Goal: Task Accomplishment & Management: Use online tool/utility

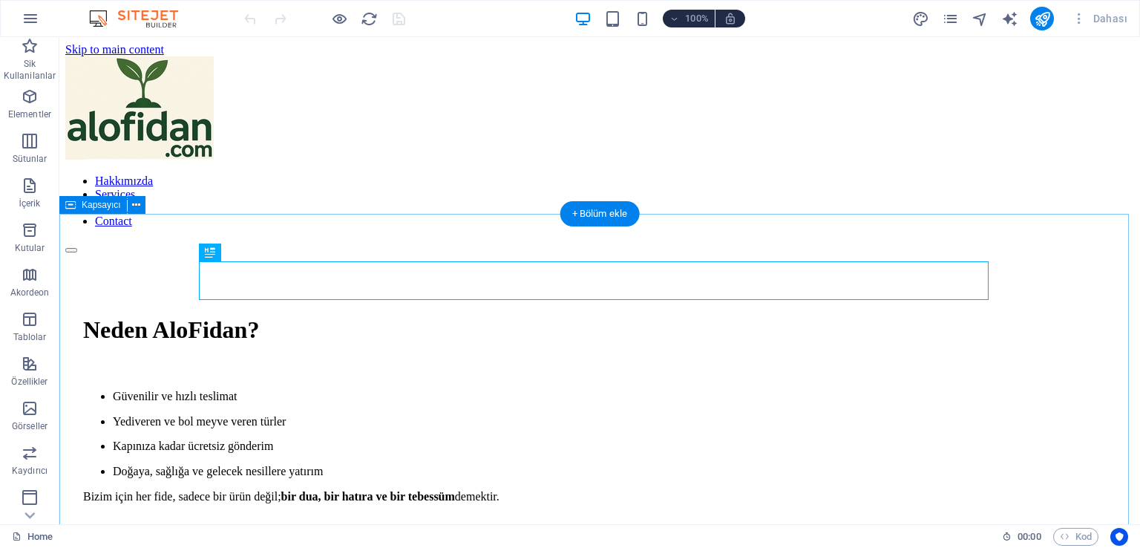
scroll to position [448, 0]
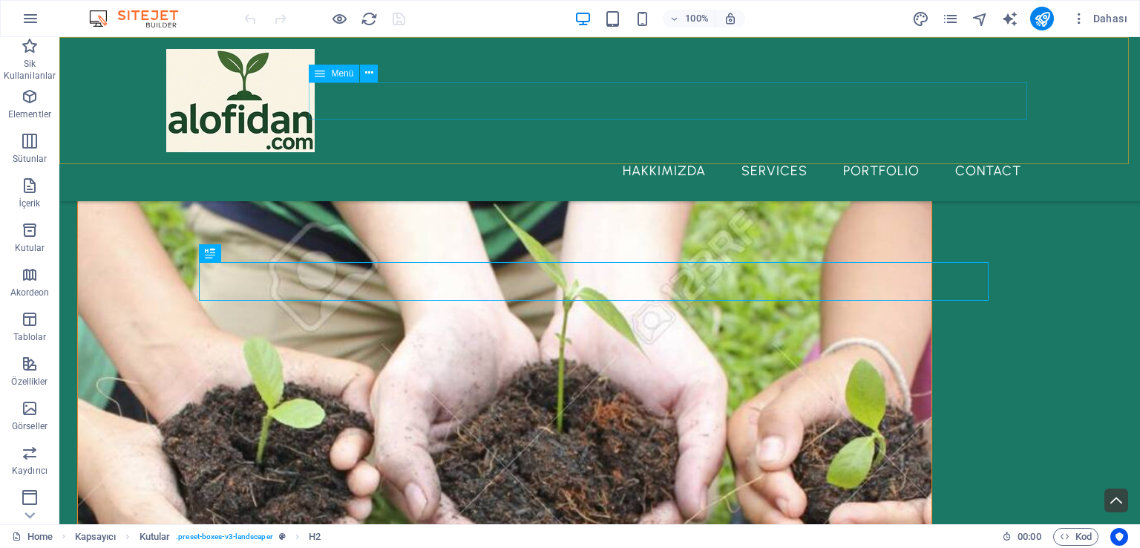
click at [878, 152] on nav "Hakkımızda Services Portfolio Contact" at bounding box center [599, 170] width 867 height 37
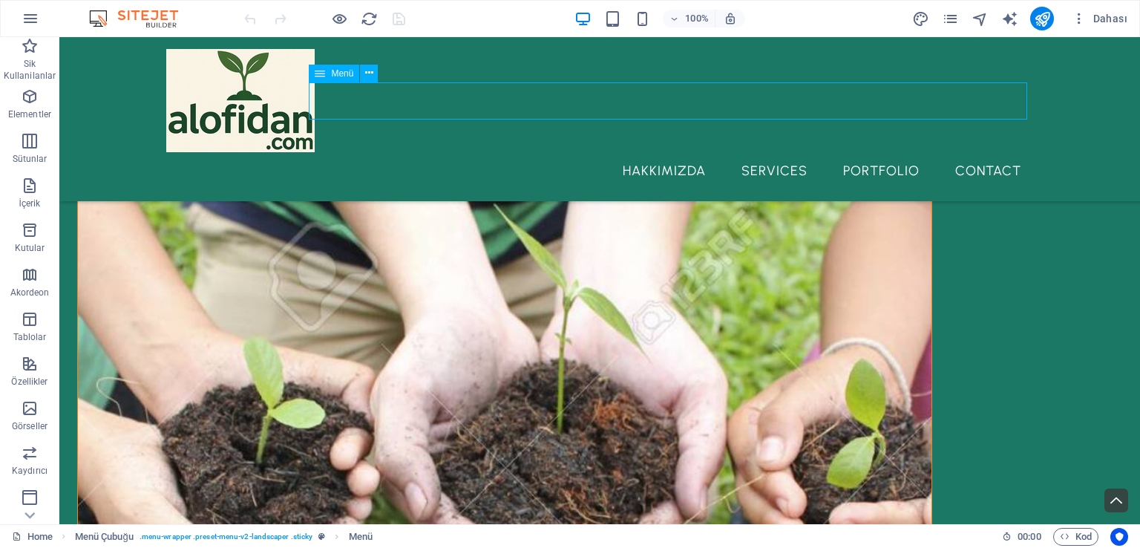
click at [878, 152] on nav "Hakkımızda Services Portfolio Contact" at bounding box center [599, 170] width 867 height 37
click at [617, 152] on nav "Hakkımızda Services Portfolio Contact" at bounding box center [599, 170] width 867 height 37
select select "1"
select select
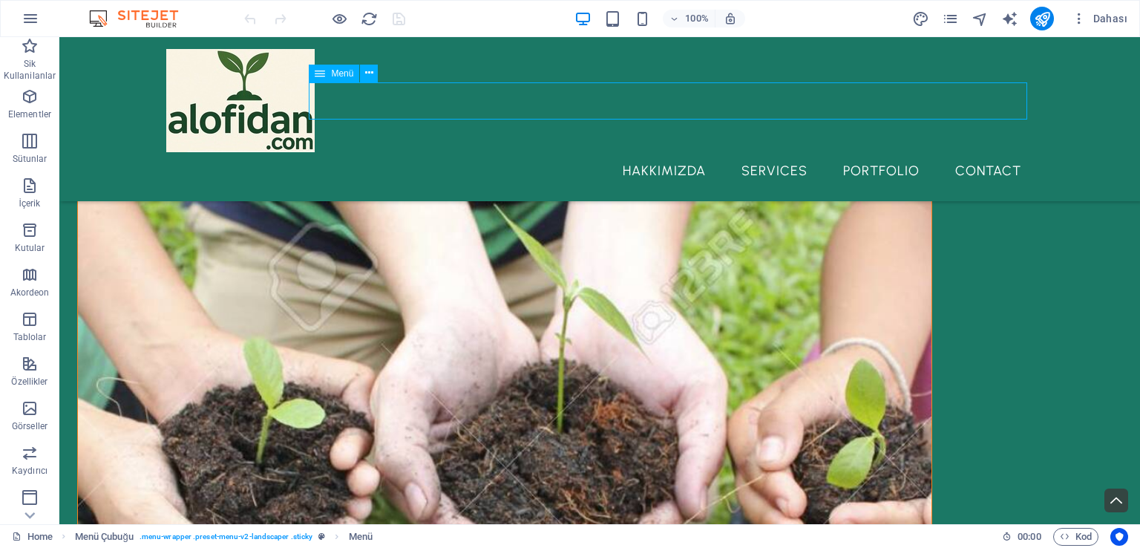
select select "2"
select select
select select "3"
select select
select select "4"
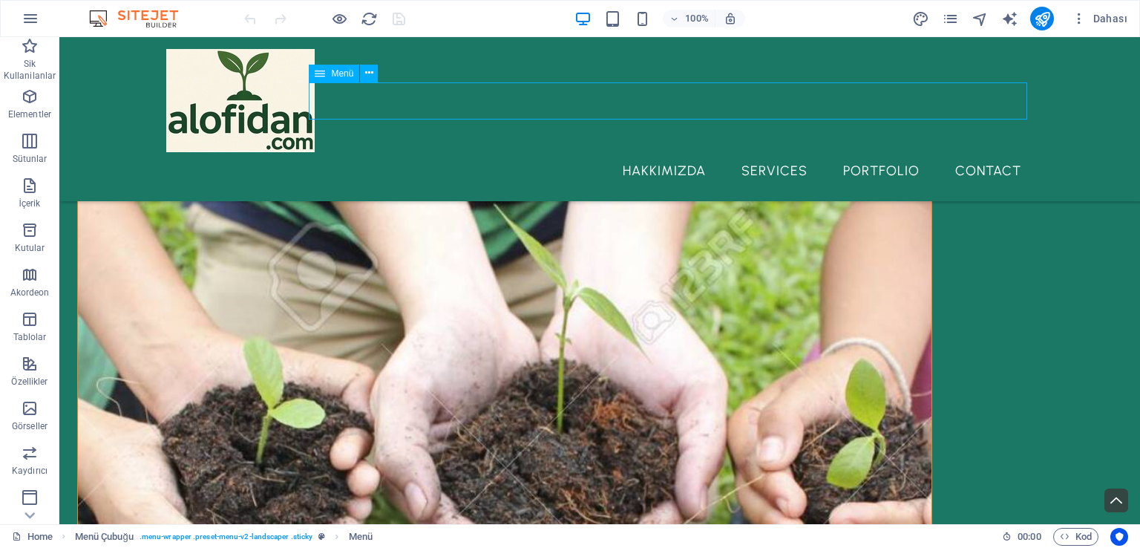
select select
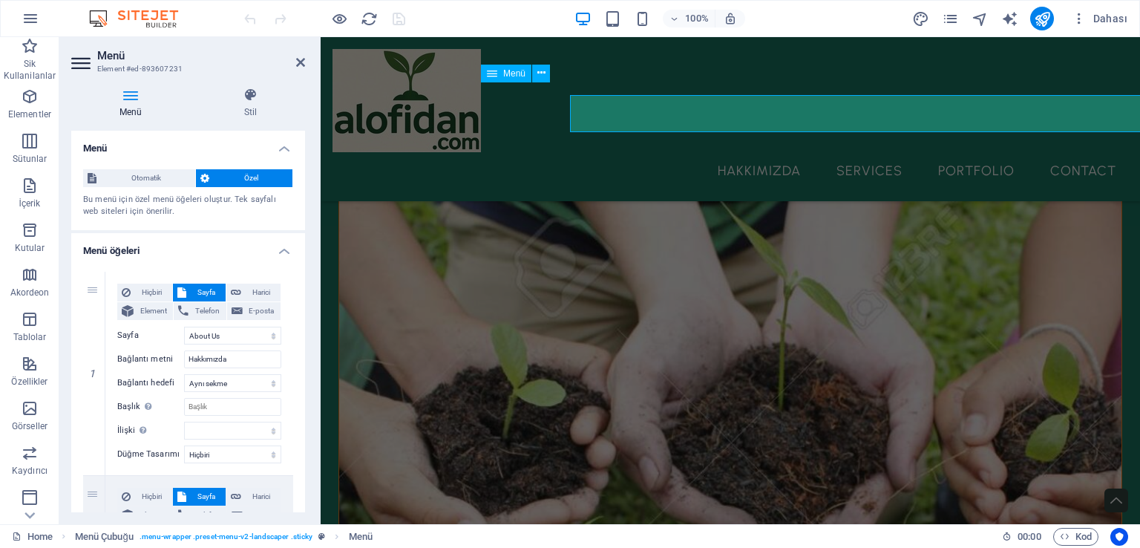
scroll to position [435, 0]
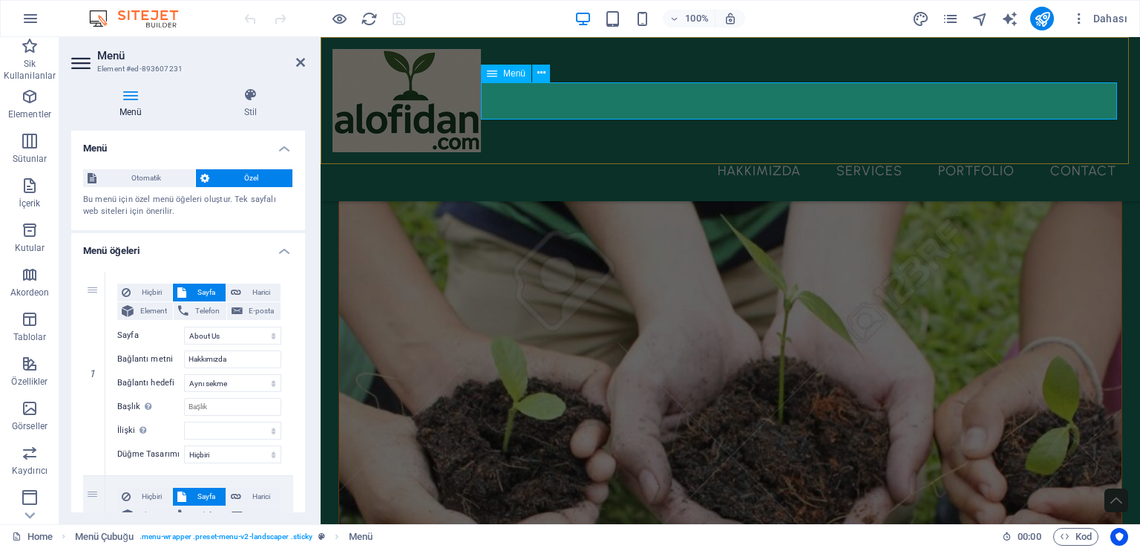
click at [972, 152] on nav "Hakkımızda Services Portfolio Contact" at bounding box center [731, 170] width 796 height 37
click at [1071, 152] on nav "Hakkımızda Services Portfolio Contact" at bounding box center [731, 170] width 796 height 37
click at [978, 152] on nav "Hakkımızda Services Portfolio Contact" at bounding box center [731, 170] width 796 height 37
click at [861, 152] on nav "Hakkımızda Services Portfolio Contact" at bounding box center [731, 170] width 796 height 37
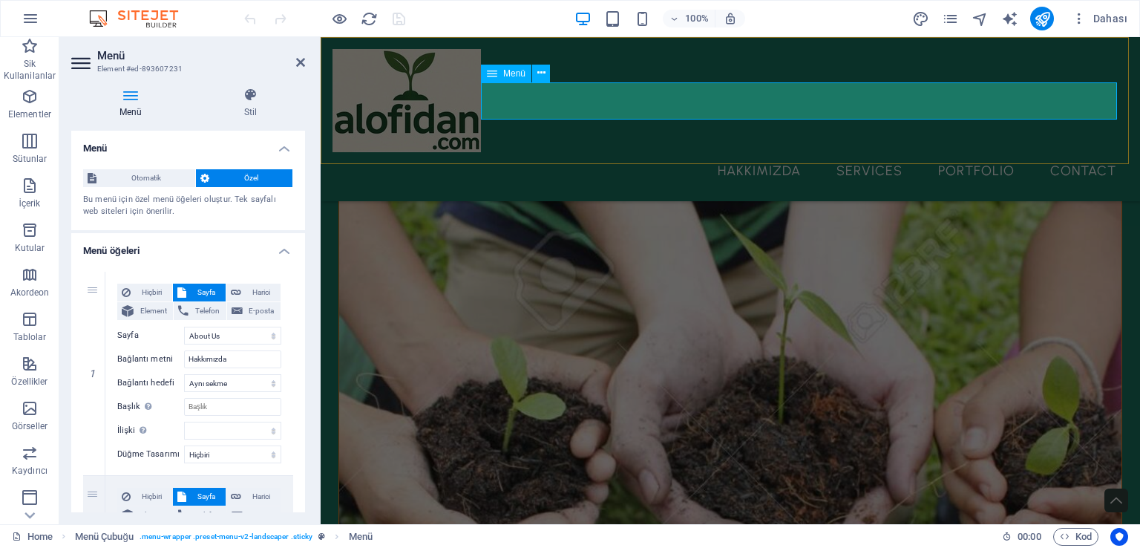
click at [754, 152] on nav "Hakkımızda Services Portfolio Contact" at bounding box center [731, 170] width 796 height 37
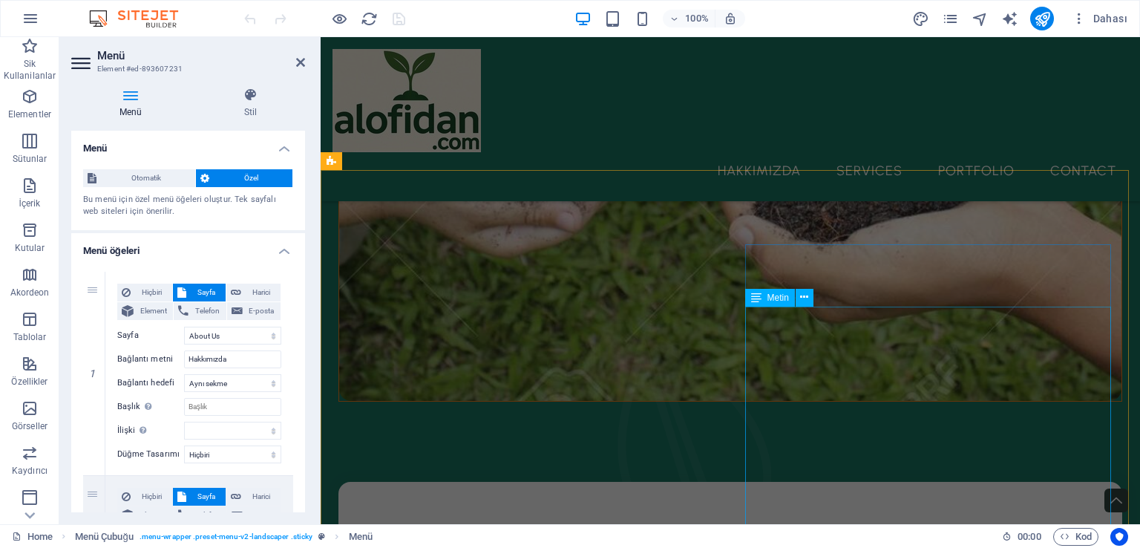
scroll to position [1029, 0]
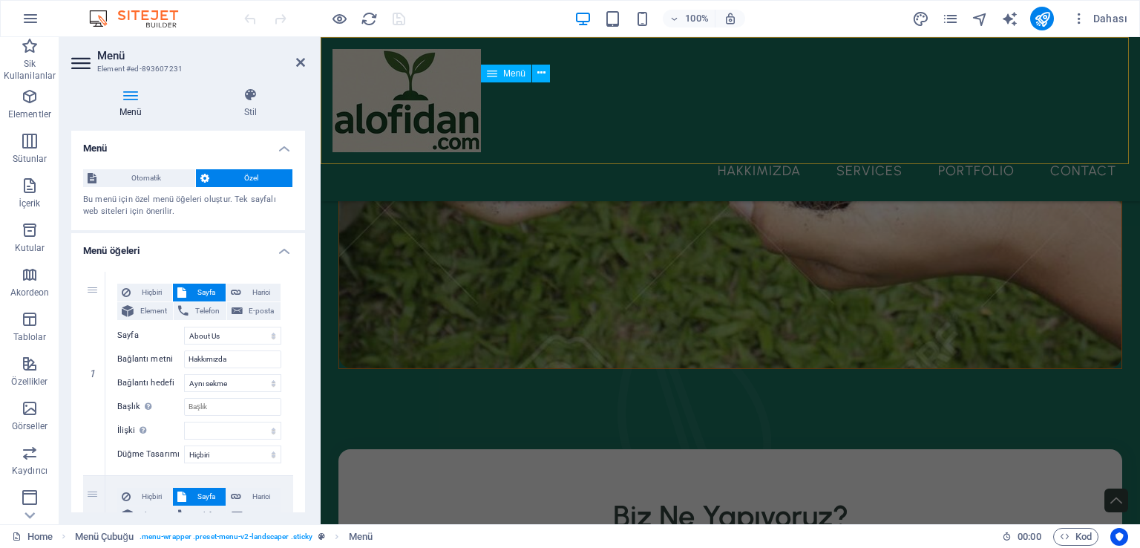
click at [956, 152] on nav "Hakkımızda Services Portfolio Contact" at bounding box center [731, 170] width 796 height 37
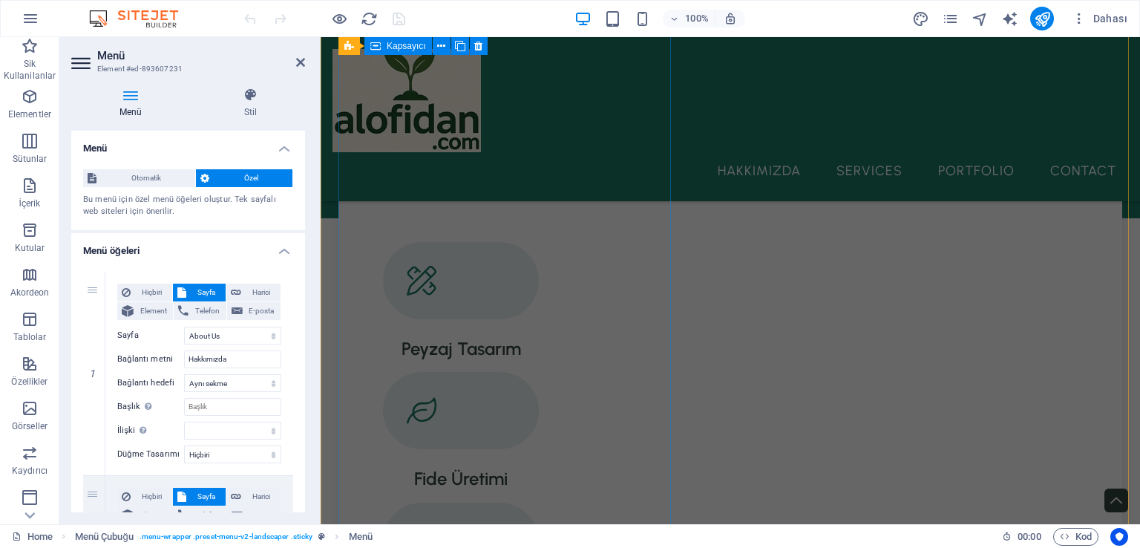
scroll to position [1400, 0]
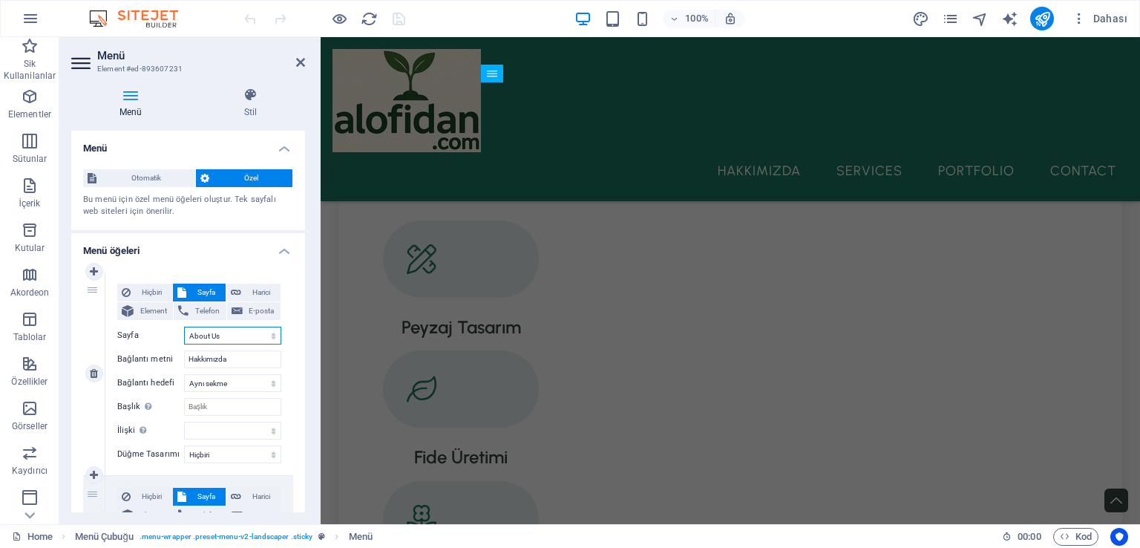
click at [220, 334] on select "Home About Us Services Portfolio Contact Legal Notice Privacy" at bounding box center [232, 336] width 97 height 18
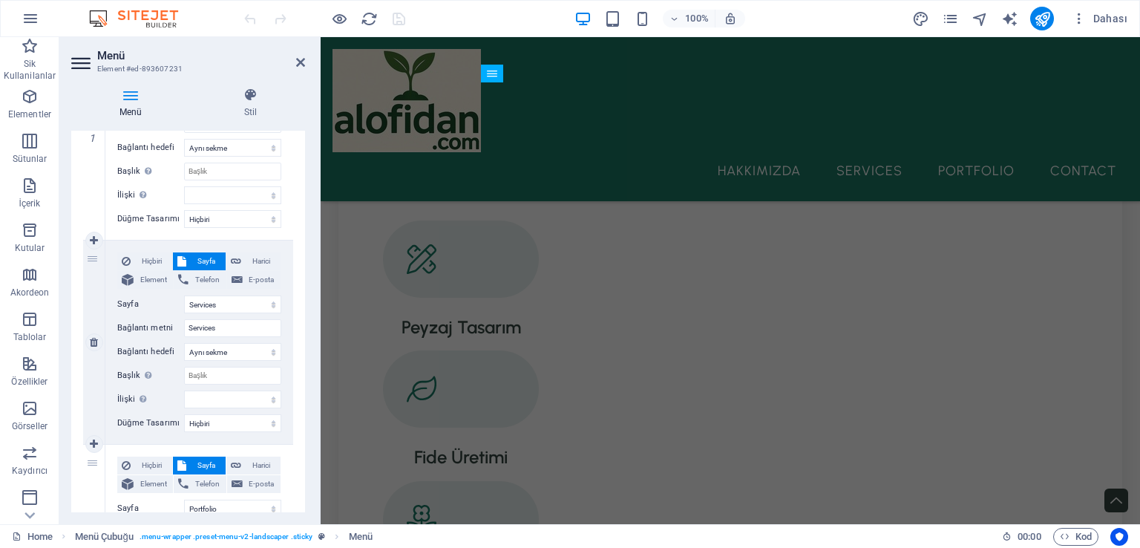
scroll to position [297, 0]
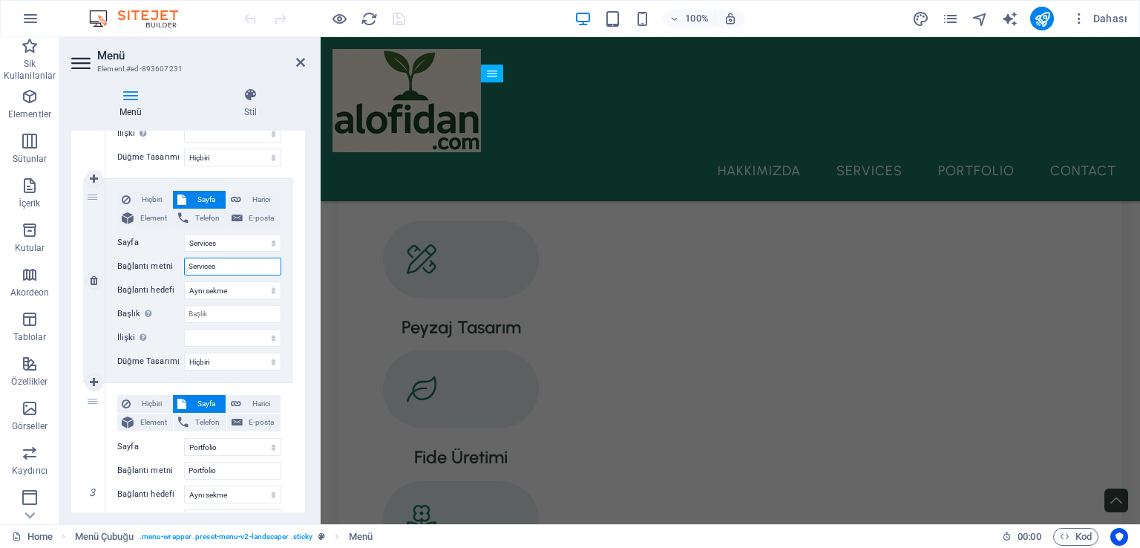
drag, startPoint x: 221, startPoint y: 264, endPoint x: 174, endPoint y: 269, distance: 47.9
click at [174, 269] on div "Bağlantı metni Services" at bounding box center [199, 267] width 164 height 18
click at [215, 446] on select "Home About Us Services Portfolio Contact Legal Notice Privacy" at bounding box center [232, 447] width 97 height 18
click at [137, 454] on label "Sayfa" at bounding box center [150, 447] width 67 height 18
click at [184, 454] on select "Home About Us Services Portfolio Contact Legal Notice Privacy" at bounding box center [232, 447] width 97 height 18
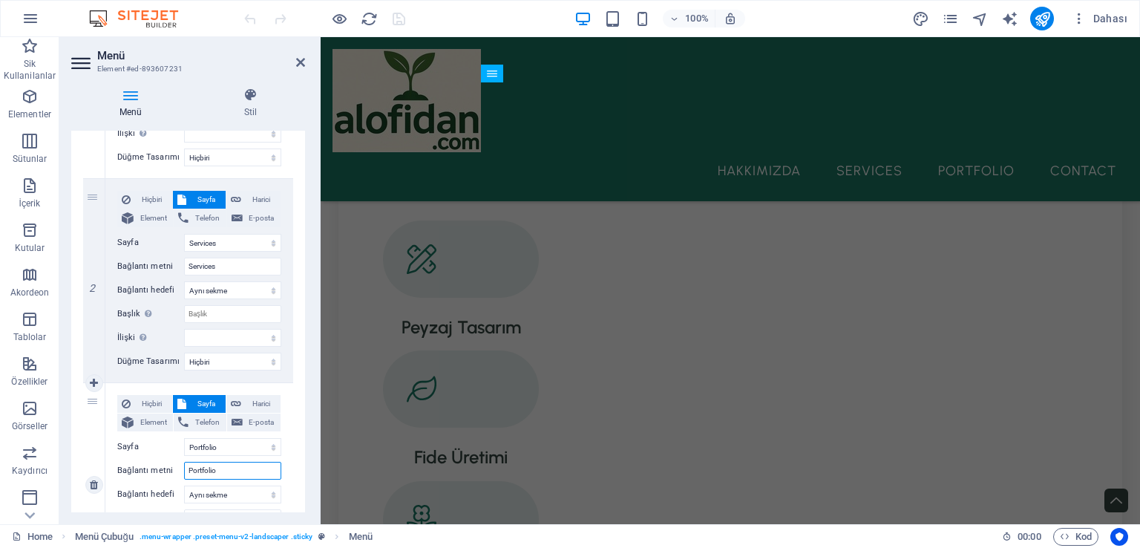
click at [226, 471] on input "Portfolio" at bounding box center [232, 471] width 97 height 18
type input "P"
select select
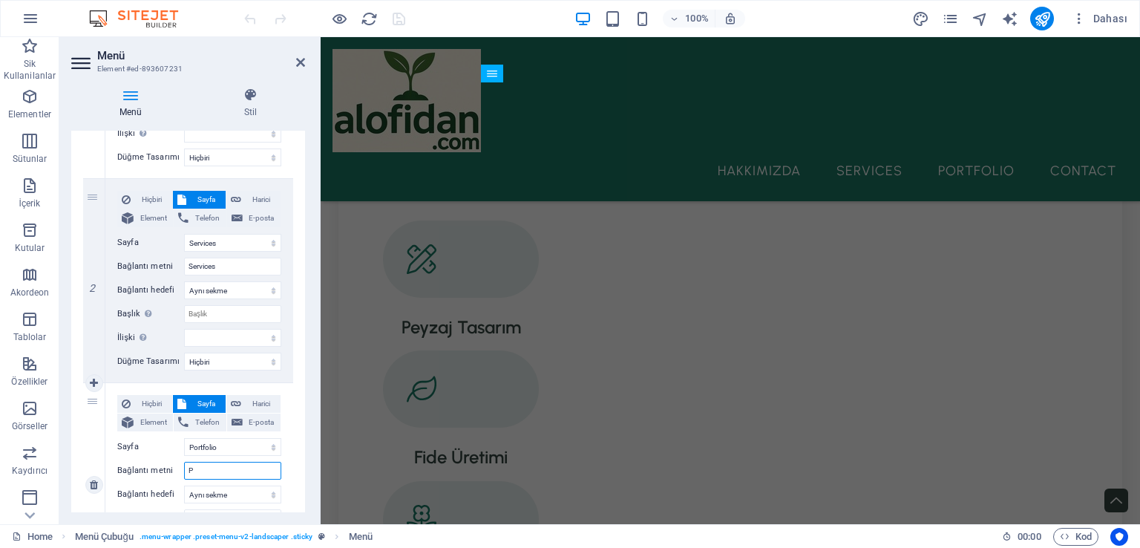
select select
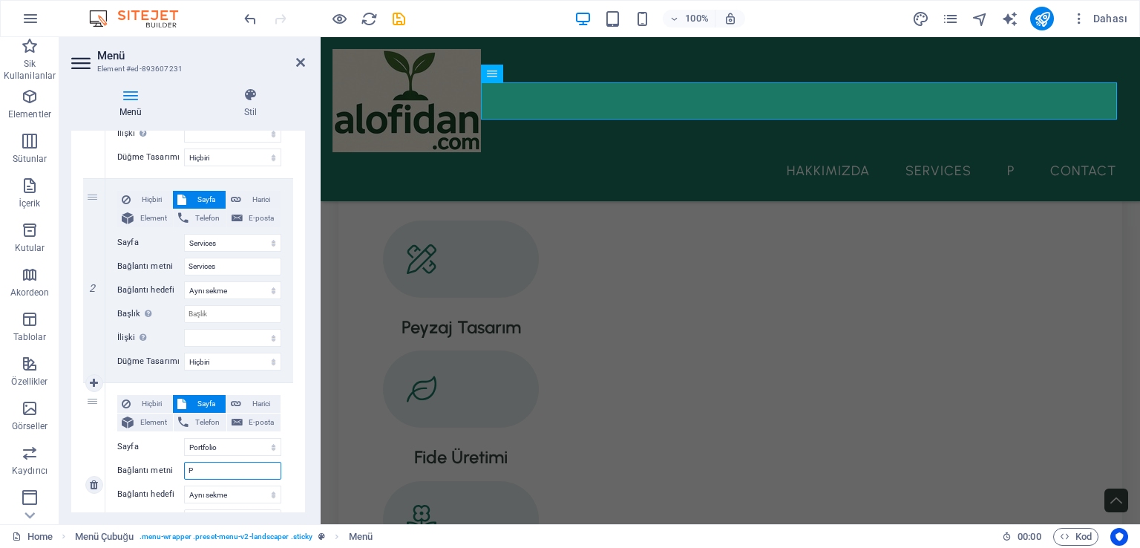
type input "Pö"
select select
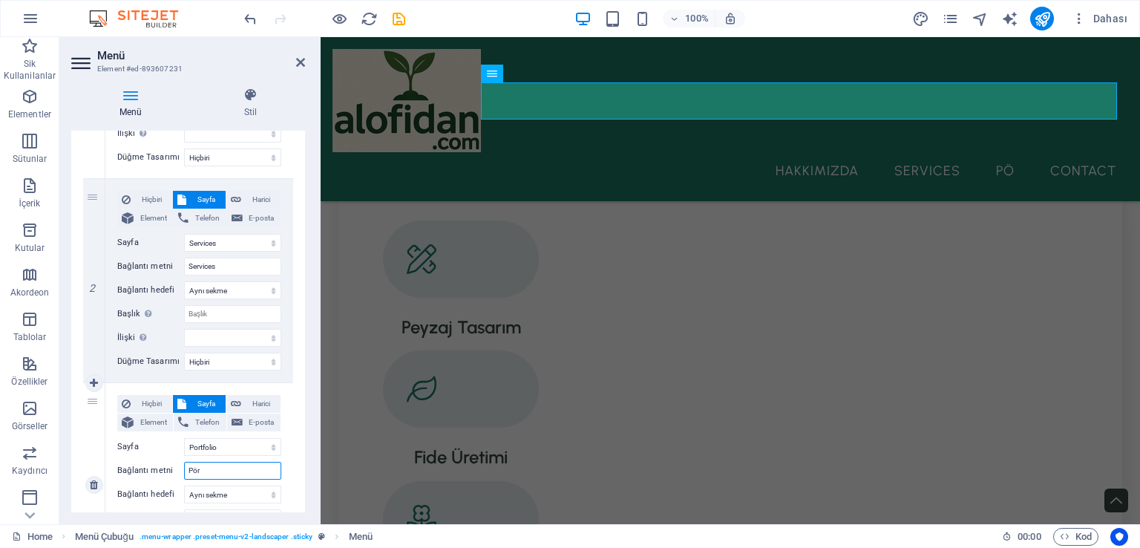
type input "Pört"
select select
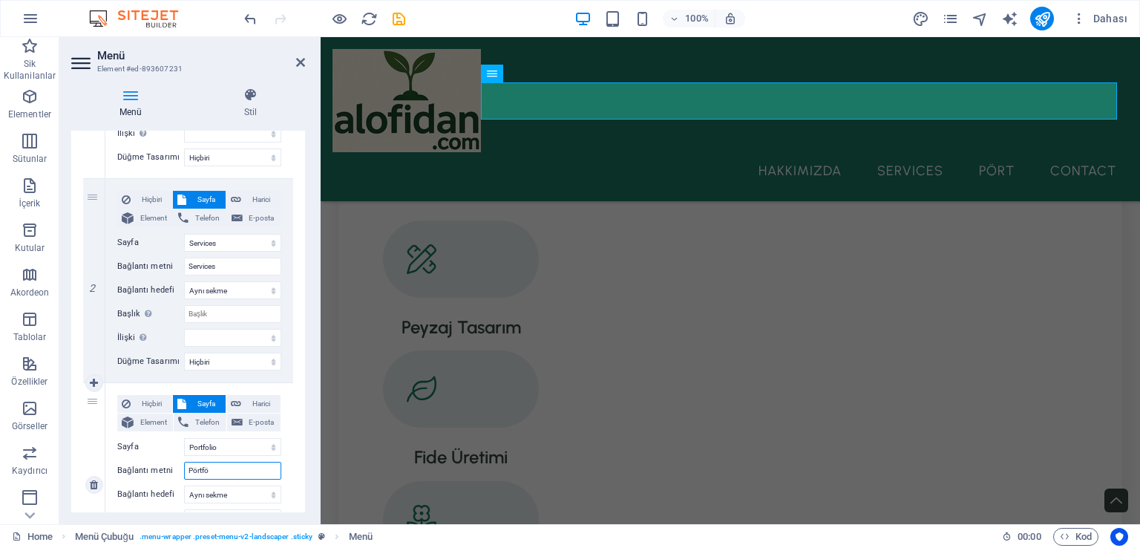
type input "Pörtföt"
select select
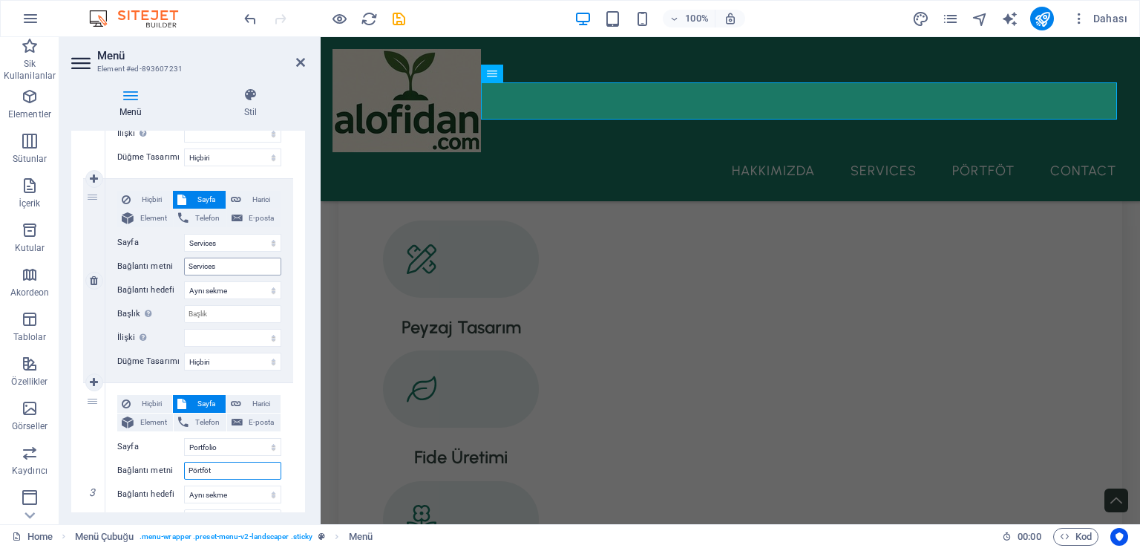
type input "Pörtföt"
drag, startPoint x: 223, startPoint y: 262, endPoint x: 154, endPoint y: 264, distance: 69.1
click at [154, 264] on div "Bağlantı metni Services" at bounding box center [199, 267] width 164 height 18
type input "h"
select select
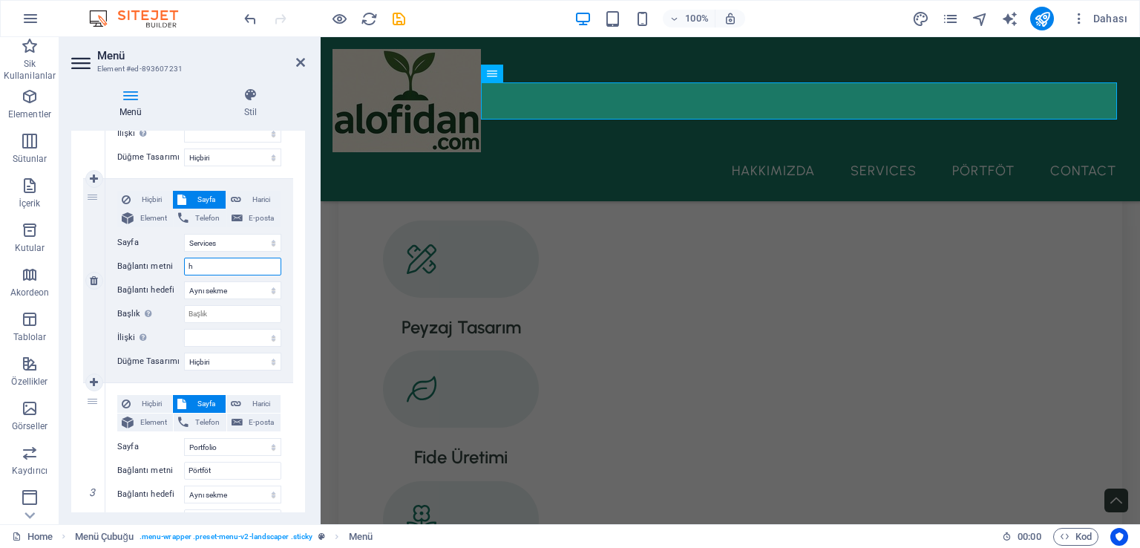
select select
type input "hizmetler"
select select
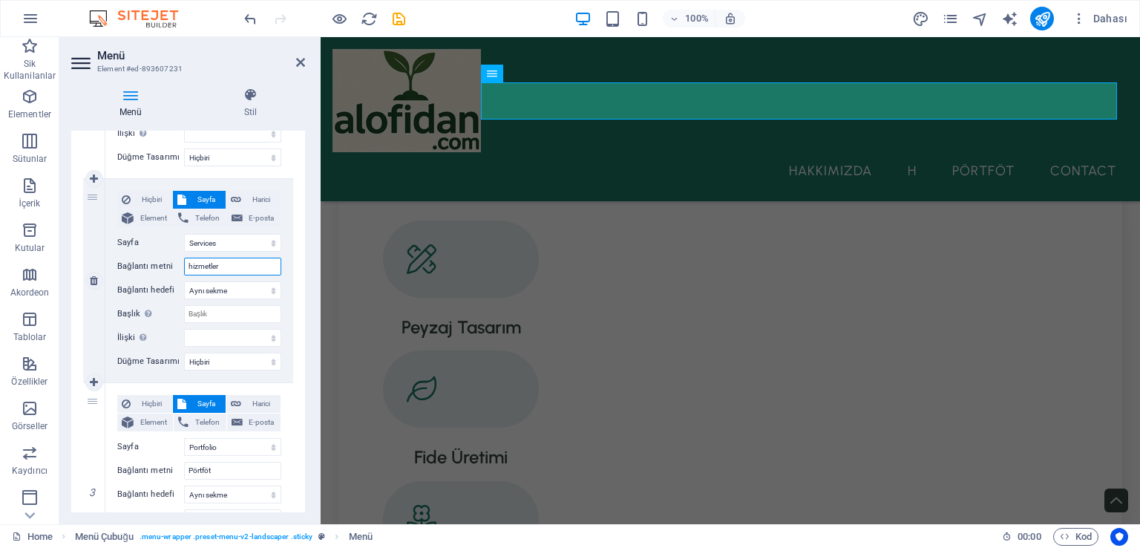
select select
drag, startPoint x: 194, startPoint y: 263, endPoint x: 181, endPoint y: 271, distance: 15.0
click at [181, 271] on div "Bağlantı metni hizmetler" at bounding box center [199, 267] width 164 height 18
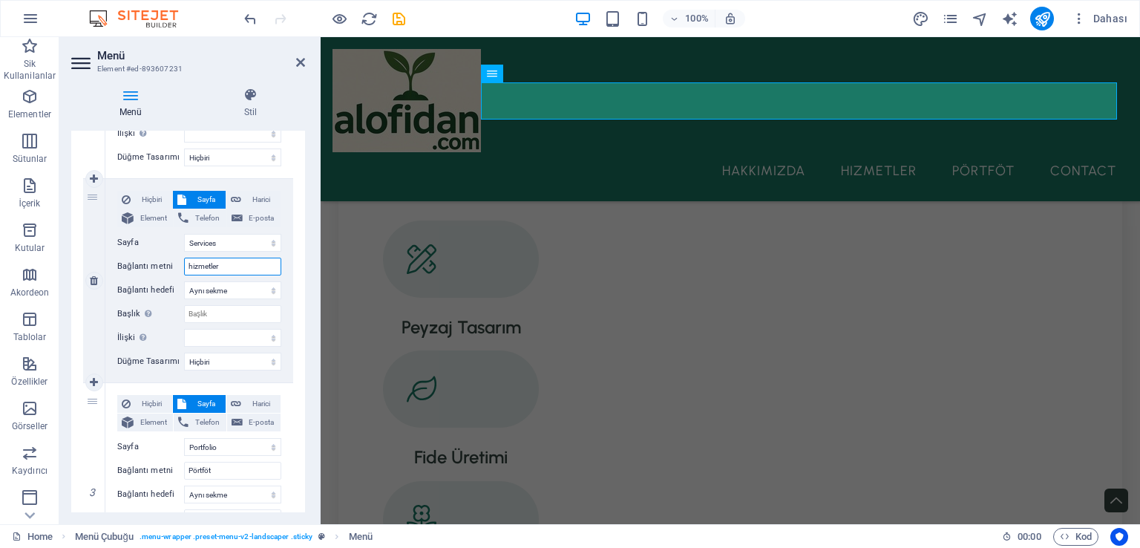
type input "Hzmetler"
select select
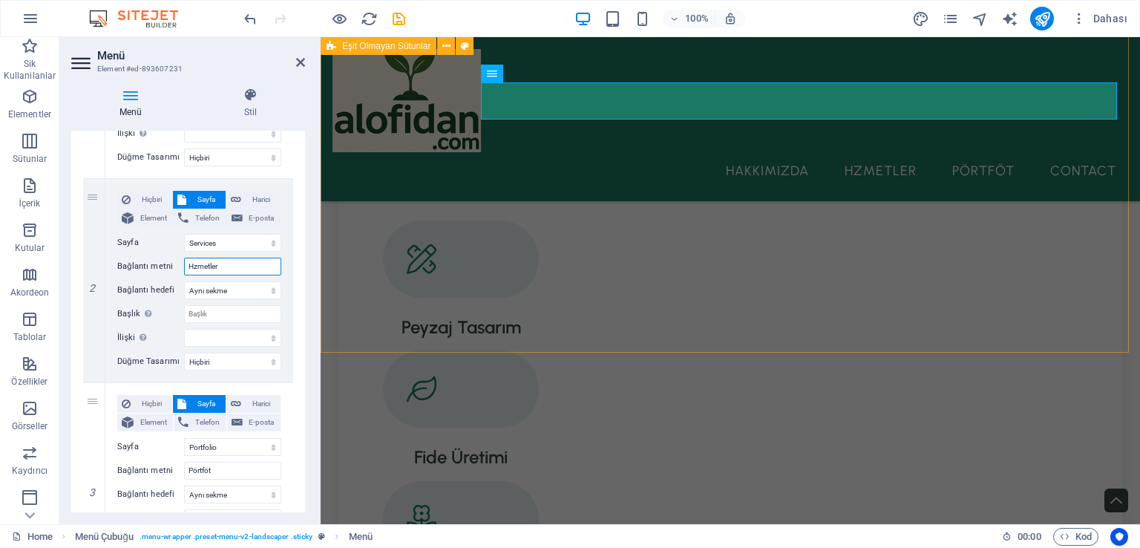
type input "Hizmetler"
select select
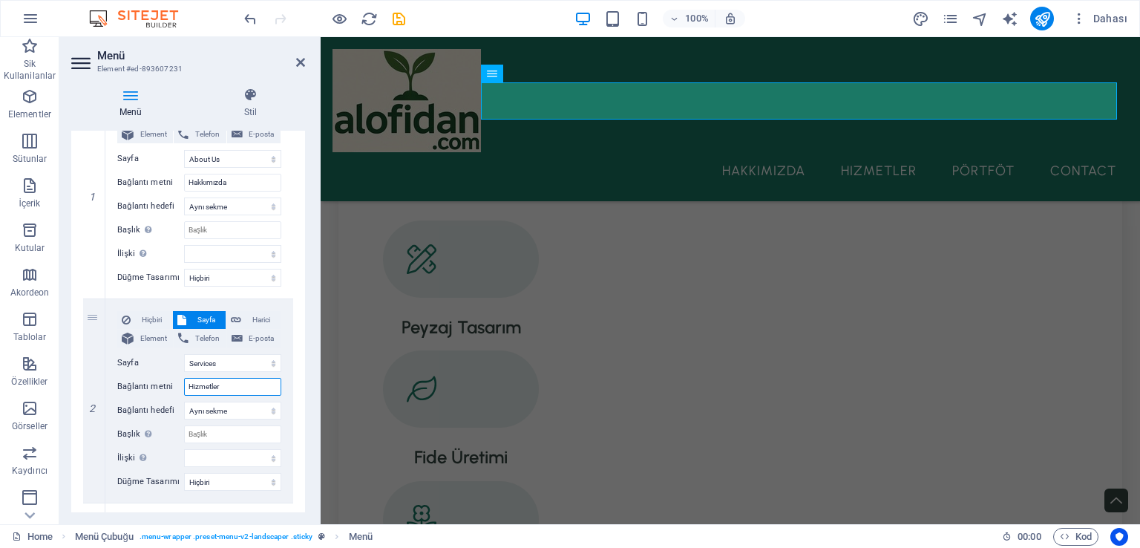
scroll to position [171, 0]
type input "Hizmetler"
click at [242, 59] on h2 "Menü" at bounding box center [201, 55] width 208 height 13
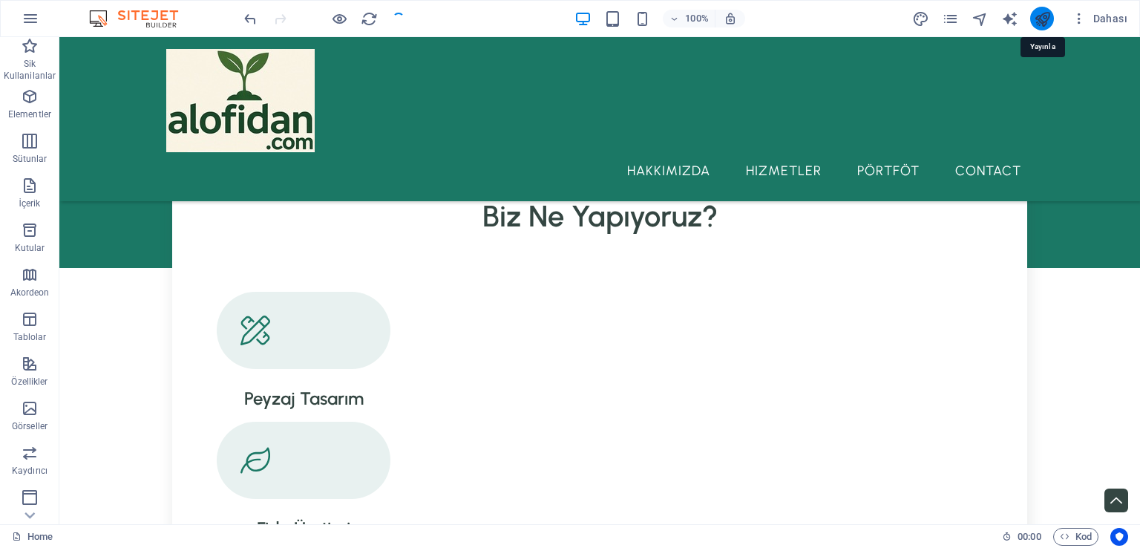
scroll to position [1426, 0]
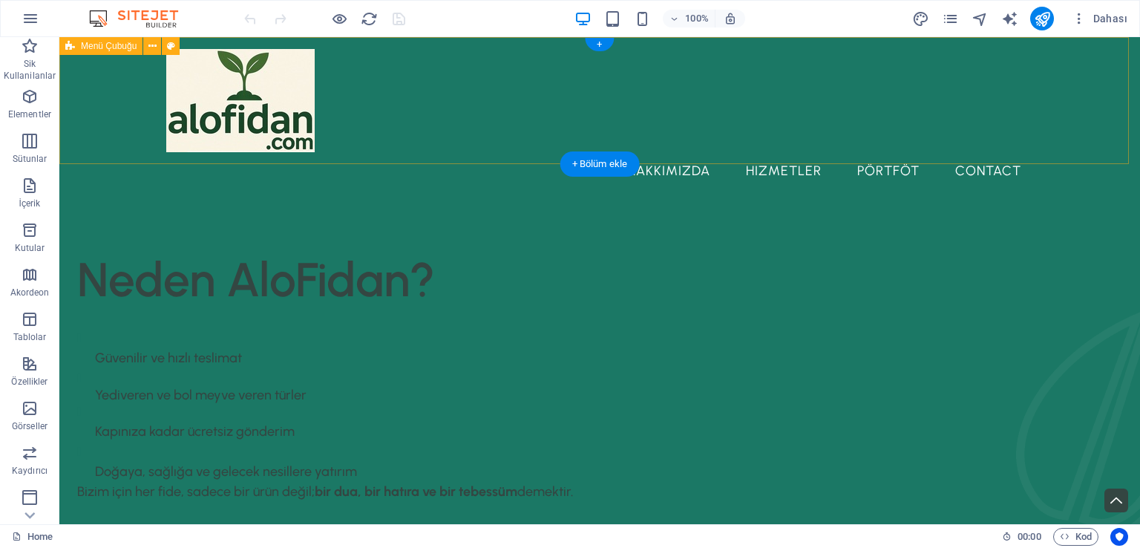
click at [408, 52] on div "Hakkımızda Hizmetler Pörtföt Contact" at bounding box center [599, 119] width 1081 height 164
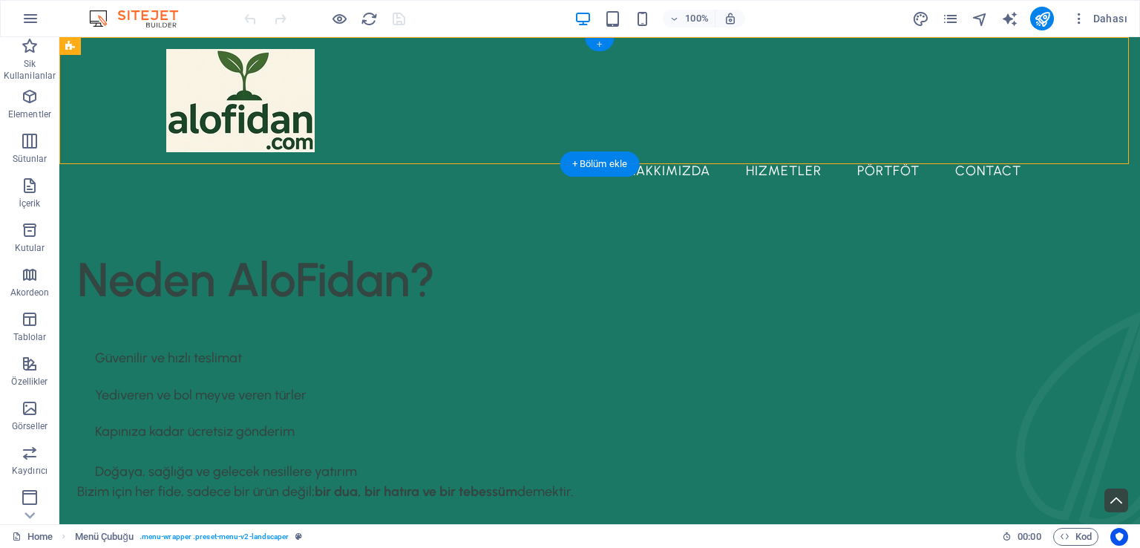
click at [599, 42] on div "+" at bounding box center [599, 44] width 29 height 13
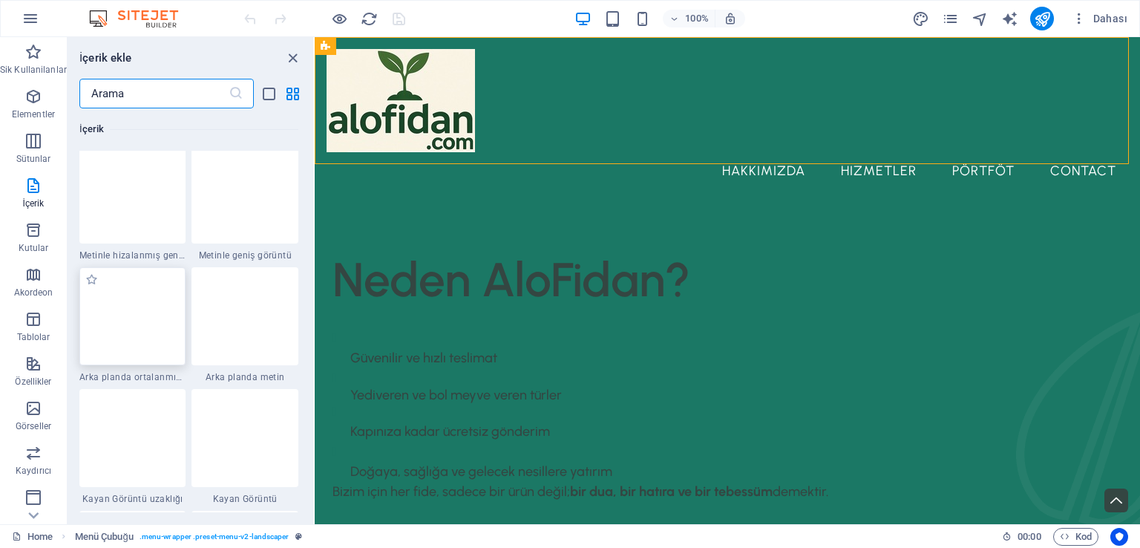
scroll to position [2969, 0]
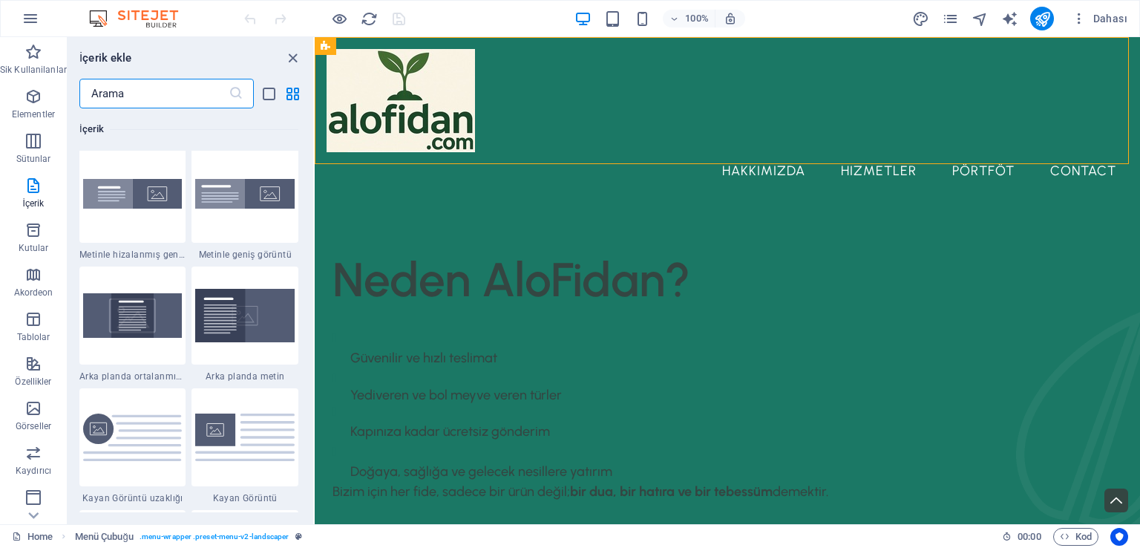
click at [168, 88] on input "text" at bounding box center [153, 94] width 149 height 30
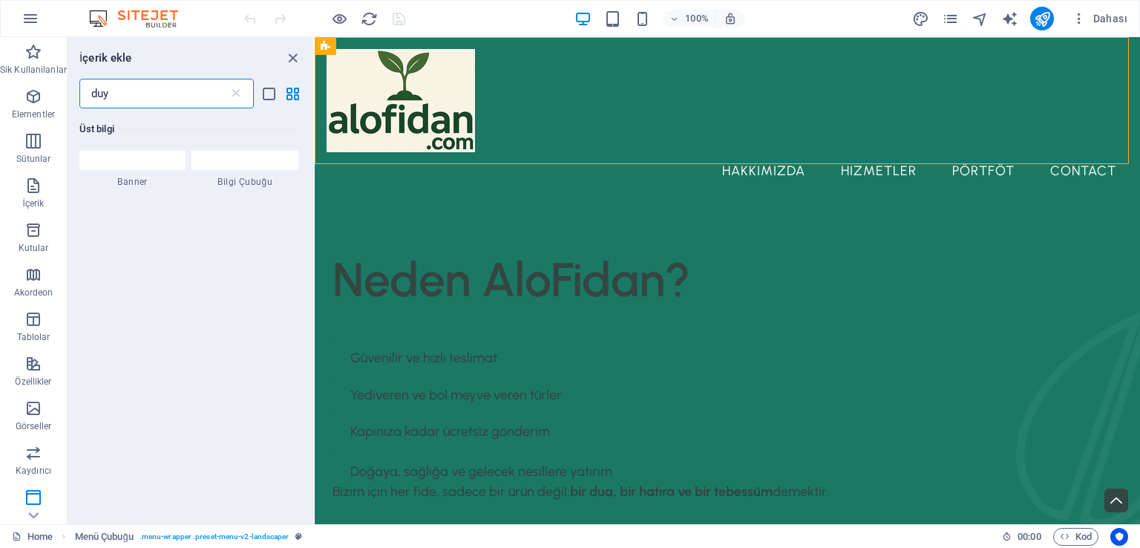
scroll to position [0, 0]
type input "d"
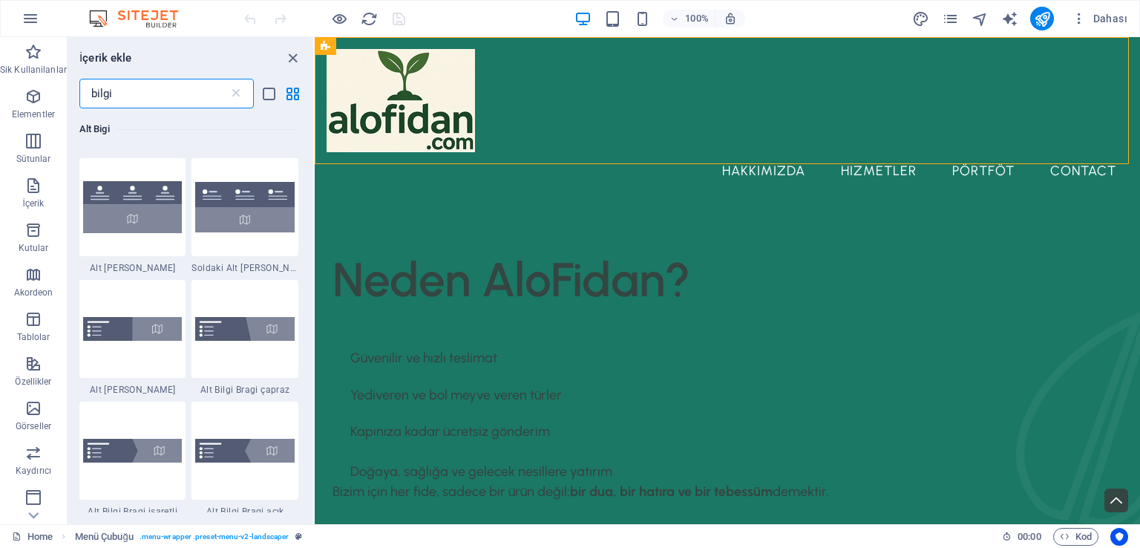
scroll to position [668, 0]
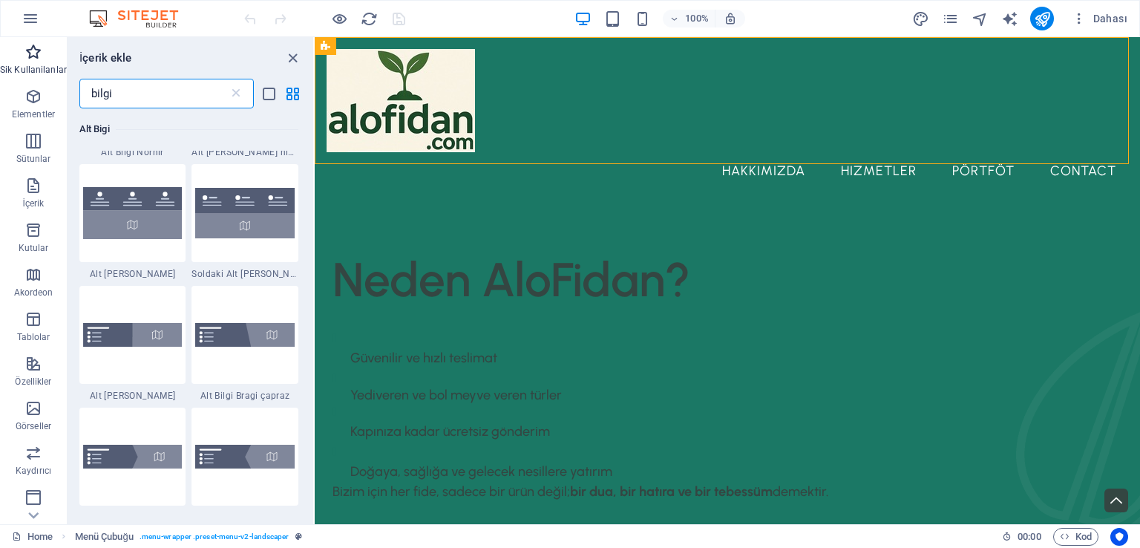
drag, startPoint x: 178, startPoint y: 99, endPoint x: 0, endPoint y: 67, distance: 181.0
click at [0, 67] on div "Sik Kullanilanlar Elementler Sütunlar İçerik Kutular Akordeon Tablolar Özellikl…" at bounding box center [157, 280] width 315 height 487
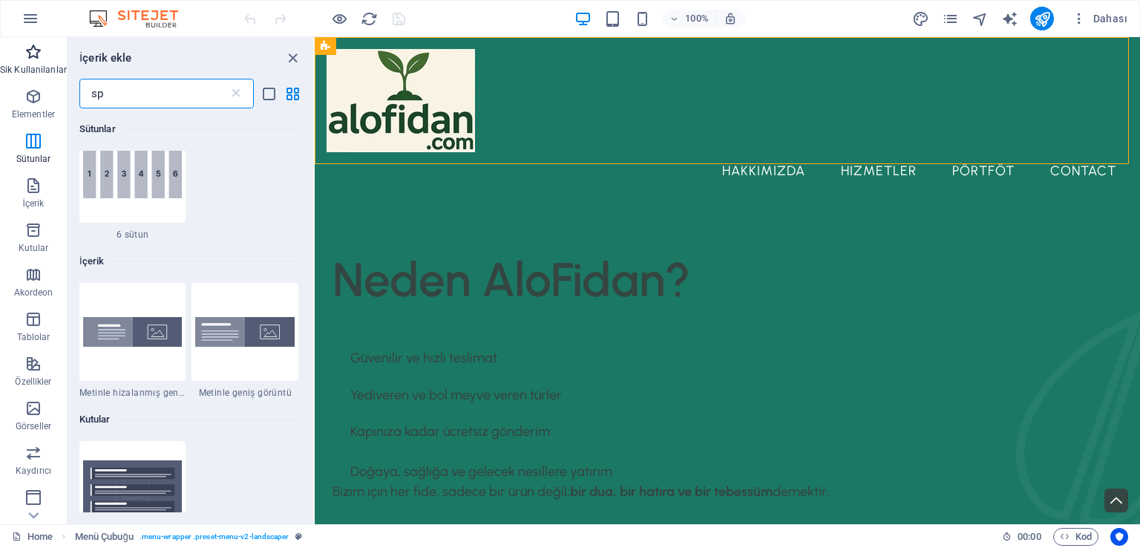
scroll to position [0, 0]
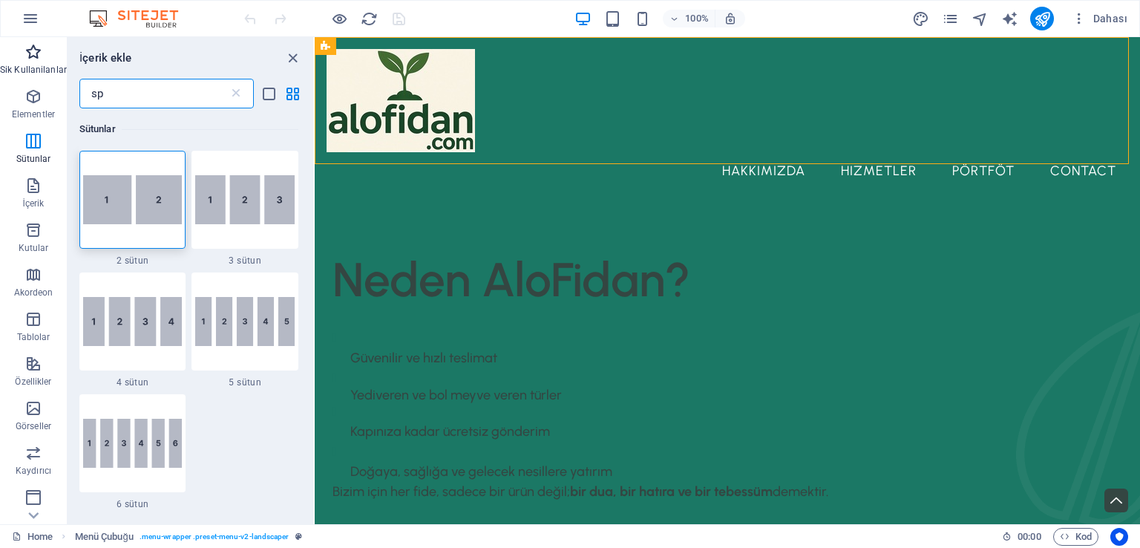
type input "s"
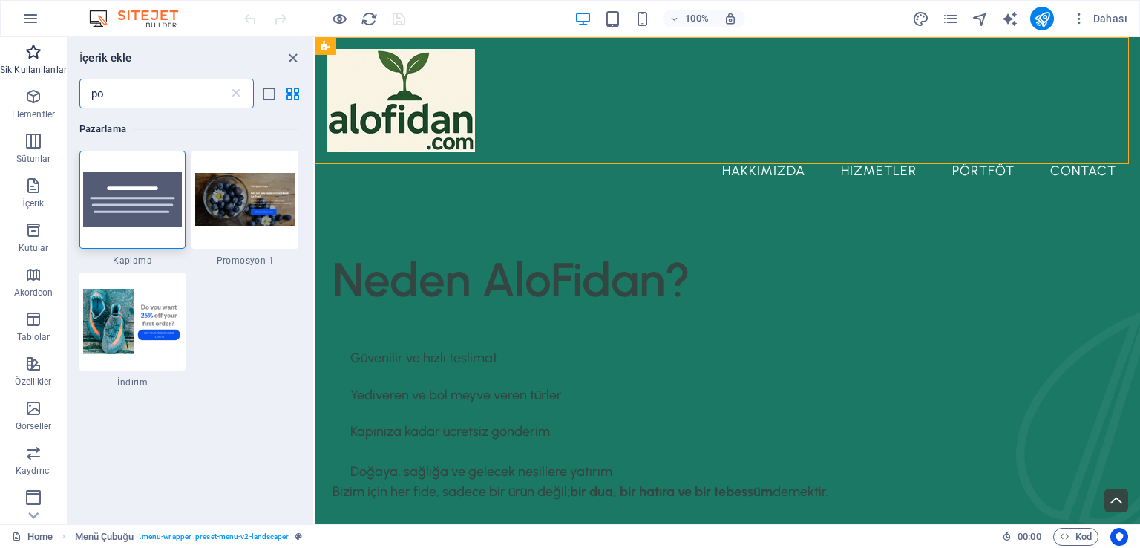
type input "p"
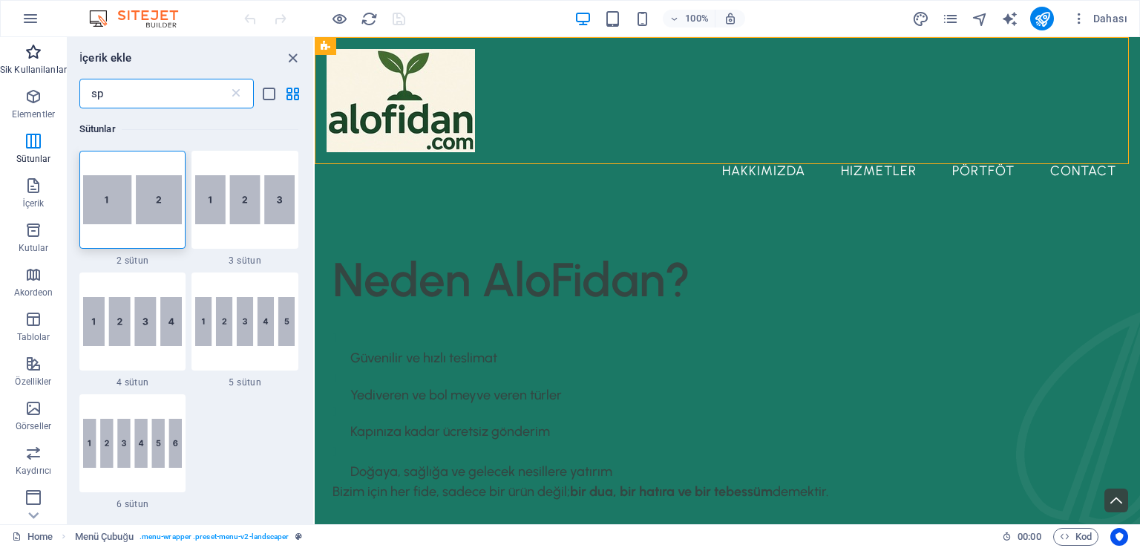
type input "s"
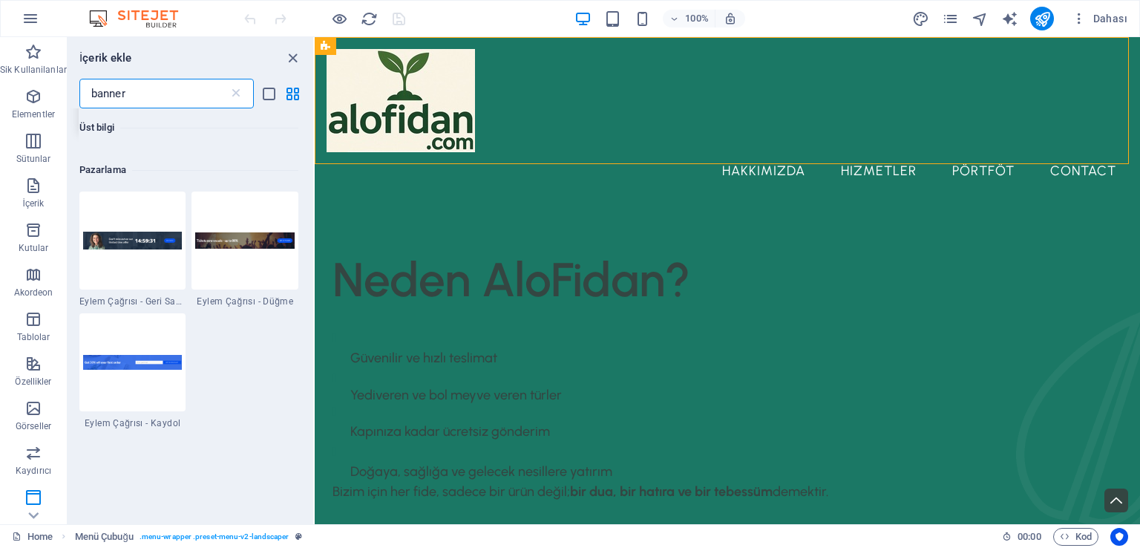
scroll to position [148, 0]
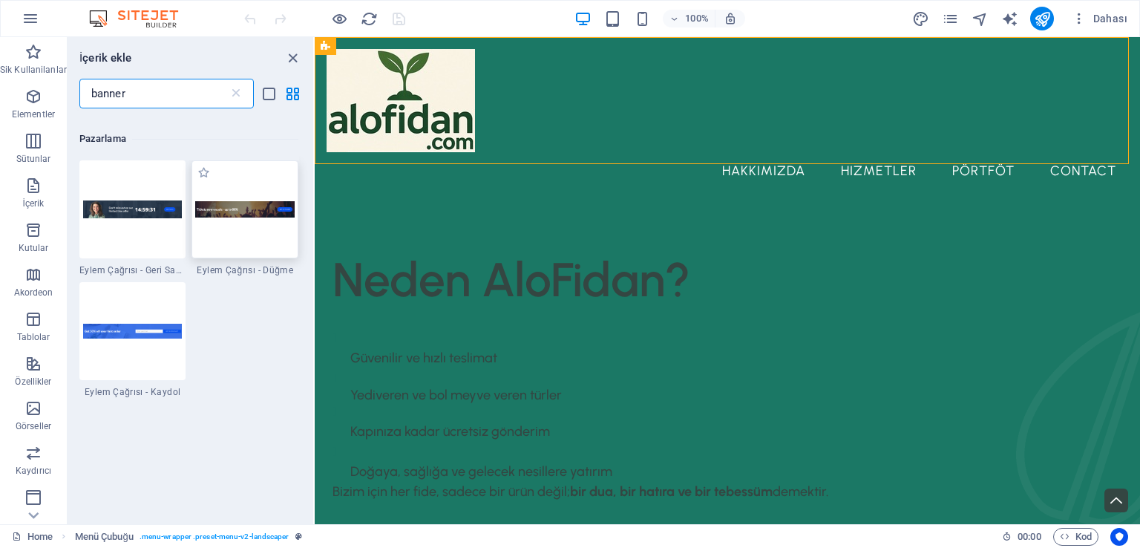
type input "banner"
click at [232, 225] on div at bounding box center [245, 209] width 107 height 98
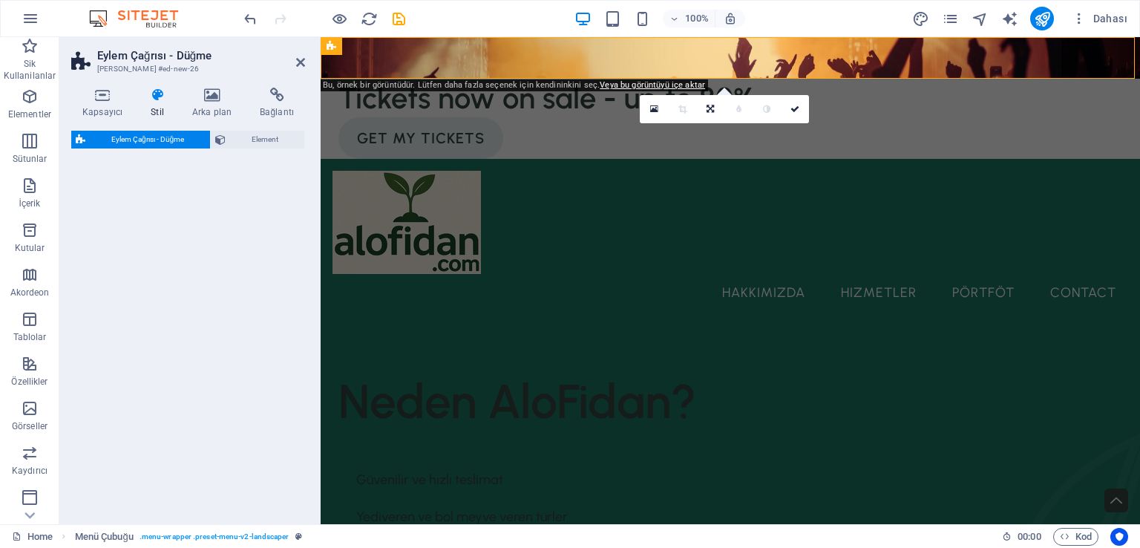
select select "rem"
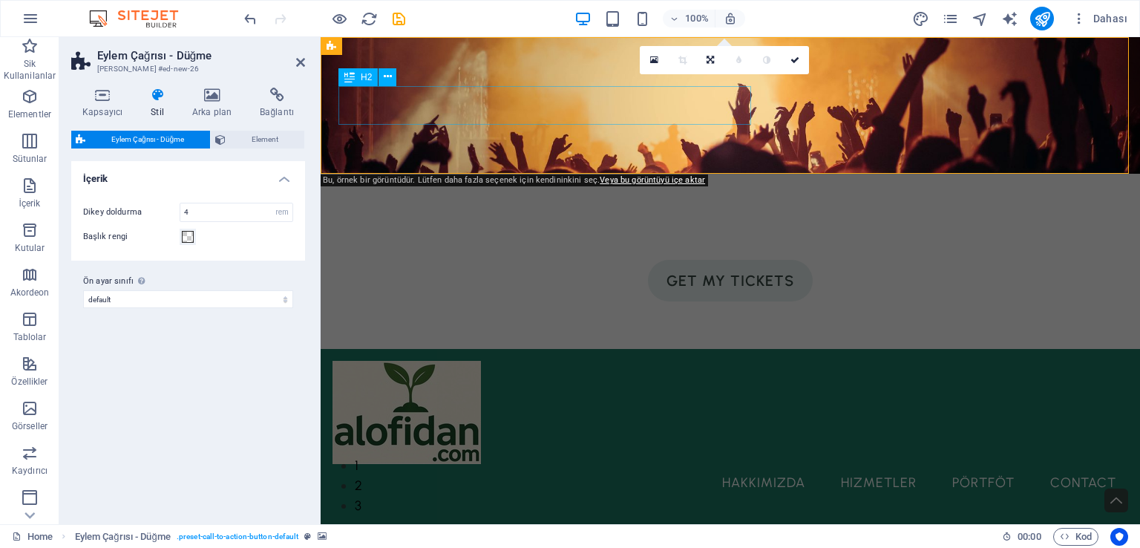
click at [631, 221] on div "Tickets now on sale - up to 80%" at bounding box center [731, 240] width 784 height 39
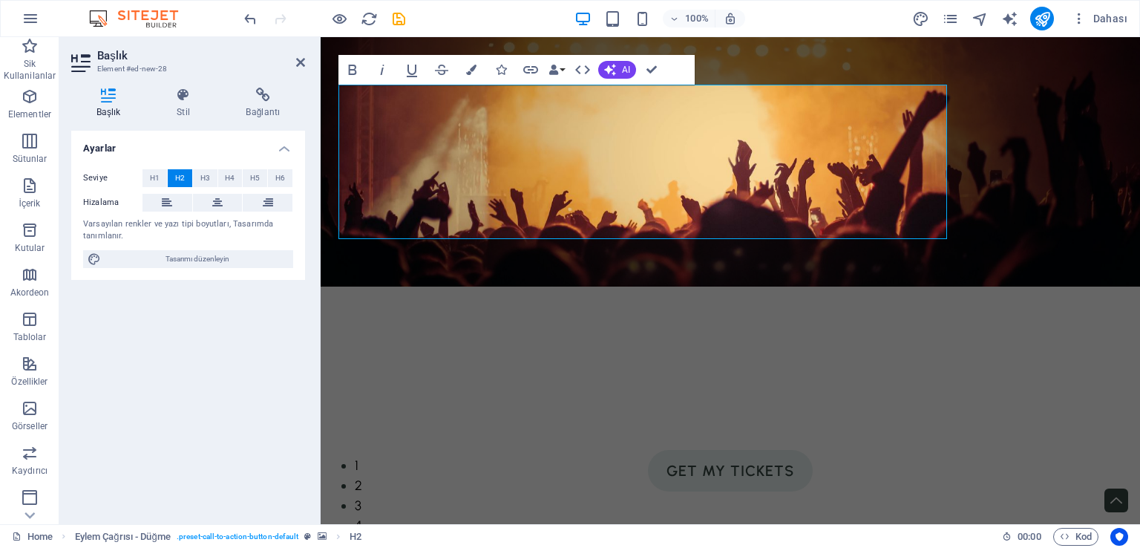
click at [1053, 123] on figure at bounding box center [731, 161] width 820 height 249
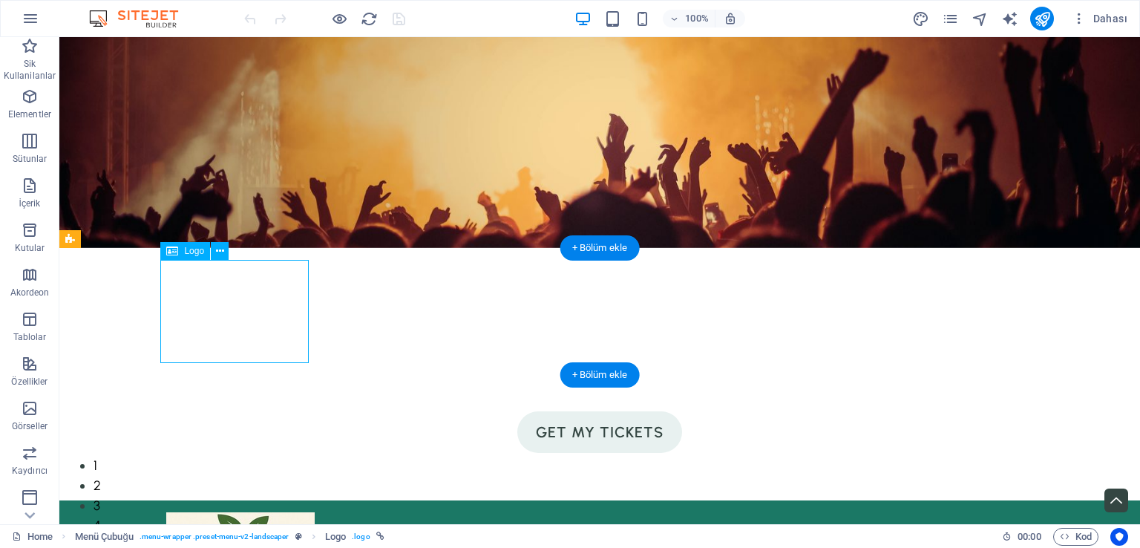
select select "px"
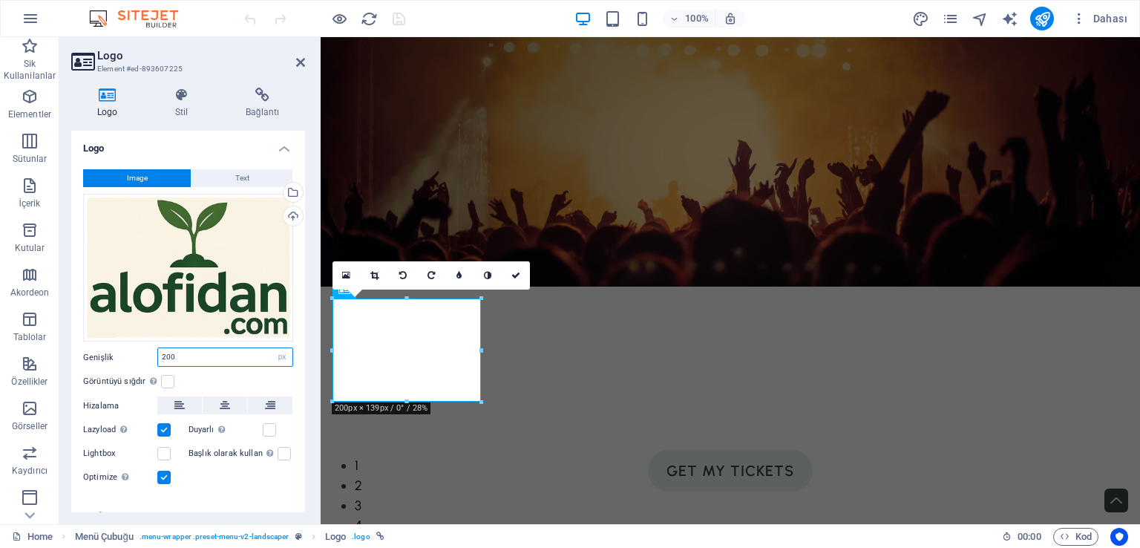
drag, startPoint x: 194, startPoint y: 355, endPoint x: 152, endPoint y: 360, distance: 41.9
click at [152, 360] on div "Genişlik 200 Varsayılan otomatik px rem % em vh vw" at bounding box center [188, 356] width 210 height 19
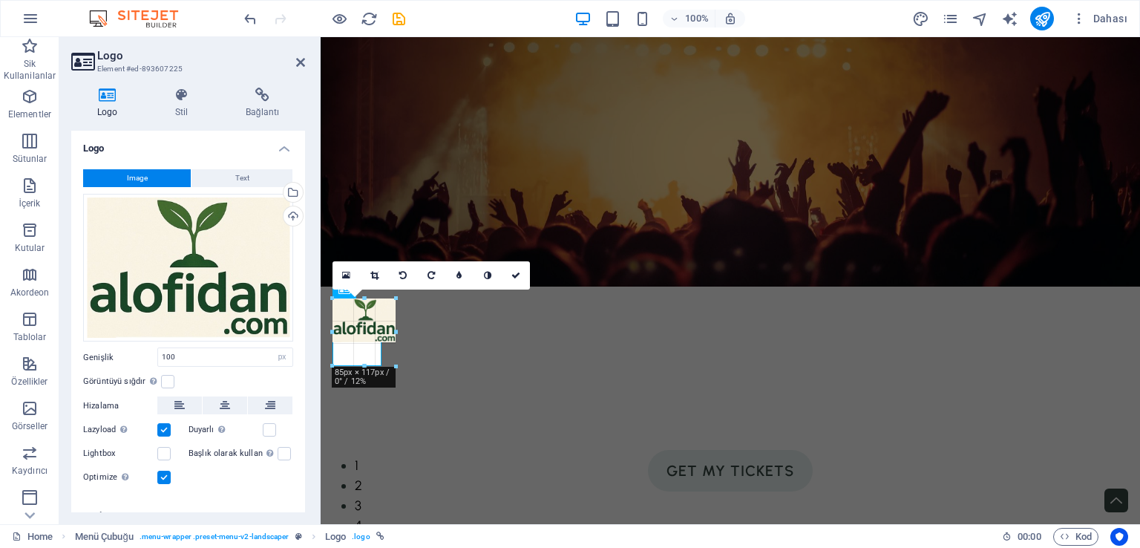
drag, startPoint x: 482, startPoint y: 352, endPoint x: 382, endPoint y: 339, distance: 100.3
type input "66"
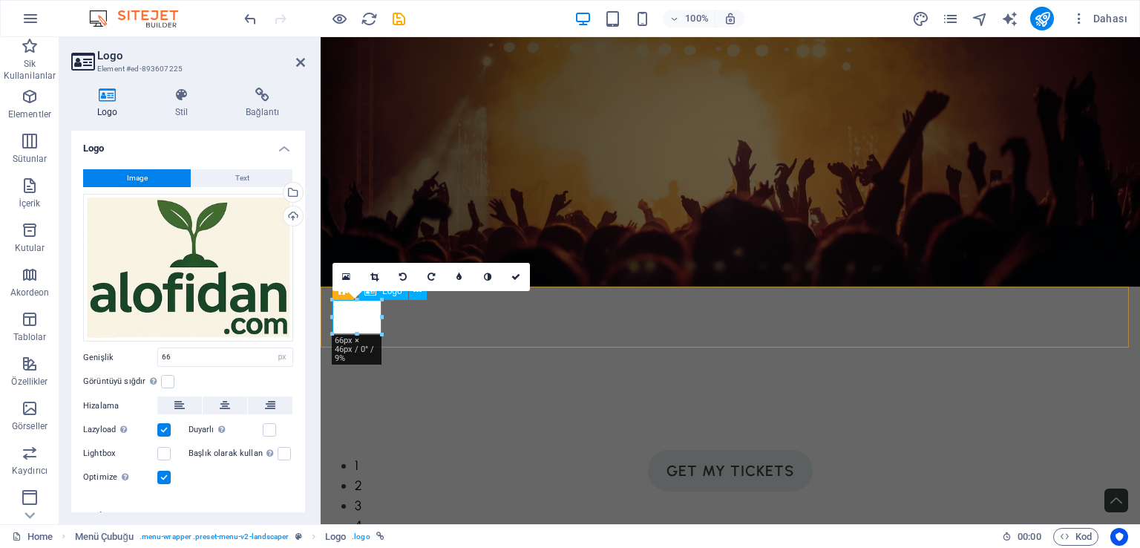
drag, startPoint x: 193, startPoint y: 360, endPoint x: 131, endPoint y: 360, distance: 62.4
click at [131, 360] on div "Genişlik 66 Varsayılan otomatik px rem % em vh vw" at bounding box center [188, 356] width 210 height 19
click at [163, 378] on label at bounding box center [167, 381] width 13 height 13
click at [0, 0] on input "Görüntüyü sığdır Görüntüyü otomatik olarak sabit bir genişliğe ve yüksekliğe sı…" at bounding box center [0, 0] width 0 height 0
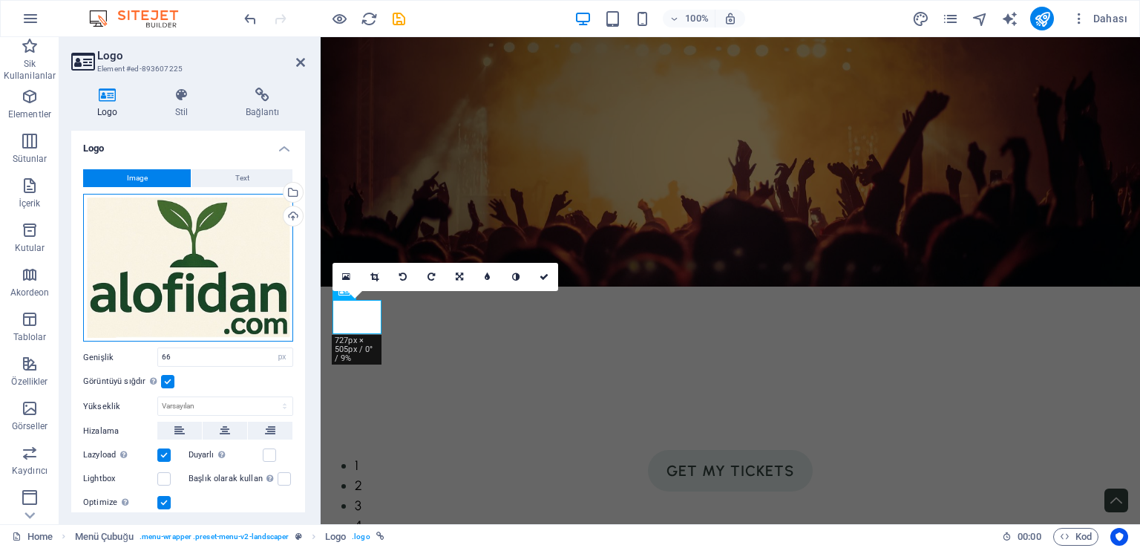
click at [217, 275] on div "Dosyaları buraya sürükleyin, dosyaları seçmek için tıklayın veya Dosyalardan ya…" at bounding box center [188, 268] width 210 height 148
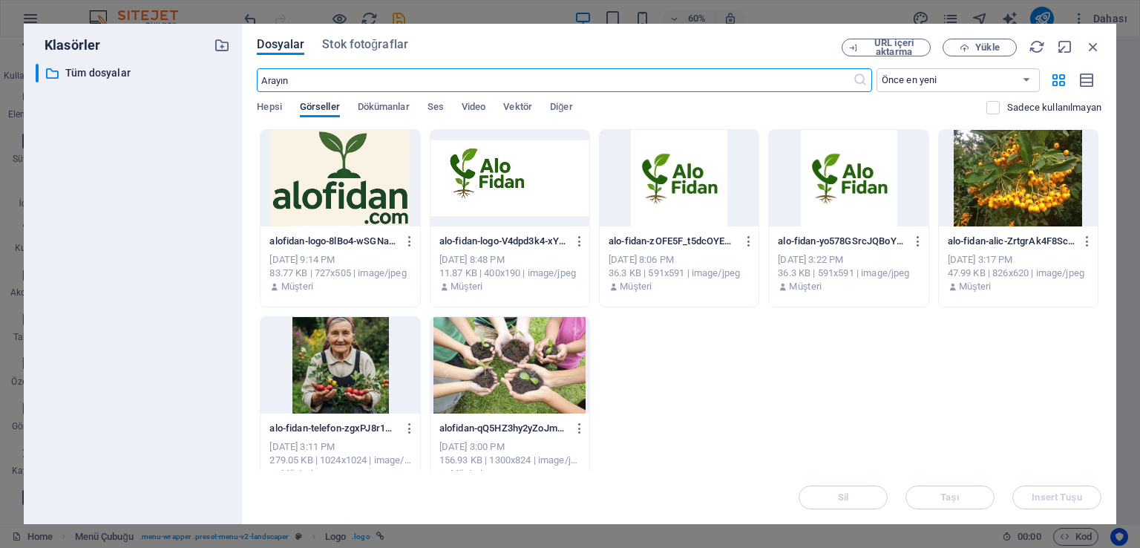
click at [508, 197] on div at bounding box center [510, 178] width 159 height 97
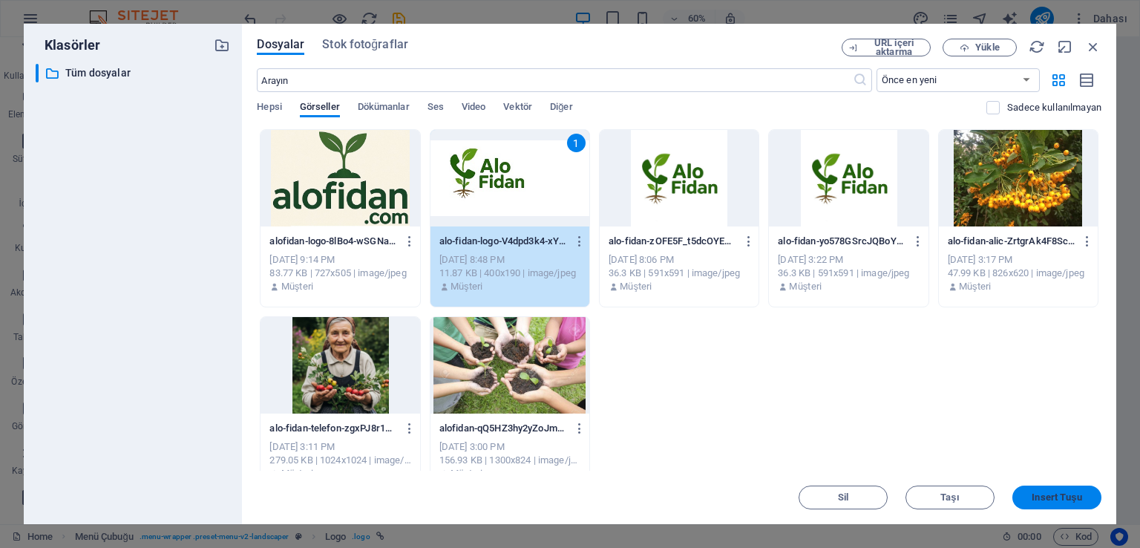
click at [1061, 493] on span "Insert Tuşu" at bounding box center [1057, 497] width 50 height 9
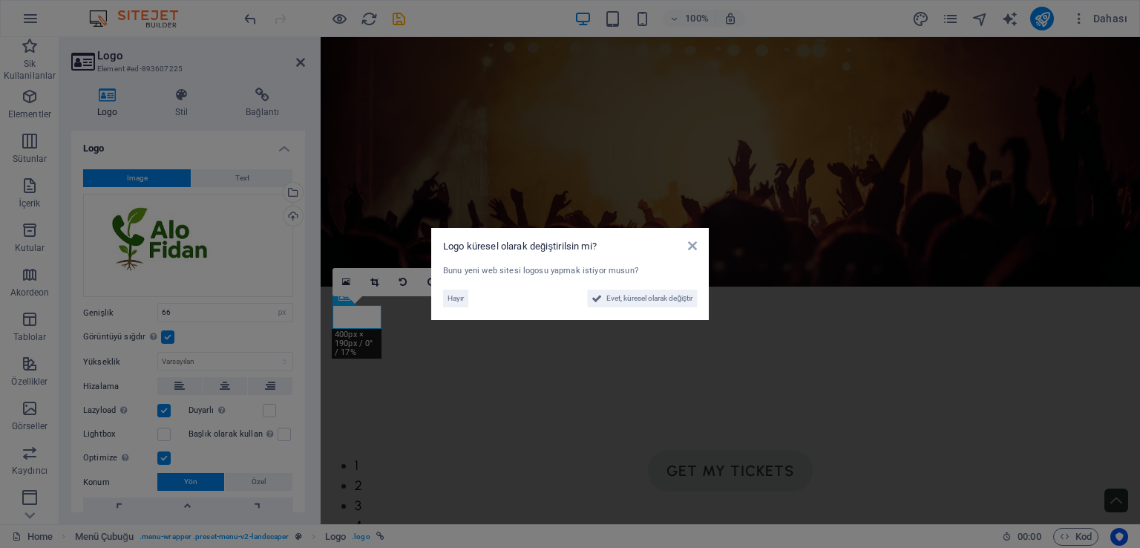
click at [698, 250] on div "Logo küresel olarak değiştirilsin mi? Bunu yeni web sitesi logosu yapmak istiyo…" at bounding box center [570, 274] width 278 height 92
click at [693, 247] on icon at bounding box center [692, 246] width 9 height 12
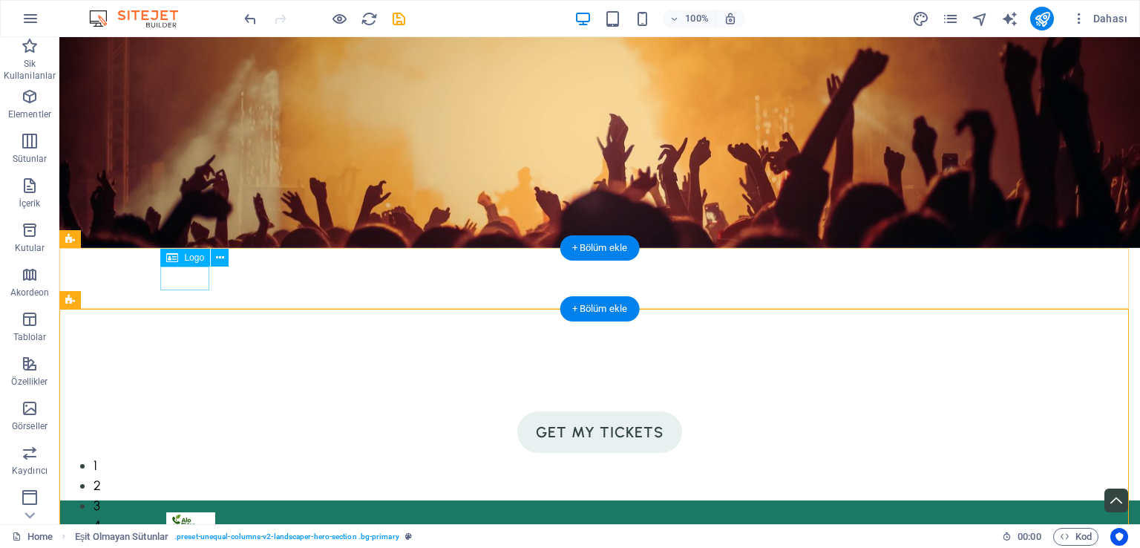
click at [180, 512] on div at bounding box center [599, 523] width 867 height 23
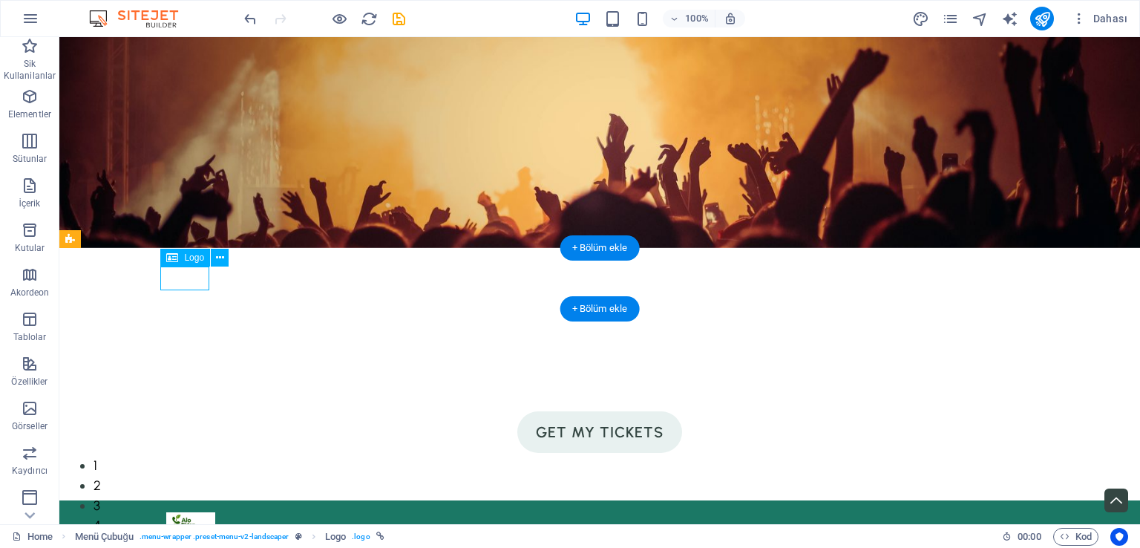
click at [183, 512] on div at bounding box center [599, 523] width 867 height 23
select select "px"
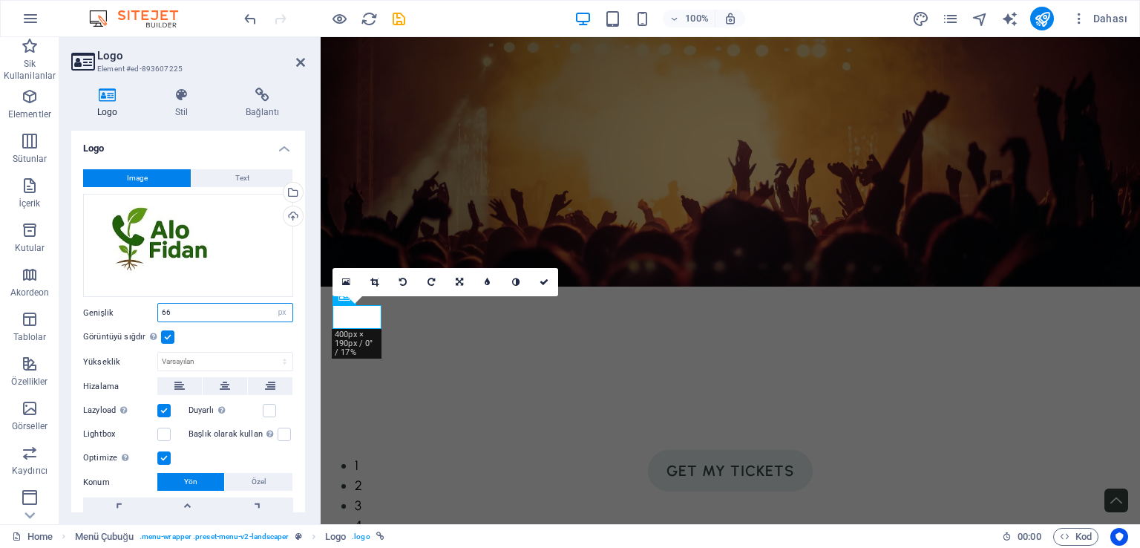
drag, startPoint x: 208, startPoint y: 314, endPoint x: 107, endPoint y: 305, distance: 101.4
click at [107, 305] on div "Genişlik 66 Varsayılan otomatik px rem % em vh vw" at bounding box center [188, 312] width 210 height 19
type input "100"
click at [241, 336] on div "Görüntüyü sığdır Görüntüyü otomatik olarak sabit bir genişliğe ve yüksekliğe sı…" at bounding box center [188, 337] width 210 height 18
click at [111, 311] on label "Genişlik" at bounding box center [120, 313] width 74 height 8
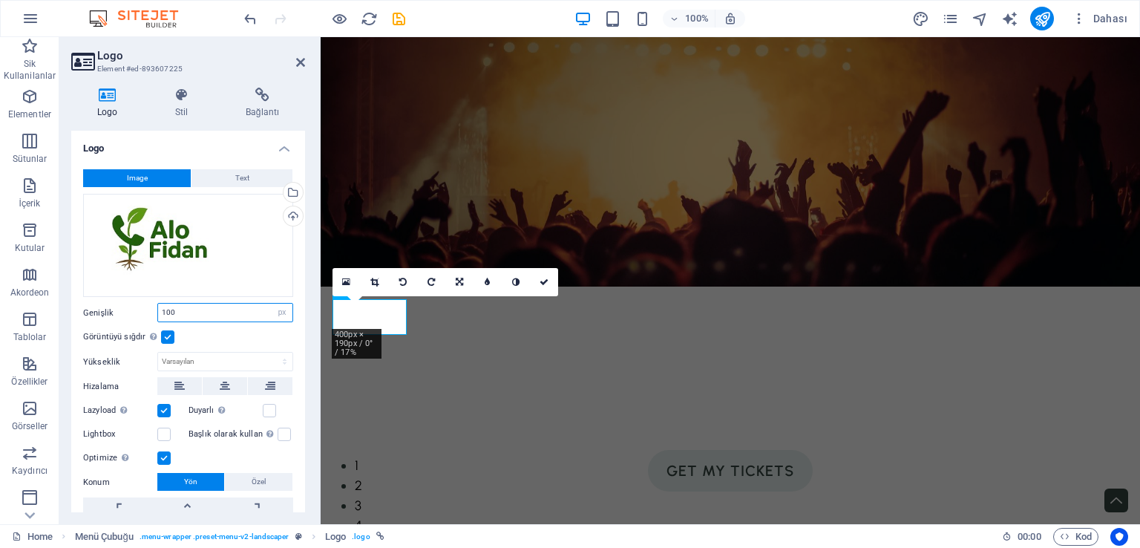
click at [203, 313] on input "100" at bounding box center [225, 313] width 134 height 18
click at [244, 336] on div "Görüntüyü sığdır Görüntüyü otomatik olarak sabit bir genişliğe ve yüksekliğe sı…" at bounding box center [188, 337] width 210 height 18
click at [1043, 16] on icon "publish" at bounding box center [1042, 18] width 17 height 17
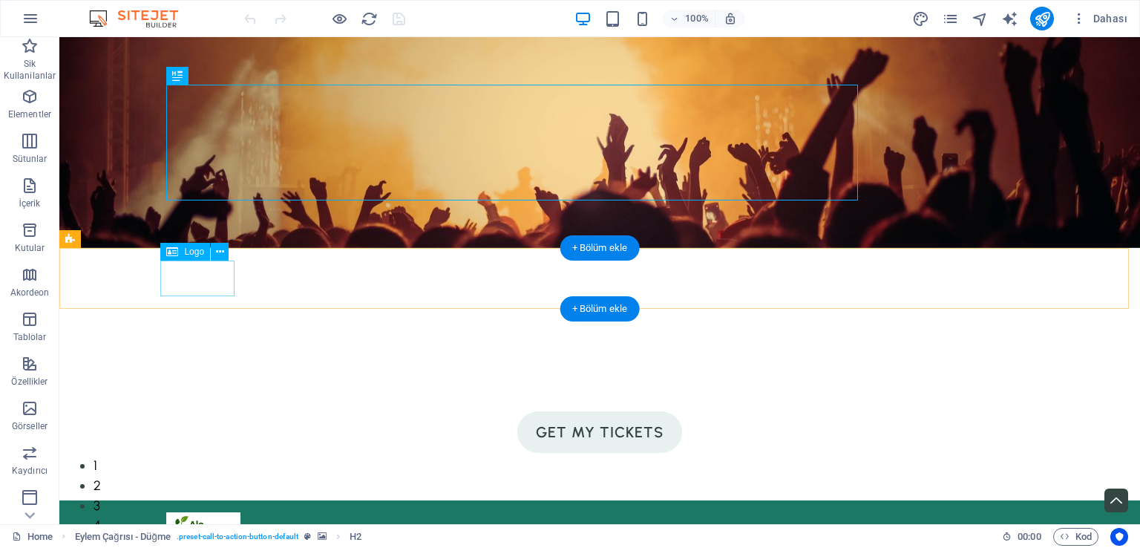
click at [193, 512] on div at bounding box center [599, 530] width 867 height 36
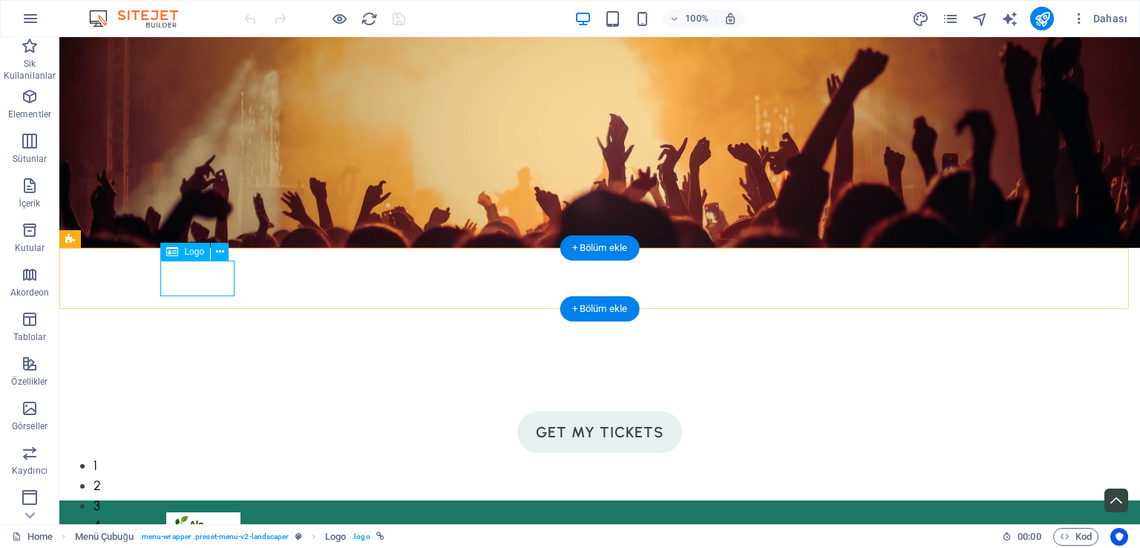
click at [186, 512] on div at bounding box center [599, 530] width 867 height 36
select select "px"
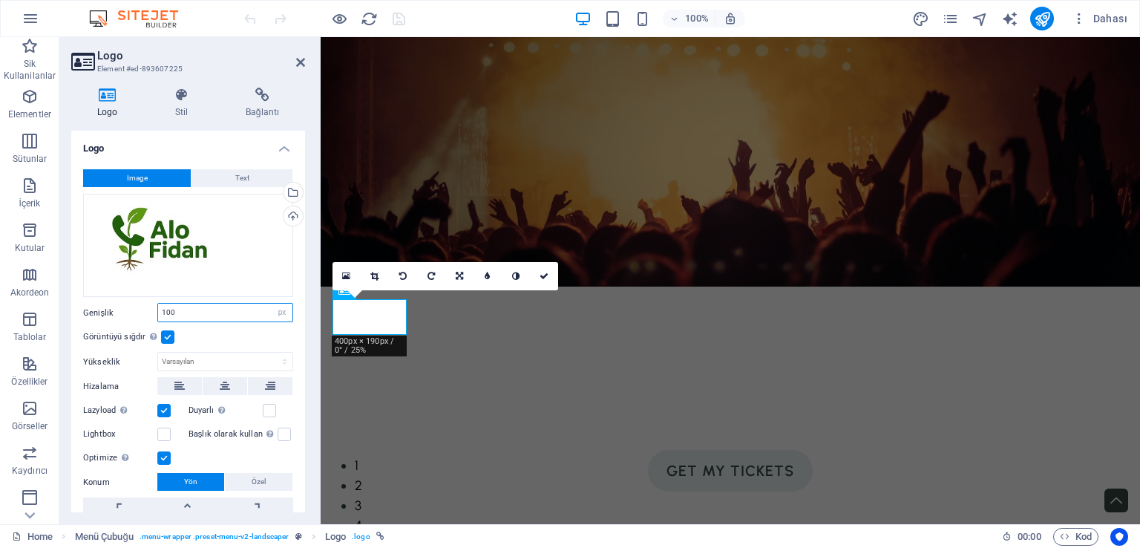
drag, startPoint x: 192, startPoint y: 315, endPoint x: 104, endPoint y: 314, distance: 88.3
click at [104, 314] on div "Genişlik 100 Varsayılan otomatik px rem % em vh vw" at bounding box center [188, 312] width 210 height 19
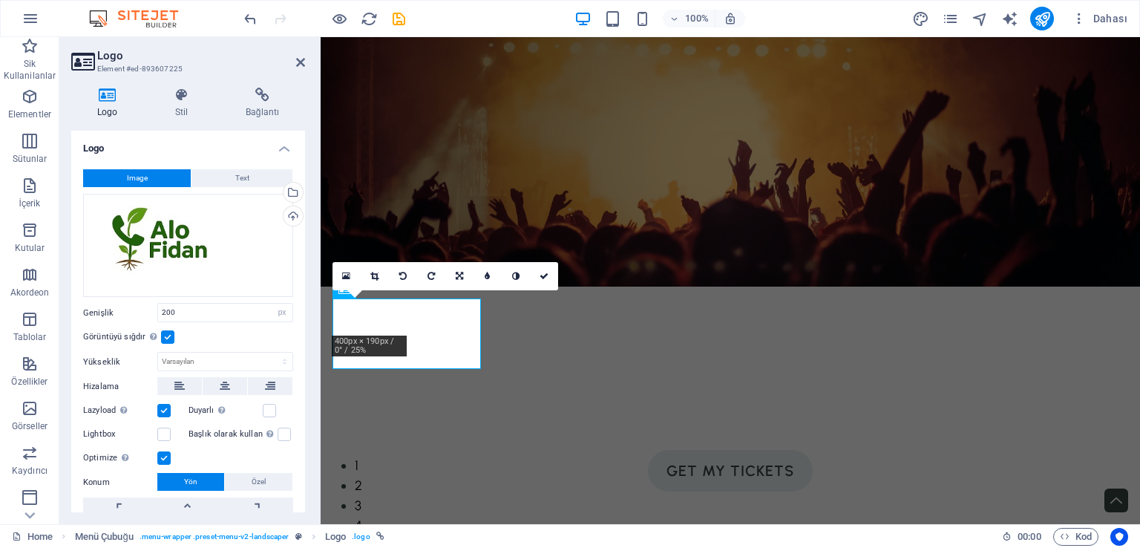
click at [165, 335] on label at bounding box center [167, 336] width 13 height 13
click at [0, 0] on input "Görüntüyü sığdır Görüntüyü otomatik olarak sabit bir genişliğe ve yüksekliğe sı…" at bounding box center [0, 0] width 0 height 0
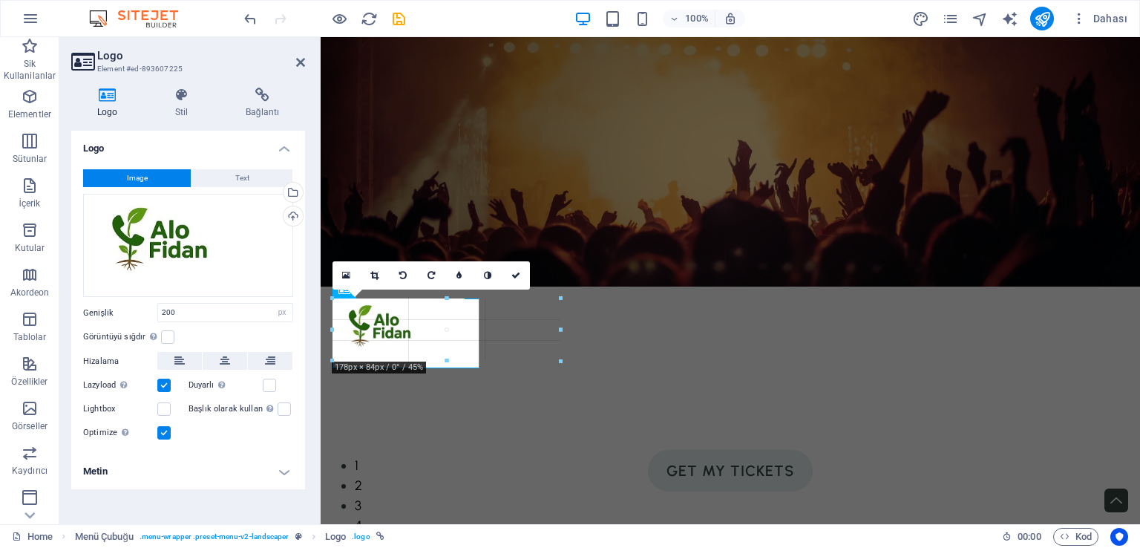
drag, startPoint x: 404, startPoint y: 367, endPoint x: 80, endPoint y: 367, distance: 323.7
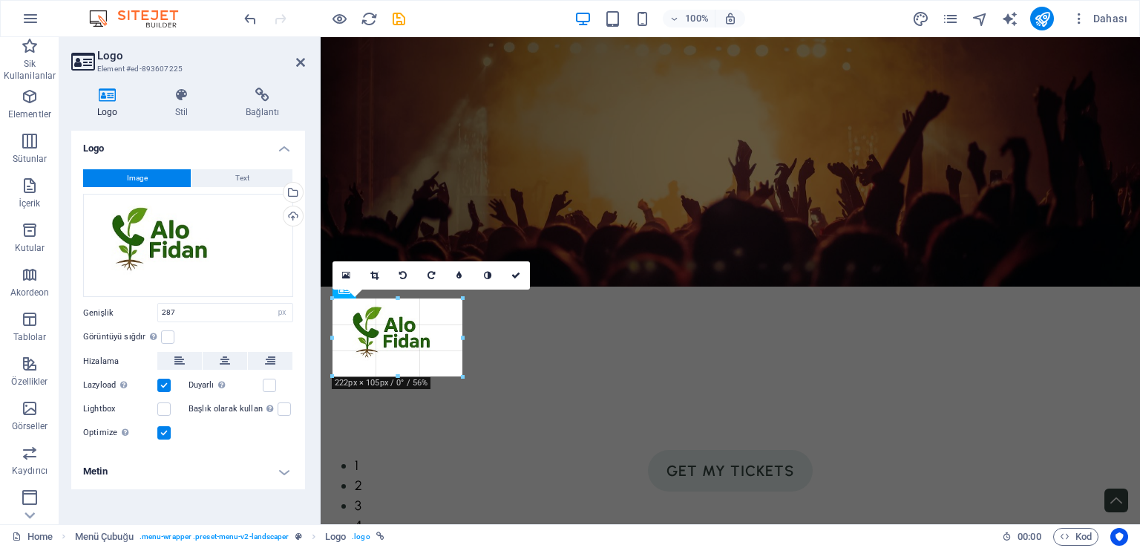
drag, startPoint x: 439, startPoint y: 400, endPoint x: 425, endPoint y: 361, distance: 41.6
type input "175"
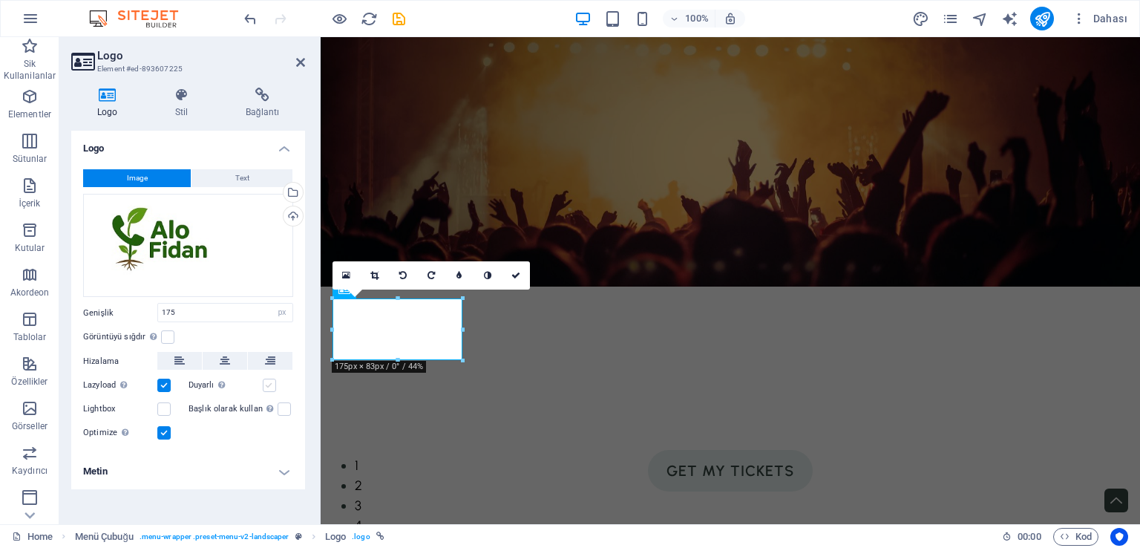
click at [269, 387] on label at bounding box center [269, 385] width 13 height 13
click at [0, 0] on input "Duyarlı Retina görüntüsünü ve akıllı telefon için optimize edilmiş boyutları ot…" at bounding box center [0, 0] width 0 height 0
click at [287, 405] on label at bounding box center [284, 408] width 13 height 13
click at [0, 0] on input "Başlık olarak kullan Görüntü, bir H1 başlık etiketine sığdırılacak. Alternatif …" at bounding box center [0, 0] width 0 height 0
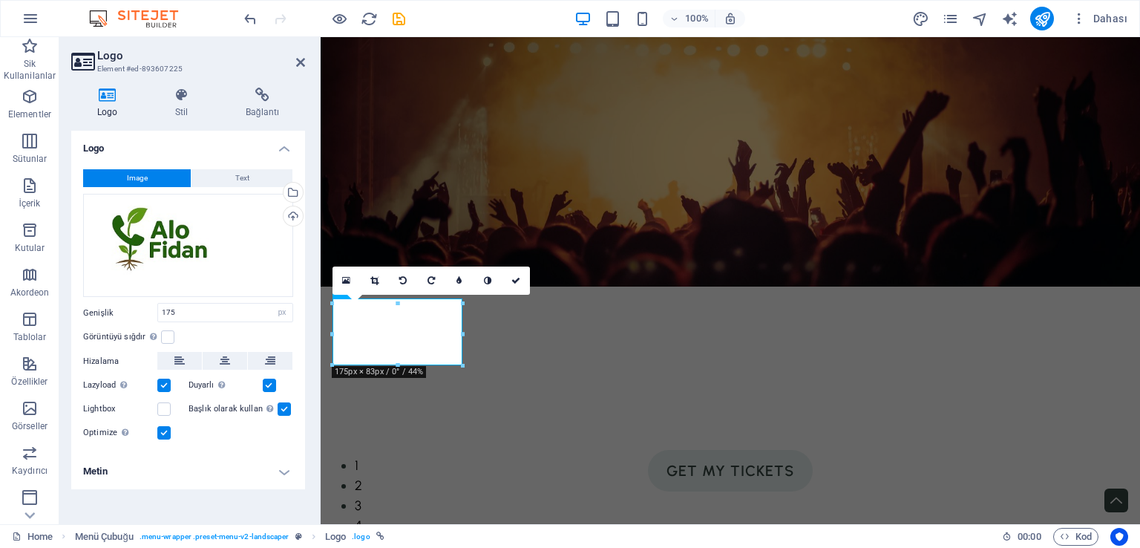
click at [160, 397] on div "Image Text Dosyaları buraya sürükleyin, dosyaları seçmek için tıklayın veya Dos…" at bounding box center [188, 305] width 234 height 297
click at [166, 408] on label at bounding box center [163, 408] width 13 height 13
click at [0, 0] on input "Lightbox" at bounding box center [0, 0] width 0 height 0
click at [285, 408] on label at bounding box center [284, 408] width 13 height 13
click at [0, 0] on input "Başlık olarak kullan Görüntü, bir H1 başlık etiketine sığdırılacak. Alternatif …" at bounding box center [0, 0] width 0 height 0
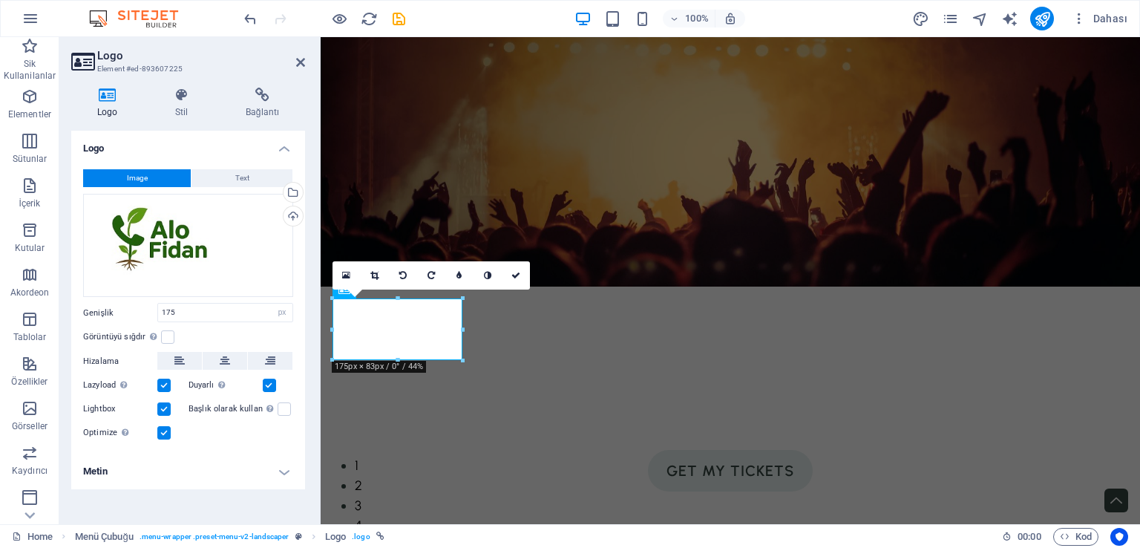
click at [161, 433] on label at bounding box center [163, 432] width 13 height 13
click at [0, 0] on input "Optimize Görseller, sayfa hızını iyileştirmek için sıkıştırılmıştır." at bounding box center [0, 0] width 0 height 0
click at [161, 433] on label at bounding box center [163, 432] width 13 height 13
click at [0, 0] on input "Optimize Görseller, sayfa hızını iyileştirmek için sıkıştırılmıştır." at bounding box center [0, 0] width 0 height 0
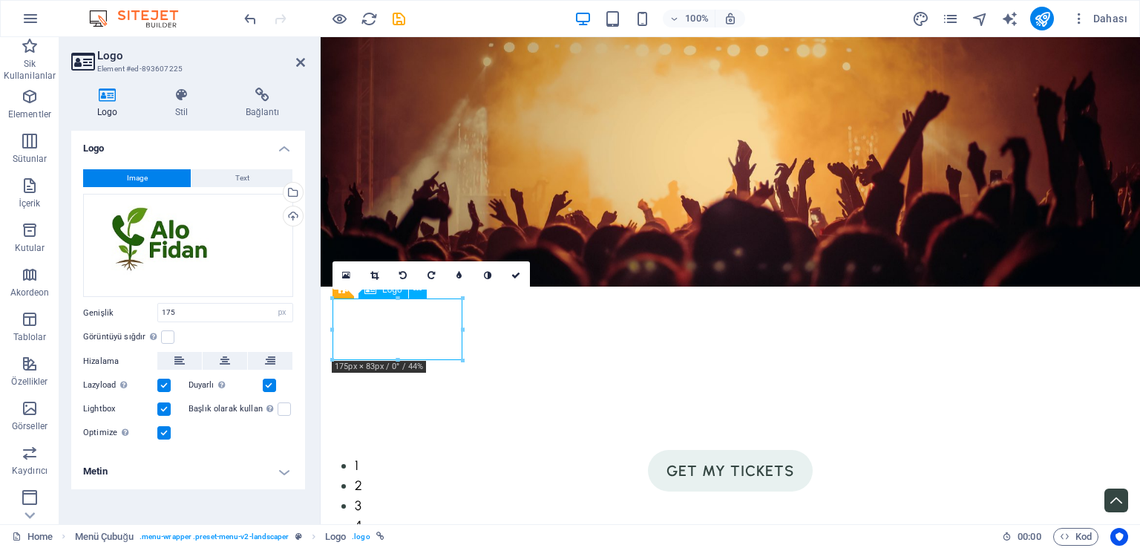
drag, startPoint x: 404, startPoint y: 327, endPoint x: 405, endPoint y: 303, distance: 24.5
click at [276, 471] on h4 "Metin" at bounding box center [188, 472] width 234 height 36
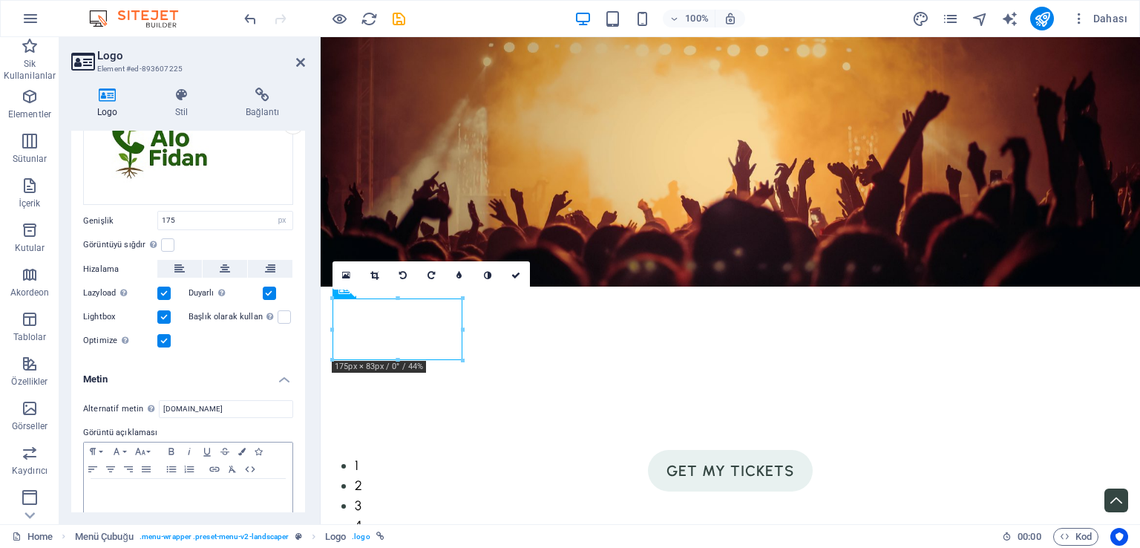
scroll to position [114, 0]
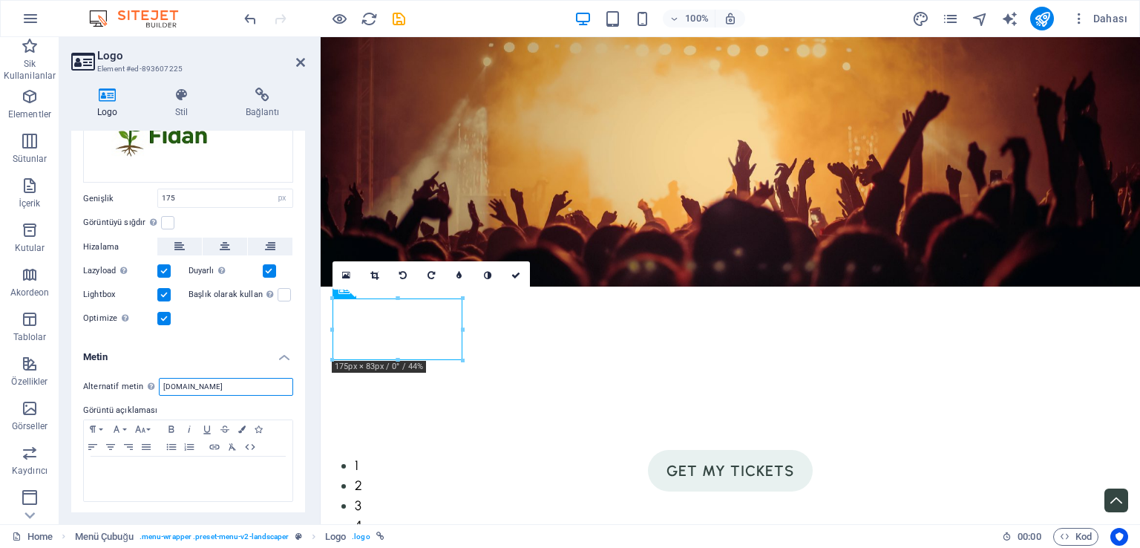
drag, startPoint x: 169, startPoint y: 384, endPoint x: 156, endPoint y: 384, distance: 12.6
click at [156, 384] on div "Alternatif metin Alternatif metin, görselleri görüntüleyemeyen cihazlar tarafın…" at bounding box center [188, 387] width 210 height 18
type input "ALOfidan.com"
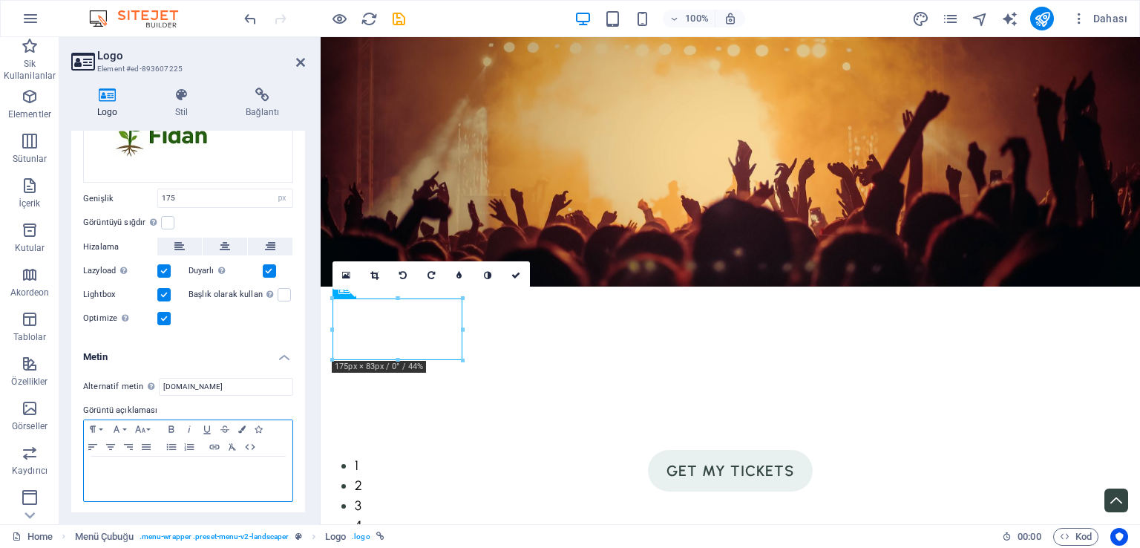
click at [148, 467] on p at bounding box center [188, 470] width 194 height 13
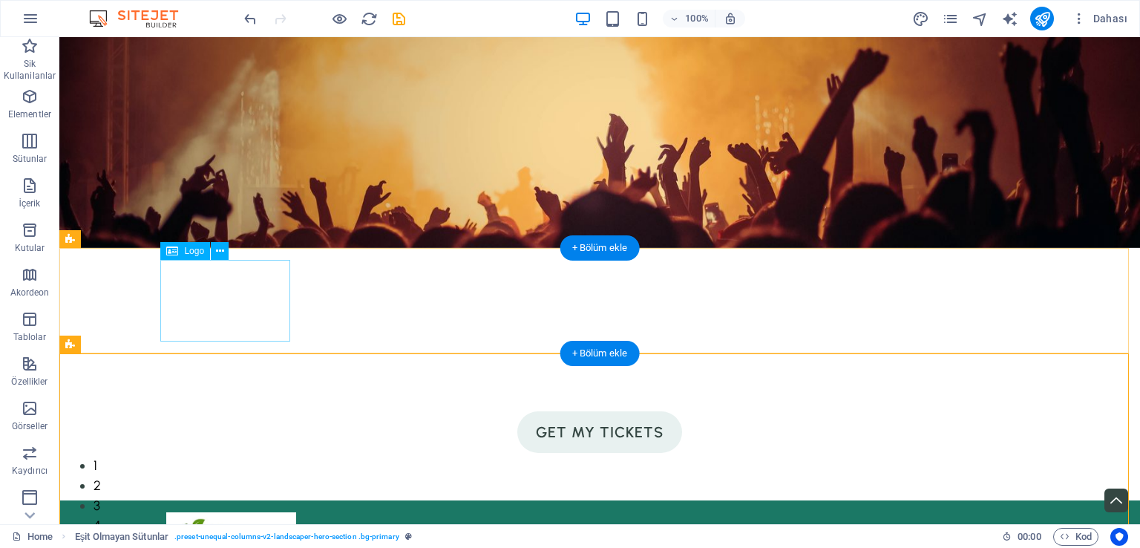
click at [208, 512] on div "ALO Fidan" at bounding box center [599, 553] width 867 height 82
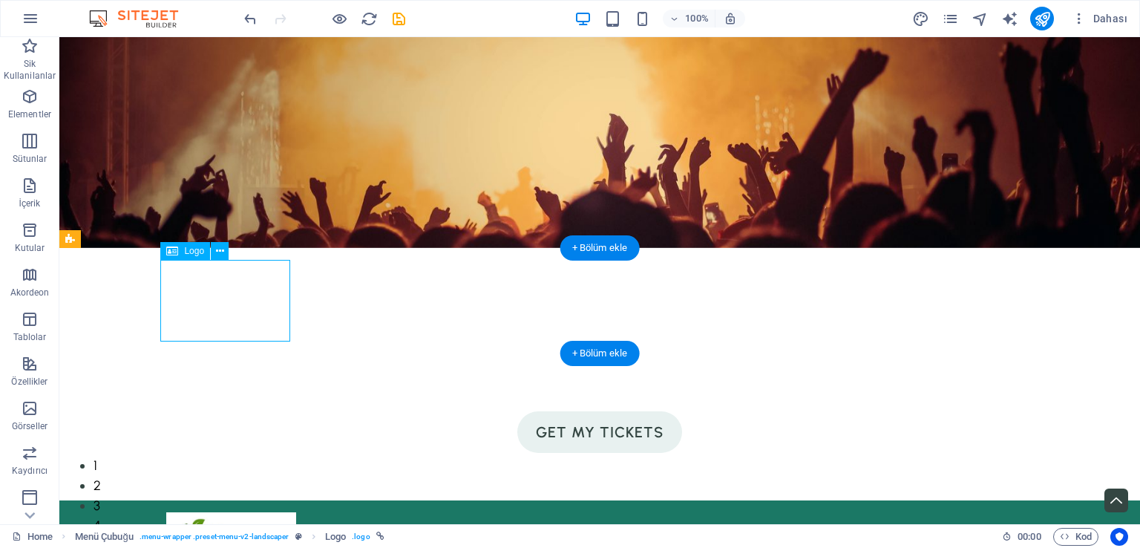
click at [208, 512] on div "ALO Fidan" at bounding box center [599, 553] width 867 height 82
select select "px"
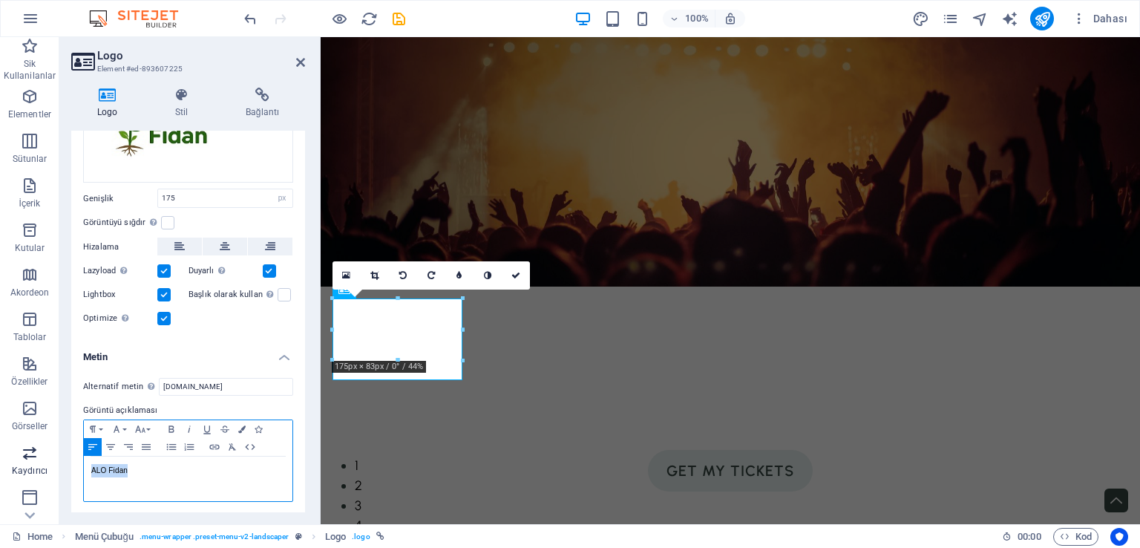
drag, startPoint x: 137, startPoint y: 479, endPoint x: 3, endPoint y: 441, distance: 138.9
click at [3, 441] on section "Sik Kullanilanlar Elementler Sütunlar İçerik Kutular Akordeon Tablolar Özellikl…" at bounding box center [570, 280] width 1140 height 487
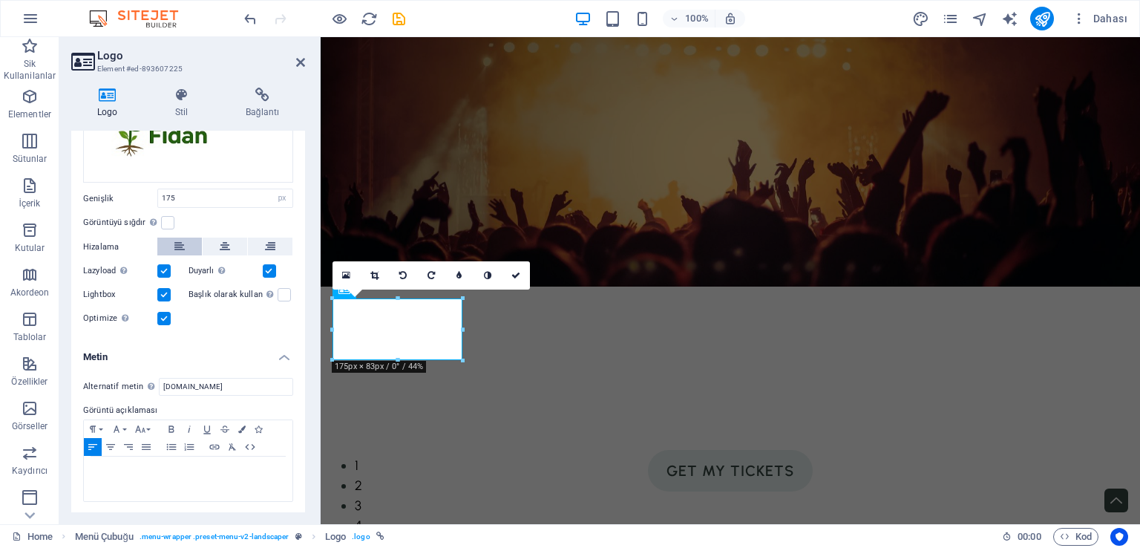
click at [163, 354] on h4 "Metin" at bounding box center [188, 352] width 234 height 27
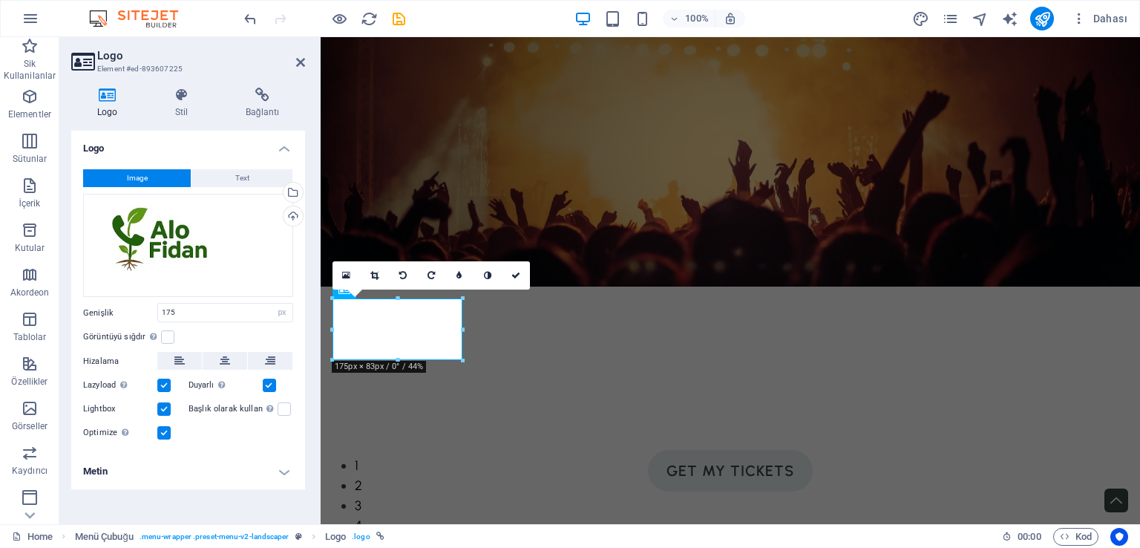
click at [166, 379] on label at bounding box center [163, 385] width 13 height 13
click at [0, 0] on input "Lazyload Sayfa yüklendikten sonra görüntülerin yüklenmesi, sayfa hızını artırır." at bounding box center [0, 0] width 0 height 0
click at [160, 403] on label at bounding box center [163, 408] width 13 height 13
click at [0, 0] on input "Lightbox" at bounding box center [0, 0] width 0 height 0
click at [164, 431] on label at bounding box center [163, 432] width 13 height 13
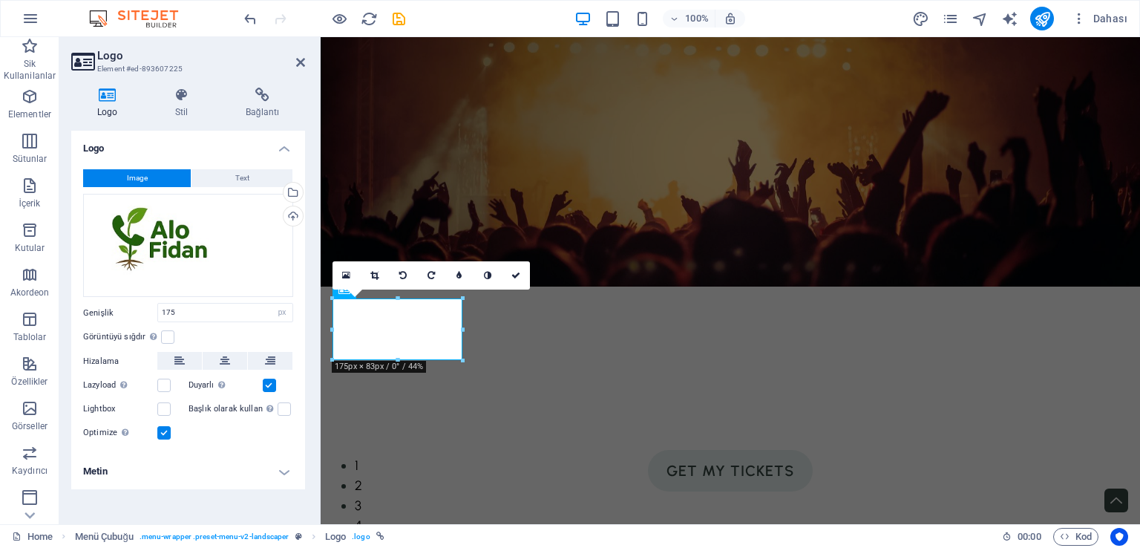
click at [0, 0] on input "Optimize Görseller, sayfa hızını iyileştirmek için sıkıştırılmıştır." at bounding box center [0, 0] width 0 height 0
click at [178, 89] on icon at bounding box center [181, 95] width 65 height 15
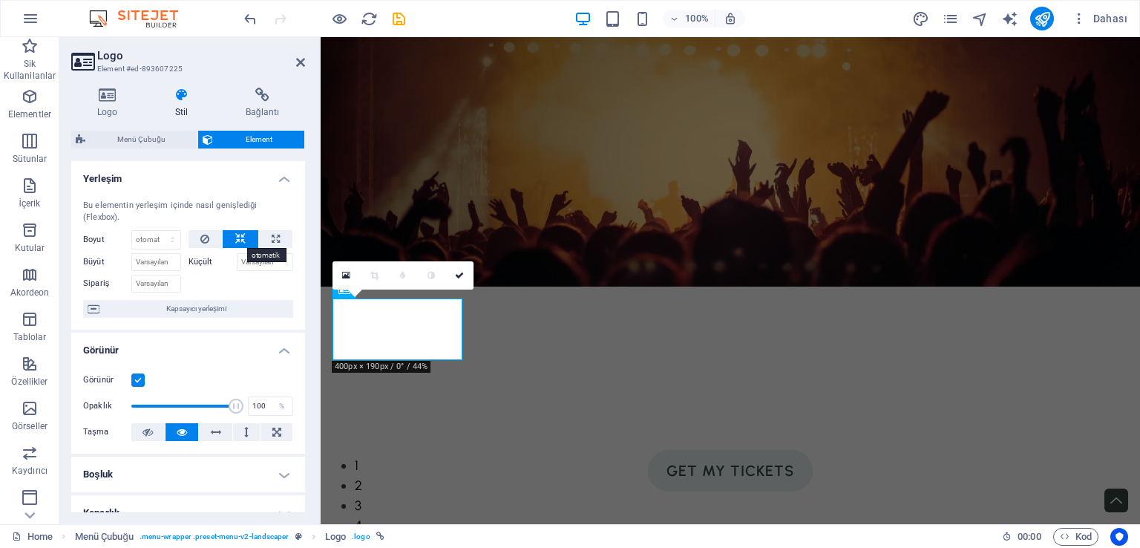
click at [241, 235] on icon at bounding box center [240, 239] width 10 height 18
click at [272, 235] on icon at bounding box center [276, 239] width 8 height 18
type input "100"
select select "%"
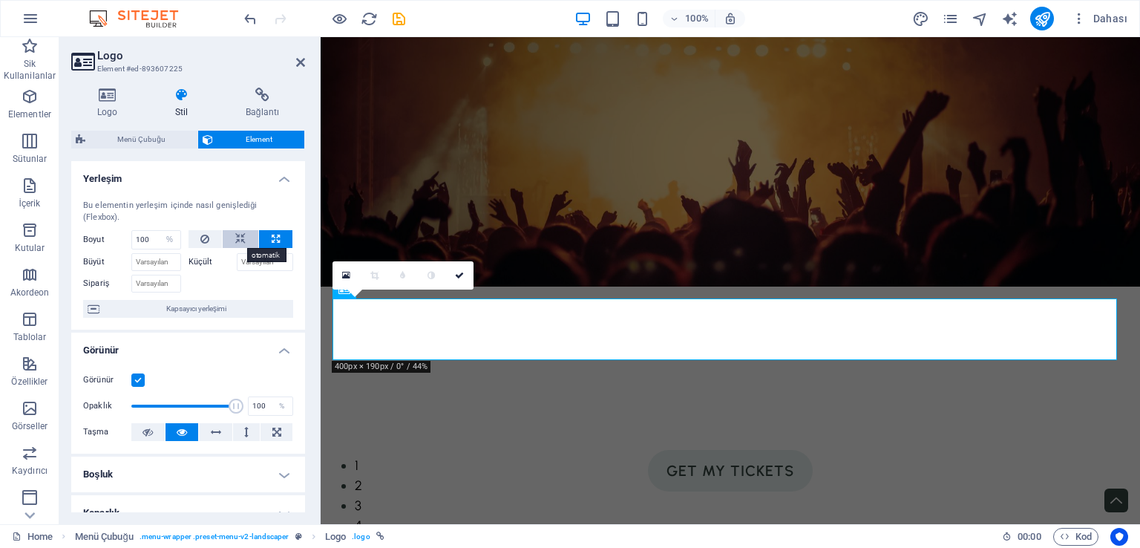
click at [241, 235] on icon at bounding box center [240, 239] width 10 height 18
select select "DISABLED_OPTION_VALUE"
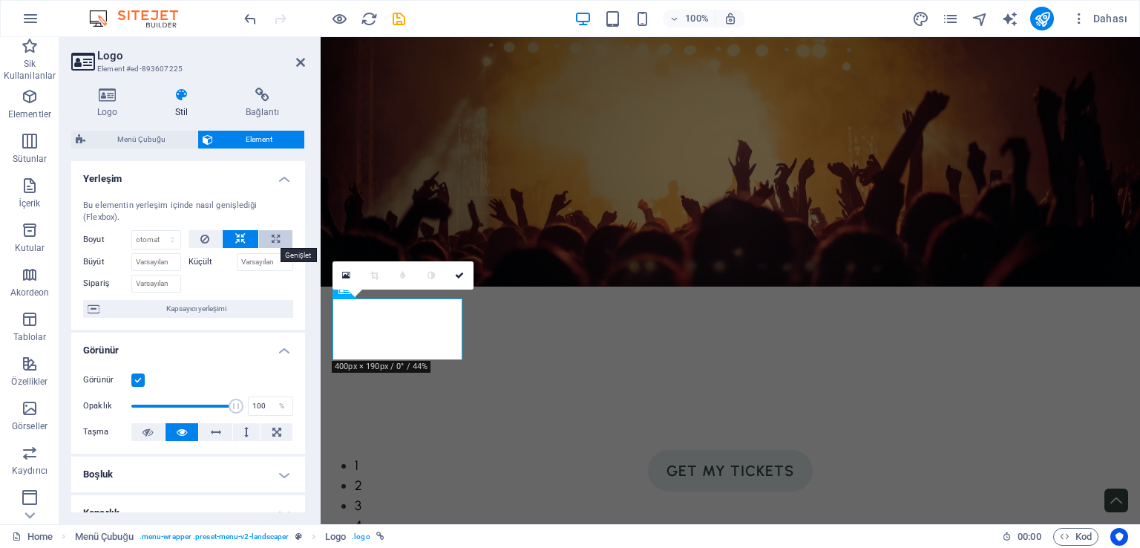
click at [276, 234] on icon at bounding box center [276, 239] width 8 height 18
type input "100"
select select "%"
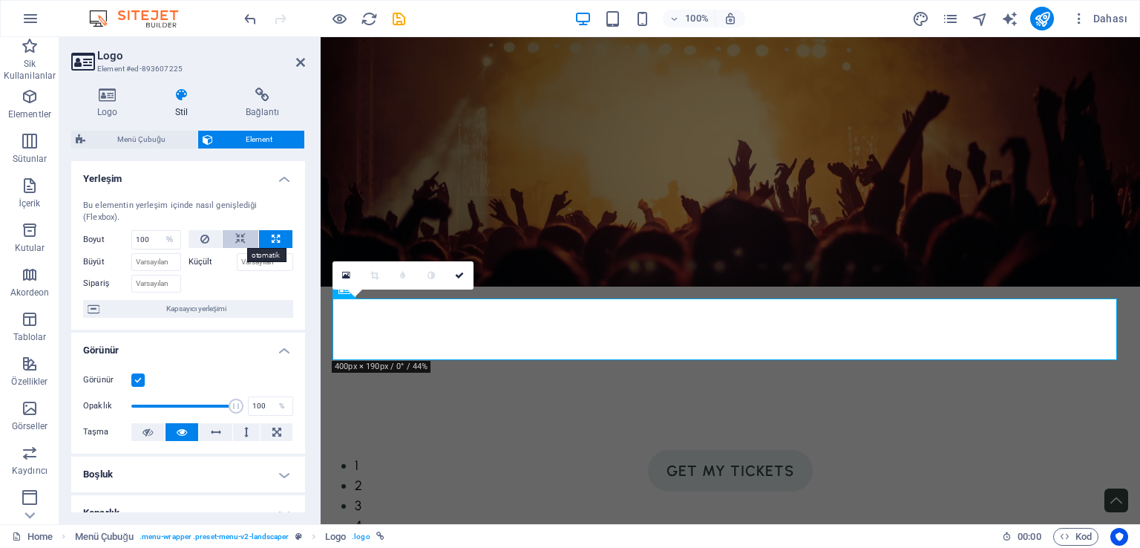
click at [229, 232] on button at bounding box center [241, 239] width 36 height 18
select select "DISABLED_OPTION_VALUE"
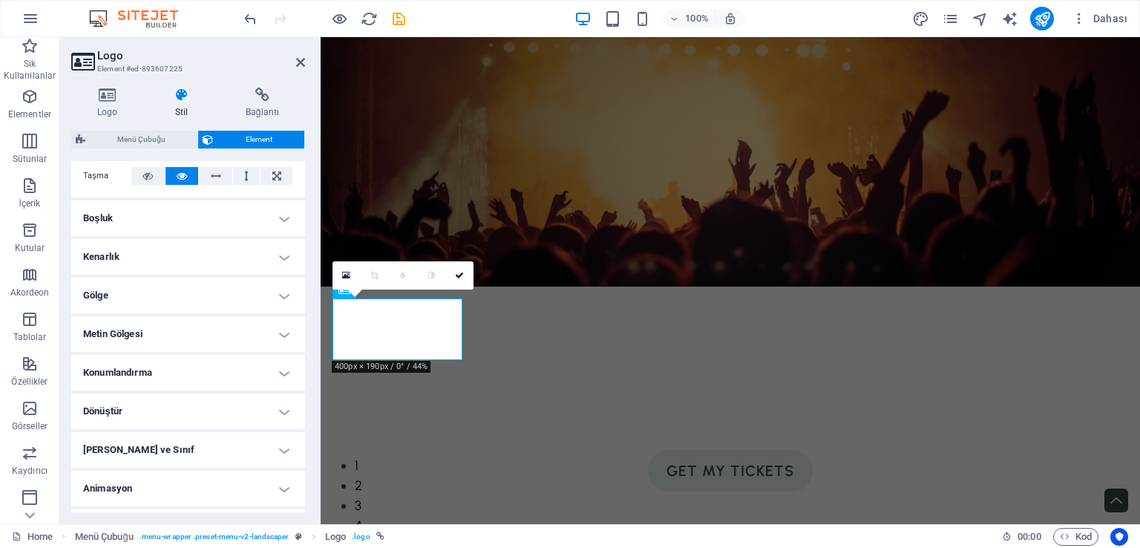
scroll to position [288, 0]
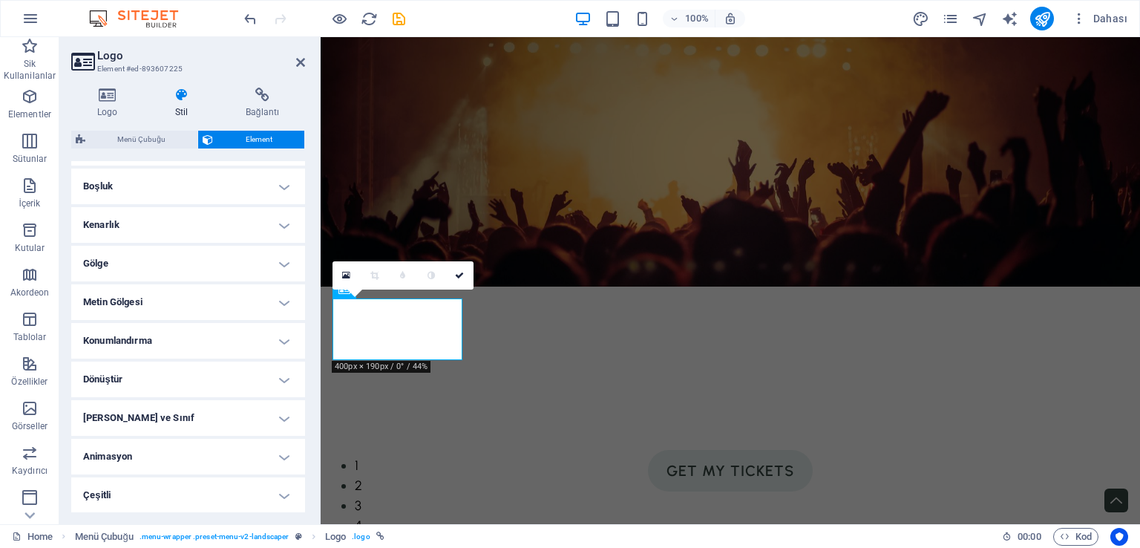
click at [140, 258] on h4 "Gölge" at bounding box center [188, 264] width 234 height 36
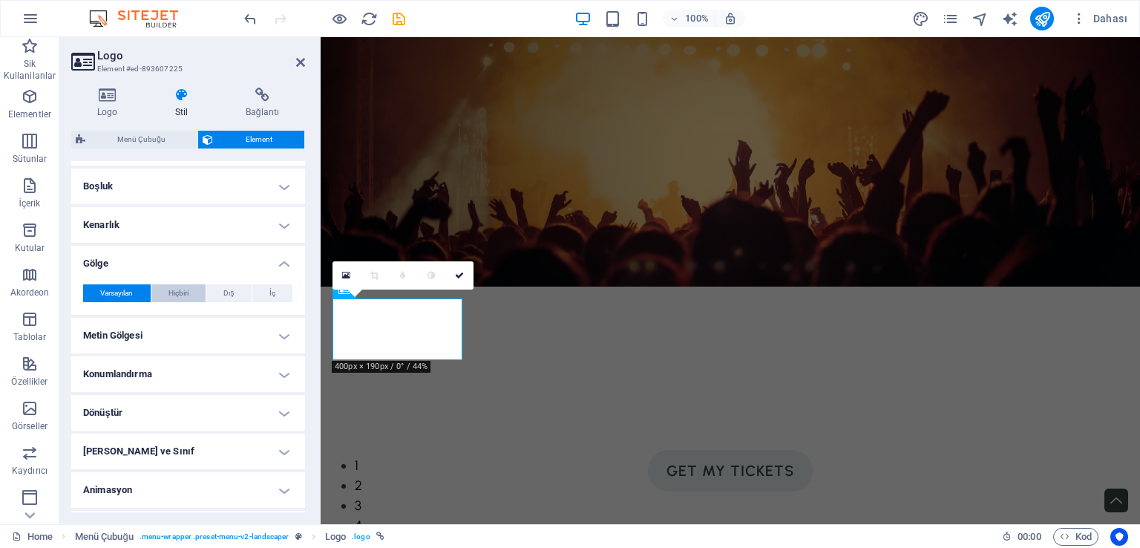
drag, startPoint x: 169, startPoint y: 290, endPoint x: 195, endPoint y: 290, distance: 26.7
click at [169, 290] on span "Hiçbiri" at bounding box center [179, 293] width 20 height 18
click at [231, 290] on span "Dış" at bounding box center [228, 293] width 10 height 18
type input "rgba(0, 0, 0, 0.2)"
type input "2"
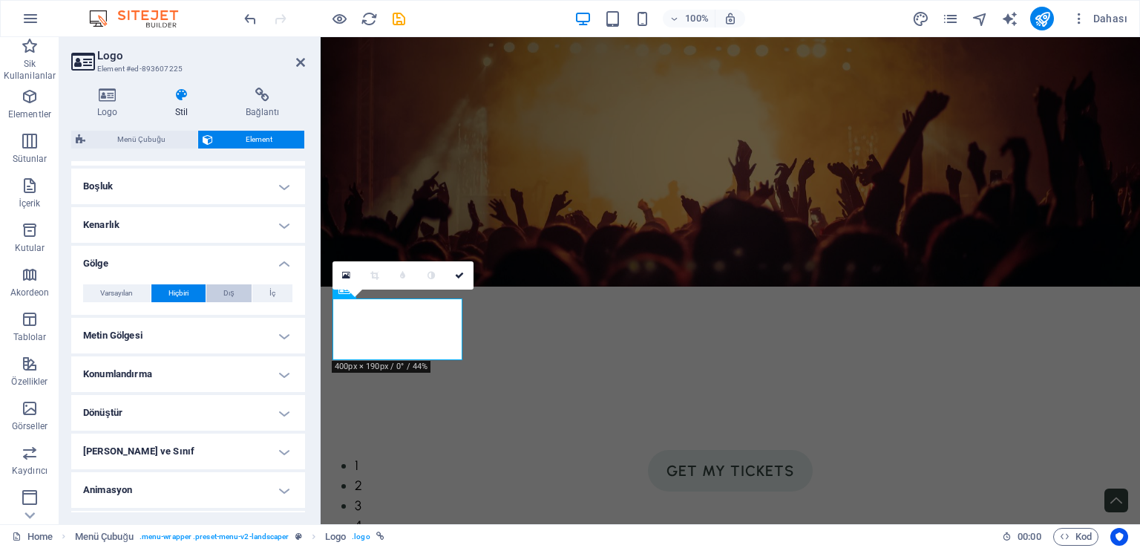
type input "2"
type input "4"
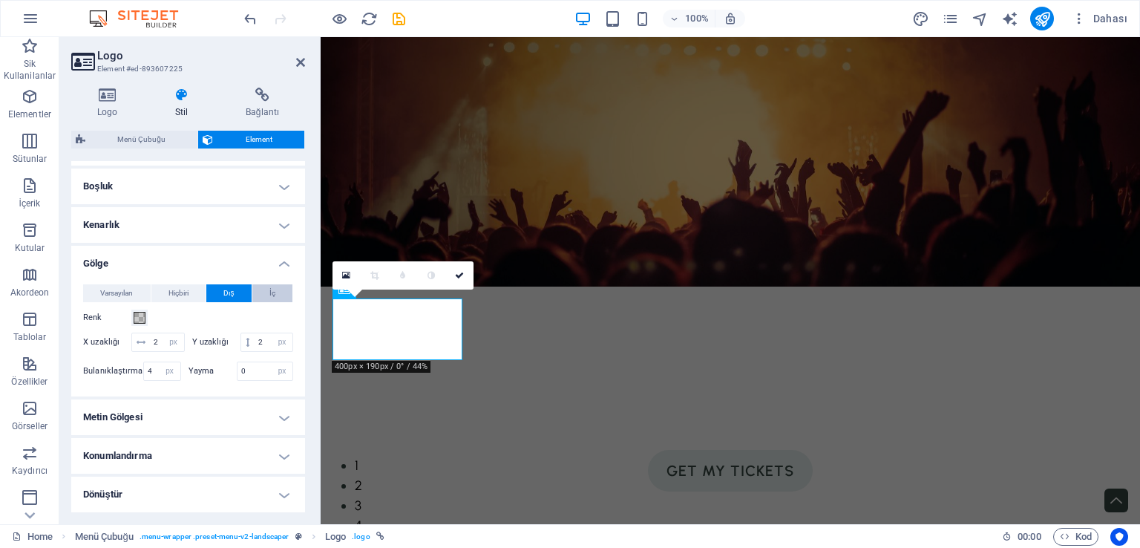
click at [272, 290] on span "İç" at bounding box center [272, 293] width 6 height 18
click at [141, 316] on span at bounding box center [140, 318] width 12 height 12
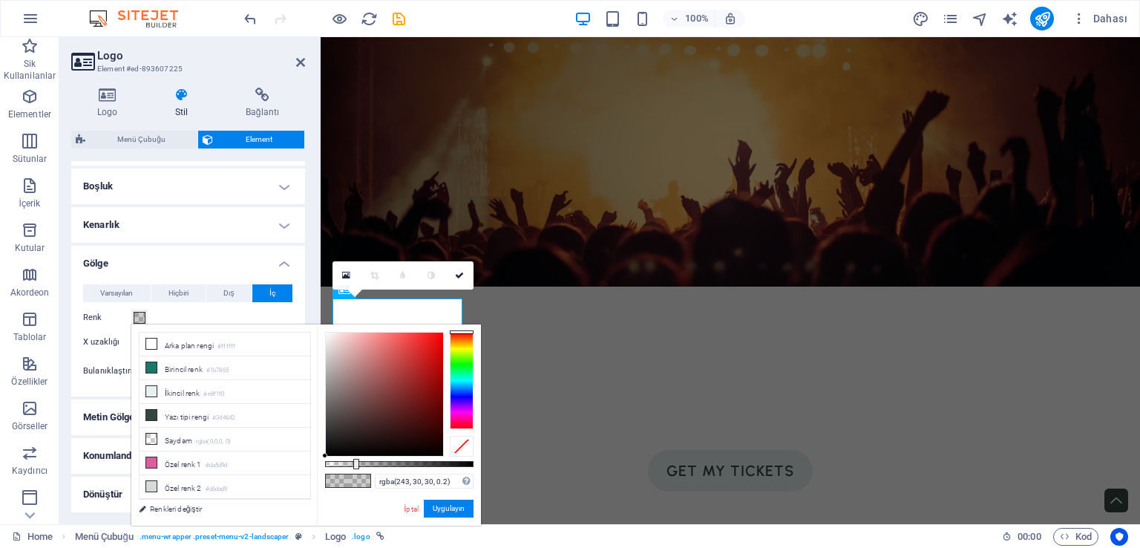
type input "rgba(243, 28, 28, 0.2)"
click at [429, 338] on div at bounding box center [384, 394] width 117 height 123
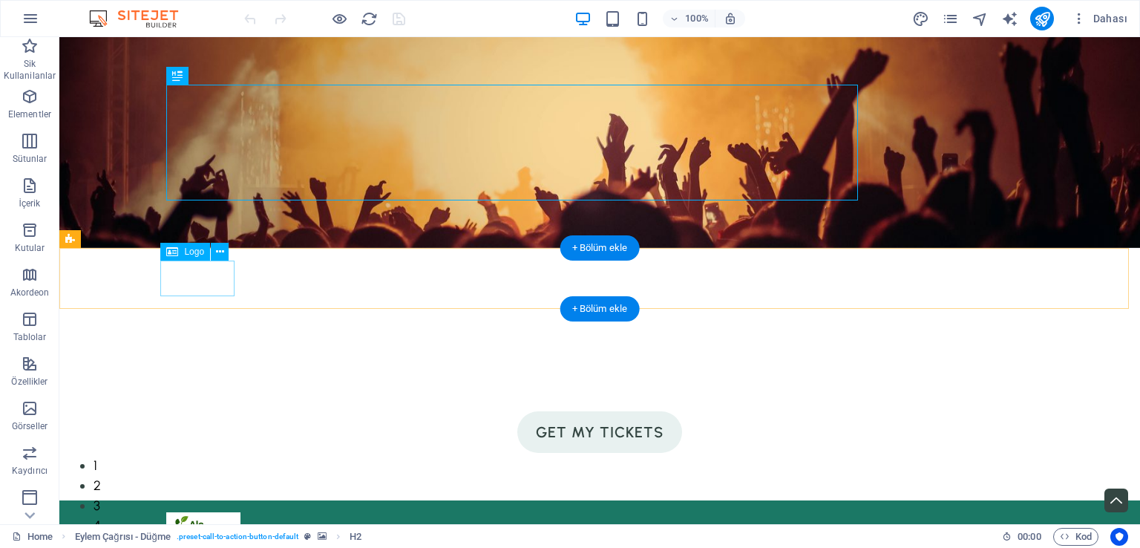
click at [197, 512] on div at bounding box center [599, 530] width 867 height 36
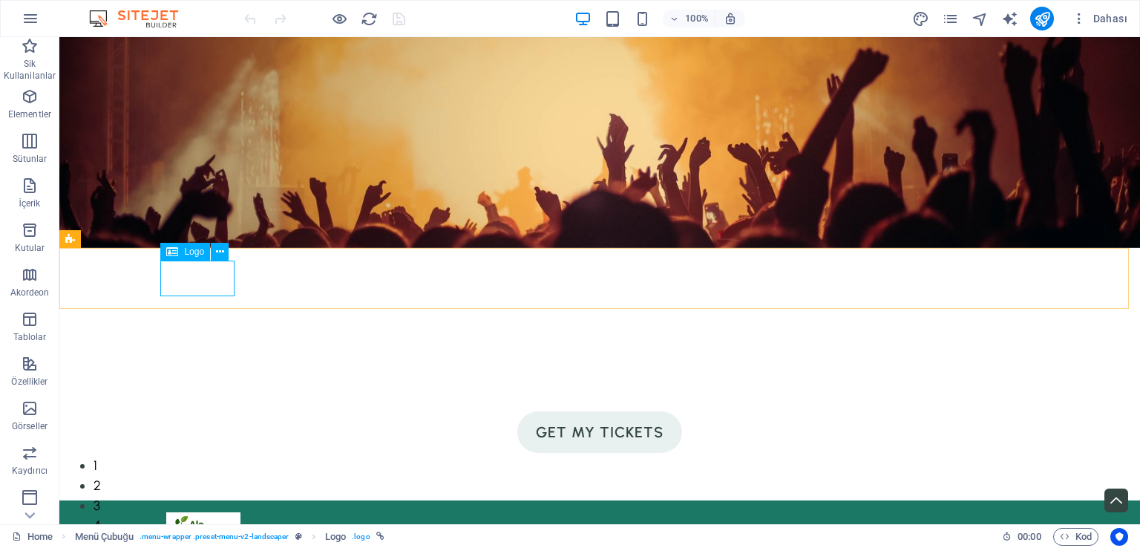
click at [176, 253] on icon at bounding box center [172, 252] width 12 height 18
click at [183, 512] on div at bounding box center [599, 530] width 867 height 36
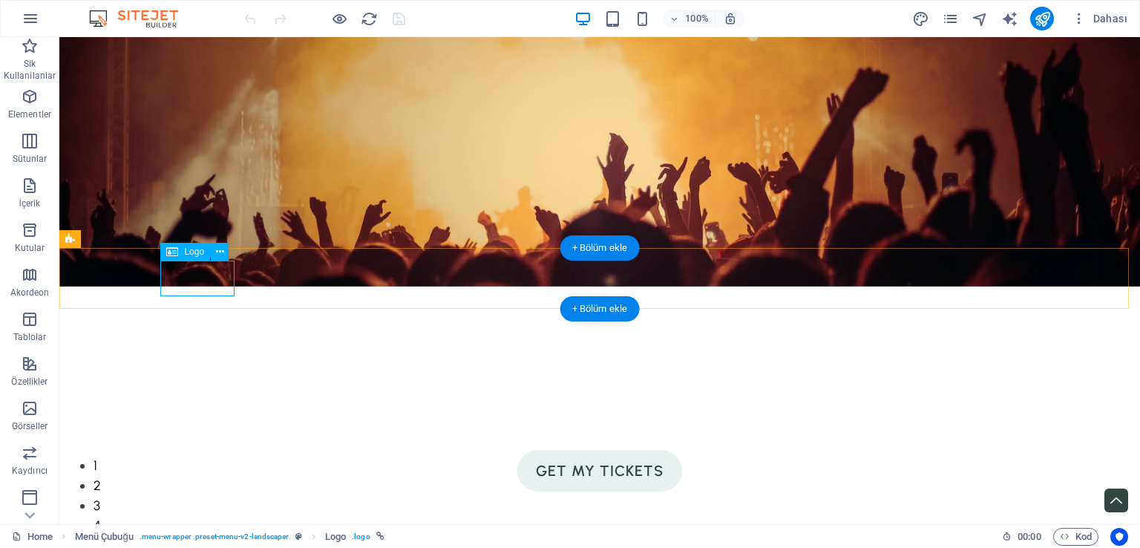
select select "px"
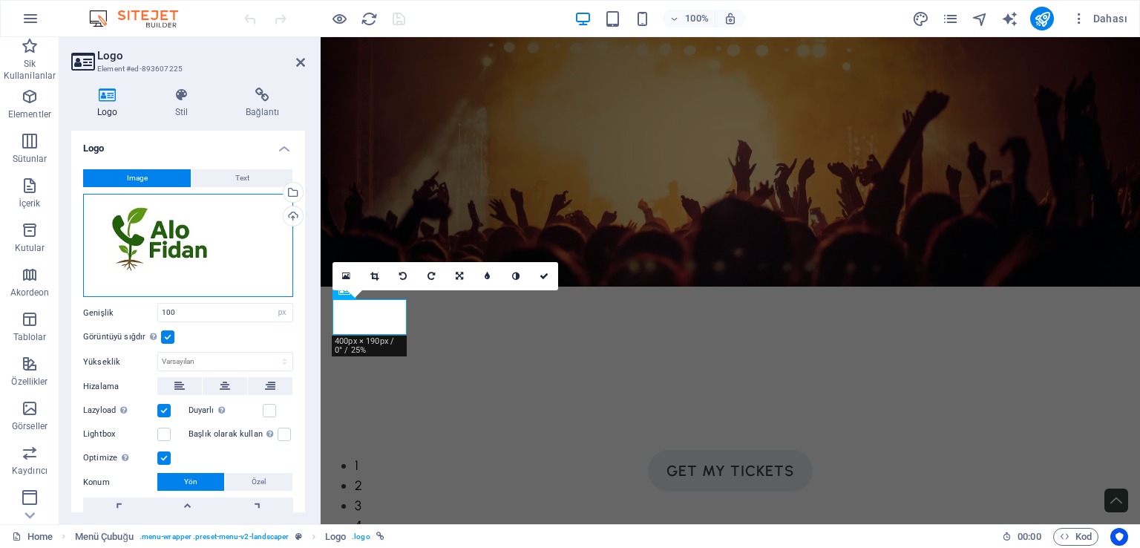
click at [181, 246] on div "Dosyaları buraya sürükleyin, dosyaları seçmek için tıklayın veya Dosyalardan ya…" at bounding box center [188, 246] width 210 height 104
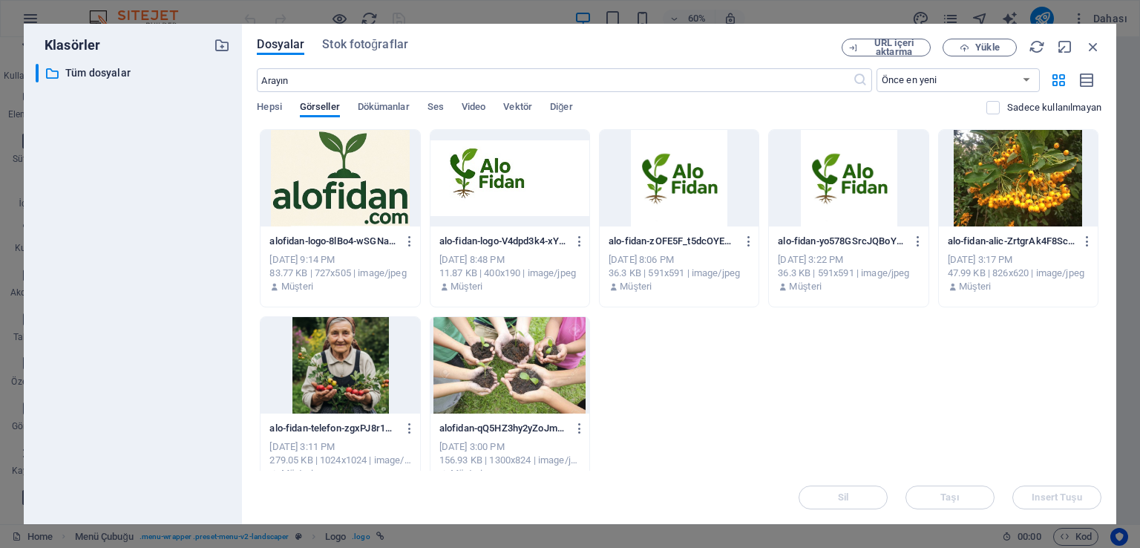
click at [386, 200] on div at bounding box center [340, 178] width 159 height 97
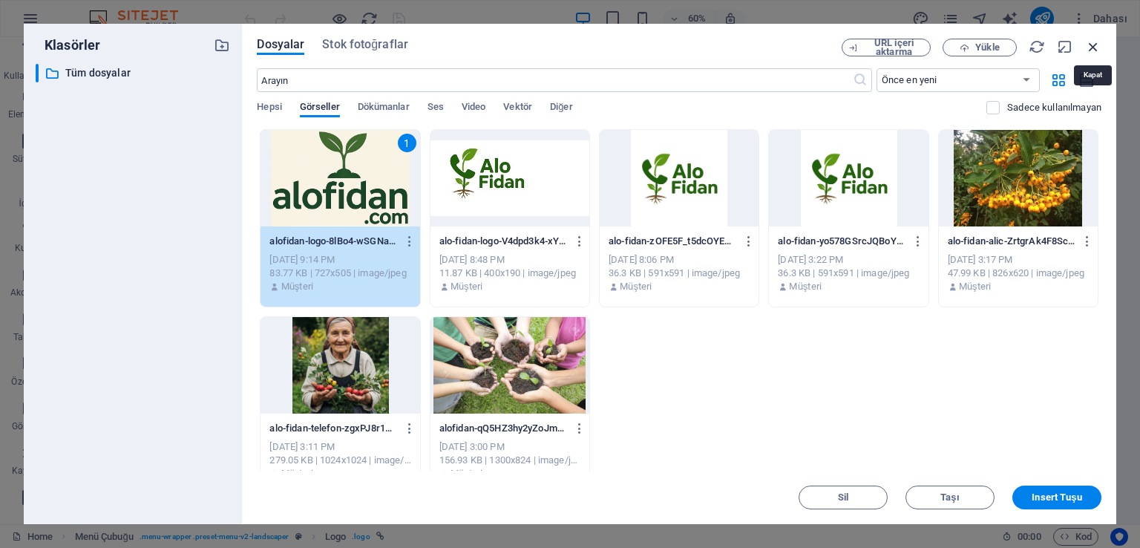
click at [1093, 42] on icon "button" at bounding box center [1093, 47] width 16 height 16
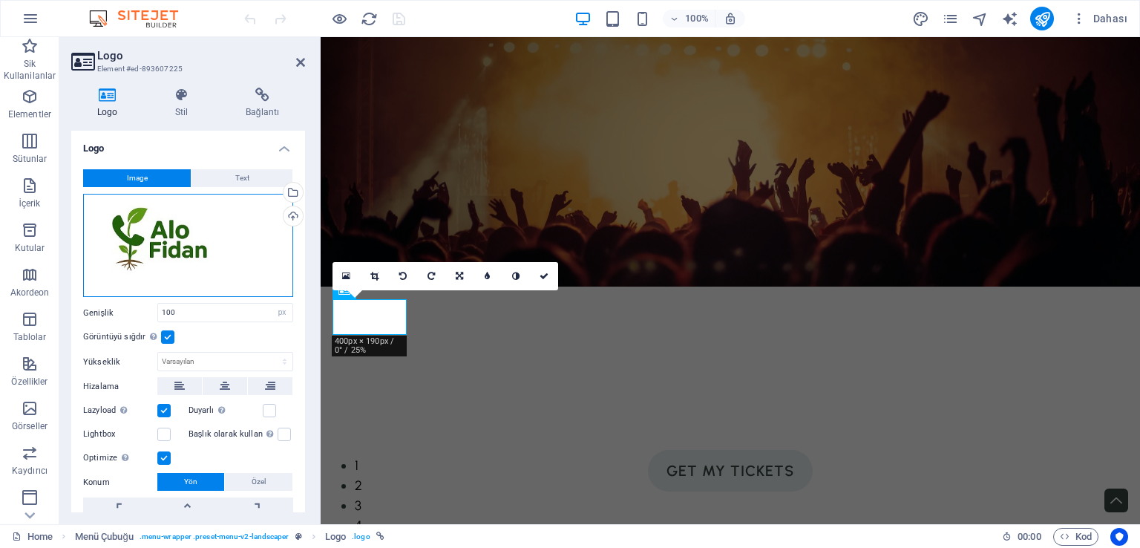
click at [190, 235] on div "Dosyaları buraya sürükleyin, dosyaları seçmek için tıklayın veya Dosyalardan ya…" at bounding box center [188, 246] width 210 height 104
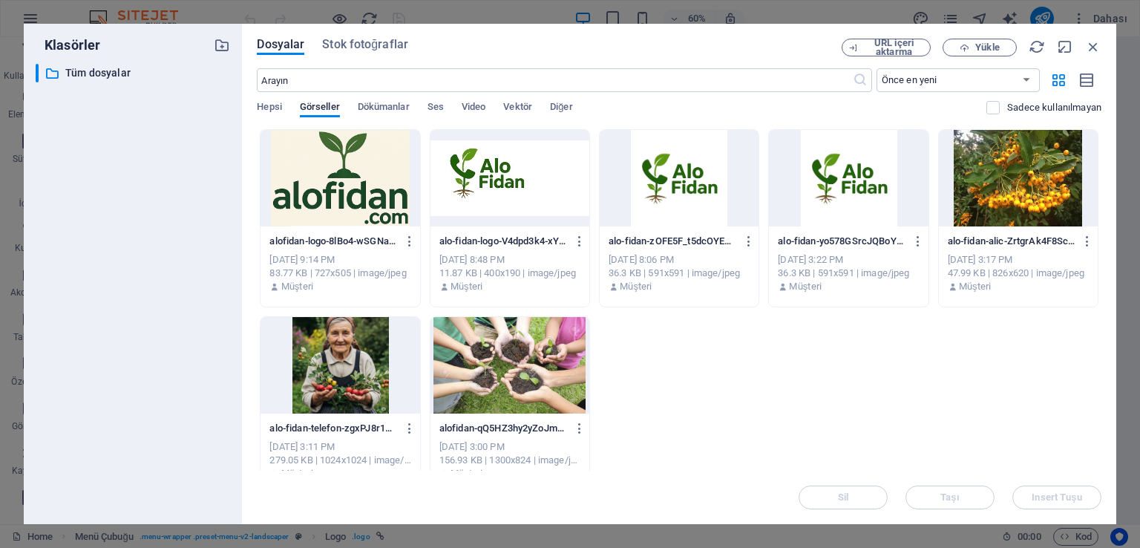
click at [190, 235] on div "​ Tüm dosyalar Tüm dosyalar" at bounding box center [133, 288] width 194 height 448
click at [990, 50] on span "Yükle" at bounding box center [987, 47] width 24 height 9
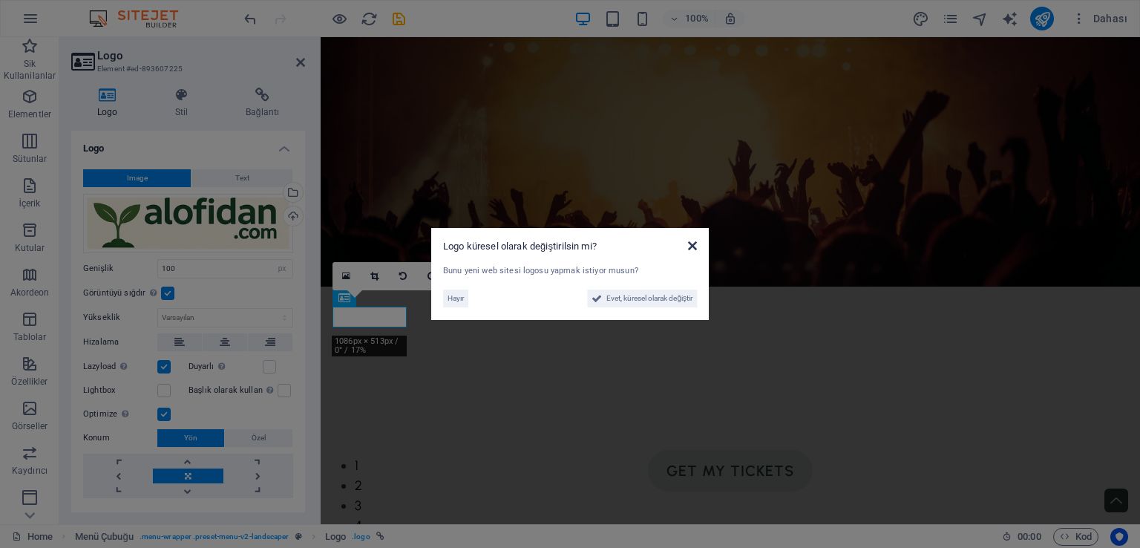
click at [695, 246] on icon at bounding box center [692, 246] width 9 height 12
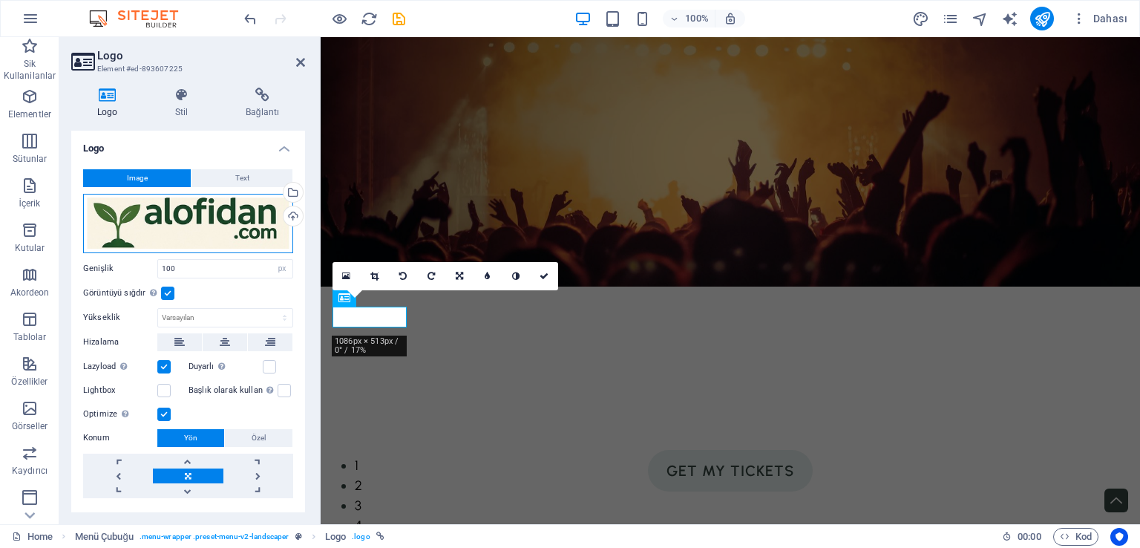
click at [170, 212] on div "Dosyaları buraya sürükleyin, dosyaları seçmek için tıklayın veya Dosyalardan ya…" at bounding box center [188, 223] width 210 height 59
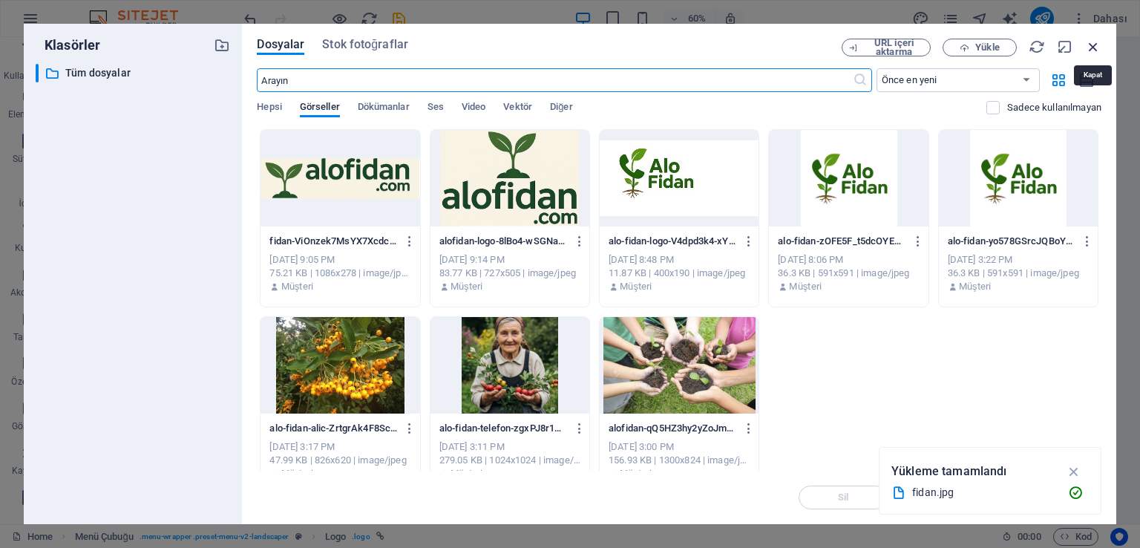
click at [1093, 46] on icon "button" at bounding box center [1093, 47] width 16 height 16
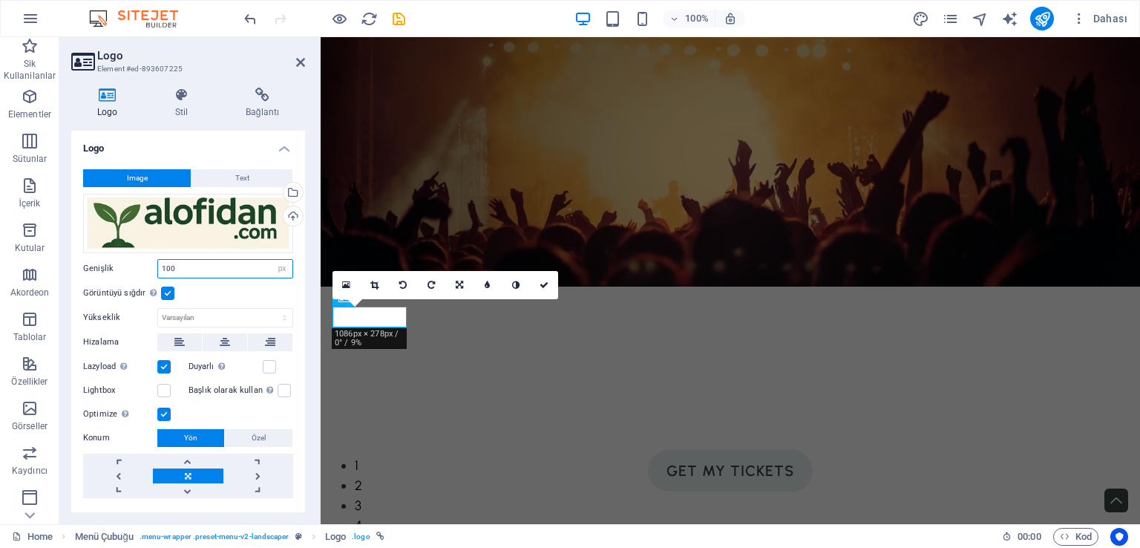
click at [192, 263] on input "100" at bounding box center [225, 269] width 134 height 18
drag, startPoint x: 197, startPoint y: 271, endPoint x: 109, endPoint y: 270, distance: 88.3
click at [109, 270] on div "Genişlik 200 Varsayılan otomatik px rem % em vh vw" at bounding box center [188, 268] width 210 height 19
type input "300"
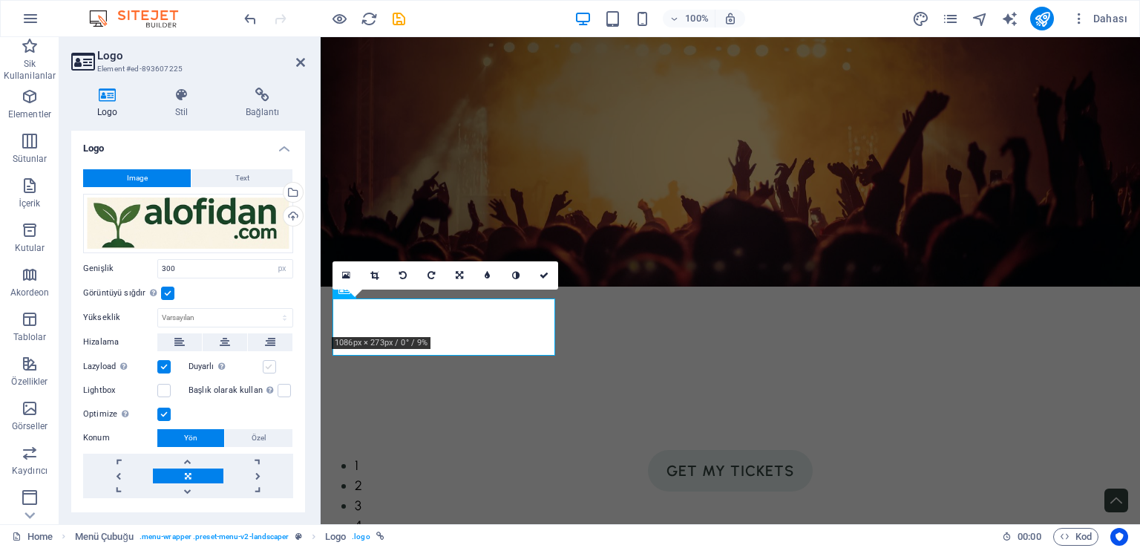
click at [264, 366] on label at bounding box center [269, 366] width 13 height 13
click at [0, 0] on input "Duyarlı Retina görüntüsünü ve akıllı telefon için optimize edilmiş boyutları ot…" at bounding box center [0, 0] width 0 height 0
click at [278, 385] on label at bounding box center [284, 390] width 13 height 13
click at [0, 0] on input "Başlık olarak kullan Görüntü, bir H1 başlık etiketine sığdırılacak. Alternatif …" at bounding box center [0, 0] width 0 height 0
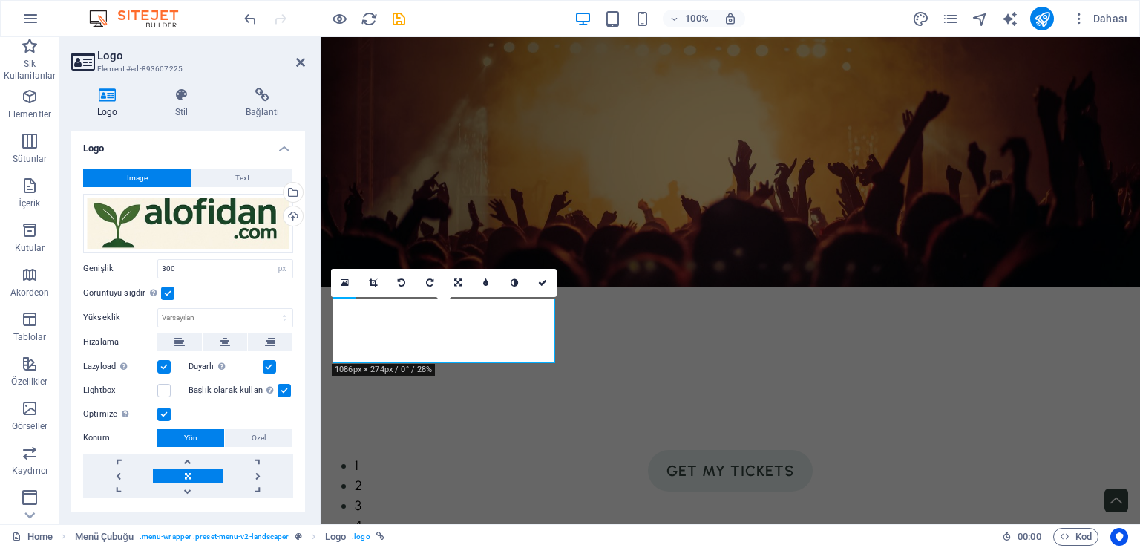
click at [987, 79] on figure at bounding box center [731, 161] width 820 height 249
click at [0, 0] on icon "publish" at bounding box center [0, 0] width 0 height 0
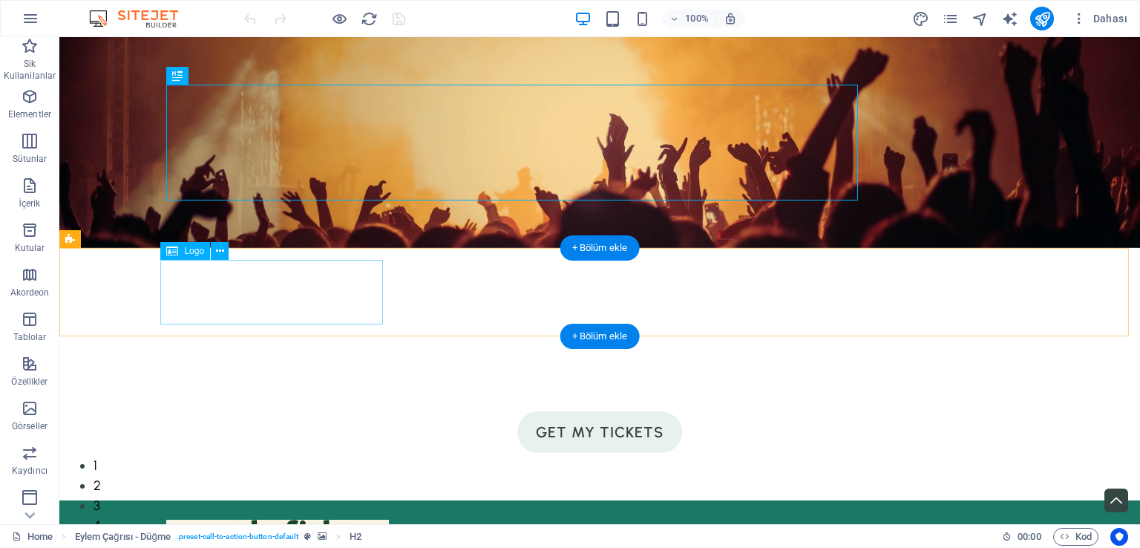
click at [281, 512] on div at bounding box center [599, 544] width 867 height 64
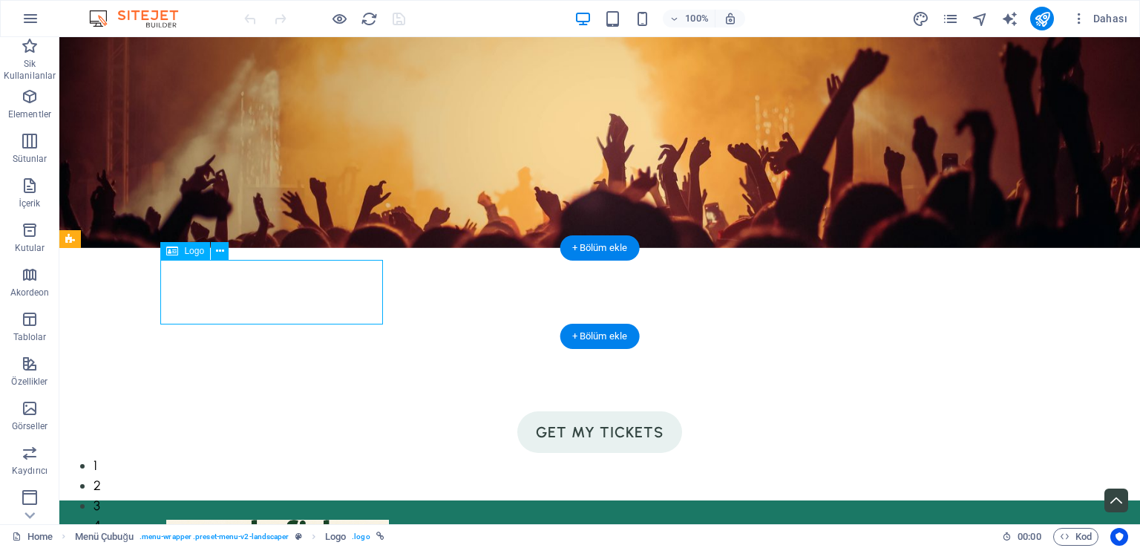
click at [281, 512] on div at bounding box center [599, 544] width 867 height 64
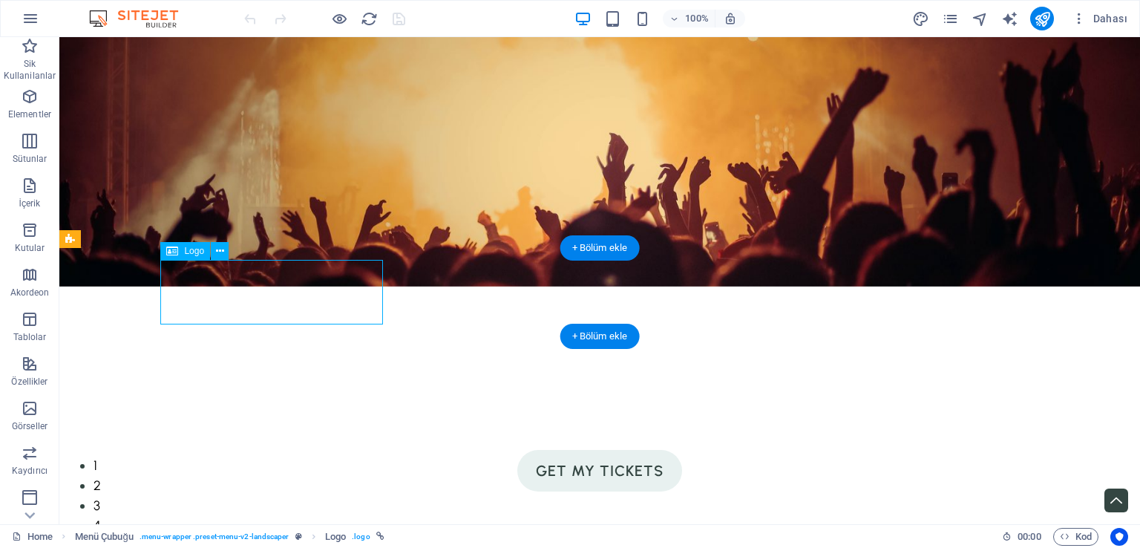
select select "px"
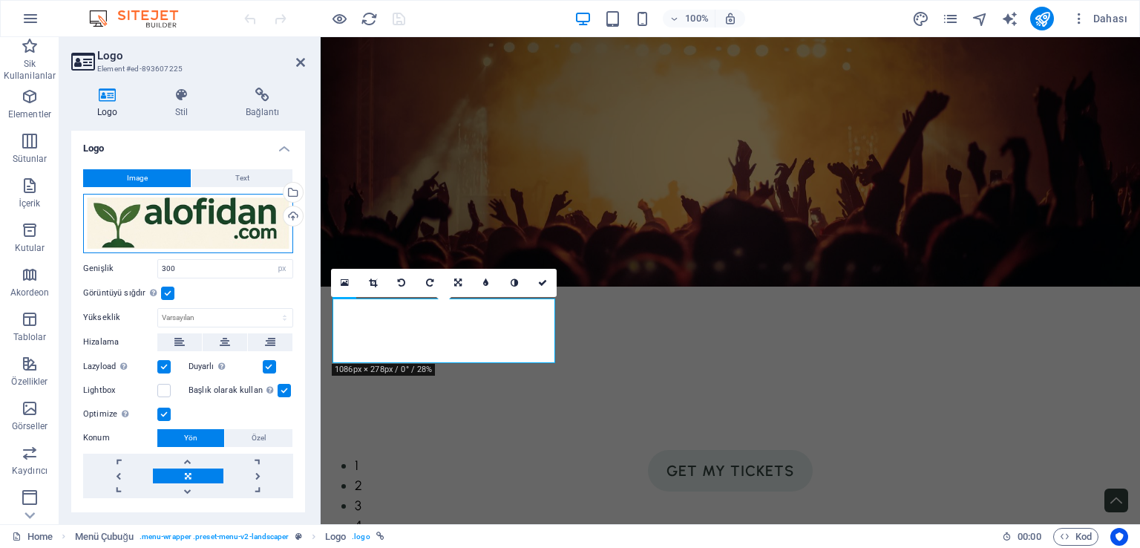
click at [223, 224] on div "Dosyaları buraya sürükleyin, dosyaları seçmek için tıklayın veya Dosyalardan ya…" at bounding box center [188, 223] width 210 height 59
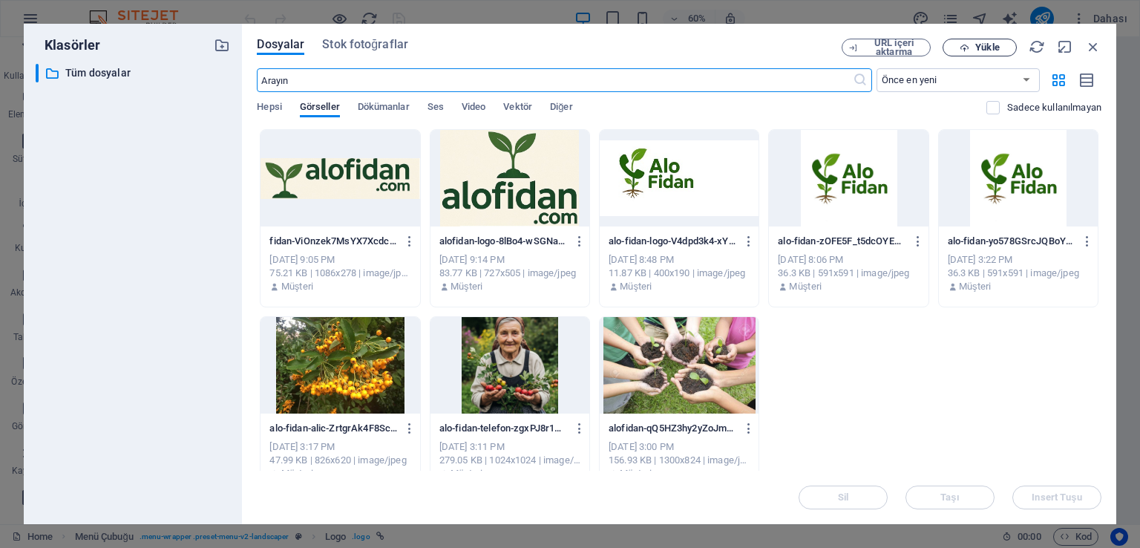
click at [995, 51] on span "Yükle" at bounding box center [987, 47] width 24 height 9
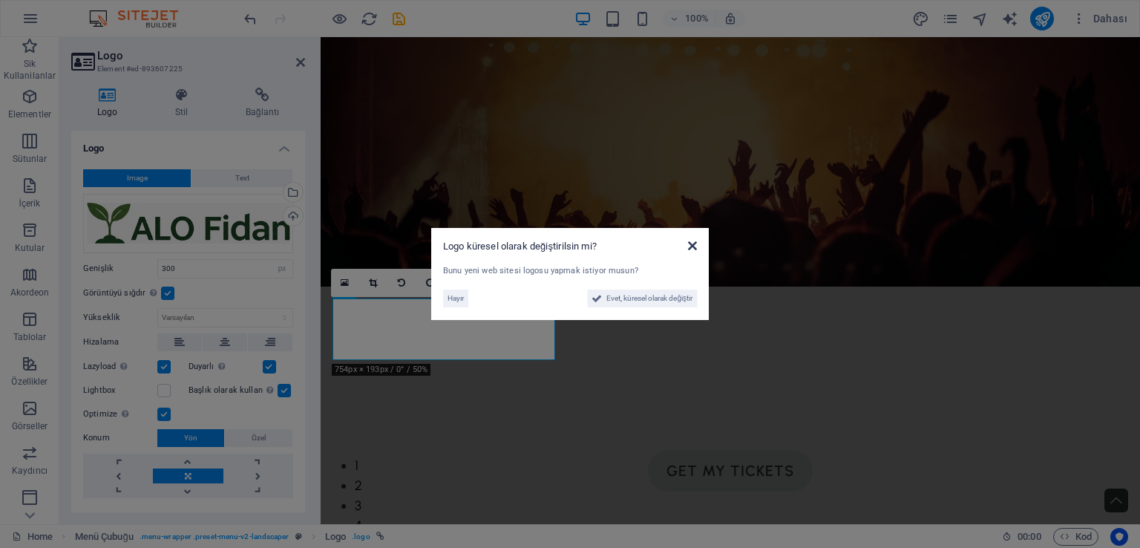
click at [693, 247] on icon at bounding box center [692, 246] width 9 height 12
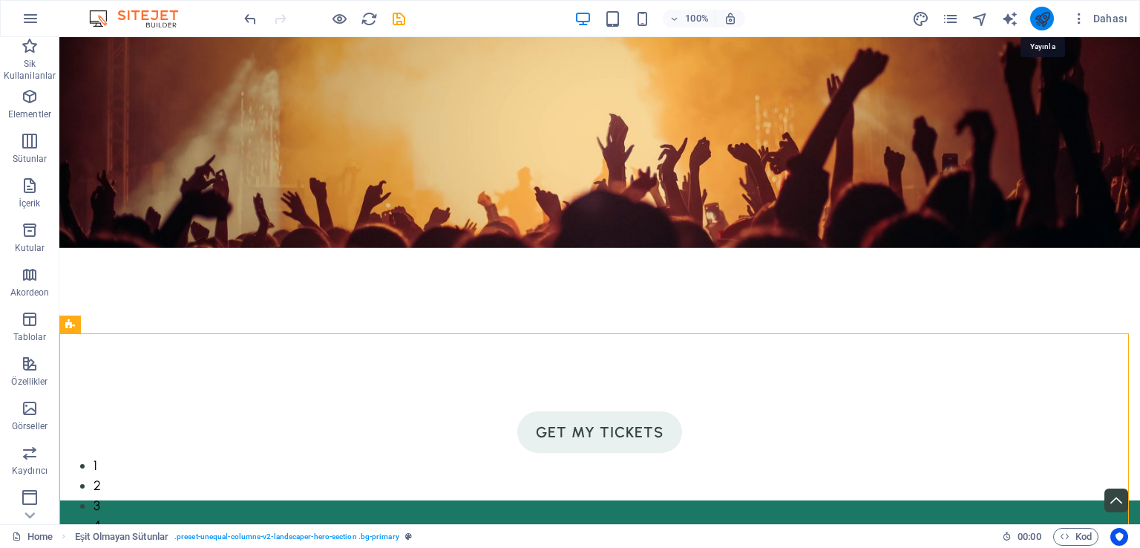
click at [0, 0] on icon "publish" at bounding box center [0, 0] width 0 height 0
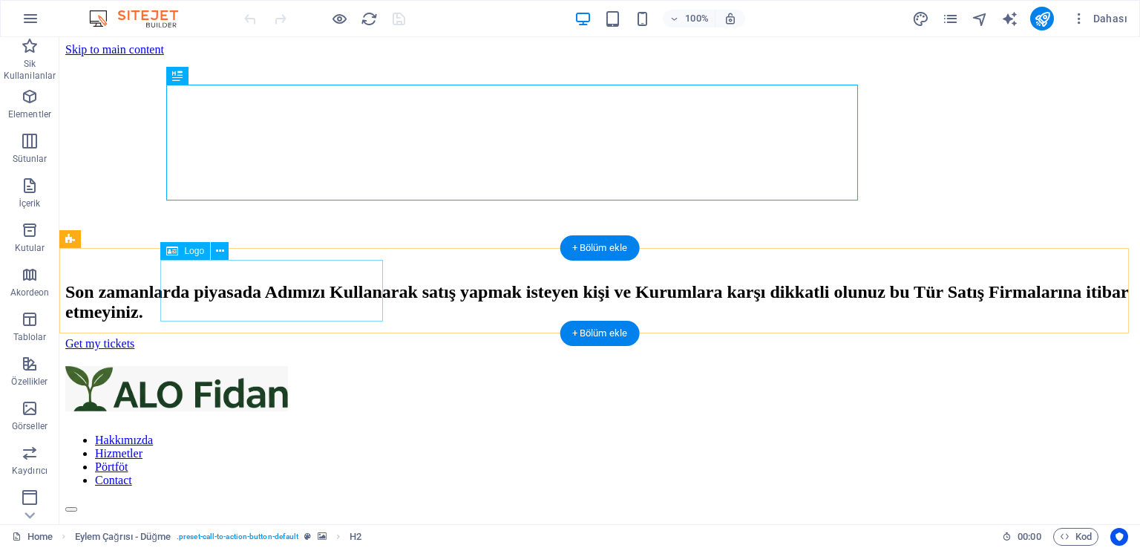
click at [267, 366] on div at bounding box center [599, 391] width 1069 height 51
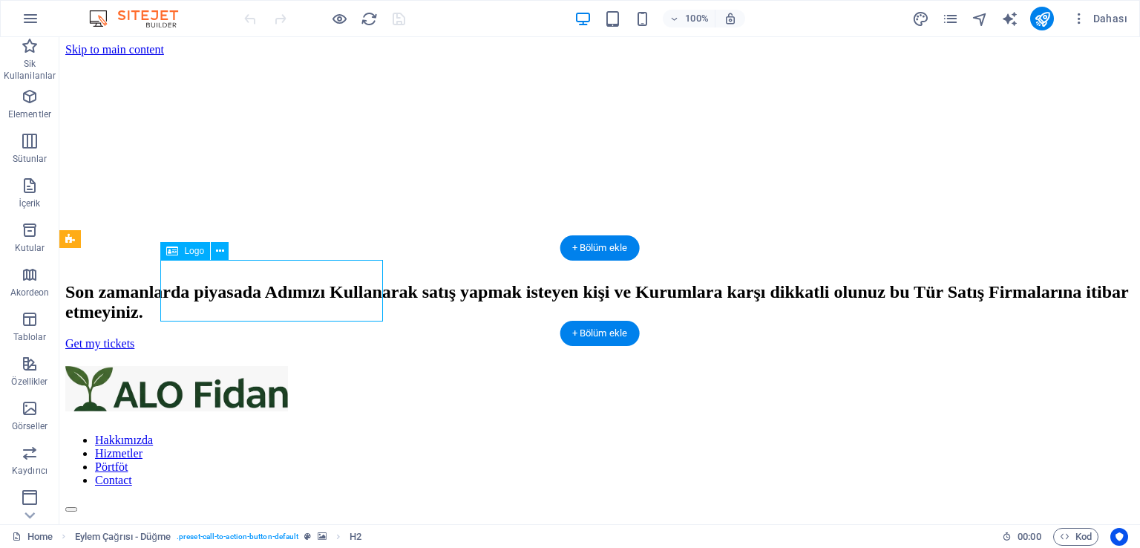
click at [268, 366] on div at bounding box center [599, 391] width 1069 height 51
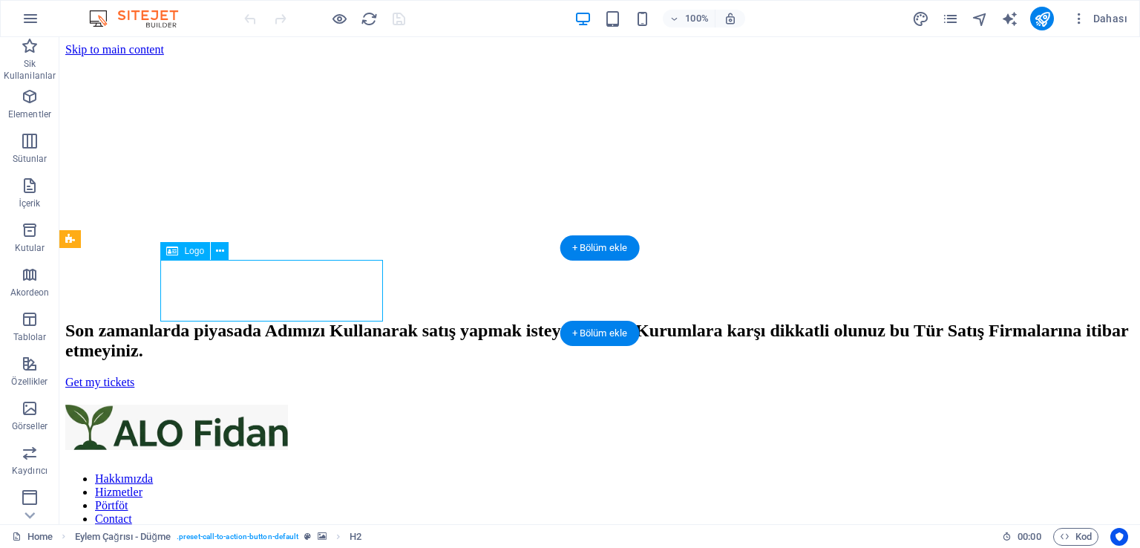
select select "px"
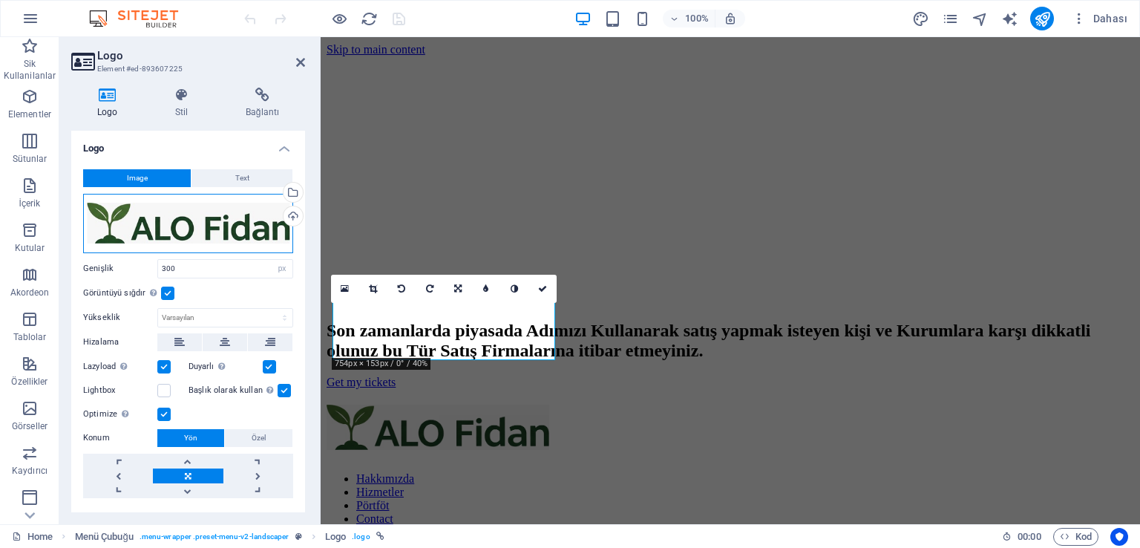
click at [166, 218] on div "Dosyaları buraya sürükleyin, dosyaları seçmek için tıklayın veya Dosyalardan ya…" at bounding box center [188, 223] width 210 height 59
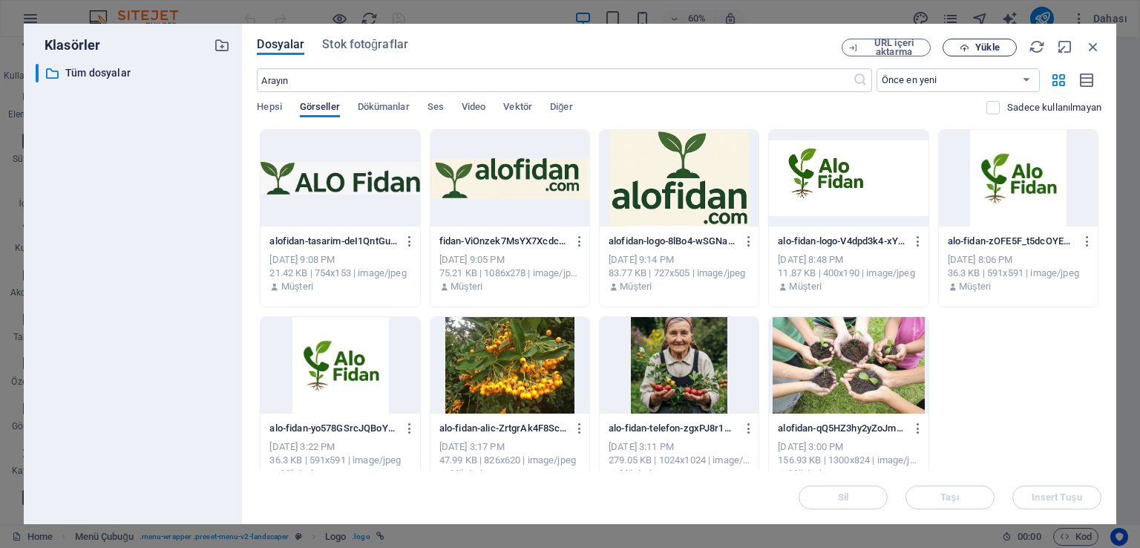
click at [982, 43] on span "Yükle" at bounding box center [987, 47] width 24 height 9
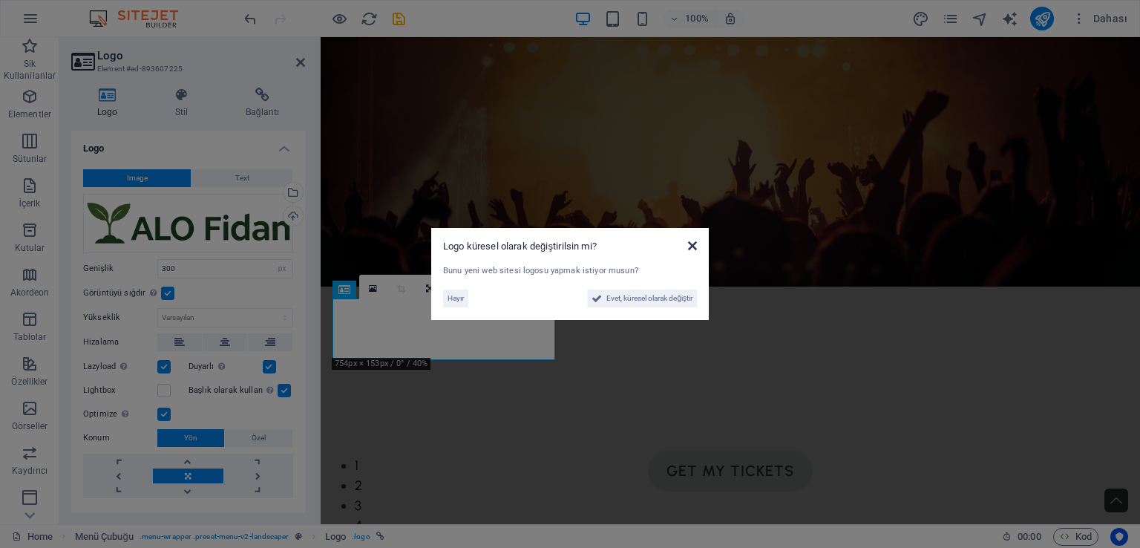
click at [694, 249] on icon at bounding box center [692, 246] width 9 height 12
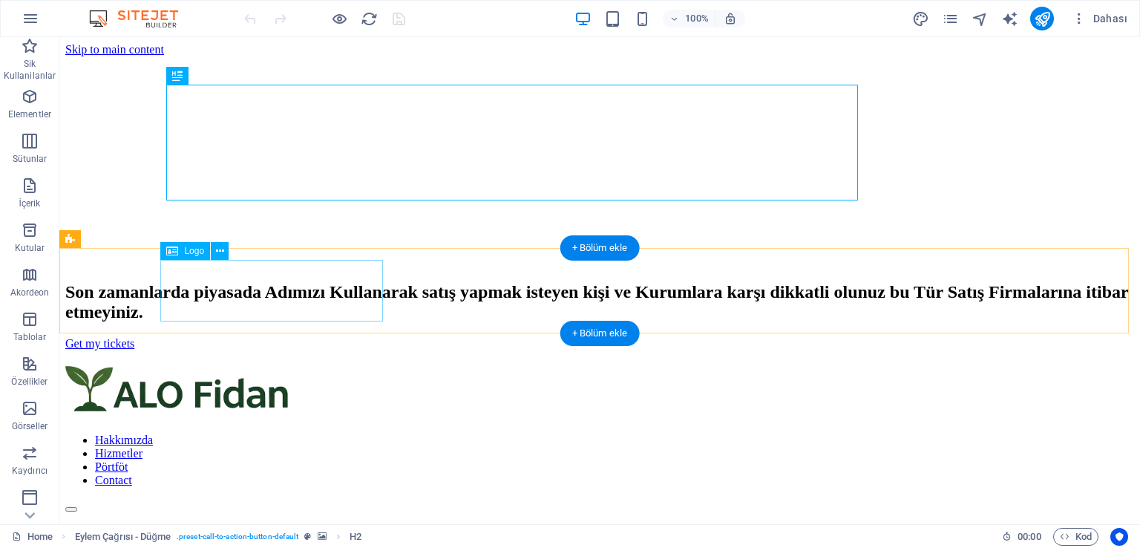
click at [261, 366] on div at bounding box center [599, 391] width 1069 height 51
select select "px"
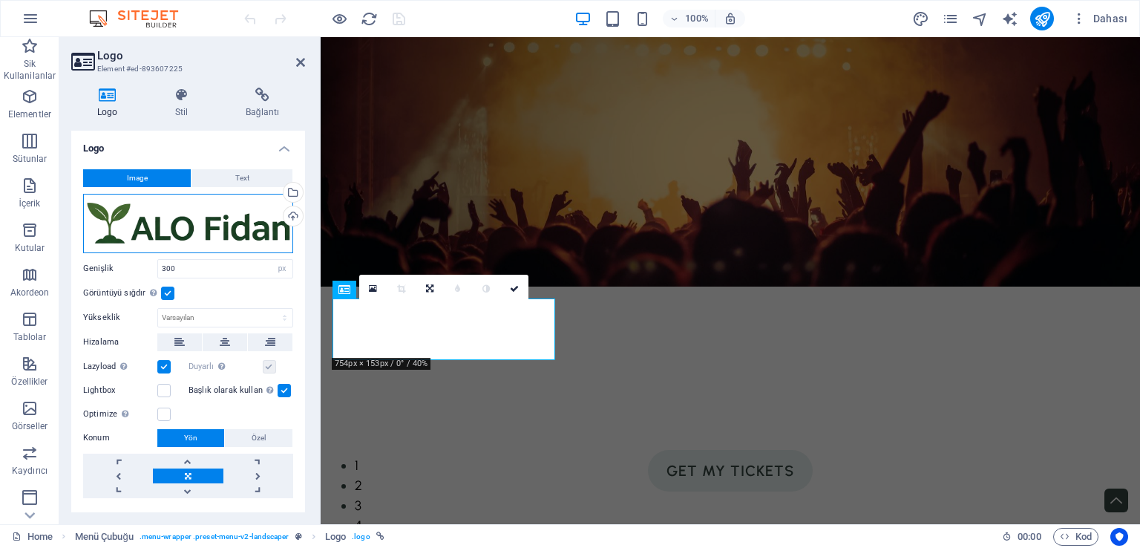
click at [213, 218] on div "Dosyaları buraya sürükleyin, dosyaları seçmek için tıklayın veya Dosyalardan ya…" at bounding box center [188, 223] width 210 height 59
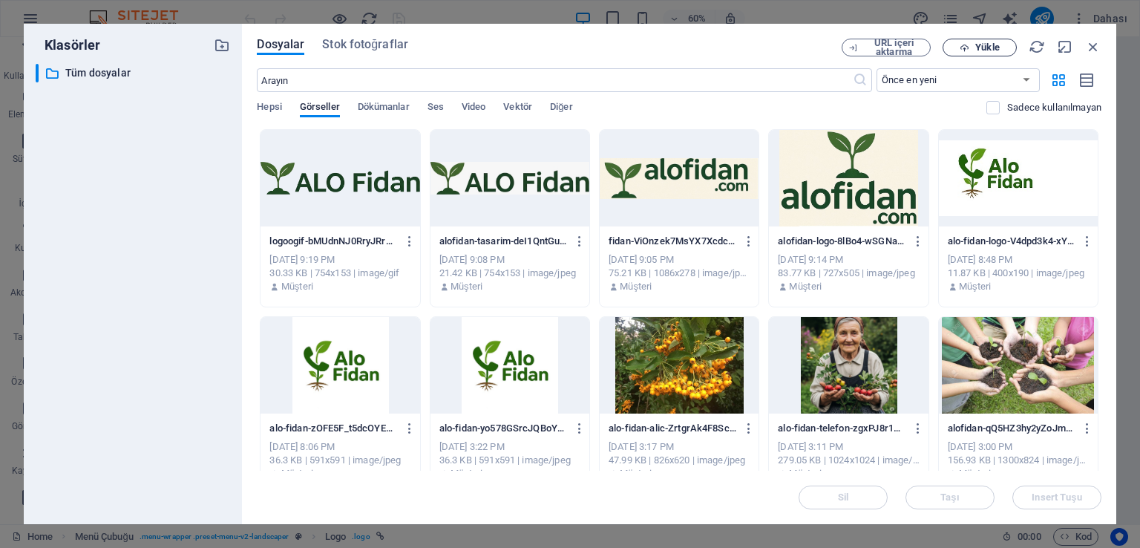
click at [982, 43] on span "Yükle" at bounding box center [987, 47] width 24 height 9
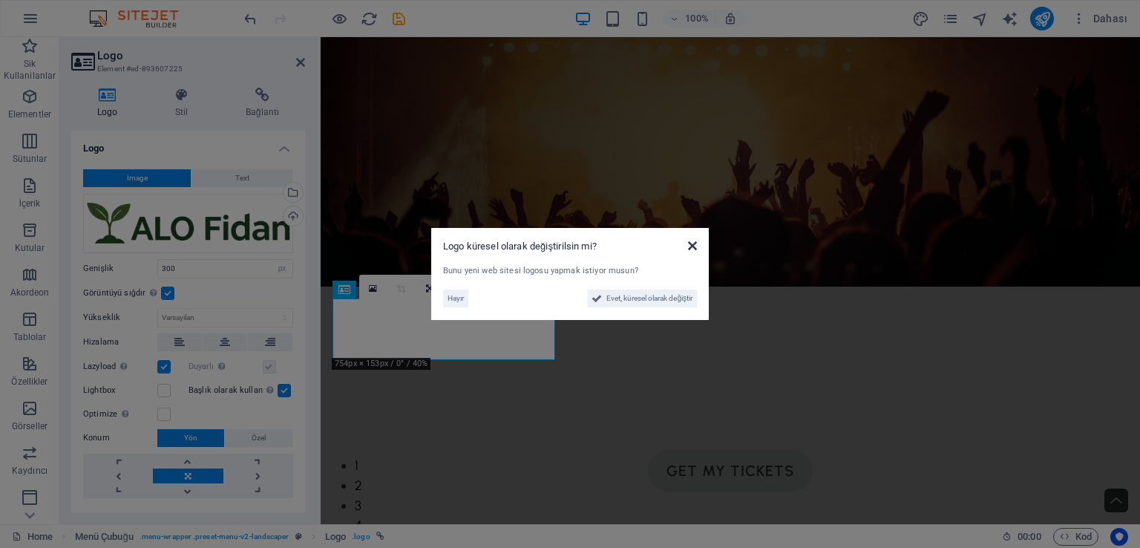
drag, startPoint x: 696, startPoint y: 243, endPoint x: 383, endPoint y: 203, distance: 315.1
click at [696, 243] on icon at bounding box center [692, 246] width 9 height 12
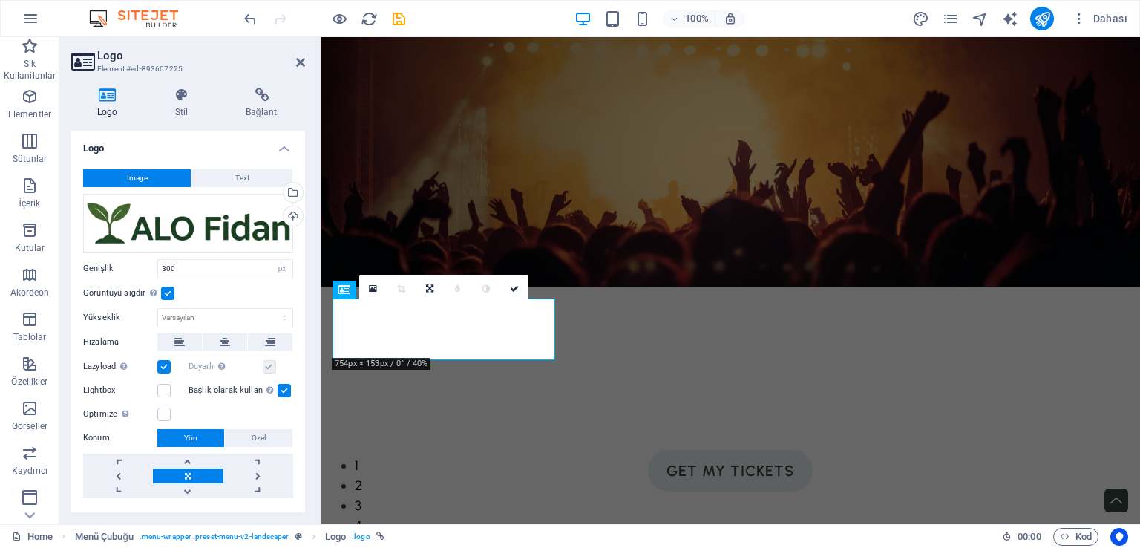
click at [1007, 264] on figure at bounding box center [731, 161] width 820 height 249
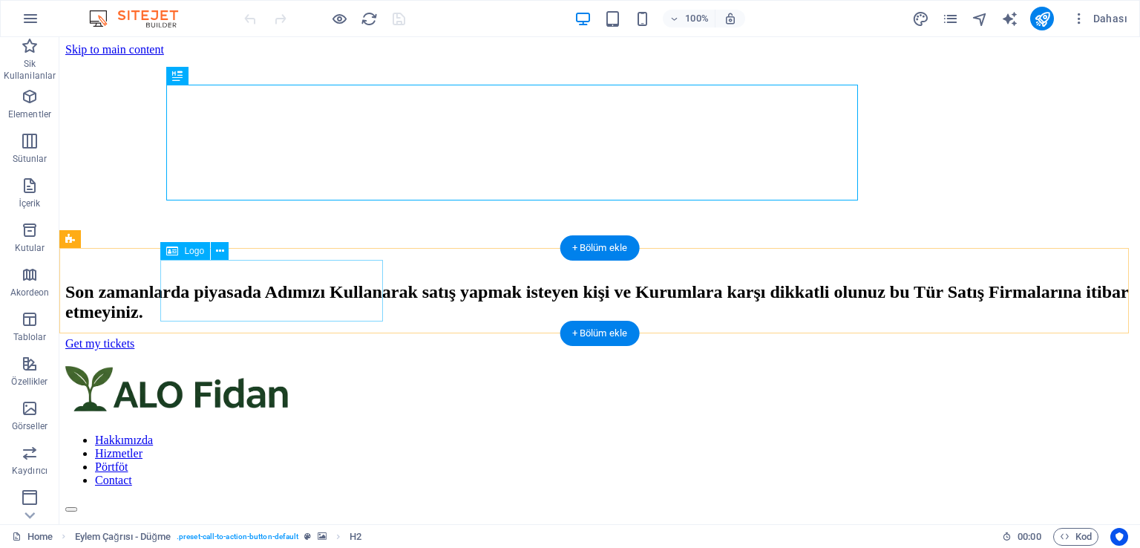
click at [290, 366] on div at bounding box center [599, 391] width 1069 height 51
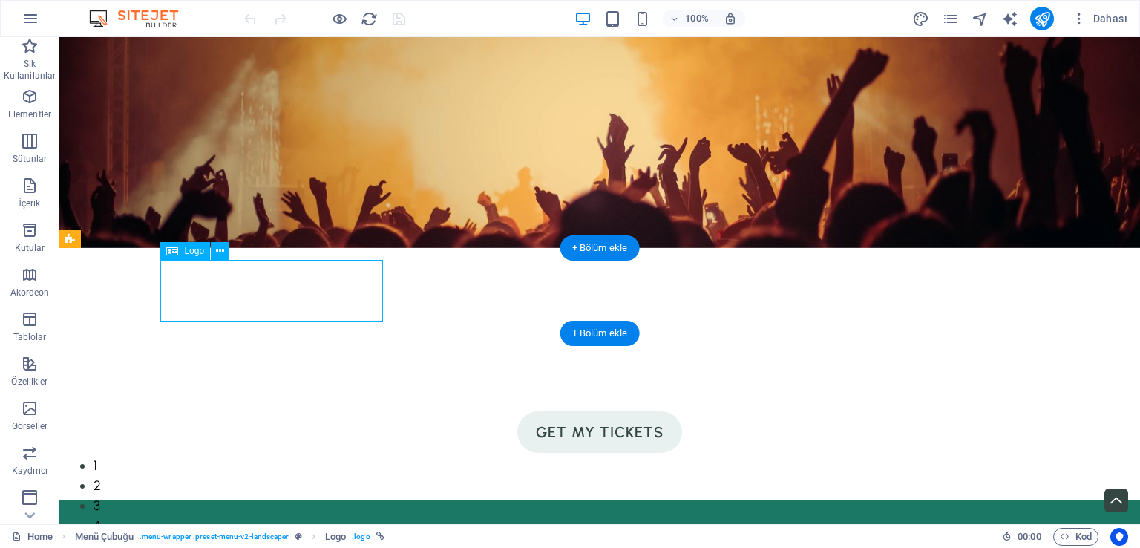
click at [290, 512] on div at bounding box center [599, 543] width 867 height 62
select select "px"
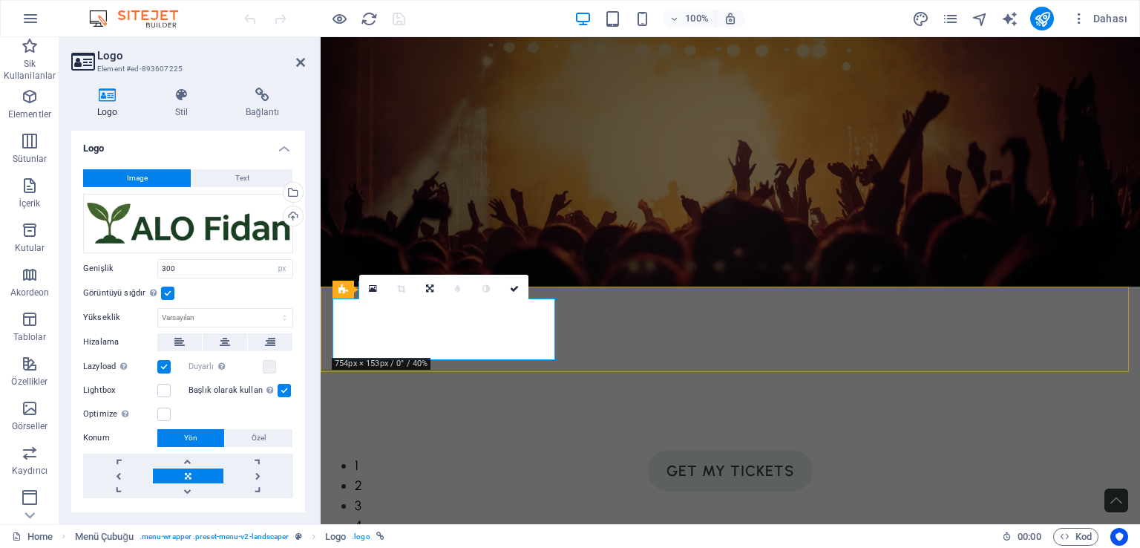
click at [189, 219] on div "Dosyaları buraya sürükleyin, dosyaları seçmek için tıklayın veya Dosyalardan ya…" at bounding box center [188, 223] width 210 height 59
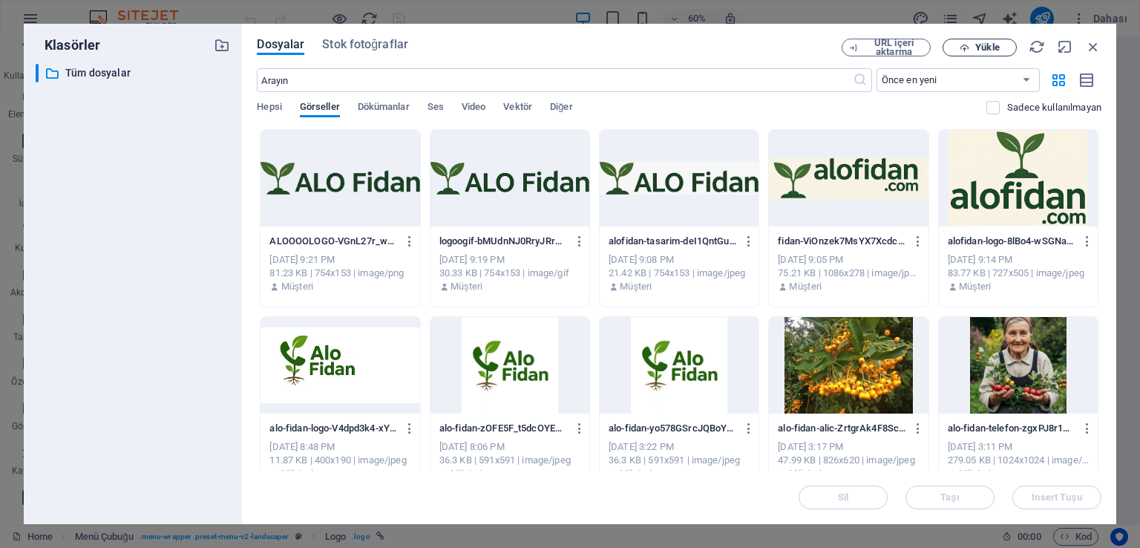
click at [995, 47] on span "Yükle" at bounding box center [987, 47] width 24 height 9
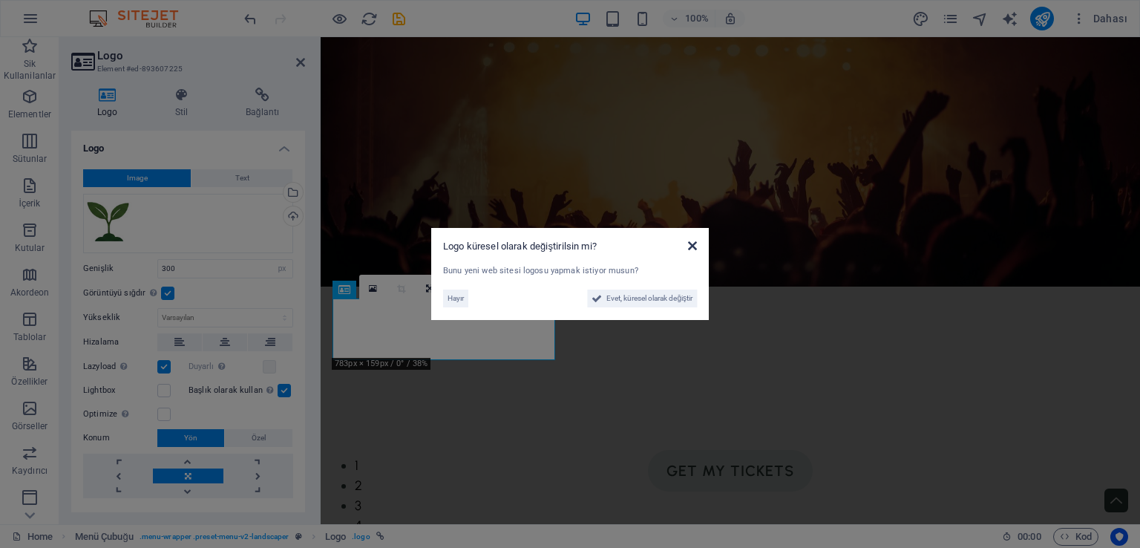
click at [693, 247] on icon at bounding box center [692, 246] width 9 height 12
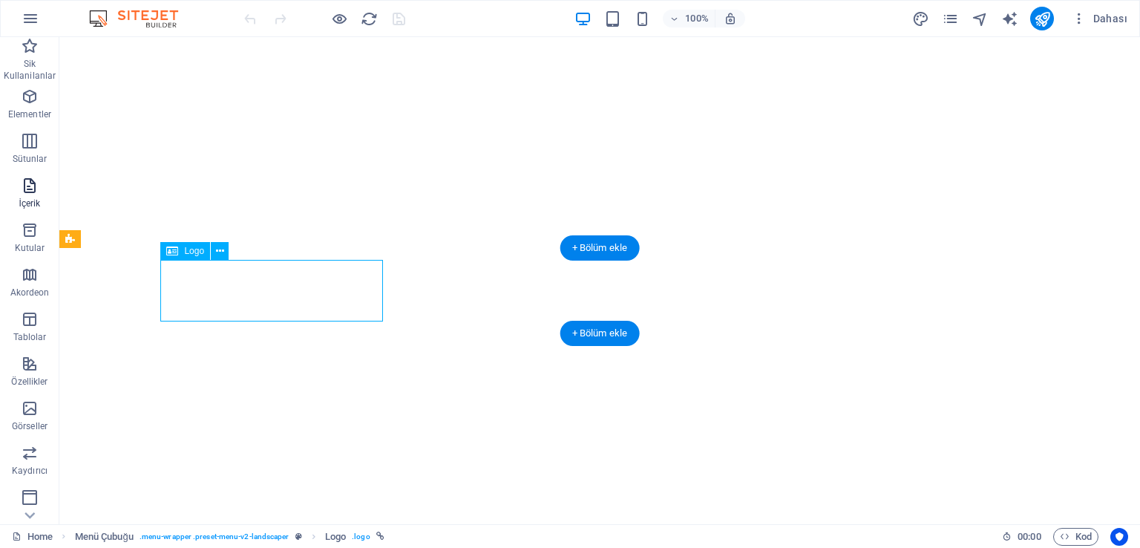
select select "px"
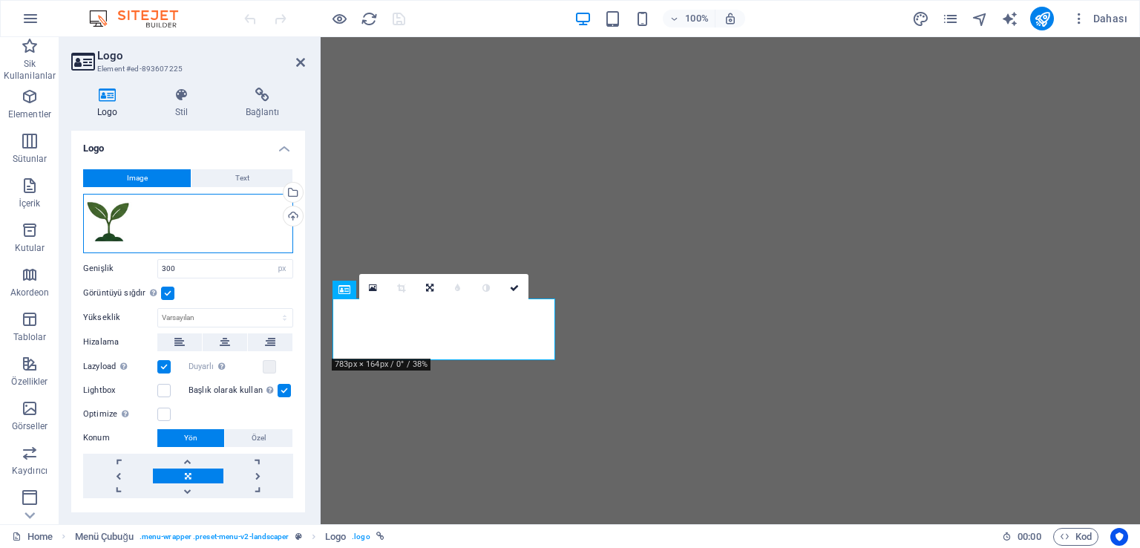
click at [171, 225] on div "Dosyaları buraya sürükleyin, dosyaları seçmek için tıklayın veya Dosyalardan ya…" at bounding box center [188, 223] width 210 height 59
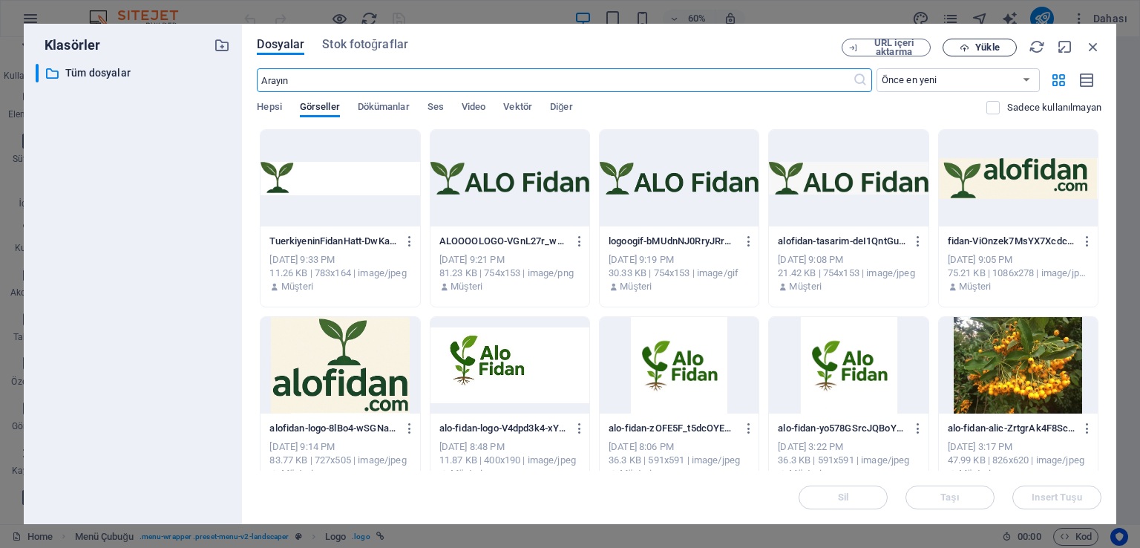
click at [986, 44] on span "Yükle" at bounding box center [987, 47] width 24 height 9
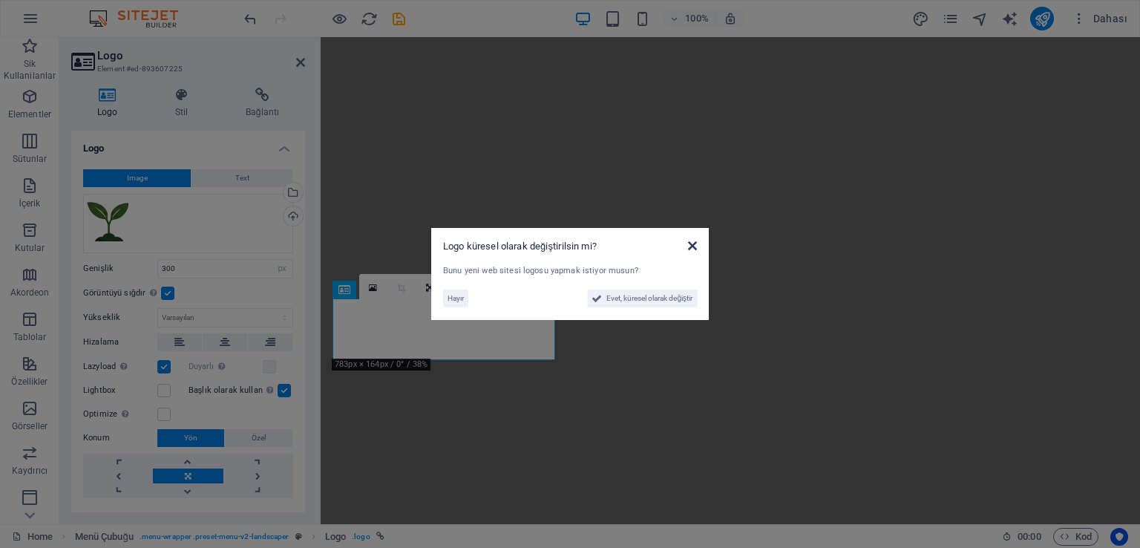
click at [691, 247] on icon at bounding box center [692, 246] width 9 height 12
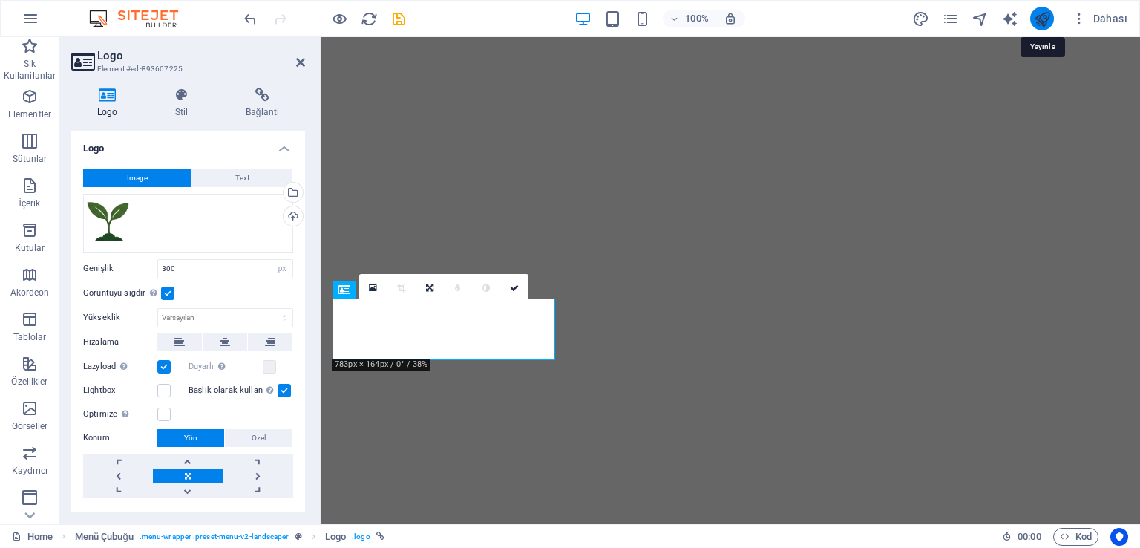
click at [1042, 12] on icon "publish" at bounding box center [1042, 18] width 17 height 17
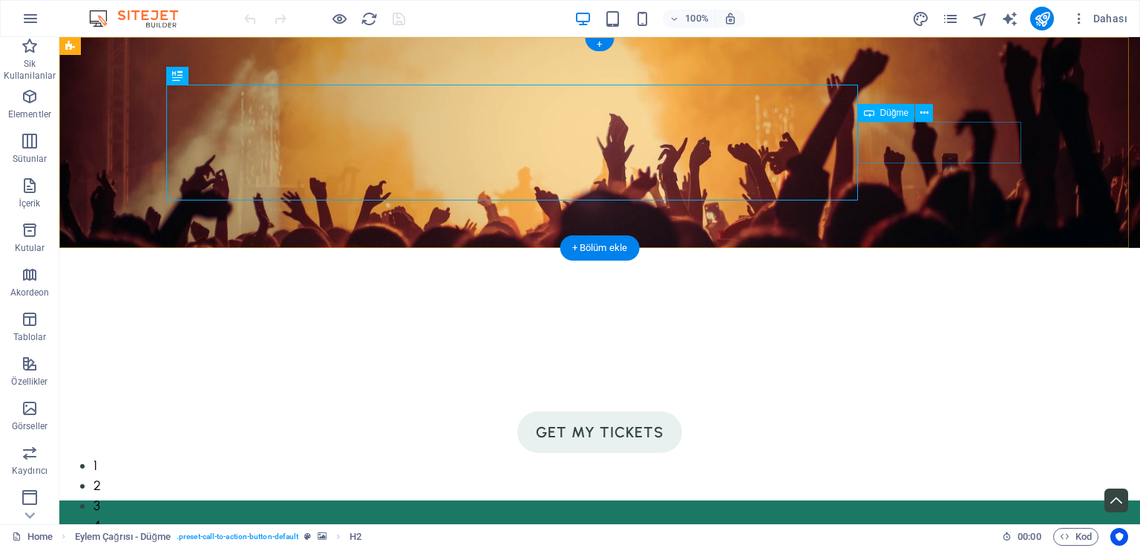
click at [930, 411] on div "Get my tickets" at bounding box center [599, 432] width 855 height 42
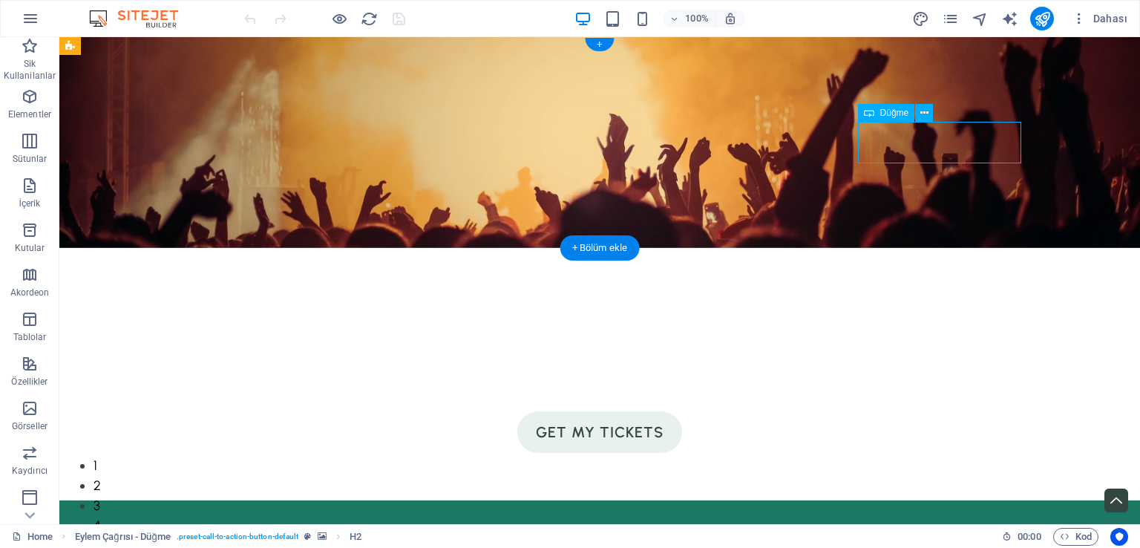
click at [930, 411] on div "Get my tickets" at bounding box center [599, 432] width 855 height 42
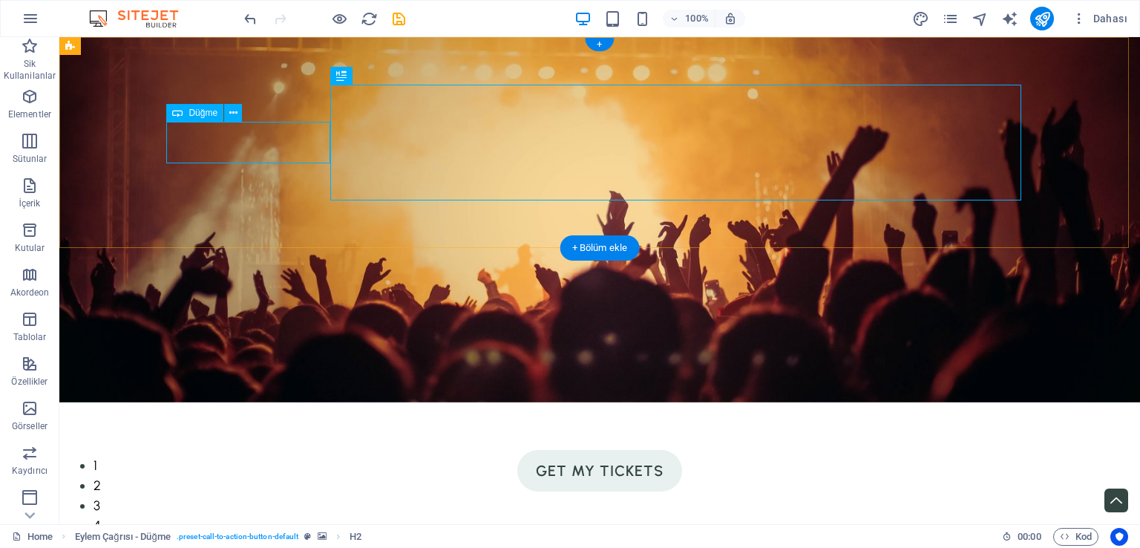
click at [226, 450] on div "Get my tickets" at bounding box center [599, 471] width 855 height 42
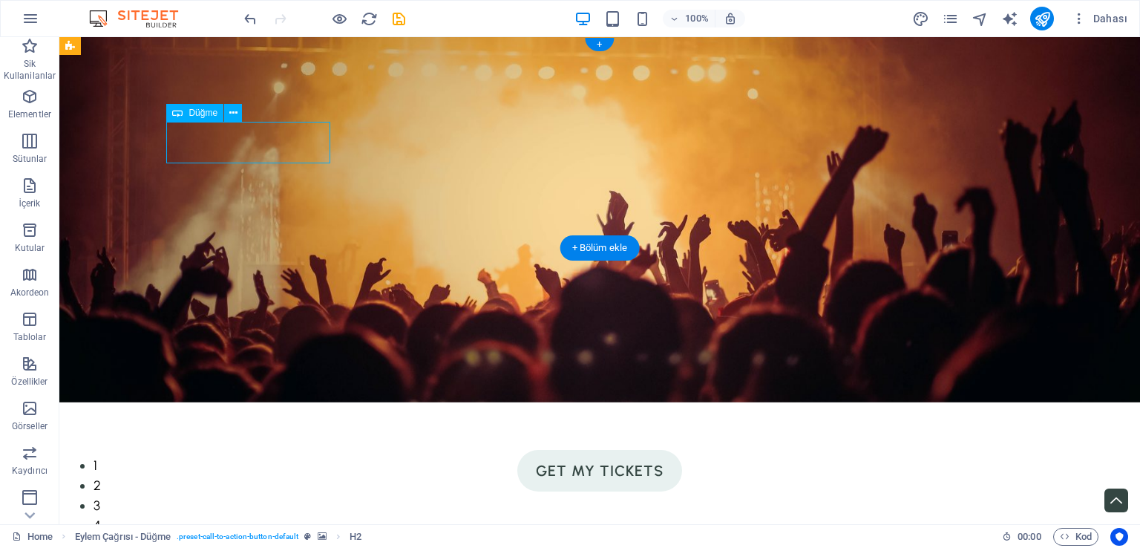
click at [228, 450] on div "Get my tickets" at bounding box center [599, 471] width 855 height 42
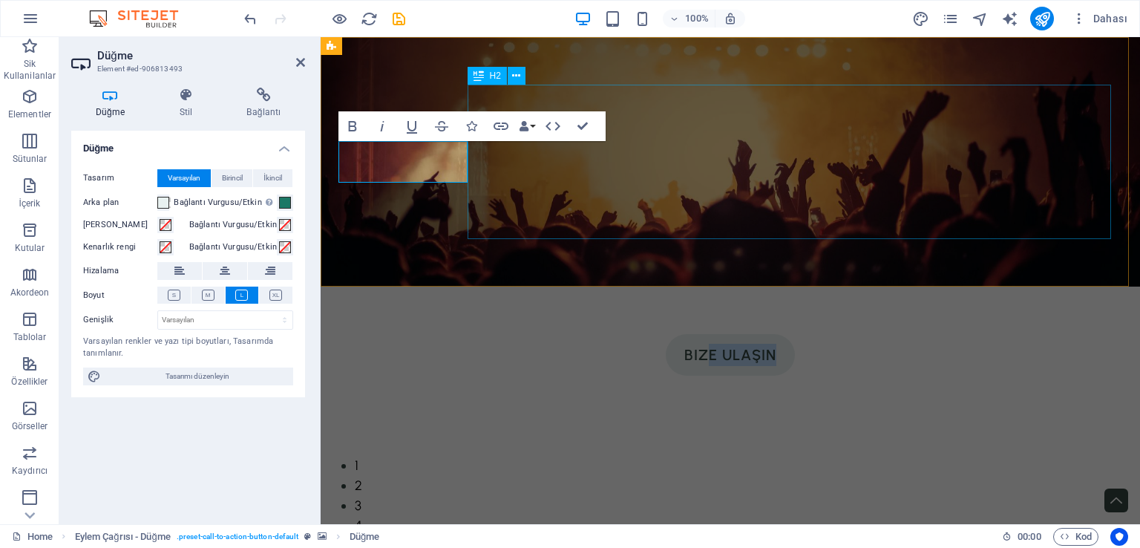
drag, startPoint x: 384, startPoint y: 144, endPoint x: 543, endPoint y: 181, distance: 163.9
click at [601, 287] on div "bize ulaşın Son zamanlarda piyasada Adımızı Kullanarak satış yapmak isteyen kiş…" at bounding box center [731, 413] width 820 height 252
click at [479, 241] on figure at bounding box center [731, 161] width 820 height 249
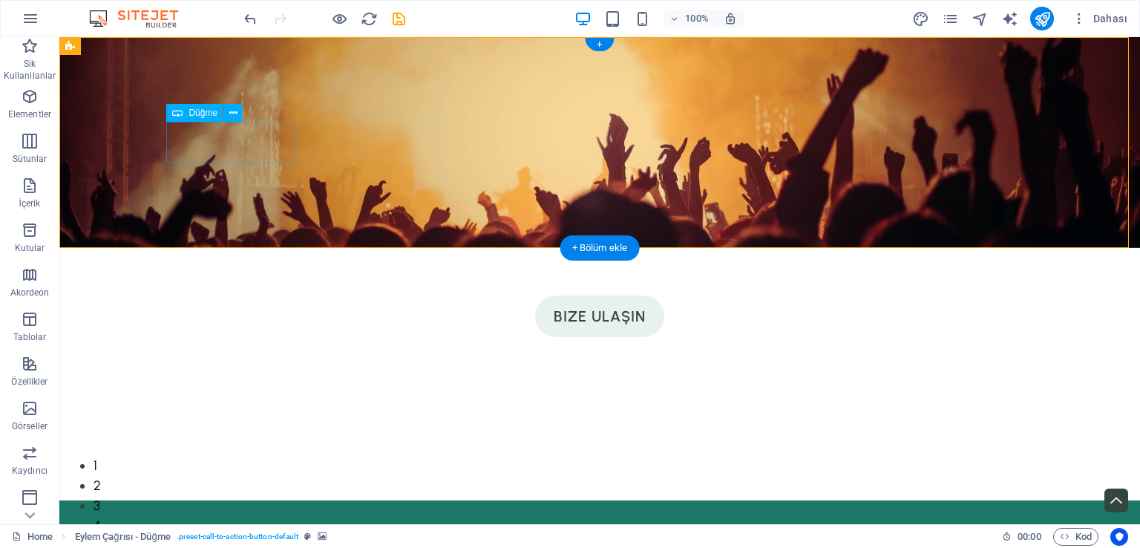
click at [255, 295] on div "bize ulaşın" at bounding box center [599, 316] width 855 height 42
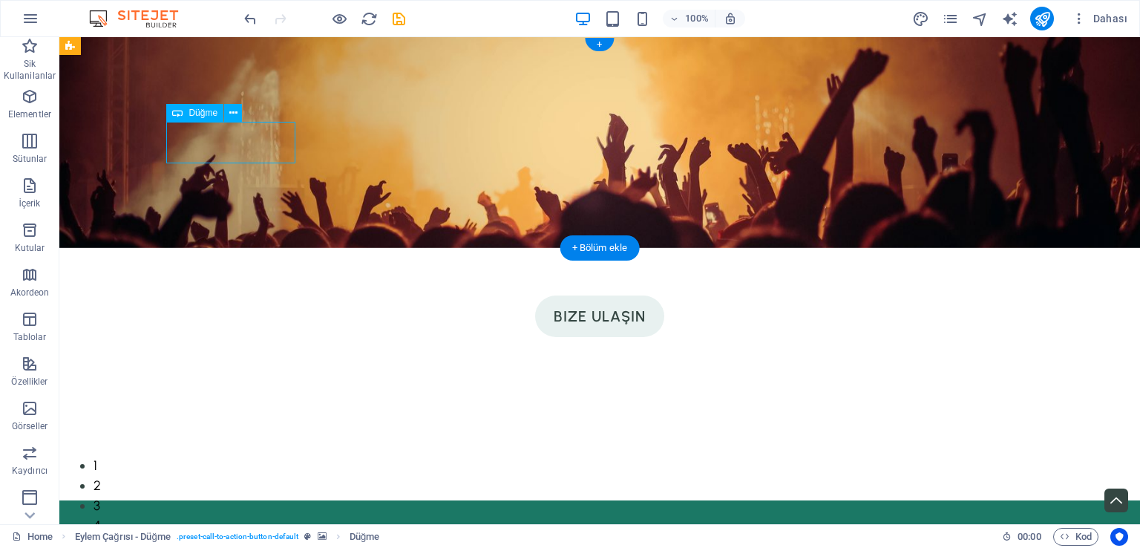
click at [255, 295] on div "bize ulaşın" at bounding box center [599, 316] width 855 height 42
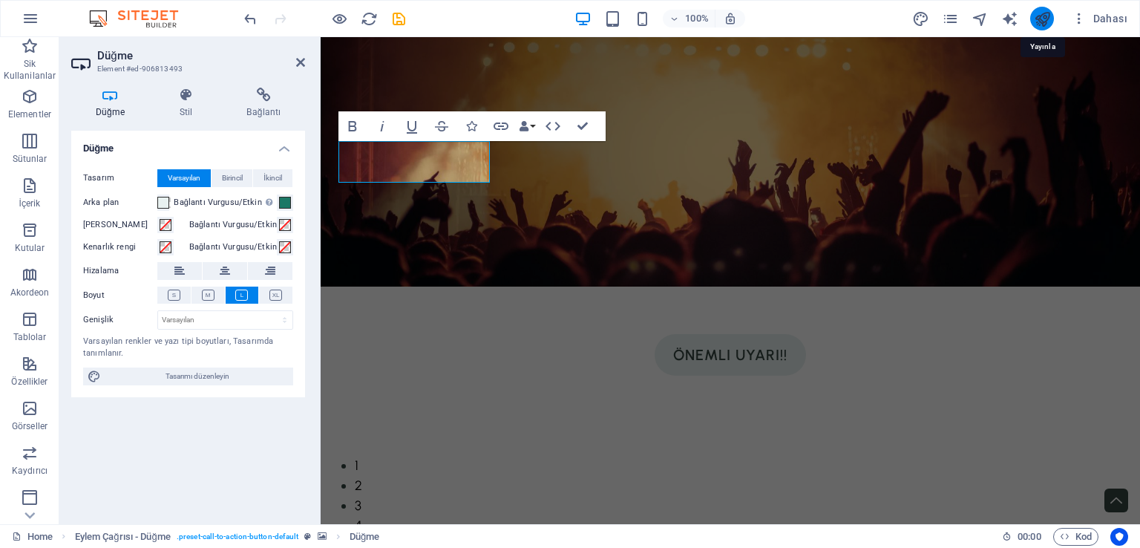
click at [0, 0] on icon "publish" at bounding box center [0, 0] width 0 height 0
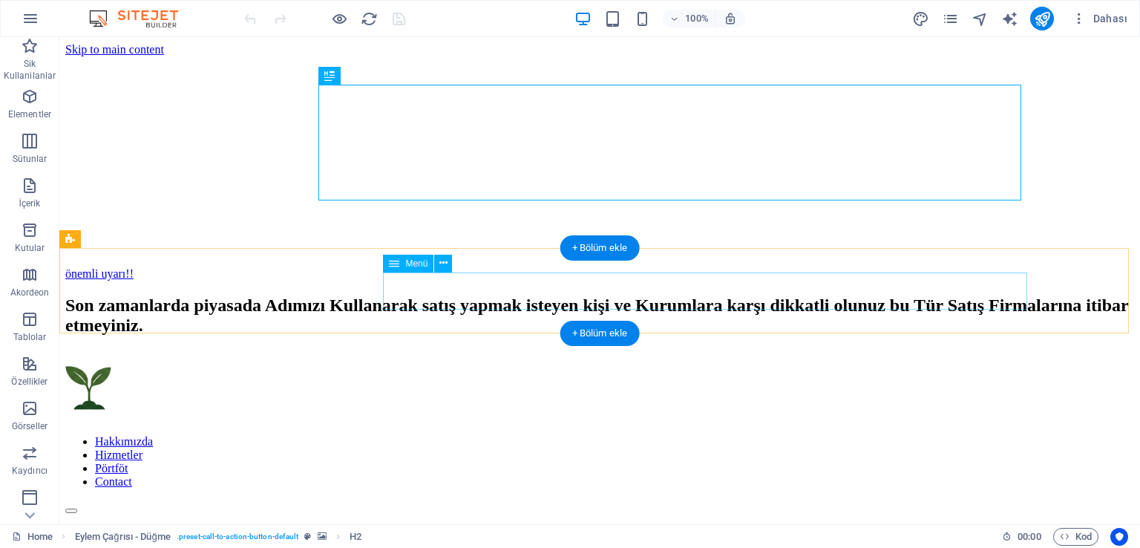
click at [971, 435] on nav "Hakkımızda Hizmetler Pörtföt Contact" at bounding box center [599, 461] width 1069 height 53
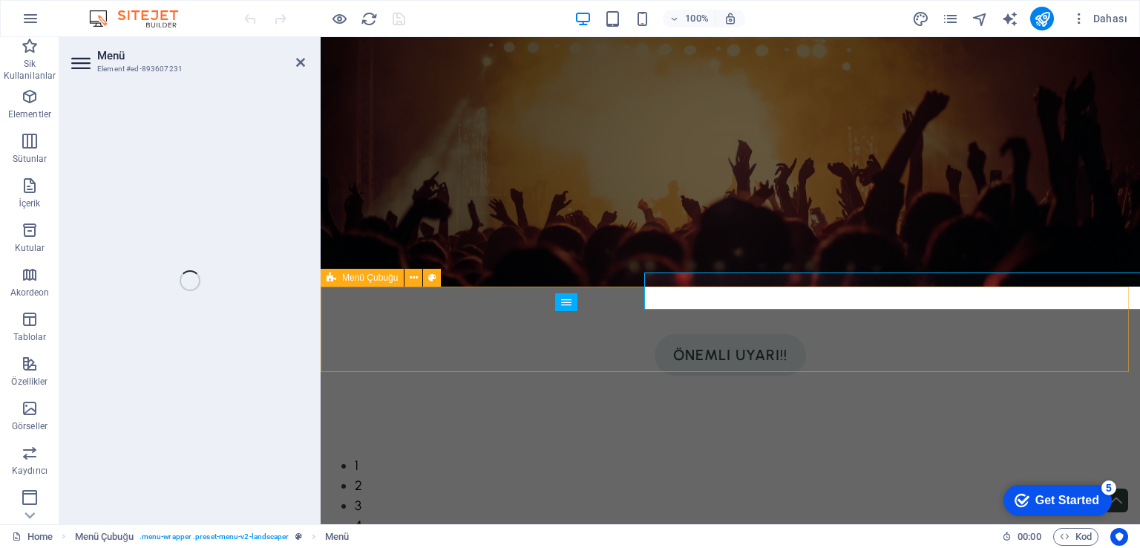
select select "1"
select select
select select "2"
select select
select select "3"
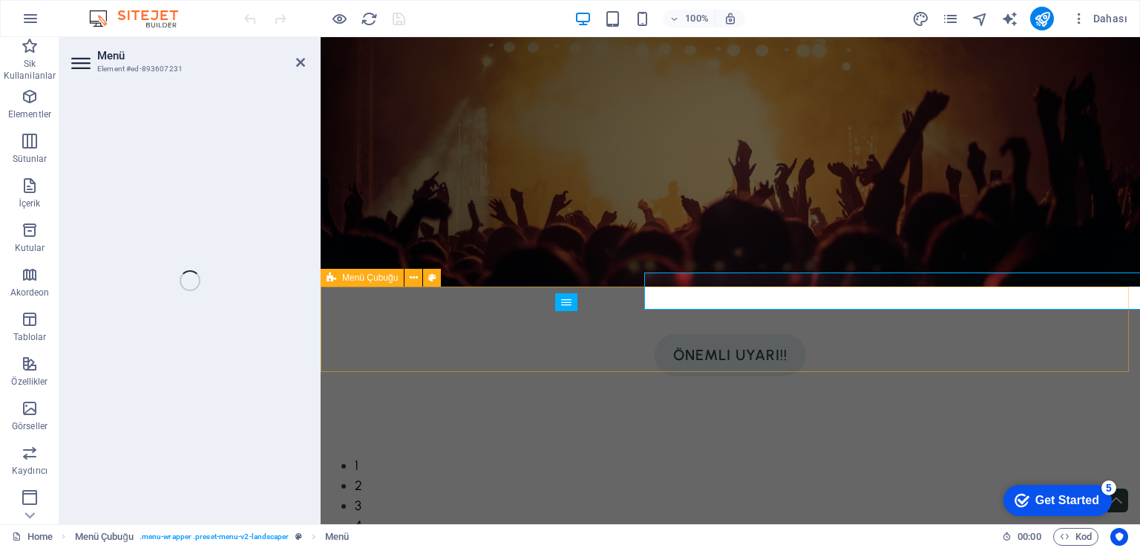
select select
select select "4"
select select
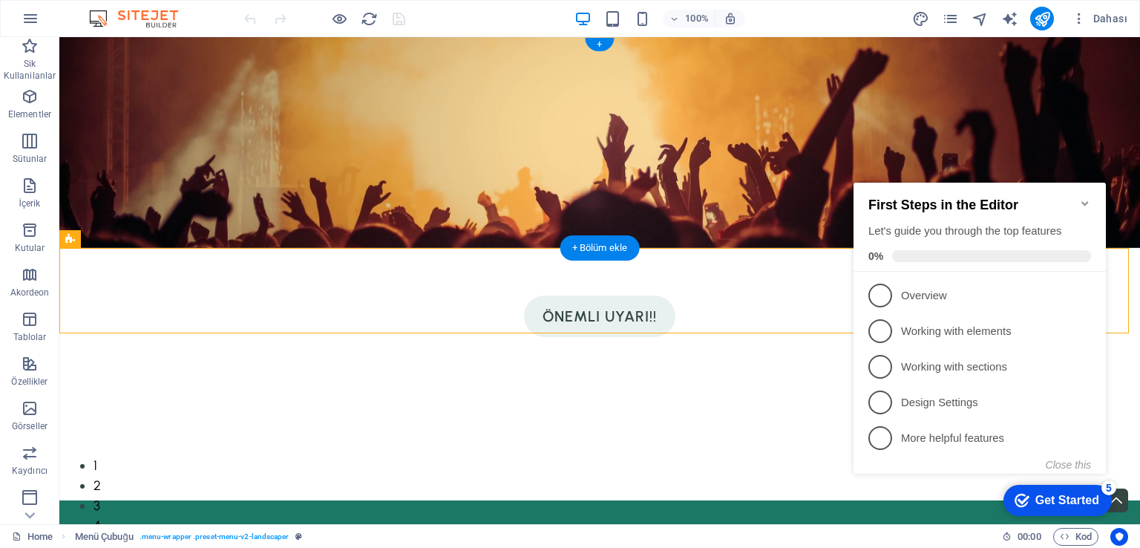
click at [1076, 134] on figure at bounding box center [599, 142] width 1081 height 211
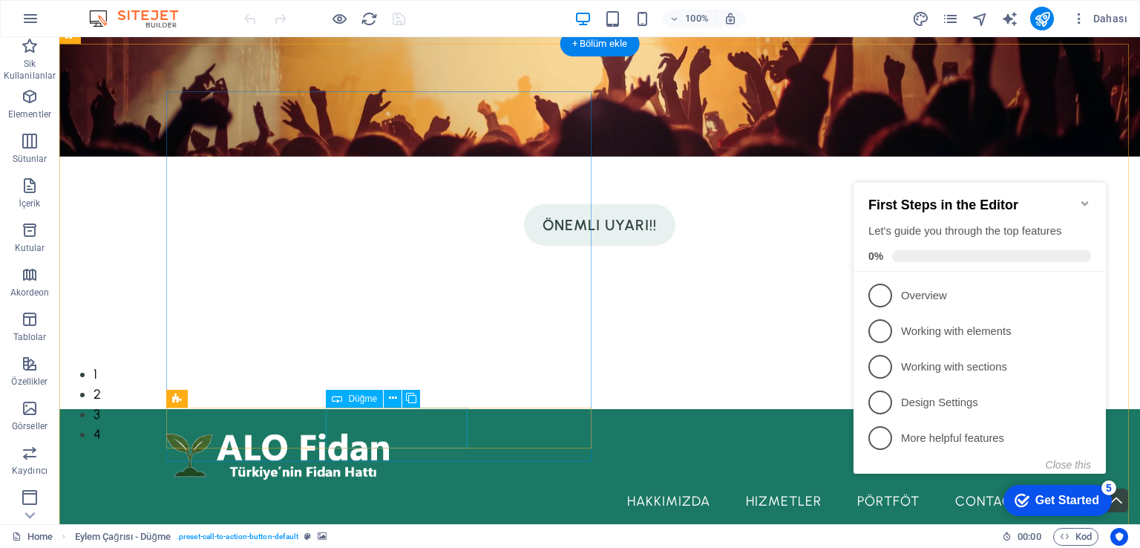
scroll to position [297, 0]
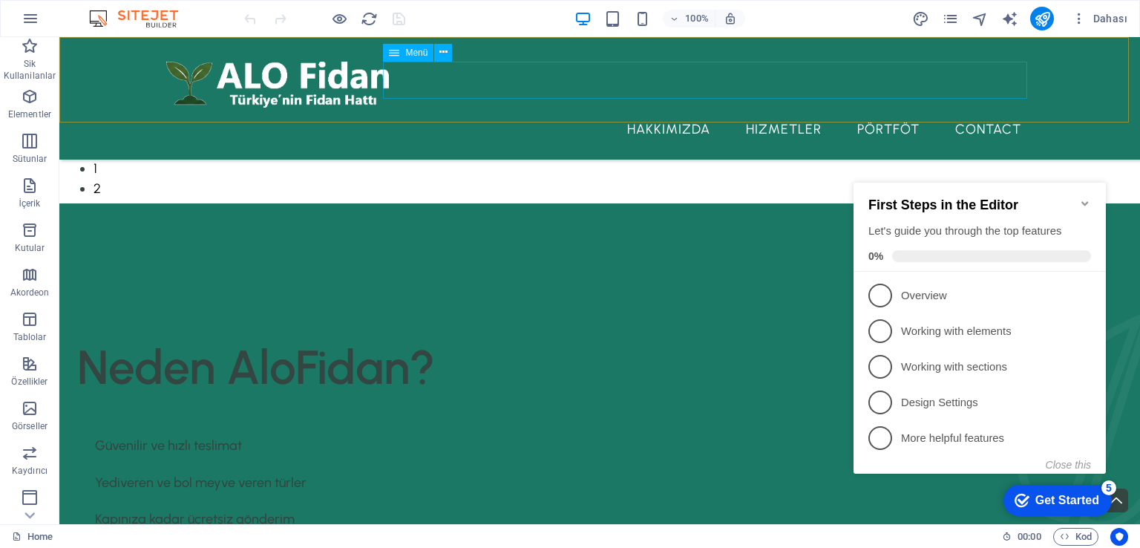
click at [978, 111] on nav "Hakkımızda Hizmetler Pörtföt Contact" at bounding box center [599, 129] width 867 height 37
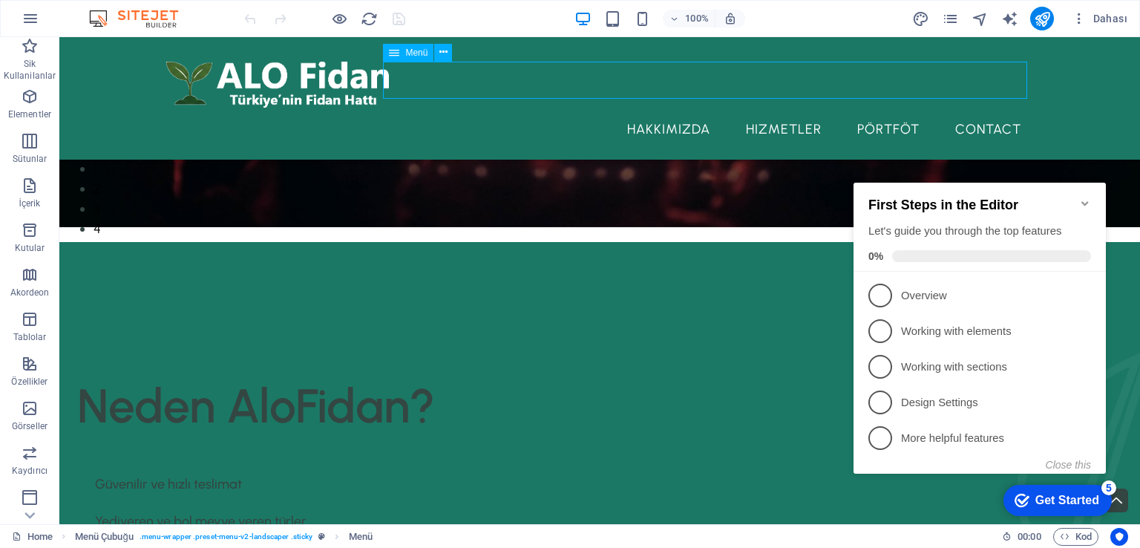
scroll to position [336, 0]
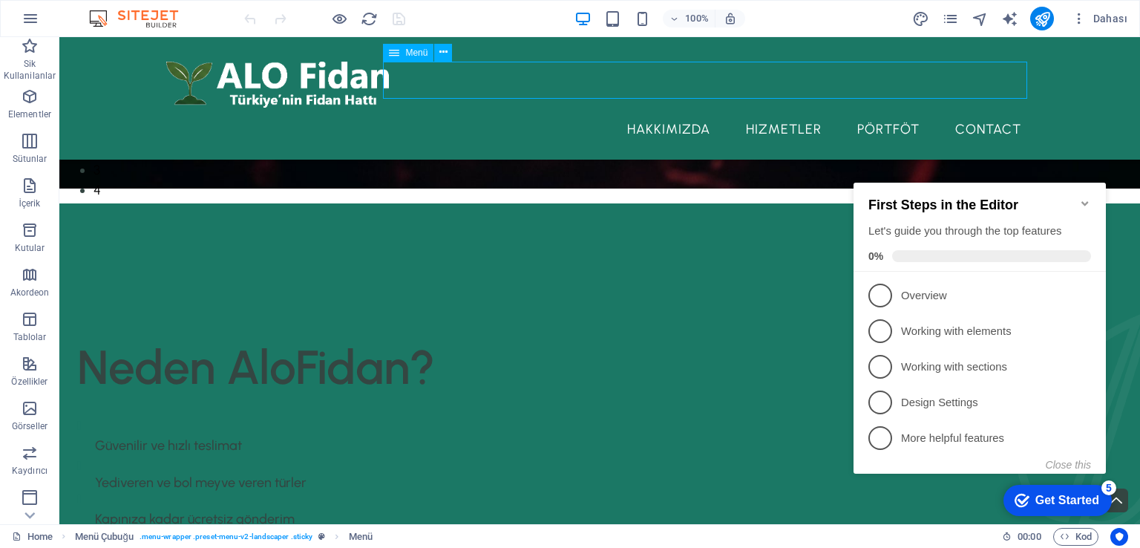
select select "1"
select select
select select "2"
select select
select select "3"
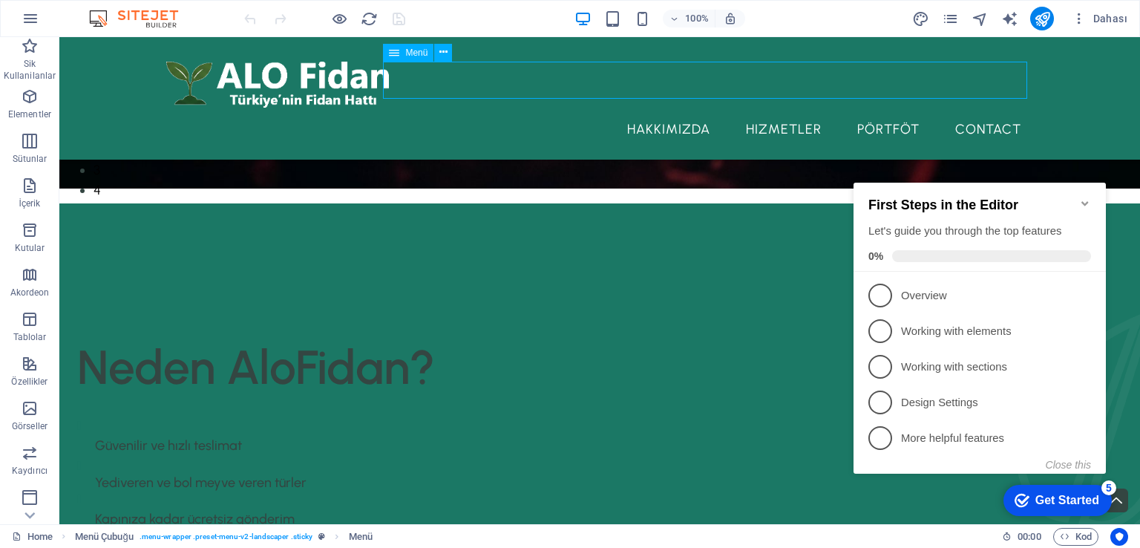
select select
select select "4"
select select
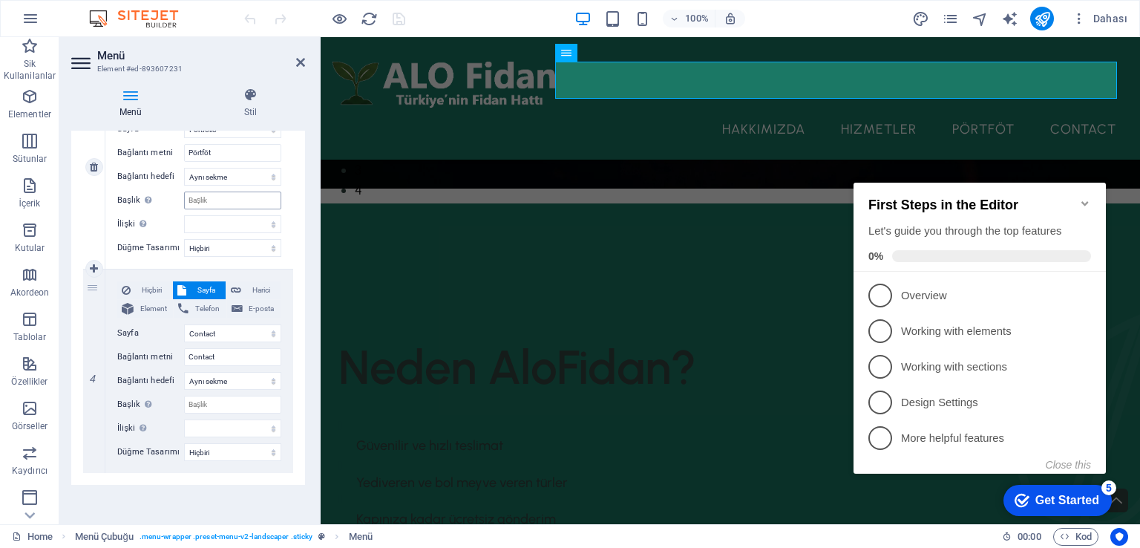
scroll to position [616, 0]
click at [232, 331] on select "Home About Us Services Portfolio Contact Legal Notice Privacy" at bounding box center [232, 332] width 97 height 18
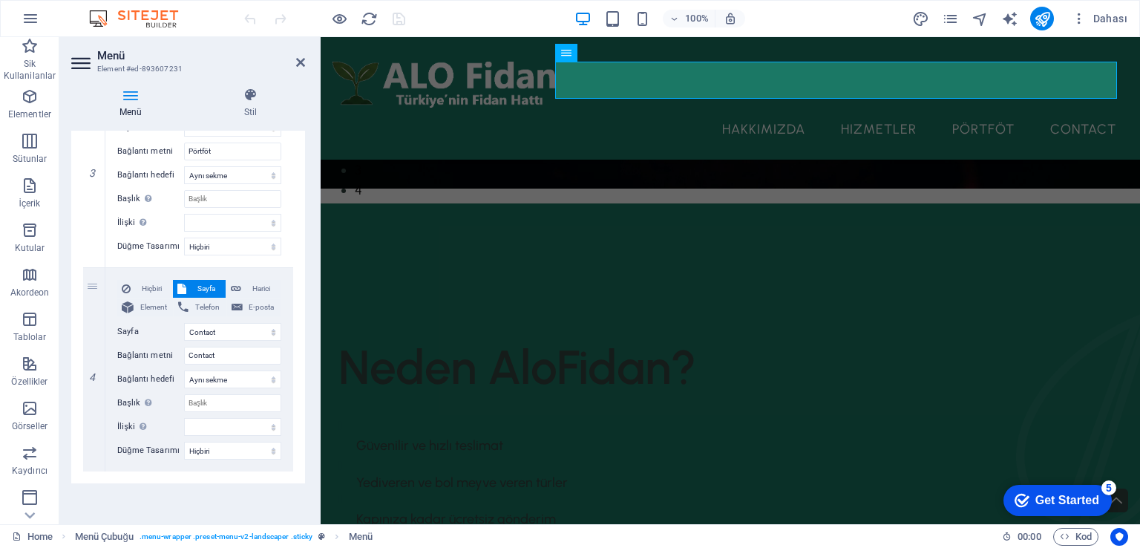
click at [294, 280] on div "1 Hiçbiri Sayfa Harici Element Telefon E-posta Sayfa Home About Us Services Por…" at bounding box center [188, 64] width 234 height 840
drag, startPoint x: 232, startPoint y: 354, endPoint x: 114, endPoint y: 351, distance: 117.3
click at [114, 351] on div "Hiçbiri Sayfa Harici Element Telefon E-posta Sayfa Home About Us Services Portf…" at bounding box center [199, 369] width 188 height 203
type input "Bize Ul"
select select
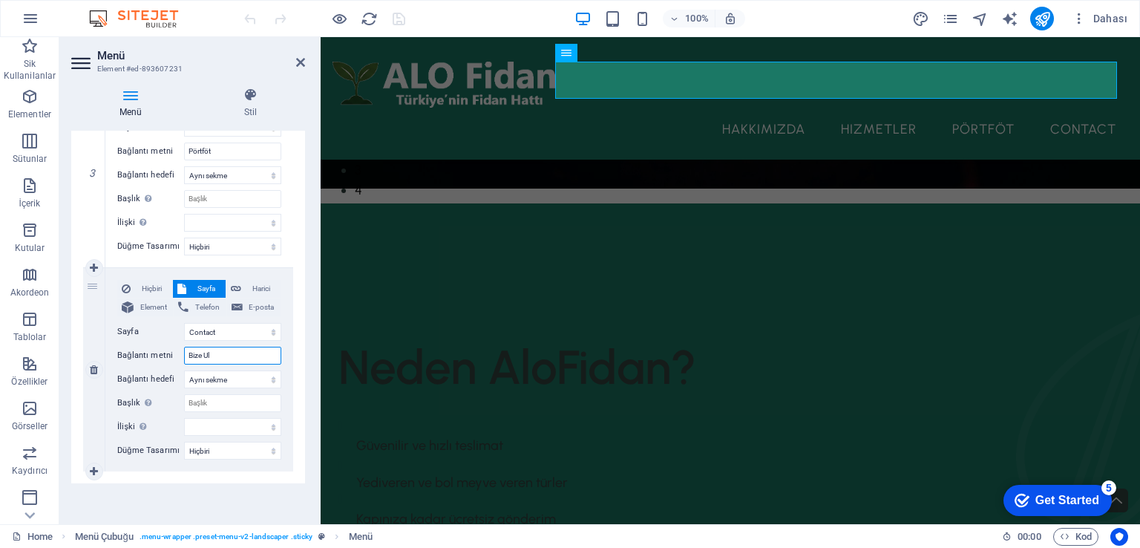
select select
type input "Bize Ulaşın"
select select
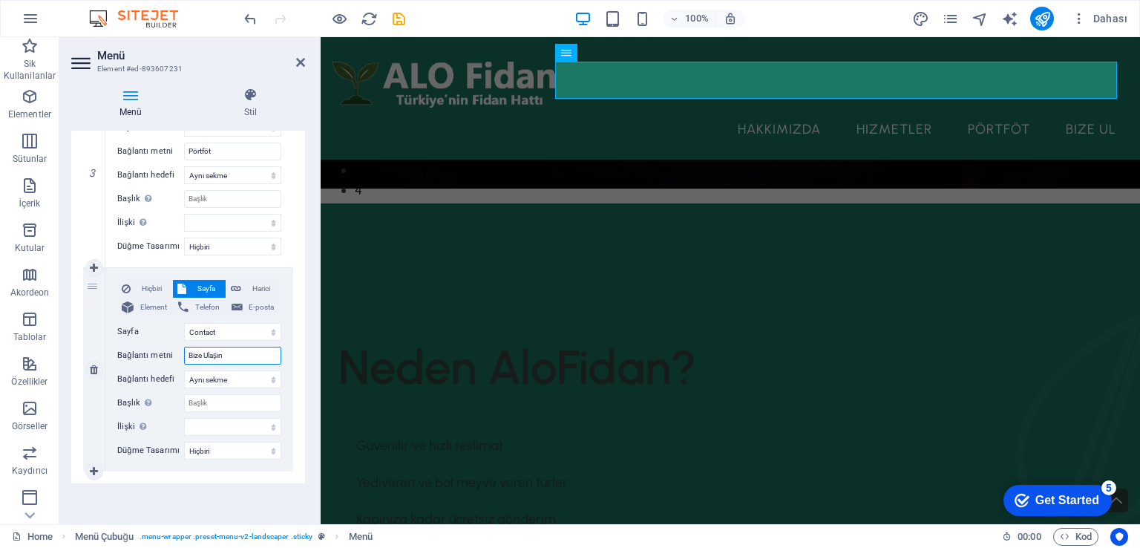
select select
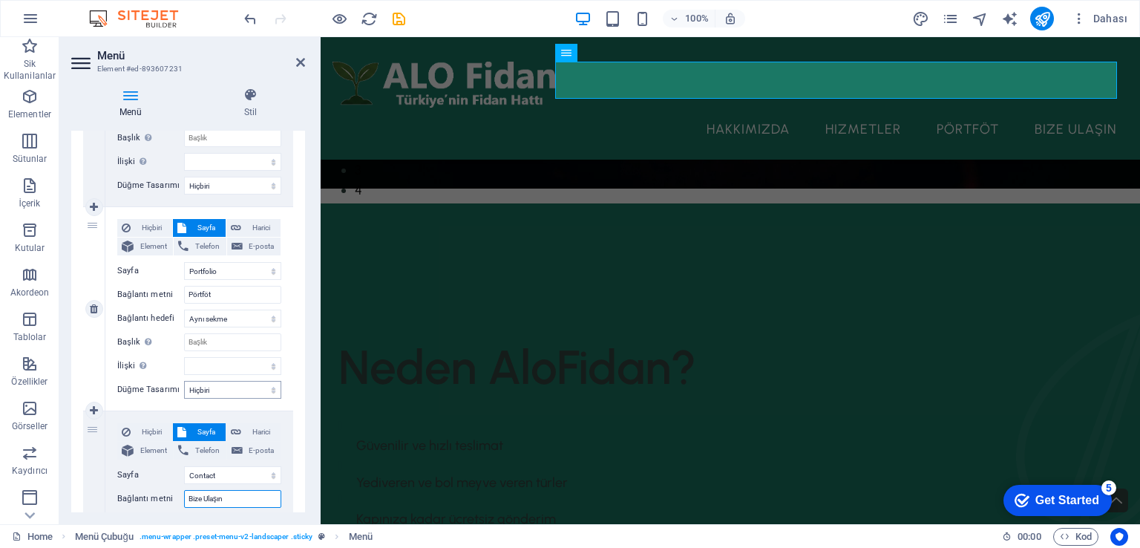
scroll to position [468, 0]
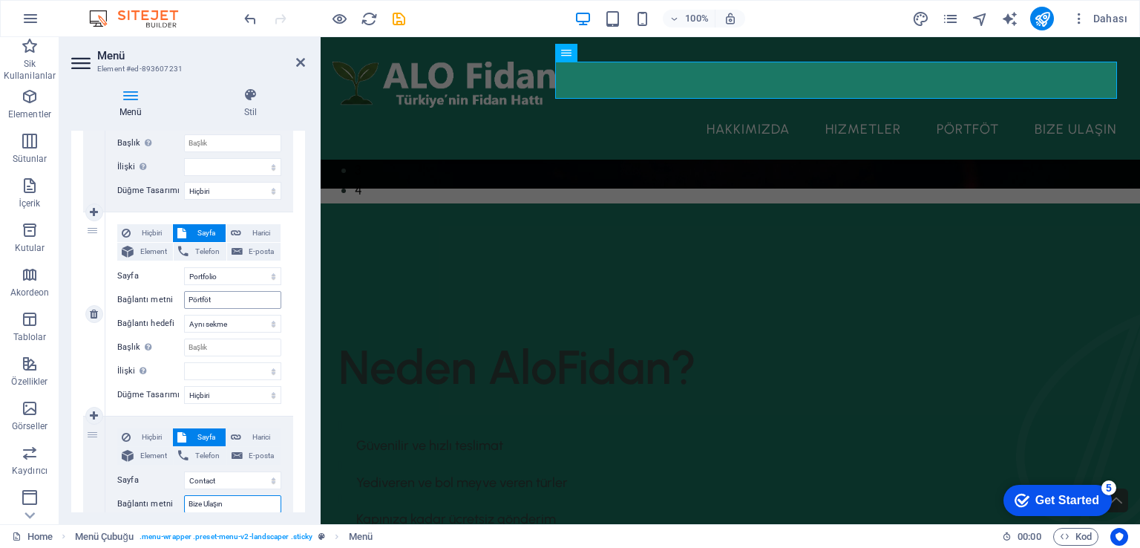
type input "Bize Ulaşın"
click at [224, 297] on input "Pörtföt" at bounding box center [232, 300] width 97 height 18
type input "Pörtfö"
select select
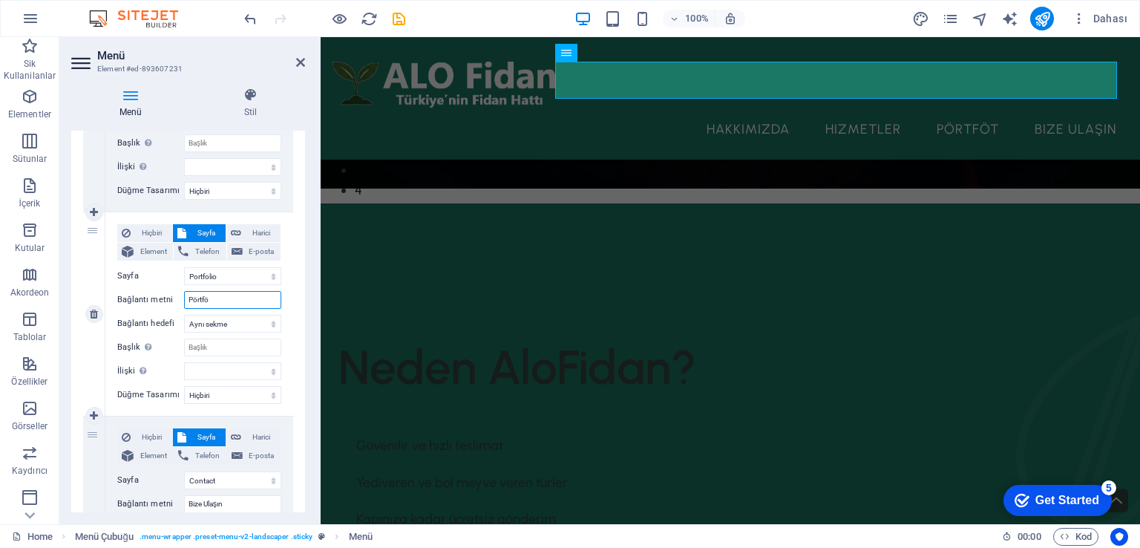
select select
type input "Pörtföy"
select select
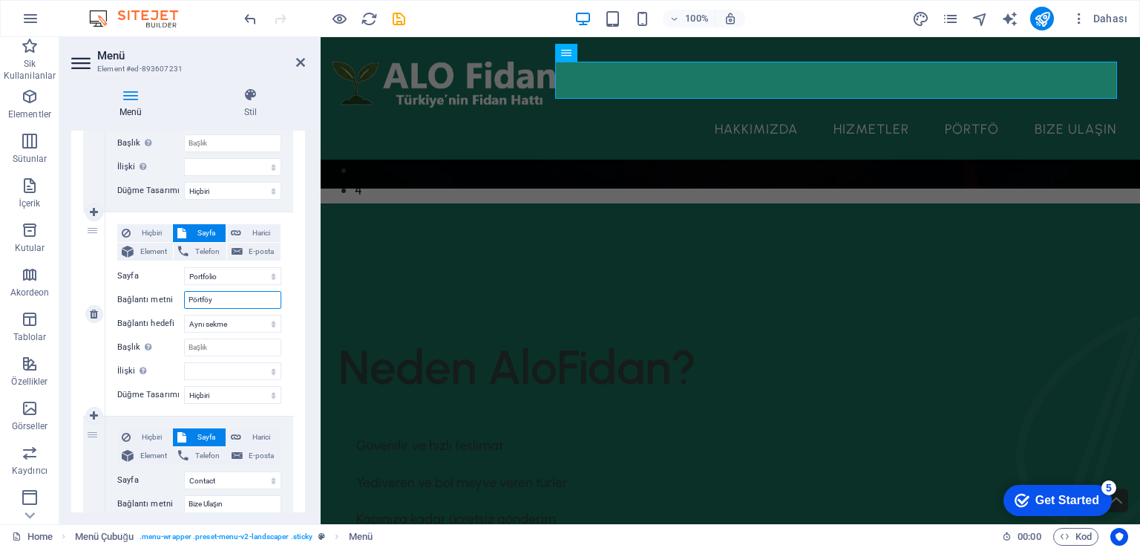
select select
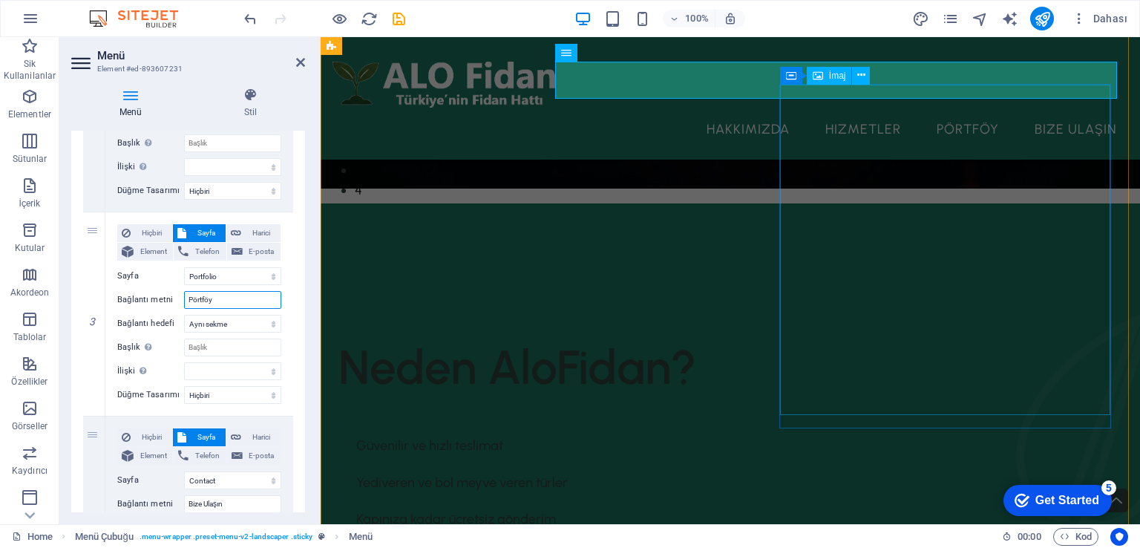
type input "Pörtföy"
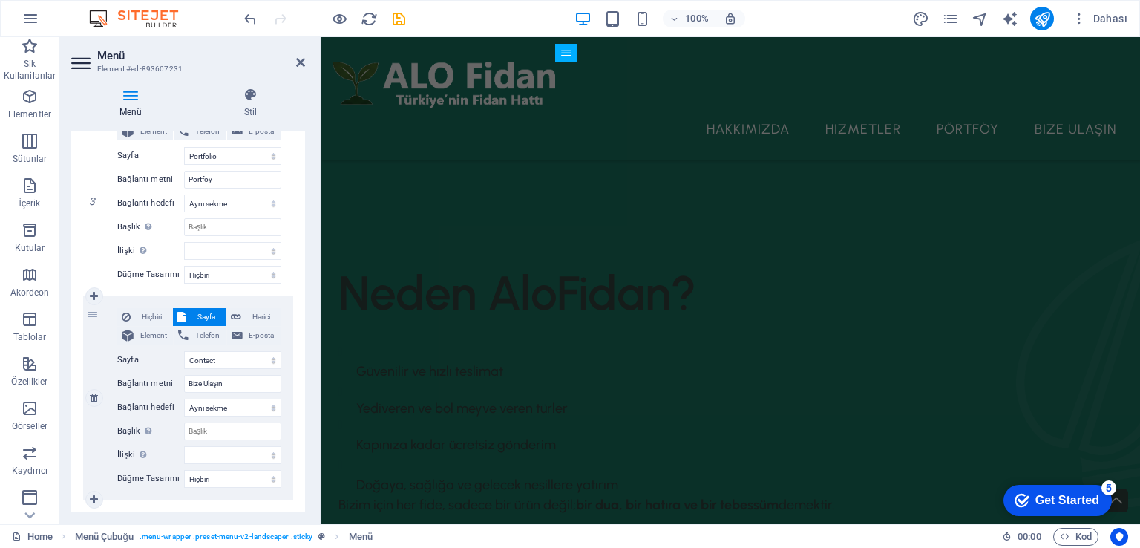
scroll to position [616, 0]
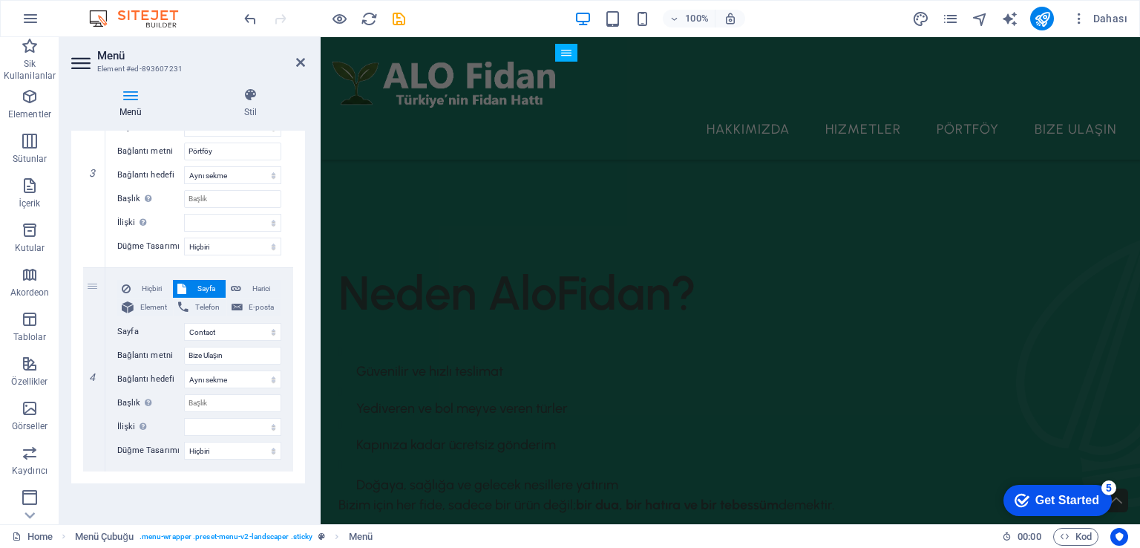
click at [243, 506] on div "Menü Otomatik Özel Bu menü için özel menü öğeleri oluştur. Tek sayfalı web site…" at bounding box center [188, 322] width 234 height 382
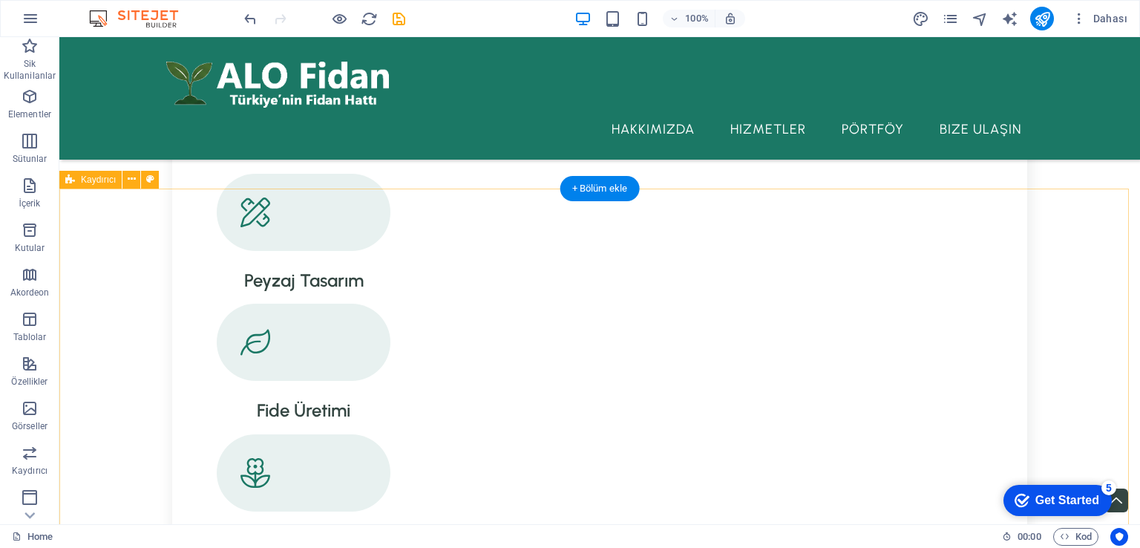
scroll to position [2091, 0]
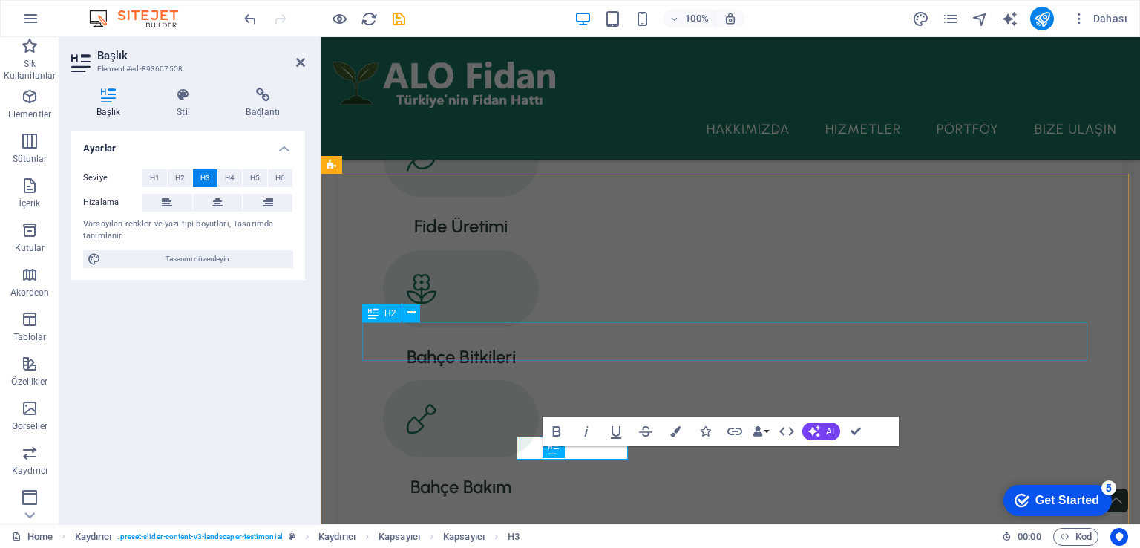
scroll to position [2144, 0]
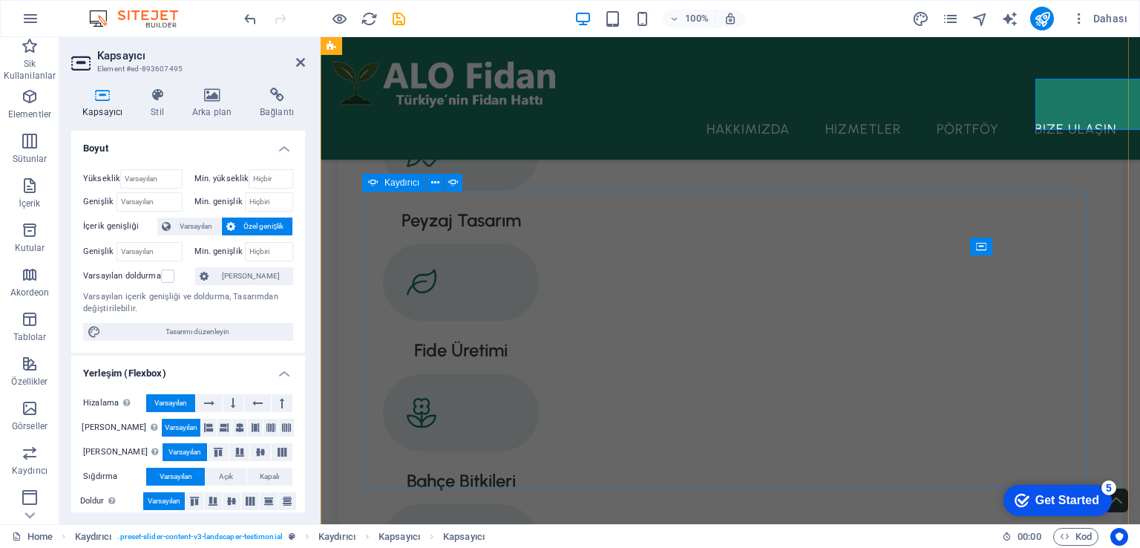
scroll to position [2335, 0]
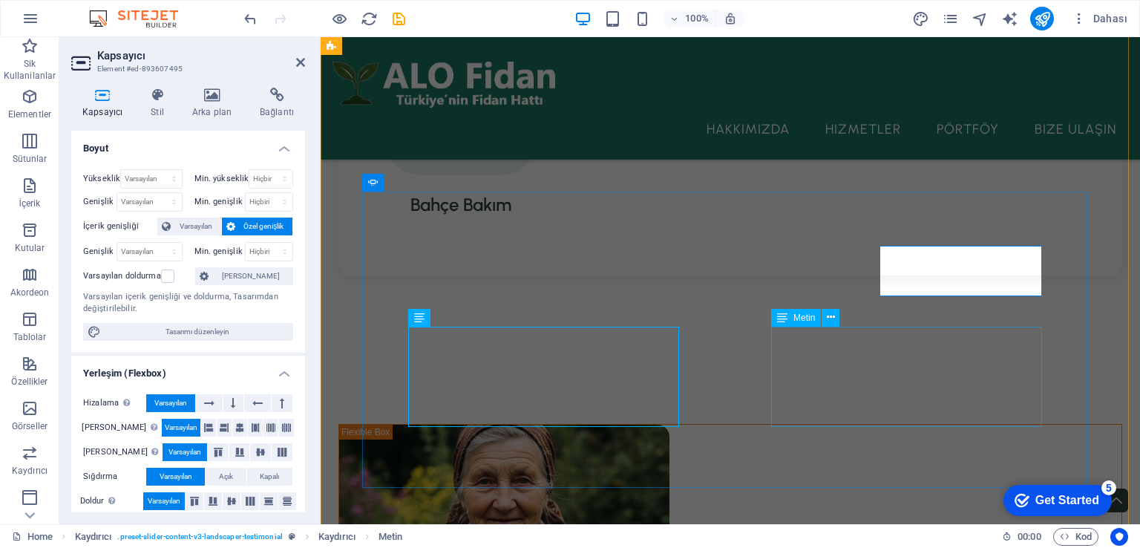
scroll to position [2159, 0]
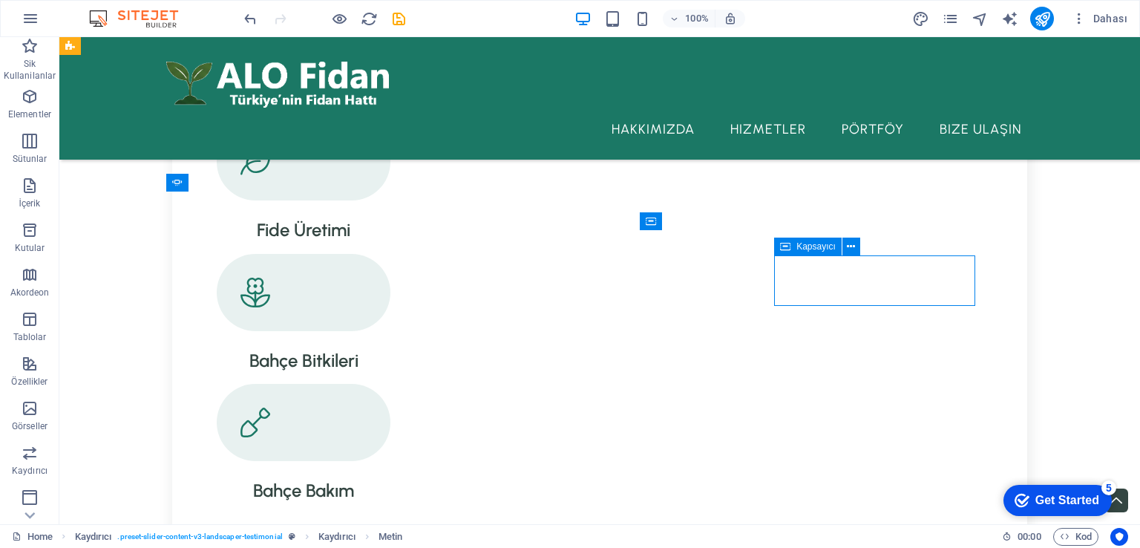
scroll to position [2335, 0]
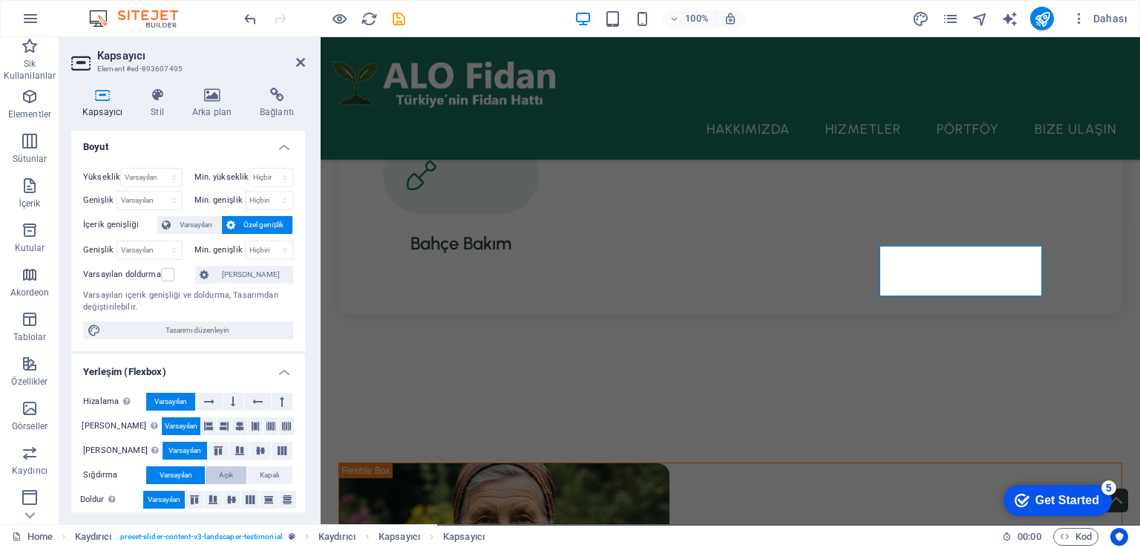
scroll to position [0, 0]
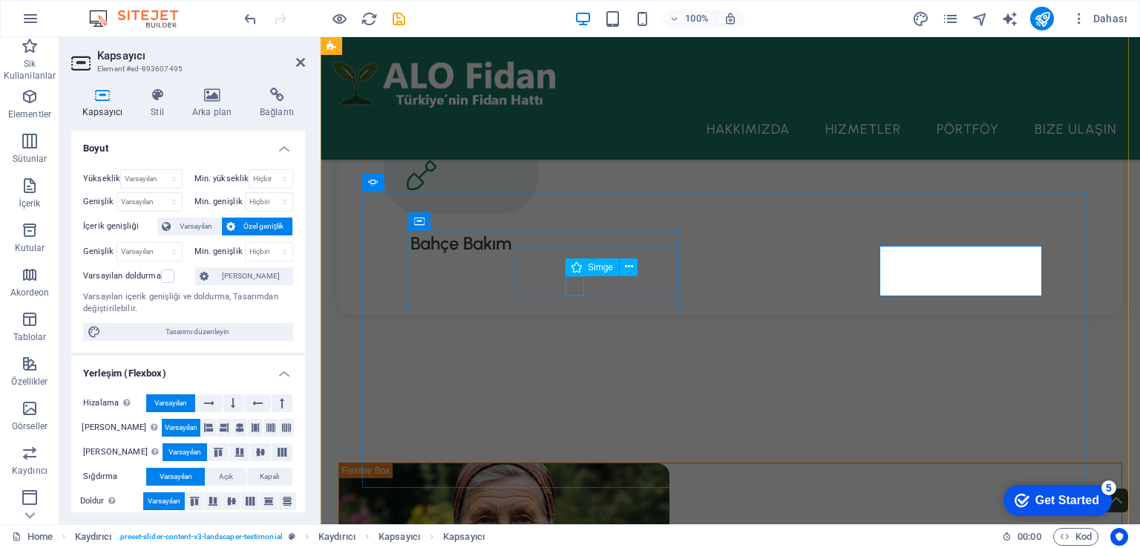
click at [576, 259] on icon at bounding box center [577, 267] width 10 height 18
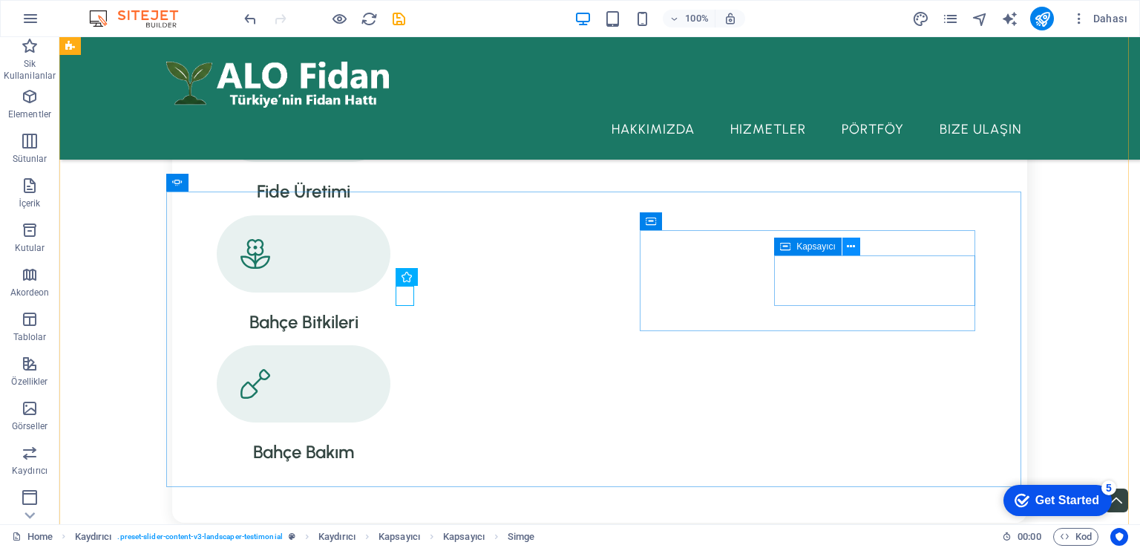
click at [857, 248] on button at bounding box center [852, 247] width 18 height 18
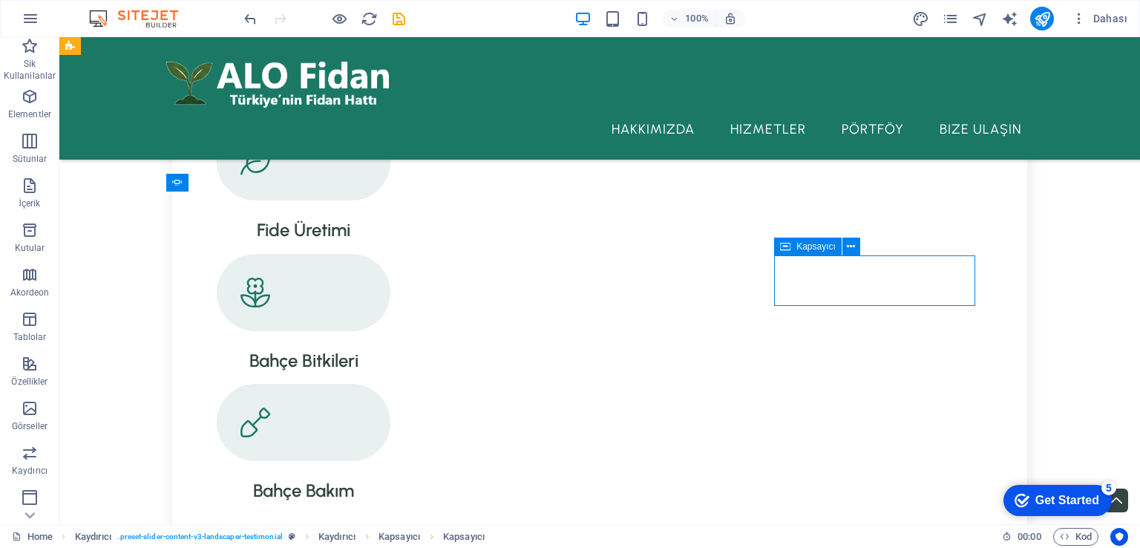
scroll to position [2335, 0]
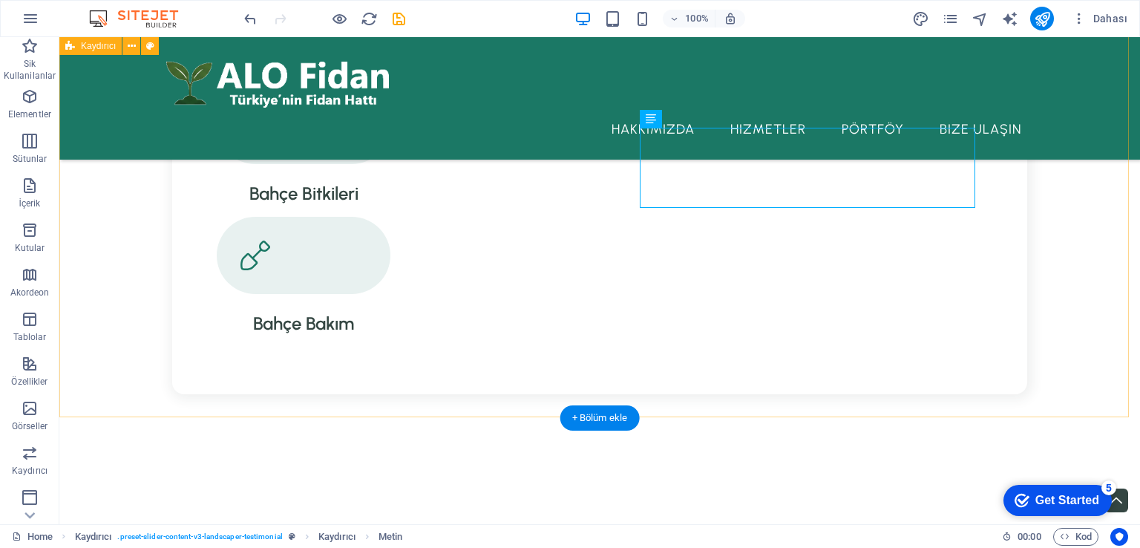
scroll to position [2159, 0]
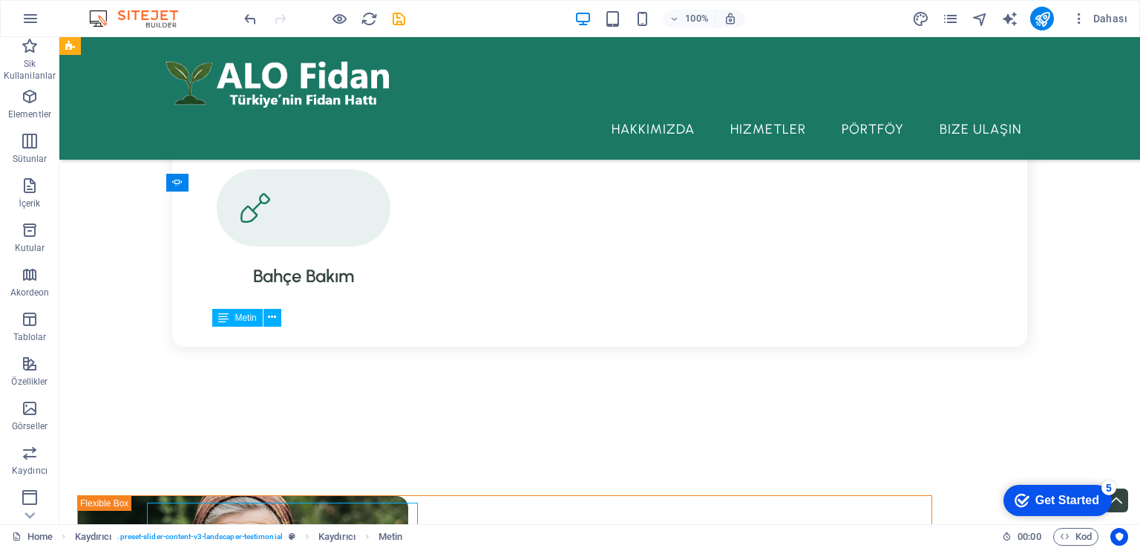
scroll to position [2159, 0]
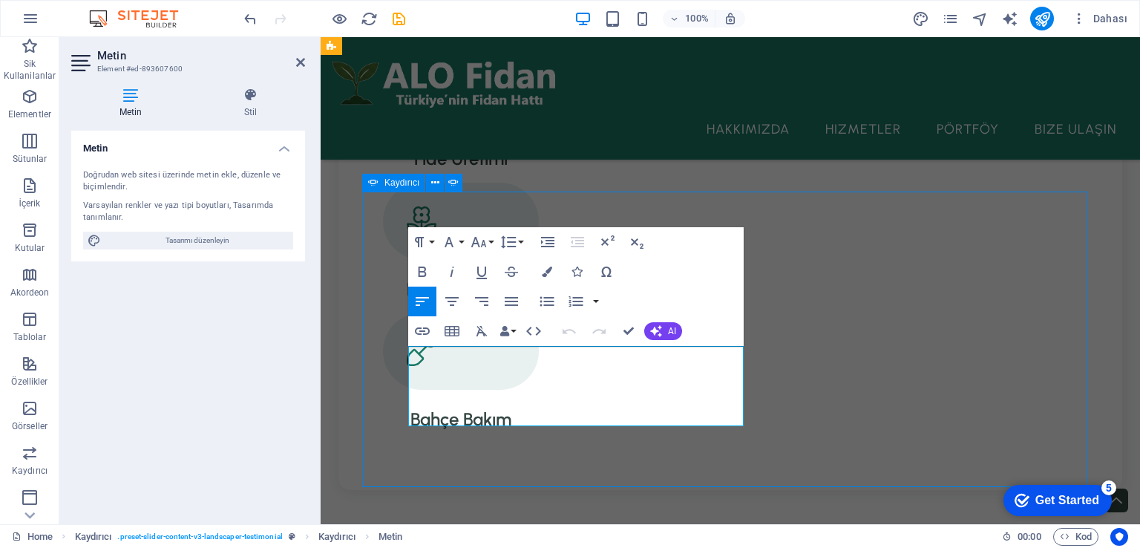
scroll to position [2335, 0]
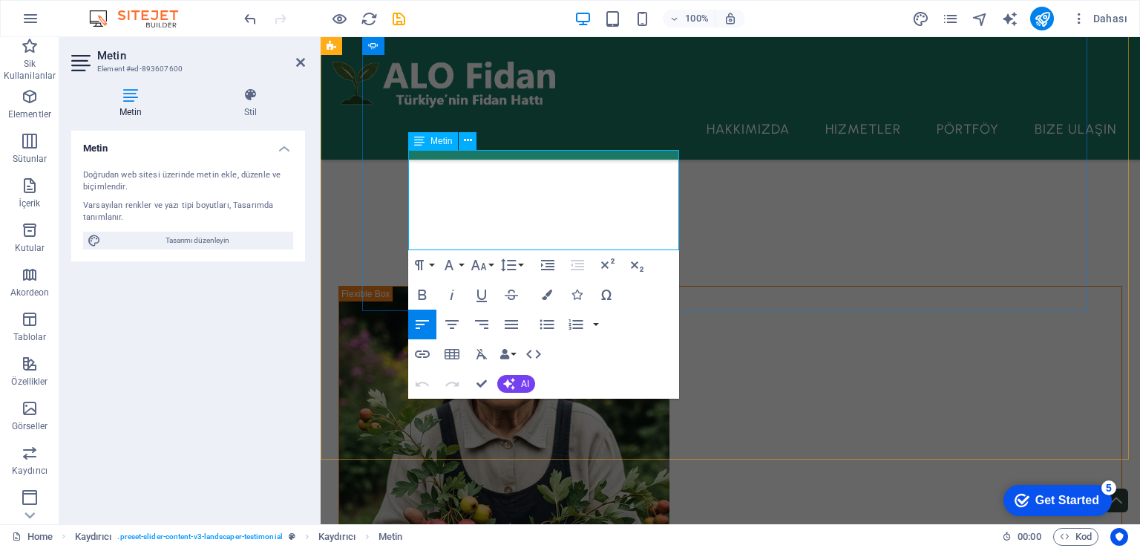
drag, startPoint x: 413, startPoint y: 159, endPoint x: 607, endPoint y: 242, distance: 210.8
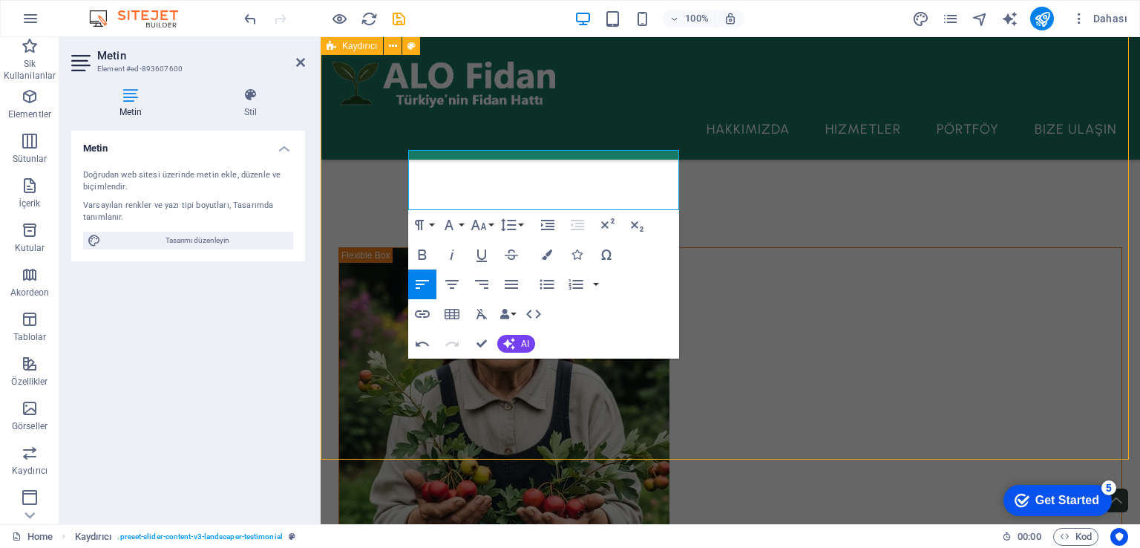
scroll to position [2335, 0]
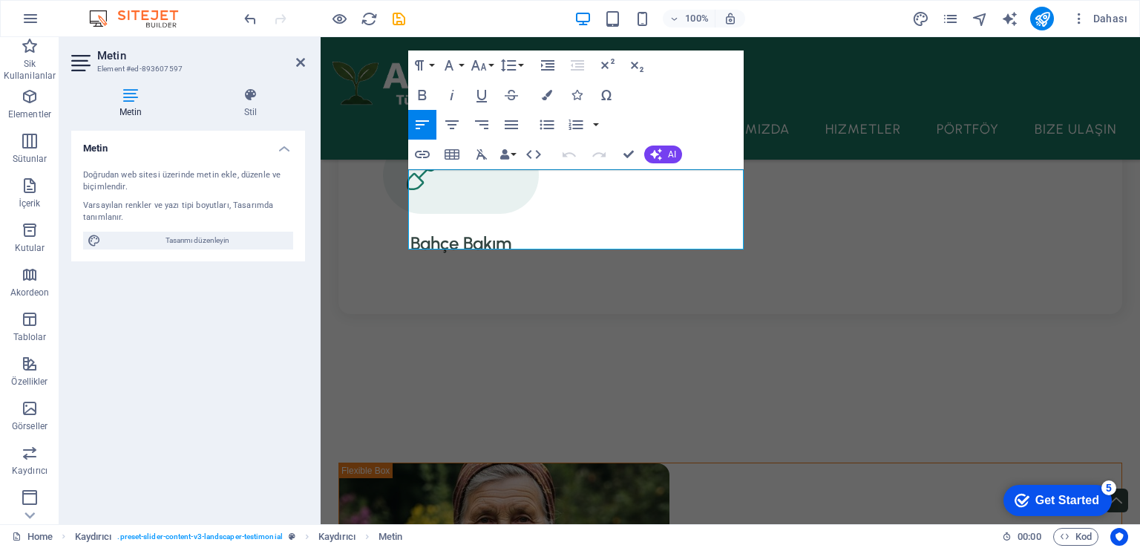
scroll to position [2511, 0]
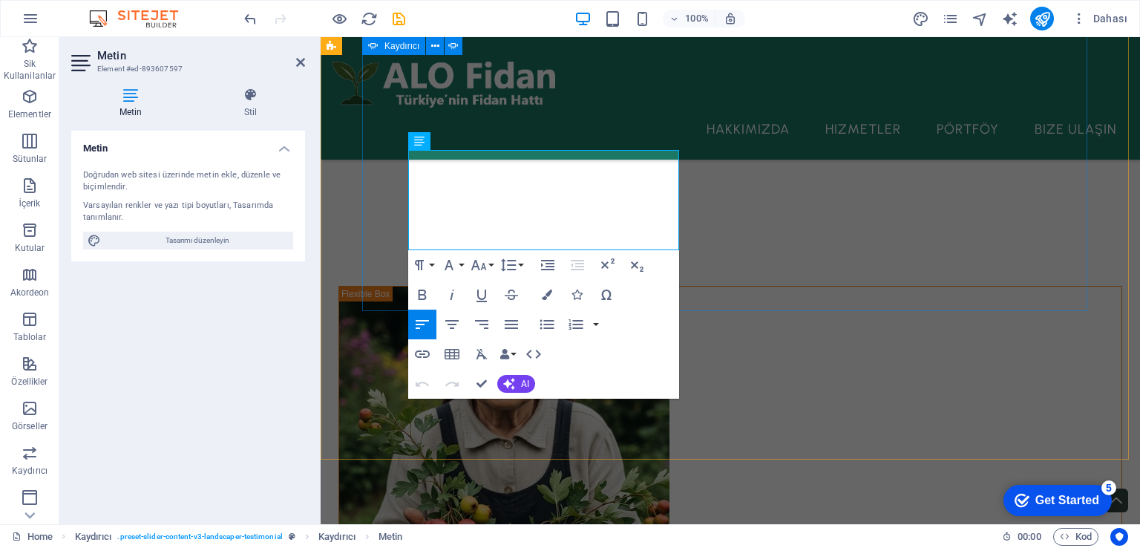
drag, startPoint x: 594, startPoint y: 240, endPoint x: 392, endPoint y: 160, distance: 217.3
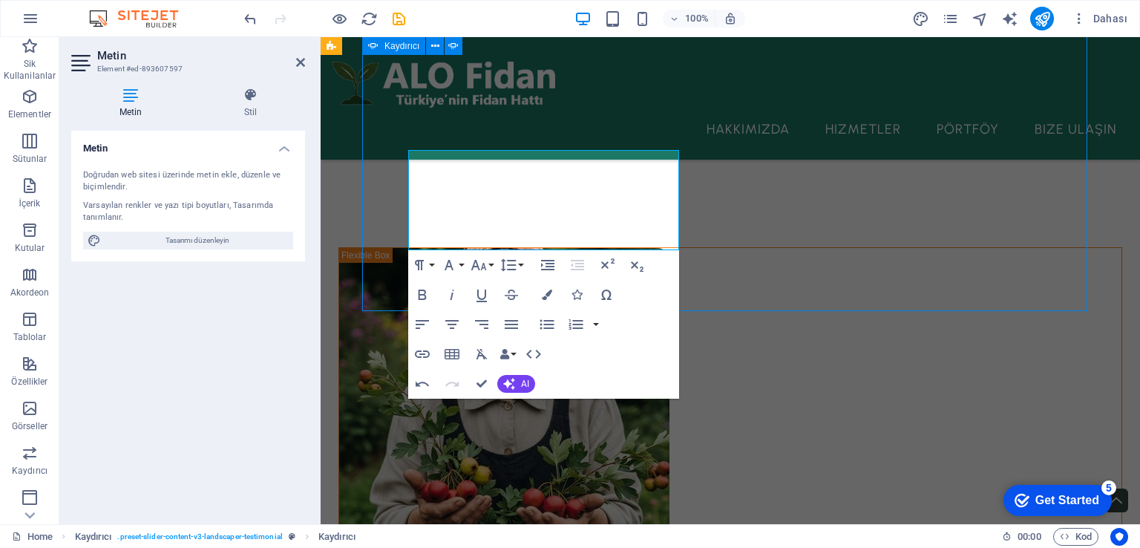
scroll to position [2335, 0]
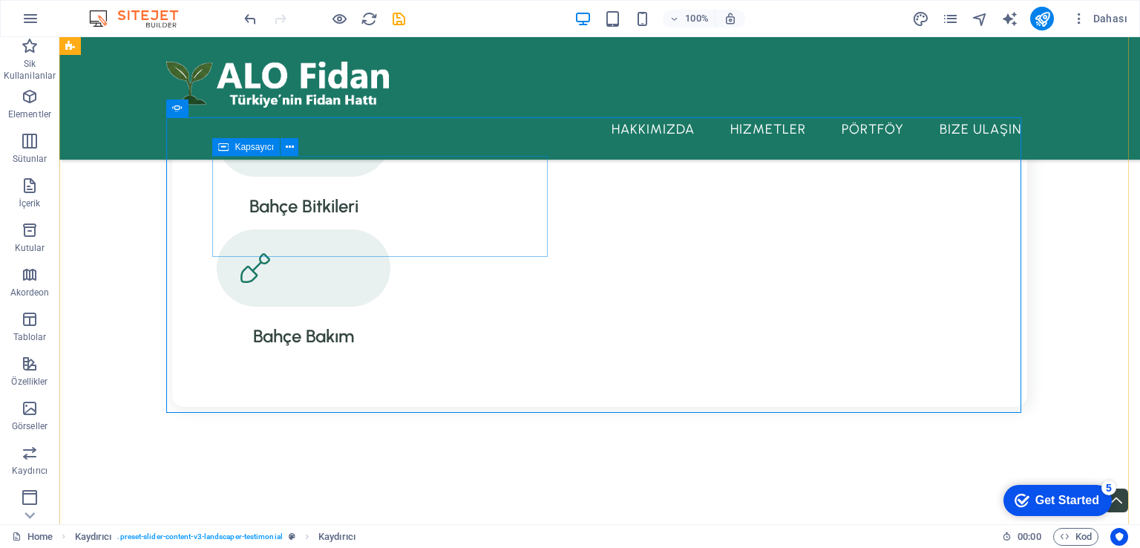
scroll to position [2186, 0]
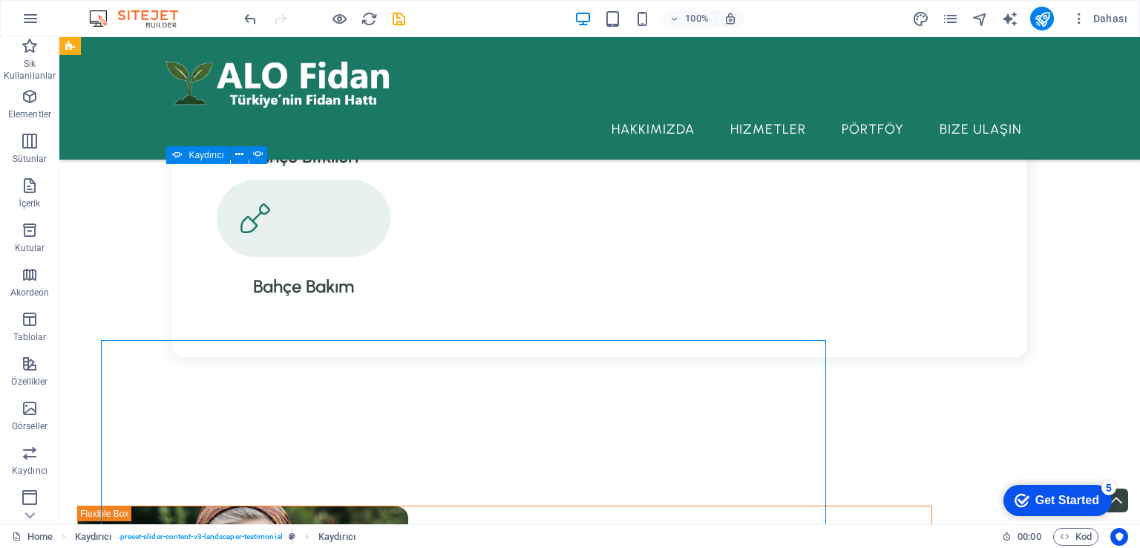
scroll to position [2186, 0]
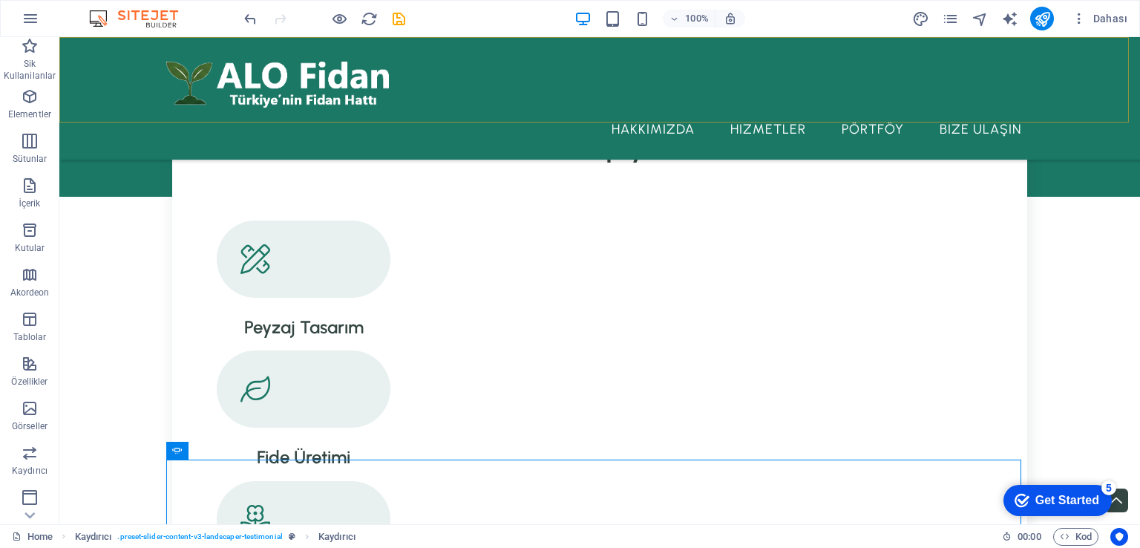
scroll to position [1889, 0]
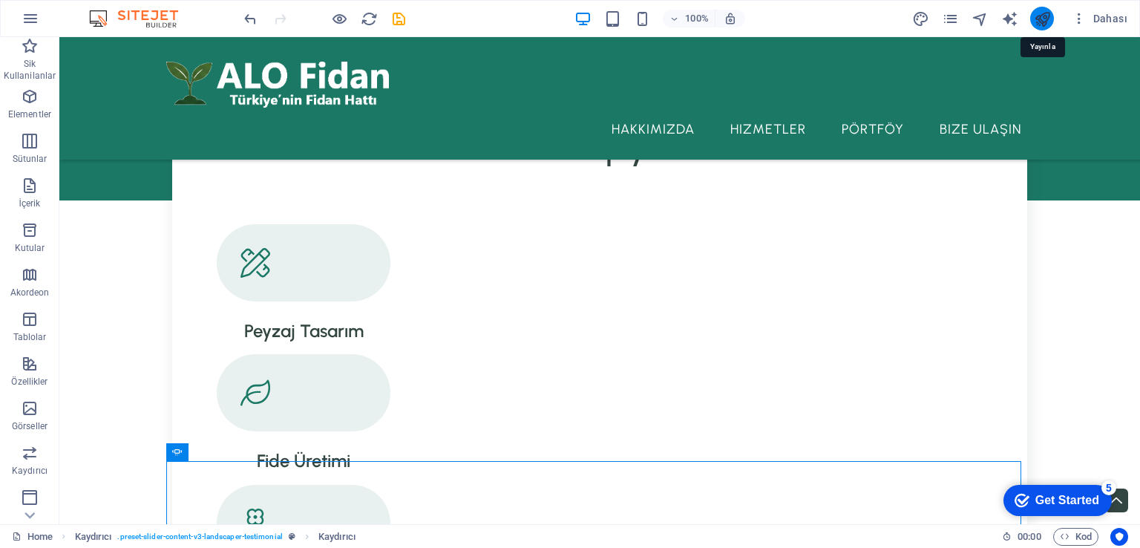
click at [1040, 17] on icon "publish" at bounding box center [1042, 18] width 17 height 17
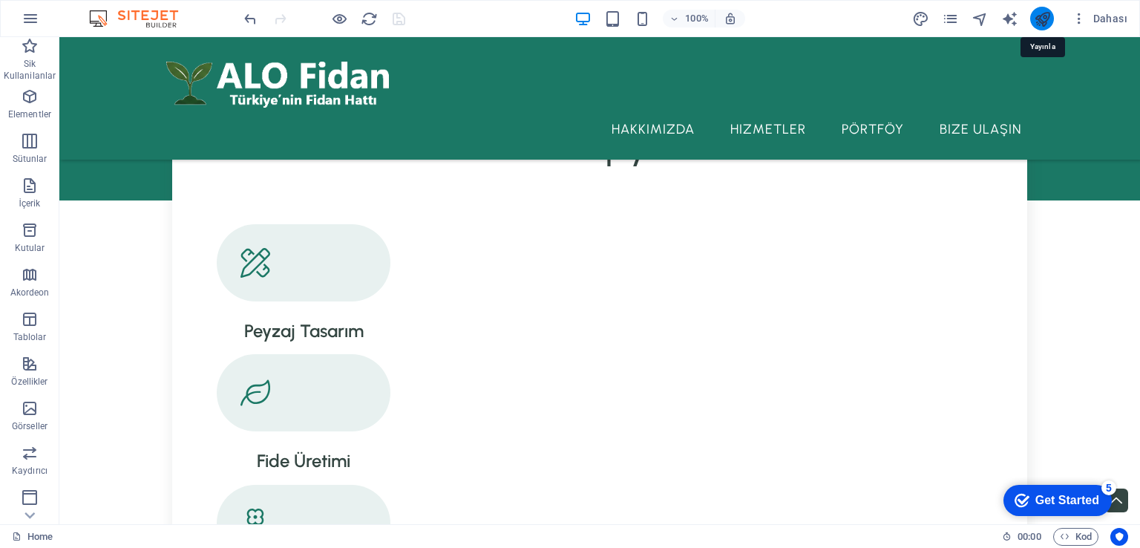
click at [1040, 16] on icon "publish" at bounding box center [1042, 18] width 17 height 17
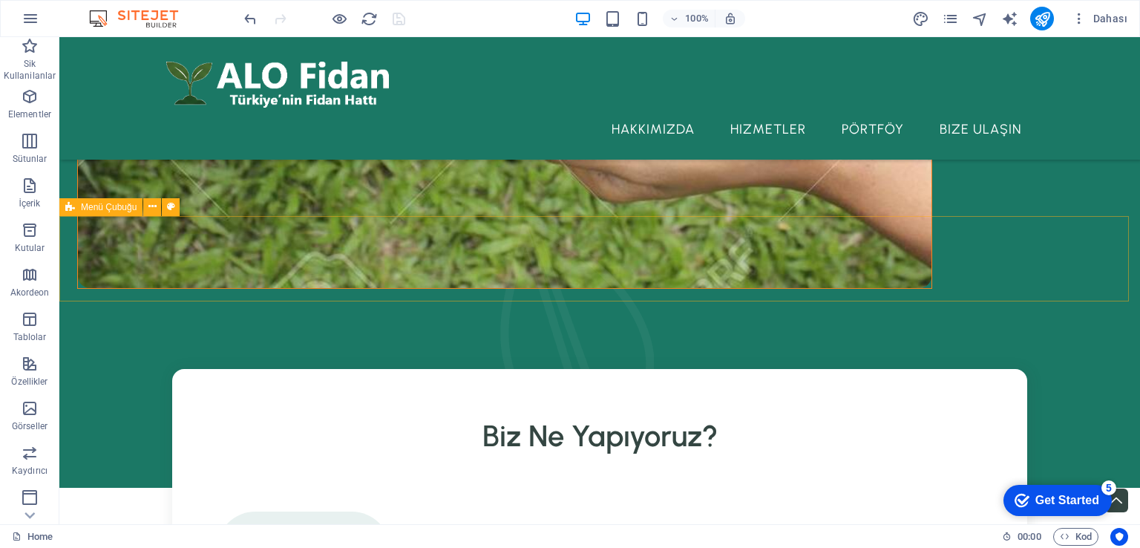
scroll to position [1592, 0]
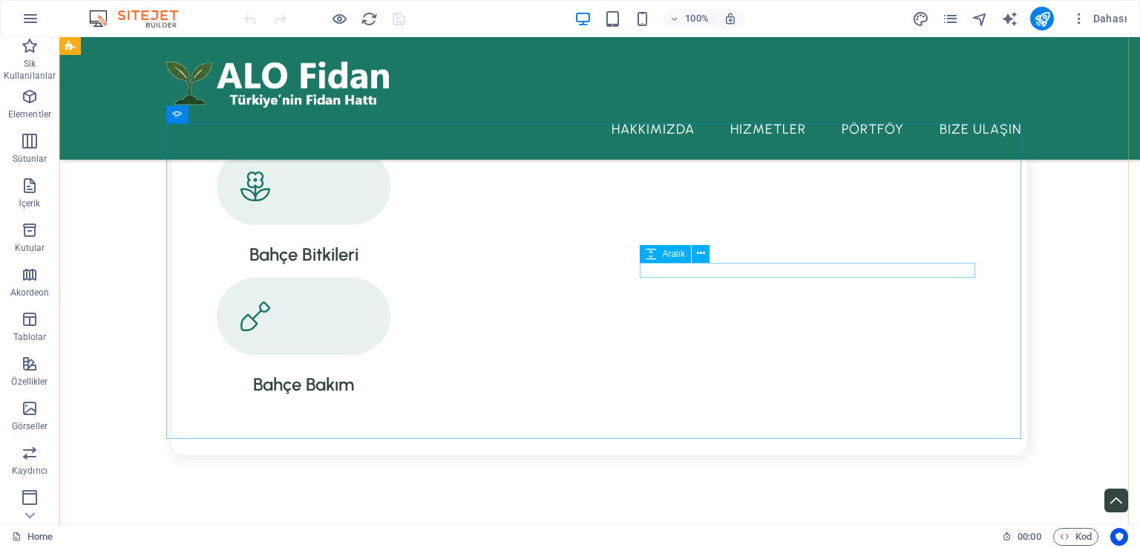
scroll to position [2227, 0]
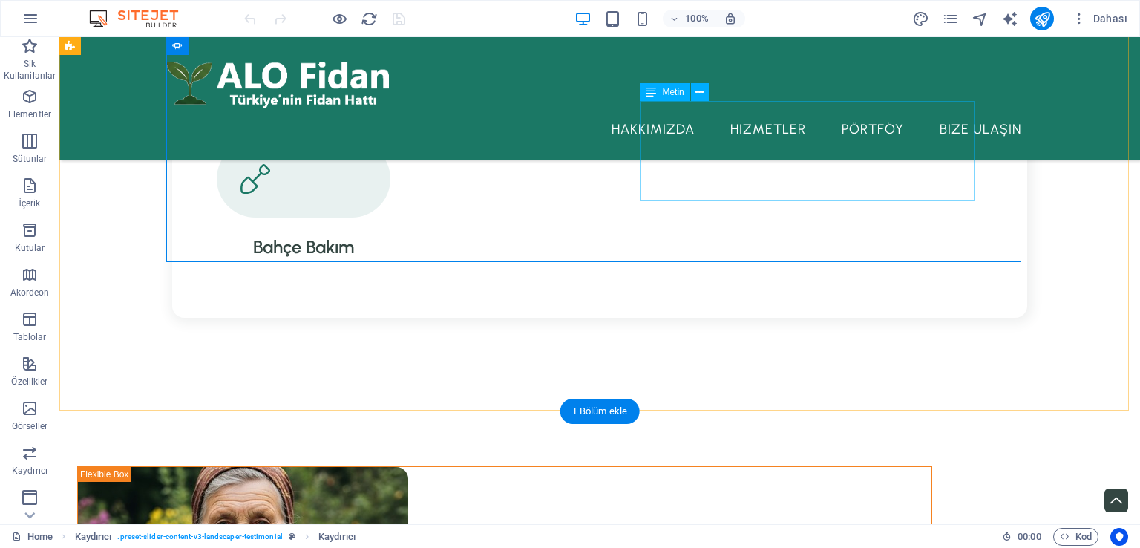
scroll to position [2329, 0]
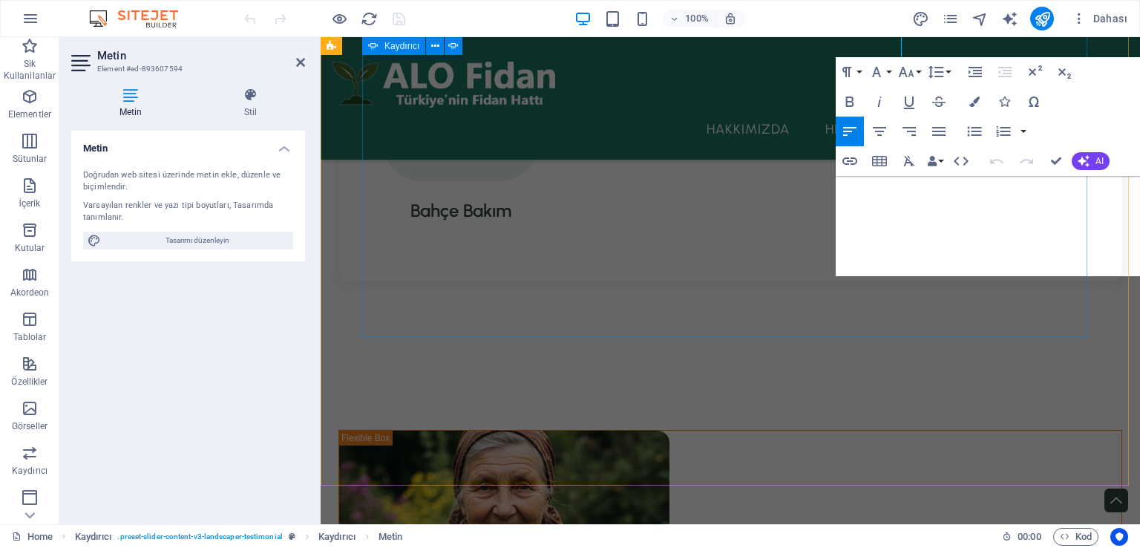
scroll to position [2505, 0]
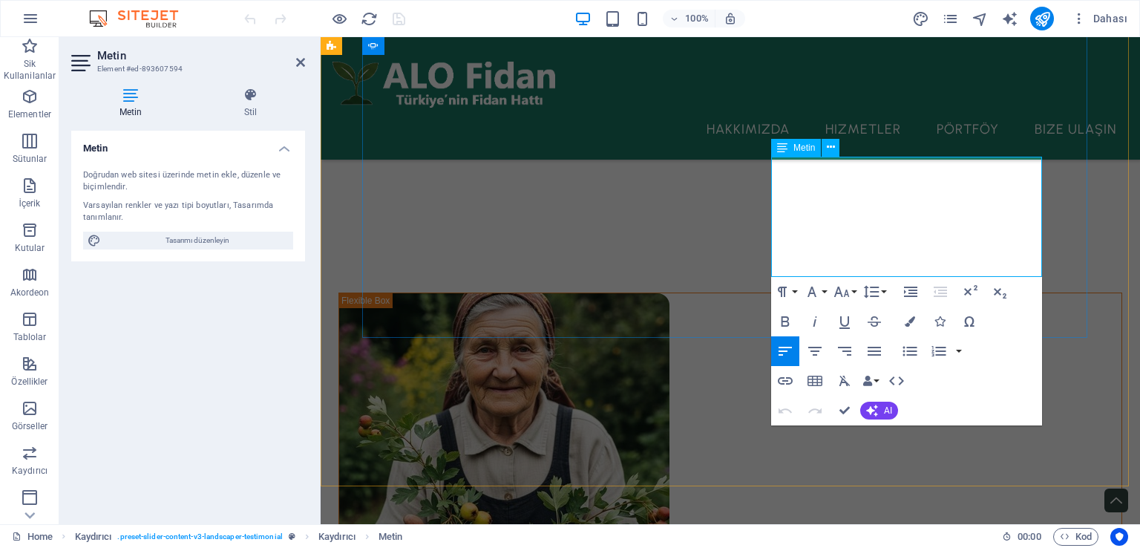
drag, startPoint x: 875, startPoint y: 212, endPoint x: 876, endPoint y: 265, distance: 53.5
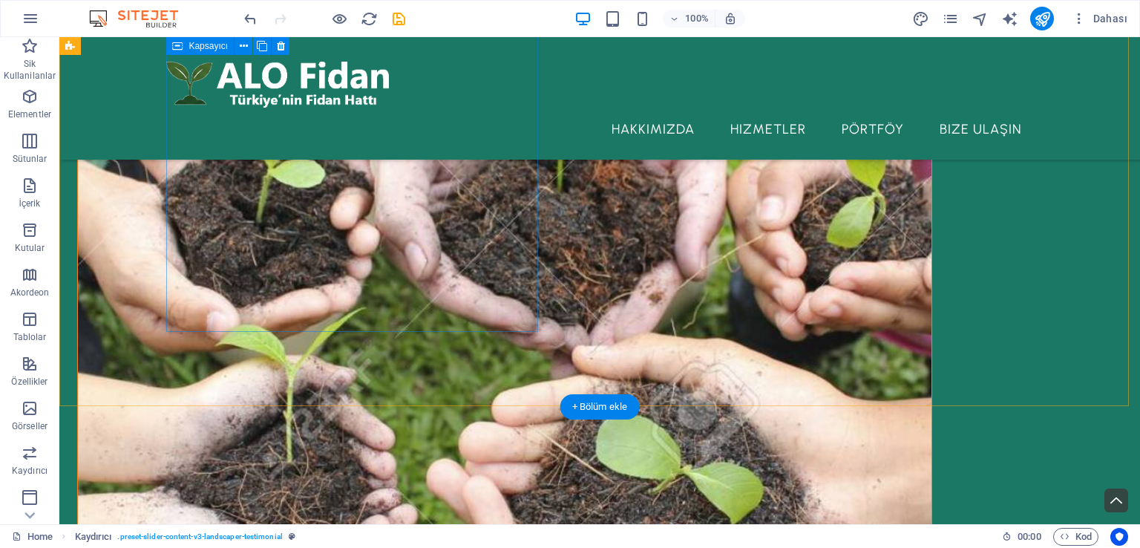
scroll to position [1066, 0]
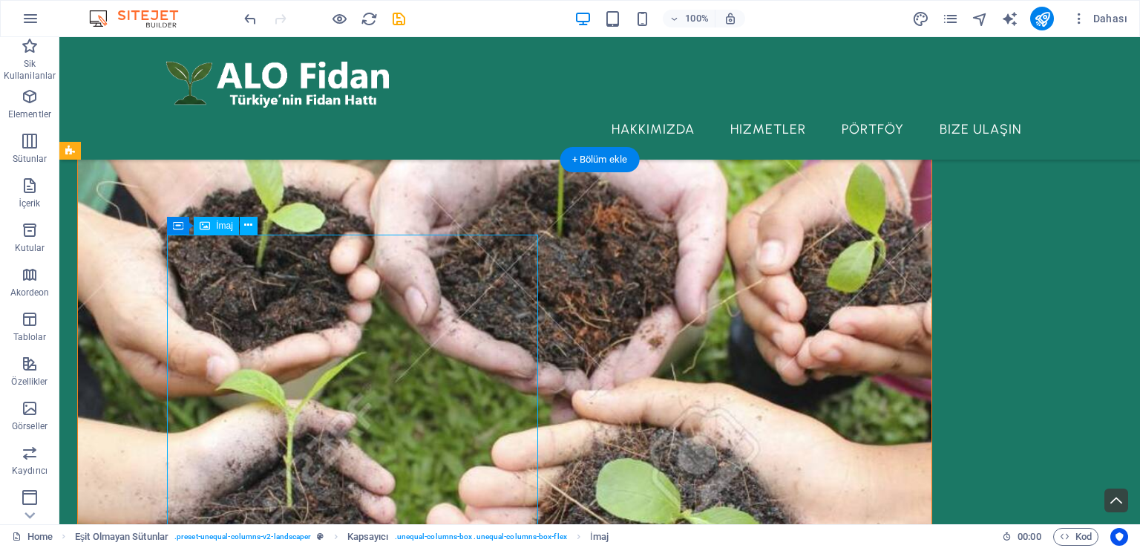
drag, startPoint x: 341, startPoint y: 369, endPoint x: 80, endPoint y: 367, distance: 261.3
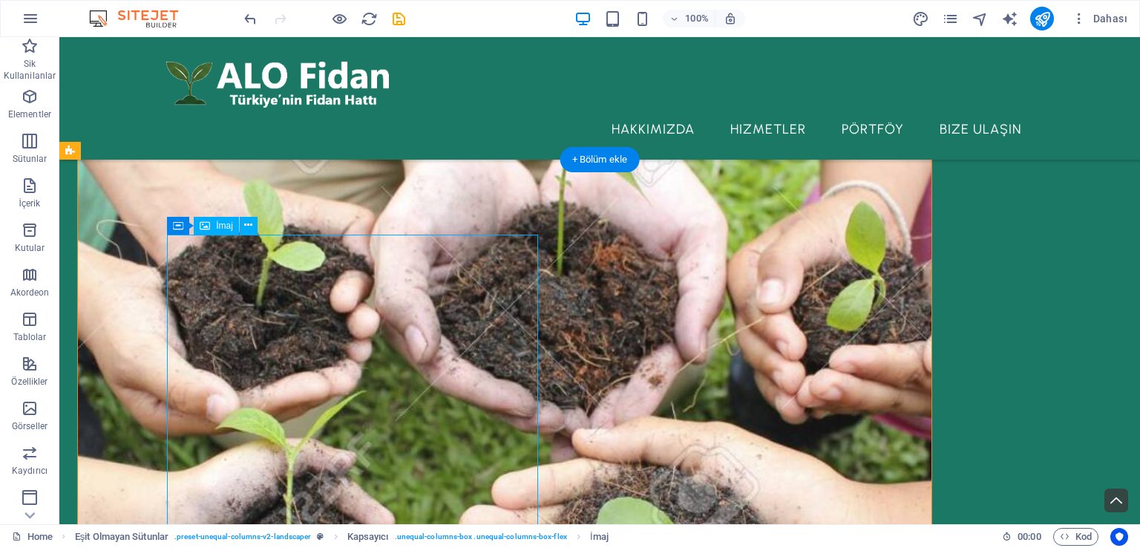
scroll to position [1079, 0]
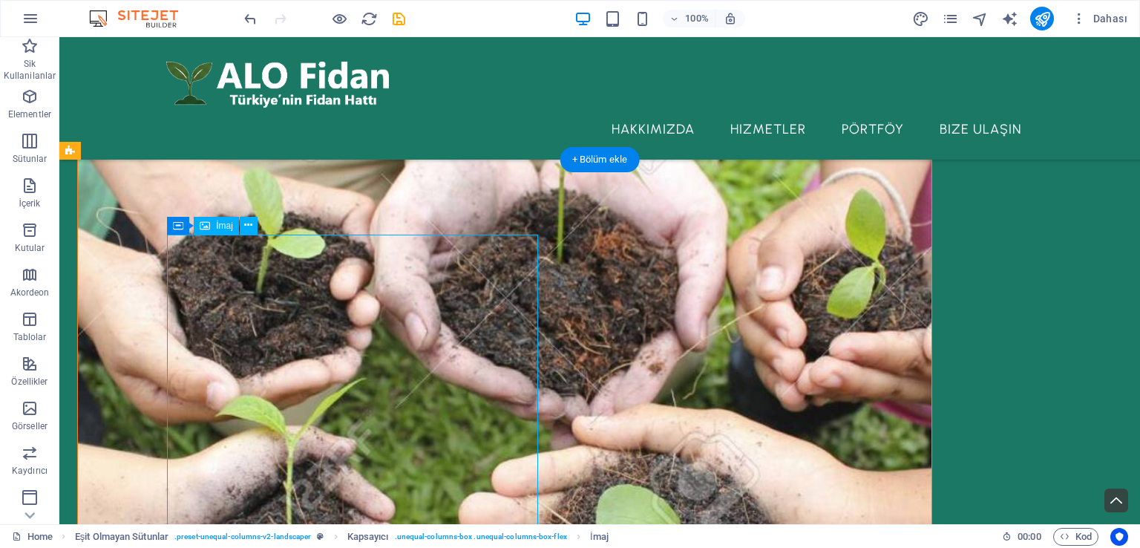
select select "px"
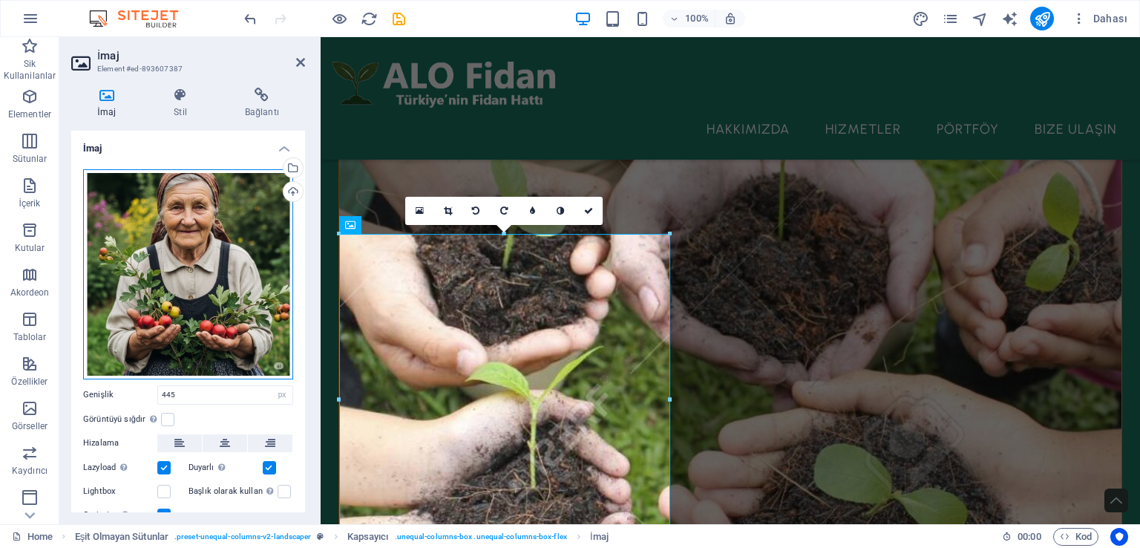
click at [223, 223] on div "Dosyaları buraya sürükleyin, dosyaları seçmek için tıklayın veya Dosyalardan ya…" at bounding box center [188, 274] width 210 height 210
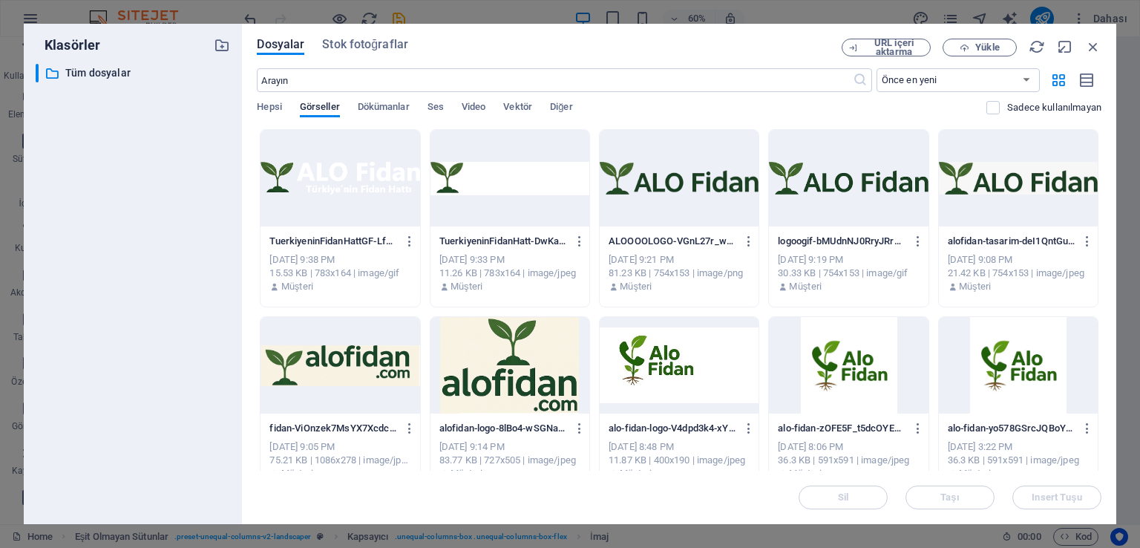
scroll to position [1140, 0]
click at [998, 45] on span "Yükle" at bounding box center [987, 47] width 24 height 9
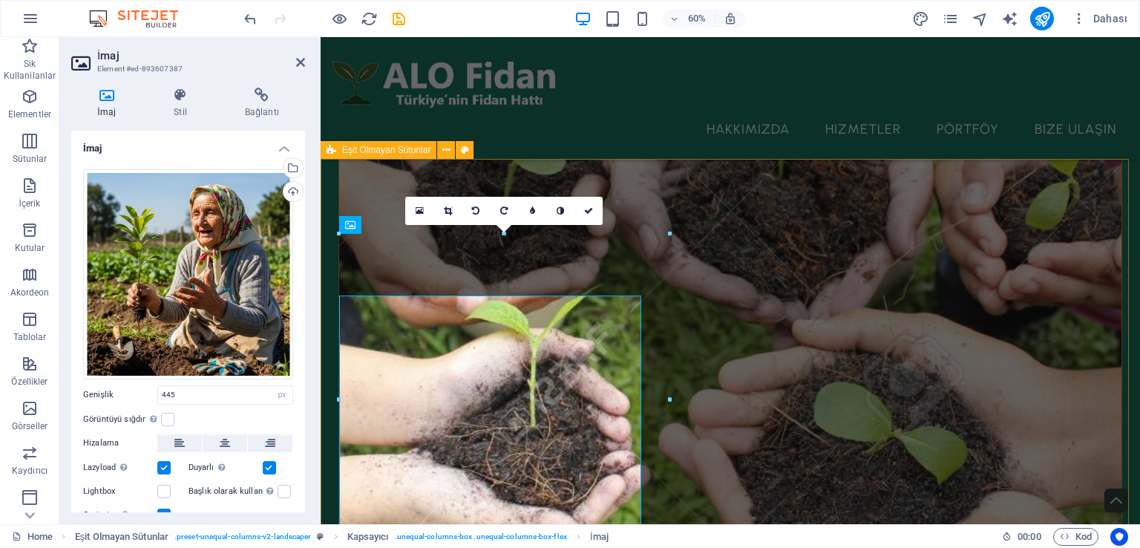
scroll to position [1079, 0]
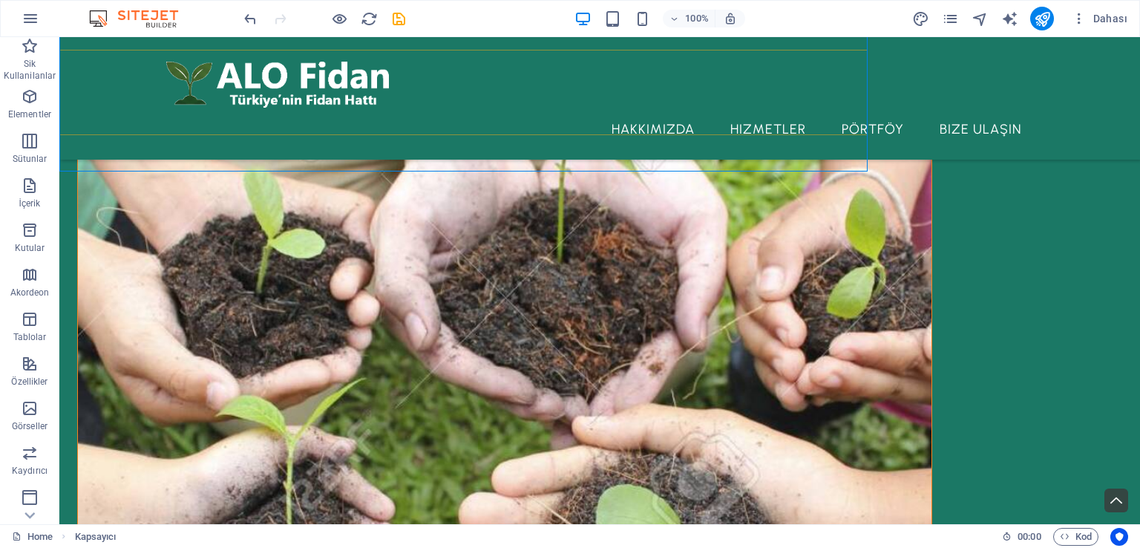
scroll to position [1066, 0]
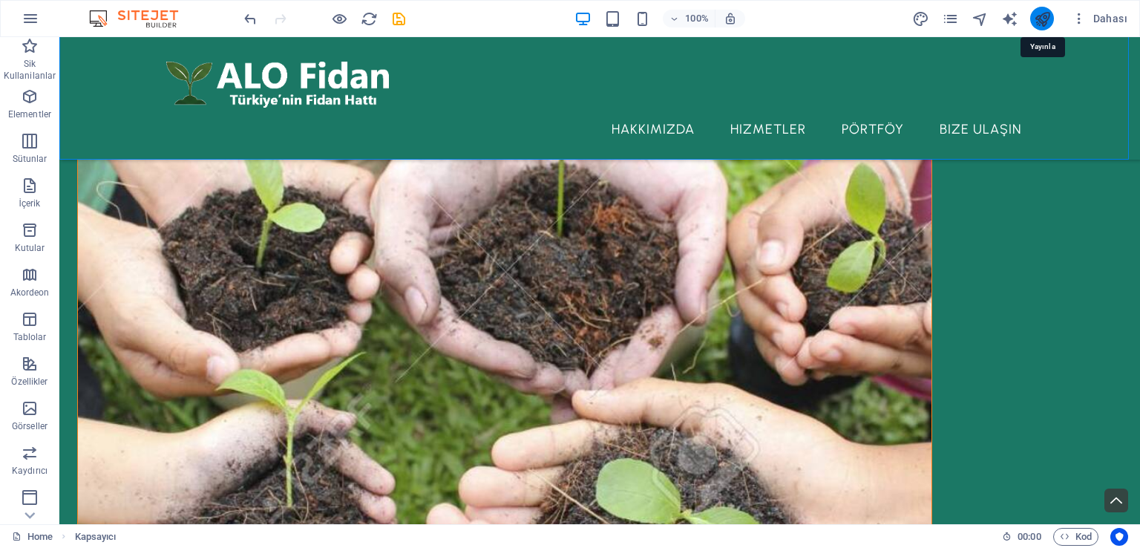
click at [1044, 13] on icon "publish" at bounding box center [1042, 18] width 17 height 17
click at [298, 86] on div at bounding box center [599, 80] width 867 height 62
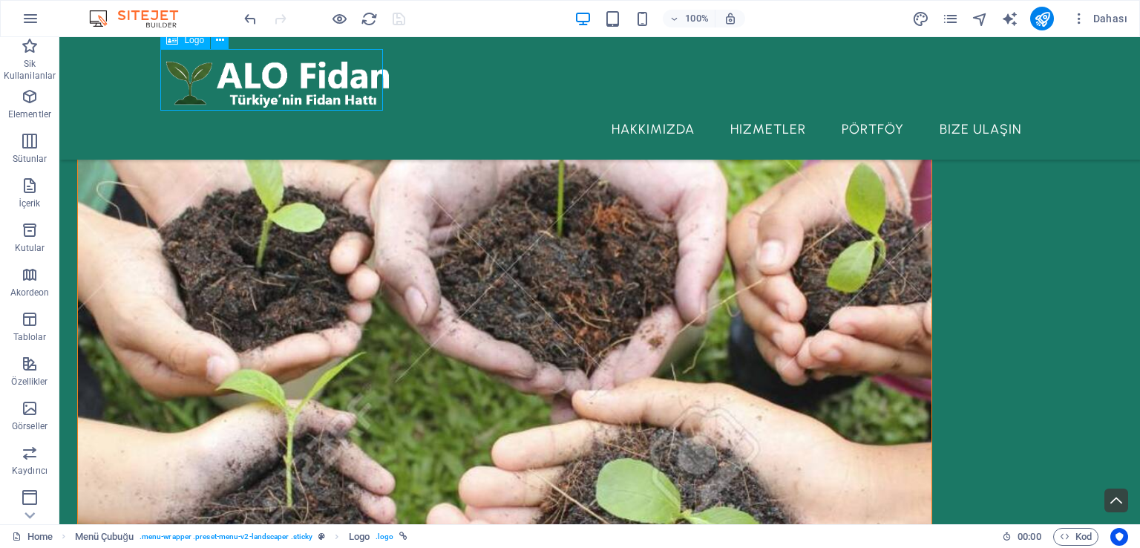
click at [298, 86] on div at bounding box center [599, 80] width 867 height 62
select select "px"
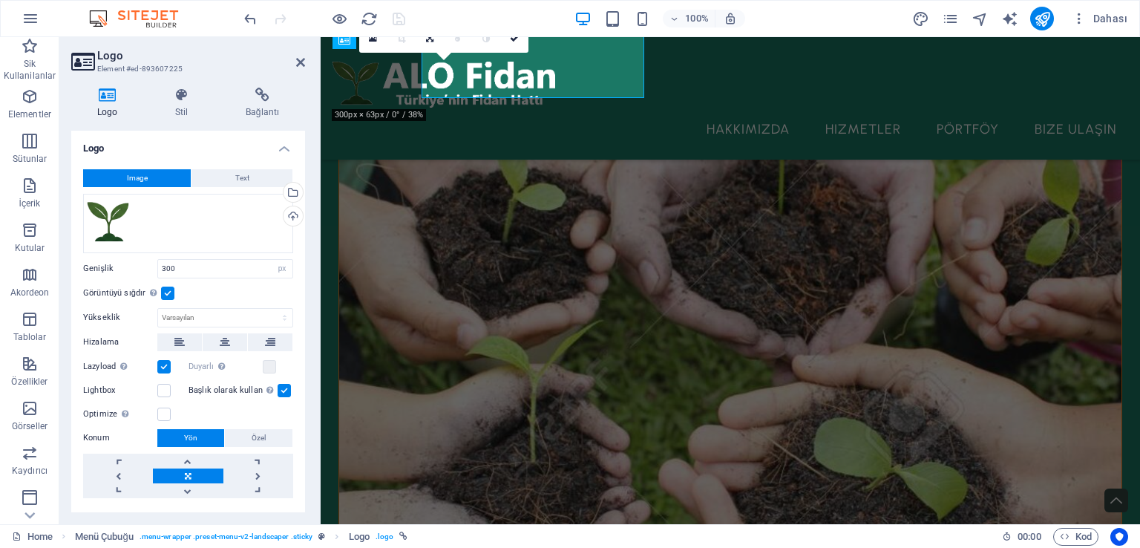
scroll to position [1079, 0]
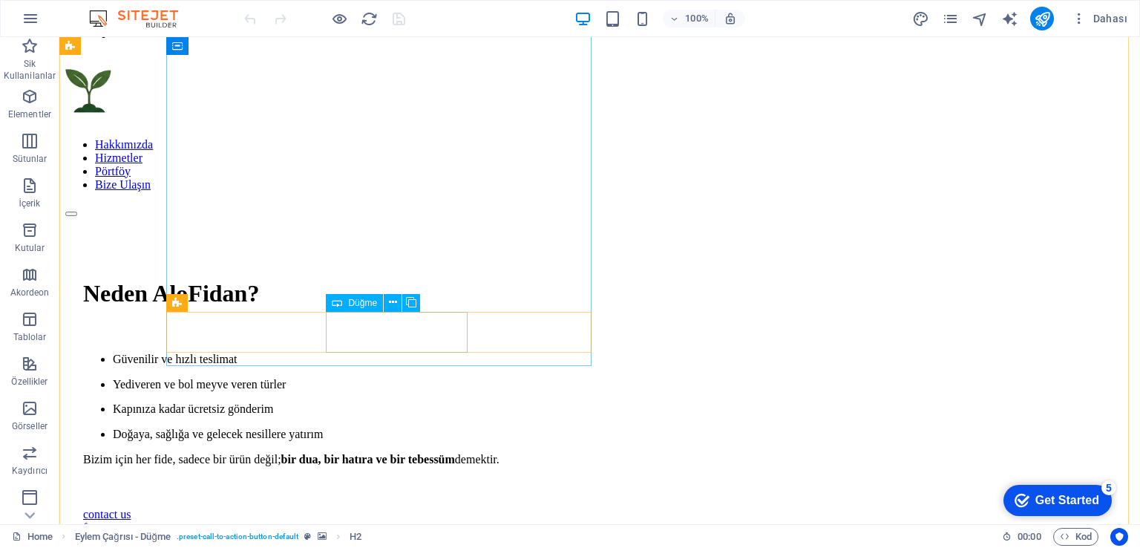
scroll to position [445, 0]
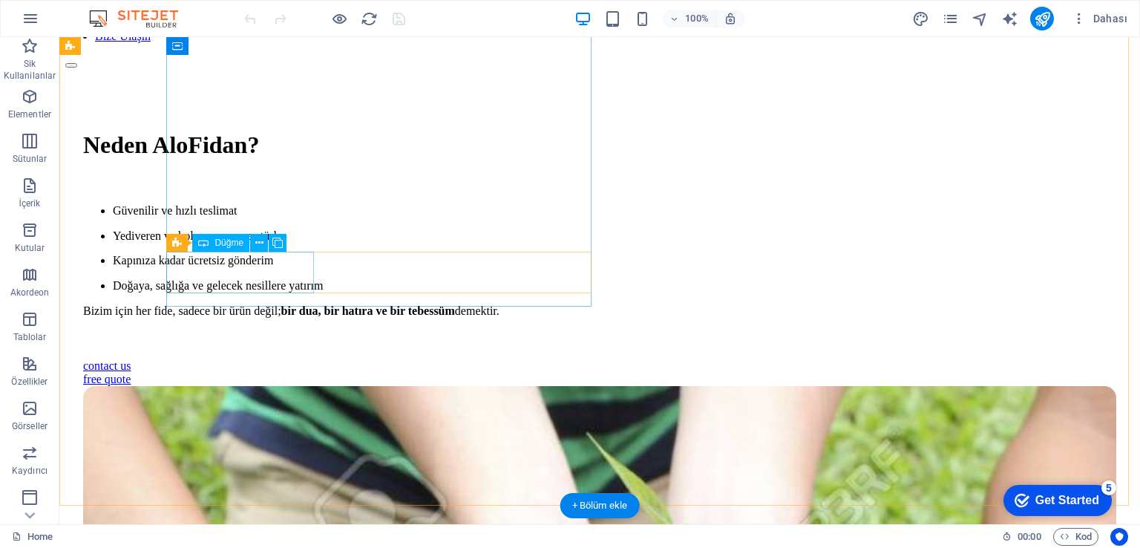
click at [260, 359] on div "contact us" at bounding box center [599, 365] width 1033 height 13
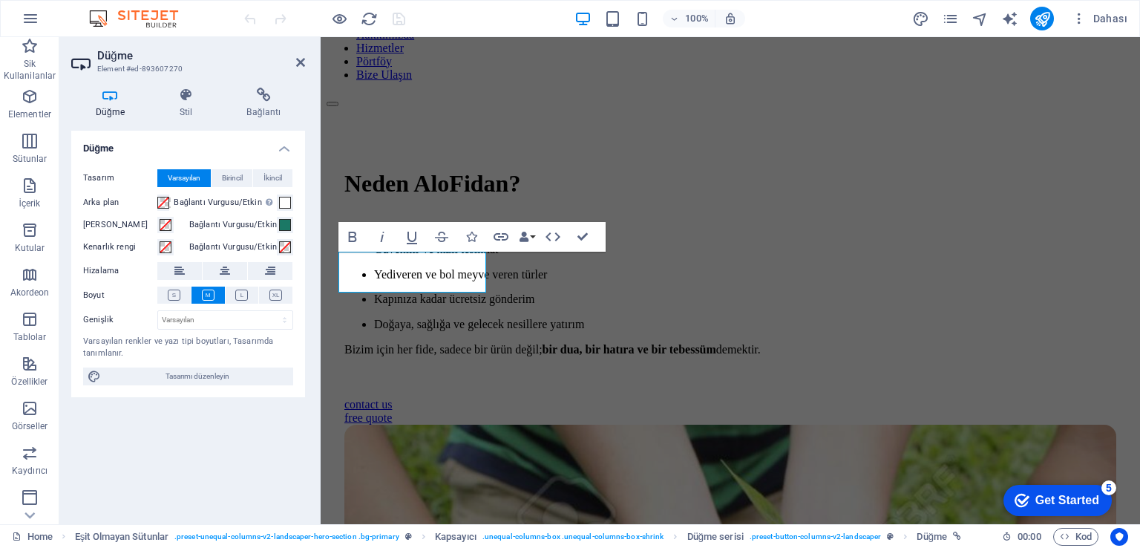
scroll to position [471, 0]
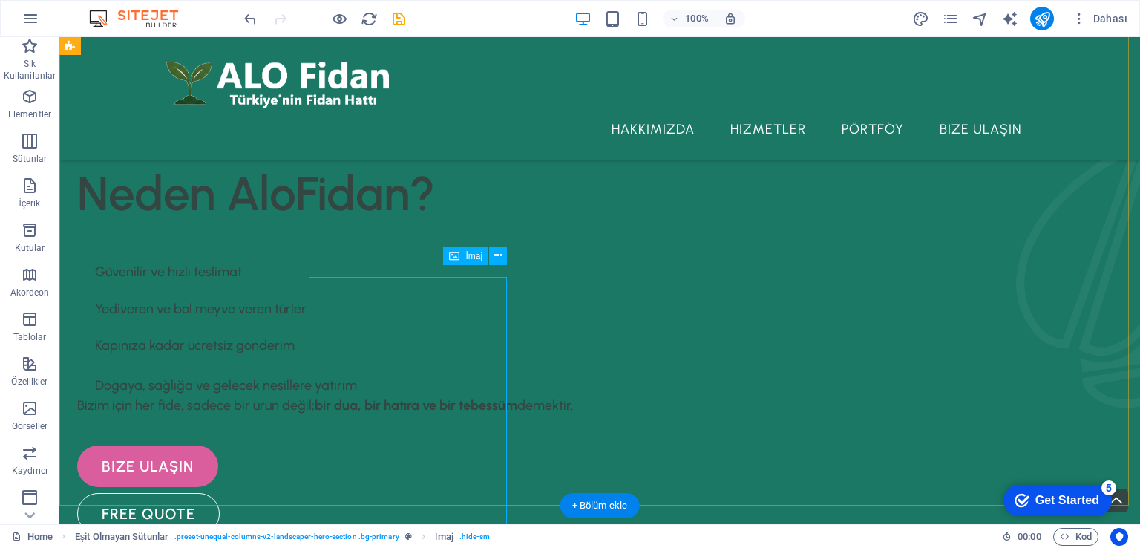
scroll to position [445, 0]
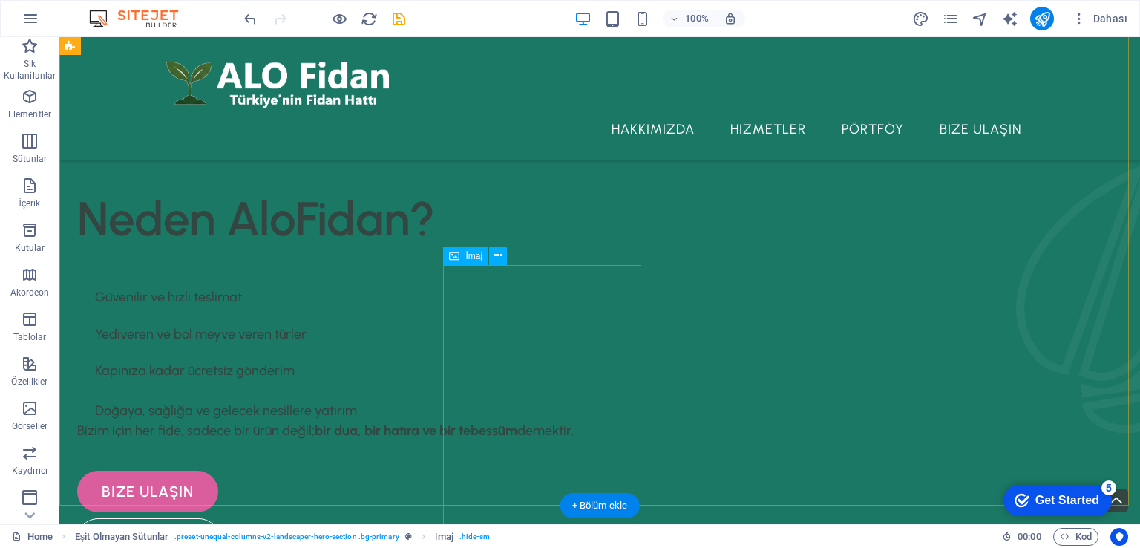
click at [408, 518] on div "free quote" at bounding box center [504, 539] width 855 height 42
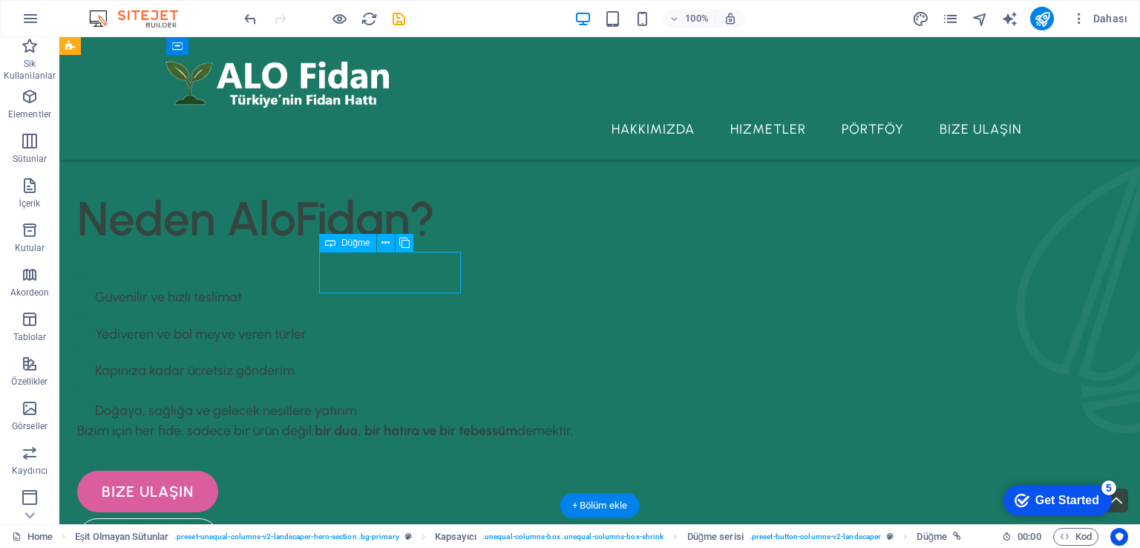
click at [408, 518] on div "free quote" at bounding box center [504, 539] width 855 height 42
click at [147, 471] on div "bize ulaşın" at bounding box center [504, 492] width 855 height 42
click at [408, 518] on div "free quote" at bounding box center [504, 539] width 855 height 42
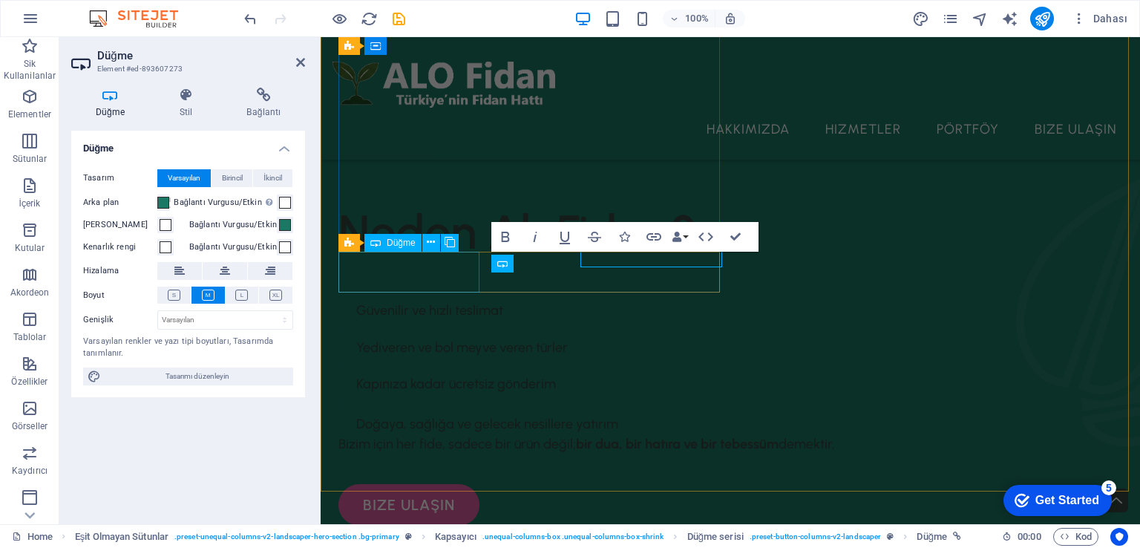
click at [408, 484] on div "bize ulaşın" at bounding box center [731, 505] width 784 height 42
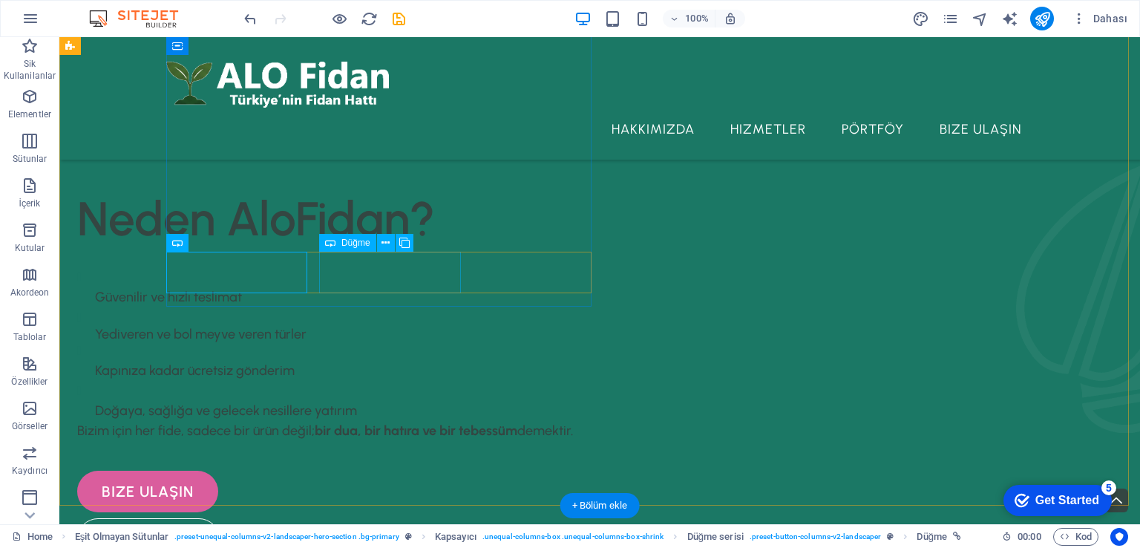
click at [408, 518] on div "free quote" at bounding box center [504, 539] width 855 height 42
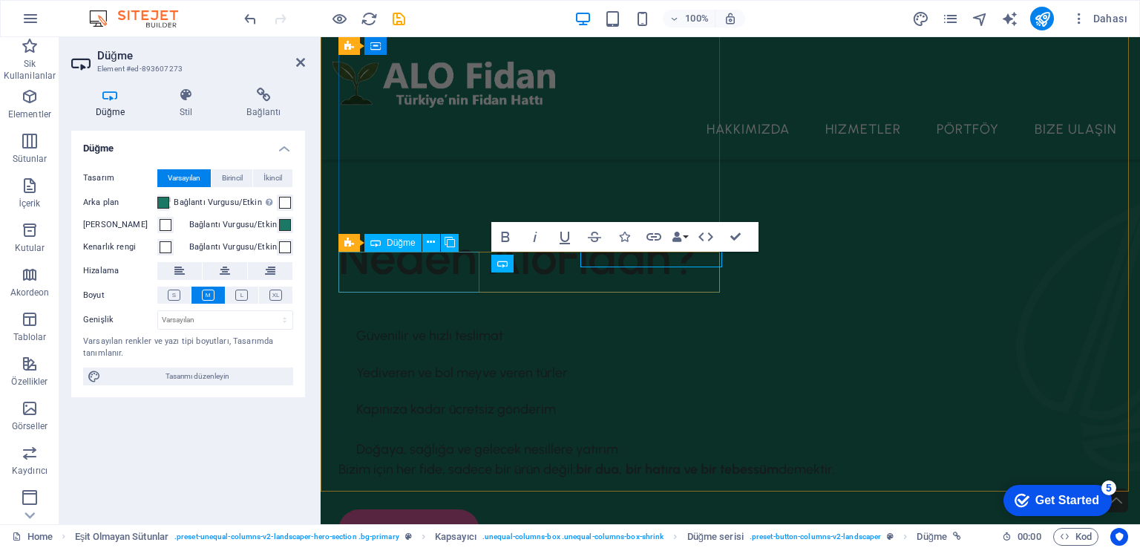
scroll to position [471, 0]
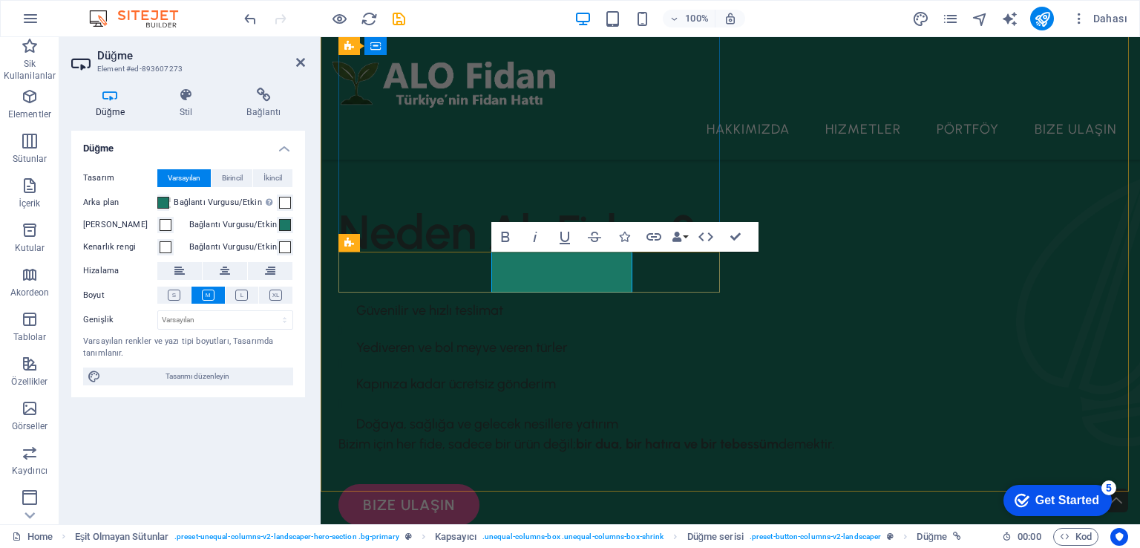
click at [481, 532] on link "free quote" at bounding box center [410, 553] width 143 height 42
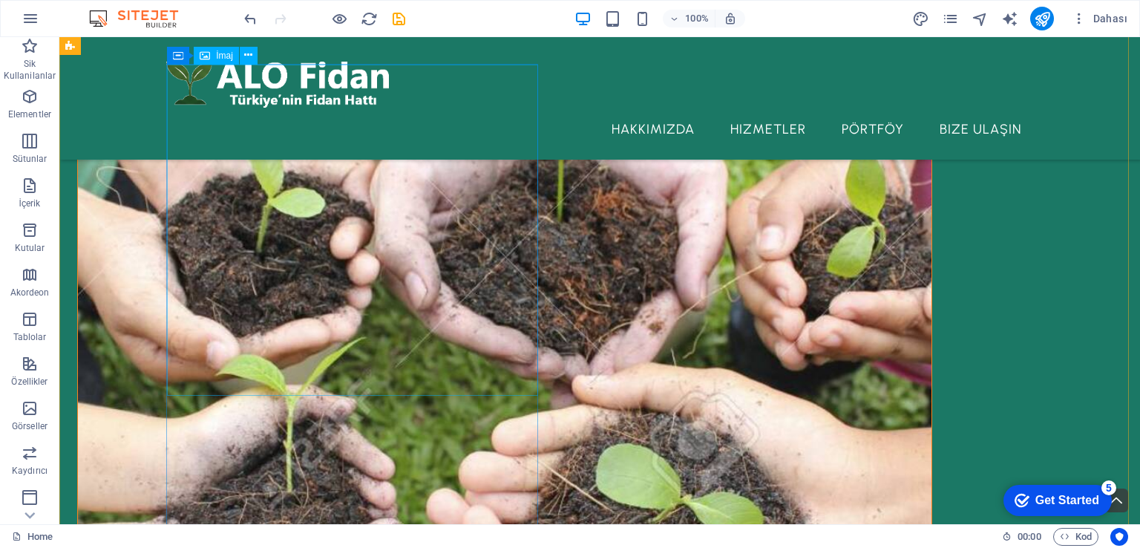
scroll to position [925, 0]
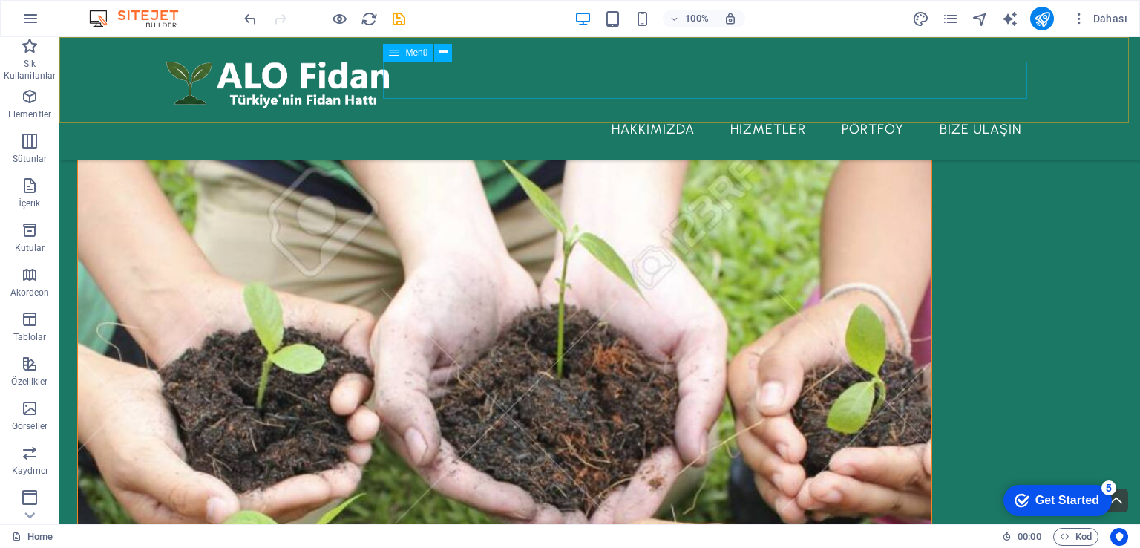
click at [789, 111] on nav "Hakkımızda Hizmetler Pörtföy Bize Ulaşın" at bounding box center [599, 129] width 867 height 37
click at [781, 111] on nav "Hakkımızda Hizmetler Pörtföy Bize Ulaşın" at bounding box center [599, 129] width 867 height 37
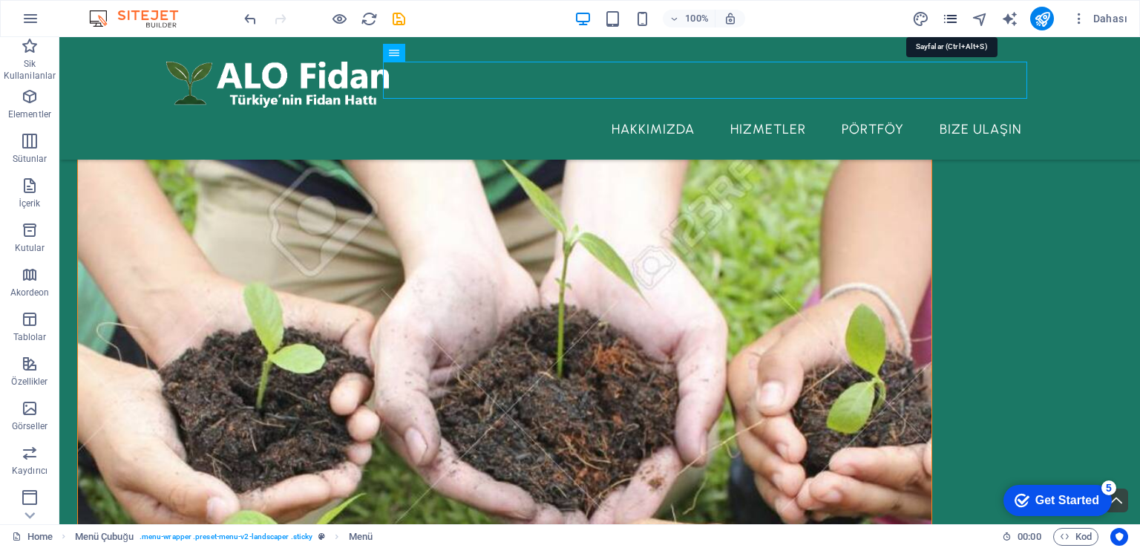
click at [953, 16] on icon "pages" at bounding box center [950, 18] width 17 height 17
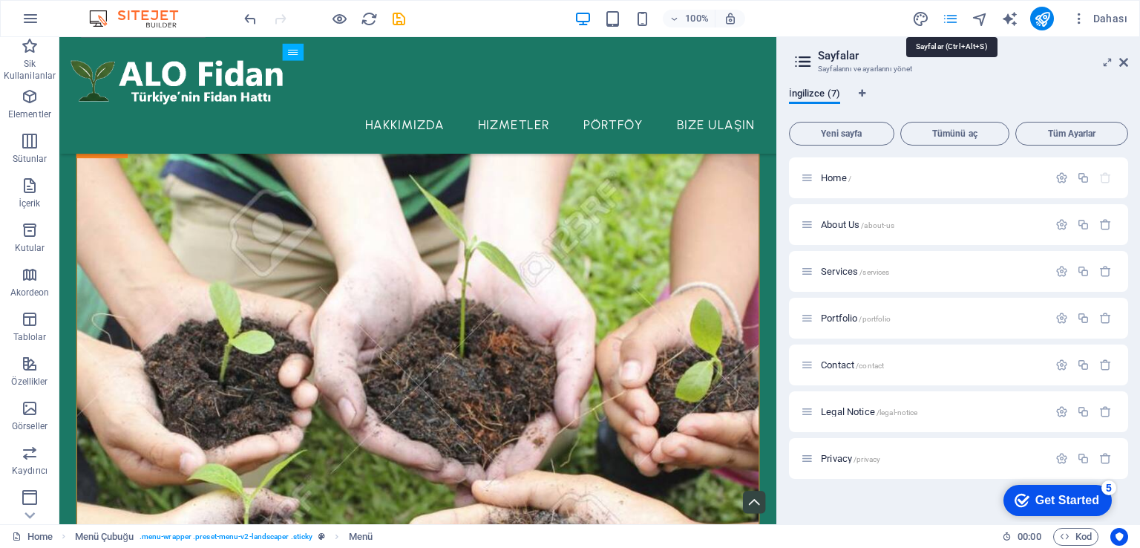
scroll to position [999, 0]
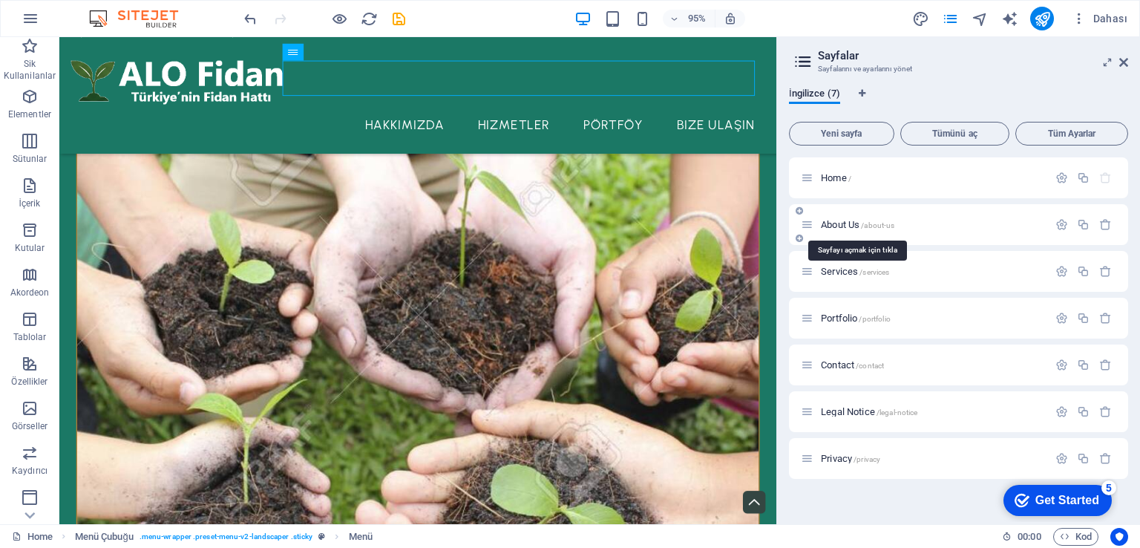
click at [857, 229] on span "About Us /about-us" at bounding box center [857, 224] width 73 height 11
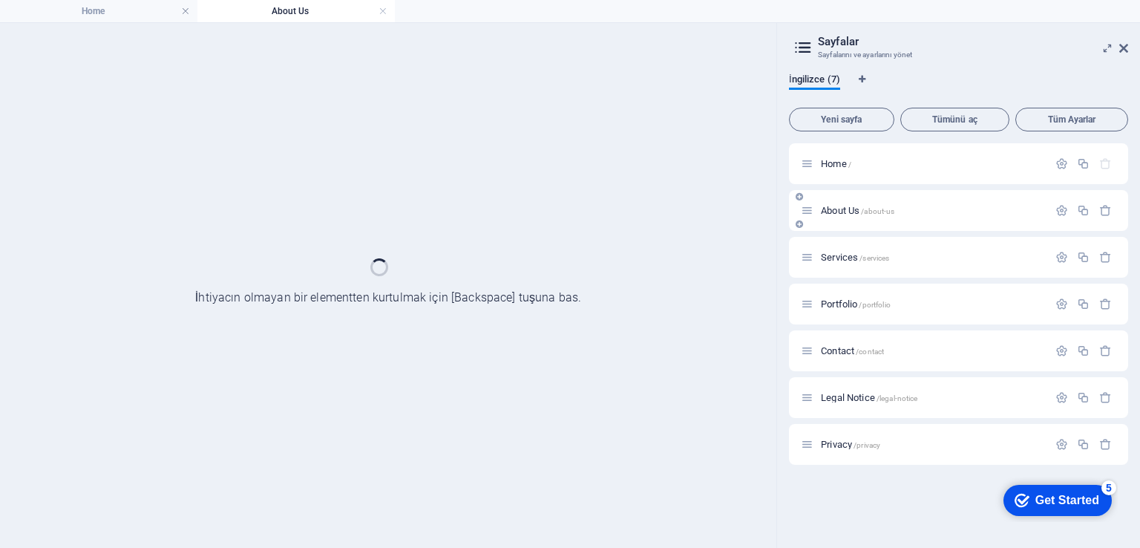
scroll to position [0, 0]
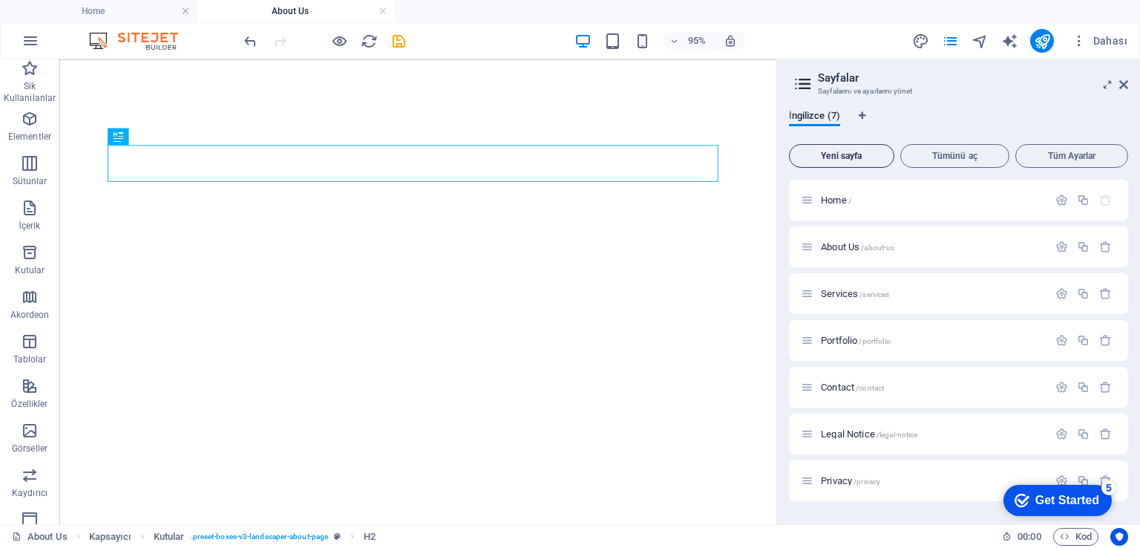
click at [852, 163] on button "Yeni sayfa" at bounding box center [841, 156] width 105 height 24
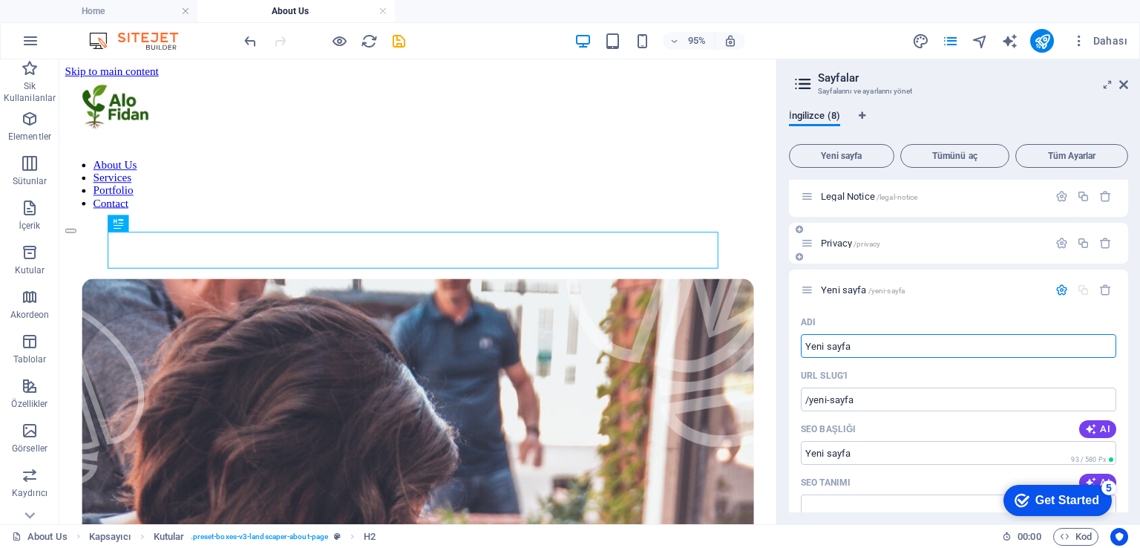
scroll to position [398, 0]
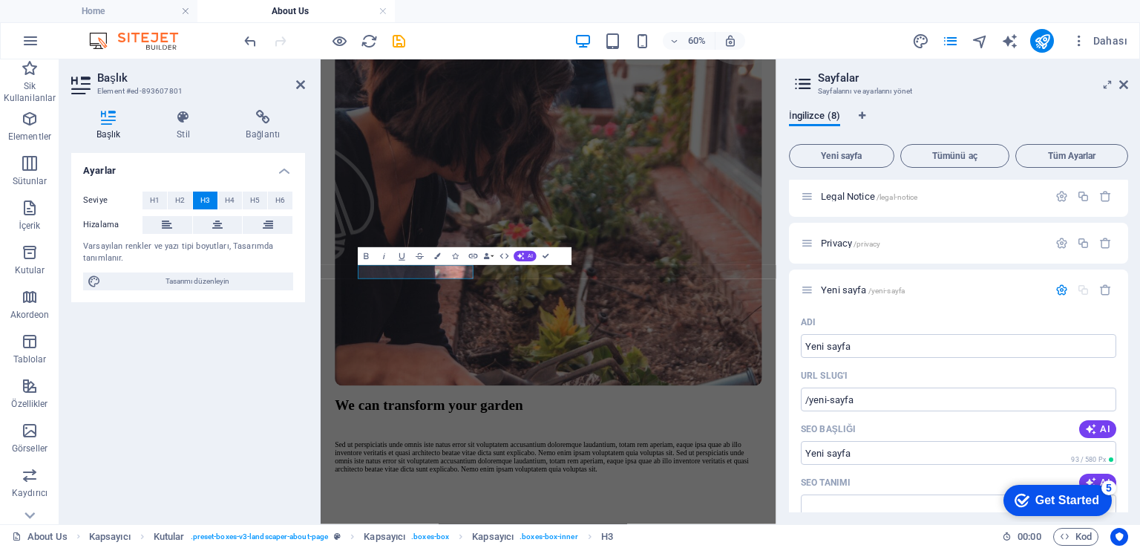
click at [242, 396] on div "Ayarlar Seviye H1 H2 H3 H4 H5 H6 Hizalama Varsayılan renkler ve yazı tipi boyut…" at bounding box center [188, 332] width 234 height 359
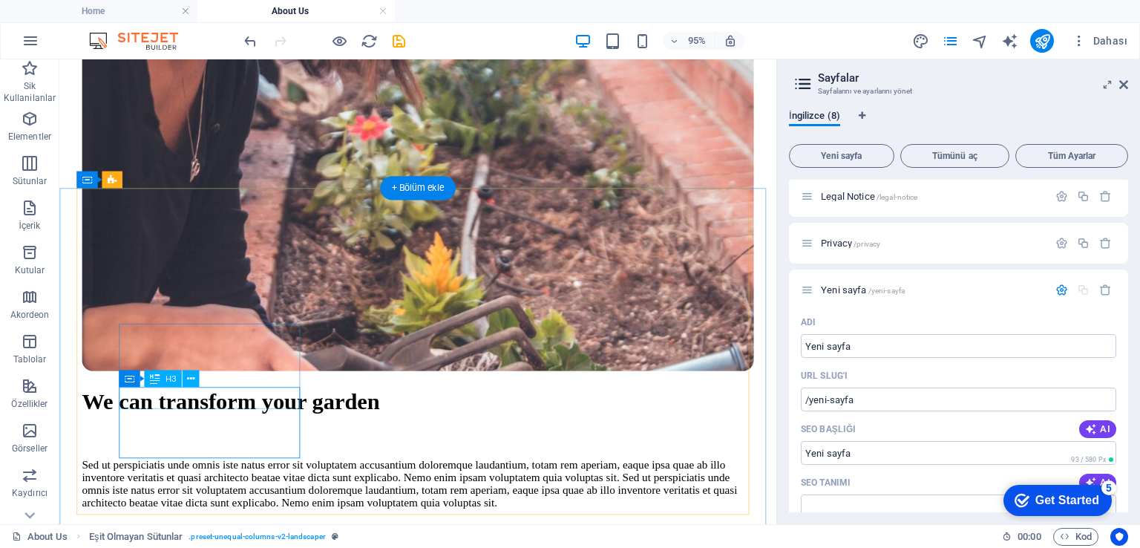
scroll to position [396, 0]
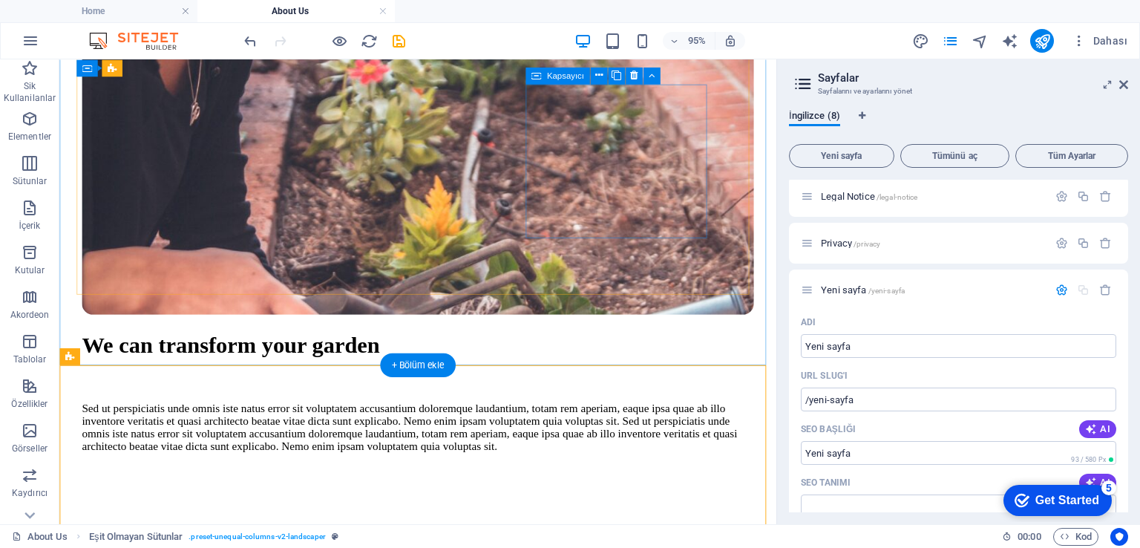
scroll to position [564, 0]
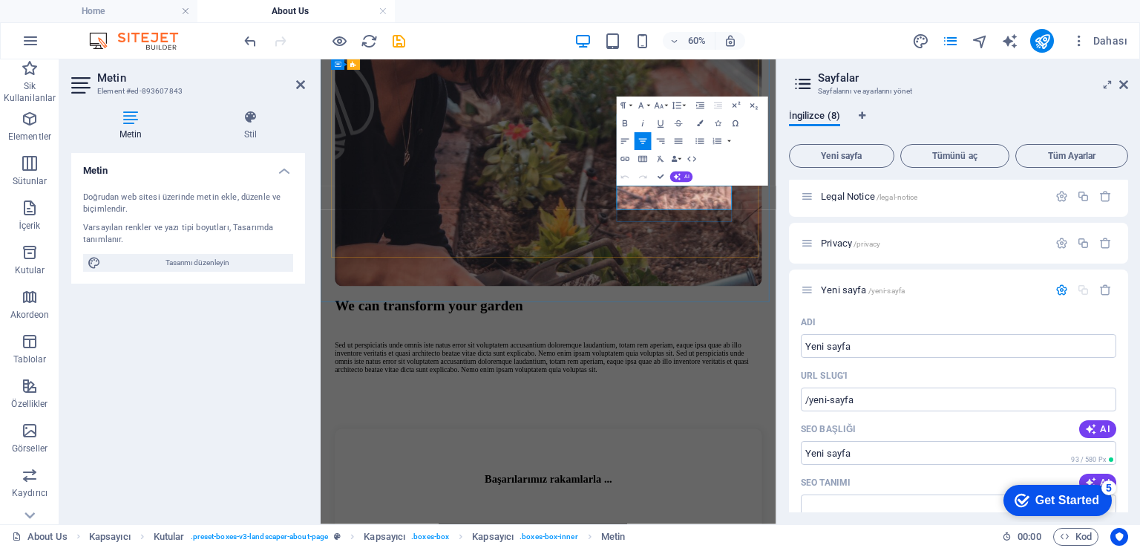
drag, startPoint x: 837, startPoint y: 281, endPoint x: 985, endPoint y: 297, distance: 149.4
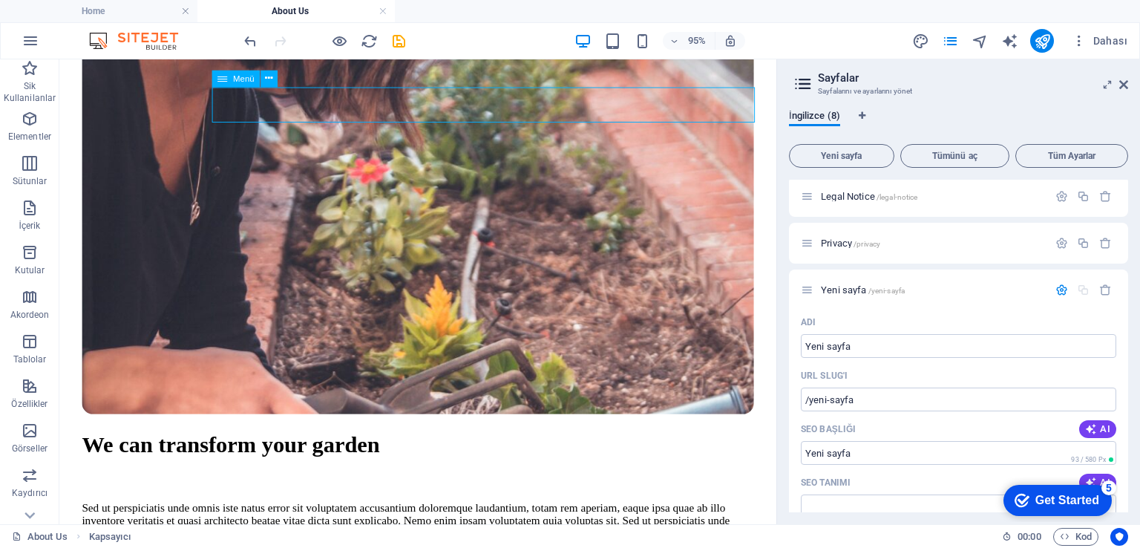
select select "1"
select select
select select "2"
select select
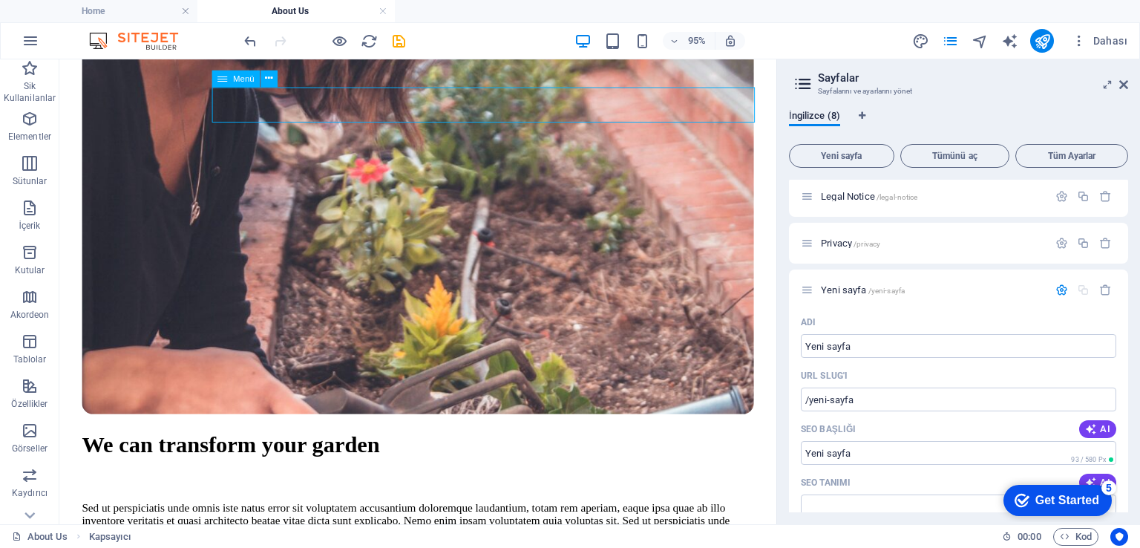
select select "3"
select select
select select "4"
select select
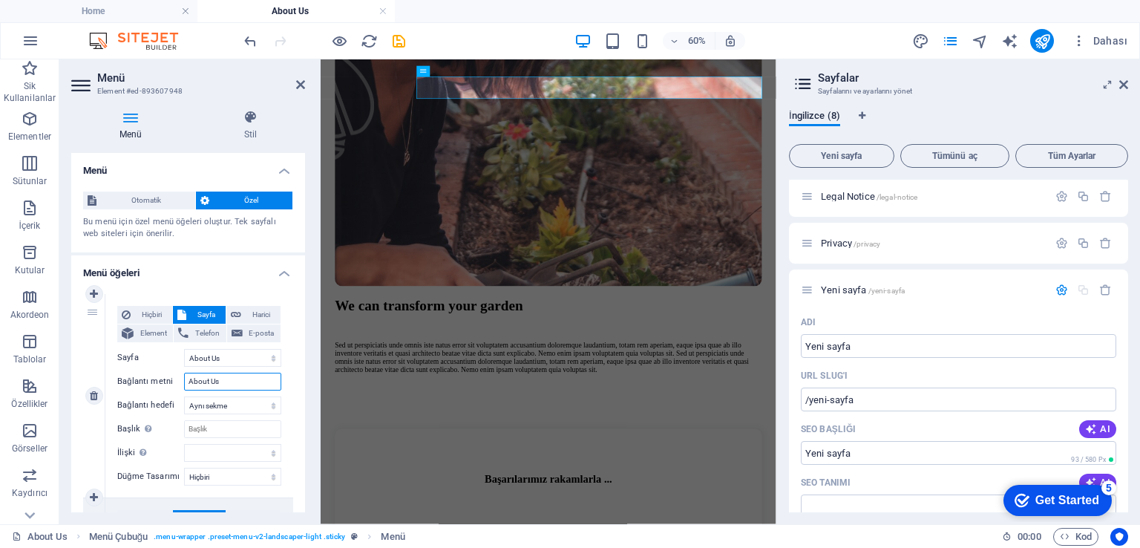
drag, startPoint x: 229, startPoint y: 386, endPoint x: 172, endPoint y: 386, distance: 56.4
click at [172, 386] on div "Bağlantı metni About Us" at bounding box center [199, 382] width 164 height 18
type input "Bi"
select select
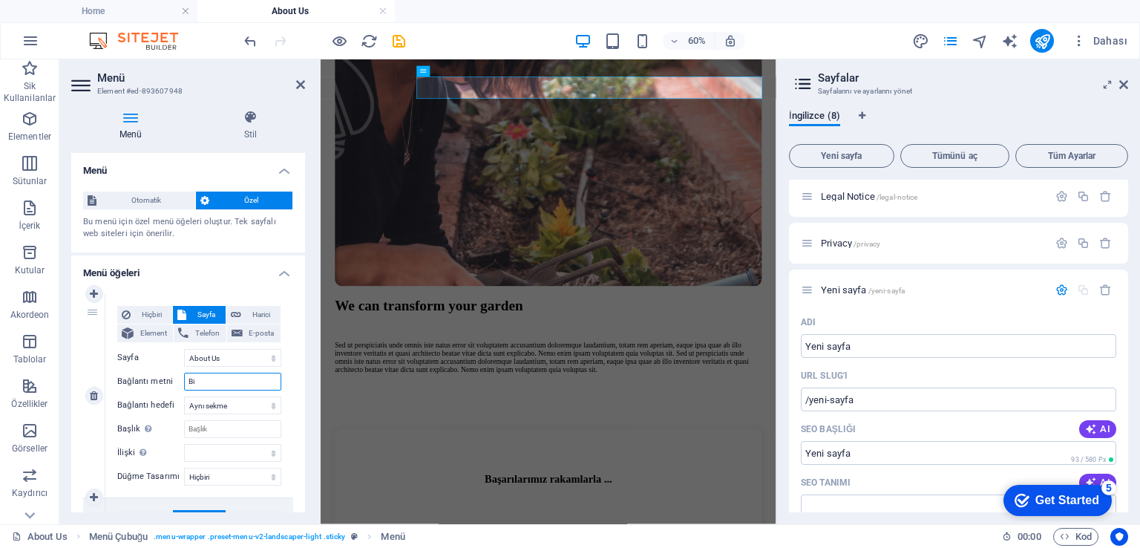
select select
type input "Biz J"
select select
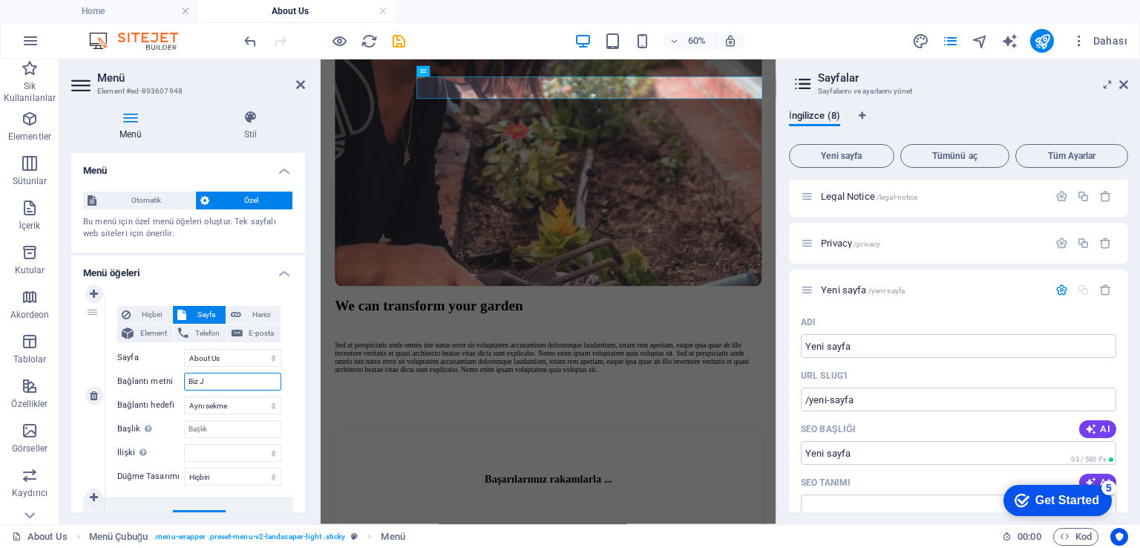
select select
type input "Biz"
select select
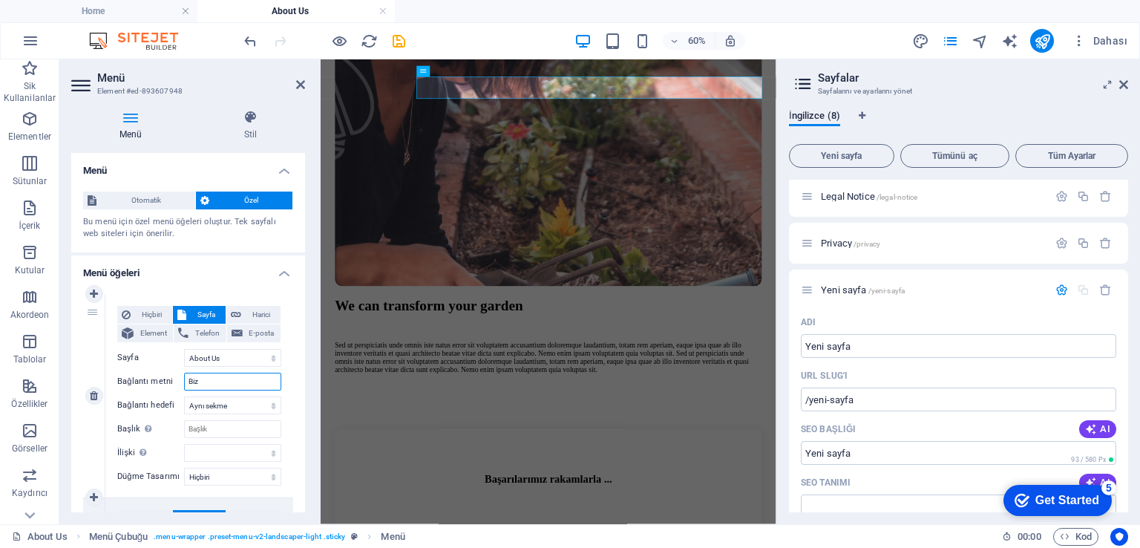
select select
type input "Biz kİMİZ"
select select
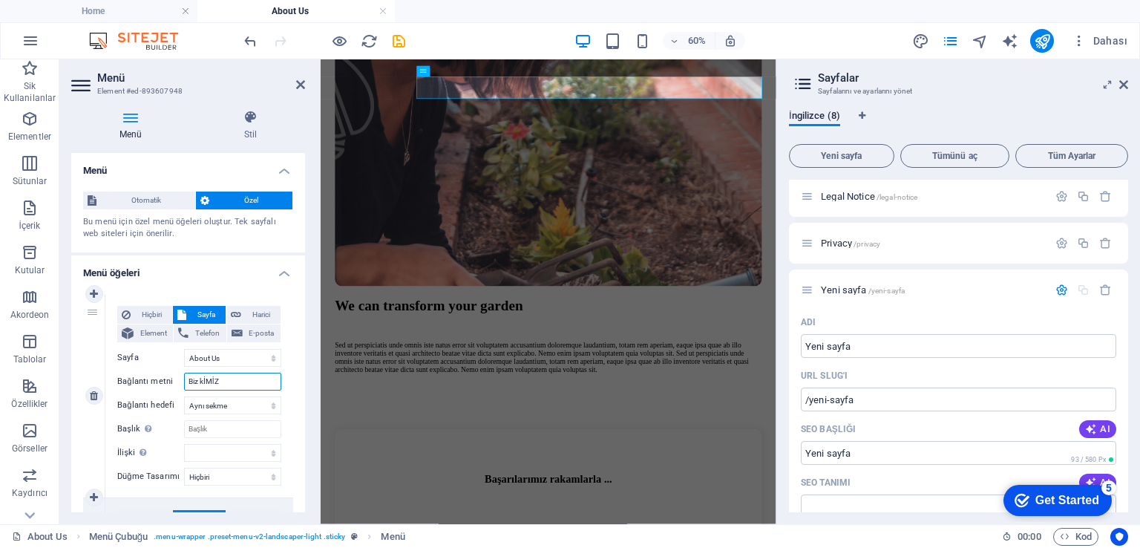
select select
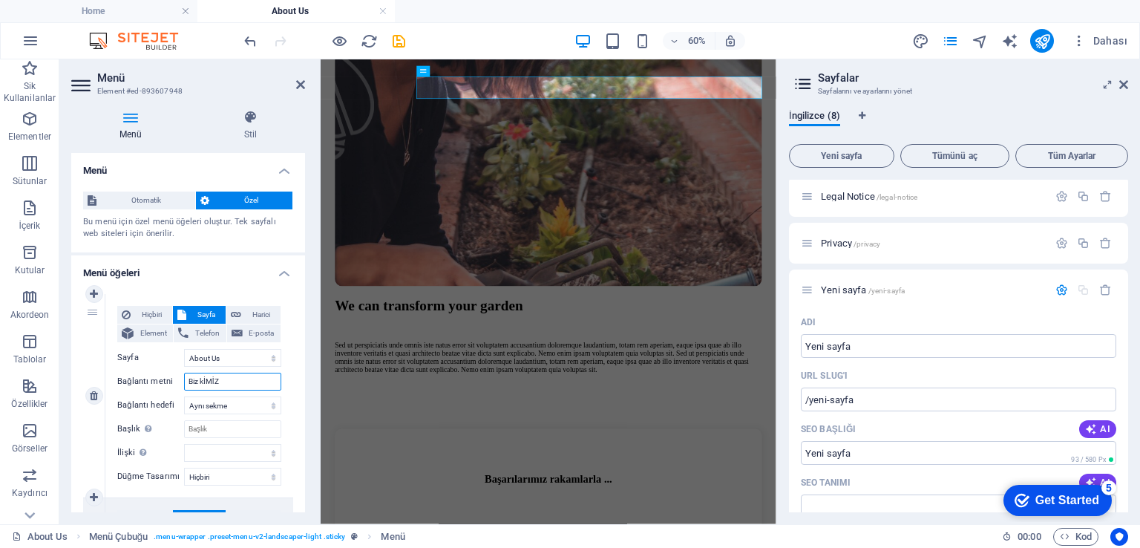
drag, startPoint x: 205, startPoint y: 382, endPoint x: 257, endPoint y: 381, distance: 52.0
click at [257, 381] on input "Biz kİMİZ" at bounding box center [232, 382] width 97 height 18
type input "Biz"
select select
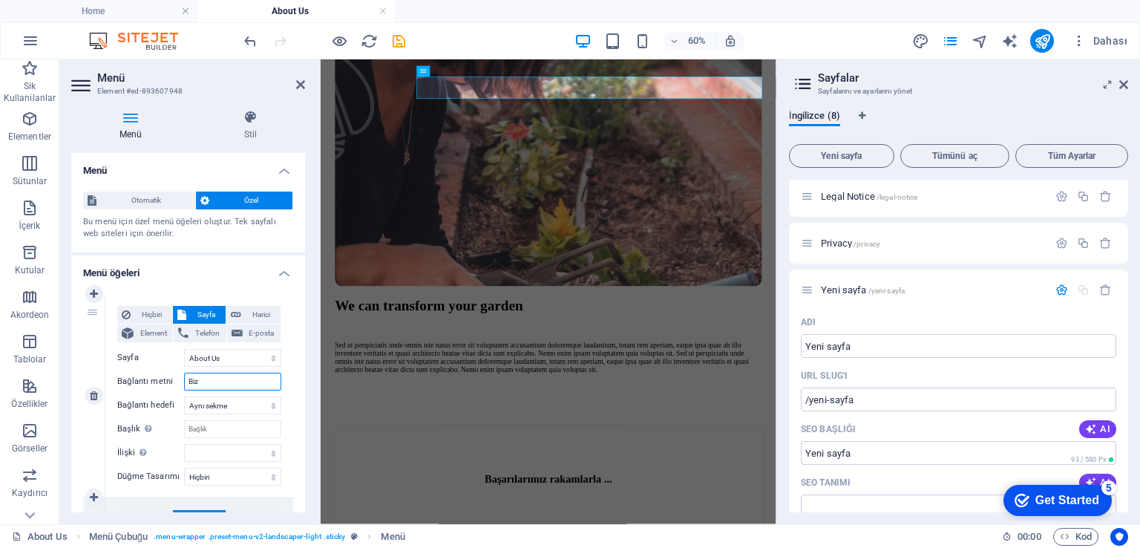
select select
type input "Biz k"
select select
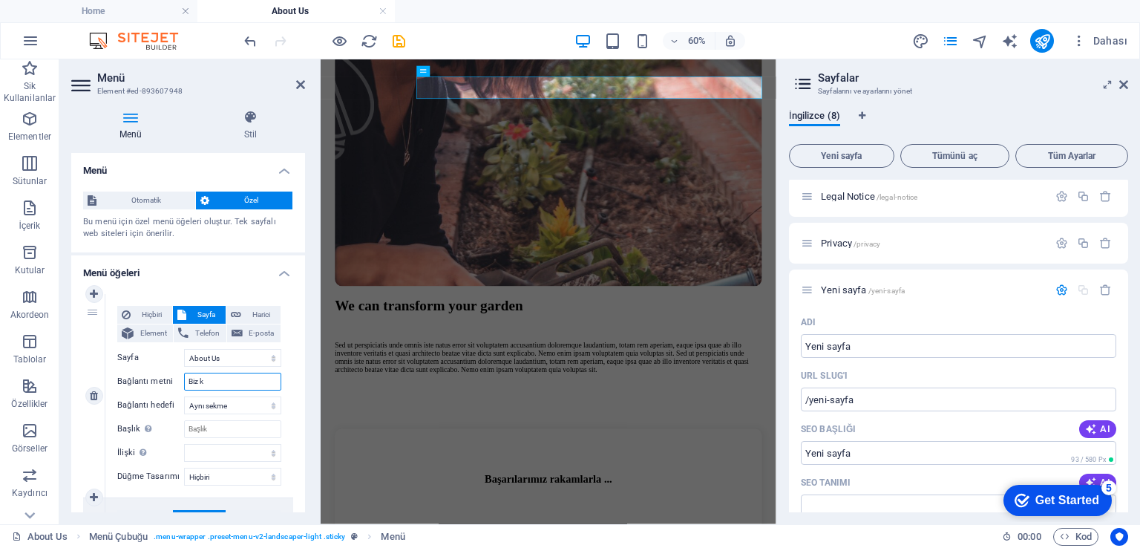
select select
type input "Biz kimiz"
select select
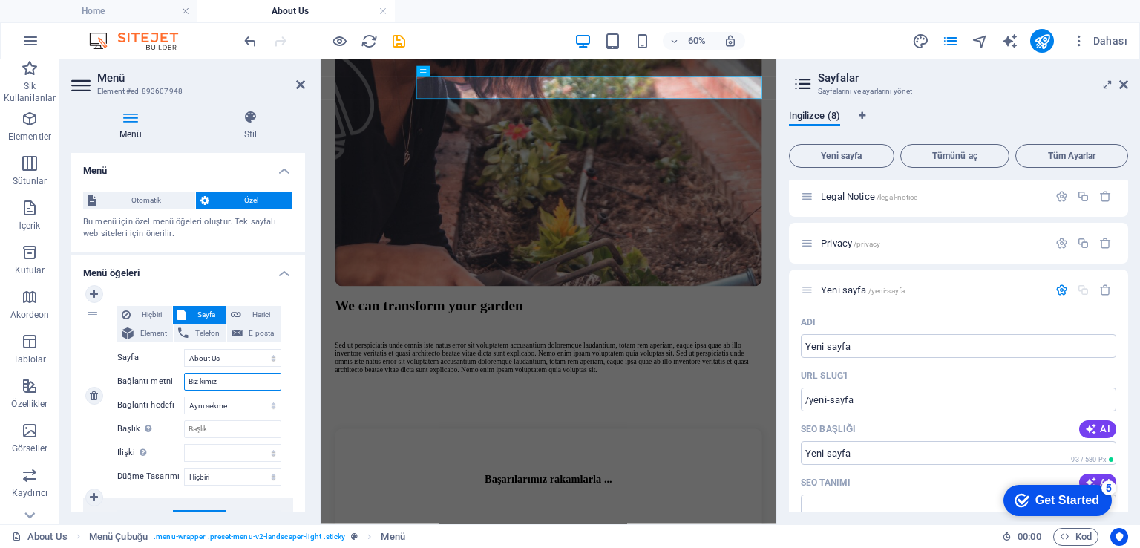
select select
type input "Biz kimiz"
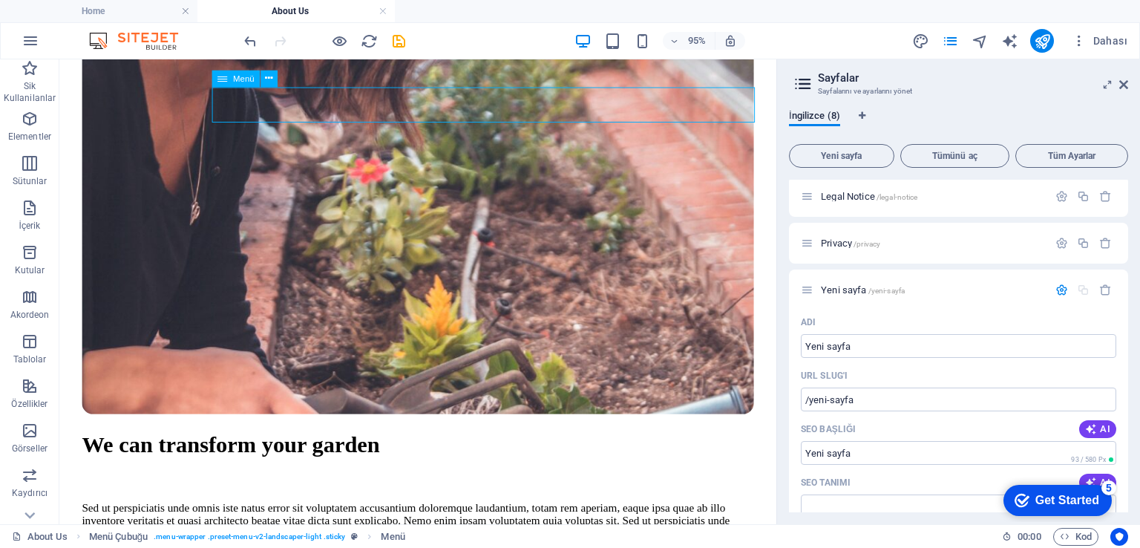
select select "1"
select select
select select "2"
select select
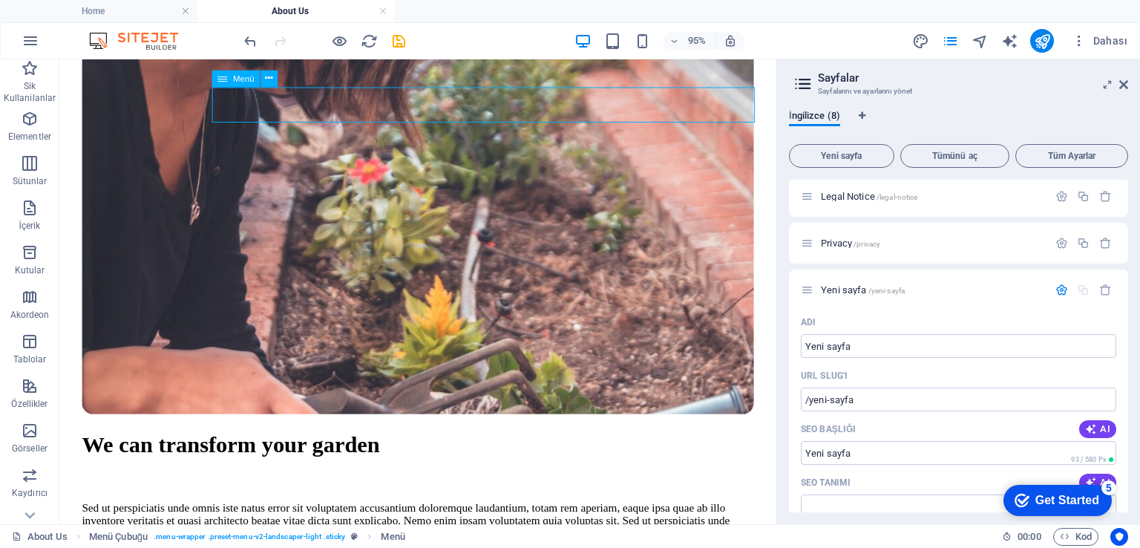
select select "3"
select select
select select "4"
select select
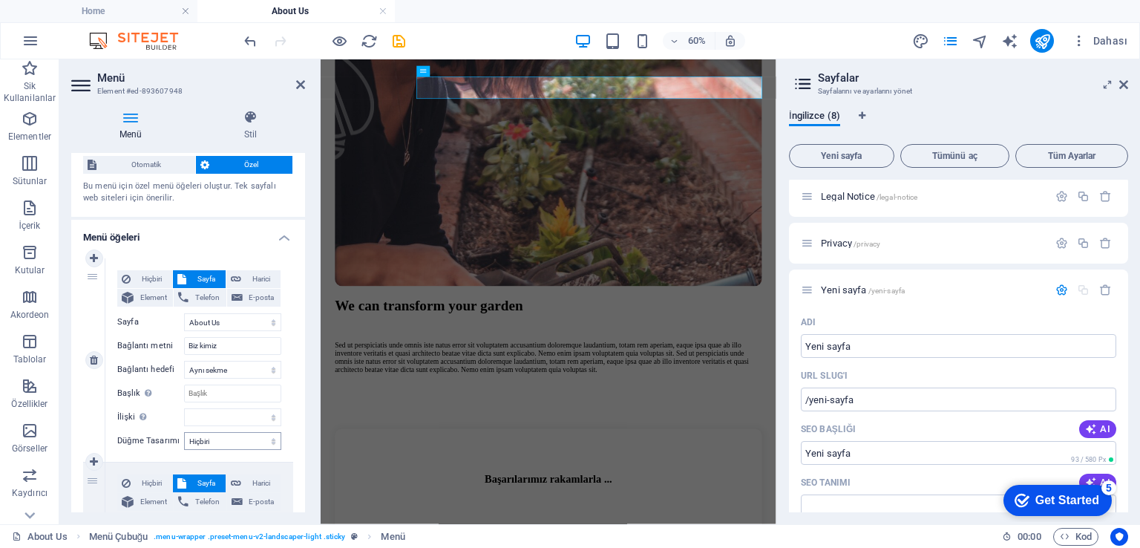
scroll to position [148, 0]
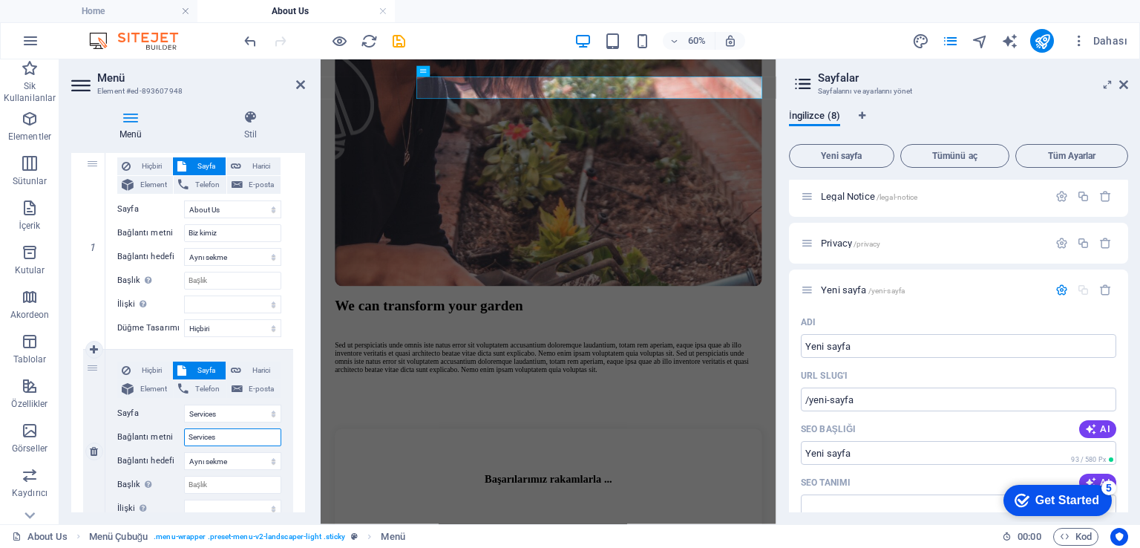
drag, startPoint x: 229, startPoint y: 437, endPoint x: 149, endPoint y: 437, distance: 80.2
click at [149, 437] on div "Bağlantı metni Services" at bounding box center [199, 437] width 164 height 18
type input "Hizmetle"
select select
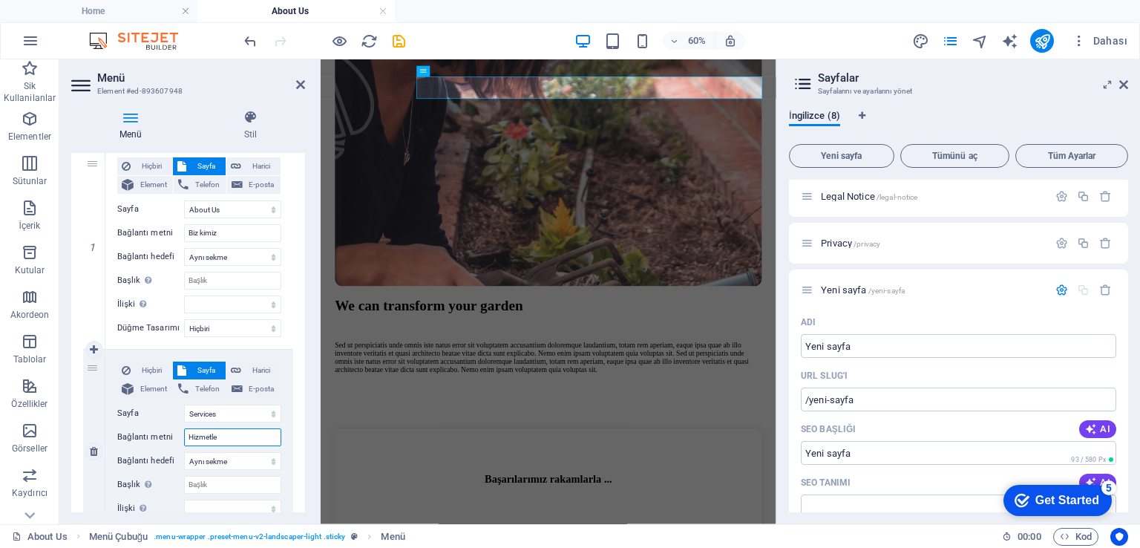
select select
type input "Hizmetlerimiz"
select select
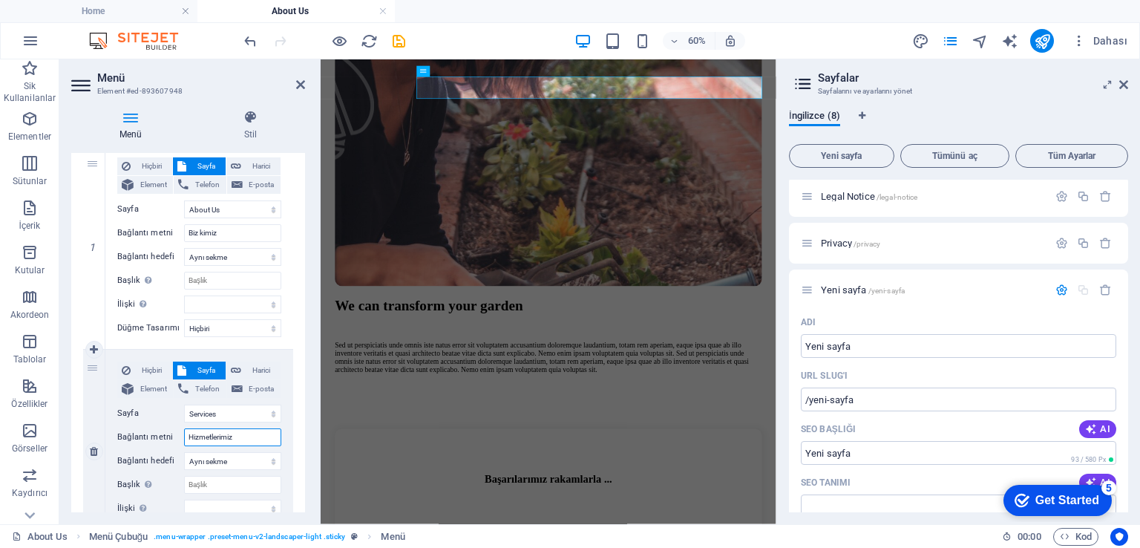
select select
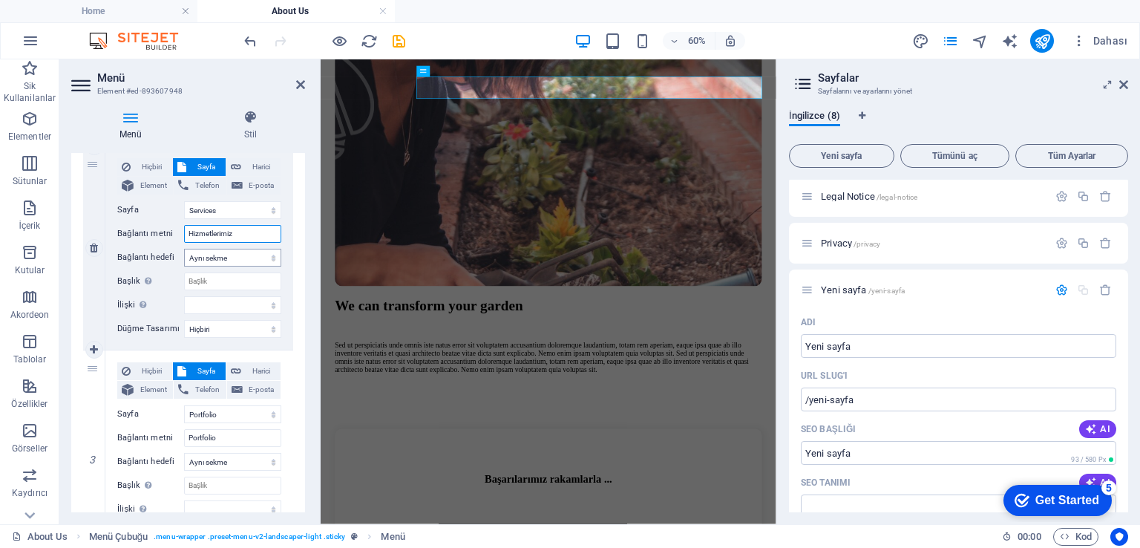
scroll to position [371, 0]
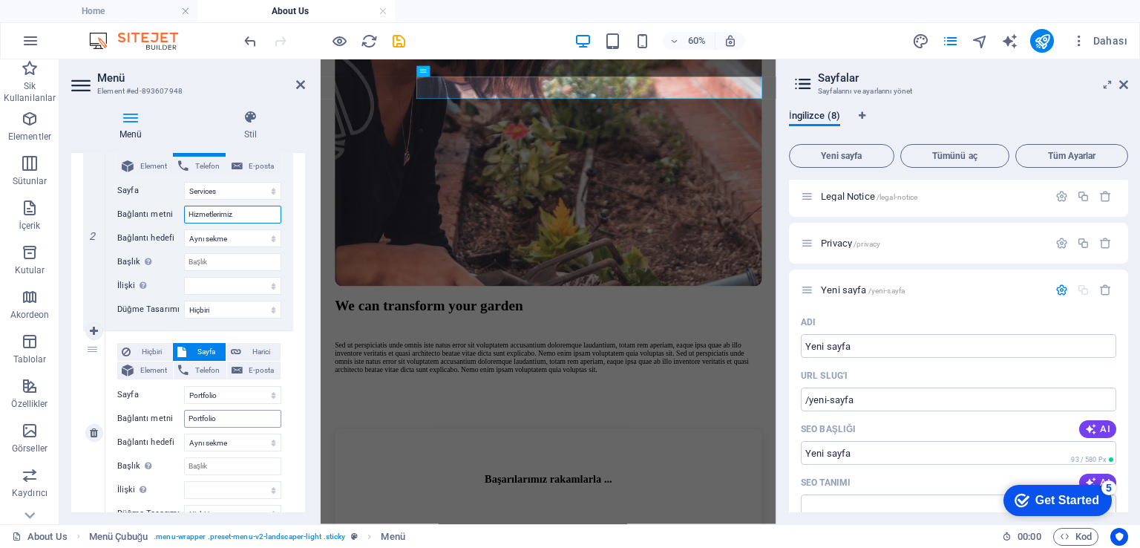
type input "Hizmetlerimiz"
drag, startPoint x: 232, startPoint y: 419, endPoint x: 125, endPoint y: 419, distance: 106.9
click at [125, 419] on div "Bağlantı metni Portfolio" at bounding box center [199, 419] width 164 height 18
type input "Üret"
select select
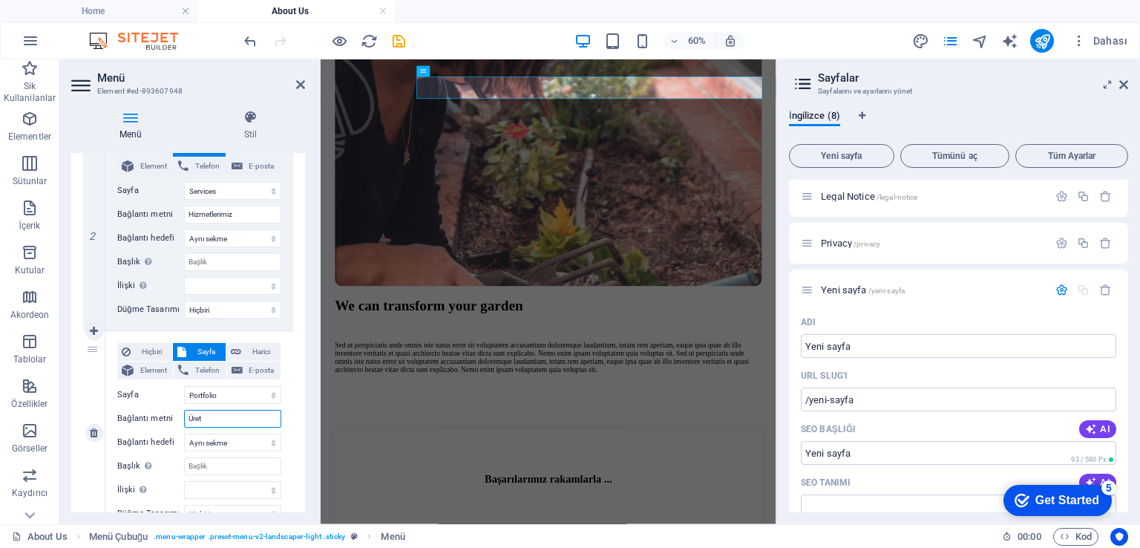
select select
type input "Ürett"
select select
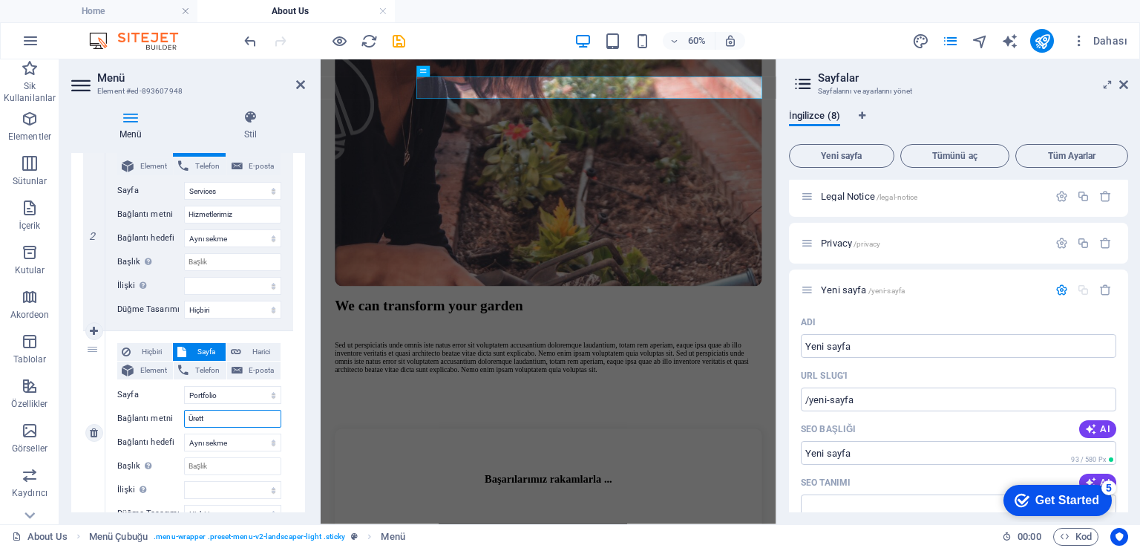
select select
type input "Ürettiklerimiz"
select select
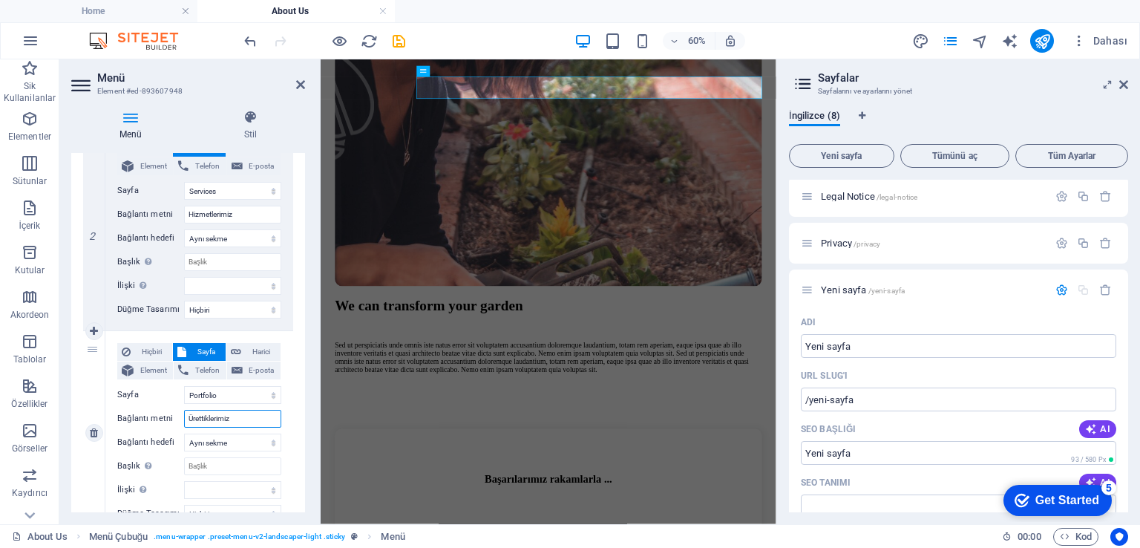
select select
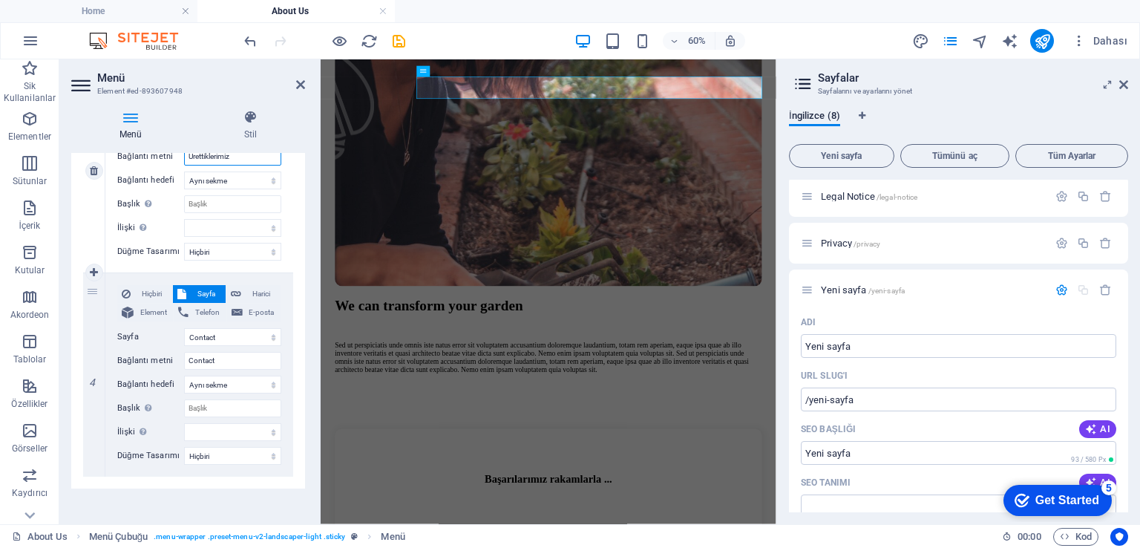
scroll to position [638, 0]
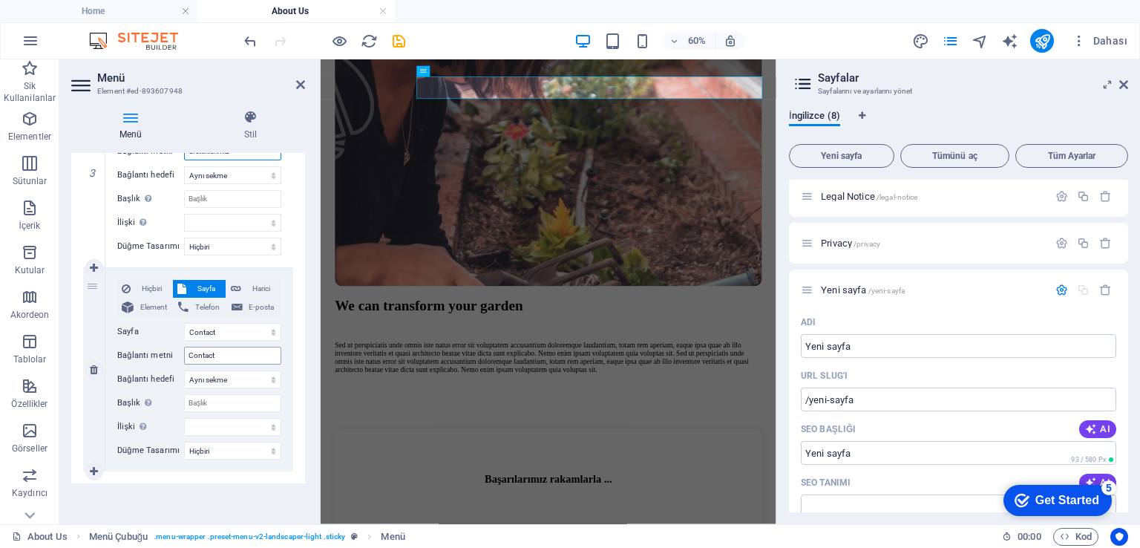
type input "Ürettiklerimiz"
drag, startPoint x: 220, startPoint y: 350, endPoint x: 160, endPoint y: 350, distance: 59.4
click at [160, 350] on div "Bağlantı metni Contact" at bounding box center [199, 356] width 164 height 18
type input "i"
select select
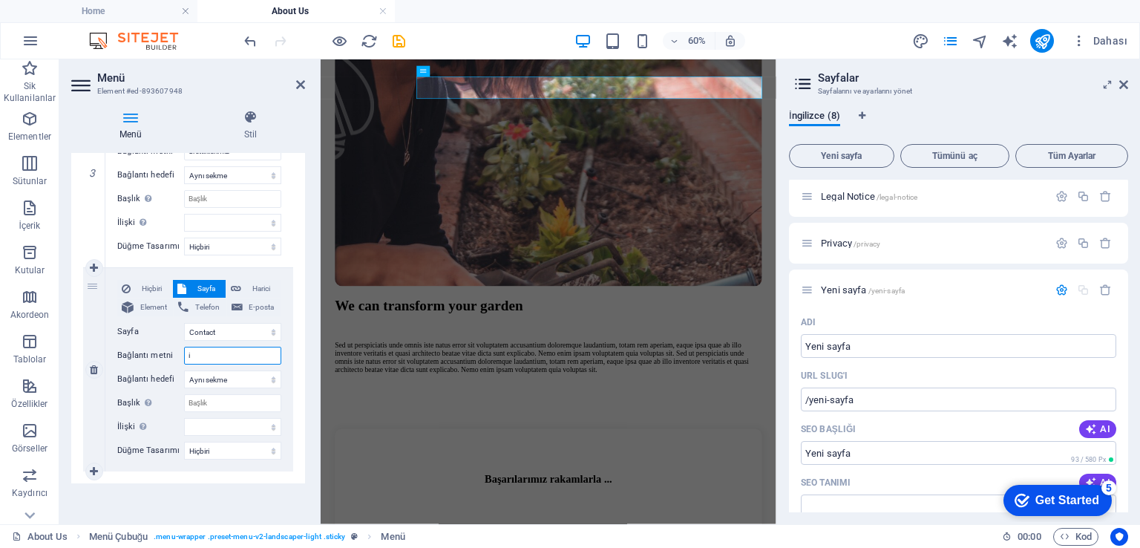
select select
type input "iL"
select select
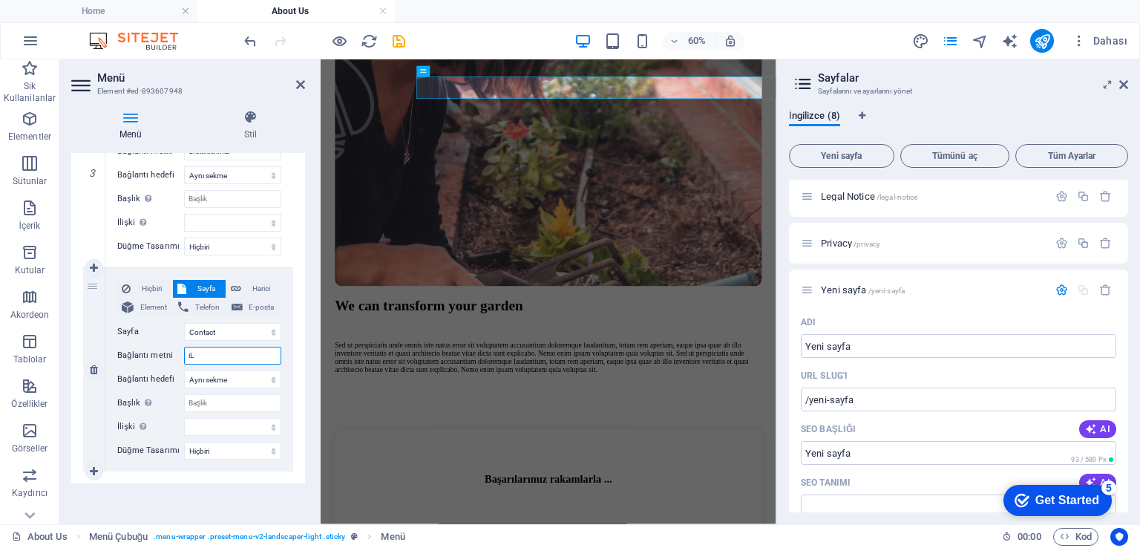
select select
type input "i"
select select
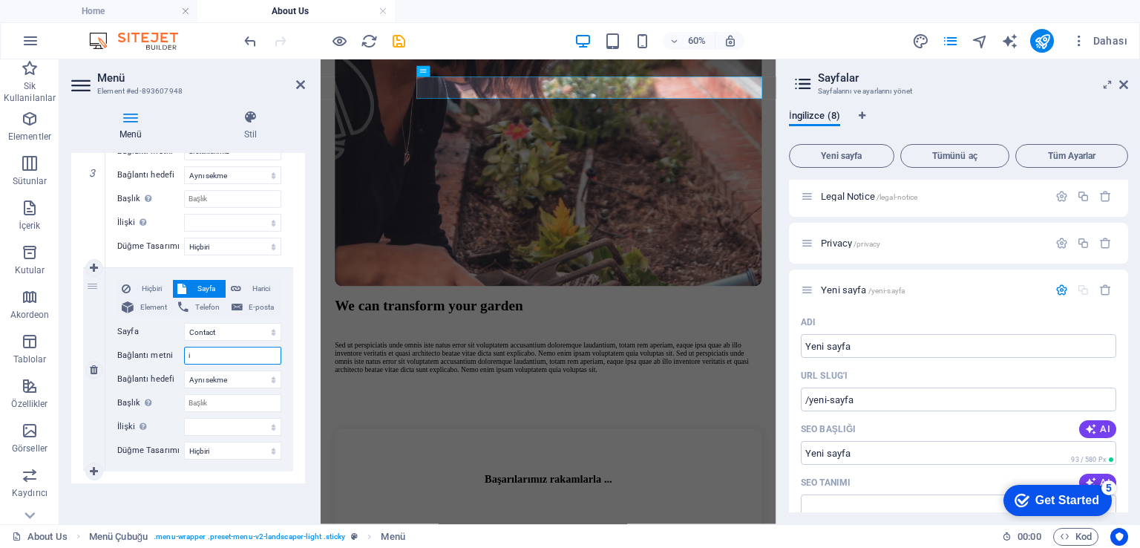
select select
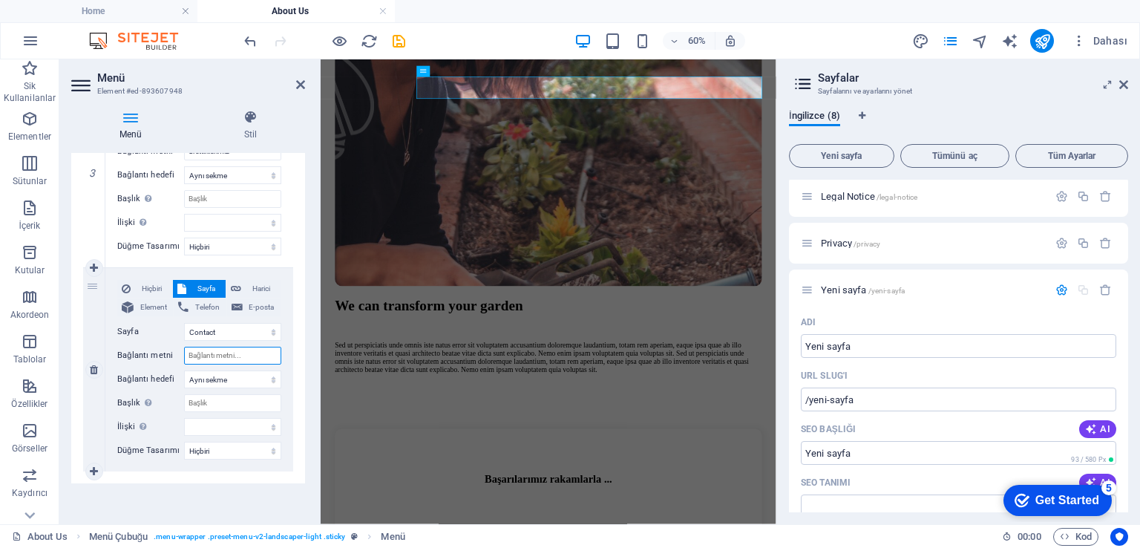
select select
type input "İ"
select select
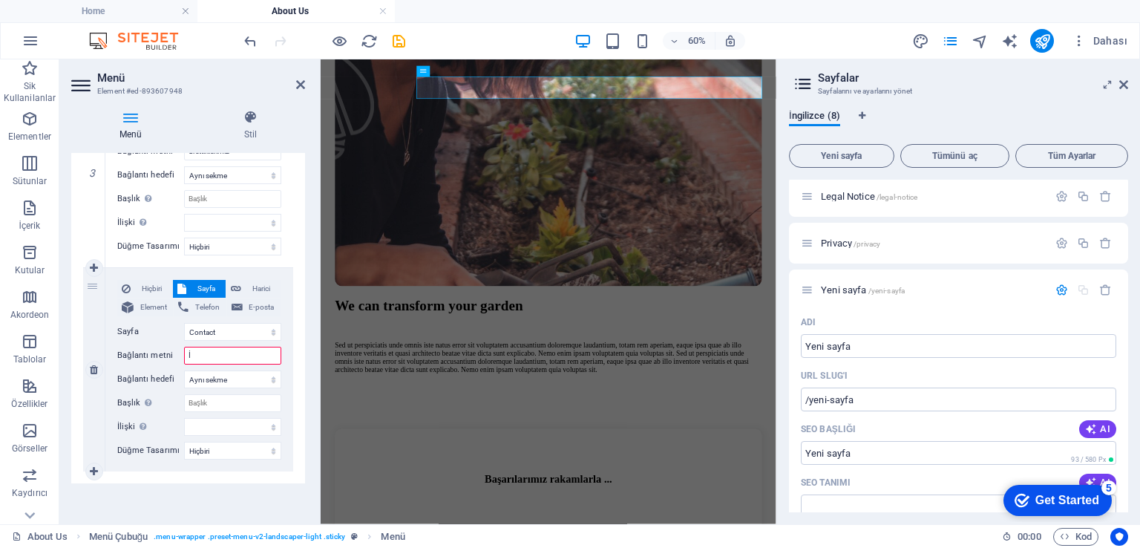
select select
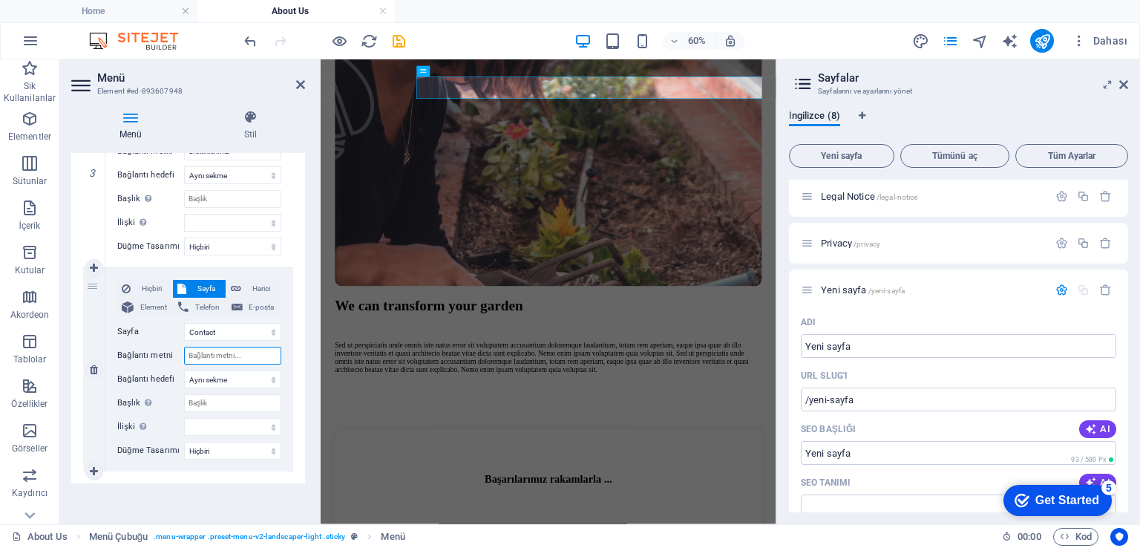
select select
type input "a"
select select
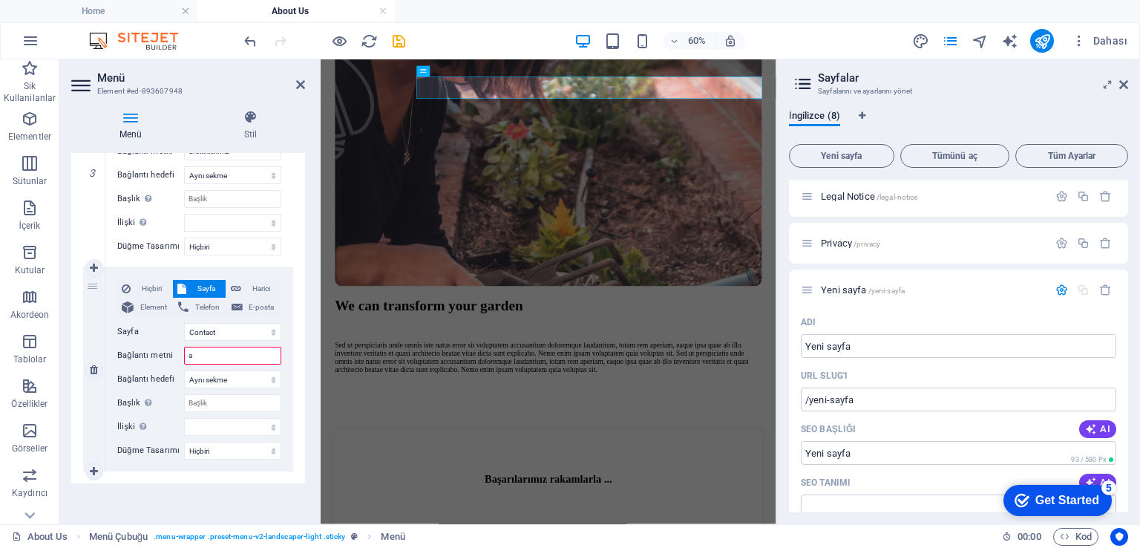
select select
type input "a"
type input "A"
select select
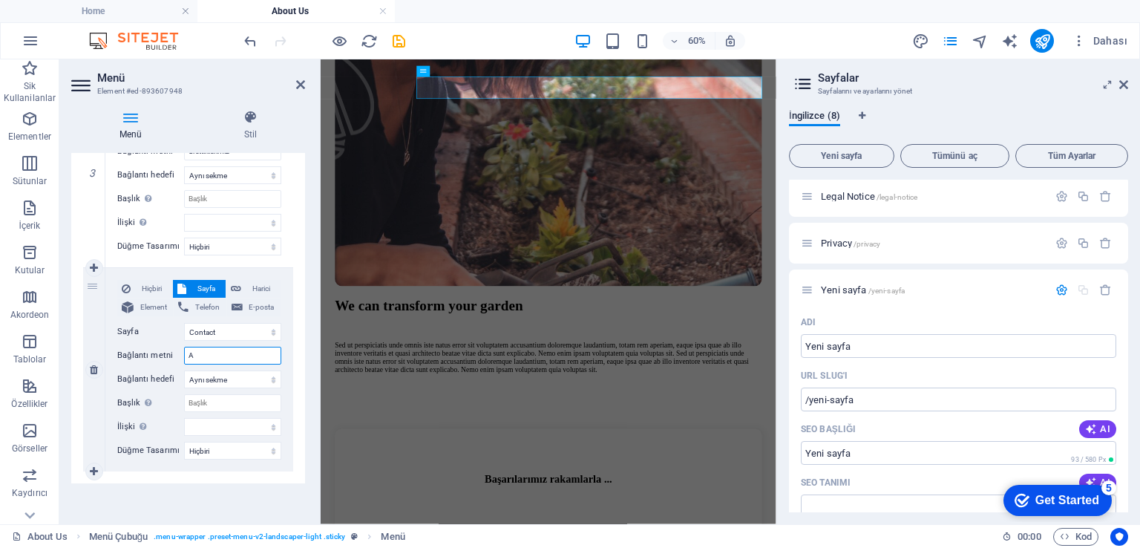
select select
type input "Ali"
select select
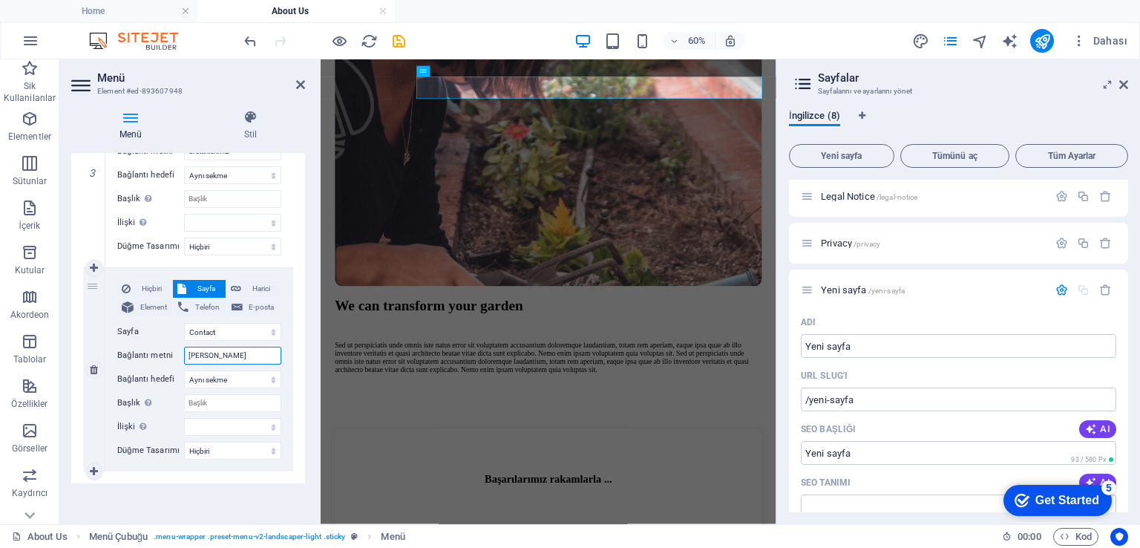
select select
type input "Alo"
select select
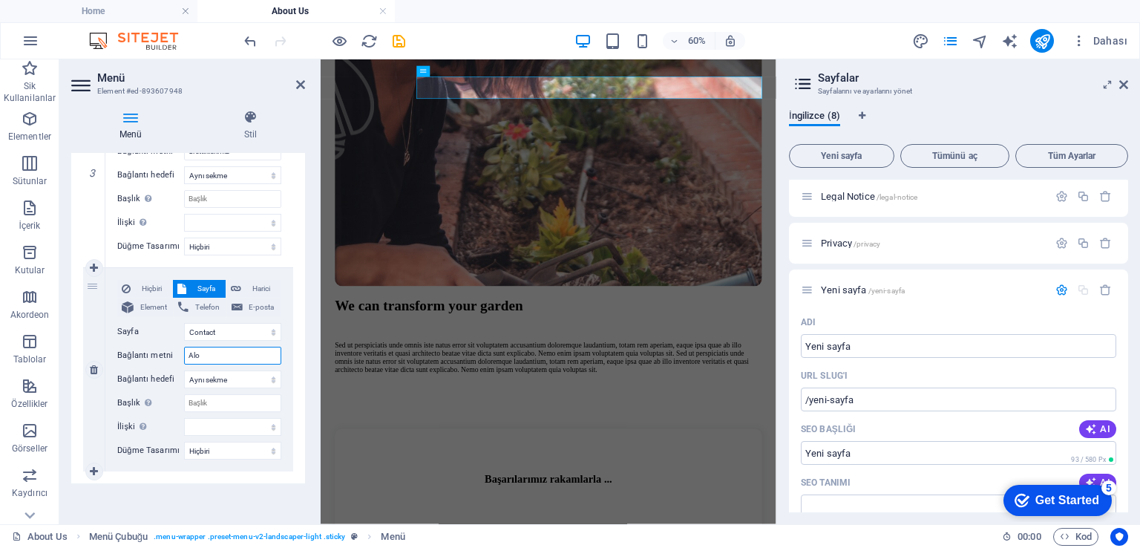
select select
type input "Alo Bize ulaşın"
select select
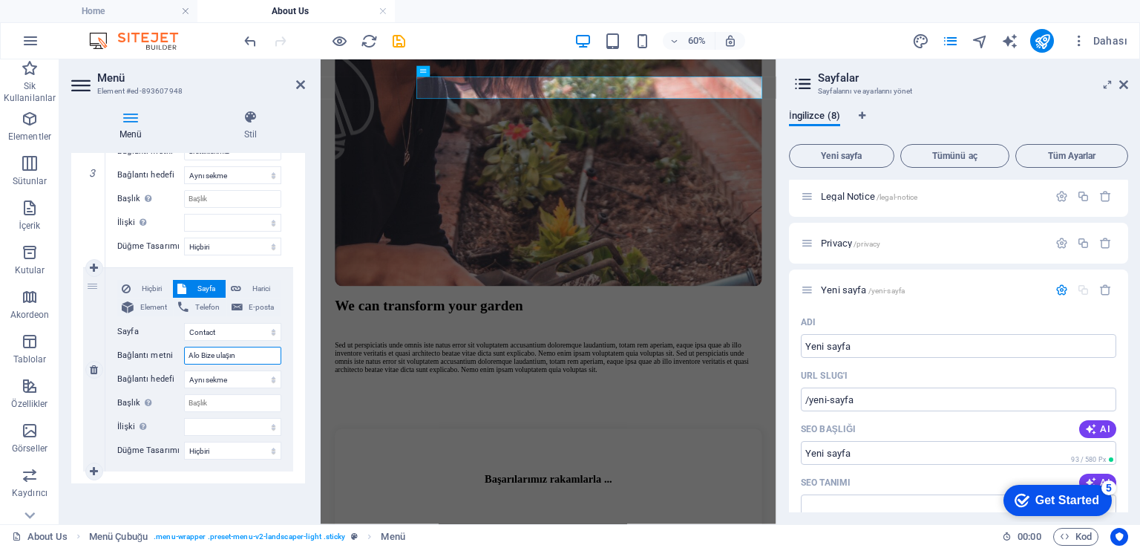
select select
type input "Alo Bize ulaşın"
click at [808, 42] on div "60% Dahası" at bounding box center [687, 41] width 892 height 24
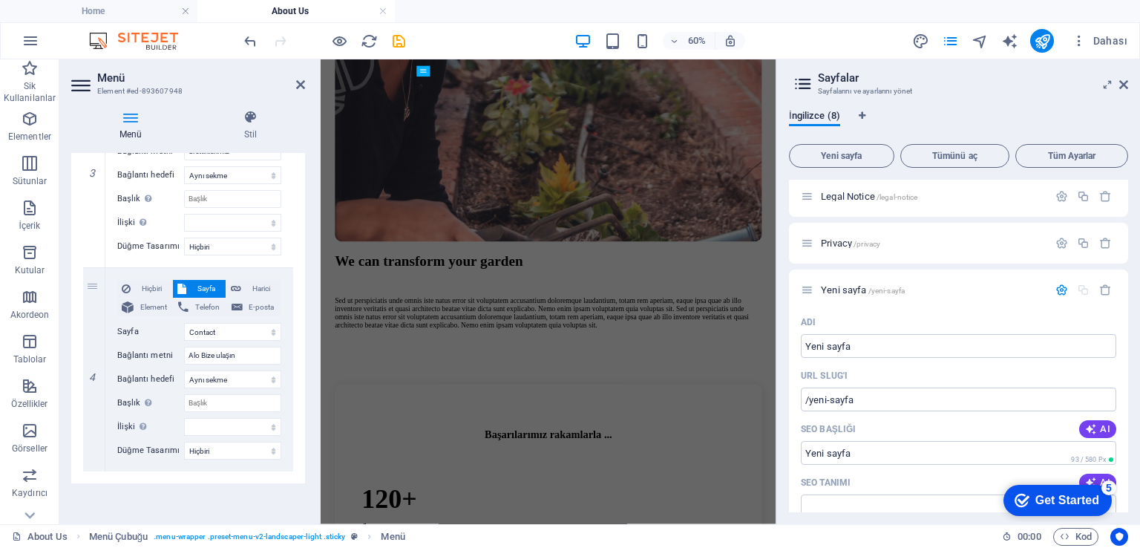
click at [206, 509] on div "Menü Otomatik Özel Bu menü için özel menü öğeleri oluştur. Tek sayfalı web site…" at bounding box center [188, 332] width 234 height 359
click at [1039, 37] on icon "publish" at bounding box center [1042, 41] width 17 height 17
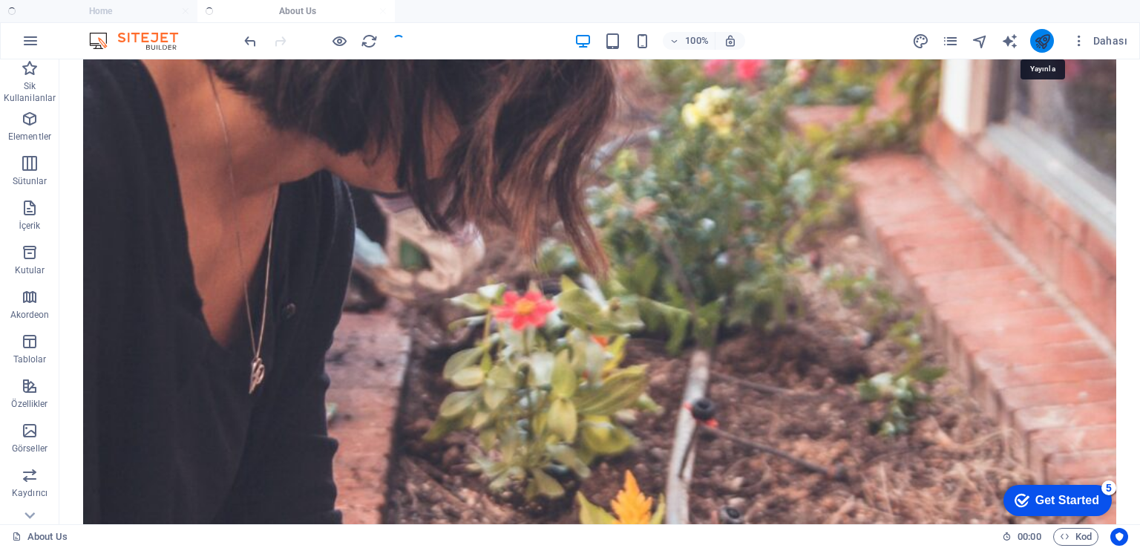
scroll to position [605, 0]
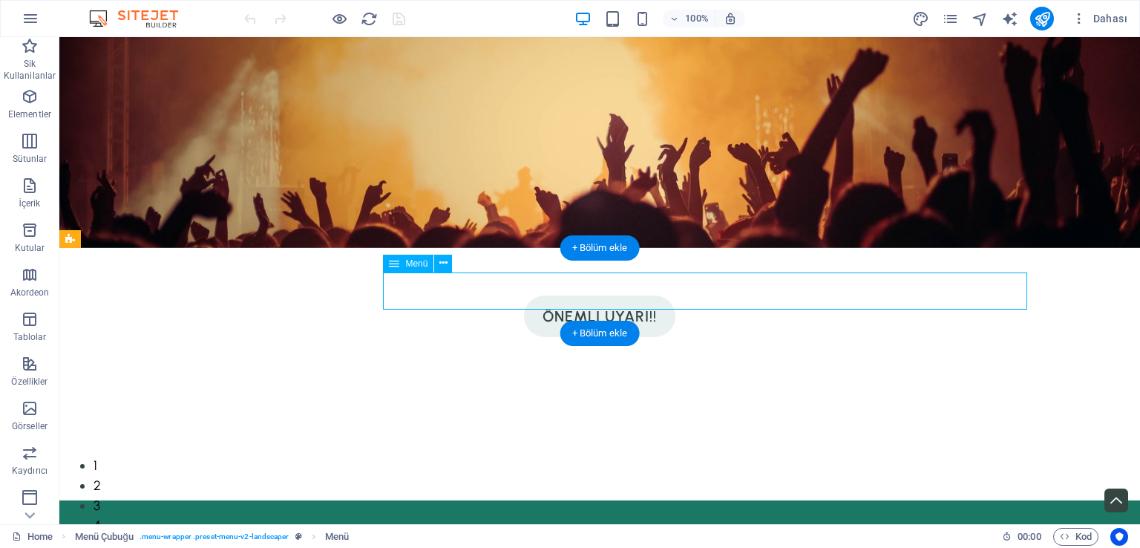
select select "1"
select select
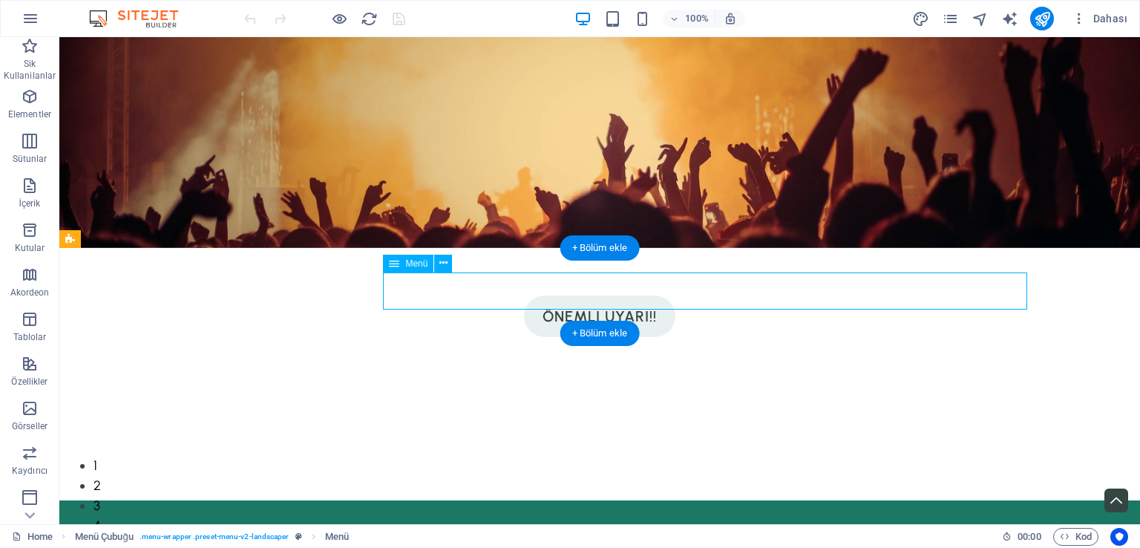
select select "2"
select select
select select "3"
select select
select select "4"
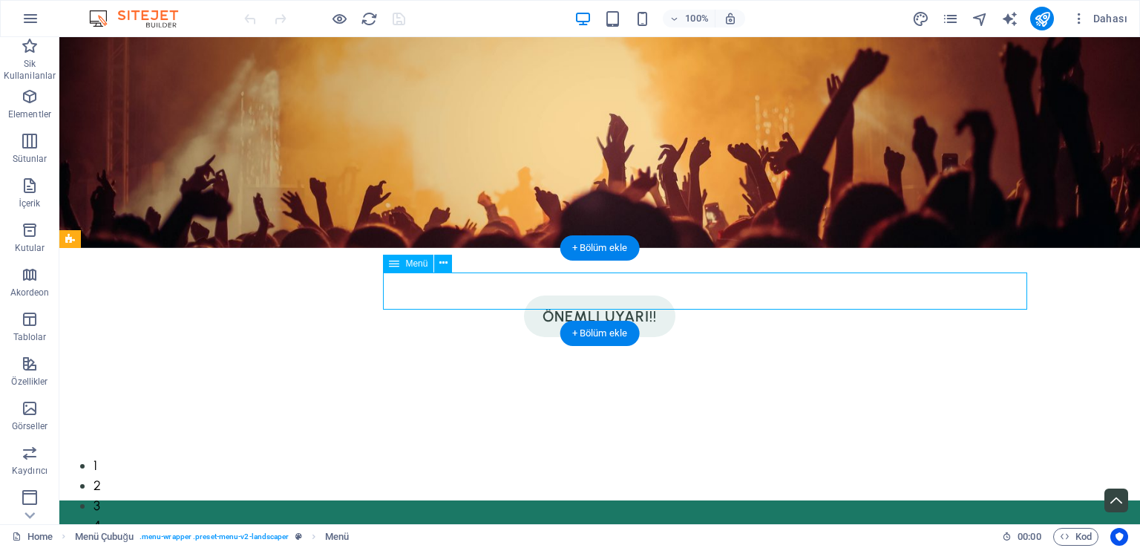
select select
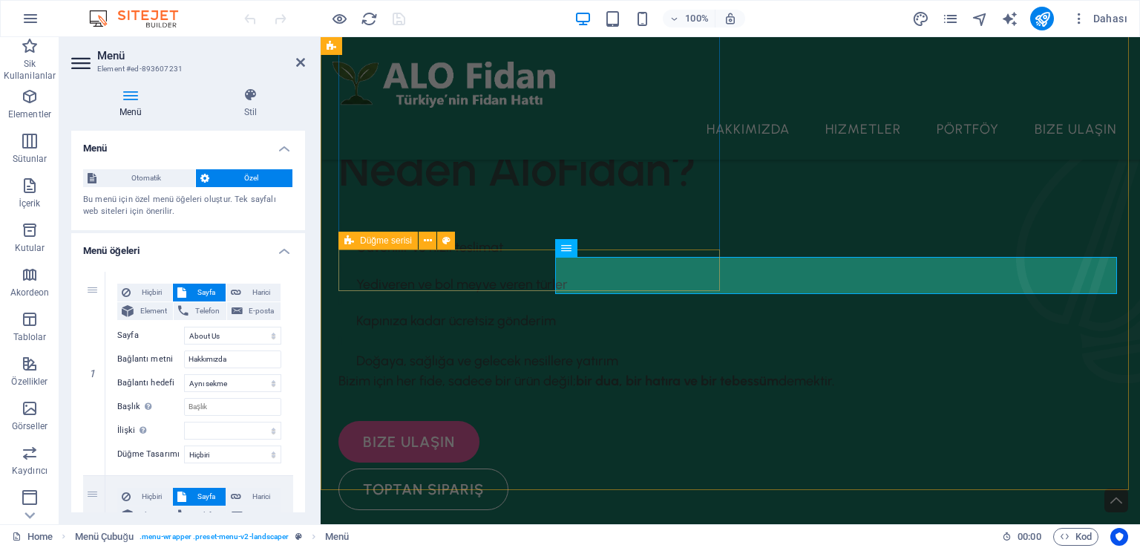
scroll to position [445, 0]
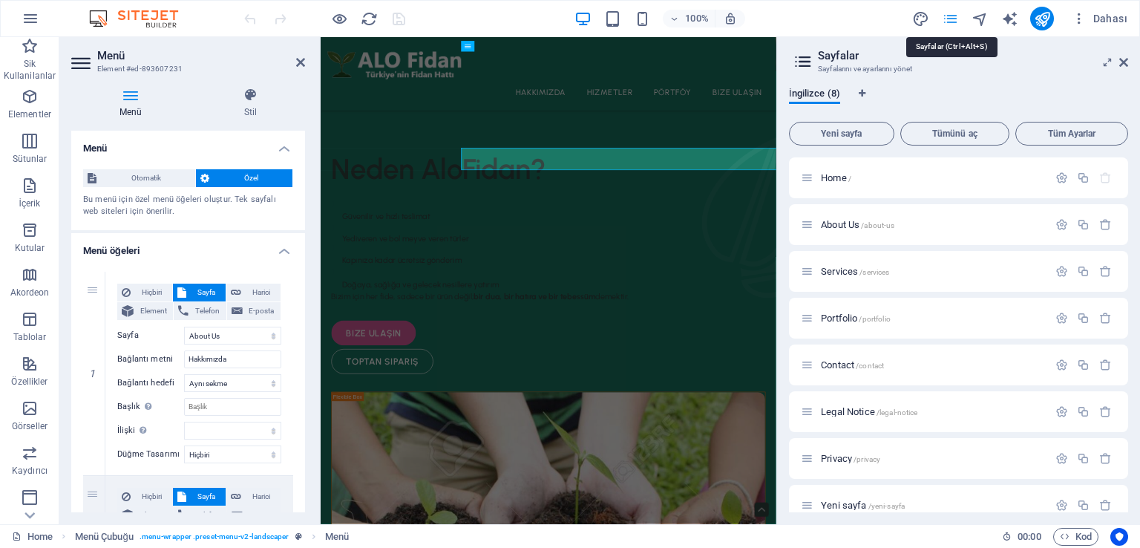
scroll to position [507, 0]
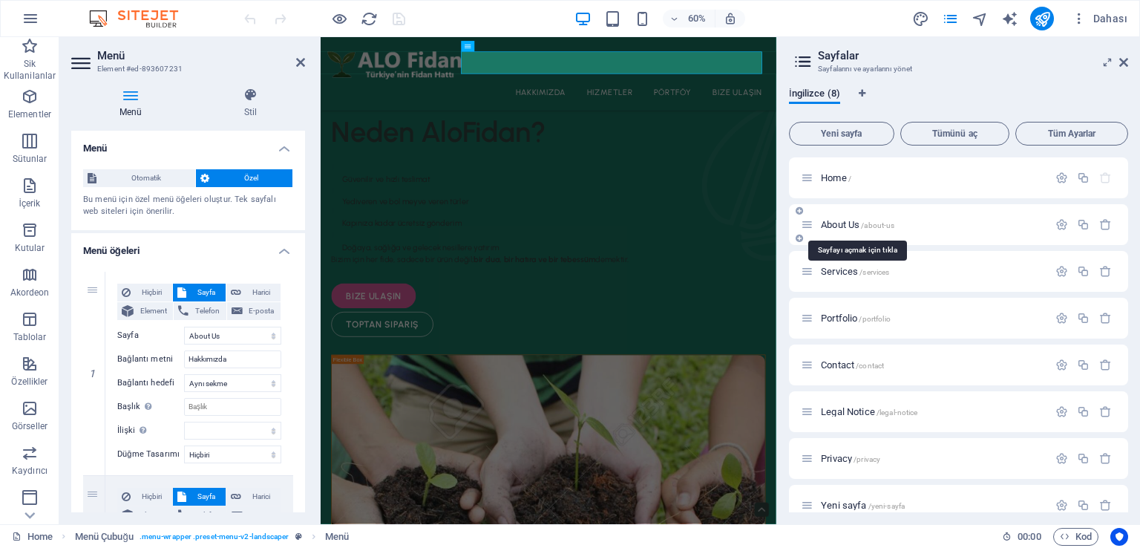
click at [837, 224] on span "About Us /about-us" at bounding box center [857, 224] width 73 height 11
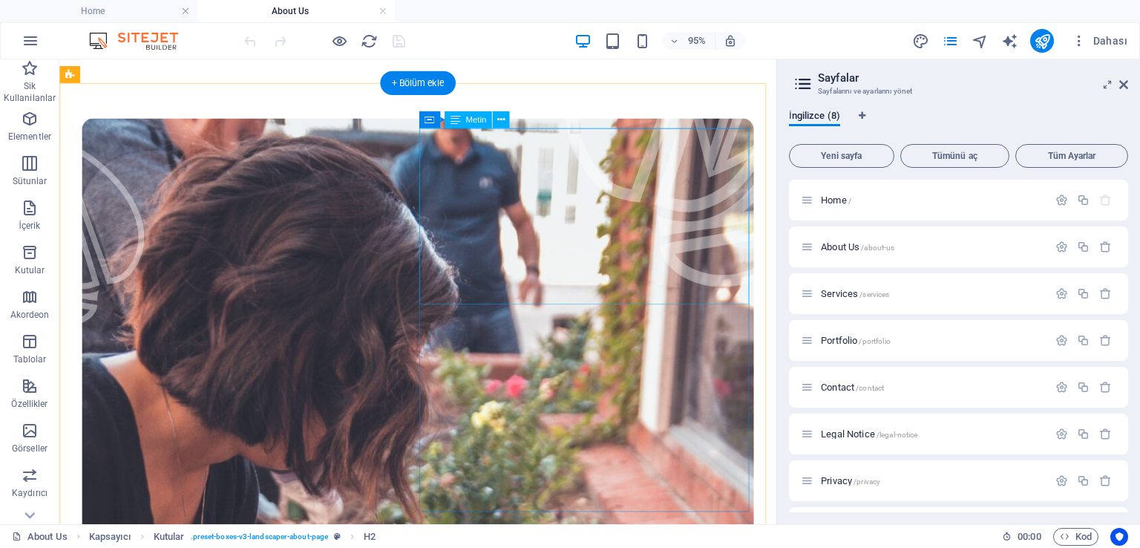
scroll to position [3, 0]
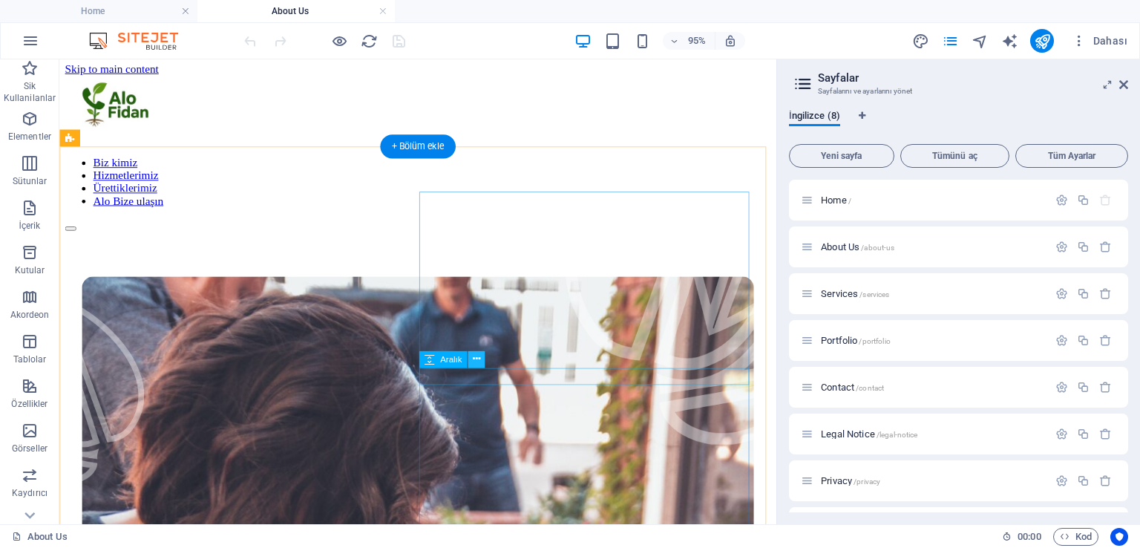
click at [473, 353] on icon at bounding box center [476, 358] width 7 height 15
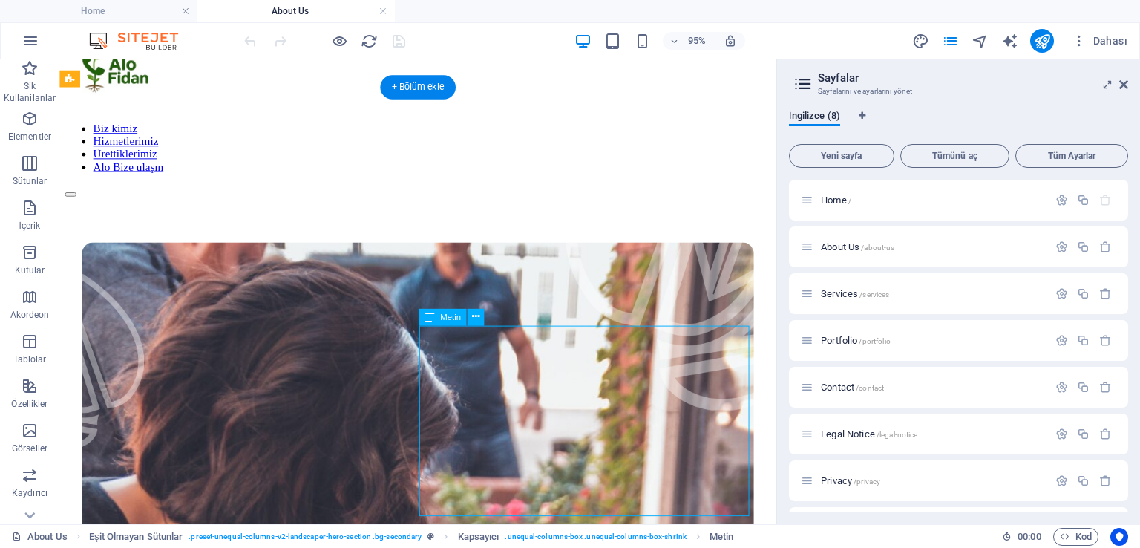
scroll to position [77, 0]
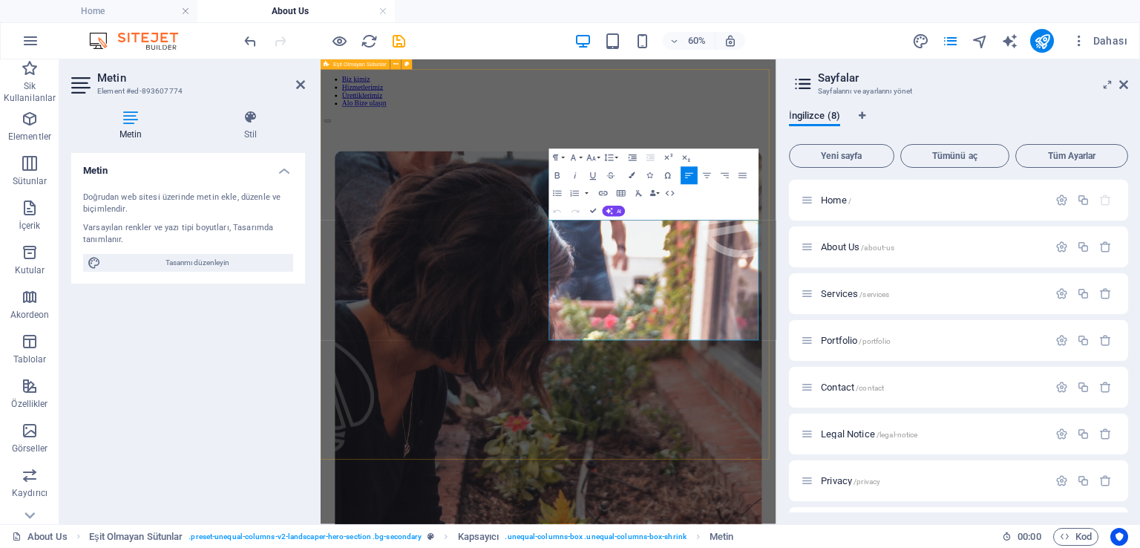
drag, startPoint x: 904, startPoint y: 517, endPoint x: 657, endPoint y: 334, distance: 307.8
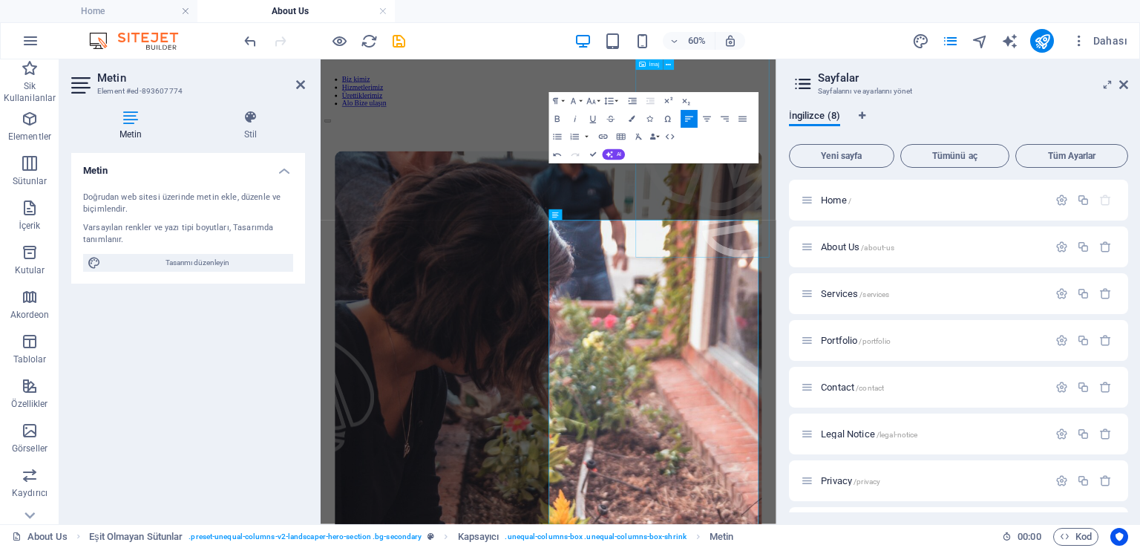
click at [929, 300] on figure at bounding box center [968, 187] width 223 height 411
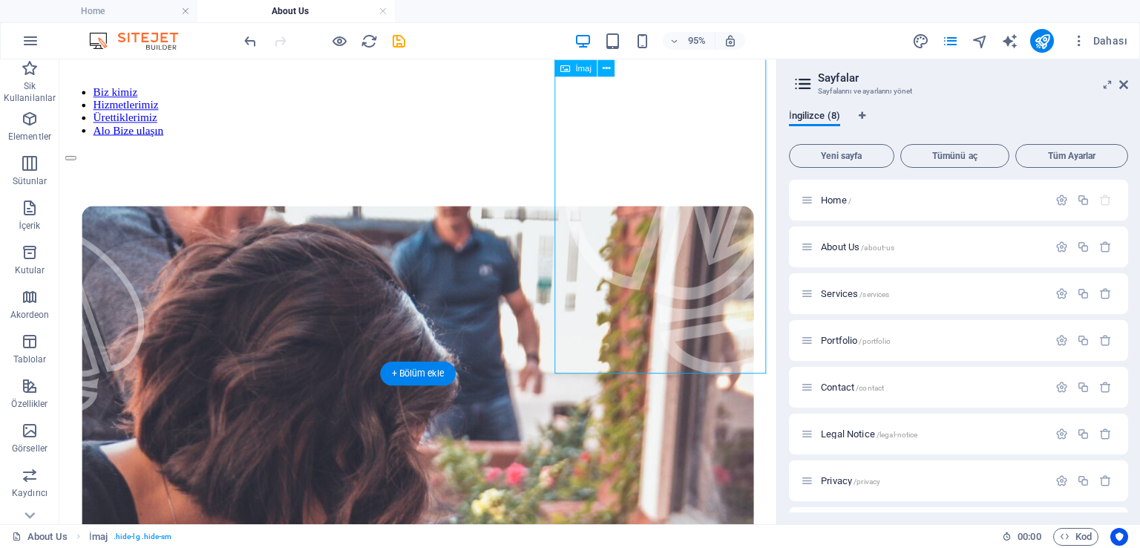
click at [617, 364] on figure at bounding box center [703, 187] width 223 height 411
select select "px"
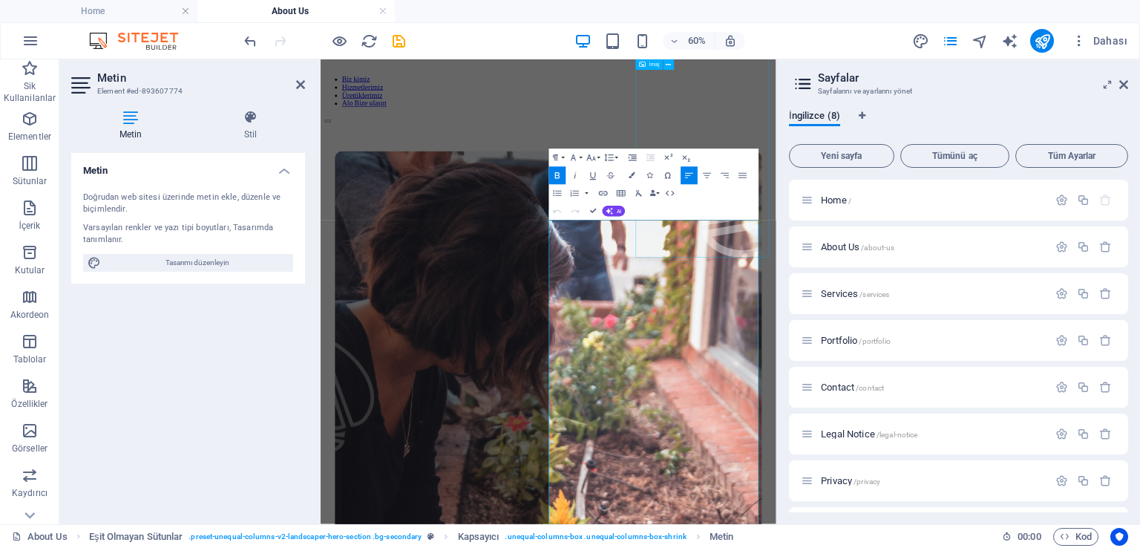
drag, startPoint x: 707, startPoint y: 345, endPoint x: 1041, endPoint y: 379, distance: 335.0
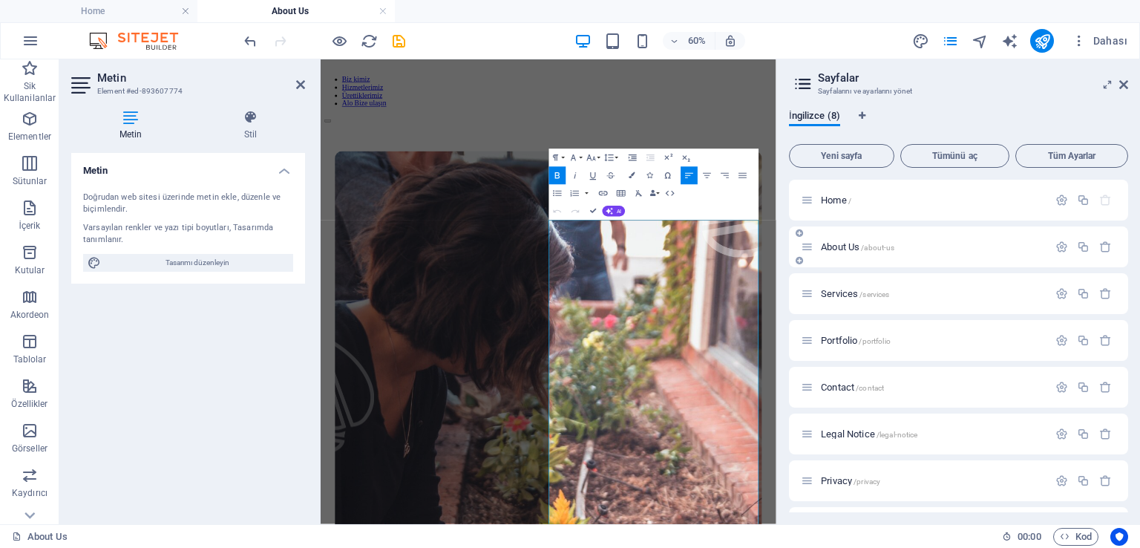
copy strong "ALO FİDAN – BAHÇENİZE YEŞİLİN EN DOĞAL HALİ!"
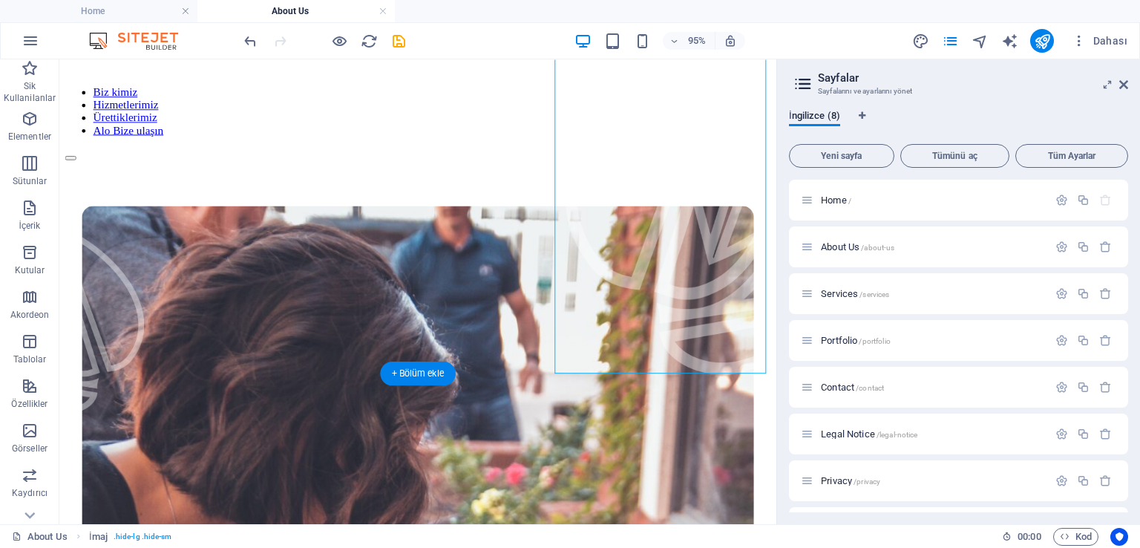
drag, startPoint x: 592, startPoint y: 279, endPoint x: 589, endPoint y: 174, distance: 105.5
click at [592, 174] on figure at bounding box center [703, 187] width 223 height 411
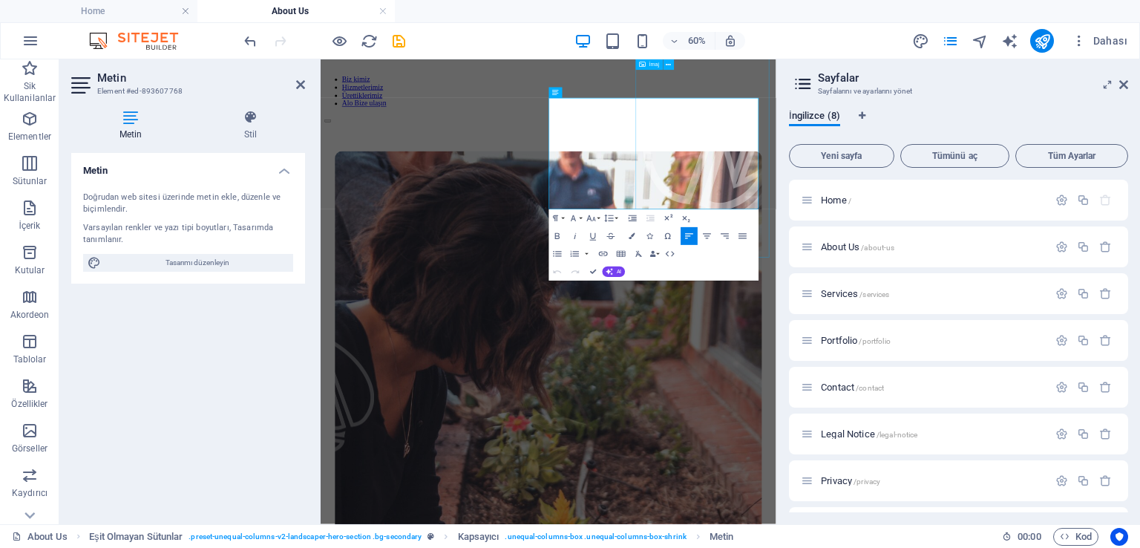
drag, startPoint x: 707, startPoint y: 159, endPoint x: 889, endPoint y: 279, distance: 217.4
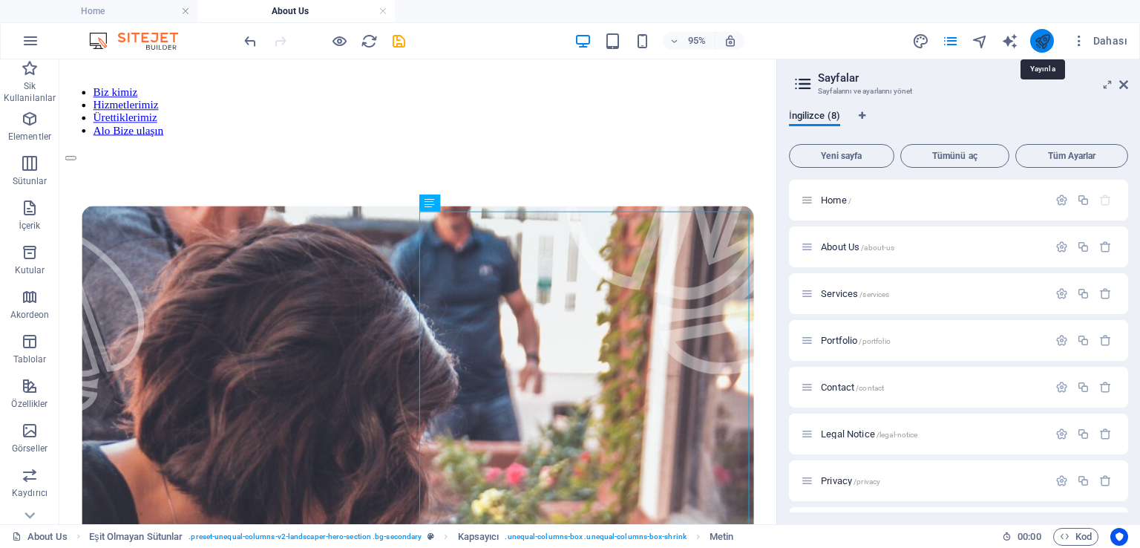
click at [1043, 39] on icon "publish" at bounding box center [1042, 41] width 17 height 17
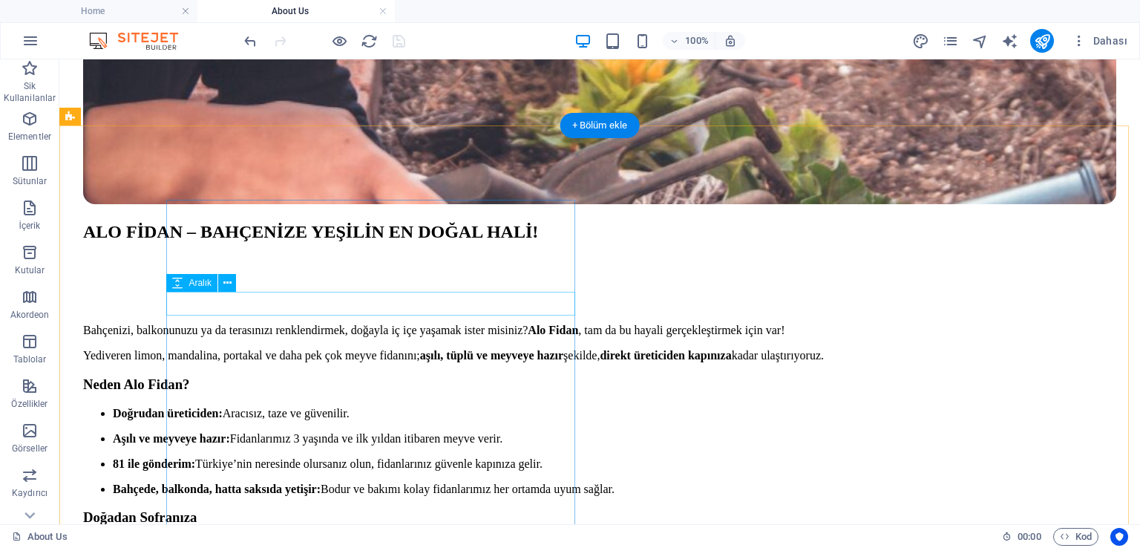
scroll to position [1116, 0]
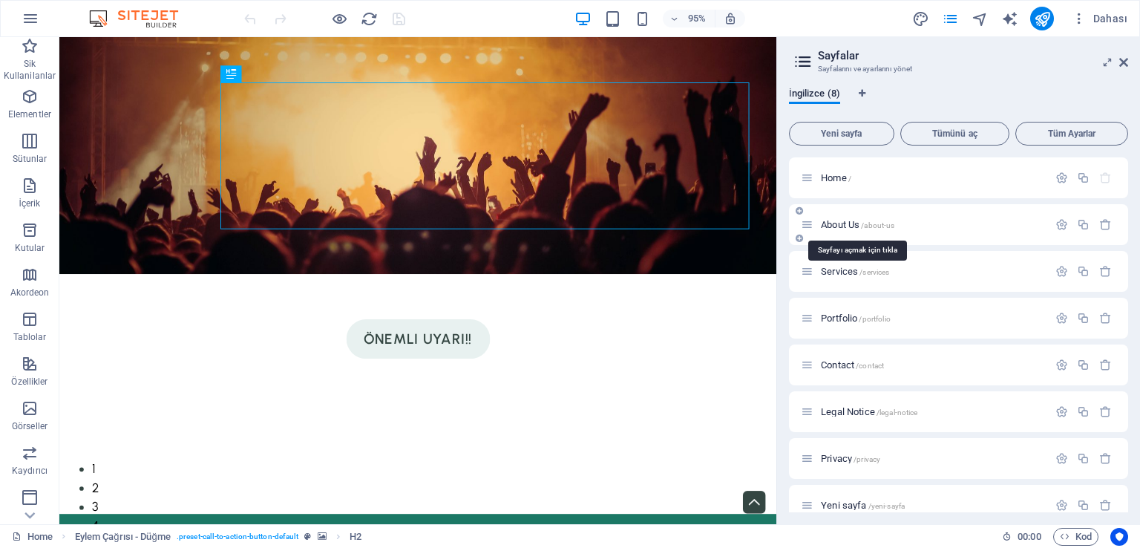
click at [849, 223] on span "About Us /about-us" at bounding box center [857, 224] width 73 height 11
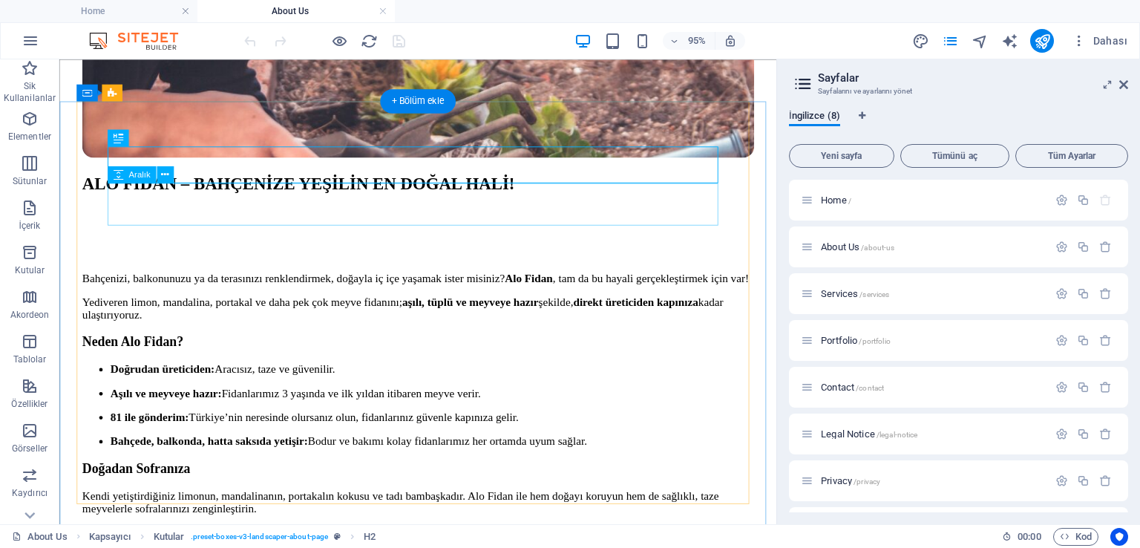
scroll to position [1045, 0]
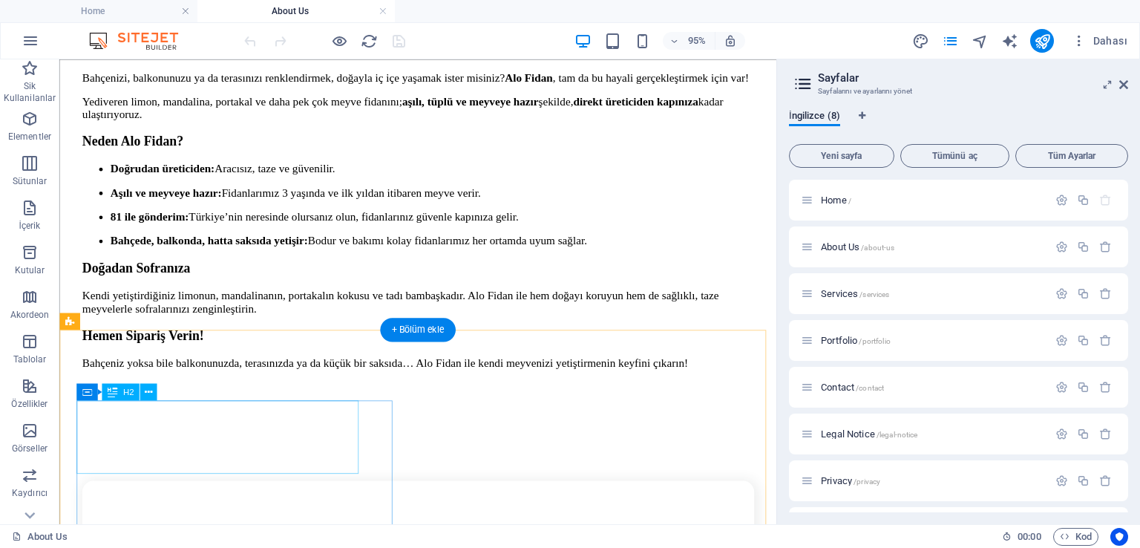
drag, startPoint x: 141, startPoint y: 444, endPoint x: 196, endPoint y: 483, distance: 67.6
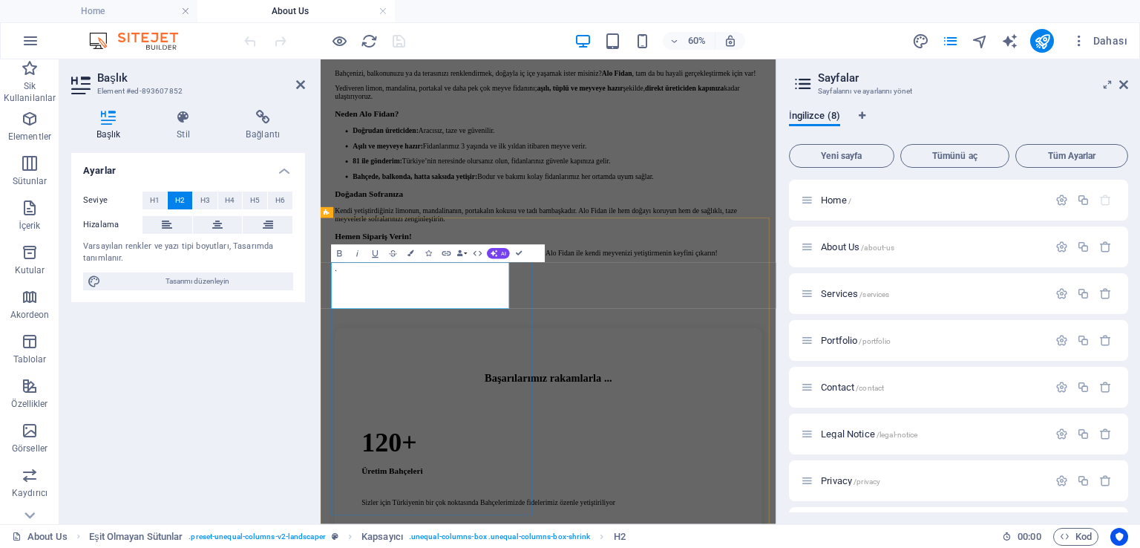
drag, startPoint x: 556, startPoint y: 460, endPoint x: 348, endPoint y: 434, distance: 209.5
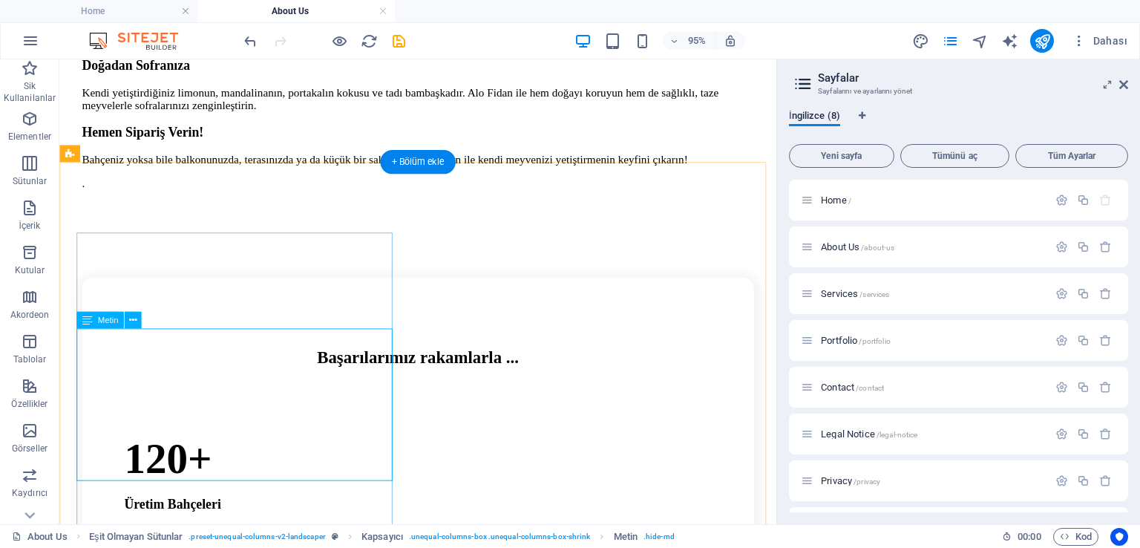
scroll to position [1268, 0]
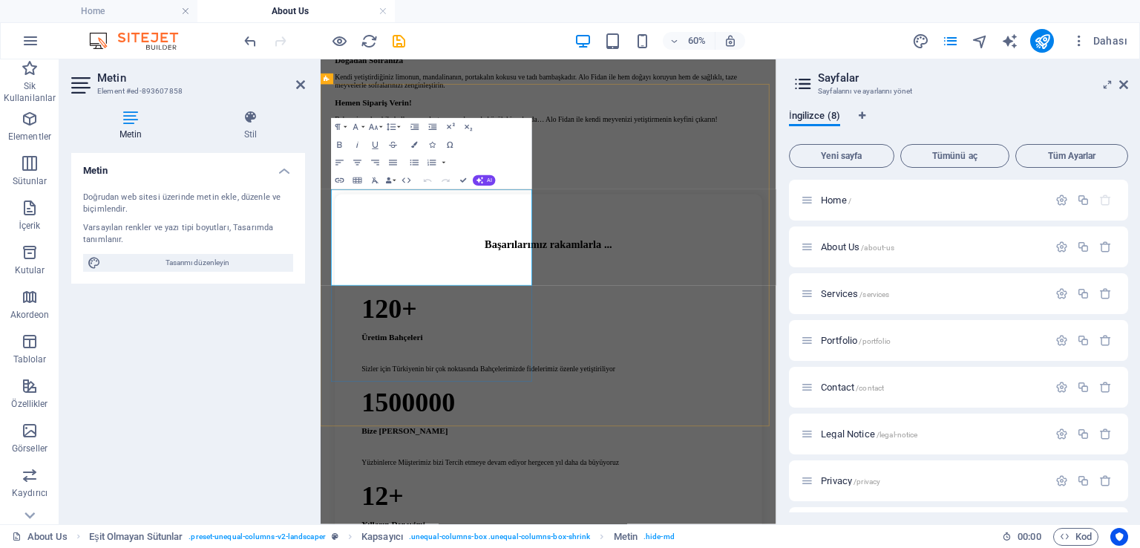
drag, startPoint x: 492, startPoint y: 425, endPoint x: 641, endPoint y: 255, distance: 226.3
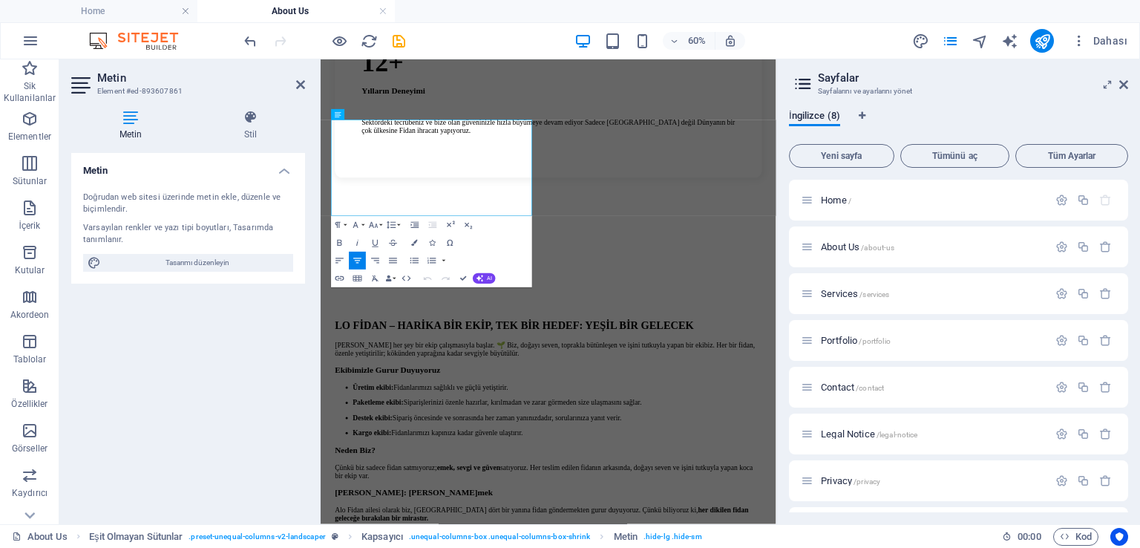
drag, startPoint x: 580, startPoint y: 313, endPoint x: 606, endPoint y: 188, distance: 127.4
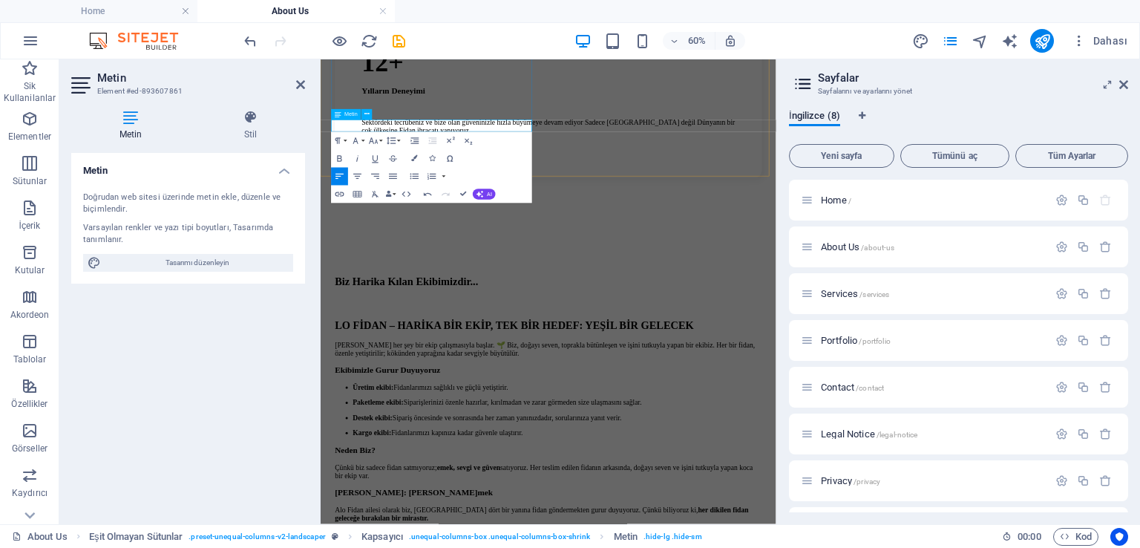
drag, startPoint x: 486, startPoint y: 170, endPoint x: 248, endPoint y: 134, distance: 240.9
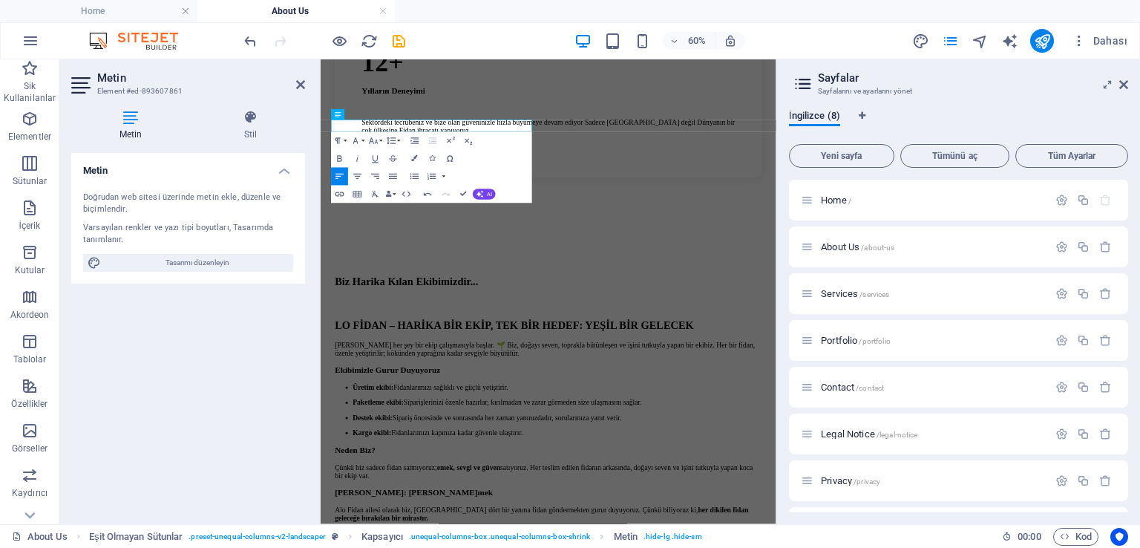
click at [843, 37] on div "60% Dahası" at bounding box center [687, 41] width 892 height 24
click at [264, 412] on div "Metin Doğrudan web sitesi üzerinde metin ekle, düzenle ve biçimlendir. Varsayıl…" at bounding box center [188, 332] width 234 height 359
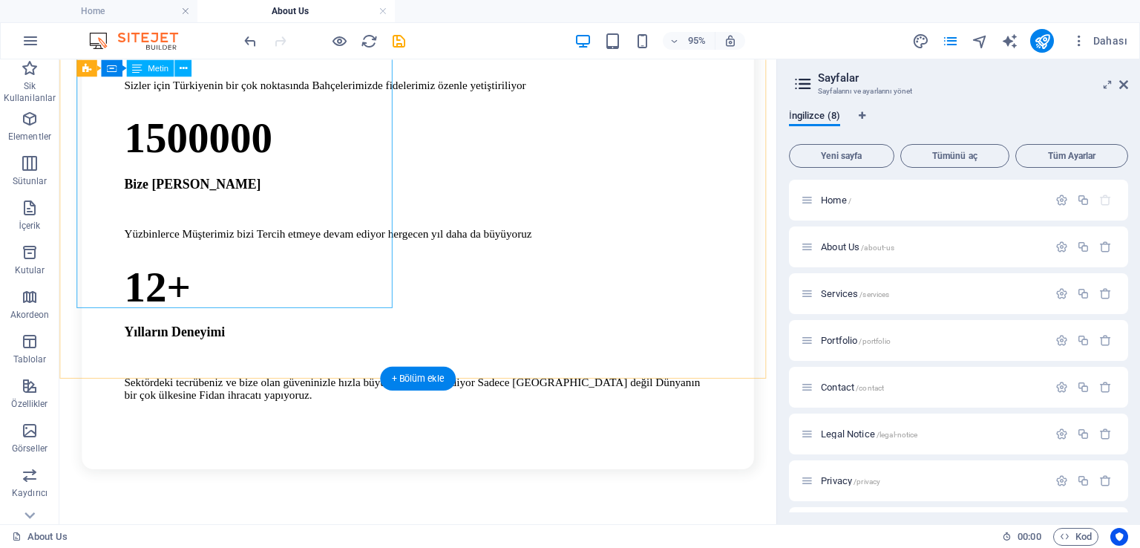
scroll to position [1713, 0]
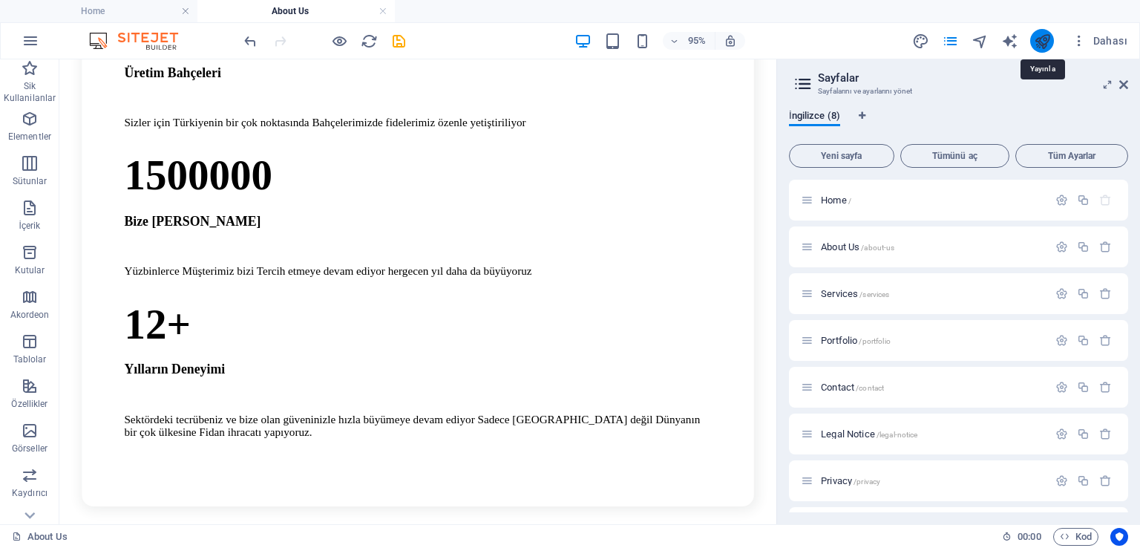
click at [1045, 45] on icon "publish" at bounding box center [1042, 41] width 17 height 17
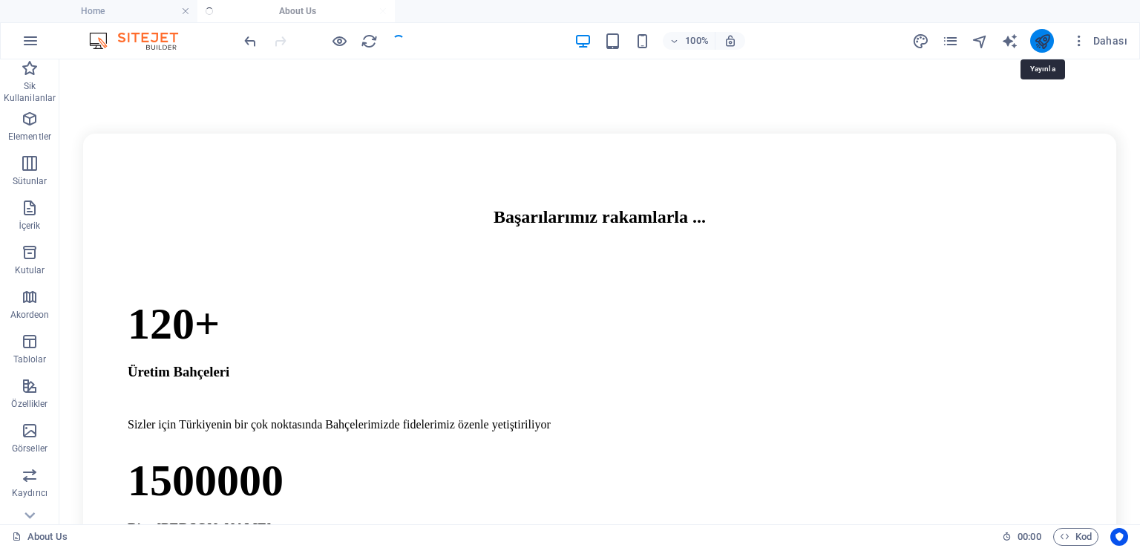
scroll to position [1613, 0]
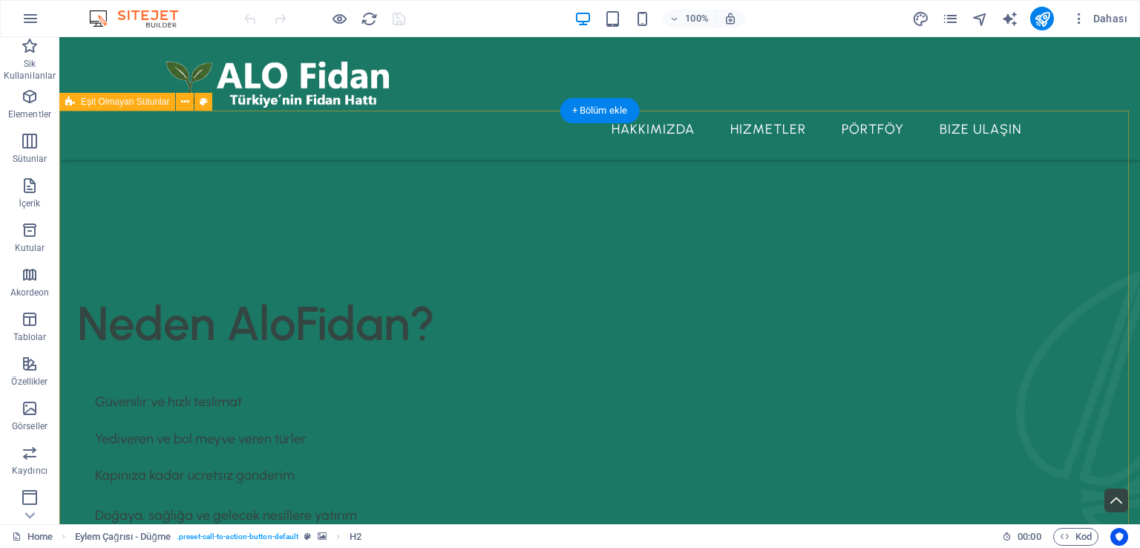
scroll to position [223, 0]
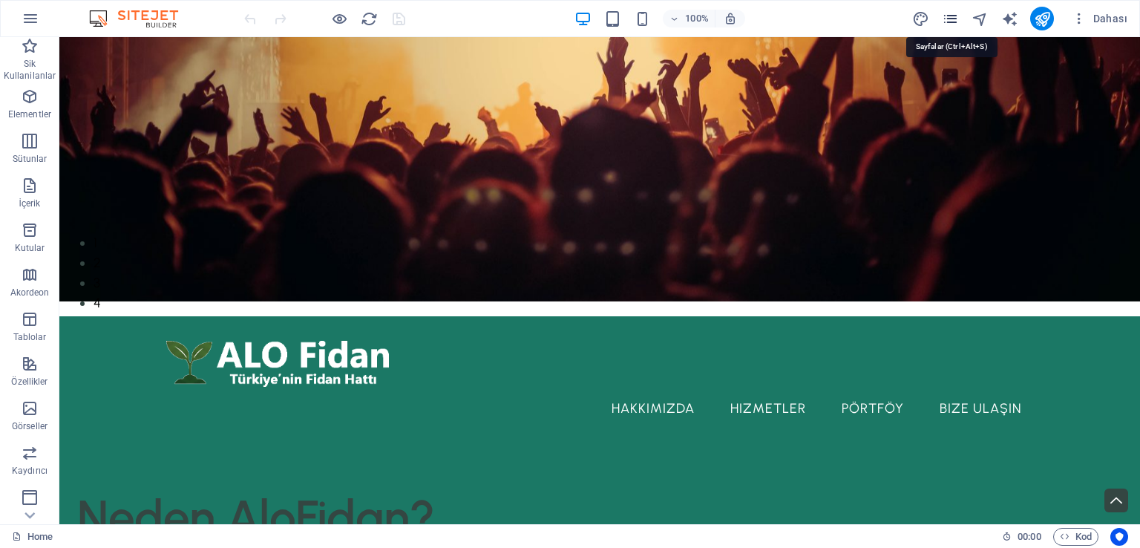
scroll to position [261, 0]
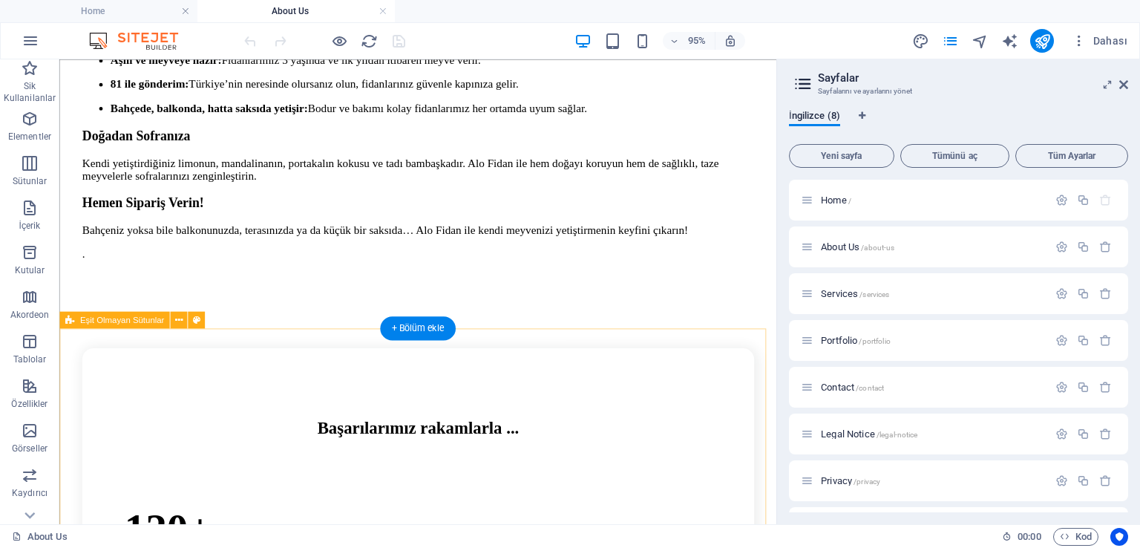
scroll to position [1194, 0]
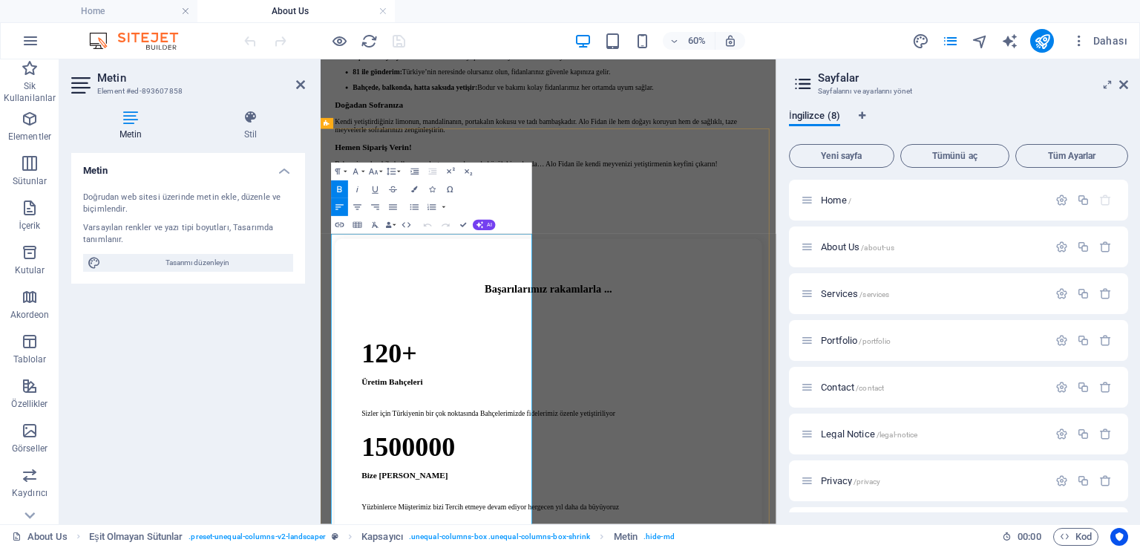
drag, startPoint x: 1054, startPoint y: 74, endPoint x: 1048, endPoint y: 50, distance: 24.5
click at [1053, 74] on h2 "Sayfalar" at bounding box center [973, 77] width 310 height 13
click at [1046, 42] on icon "publish" at bounding box center [1042, 41] width 17 height 17
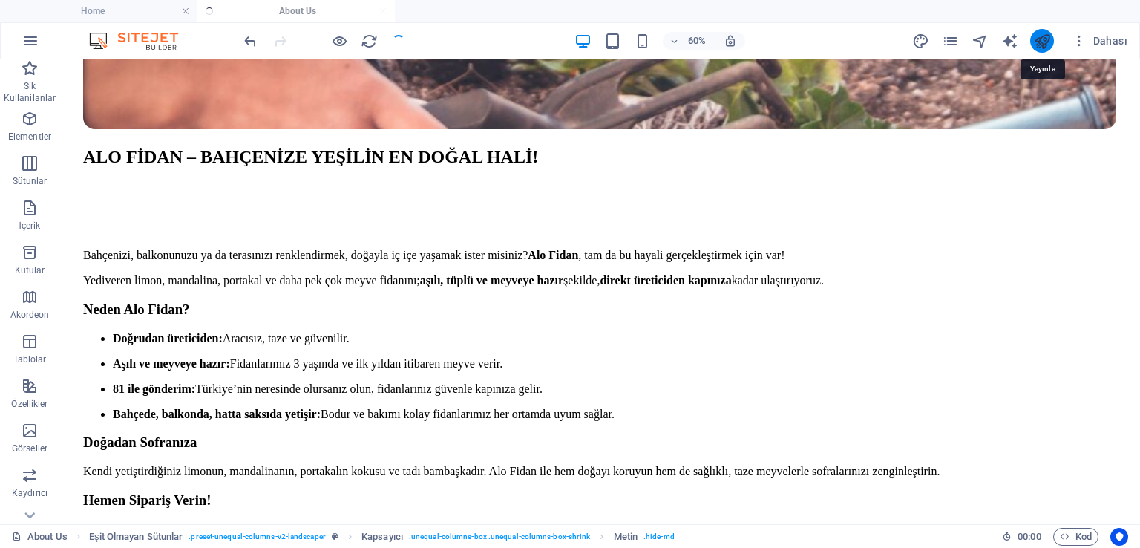
scroll to position [1154, 0]
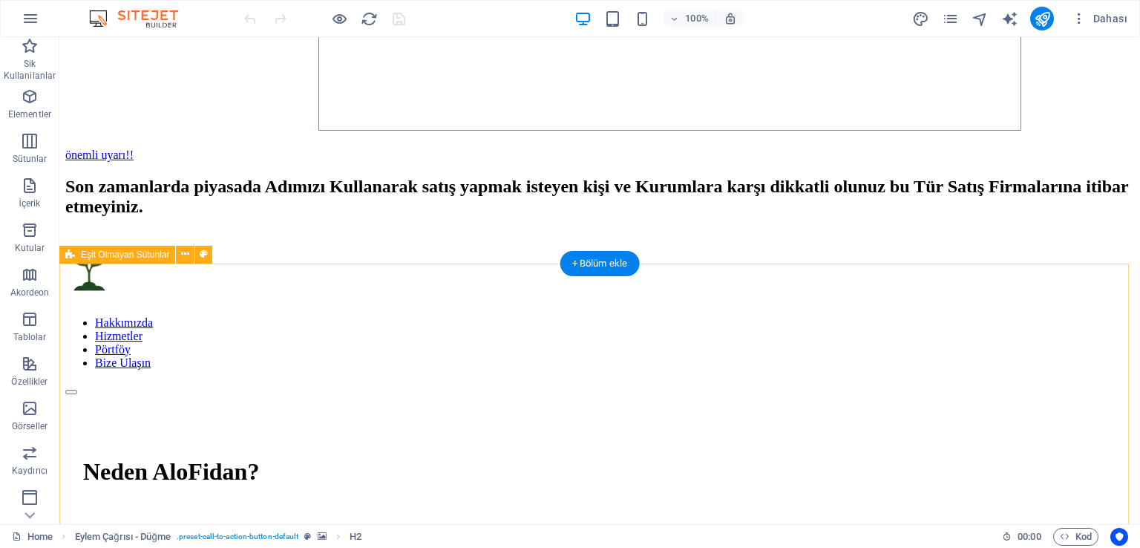
scroll to position [371, 0]
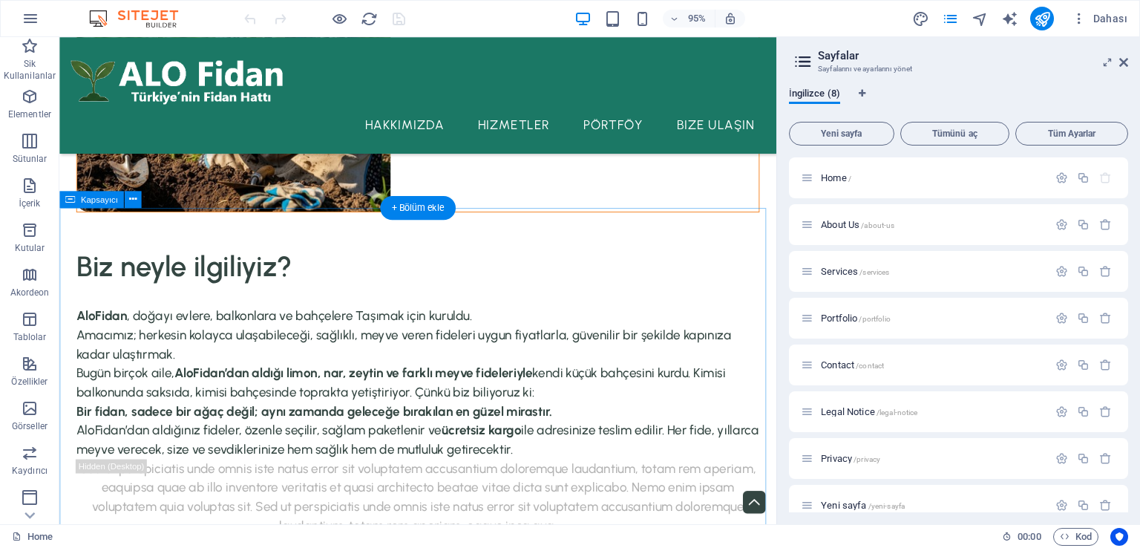
scroll to position [2846, 0]
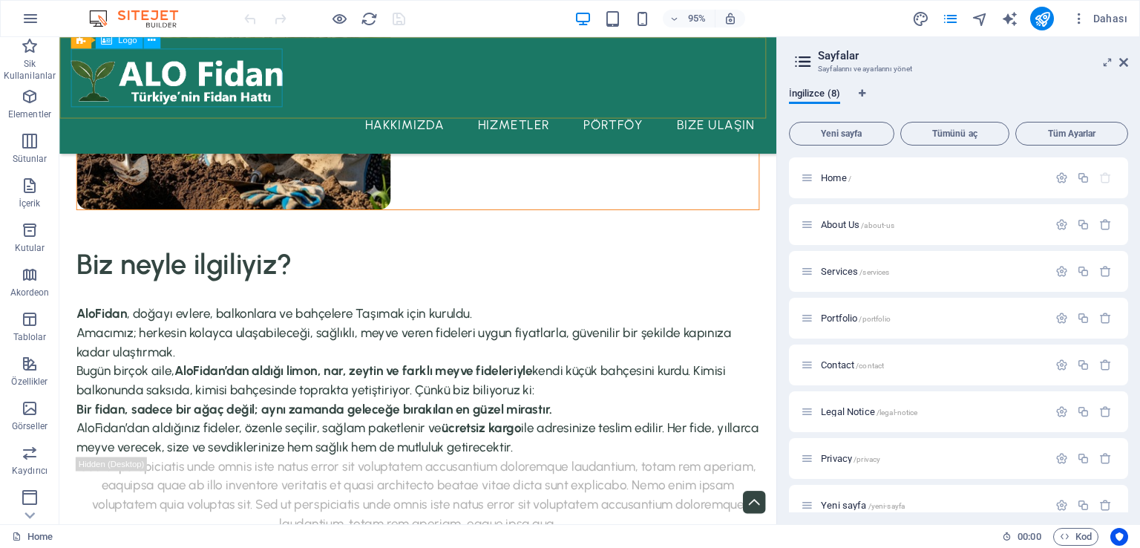
click at [231, 75] on div at bounding box center [436, 80] width 731 height 62
select select "px"
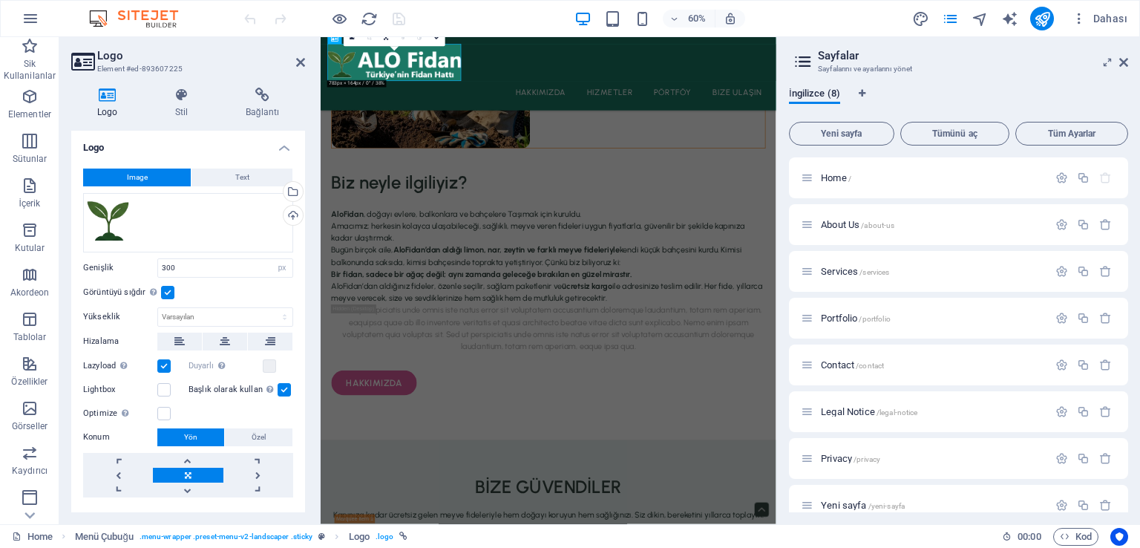
scroll to position [0, 0]
click at [181, 99] on icon at bounding box center [181, 95] width 65 height 15
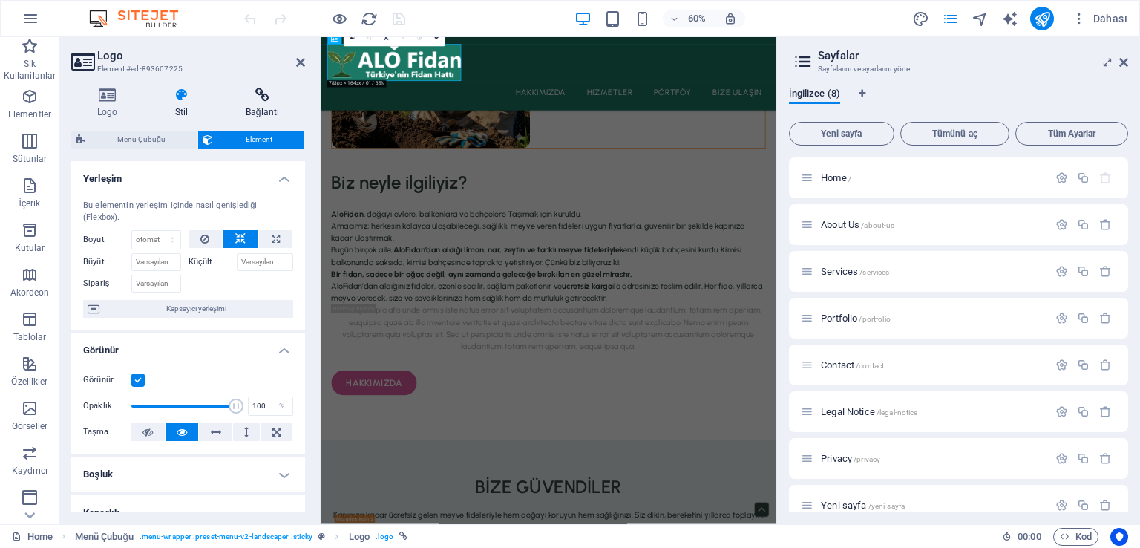
click at [256, 99] on icon at bounding box center [262, 95] width 85 height 15
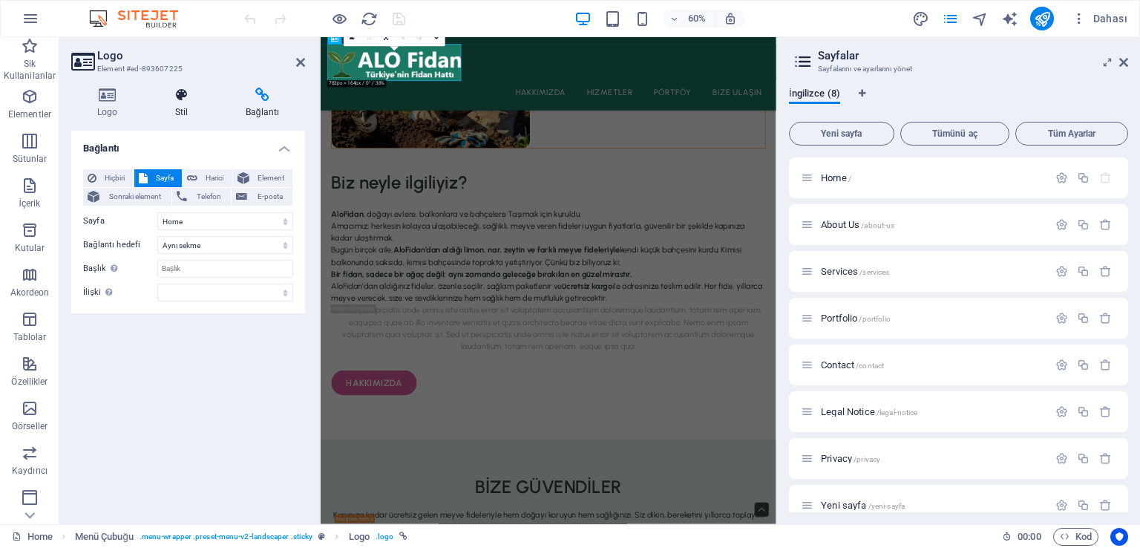
click at [187, 100] on icon at bounding box center [181, 95] width 65 height 15
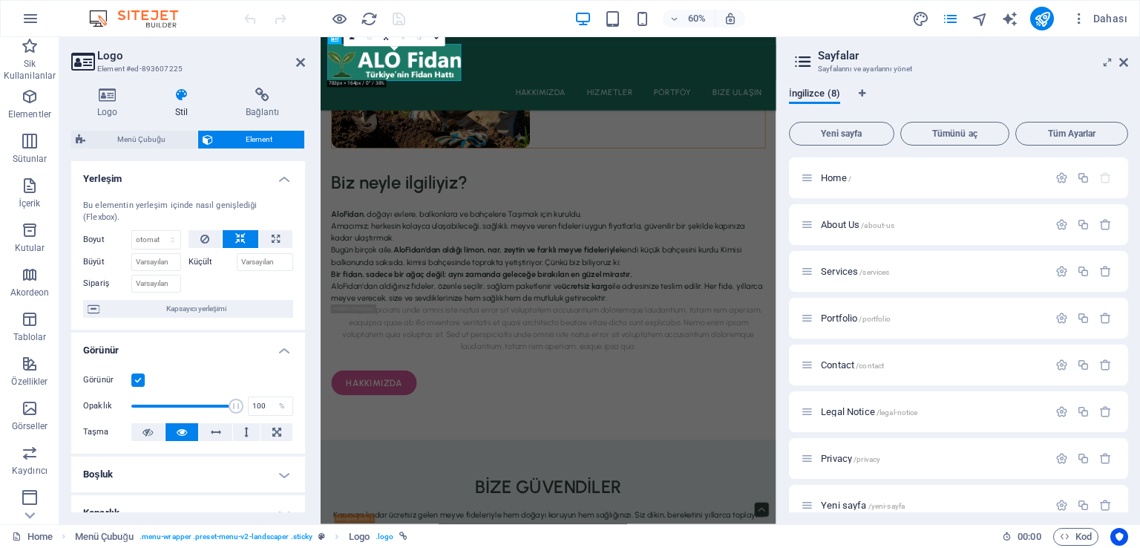
click at [107, 59] on h2 "Logo" at bounding box center [201, 55] width 208 height 13
click at [76, 59] on icon at bounding box center [82, 61] width 22 height 21
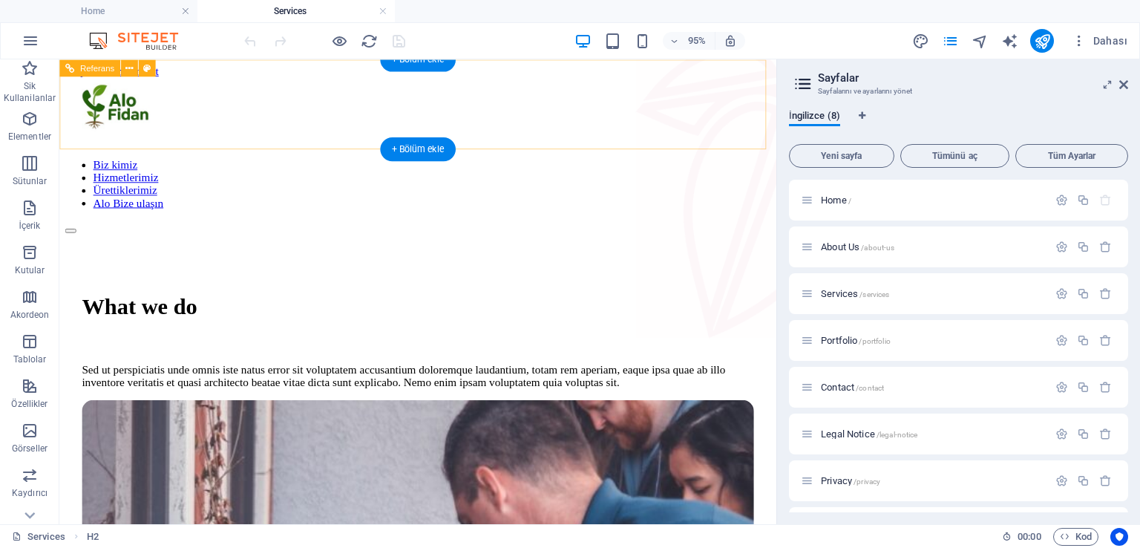
click at [166, 105] on div at bounding box center [436, 115] width 743 height 73
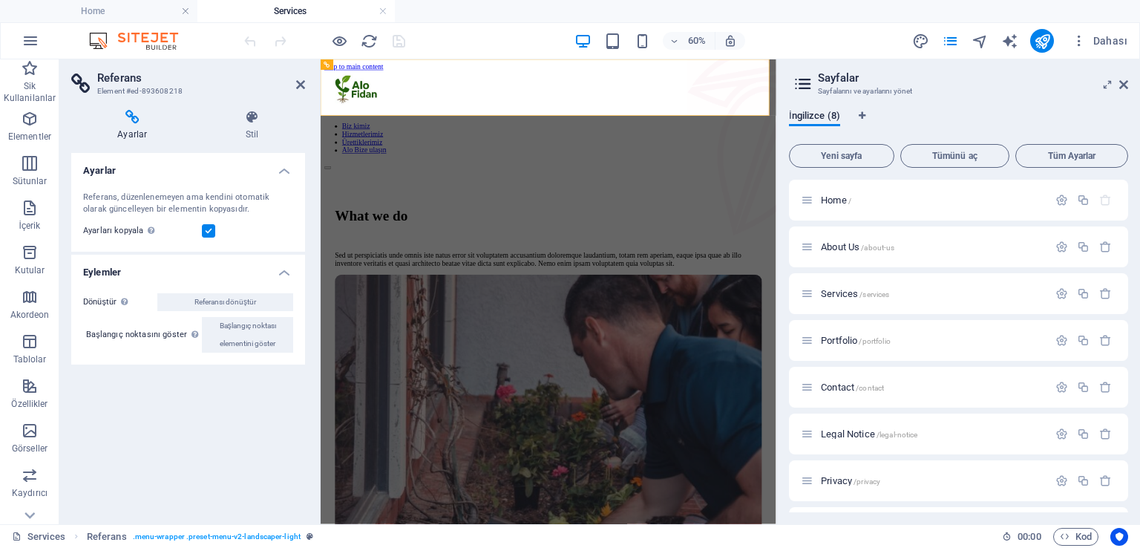
click at [213, 232] on label at bounding box center [208, 230] width 13 height 13
click at [0, 0] on input "Ayarları kopyala Referans hedef elementiyle aynı ayarları (esnek, animasyon, ko…" at bounding box center [0, 0] width 0 height 0
click at [411, 119] on div at bounding box center [701, 115] width 748 height 73
click at [396, 113] on div at bounding box center [701, 115] width 748 height 73
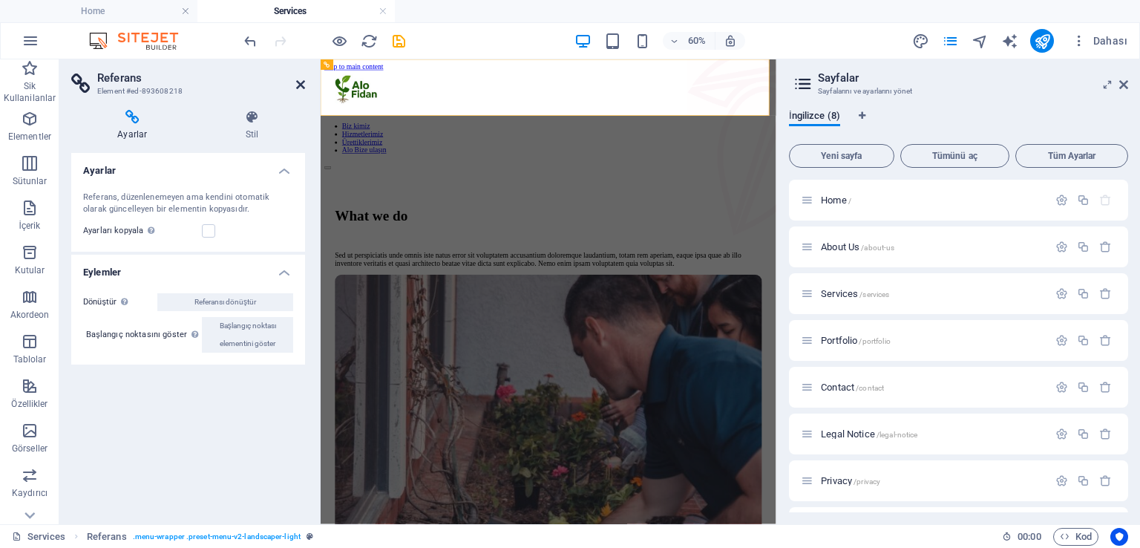
click at [301, 81] on icon at bounding box center [300, 85] width 9 height 12
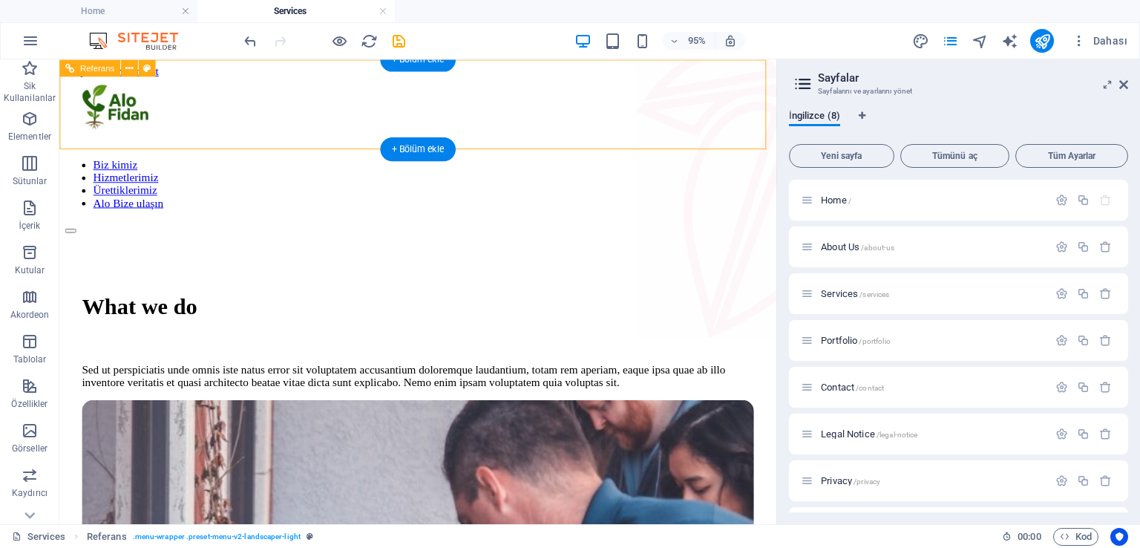
click at [138, 106] on div at bounding box center [436, 115] width 743 height 73
click at [131, 68] on icon at bounding box center [128, 67] width 7 height 15
click at [122, 103] on div at bounding box center [436, 115] width 743 height 73
click at [148, 100] on div at bounding box center [436, 115] width 743 height 73
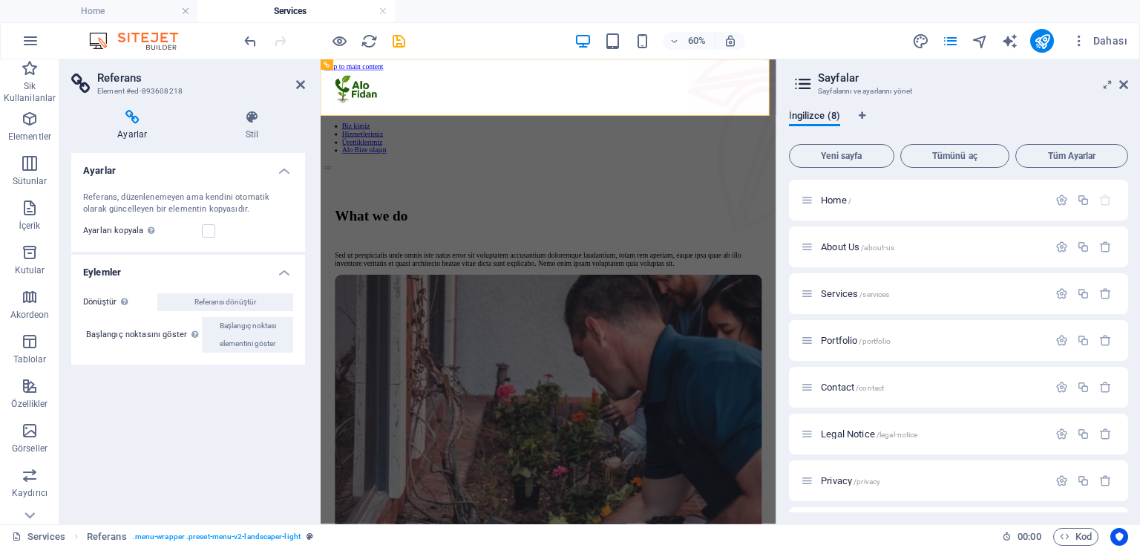
click at [143, 99] on div "Ayarlar Stil Ayarlar Referans, düzenlenemeyen ama kendini otomatik olarak günce…" at bounding box center [188, 311] width 258 height 426
click at [249, 117] on icon at bounding box center [252, 117] width 105 height 15
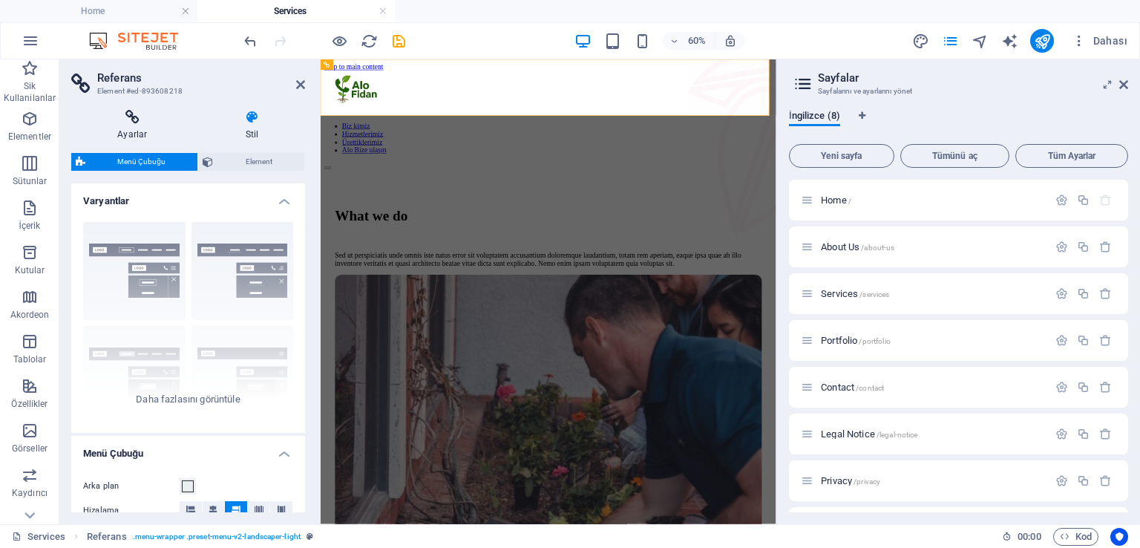
click at [136, 127] on h4 "Ayarlar" at bounding box center [135, 125] width 128 height 31
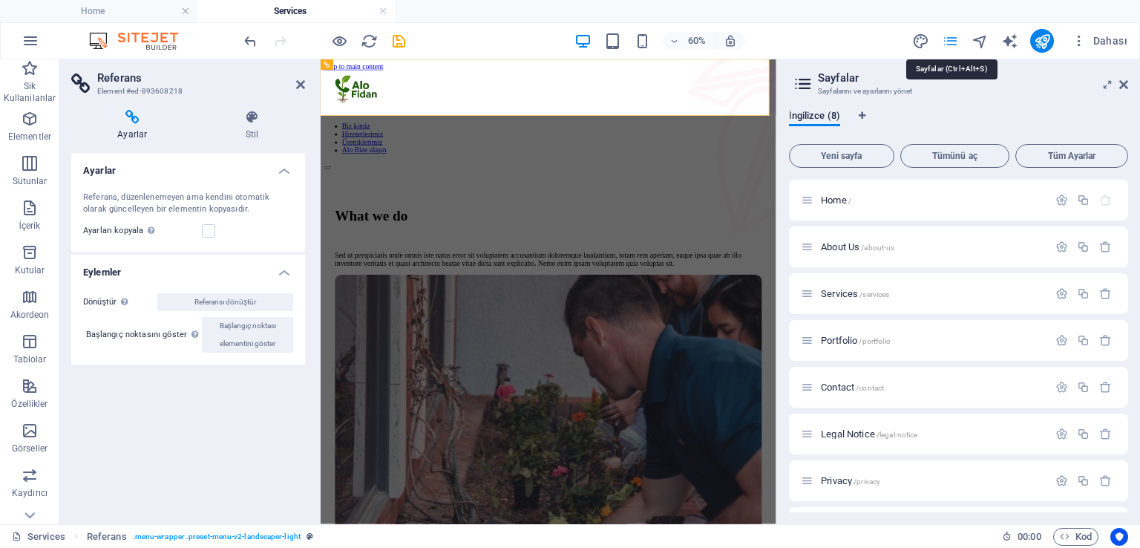
click at [955, 38] on icon "pages" at bounding box center [950, 41] width 17 height 17
click at [843, 336] on span "Portfolio /portfolio" at bounding box center [856, 340] width 70 height 11
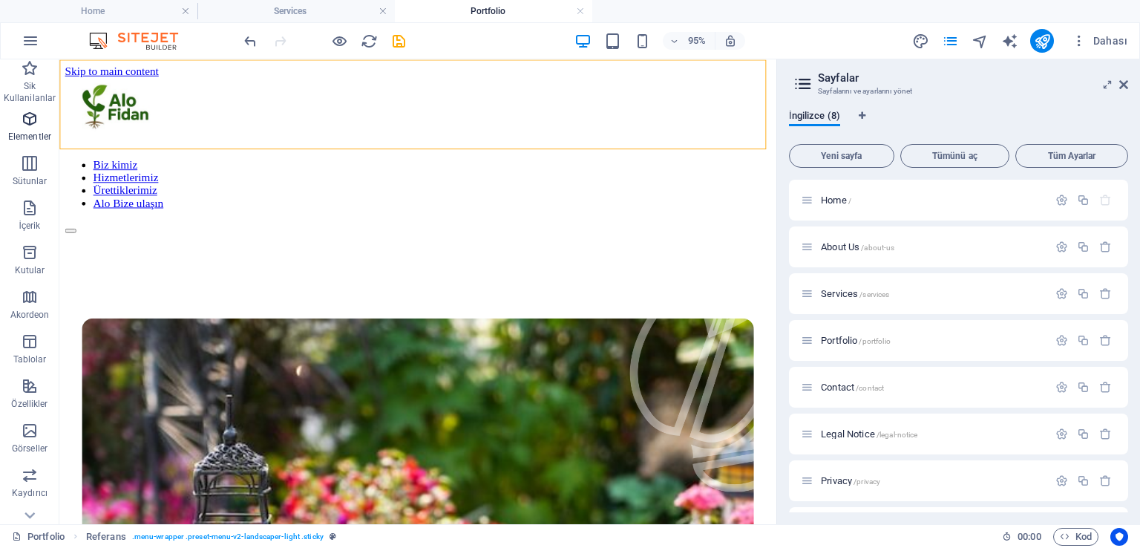
scroll to position [370, 0]
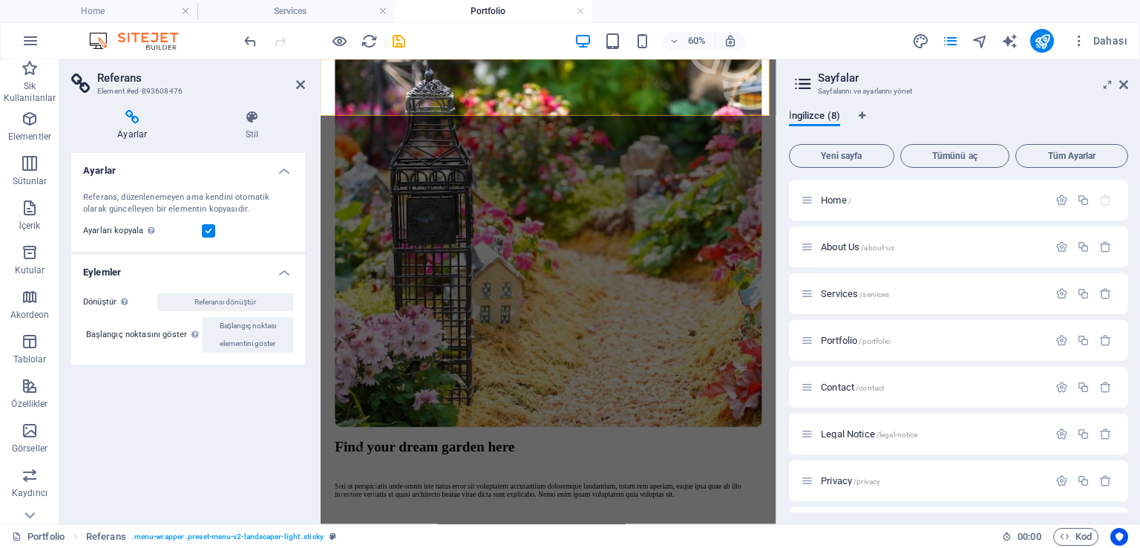
click at [211, 231] on label at bounding box center [208, 230] width 13 height 13
click at [0, 0] on input "Ayarları kopyala Referans hedef elementiyle aynı ayarları (esnek, animasyon, ko…" at bounding box center [0, 0] width 0 height 0
click at [300, 83] on icon at bounding box center [300, 85] width 9 height 12
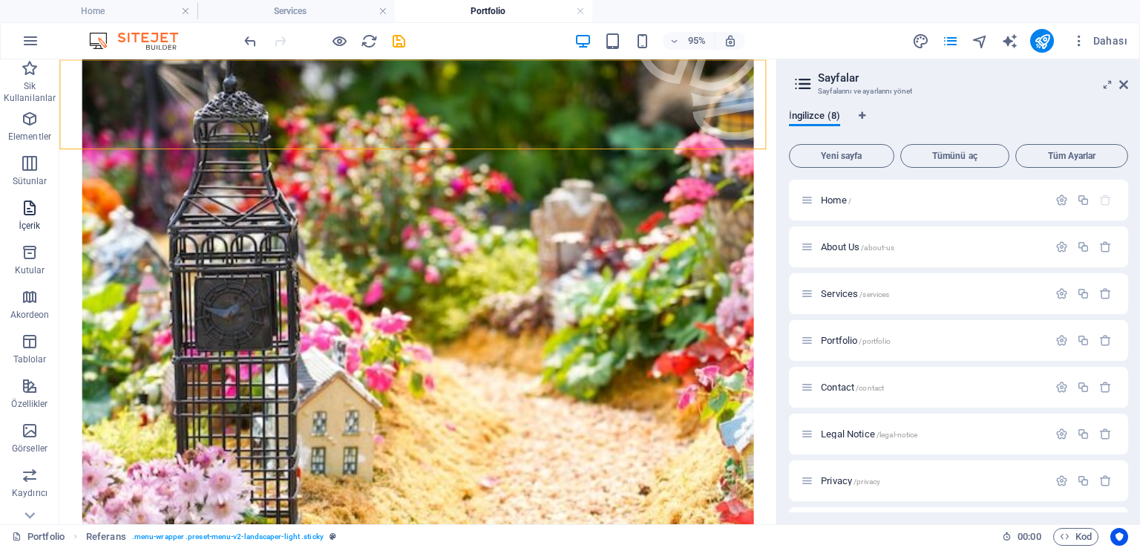
click at [24, 218] on span "İçerik" at bounding box center [29, 217] width 59 height 36
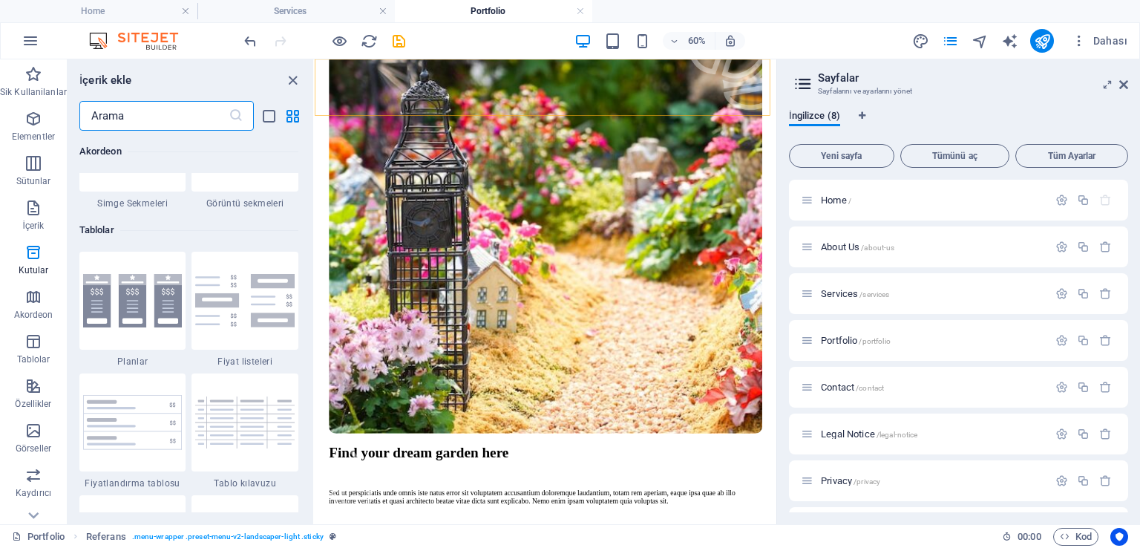
scroll to position [5121, 0]
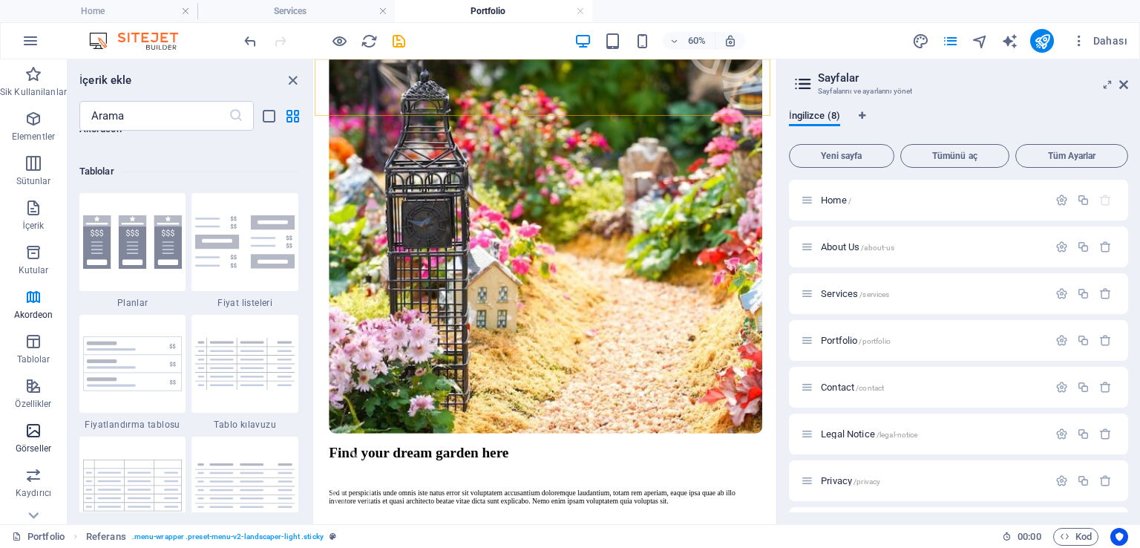
click at [31, 434] on icon "button" at bounding box center [33, 431] width 18 height 18
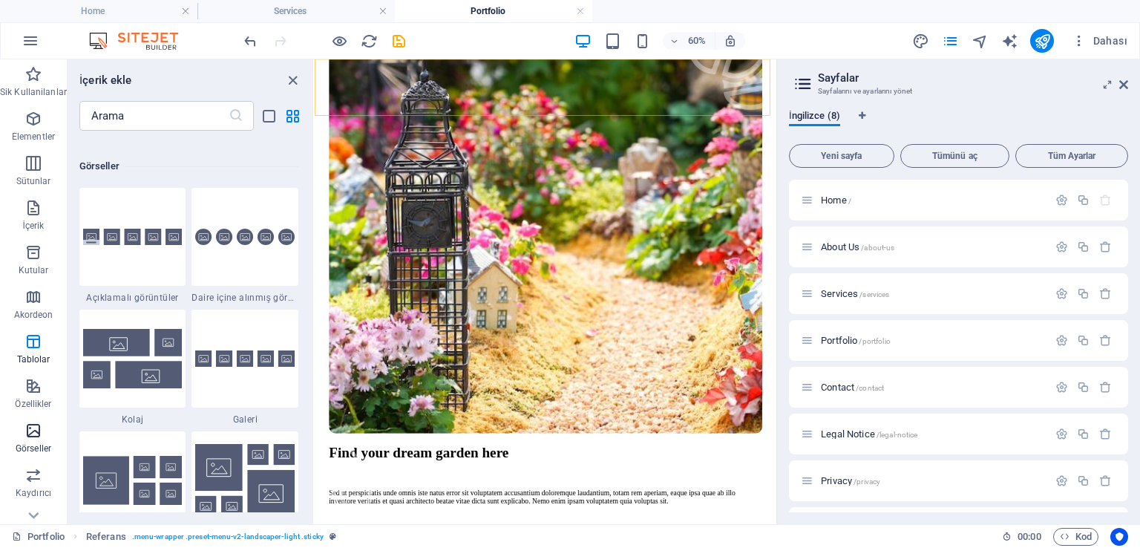
scroll to position [7527, 0]
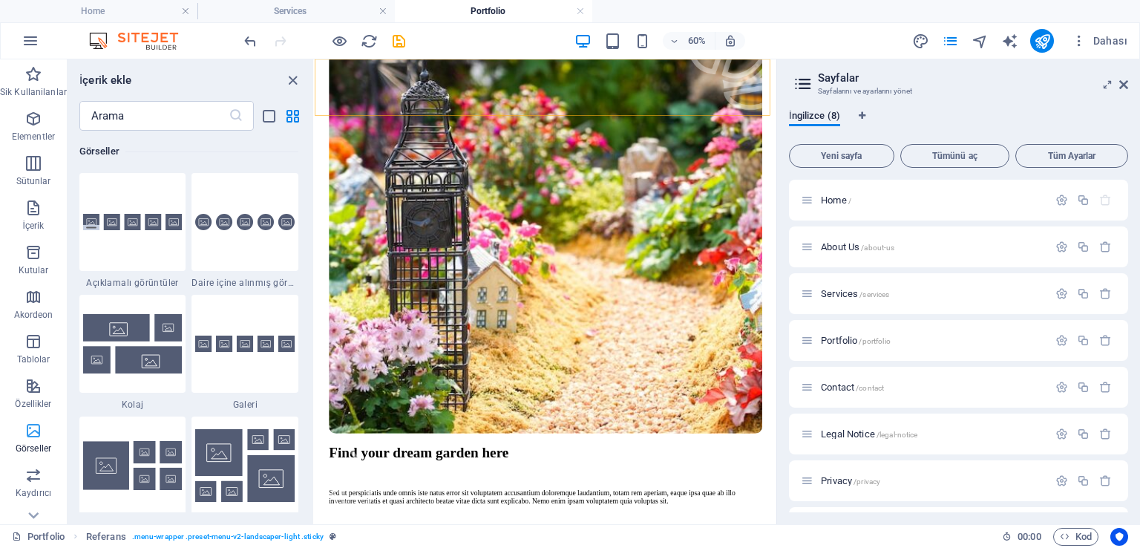
click at [31, 434] on icon "button" at bounding box center [33, 431] width 18 height 18
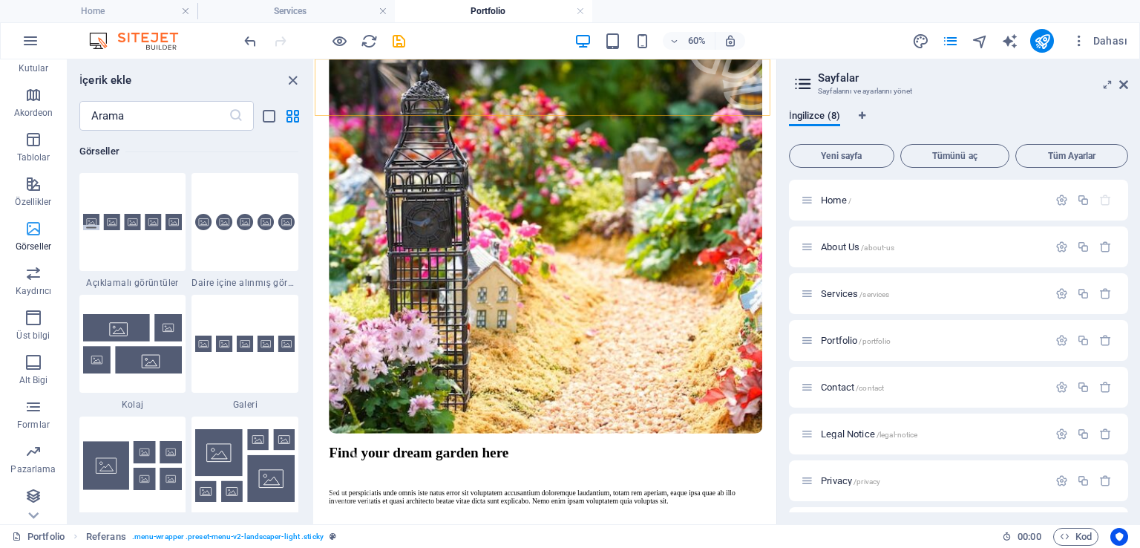
scroll to position [203, 0]
click at [922, 39] on icon "design" at bounding box center [920, 41] width 17 height 17
select select "px"
select select "500"
select select "px"
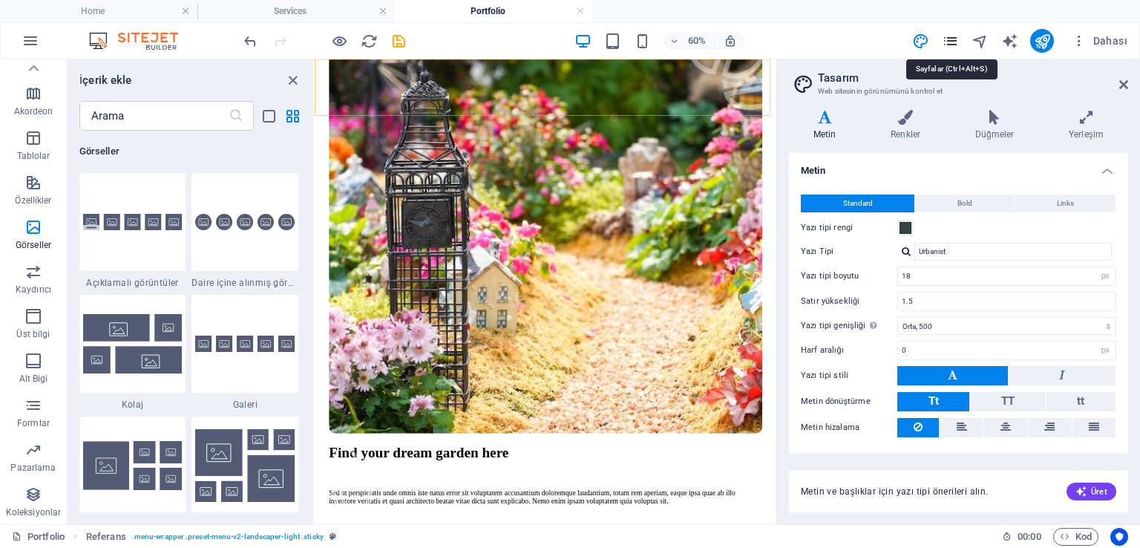
click at [951, 38] on icon "pages" at bounding box center [950, 41] width 17 height 17
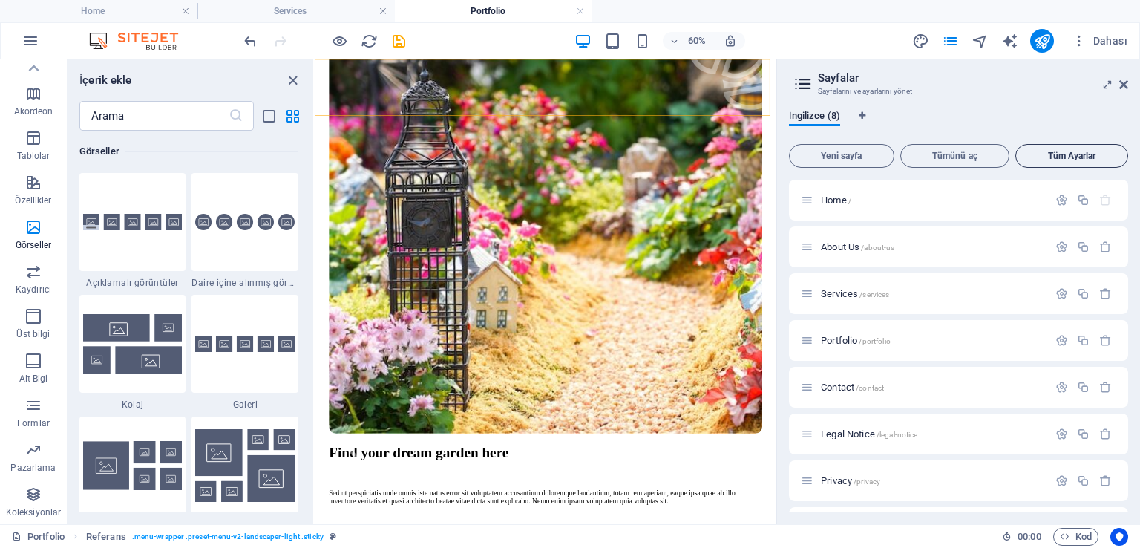
click at [1072, 157] on span "Tüm Ayarlar" at bounding box center [1071, 155] width 99 height 9
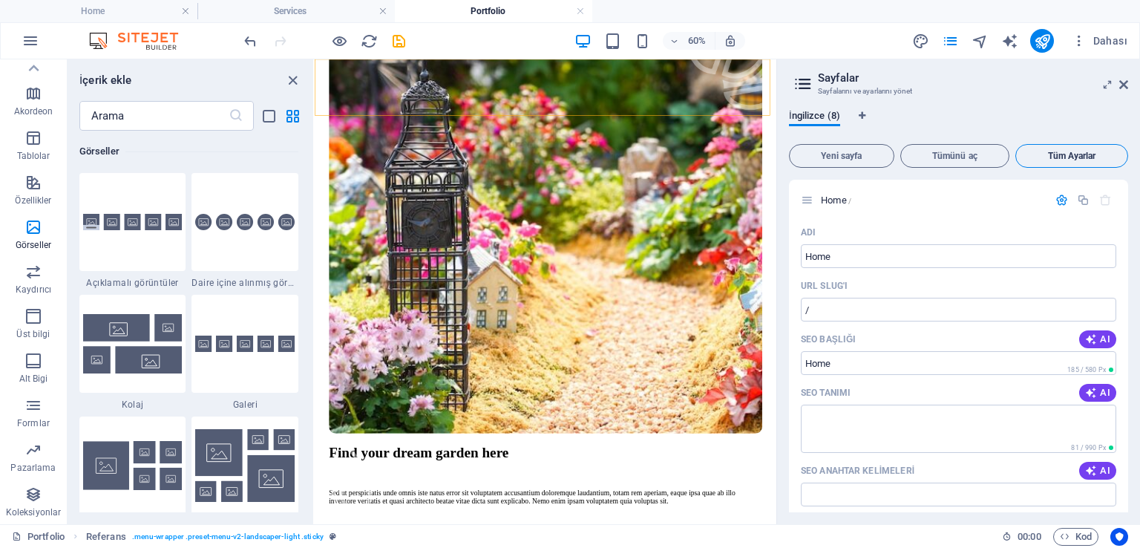
scroll to position [4109, 0]
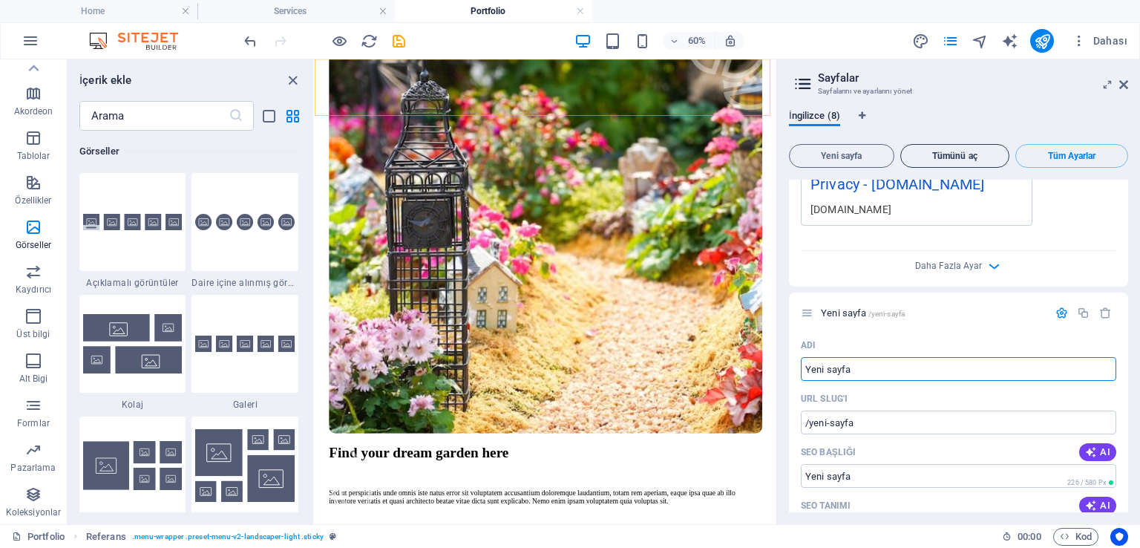
click at [958, 154] on span "Tümünü aç" at bounding box center [955, 155] width 97 height 9
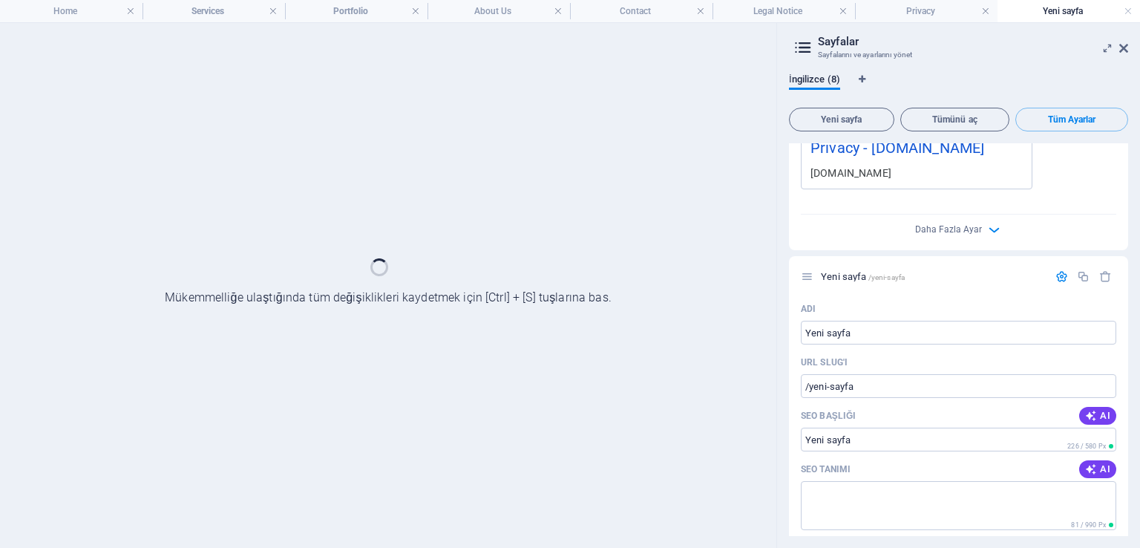
scroll to position [0, 0]
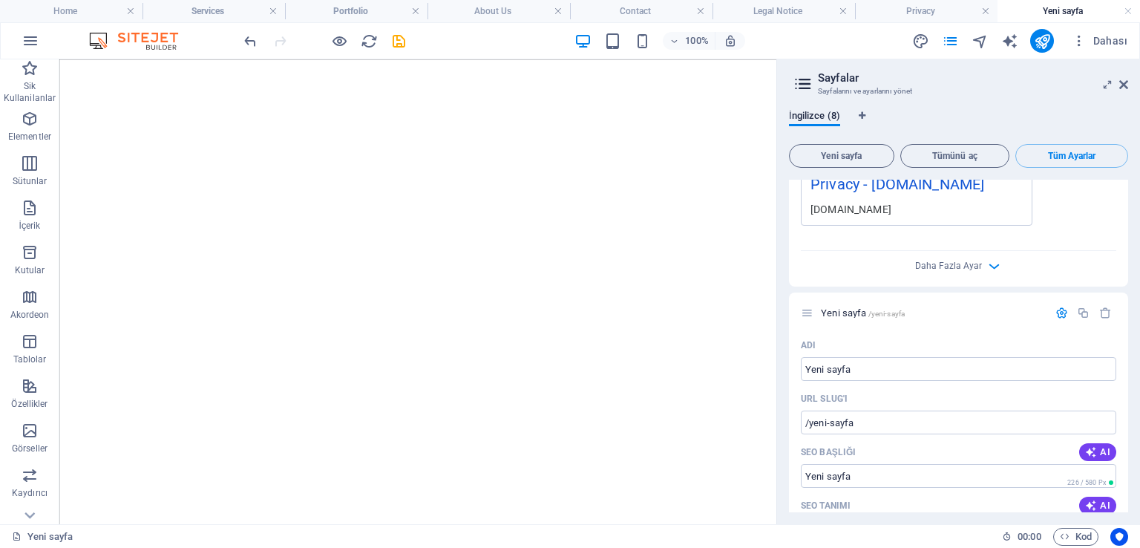
click at [1082, 154] on span "Tüm Ayarlar" at bounding box center [1071, 155] width 99 height 9
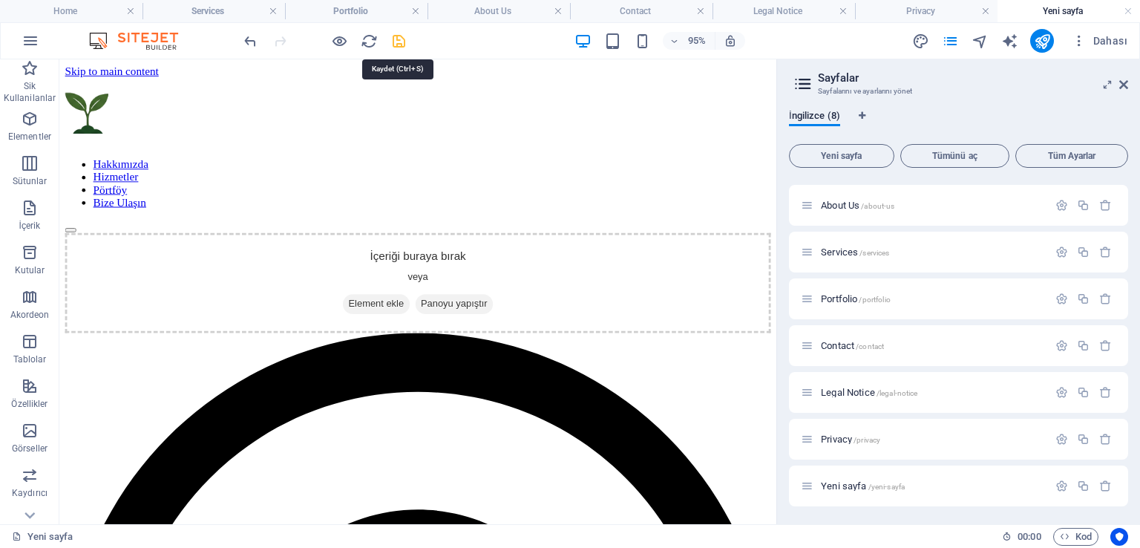
click at [396, 42] on icon "save" at bounding box center [398, 41] width 17 height 17
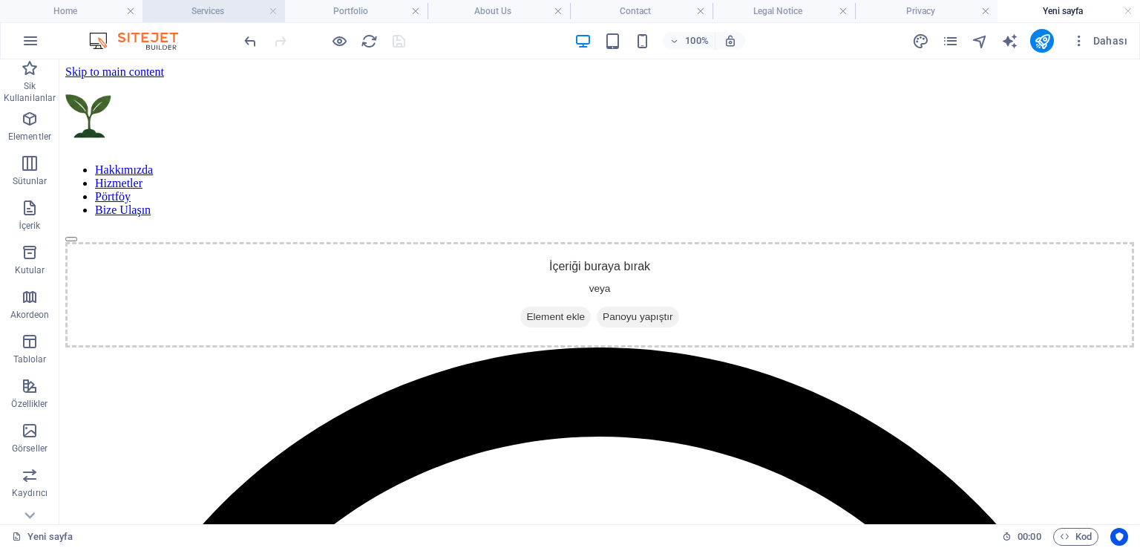
click at [215, 5] on h4 "Services" at bounding box center [214, 11] width 143 height 16
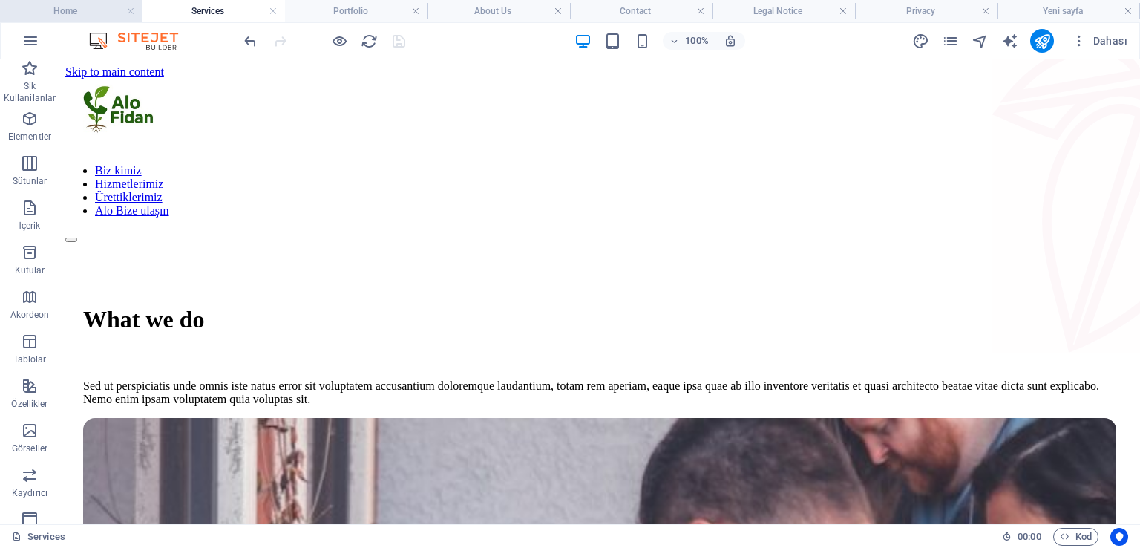
click at [94, 18] on h4 "Home" at bounding box center [71, 11] width 143 height 16
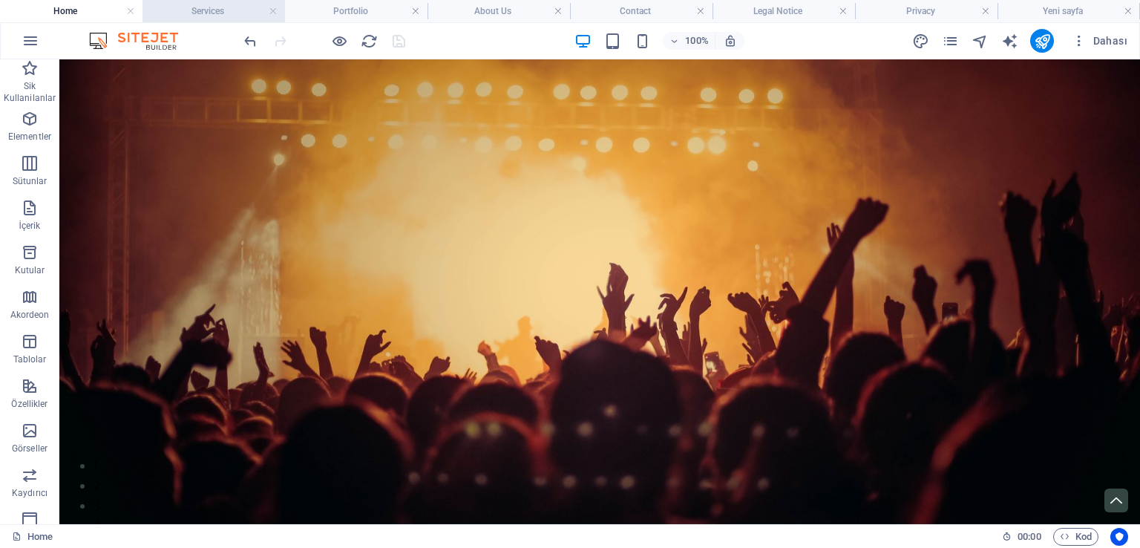
click at [210, 5] on h4 "Services" at bounding box center [214, 11] width 143 height 16
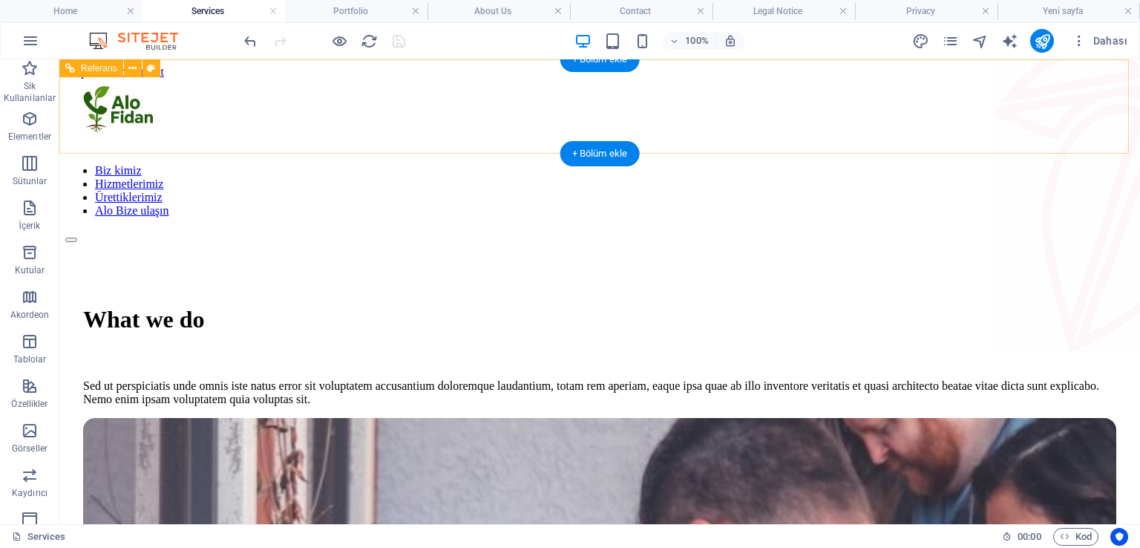
click at [218, 99] on div at bounding box center [599, 115] width 1069 height 73
click at [229, 88] on div at bounding box center [599, 115] width 1069 height 73
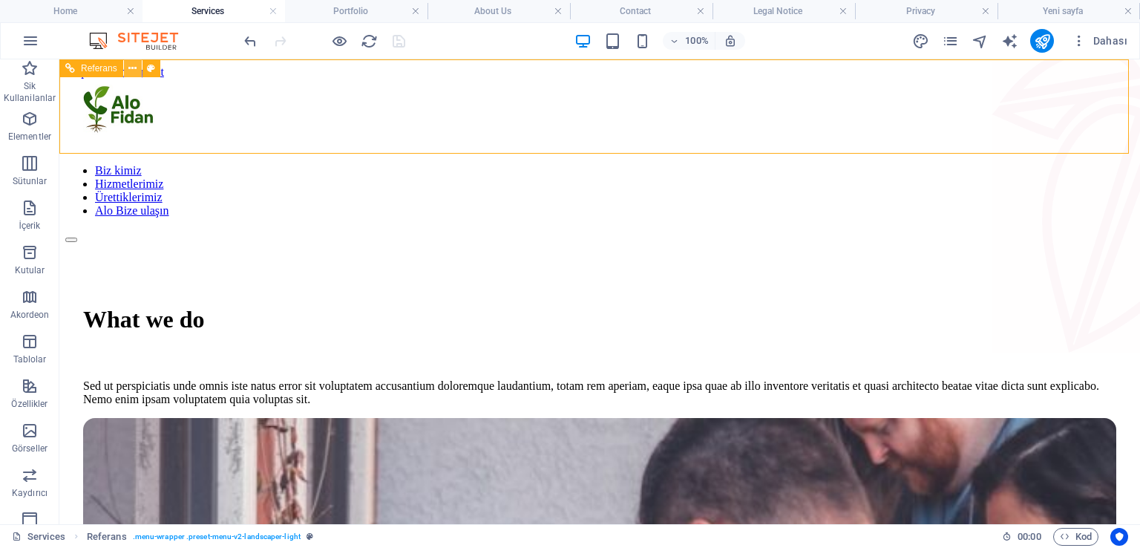
click at [132, 66] on icon at bounding box center [132, 69] width 8 height 16
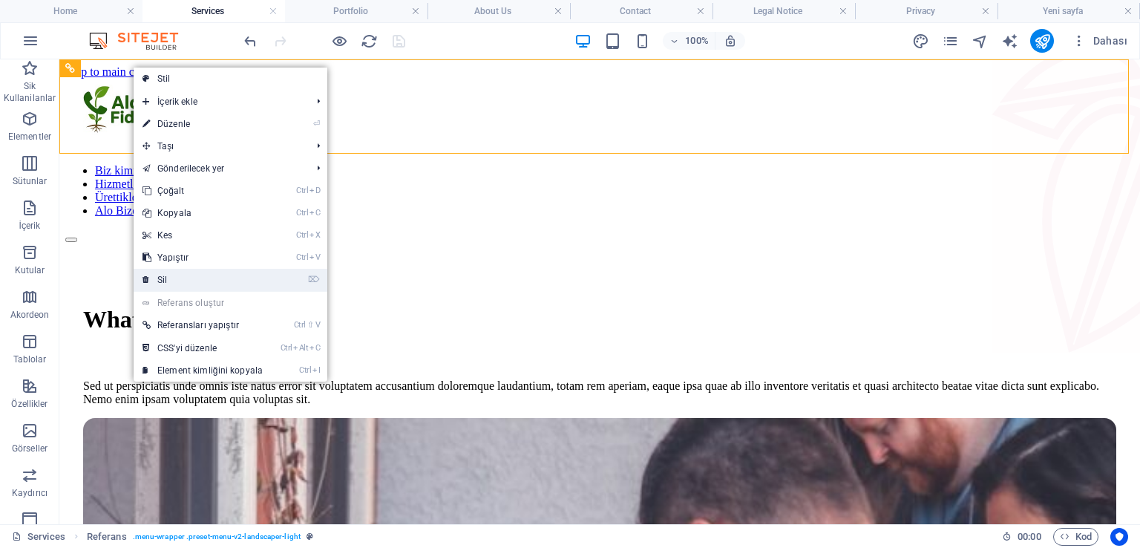
click at [199, 278] on link "⌦ Sil" at bounding box center [203, 280] width 138 height 22
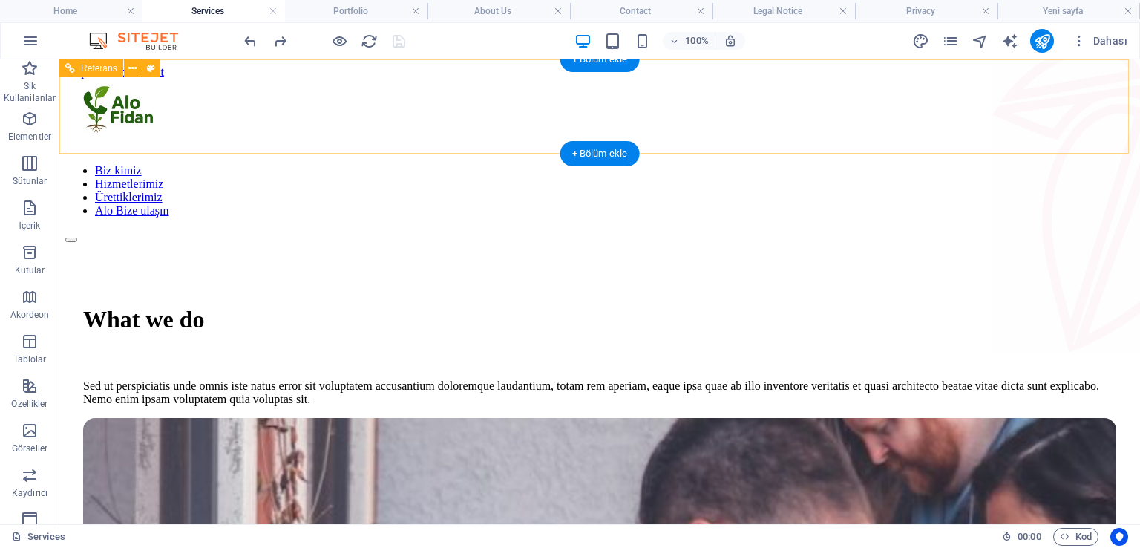
click at [235, 102] on div at bounding box center [599, 115] width 1069 height 73
click at [234, 102] on div at bounding box center [599, 115] width 1069 height 73
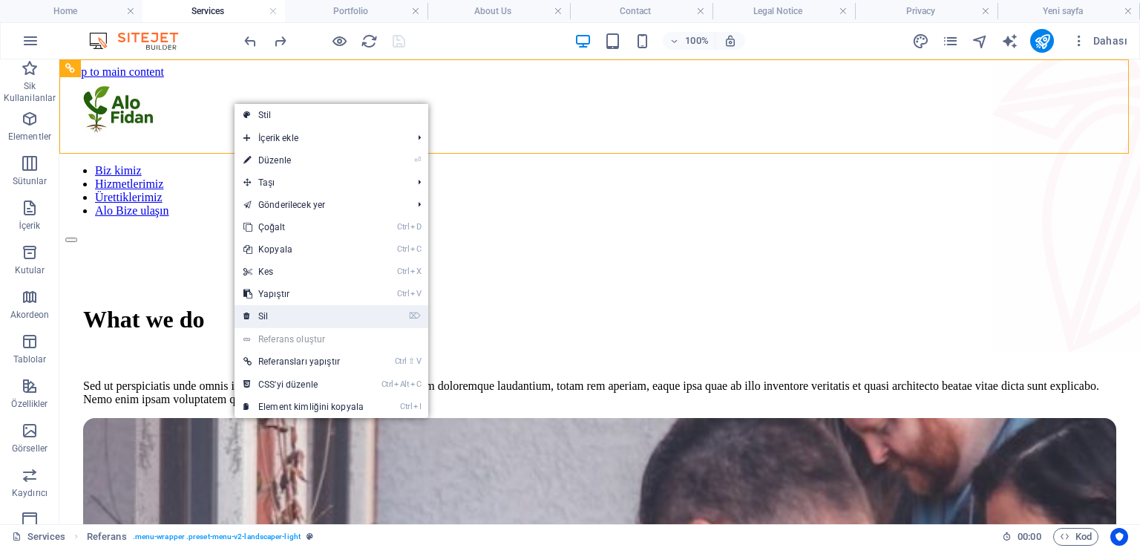
click at [305, 318] on link "⌦ Sil" at bounding box center [304, 316] width 138 height 22
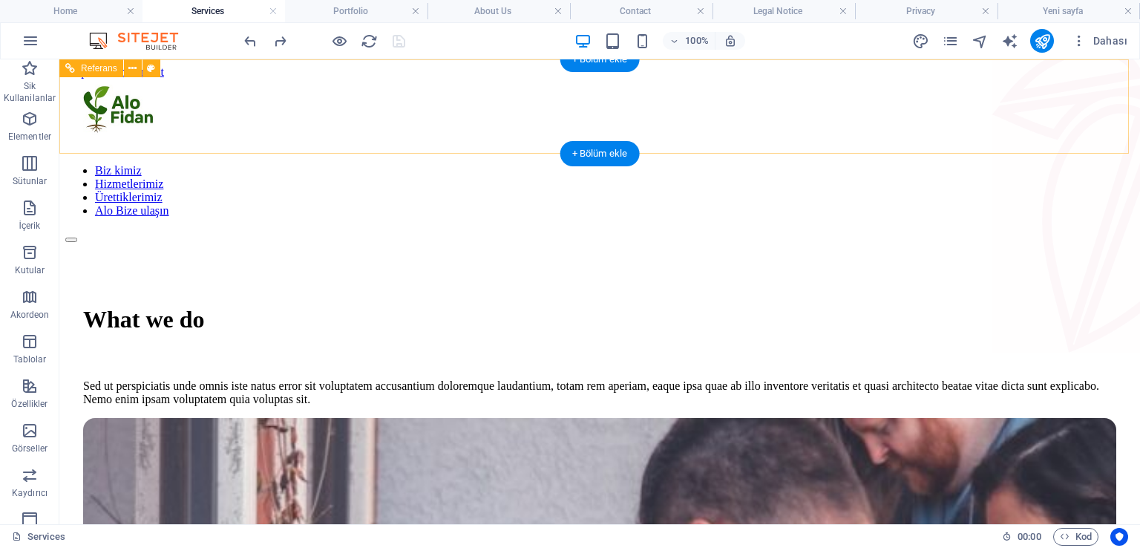
click at [260, 122] on div at bounding box center [599, 115] width 1069 height 73
drag, startPoint x: 238, startPoint y: 111, endPoint x: 247, endPoint y: 103, distance: 11.6
click at [234, 110] on div at bounding box center [599, 115] width 1069 height 73
select select "rem"
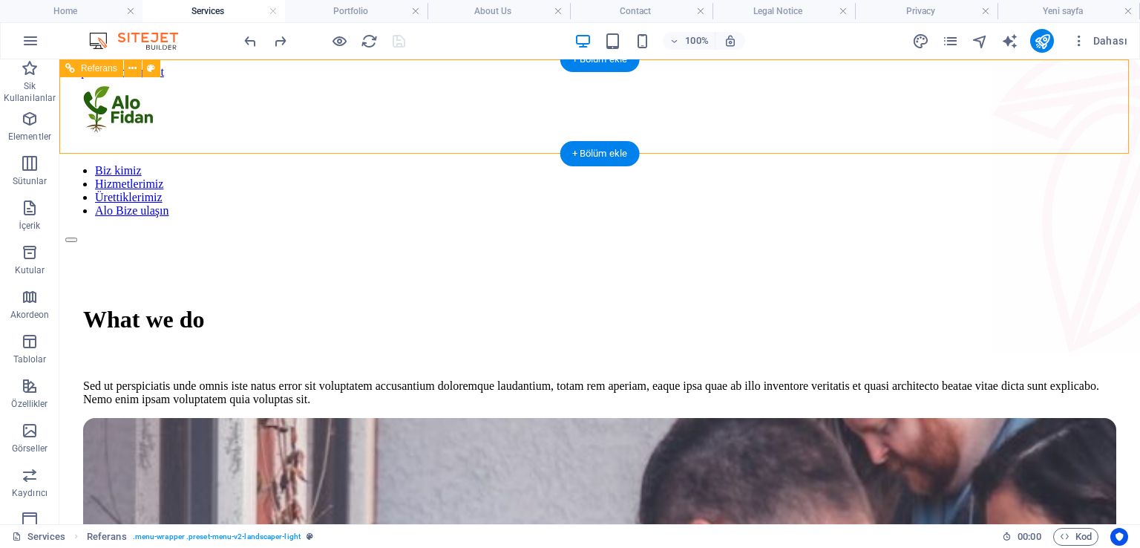
select select "preset-menu-v2-landscaper-light"
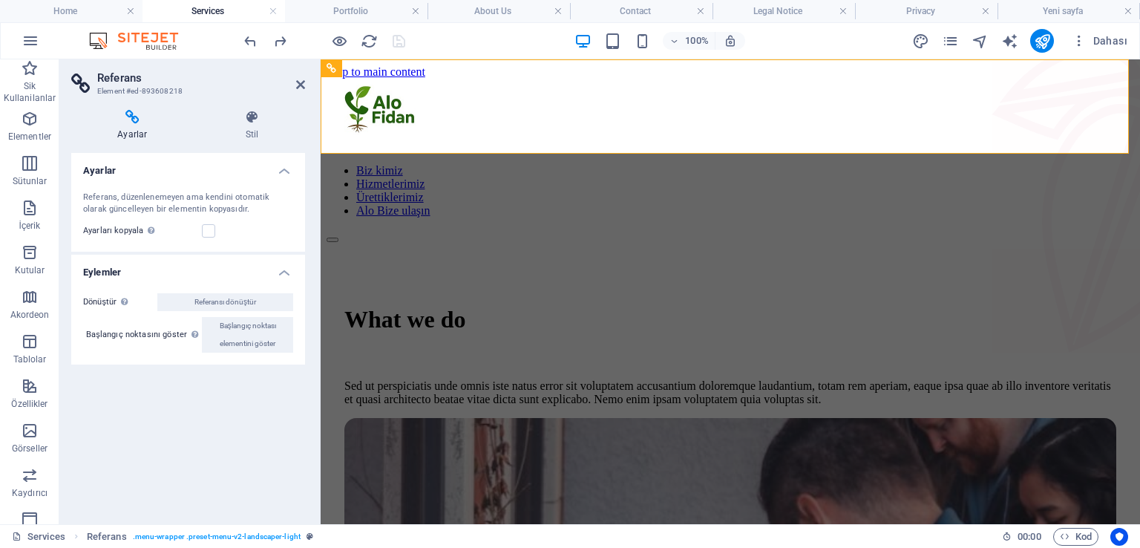
click at [234, 110] on icon at bounding box center [252, 117] width 105 height 15
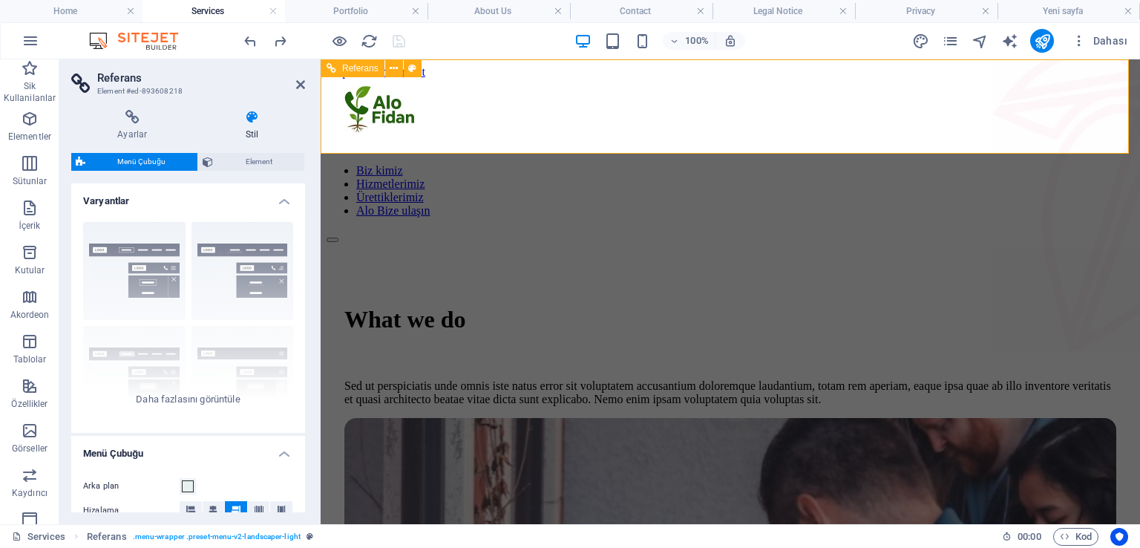
click at [408, 122] on div at bounding box center [731, 115] width 808 height 73
click at [395, 111] on div at bounding box center [731, 115] width 808 height 73
click at [514, 13] on h4 "About Us" at bounding box center [499, 11] width 143 height 16
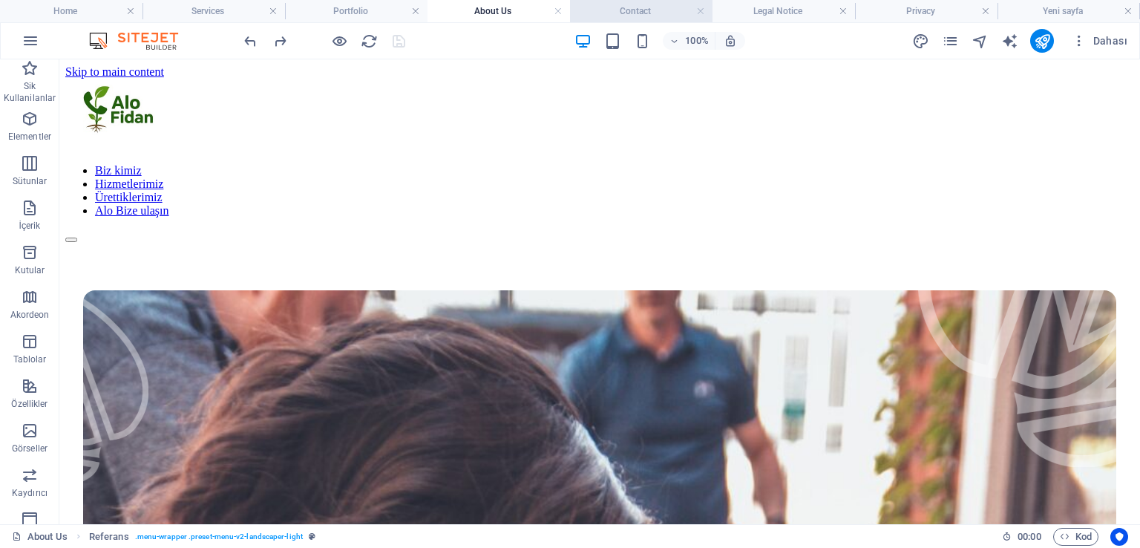
click at [647, 7] on h4 "Contact" at bounding box center [641, 11] width 143 height 16
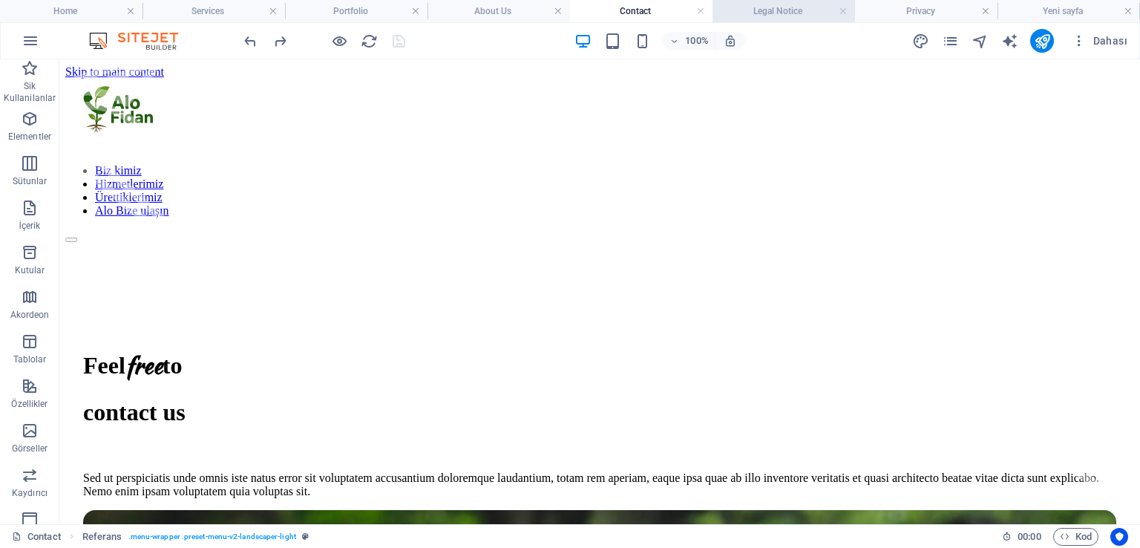
click at [768, 16] on h4 "Legal Notice" at bounding box center [784, 11] width 143 height 16
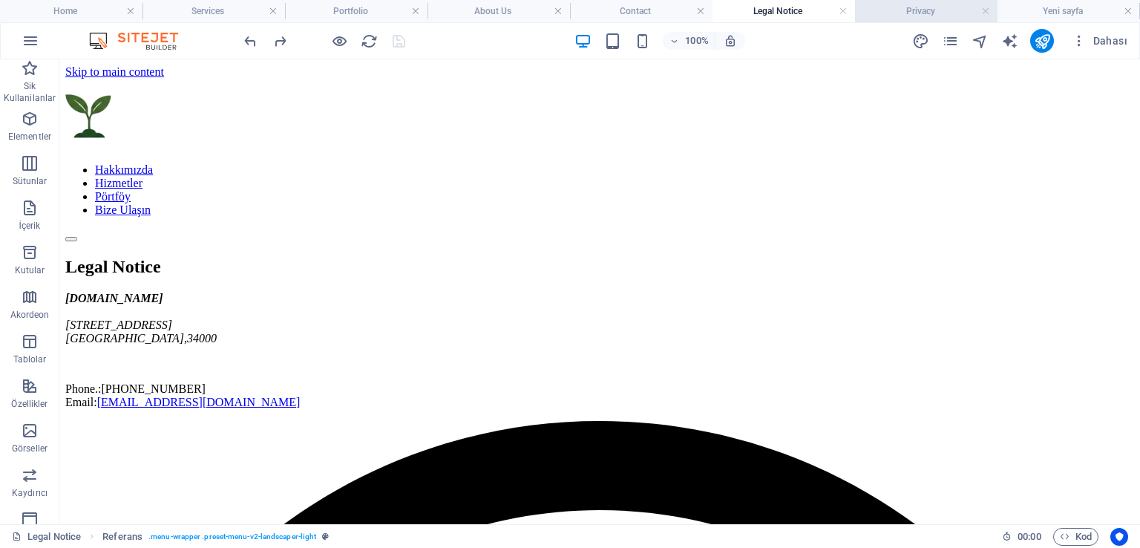
click at [938, 10] on h4 "Privacy" at bounding box center [926, 11] width 143 height 16
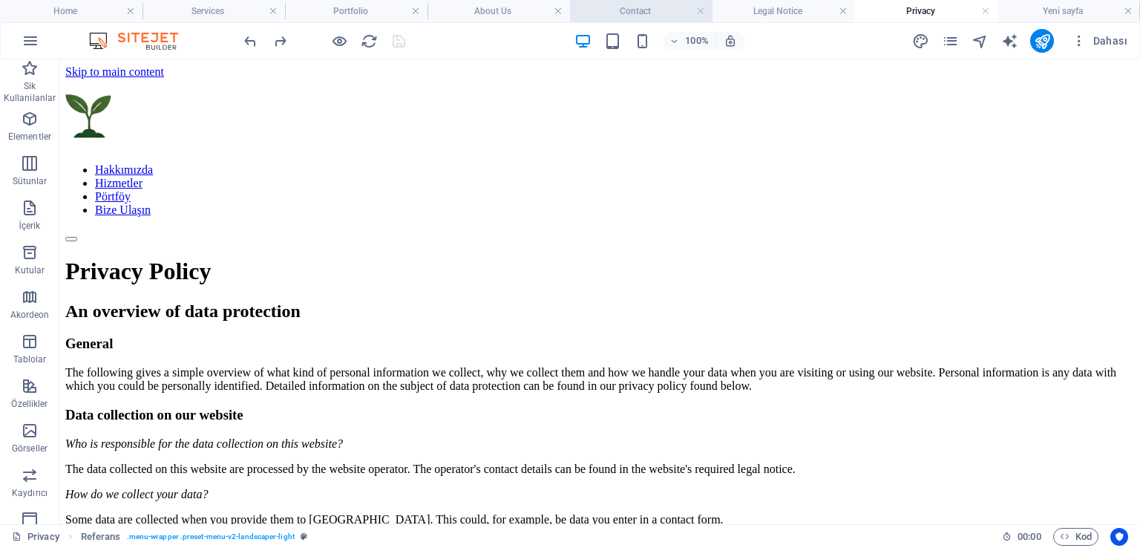
click at [641, 6] on h4 "Contact" at bounding box center [641, 11] width 143 height 16
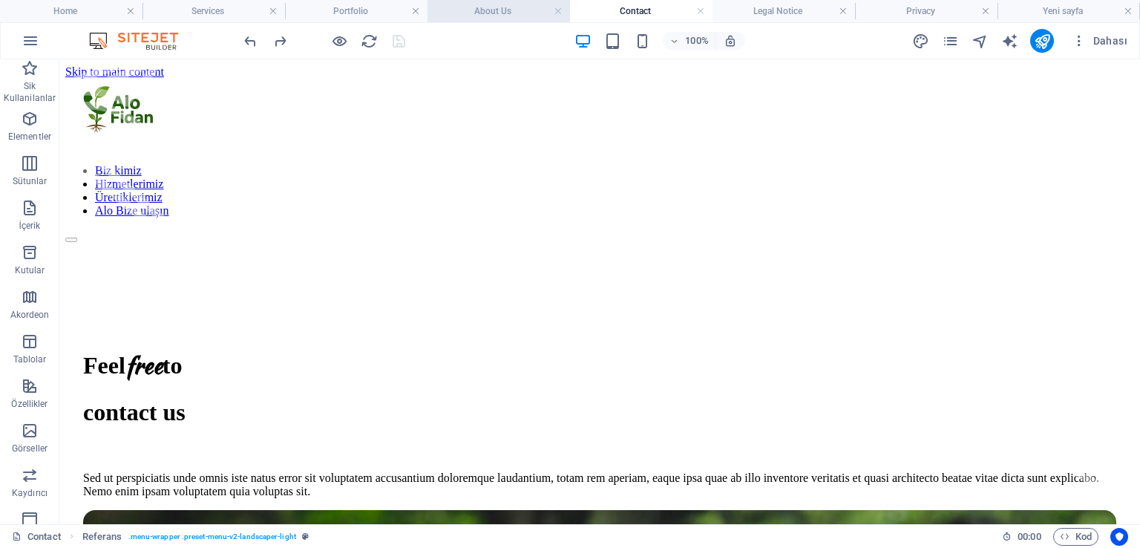
click at [521, 6] on h4 "About Us" at bounding box center [499, 11] width 143 height 16
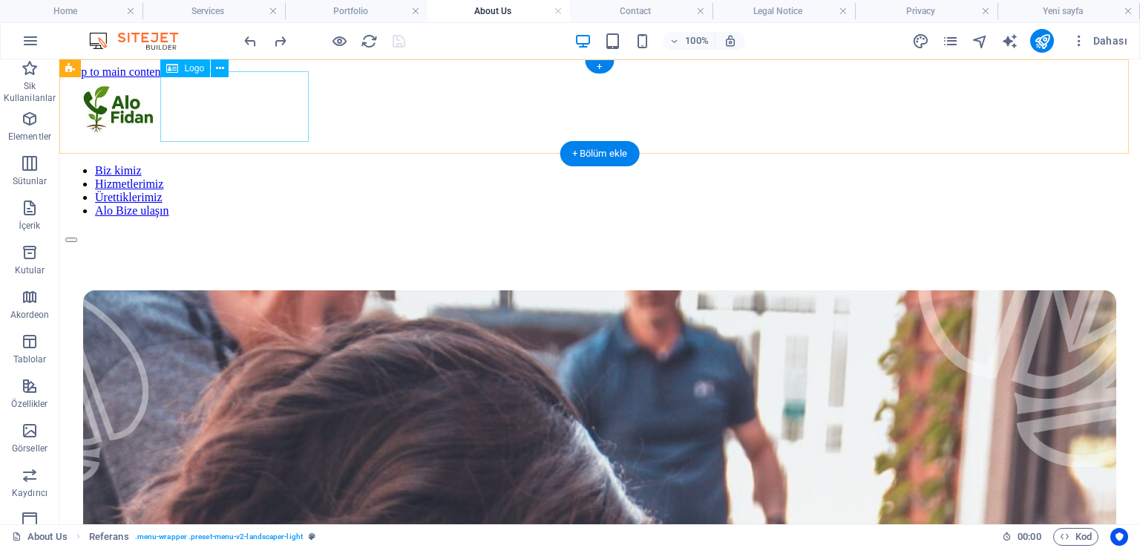
click at [248, 121] on div at bounding box center [599, 115] width 1069 height 73
click at [161, 107] on div at bounding box center [599, 115] width 1069 height 73
drag, startPoint x: 161, startPoint y: 107, endPoint x: 189, endPoint y: 108, distance: 28.2
click at [189, 108] on div at bounding box center [599, 115] width 1069 height 73
select select "px"
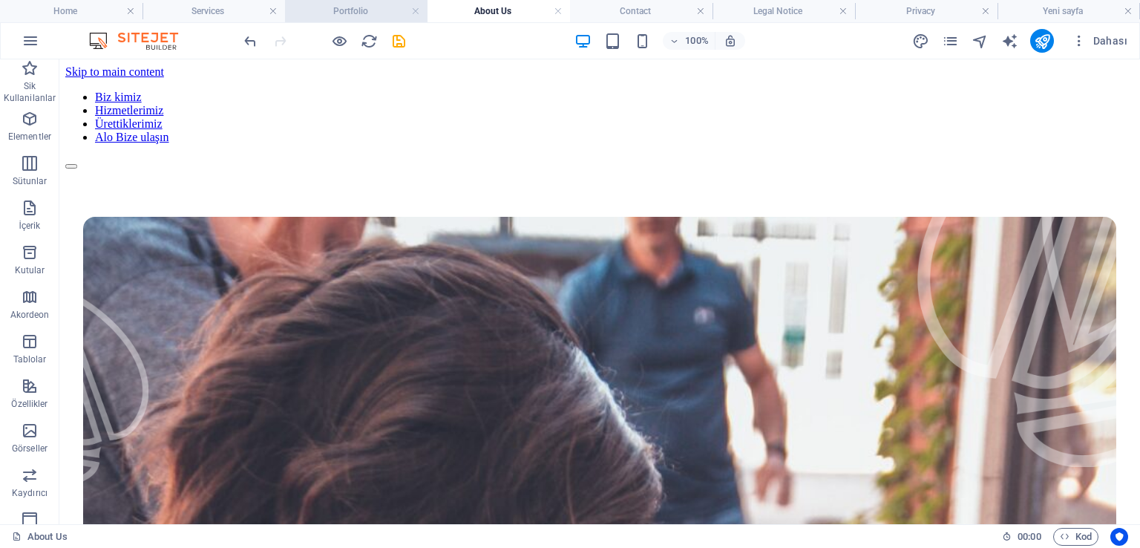
click at [350, 8] on h4 "Portfolio" at bounding box center [356, 11] width 143 height 16
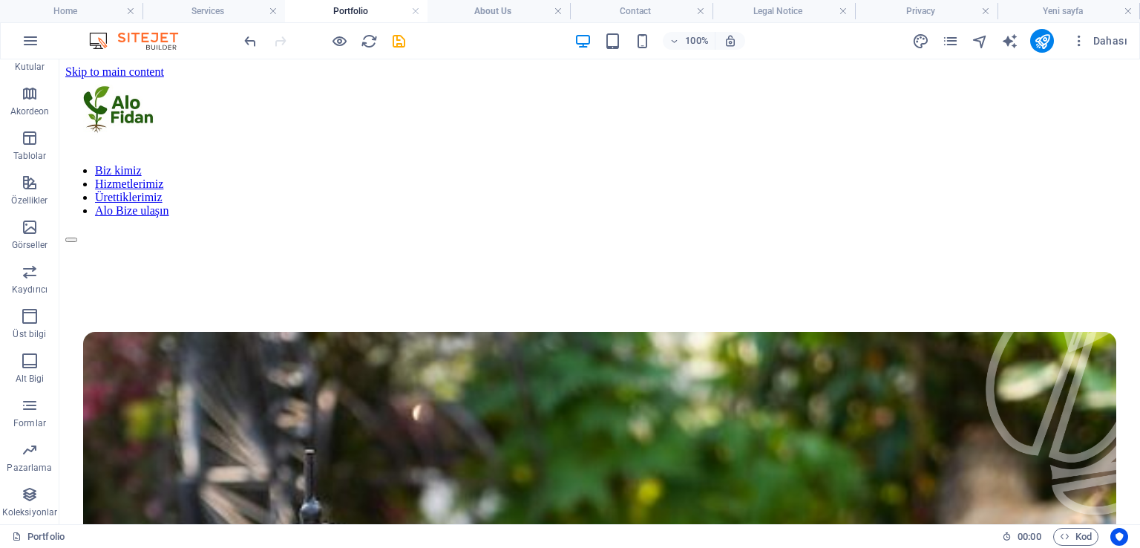
scroll to position [370, 0]
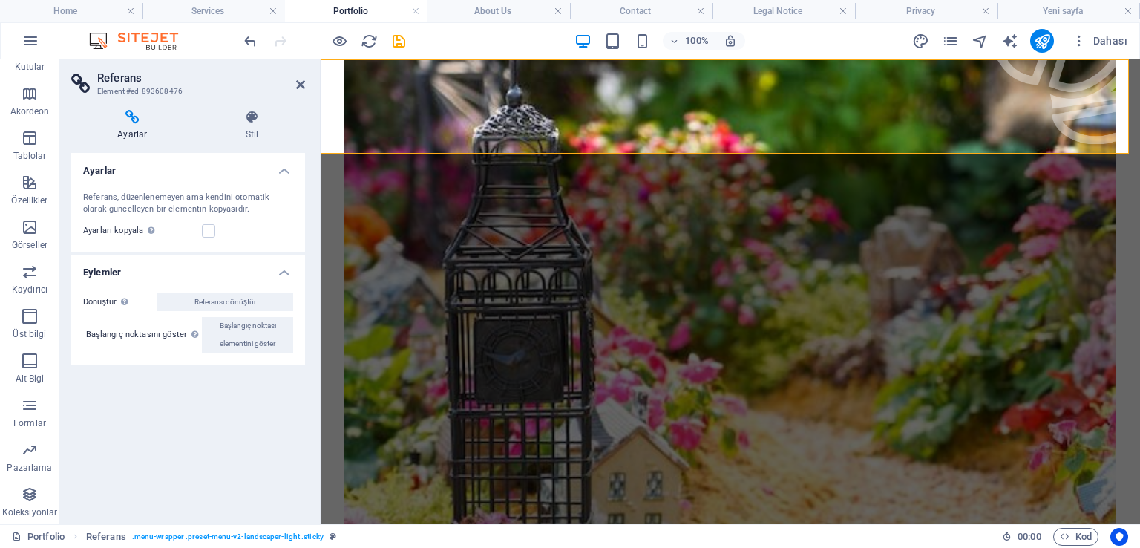
click at [301, 79] on icon at bounding box center [300, 85] width 9 height 12
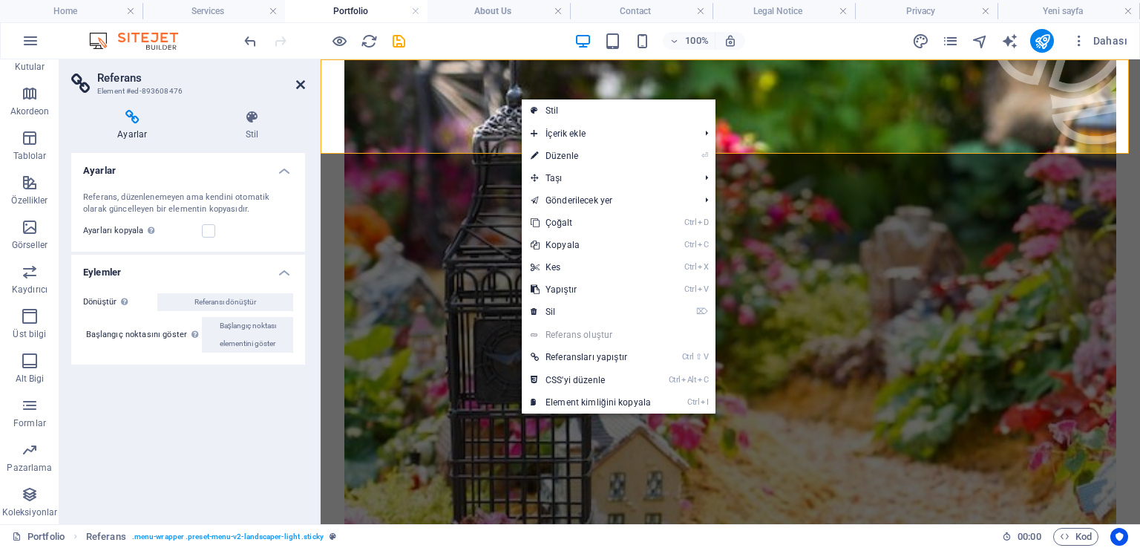
drag, startPoint x: 299, startPoint y: 82, endPoint x: 240, endPoint y: 22, distance: 84.5
click at [299, 82] on icon at bounding box center [300, 85] width 9 height 12
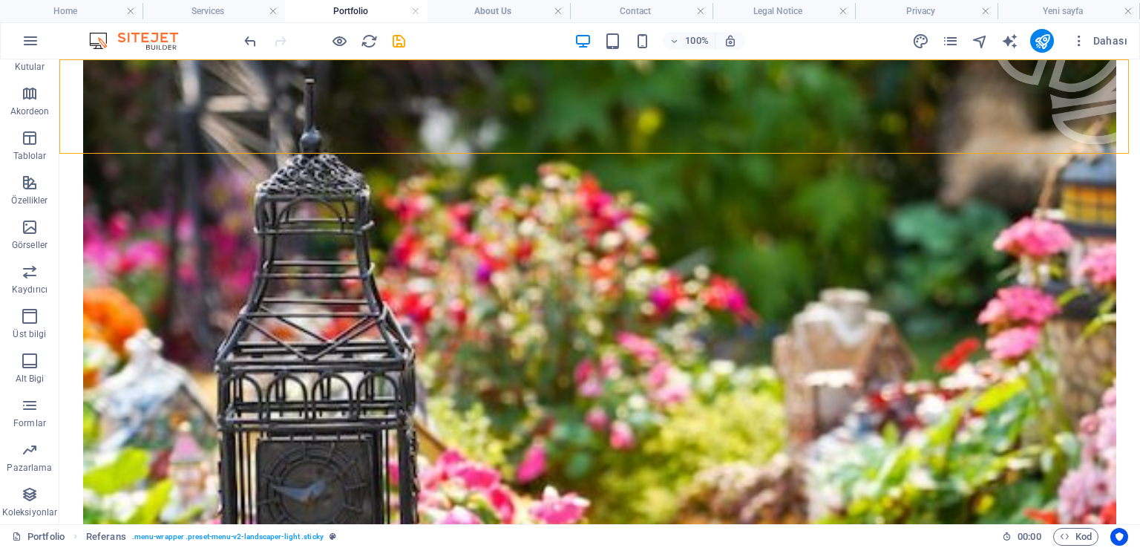
click at [474, 10] on h4 "About Us" at bounding box center [499, 11] width 143 height 16
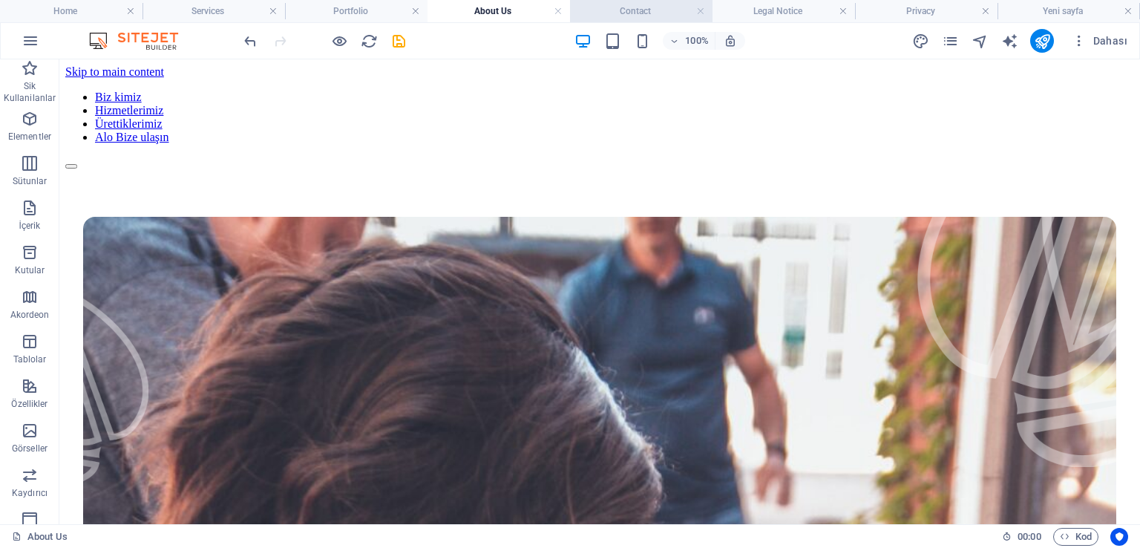
click at [618, 8] on h4 "Contact" at bounding box center [641, 11] width 143 height 16
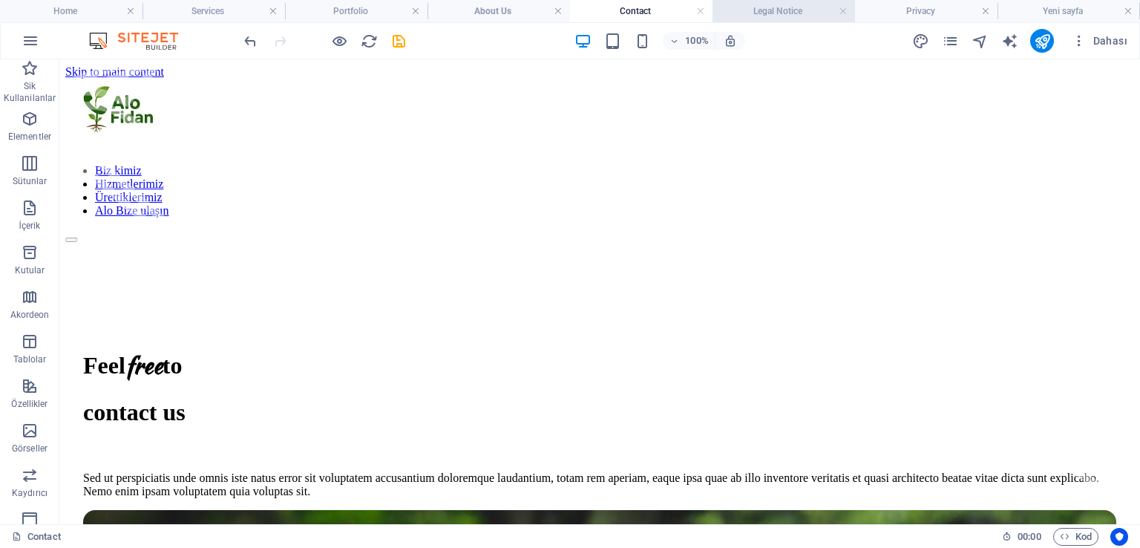
click at [782, 12] on h4 "Legal Notice" at bounding box center [784, 11] width 143 height 16
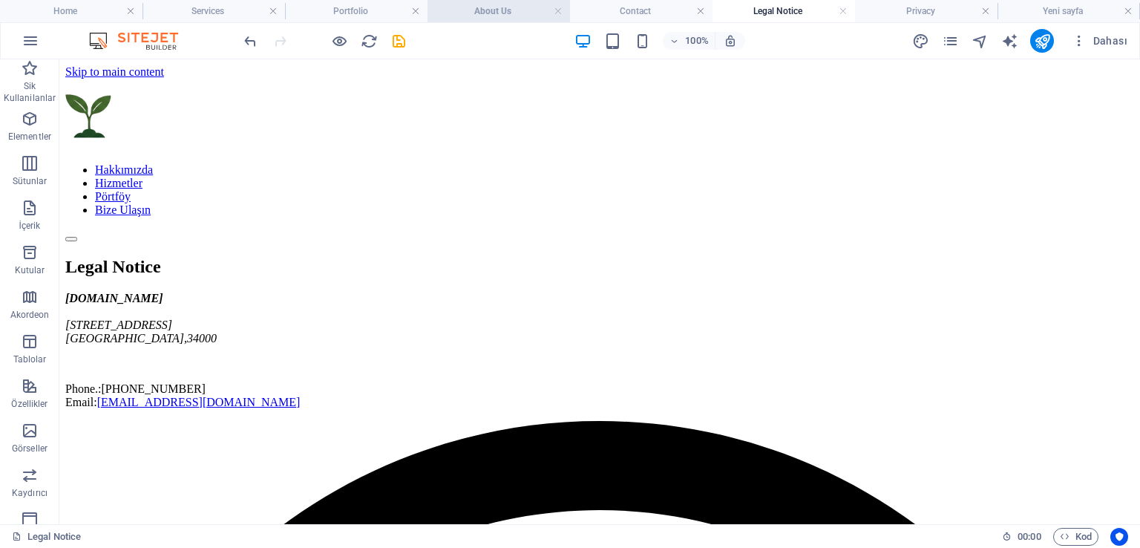
click at [503, 7] on h4 "About Us" at bounding box center [499, 11] width 143 height 16
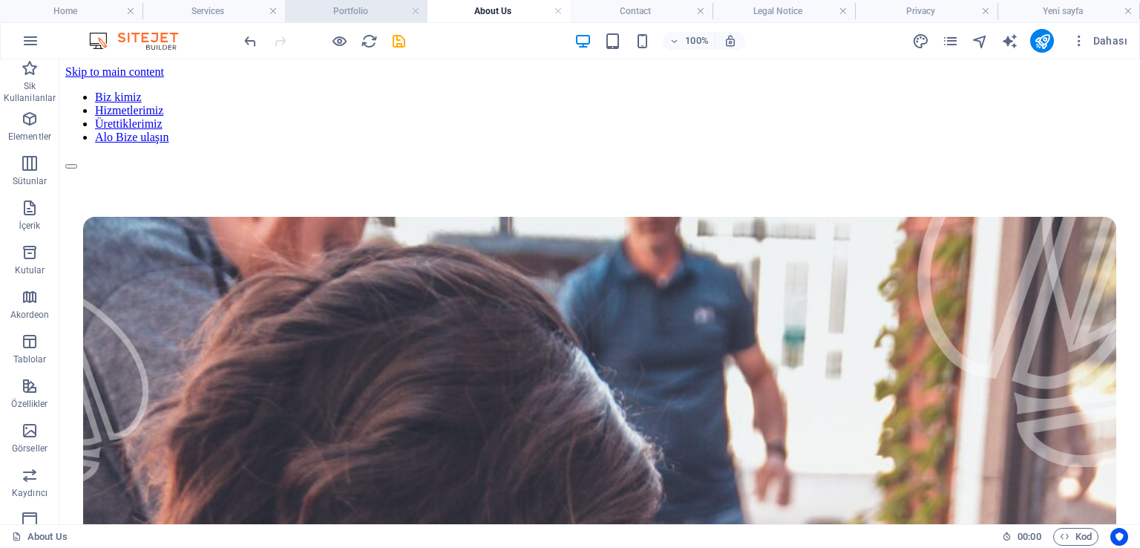
click at [399, 3] on h4 "Portfolio" at bounding box center [356, 11] width 143 height 16
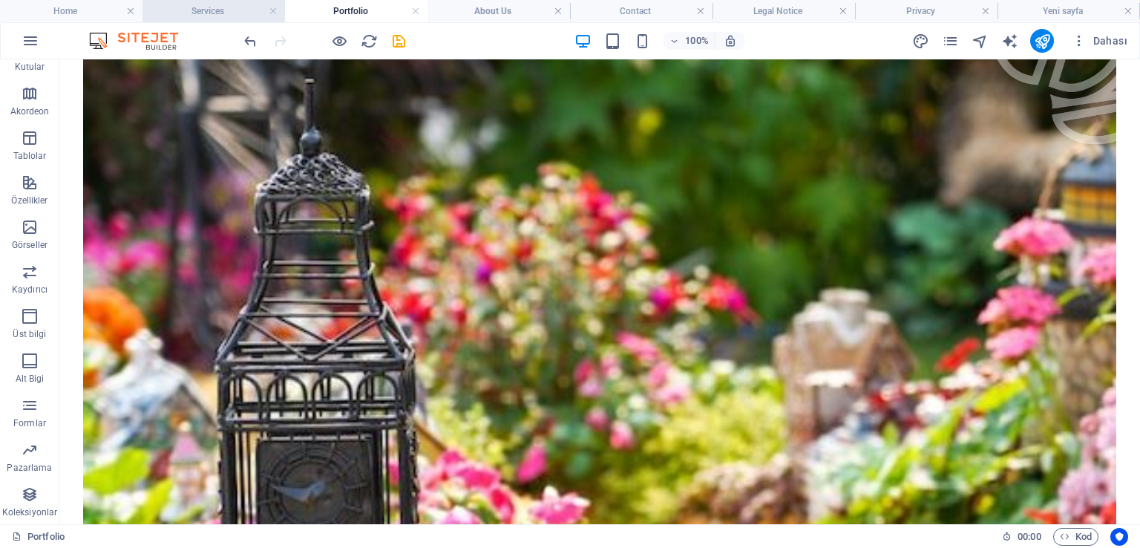
click at [218, 8] on h4 "Services" at bounding box center [214, 11] width 143 height 16
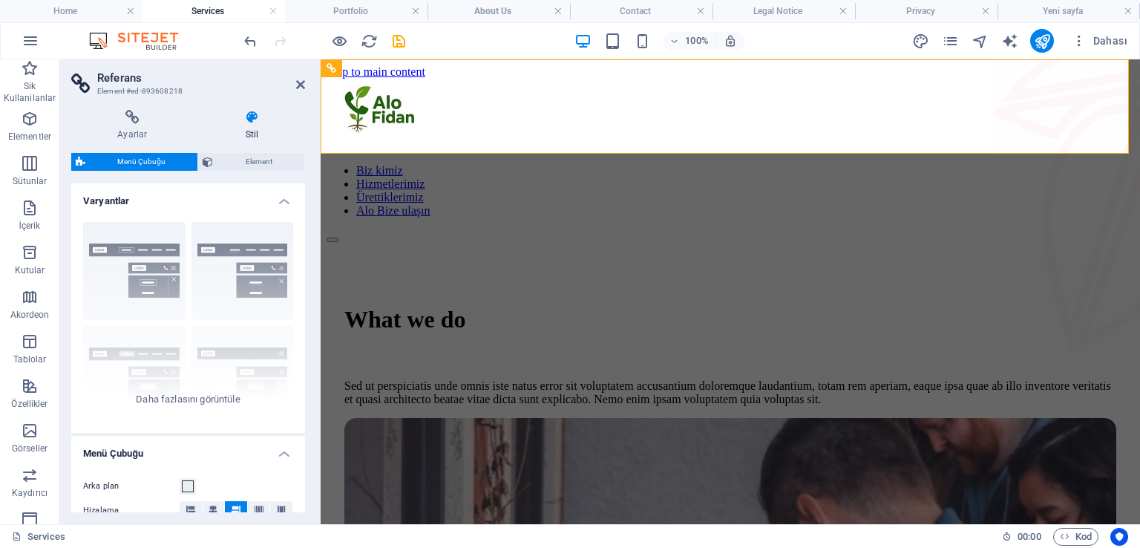
scroll to position [0, 0]
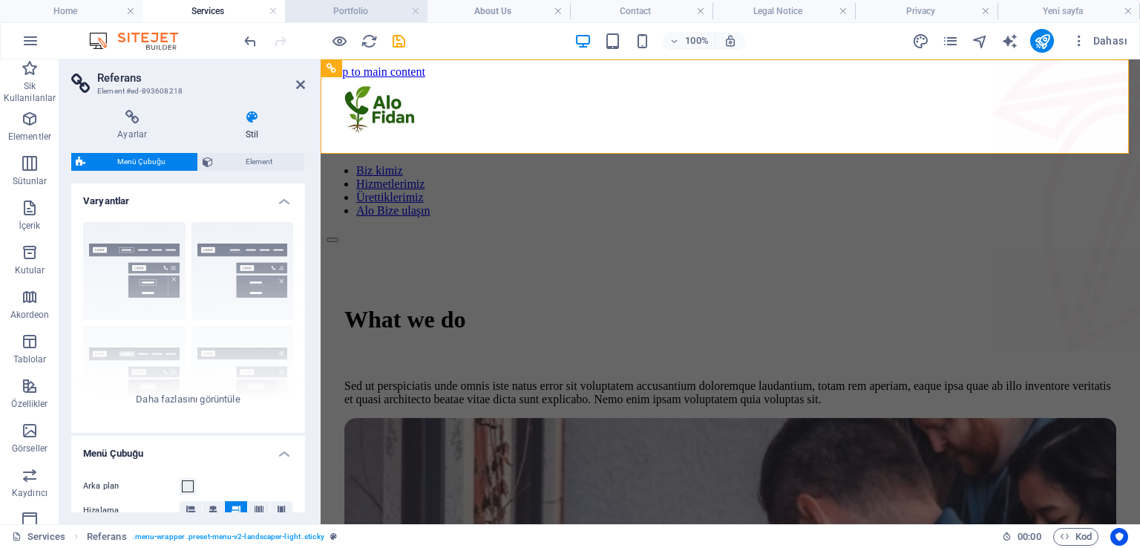
click at [358, 13] on h4 "Portfolio" at bounding box center [356, 11] width 143 height 16
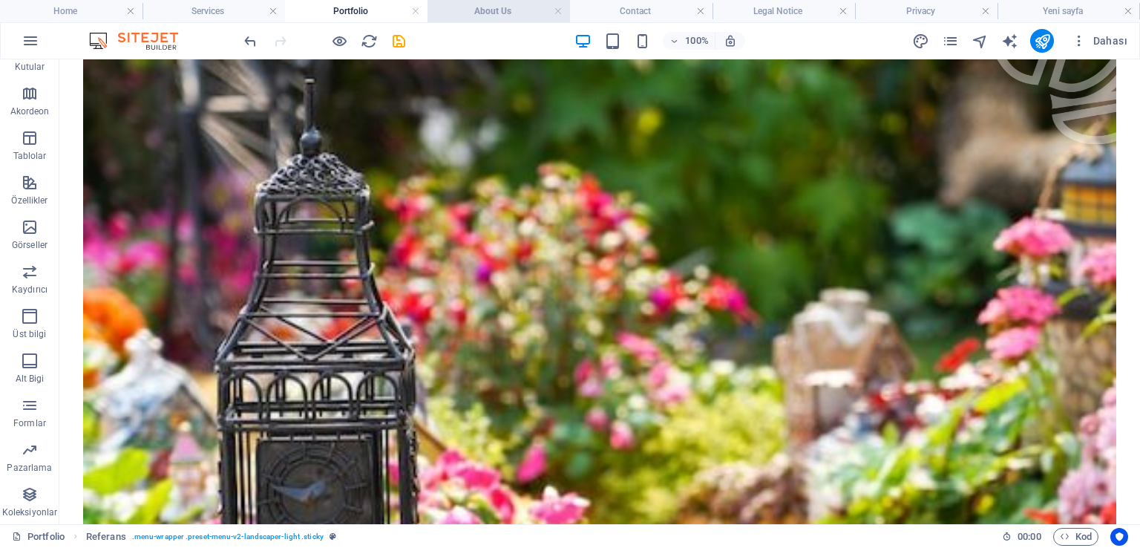
click at [514, 7] on h4 "About Us" at bounding box center [499, 11] width 143 height 16
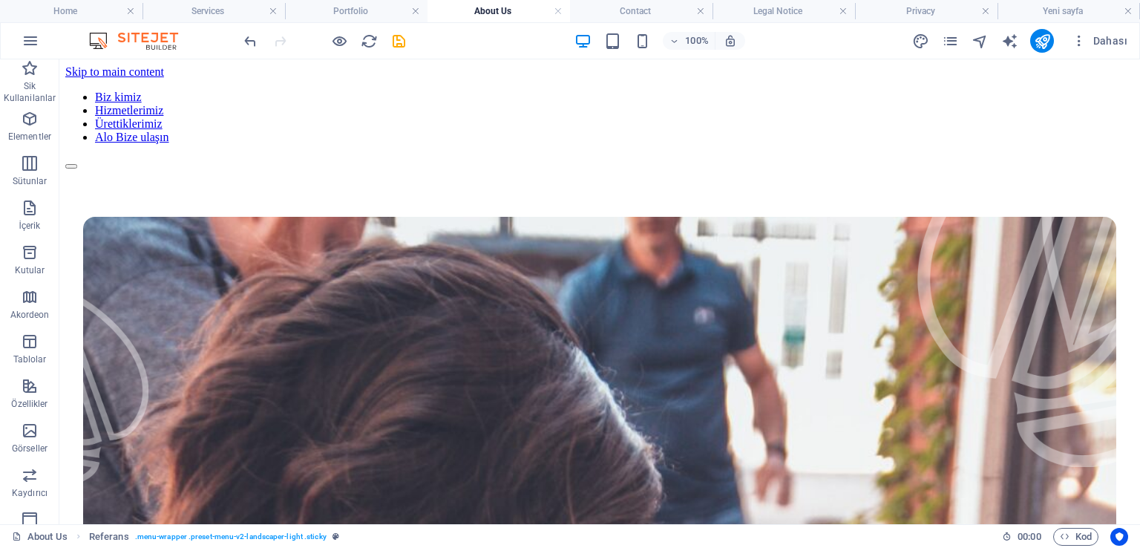
scroll to position [0, 0]
click at [365, 13] on h4 "Portfolio" at bounding box center [356, 11] width 143 height 16
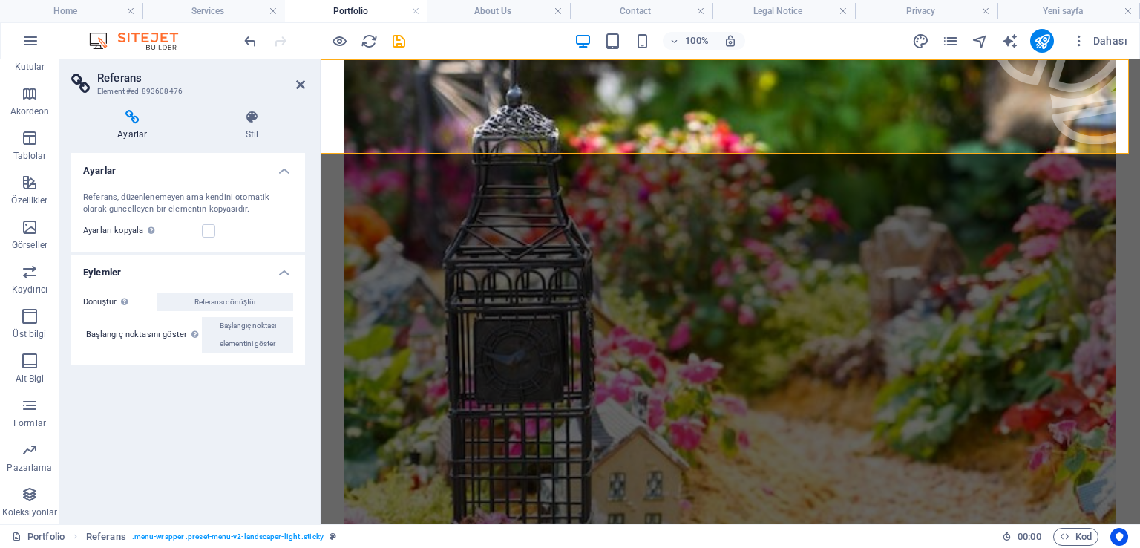
click at [243, 106] on div "Ayarlar Stil Ayarlar Referans, düzenlenemeyen ama kendini otomatik olarak günce…" at bounding box center [188, 311] width 258 height 426
click at [299, 81] on icon at bounding box center [300, 85] width 9 height 12
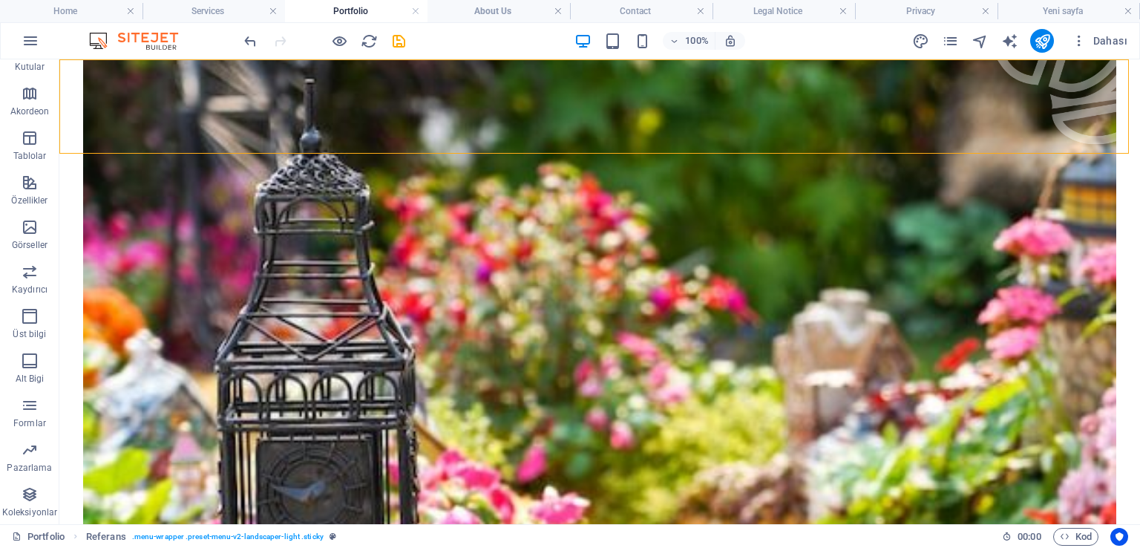
select select "rem"
select select "preset-menu-v2-landscaper-light"
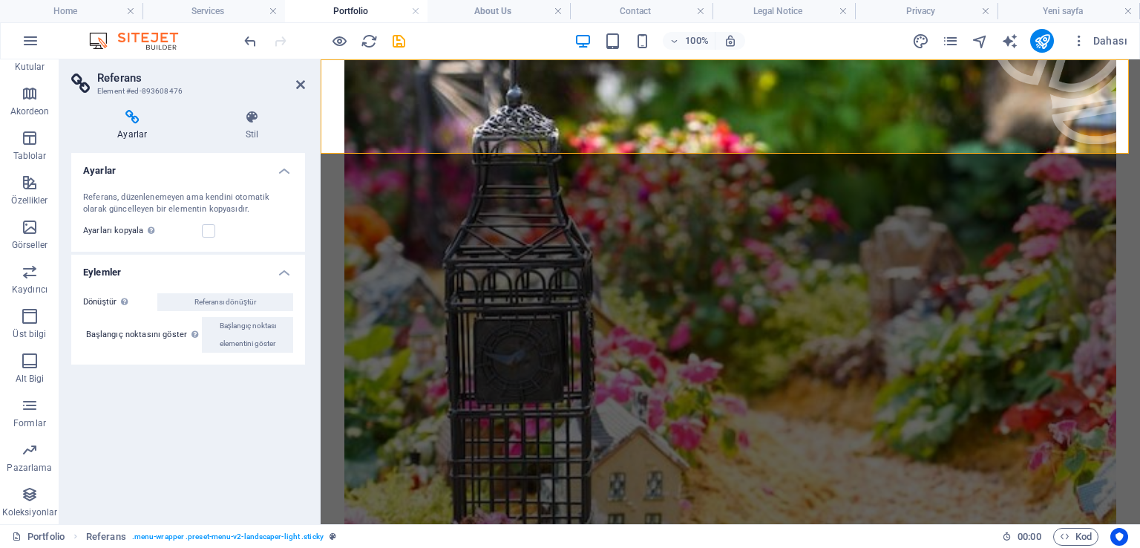
click at [139, 123] on icon at bounding box center [132, 117] width 122 height 15
click at [258, 120] on icon at bounding box center [252, 117] width 105 height 15
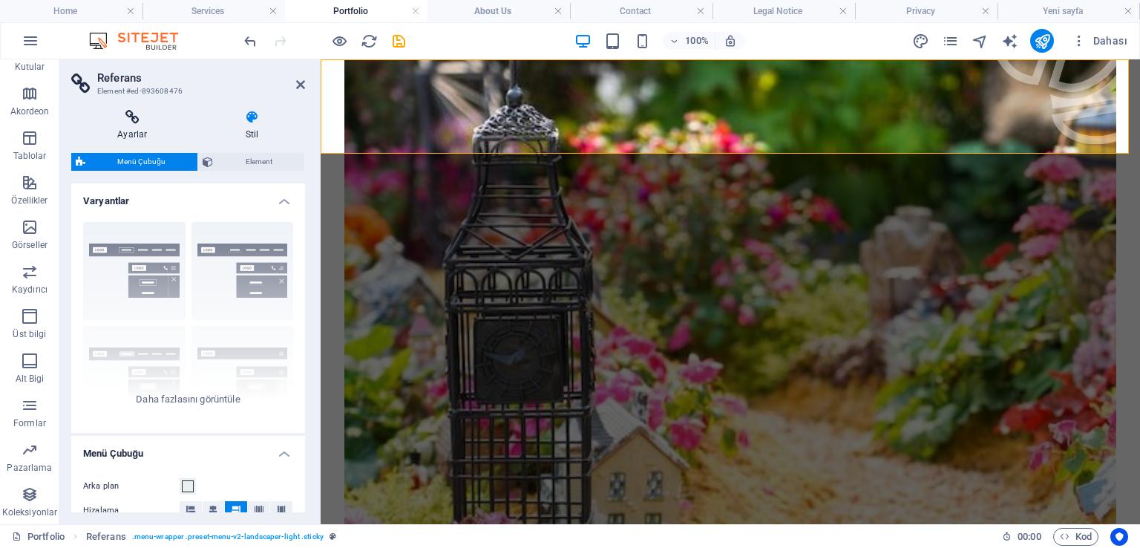
click at [140, 122] on icon at bounding box center [132, 117] width 122 height 15
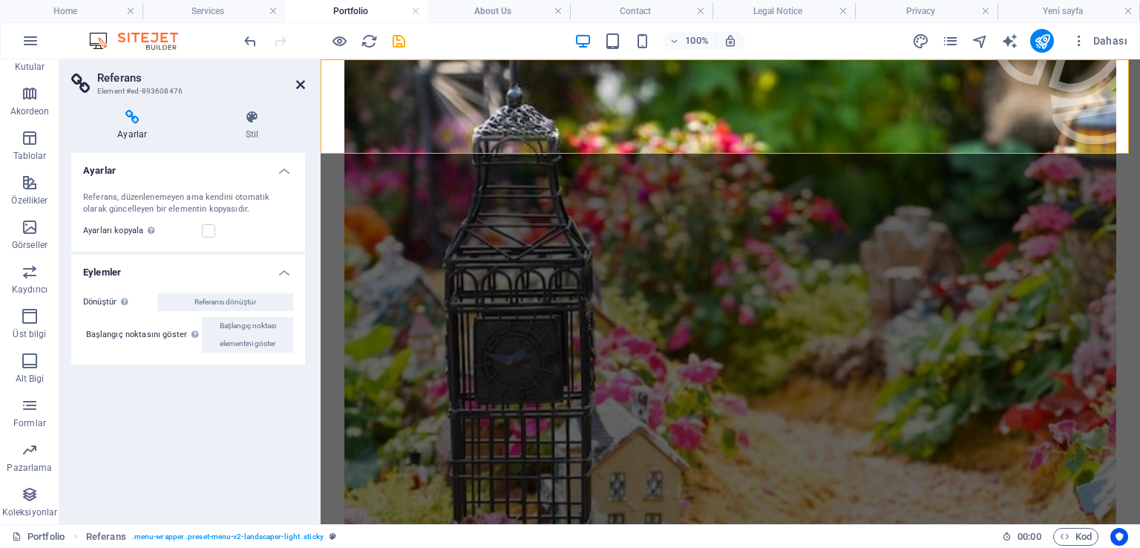
drag, startPoint x: 299, startPoint y: 86, endPoint x: 241, endPoint y: 27, distance: 83.5
click at [299, 86] on icon at bounding box center [300, 85] width 9 height 12
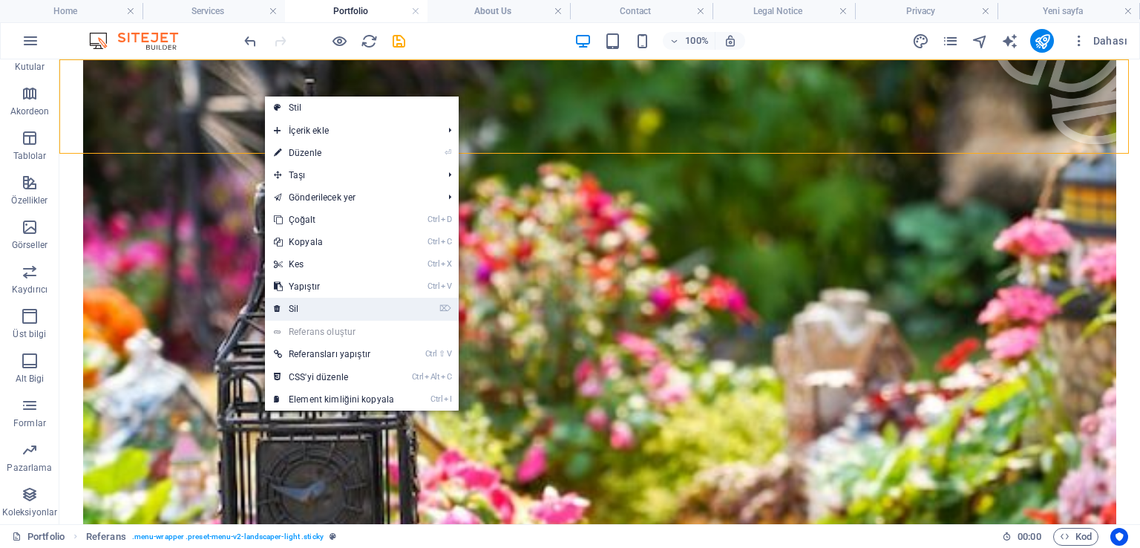
click at [316, 307] on link "⌦ Sil" at bounding box center [334, 309] width 138 height 22
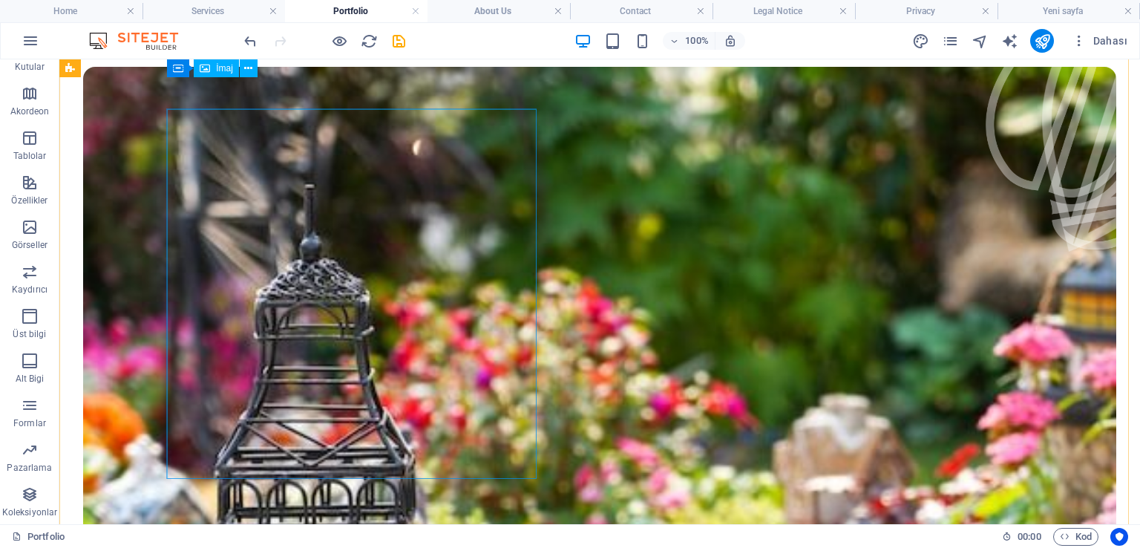
scroll to position [0, 0]
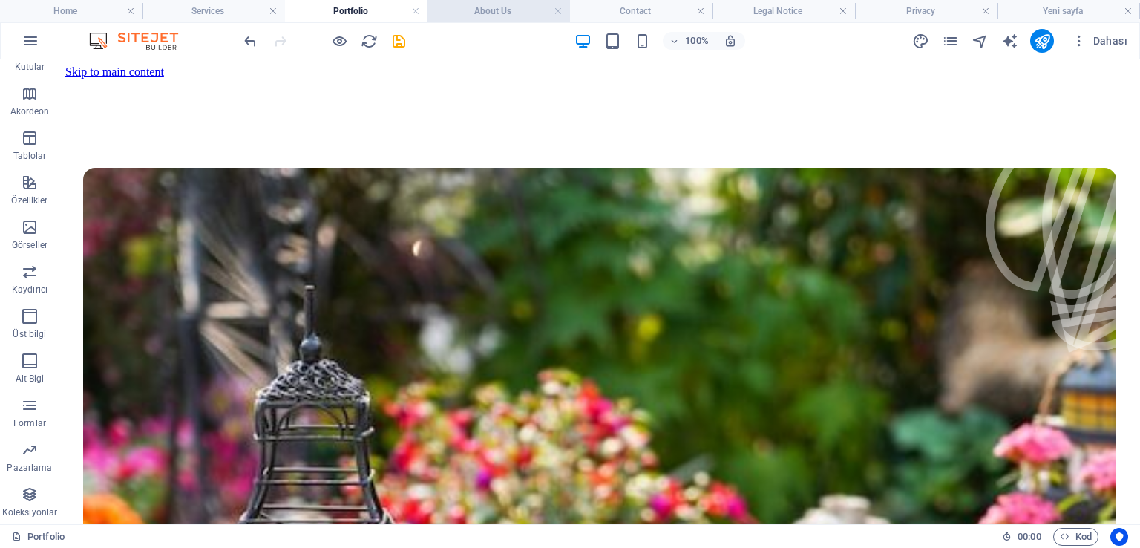
click at [487, 8] on h4 "About Us" at bounding box center [499, 11] width 143 height 16
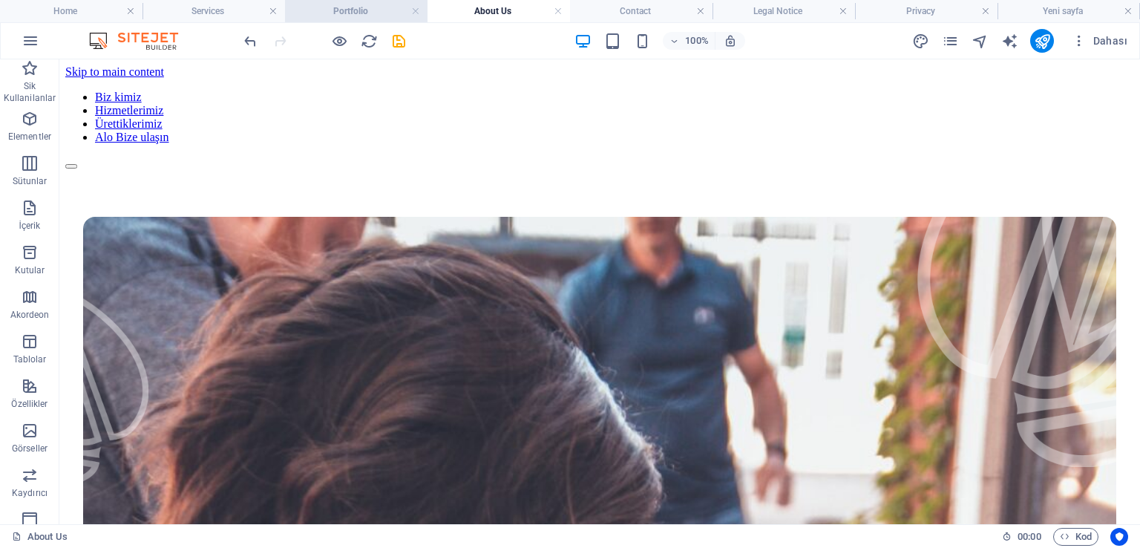
click at [377, 6] on h4 "Portfolio" at bounding box center [356, 11] width 143 height 16
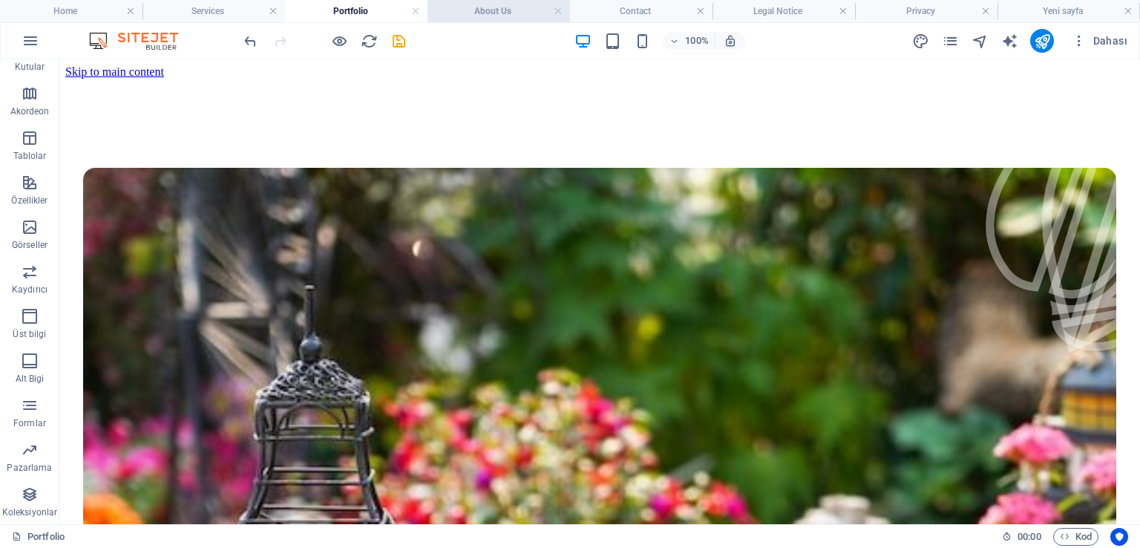
click at [493, 6] on h4 "About Us" at bounding box center [499, 11] width 143 height 16
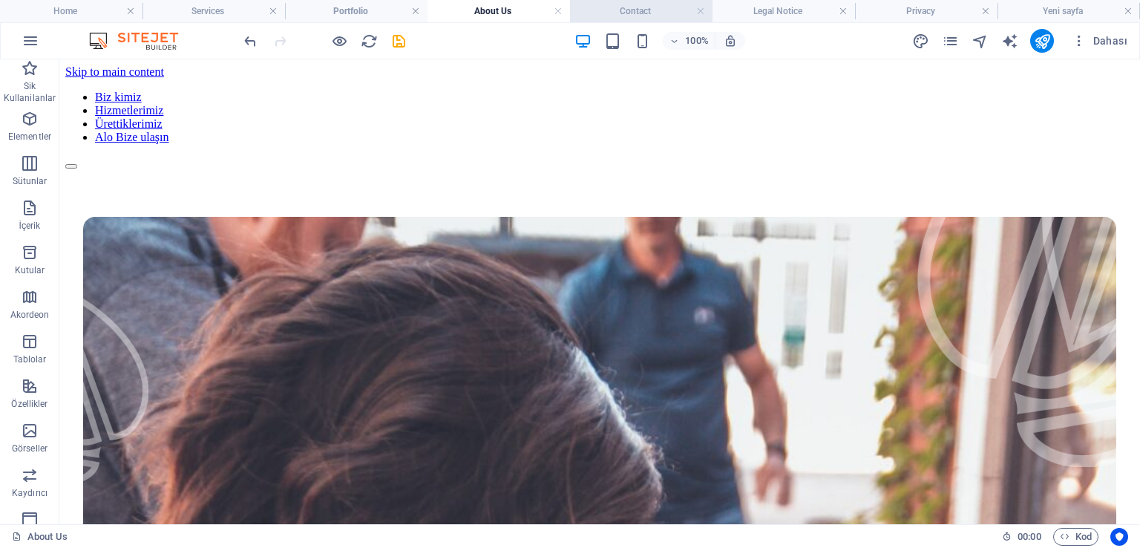
click at [644, 10] on h4 "Contact" at bounding box center [641, 11] width 143 height 16
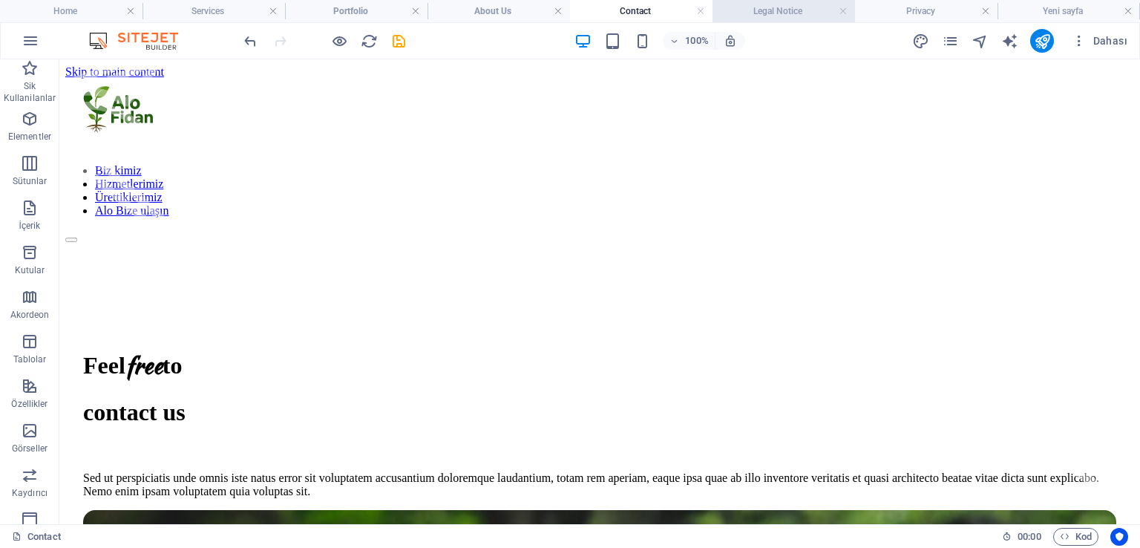
click at [774, 13] on h4 "Legal Notice" at bounding box center [784, 11] width 143 height 16
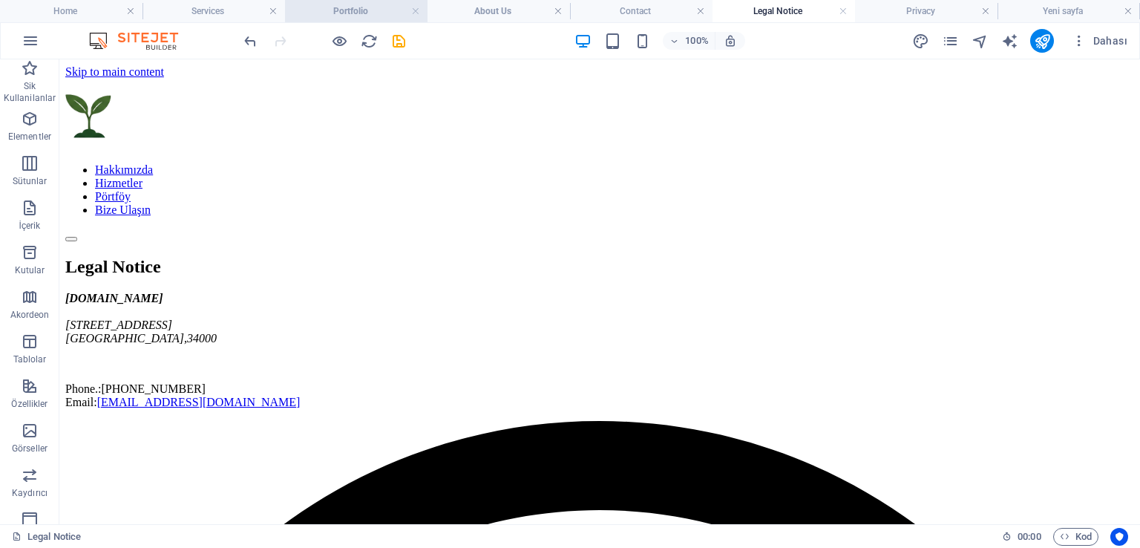
click at [379, 4] on h4 "Portfolio" at bounding box center [356, 11] width 143 height 16
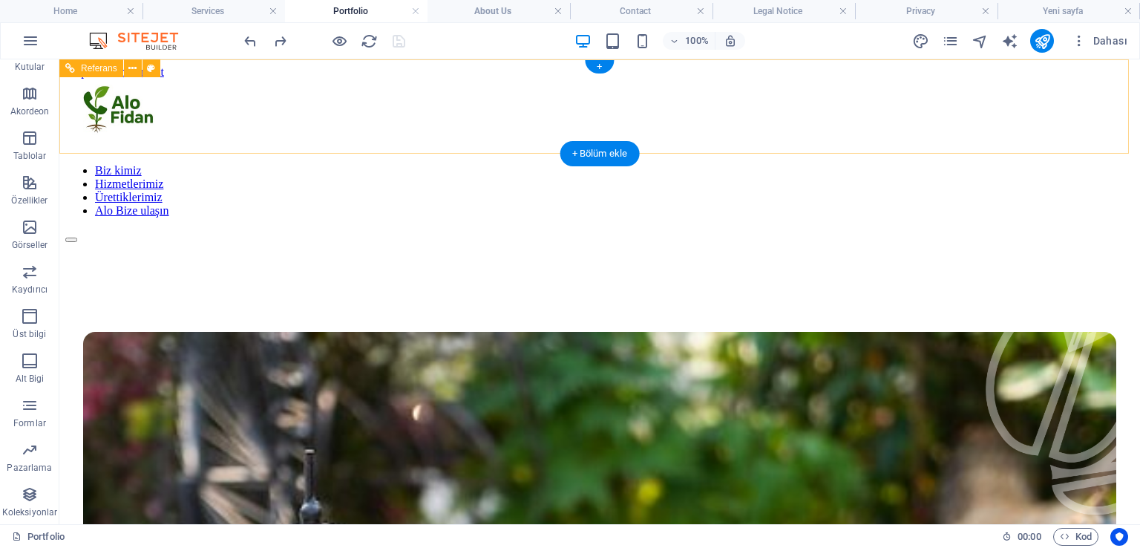
click at [244, 105] on div at bounding box center [599, 115] width 1069 height 73
click at [254, 108] on div at bounding box center [599, 115] width 1069 height 73
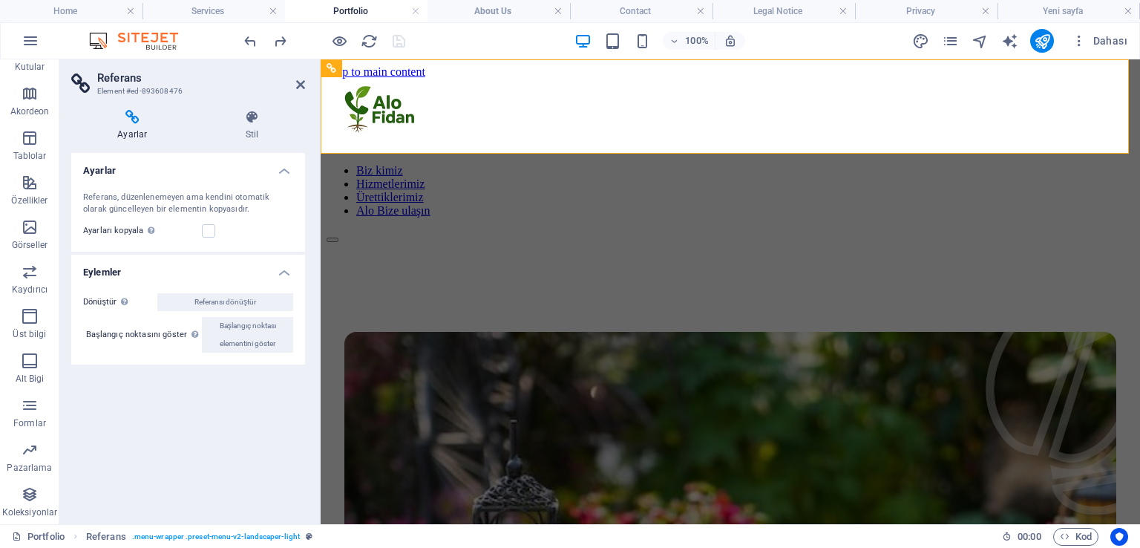
click at [254, 108] on div "Ayarlar Stil Ayarlar Referans, düzenlenemeyen ama kendini otomatik olarak günce…" at bounding box center [188, 311] width 258 height 426
click at [429, 108] on div at bounding box center [731, 115] width 808 height 73
click at [300, 84] on icon at bounding box center [300, 85] width 9 height 12
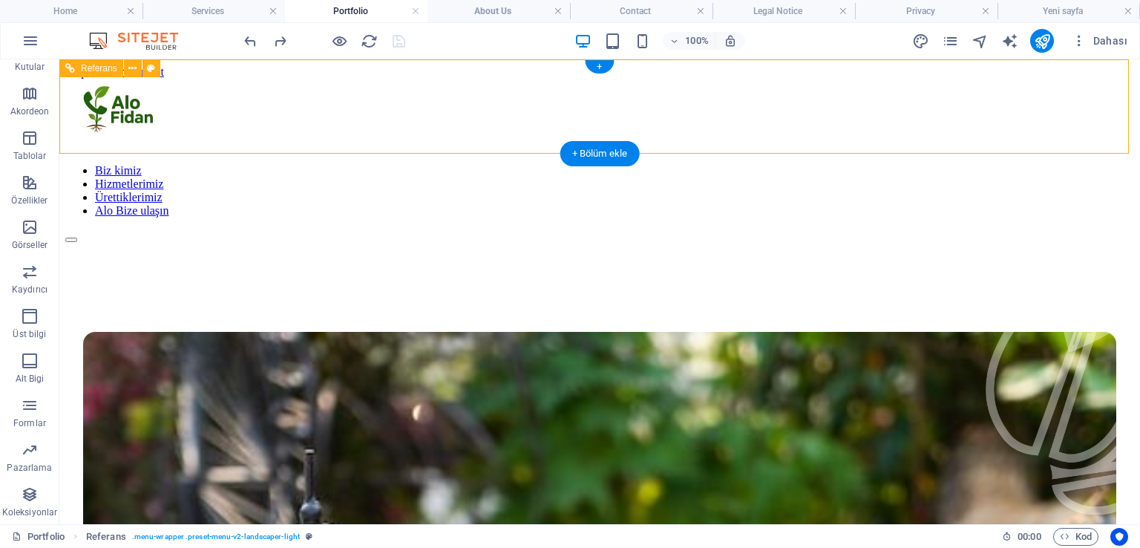
click at [275, 84] on div at bounding box center [599, 115] width 1069 height 73
click at [148, 63] on icon at bounding box center [151, 69] width 8 height 16
select select "rem"
select select "preset-menu-v2-landscaper-light"
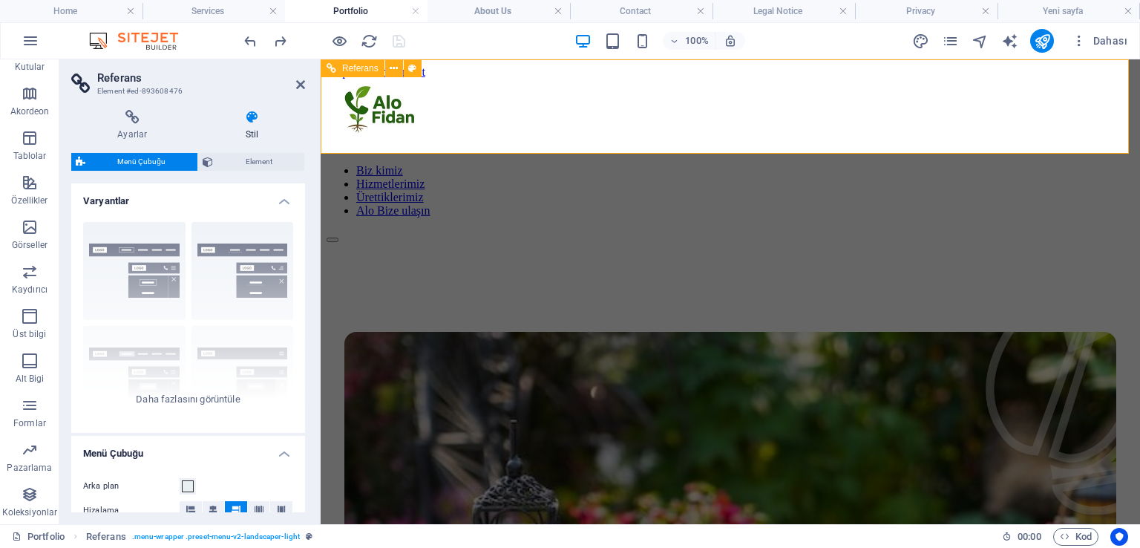
click at [400, 108] on div at bounding box center [731, 115] width 808 height 73
click at [393, 67] on icon at bounding box center [394, 69] width 8 height 16
click at [393, 65] on icon at bounding box center [394, 69] width 8 height 16
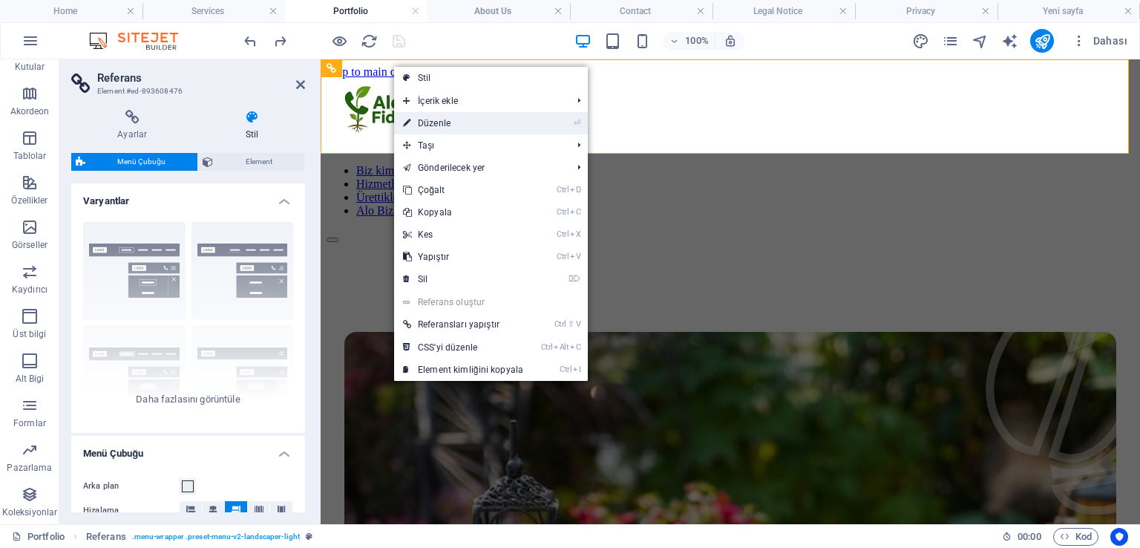
click at [451, 122] on link "⏎ Düzenle" at bounding box center [463, 123] width 138 height 22
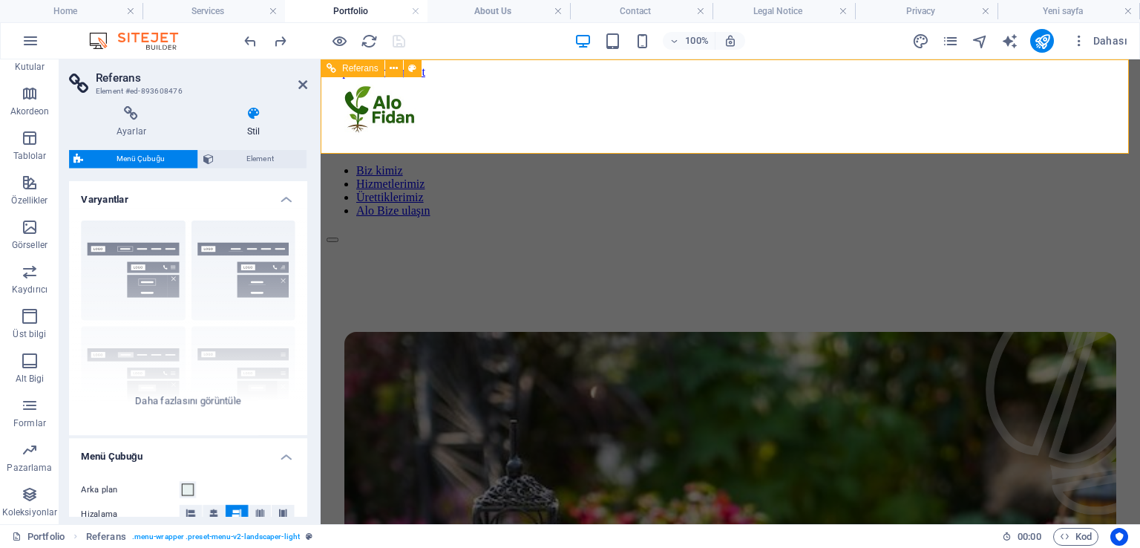
click at [413, 114] on div at bounding box center [731, 115] width 808 height 73
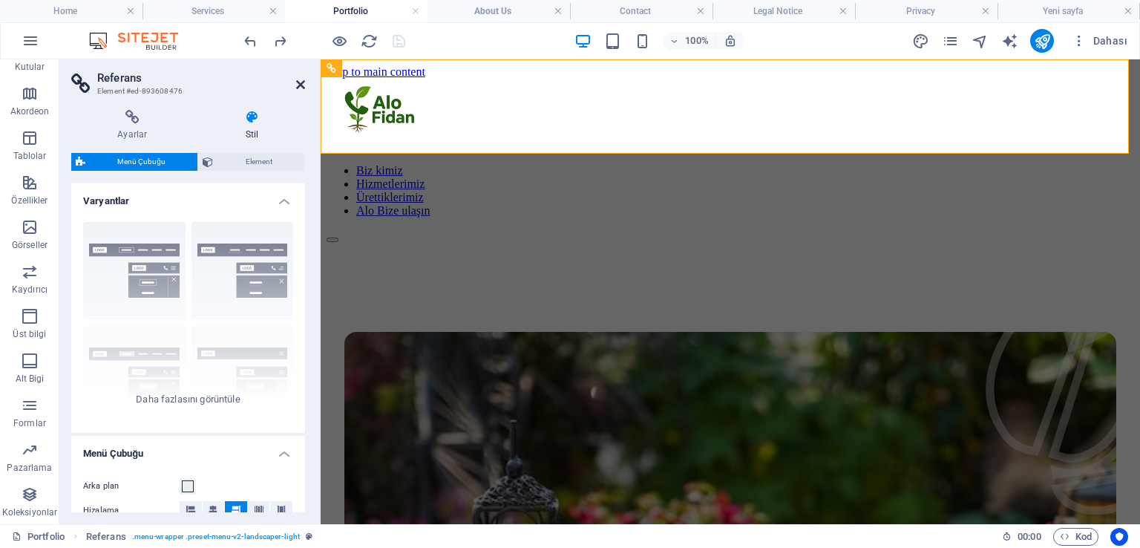
click at [301, 84] on icon at bounding box center [300, 85] width 9 height 12
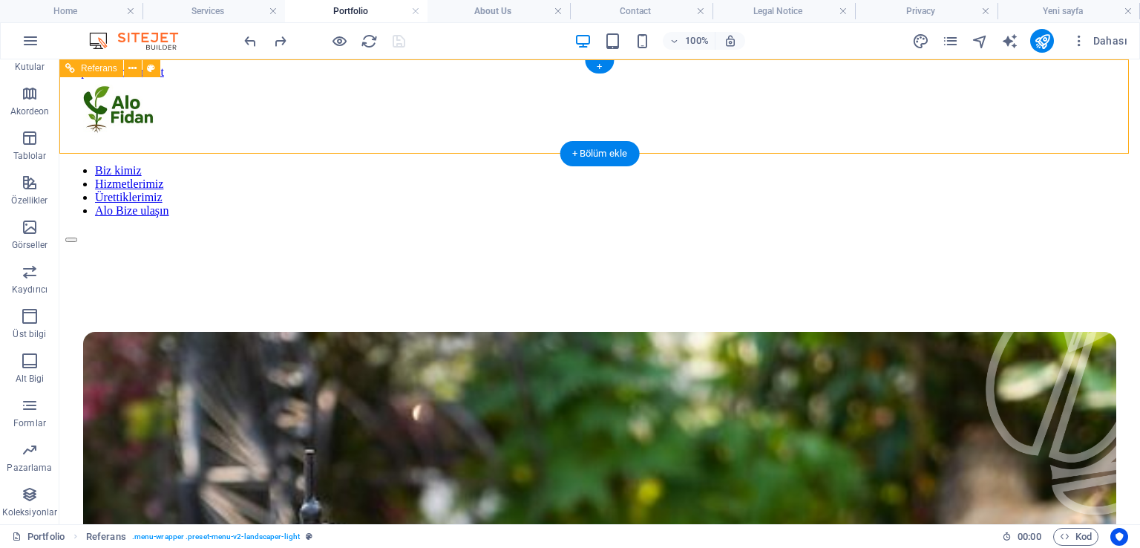
click at [247, 89] on div at bounding box center [599, 115] width 1069 height 73
select select "rem"
select select "preset-menu-v2-landscaper-light"
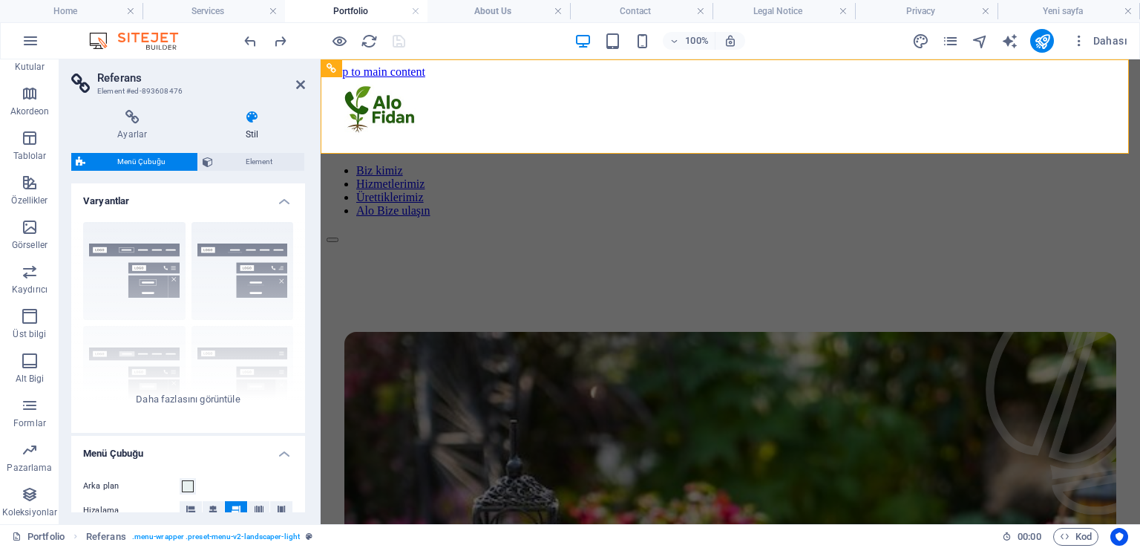
click at [247, 88] on h3 "Element #ed-893608476" at bounding box center [186, 91] width 178 height 13
click at [379, 88] on div at bounding box center [731, 115] width 808 height 73
click at [549, 164] on nav "Biz kimiz Hizmetlerimiz Ürettiklerimiz Alo Bize ulaşın" at bounding box center [731, 190] width 808 height 53
click at [302, 87] on icon at bounding box center [300, 85] width 9 height 12
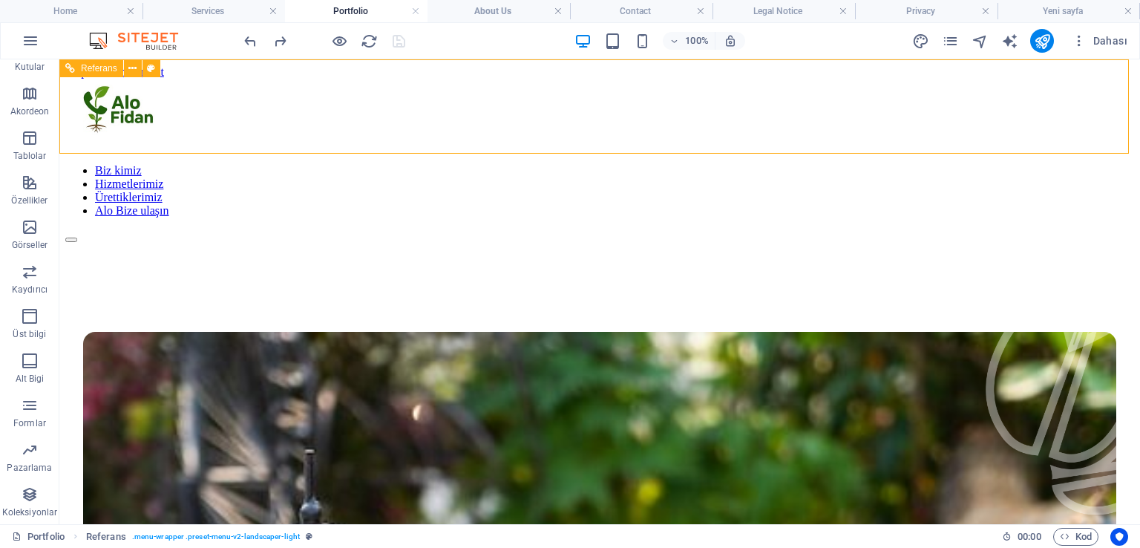
click at [73, 68] on icon at bounding box center [70, 68] width 10 height 18
click at [306, 116] on div at bounding box center [599, 115] width 1069 height 73
click at [283, 111] on div at bounding box center [599, 115] width 1069 height 73
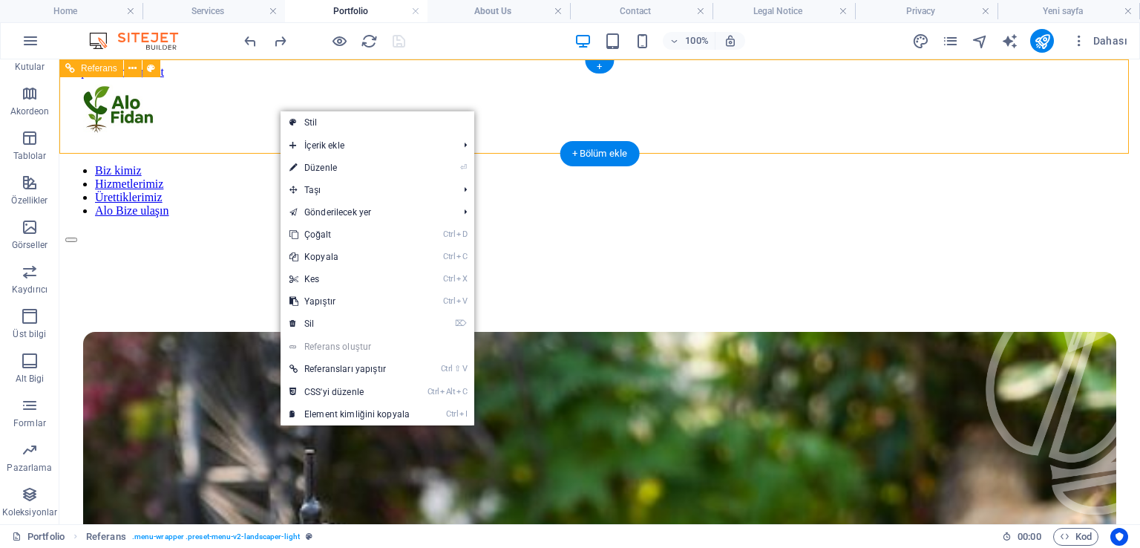
click at [258, 108] on div at bounding box center [599, 115] width 1069 height 73
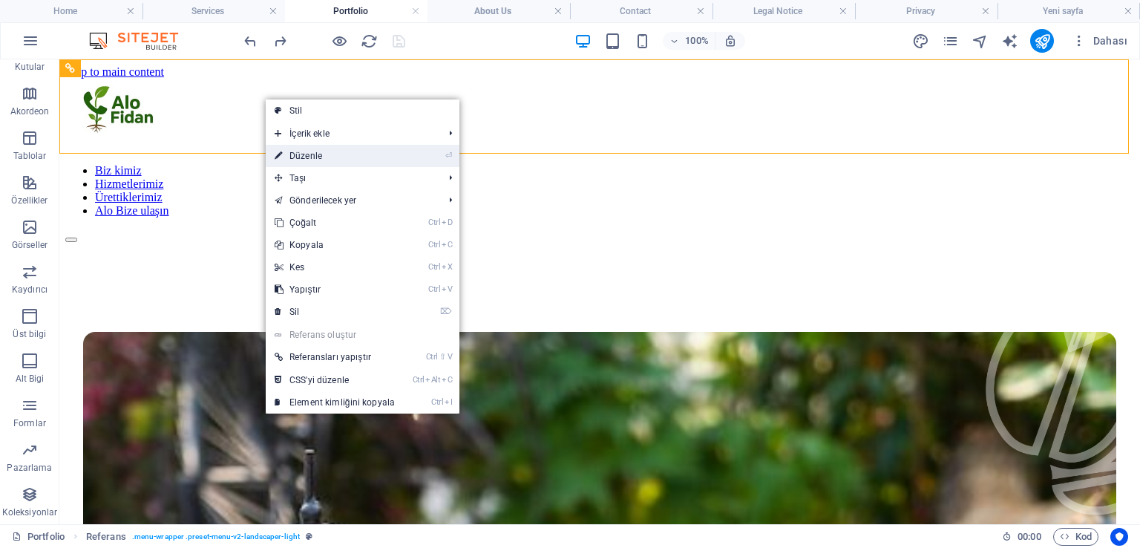
click at [327, 157] on link "⏎ Düzenle" at bounding box center [335, 156] width 138 height 22
select select "rem"
select select "preset-menu-v2-landscaper-light"
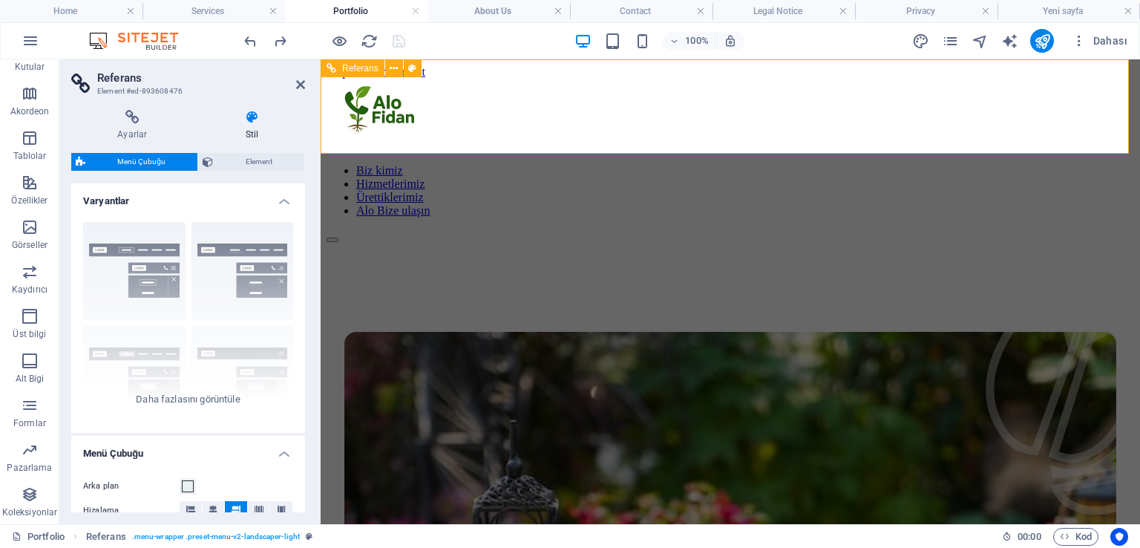
click at [378, 102] on div at bounding box center [731, 115] width 808 height 73
click at [301, 85] on icon at bounding box center [300, 85] width 9 height 12
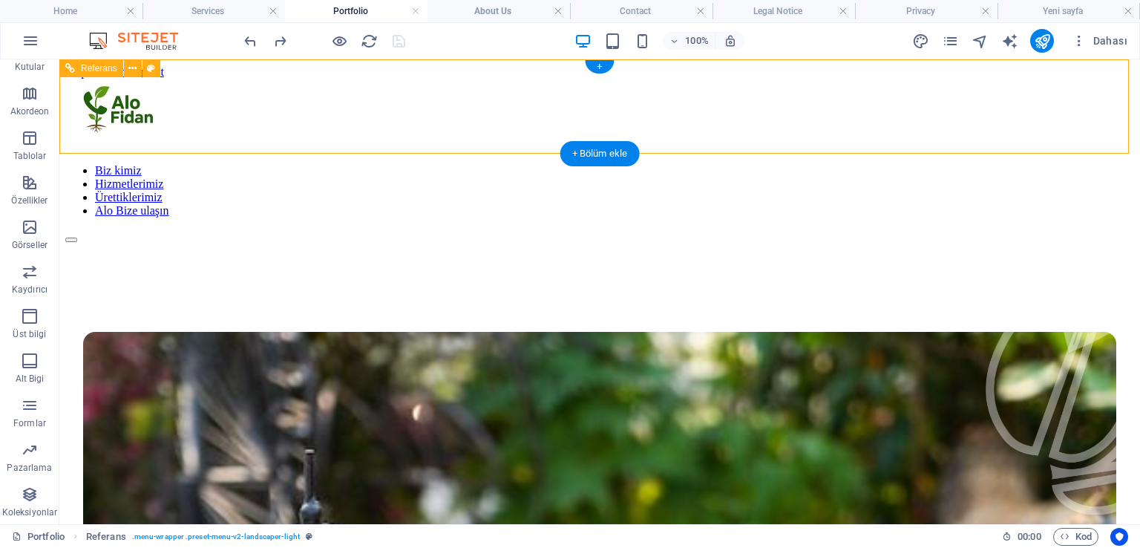
click at [315, 164] on nav "Biz kimiz Hizmetlerimiz Ürettiklerimiz Alo Bize ulaşın" at bounding box center [599, 190] width 1069 height 53
drag, startPoint x: 336, startPoint y: 109, endPoint x: 233, endPoint y: 108, distance: 102.5
click at [233, 108] on div "Biz kimiz Hizmetlerimiz Ürettiklerimiz Alo Bize ulaşın" at bounding box center [599, 161] width 1069 height 164
click at [291, 117] on div at bounding box center [599, 115] width 1069 height 73
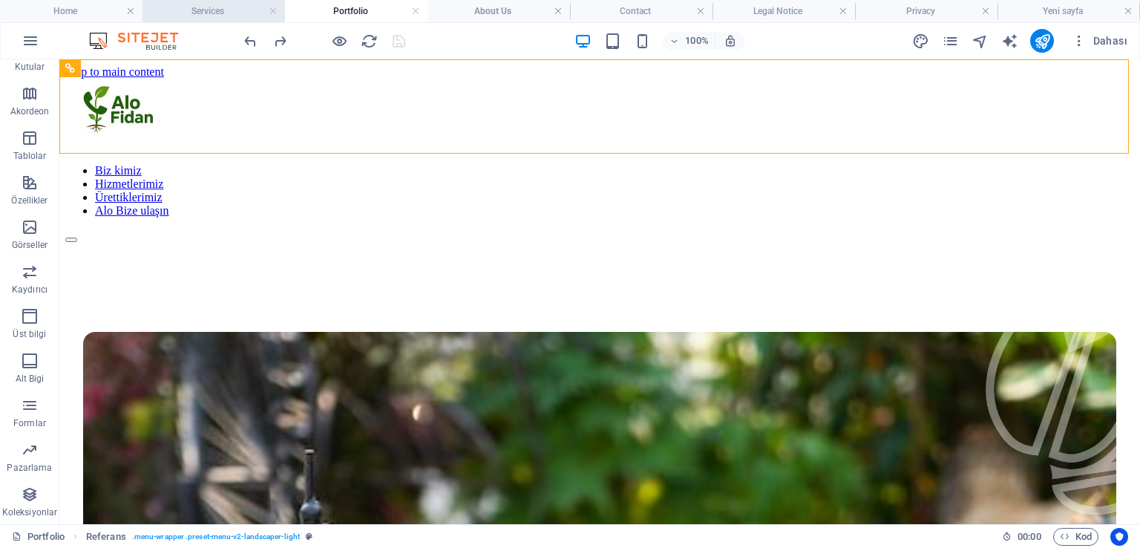
click at [230, 10] on h4 "Services" at bounding box center [214, 11] width 143 height 16
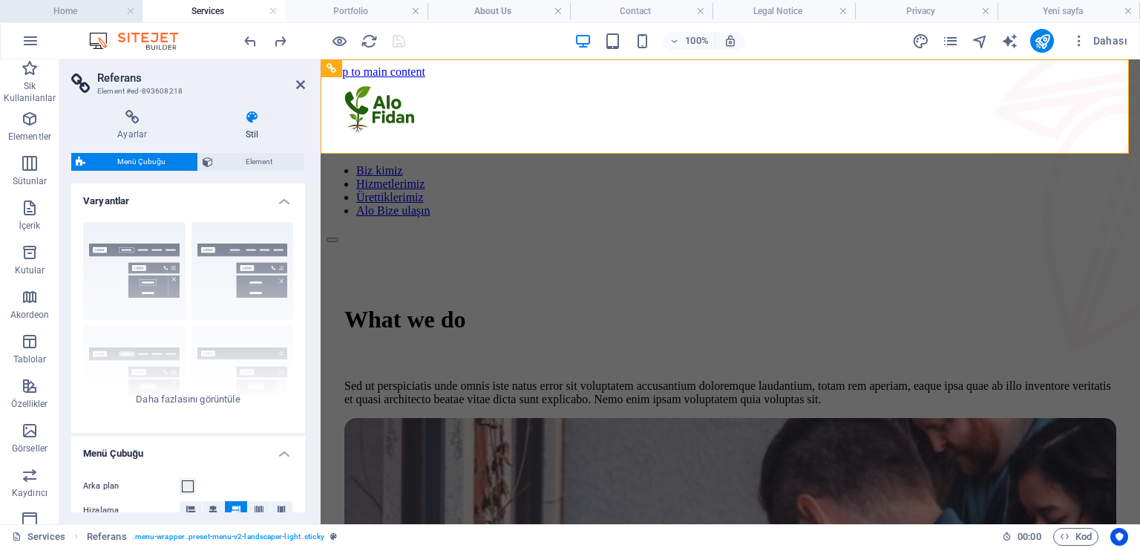
click at [81, 5] on h4 "Home" at bounding box center [71, 11] width 143 height 16
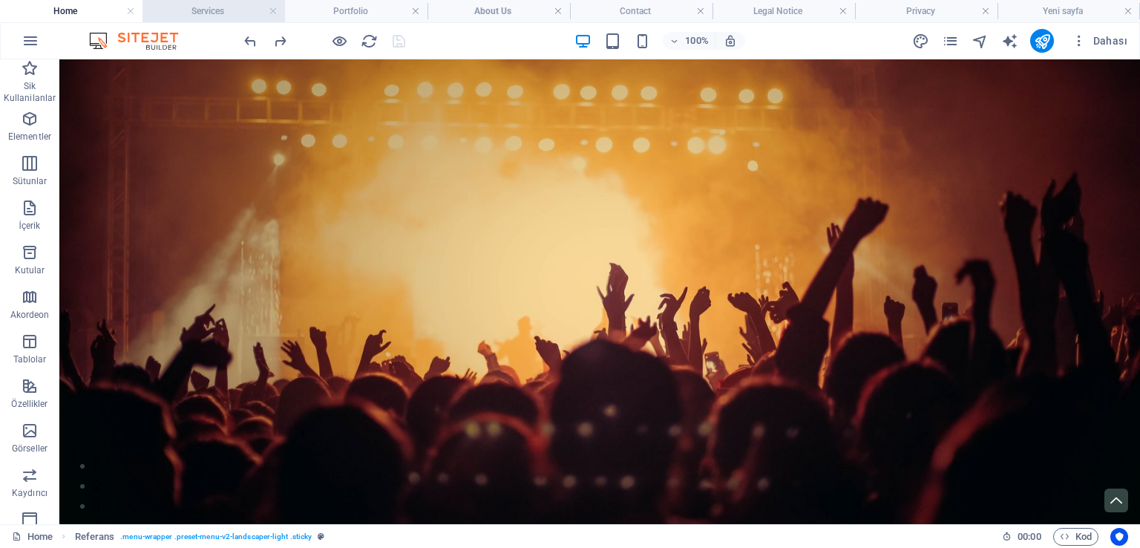
click at [220, 11] on h4 "Services" at bounding box center [214, 11] width 143 height 16
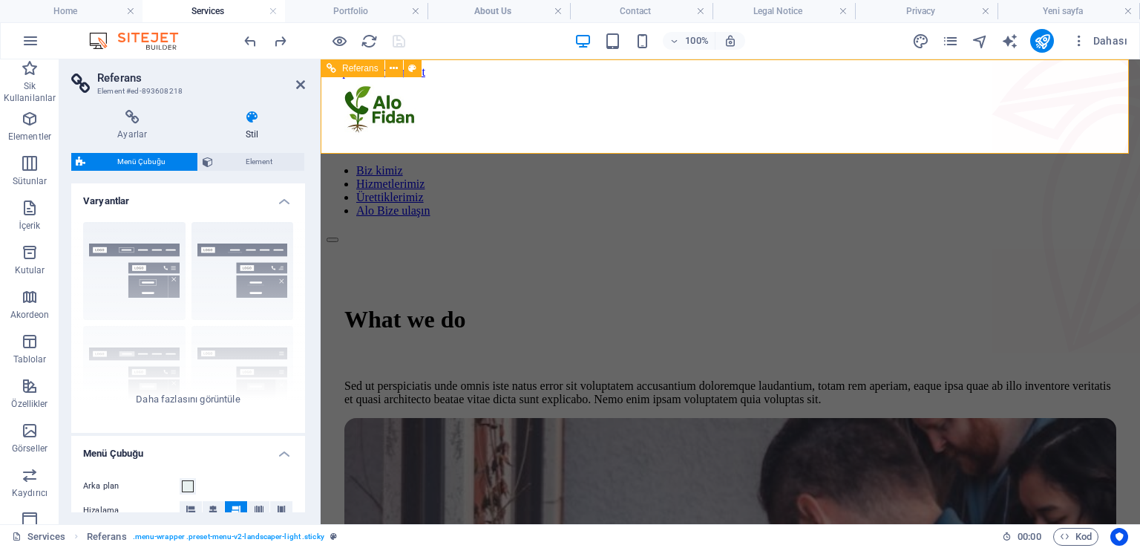
click at [380, 104] on div at bounding box center [731, 115] width 808 height 73
click at [379, 104] on div at bounding box center [731, 115] width 808 height 73
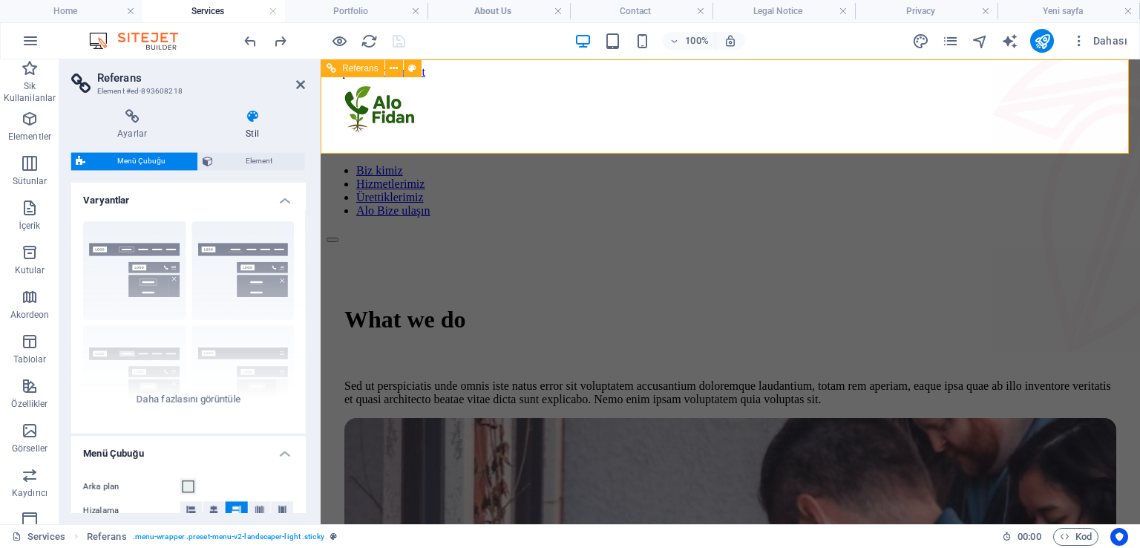
click at [379, 104] on div at bounding box center [731, 115] width 808 height 73
drag, startPoint x: 300, startPoint y: 79, endPoint x: 241, endPoint y: 19, distance: 84.5
click at [300, 79] on icon at bounding box center [300, 85] width 9 height 12
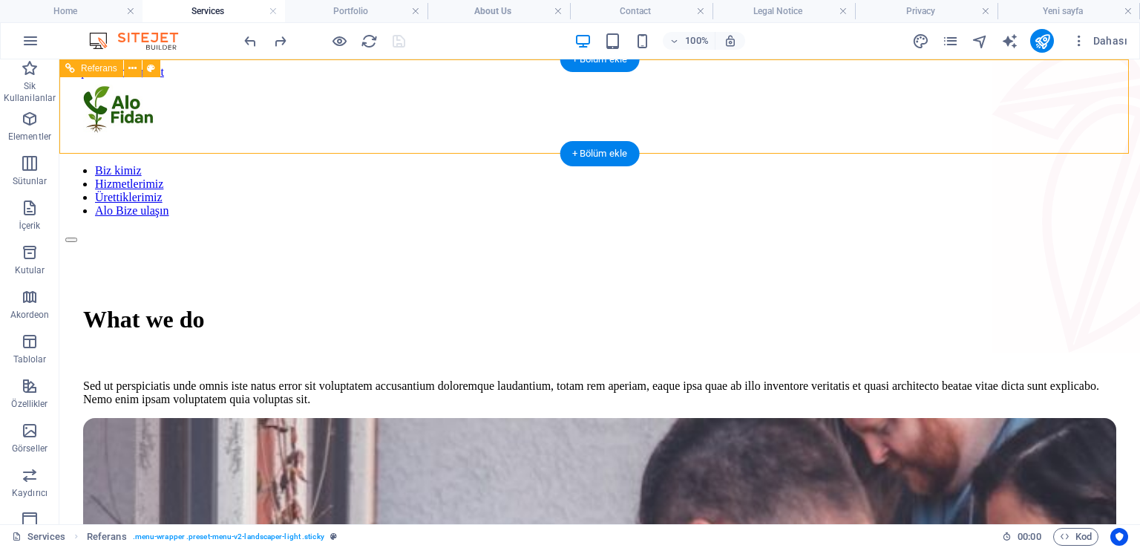
click at [261, 80] on div at bounding box center [599, 115] width 1069 height 73
click at [223, 96] on div at bounding box center [599, 115] width 1069 height 73
click at [279, 85] on div at bounding box center [599, 115] width 1069 height 73
click at [235, 120] on div at bounding box center [599, 115] width 1069 height 73
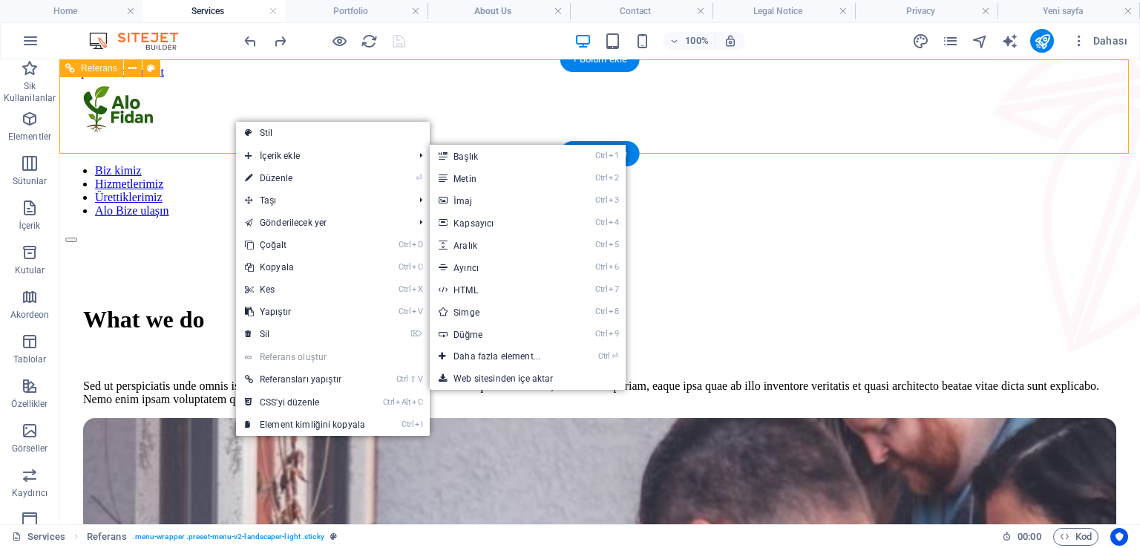
click at [237, 84] on div at bounding box center [599, 115] width 1069 height 73
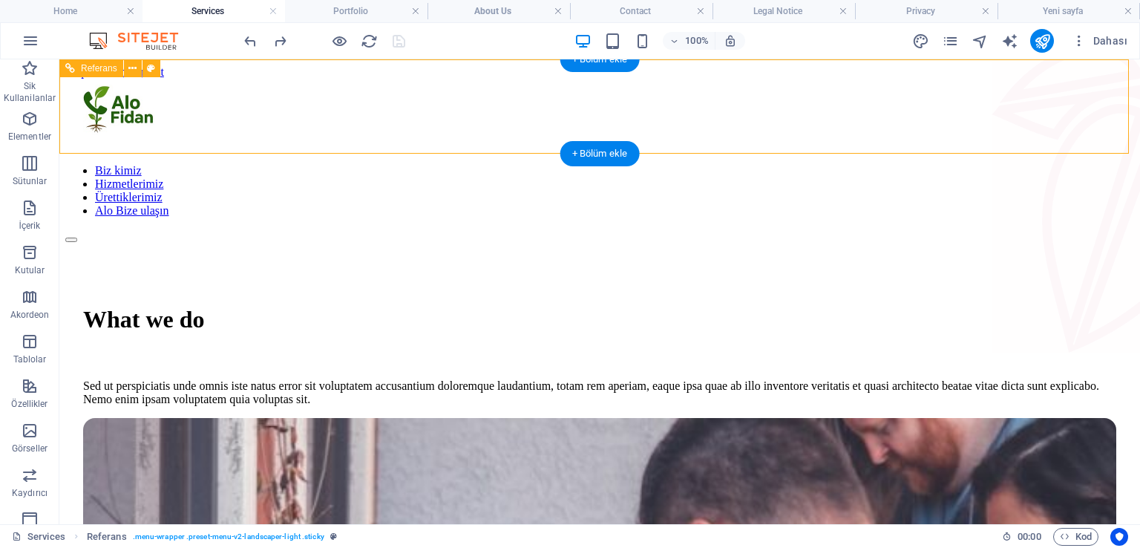
click at [237, 84] on div at bounding box center [599, 115] width 1069 height 73
select select "rem"
select select "preset-menu-v2-landscaper-light"
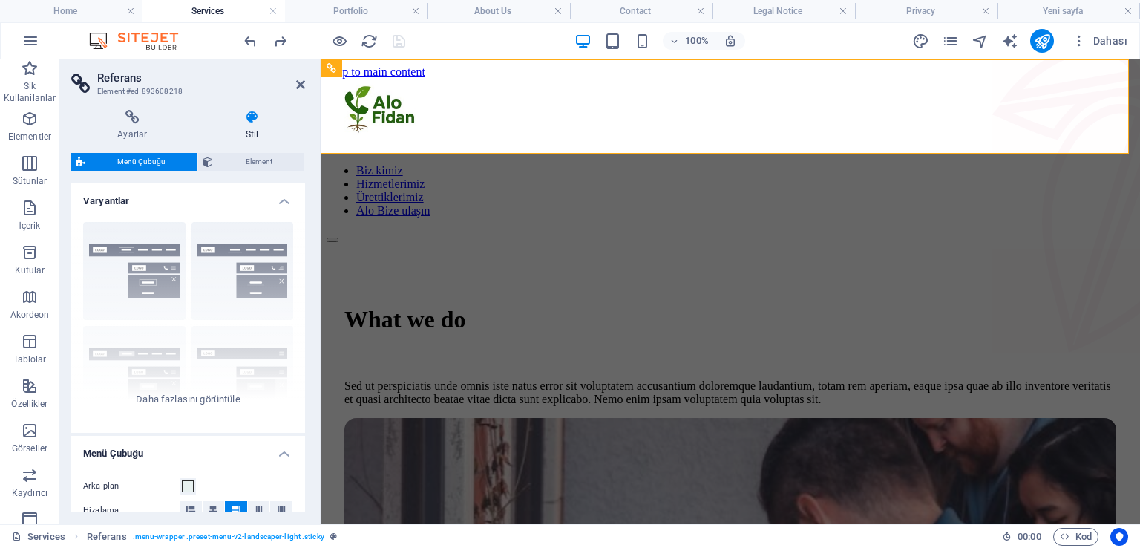
click at [237, 85] on h3 "Element #ed-893608218" at bounding box center [186, 91] width 178 height 13
click at [385, 114] on div at bounding box center [731, 115] width 808 height 73
click at [255, 163] on span "Element" at bounding box center [259, 162] width 82 height 18
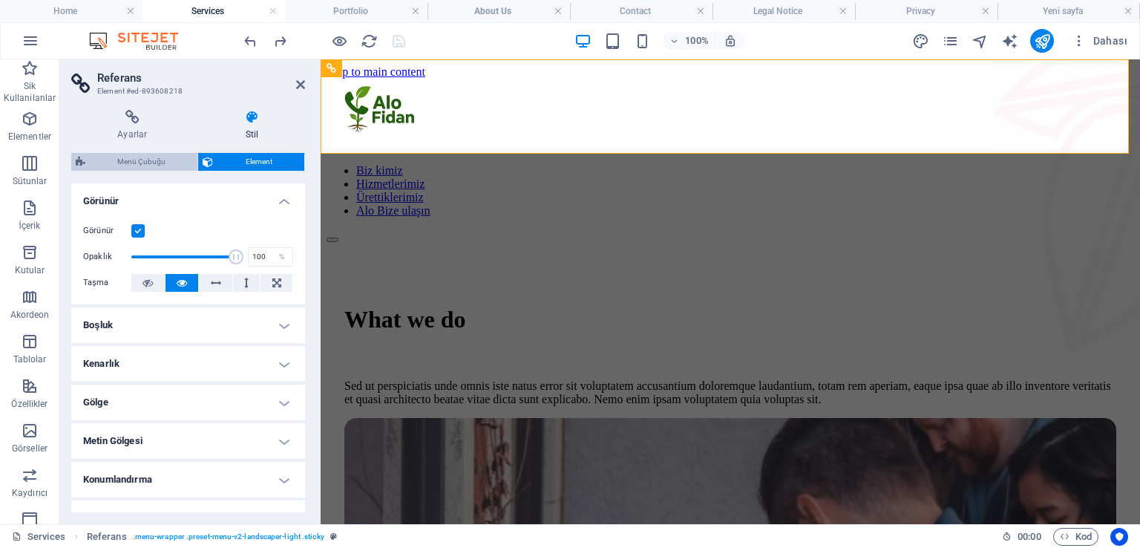
click at [166, 154] on span "Menü Çubuğu" at bounding box center [141, 162] width 103 height 18
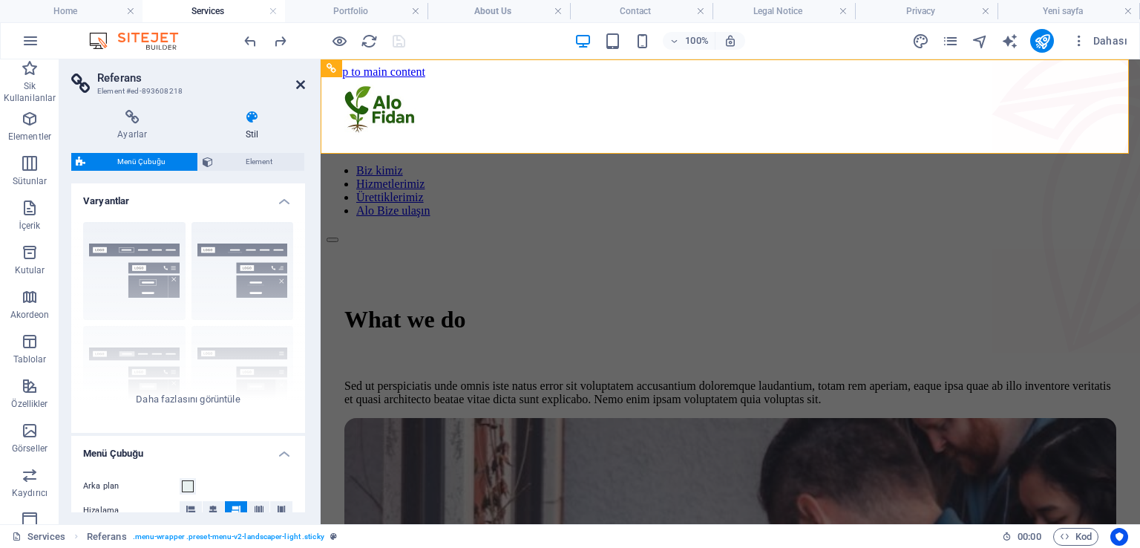
click at [298, 79] on icon at bounding box center [300, 85] width 9 height 12
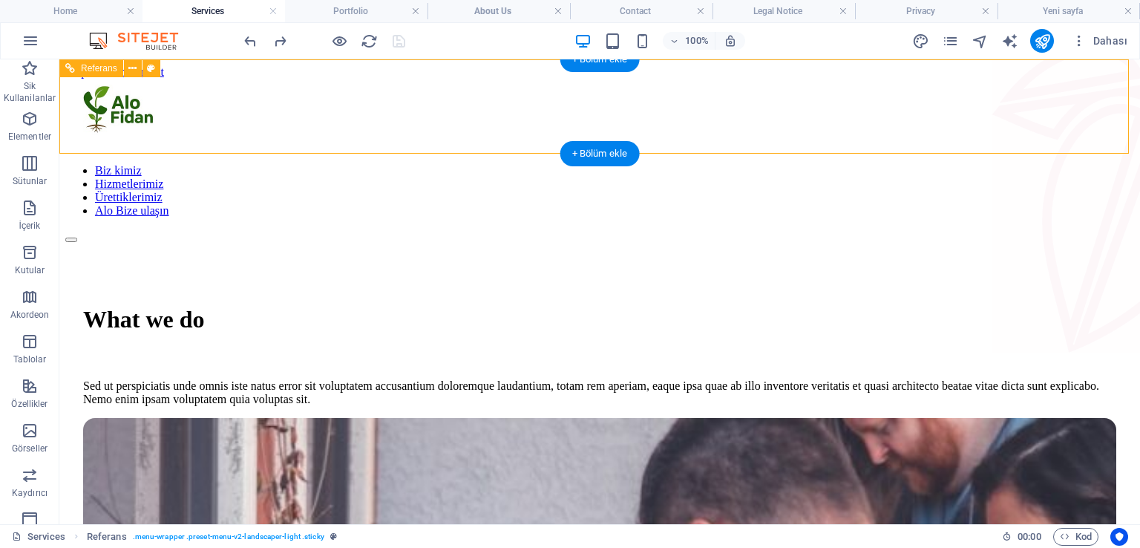
click at [302, 104] on div at bounding box center [599, 115] width 1069 height 73
click at [802, 164] on nav "Biz kimiz Hizmetlerimiz Ürettiklerimiz Alo Bize ulaşın" at bounding box center [599, 190] width 1069 height 53
click at [527, 164] on nav "Biz kimiz Hizmetlerimiz Ürettiklerimiz Alo Bize ulaşın" at bounding box center [599, 190] width 1069 height 53
click at [546, 164] on nav "Biz kimiz Hizmetlerimiz Ürettiklerimiz Alo Bize ulaşın" at bounding box center [599, 190] width 1069 height 53
click at [427, 164] on nav "Biz kimiz Hizmetlerimiz Ürettiklerimiz Alo Bize ulaşın" at bounding box center [599, 190] width 1069 height 53
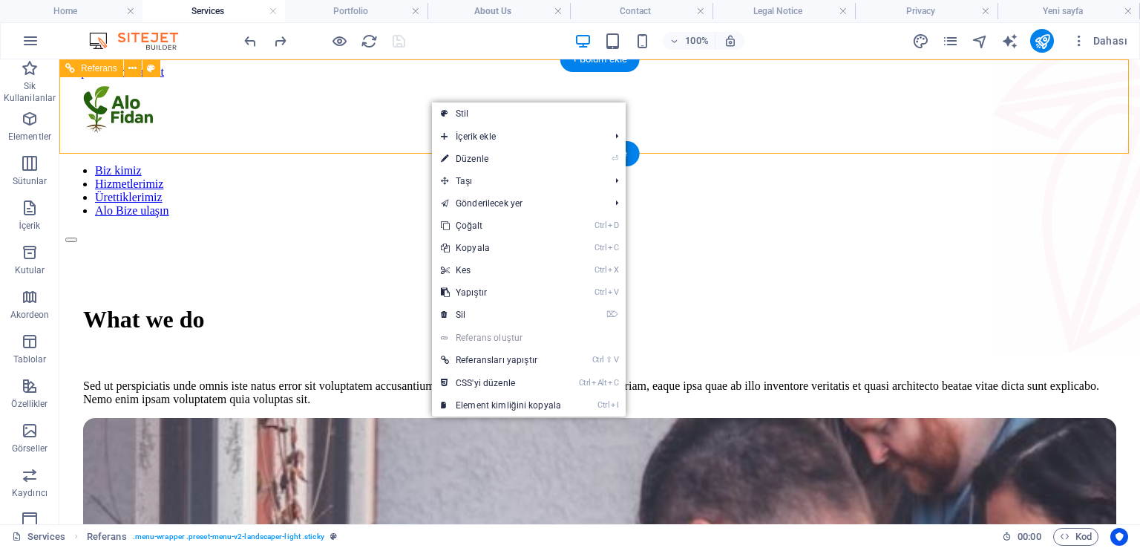
click at [405, 80] on div "Biz kimiz Hizmetlerimiz Ürettiklerimiz Alo Bize ulaşın" at bounding box center [599, 161] width 1069 height 164
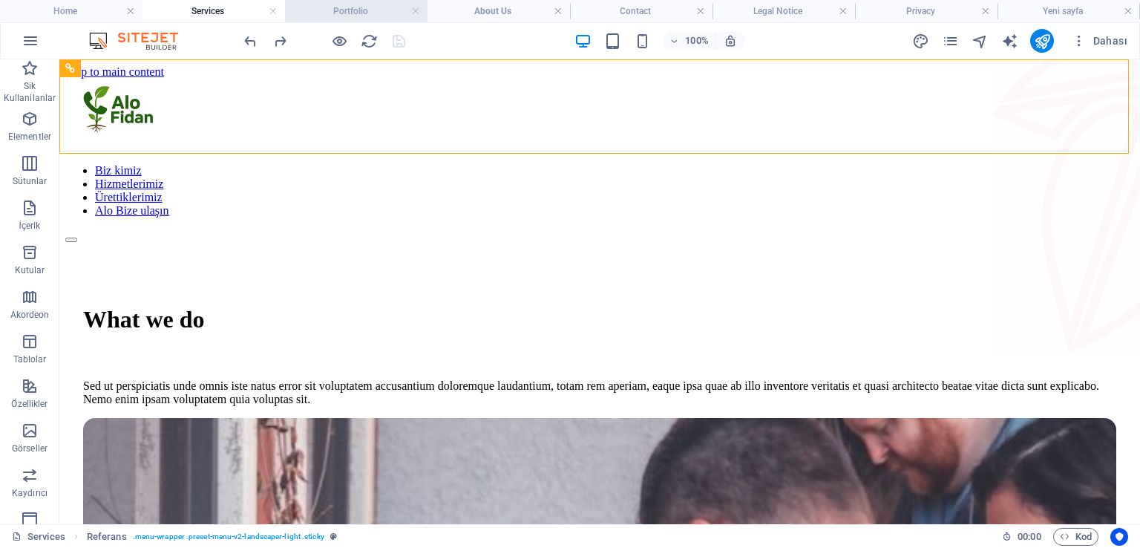
click at [341, 11] on h4 "Portfolio" at bounding box center [356, 11] width 143 height 16
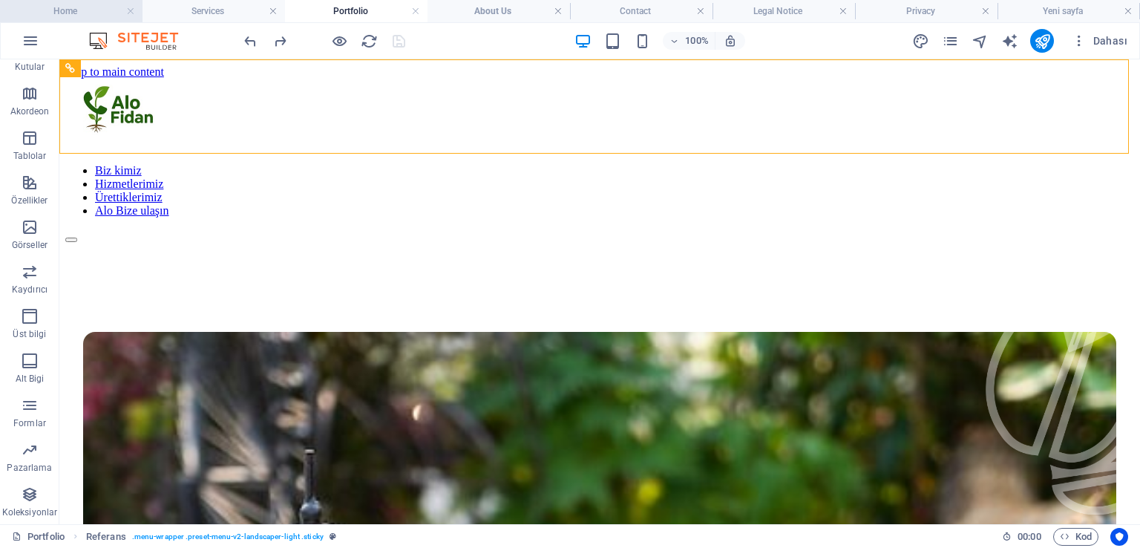
click at [91, 13] on h4 "Home" at bounding box center [71, 11] width 143 height 16
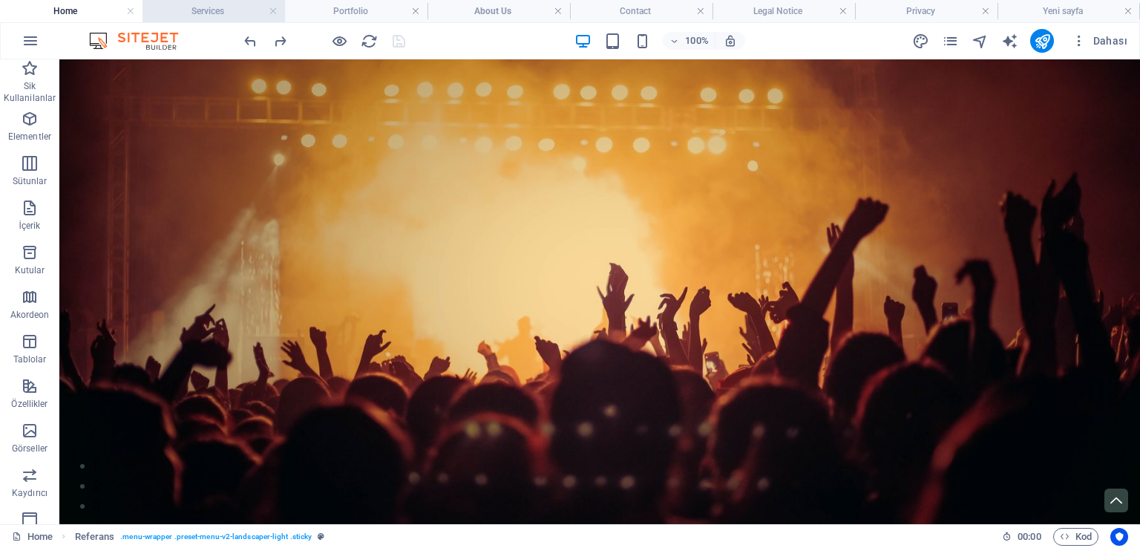
click at [209, 12] on h4 "Services" at bounding box center [214, 11] width 143 height 16
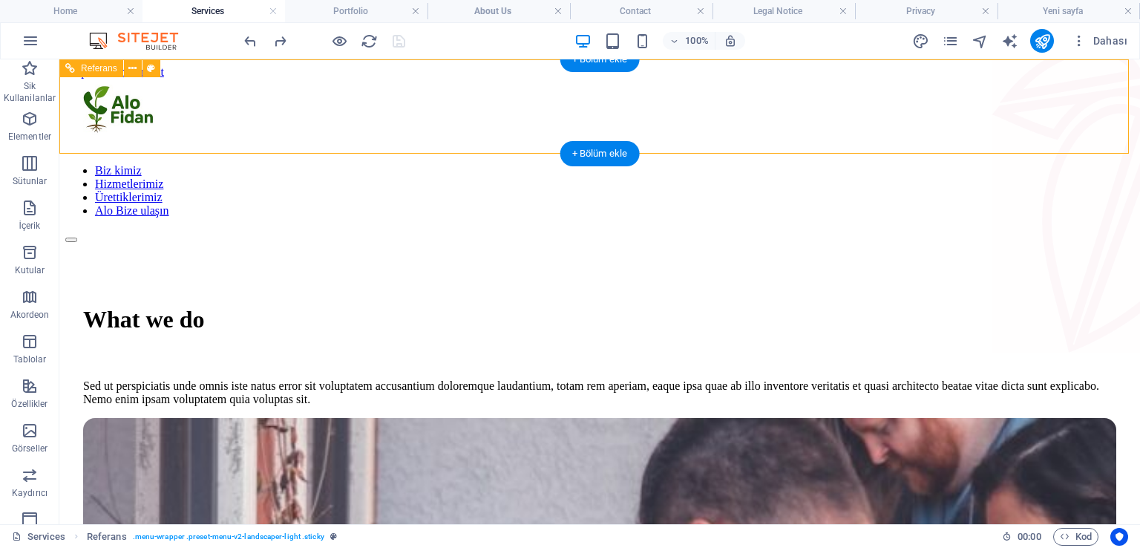
click at [288, 97] on div at bounding box center [599, 115] width 1069 height 73
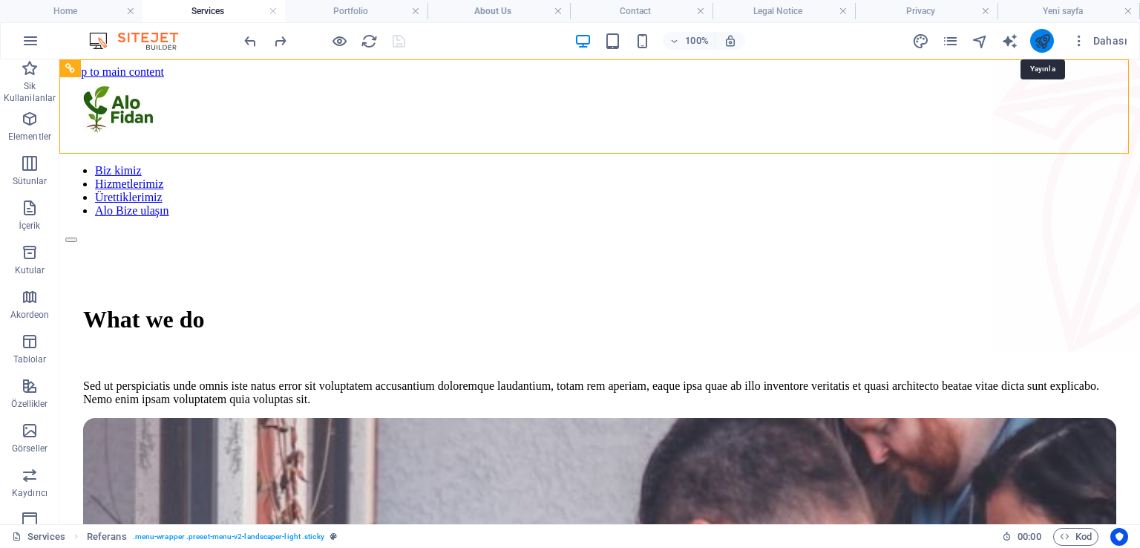
click at [1046, 43] on icon "publish" at bounding box center [1042, 41] width 17 height 17
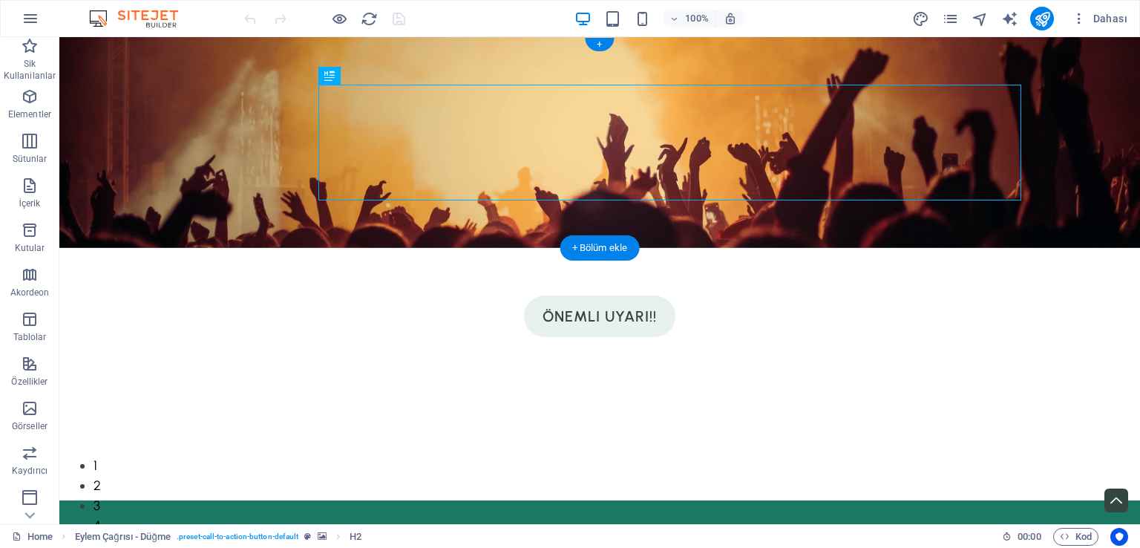
click at [258, 194] on figure at bounding box center [599, 142] width 1081 height 211
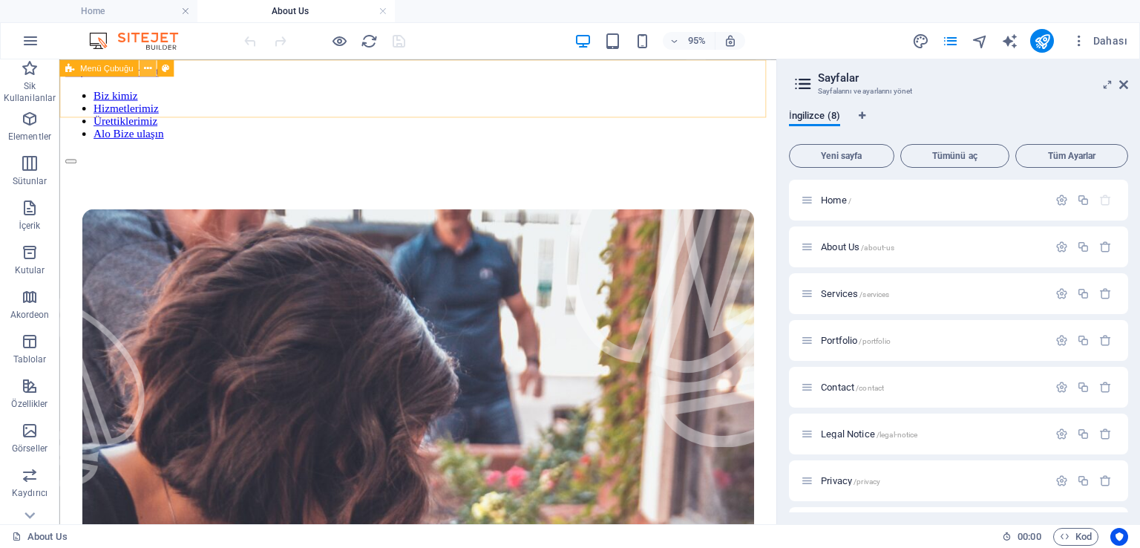
click at [146, 65] on icon at bounding box center [147, 67] width 7 height 15
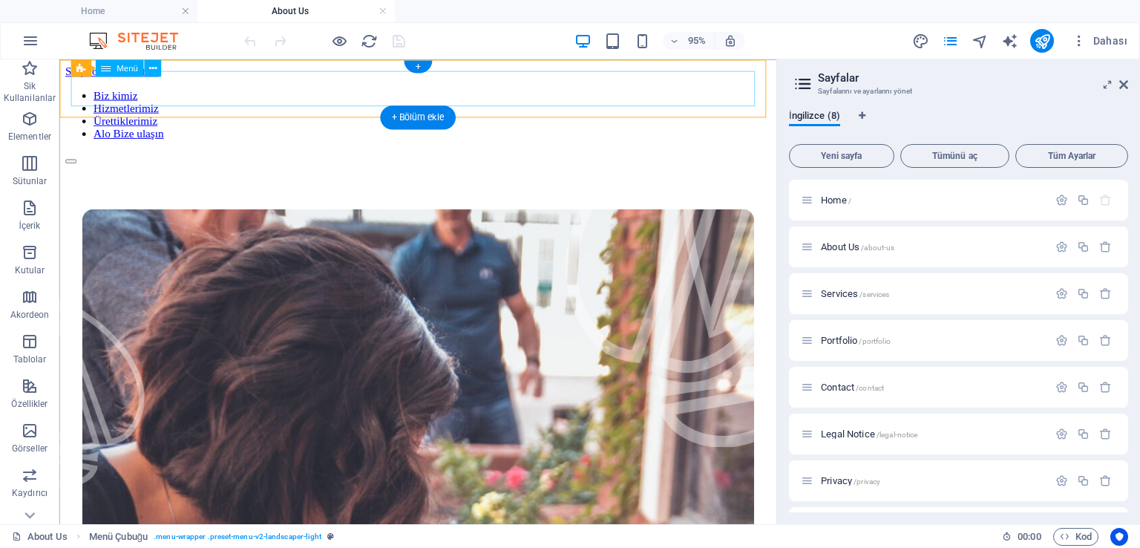
click at [131, 100] on nav "Biz kimiz Hizmetlerimiz Ürettiklerimiz Alo Bize ulaşın" at bounding box center [436, 117] width 743 height 53
click at [125, 97] on nav "Biz kimiz Hizmetlerimiz Ürettiklerimiz Alo Bize ulaşın" at bounding box center [436, 117] width 743 height 53
select select "1"
select select
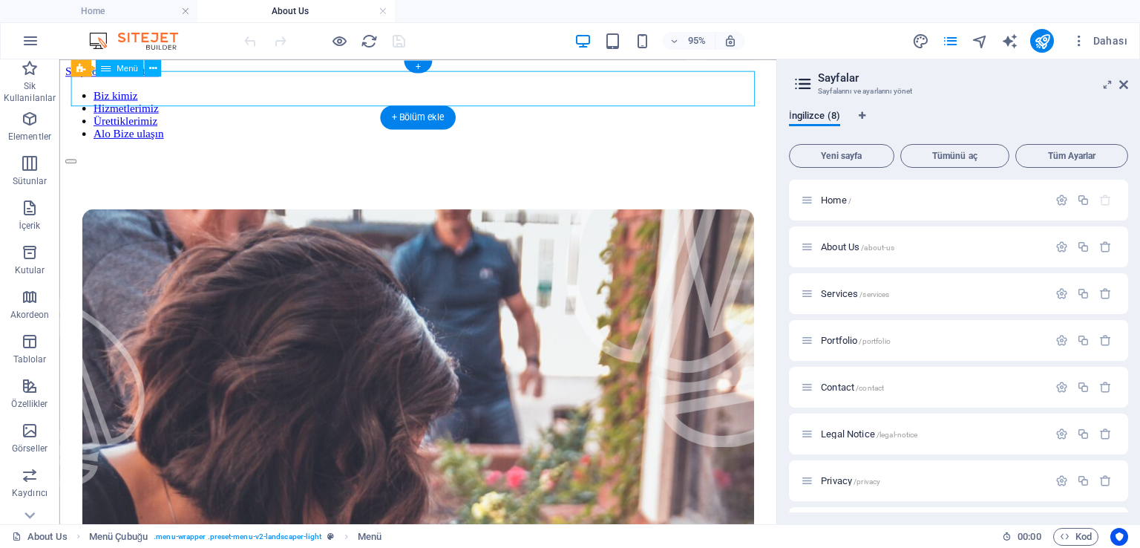
select select "2"
select select
select select "3"
select select
select select "4"
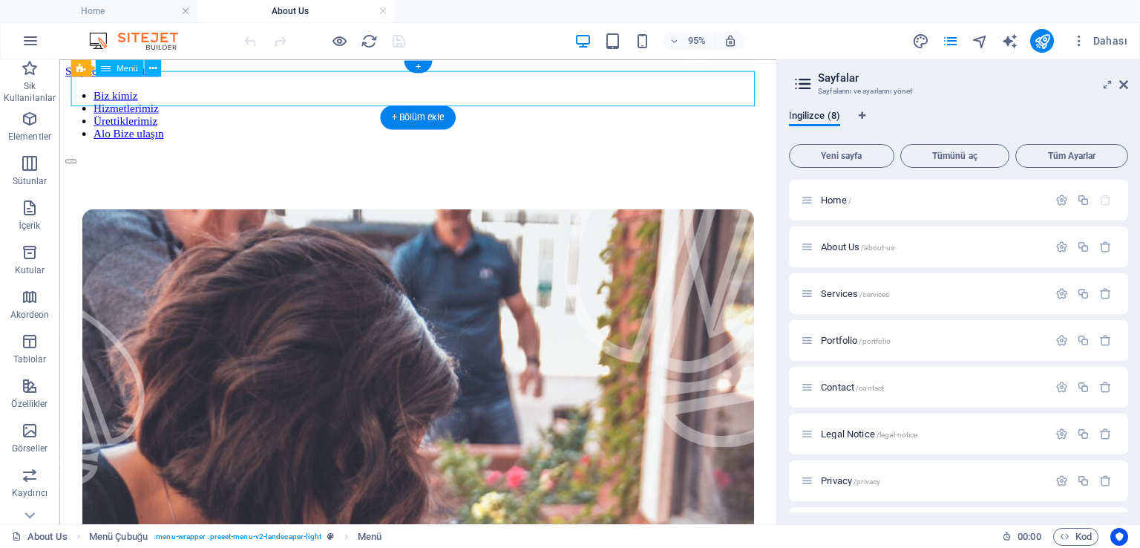
select select
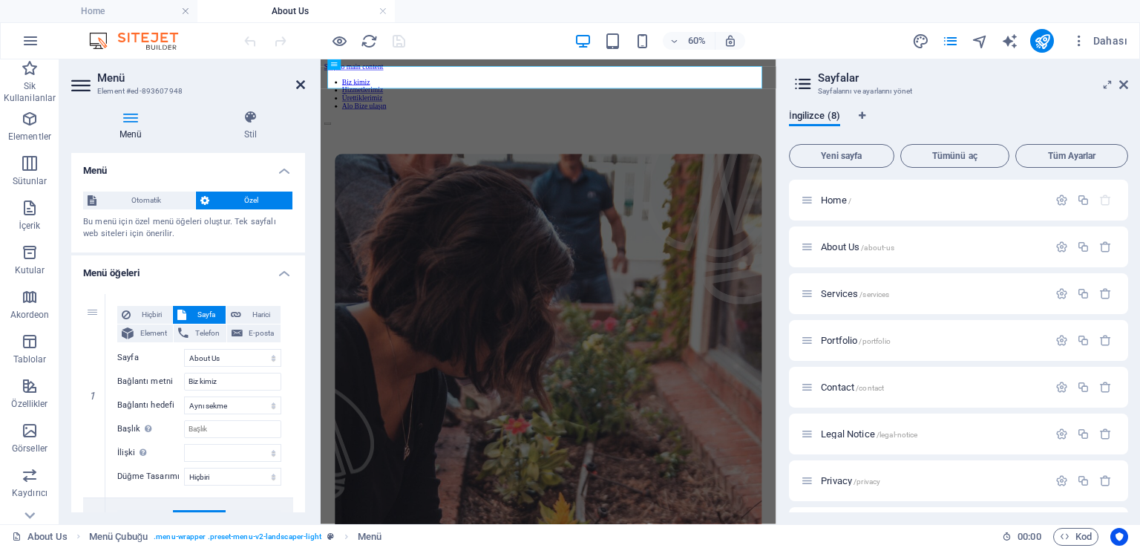
drag, startPoint x: 300, startPoint y: 82, endPoint x: 253, endPoint y: 24, distance: 75.0
click at [300, 82] on icon at bounding box center [300, 85] width 9 height 12
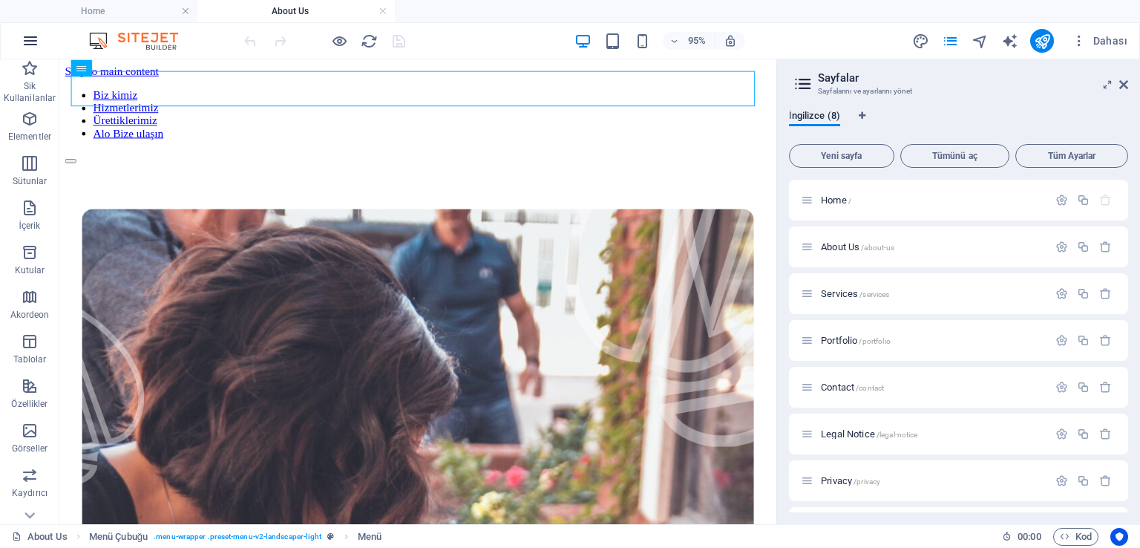
click at [33, 38] on icon "button" at bounding box center [31, 41] width 18 height 18
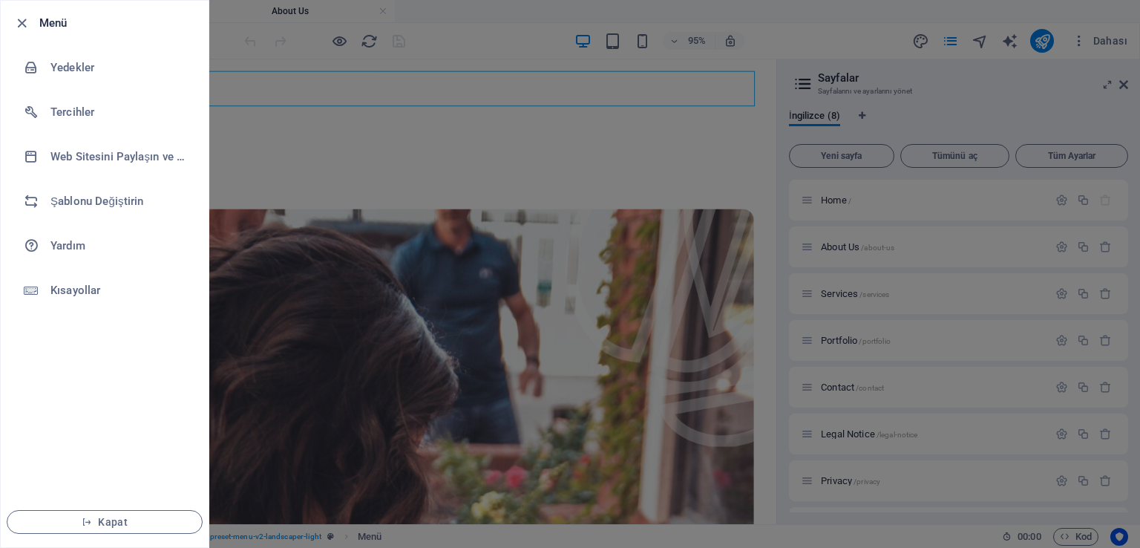
click at [258, 133] on div at bounding box center [570, 274] width 1140 height 548
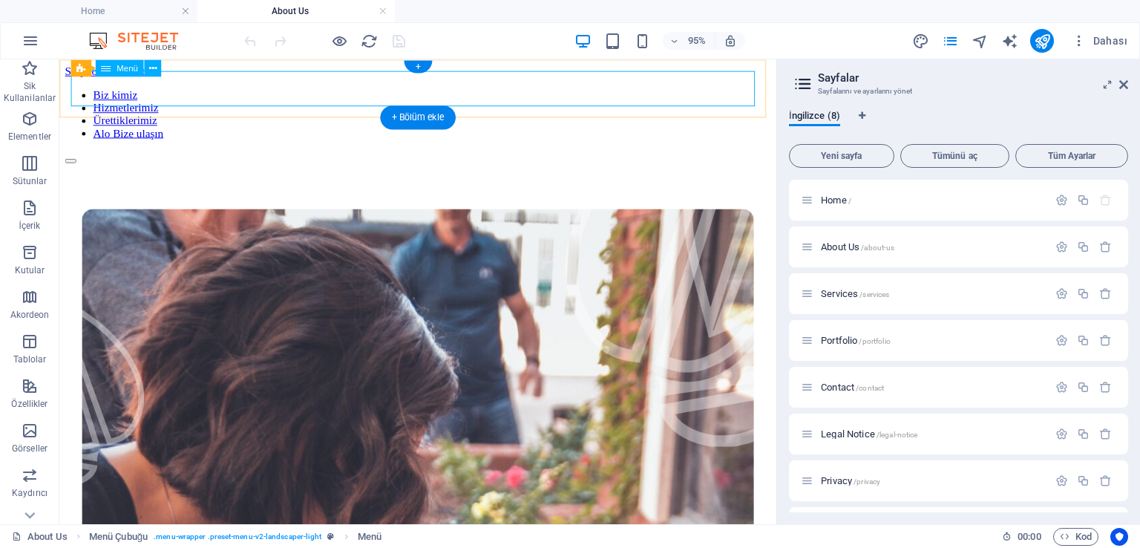
click at [177, 92] on nav "Biz kimiz Hizmetlerimiz Ürettiklerimiz Alo Bize ulaşın" at bounding box center [436, 117] width 743 height 53
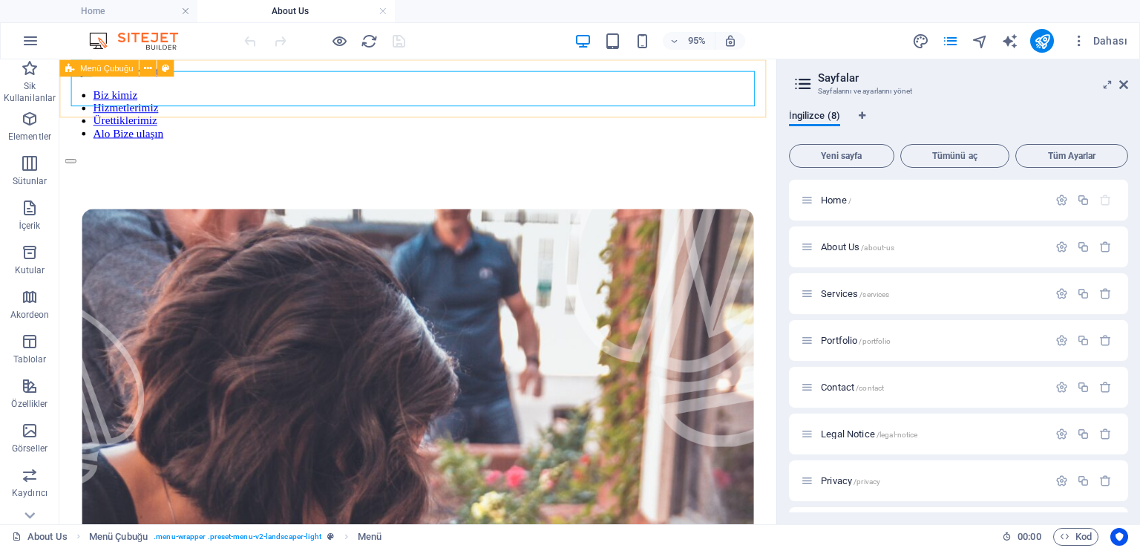
click at [67, 67] on icon at bounding box center [69, 67] width 9 height 17
click at [70, 68] on icon at bounding box center [69, 67] width 9 height 17
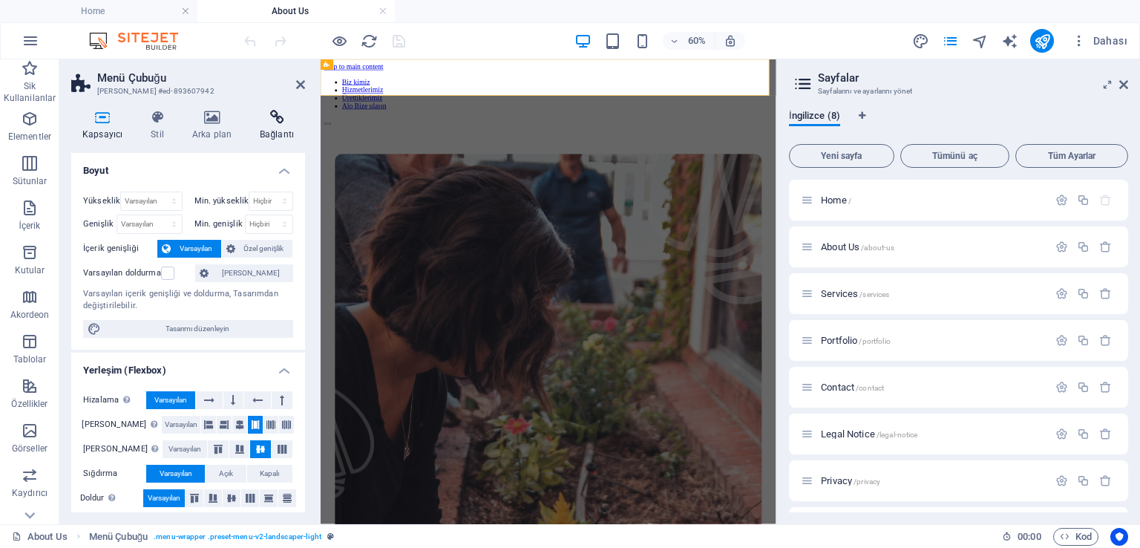
click at [274, 121] on icon at bounding box center [277, 117] width 56 height 15
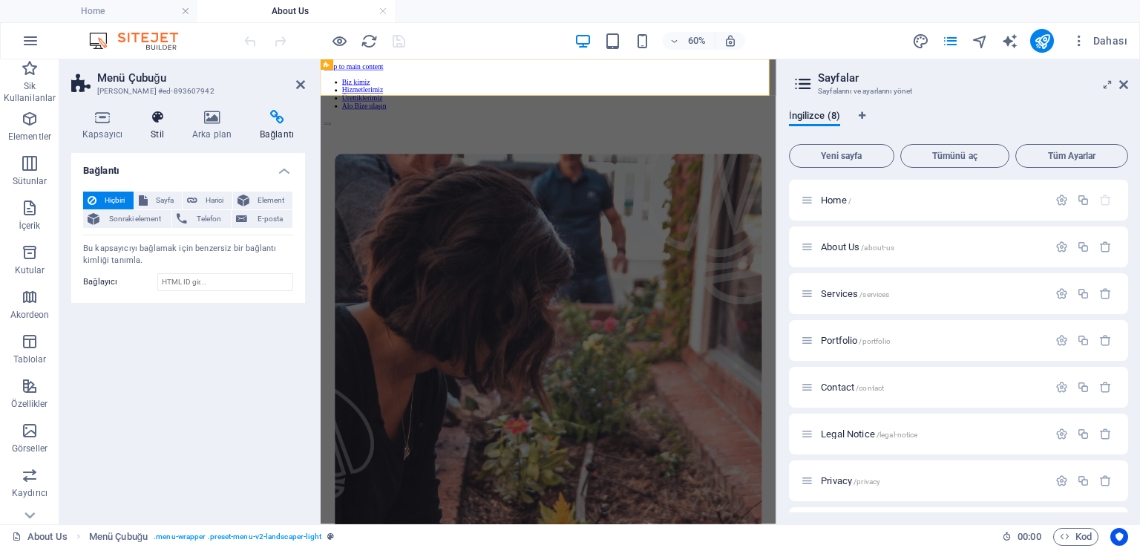
click at [157, 122] on icon at bounding box center [158, 117] width 36 height 15
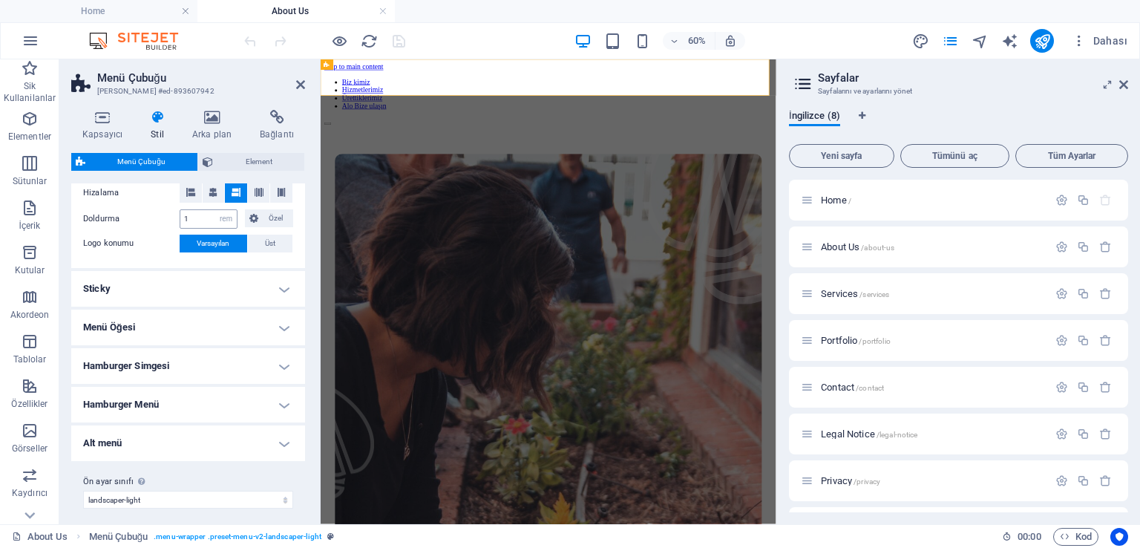
scroll to position [325, 0]
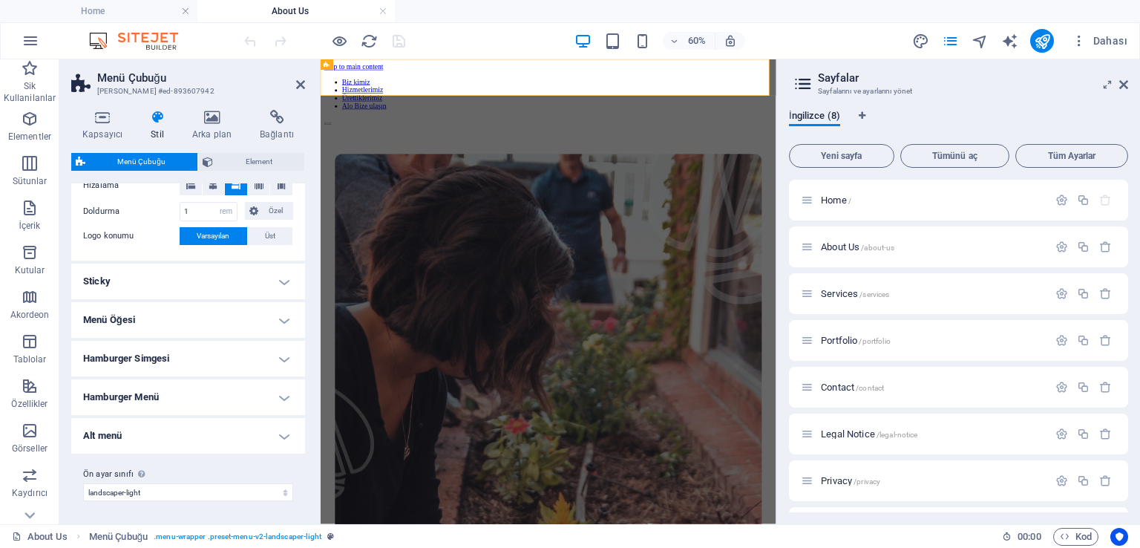
click at [177, 321] on h4 "Menü Öğesi" at bounding box center [188, 320] width 234 height 36
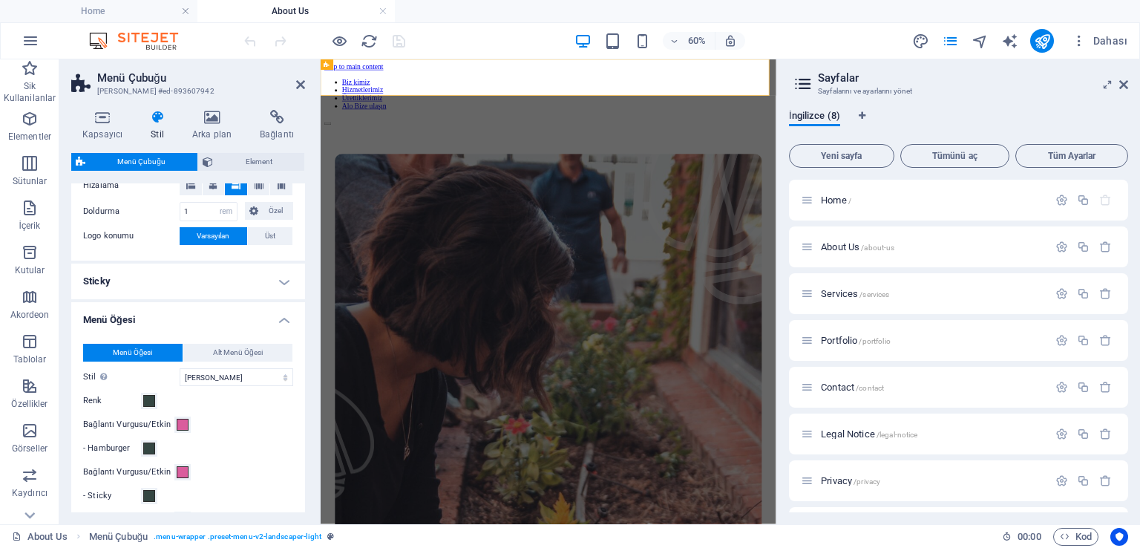
click at [177, 321] on h4 "Menü Öğesi" at bounding box center [188, 315] width 234 height 27
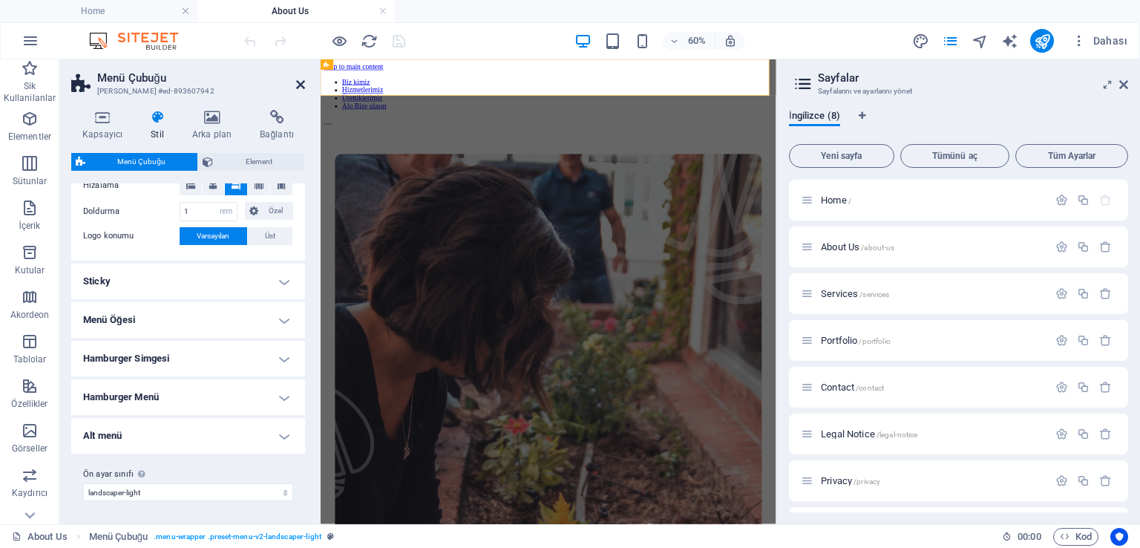
click at [298, 80] on icon at bounding box center [300, 85] width 9 height 12
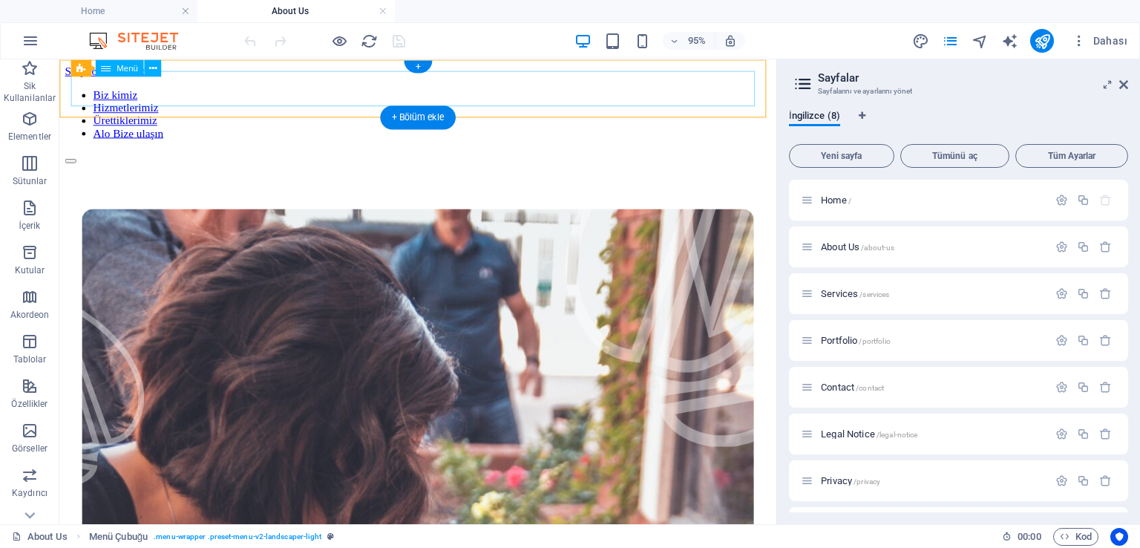
click at [149, 91] on nav "Biz kimiz Hizmetlerimiz Ürettiklerimiz Alo Bize ulaşın" at bounding box center [436, 117] width 743 height 53
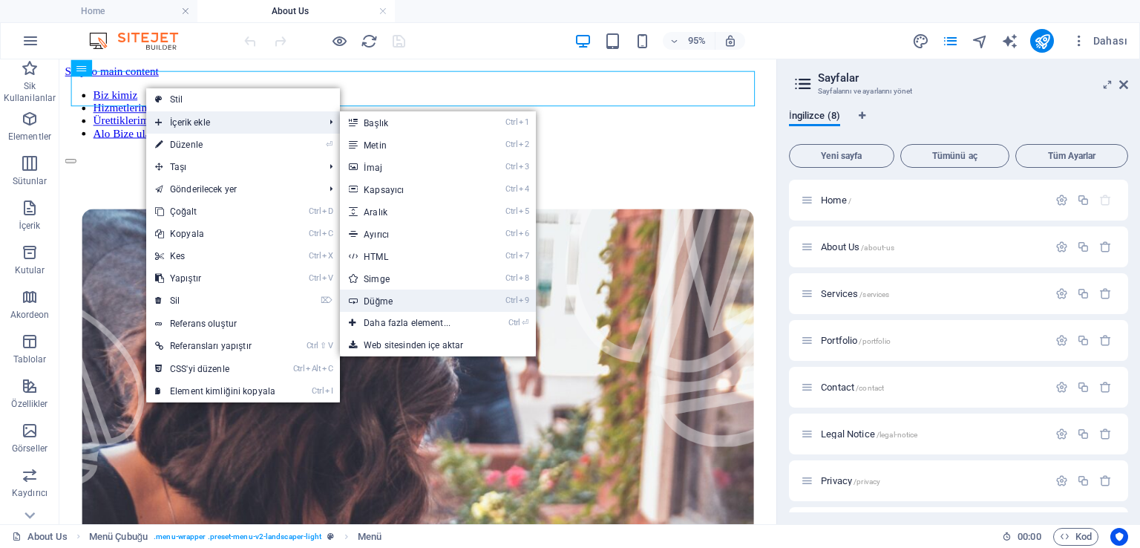
click at [379, 299] on link "Ctrl 9 Düğme" at bounding box center [410, 301] width 140 height 22
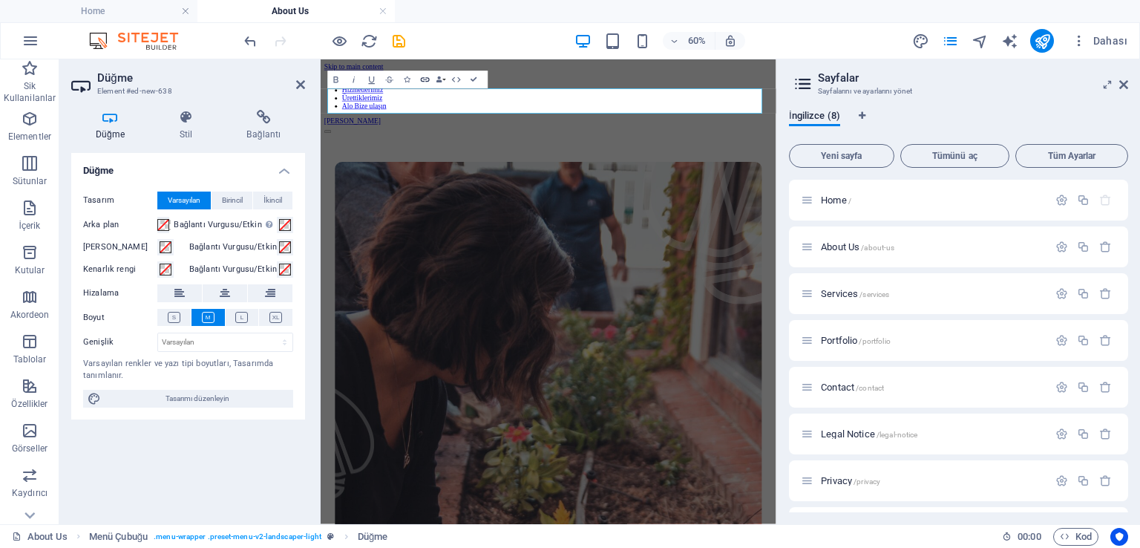
click at [427, 75] on icon "button" at bounding box center [425, 79] width 10 height 10
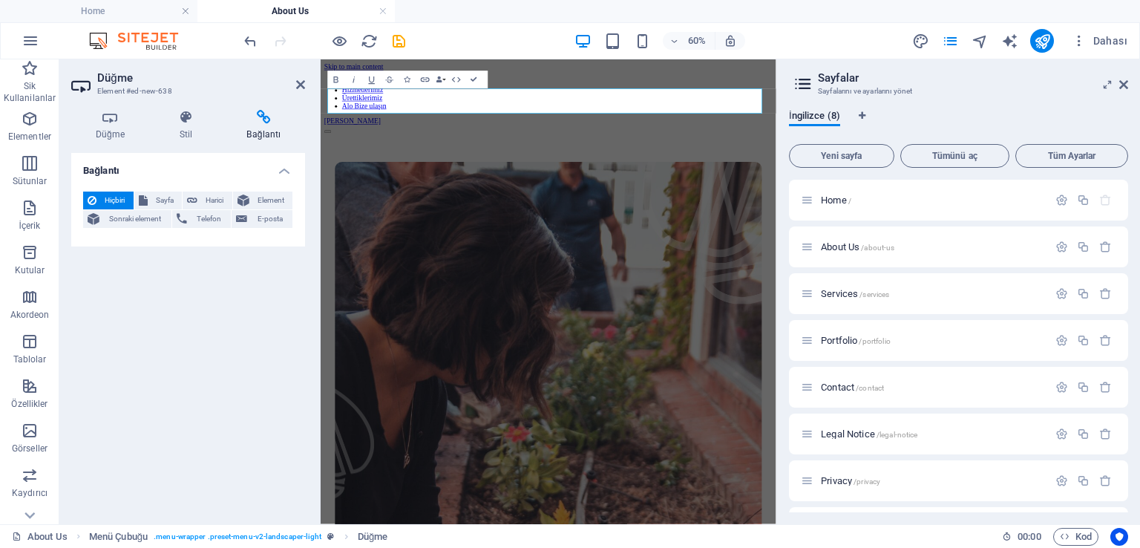
click at [267, 117] on icon at bounding box center [264, 117] width 82 height 15
click at [268, 117] on icon at bounding box center [264, 117] width 82 height 15
click at [169, 199] on span "Sayfa" at bounding box center [165, 201] width 26 height 18
select select
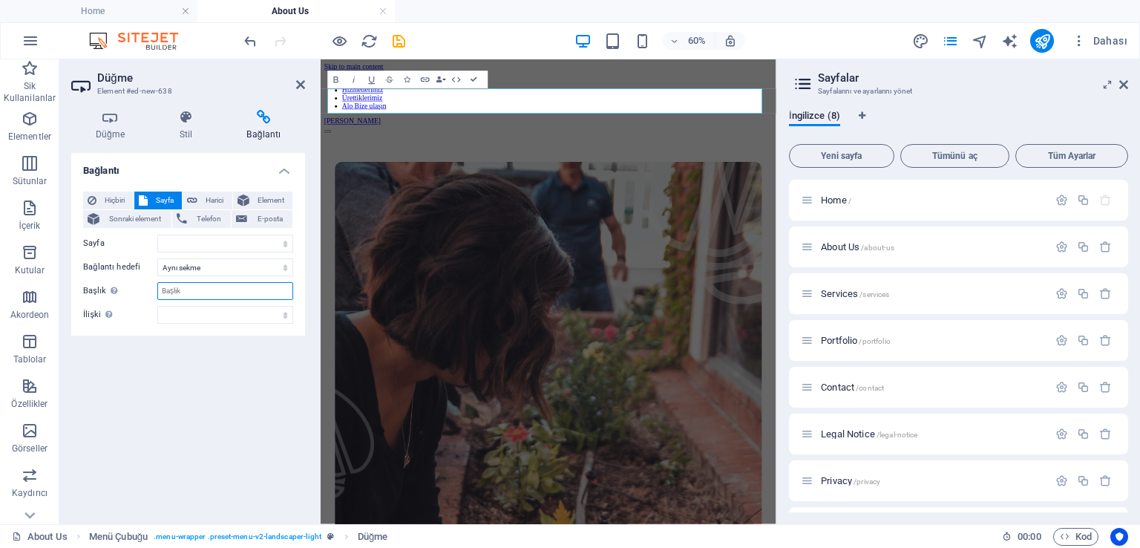
click at [220, 296] on input "Başlık Ek bağlantı tanımının bağlantı metniyle aynı olmaması gerekir. Başlık, g…" at bounding box center [225, 291] width 136 height 18
click at [211, 267] on select "Yeni sekme Aynı sekme Kaplama" at bounding box center [225, 267] width 136 height 18
click at [202, 195] on span "Harici" at bounding box center [215, 201] width 26 height 18
select select "blank"
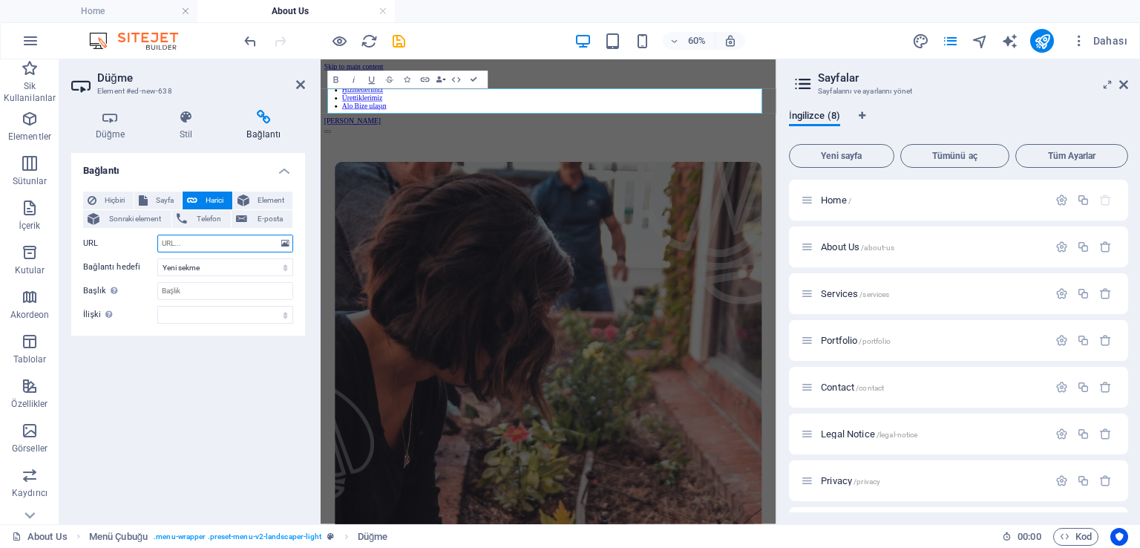
click at [200, 246] on input "URL" at bounding box center [225, 244] width 136 height 18
paste input "https://alofidan.com/"
type input "https://alofidan.com/"
click at [199, 415] on div "Bağlantı Hiçbiri Sayfa Harici Element Sonraki element Telefon E-posta Sayfa Hom…" at bounding box center [188, 332] width 234 height 359
click at [507, 23] on div "60% Dahası" at bounding box center [570, 41] width 1139 height 36
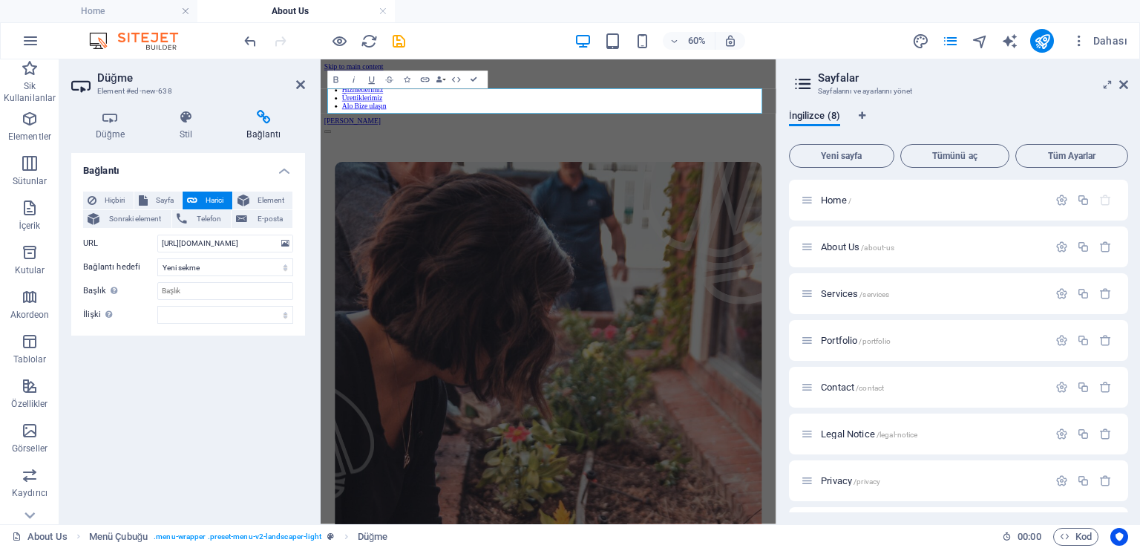
click at [290, 406] on div "Bağlantı Hiçbiri Sayfa Harici Element Sonraki element Telefon E-posta Sayfa Hom…" at bounding box center [188, 332] width 234 height 359
click at [395, 36] on icon "save" at bounding box center [398, 41] width 17 height 17
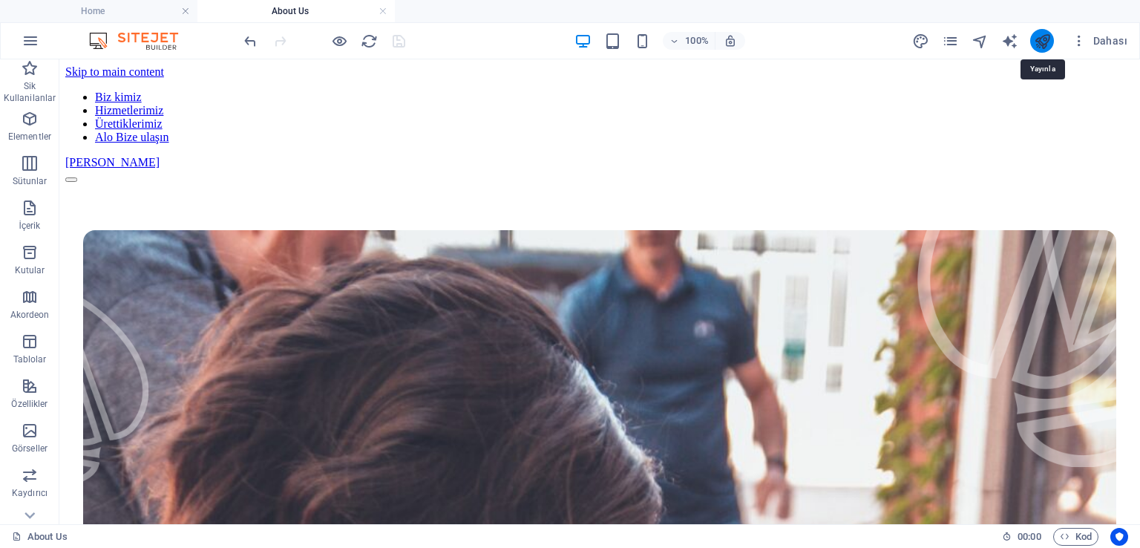
click at [1042, 38] on icon "publish" at bounding box center [1042, 41] width 17 height 17
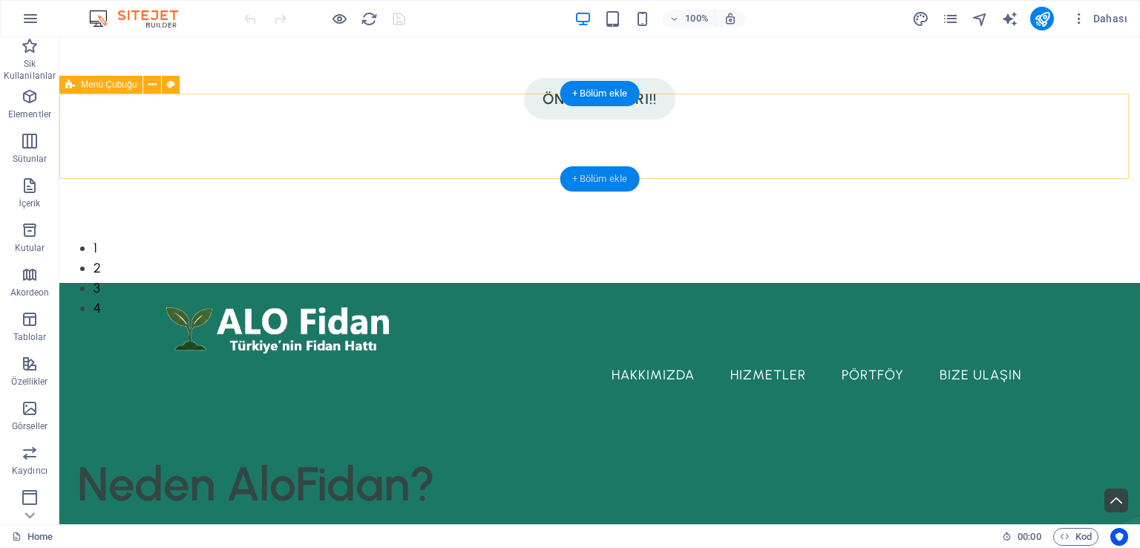
scroll to position [74, 0]
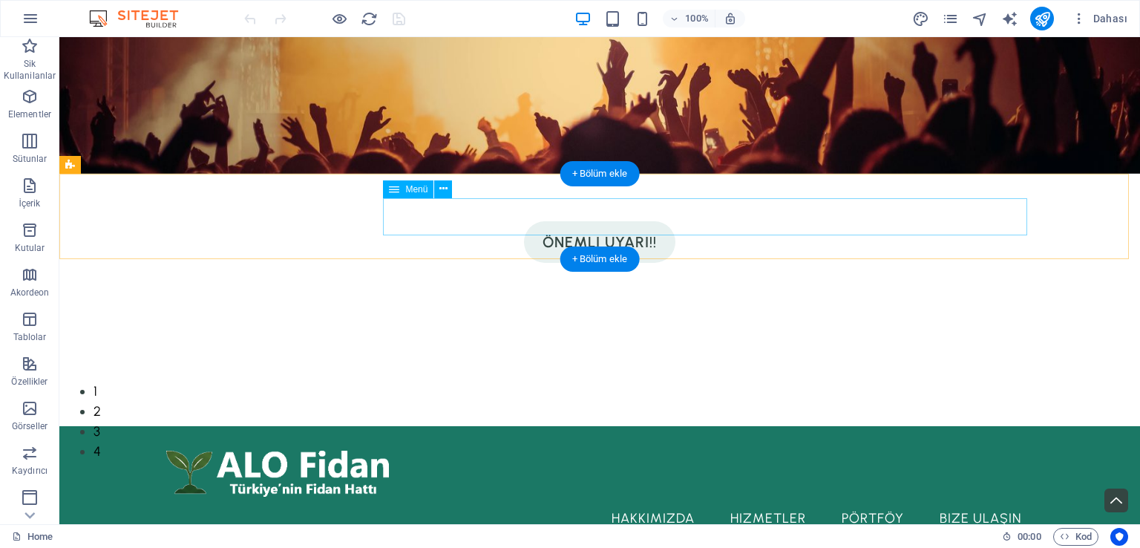
click at [970, 500] on nav "Hakkımızda Hizmetler Pörtföy Bize Ulaşın" at bounding box center [599, 518] width 867 height 37
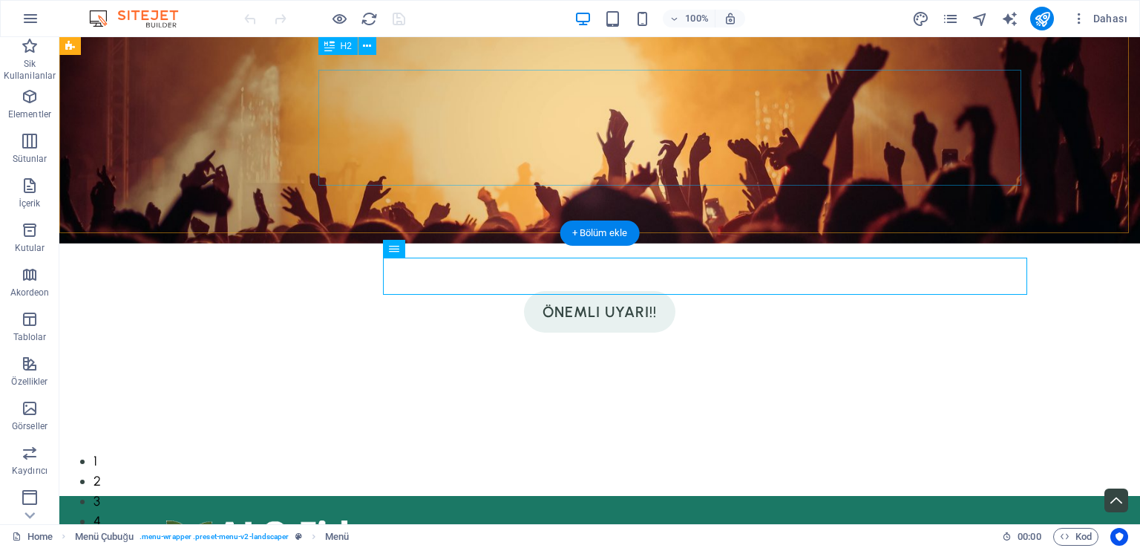
scroll to position [0, 0]
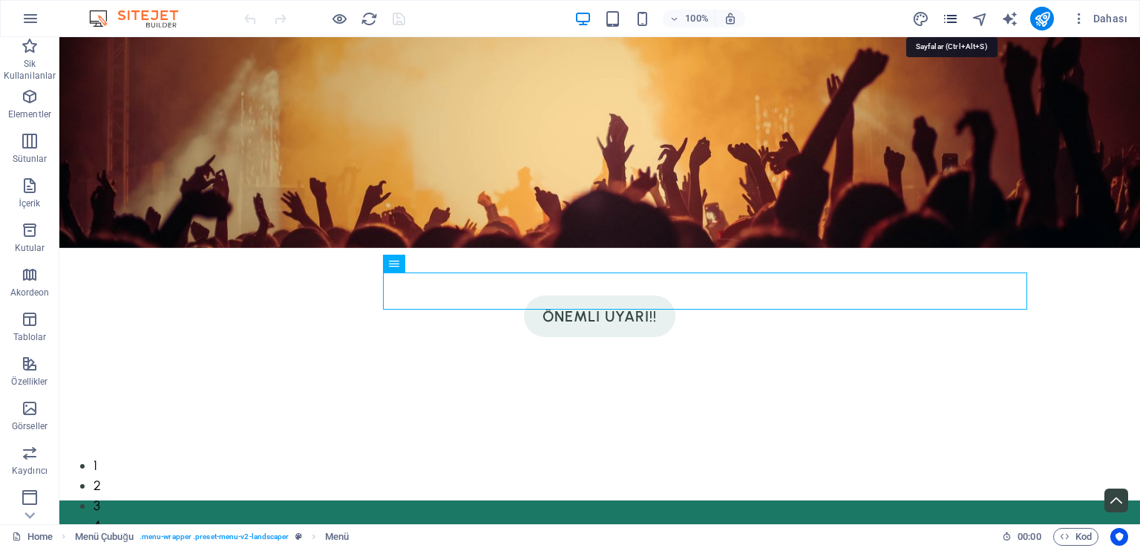
click at [0, 0] on icon "pages" at bounding box center [0, 0] width 0 height 0
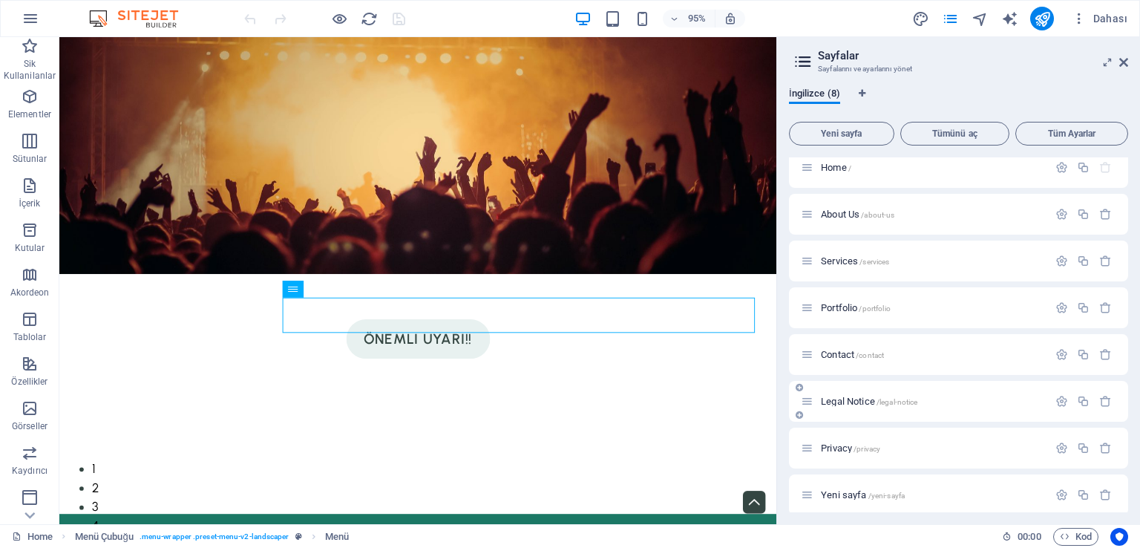
scroll to position [19, 0]
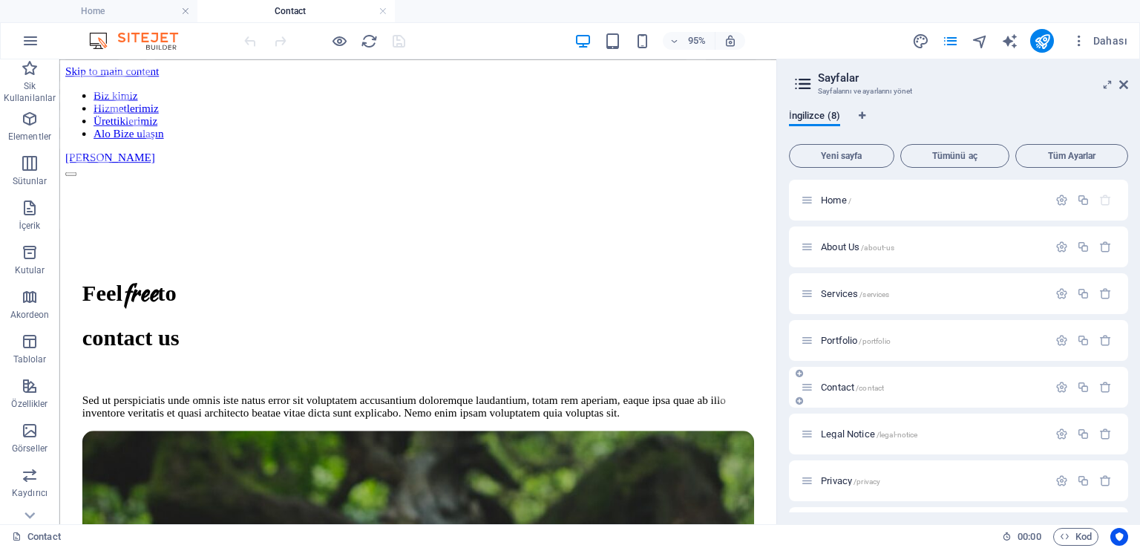
scroll to position [0, 0]
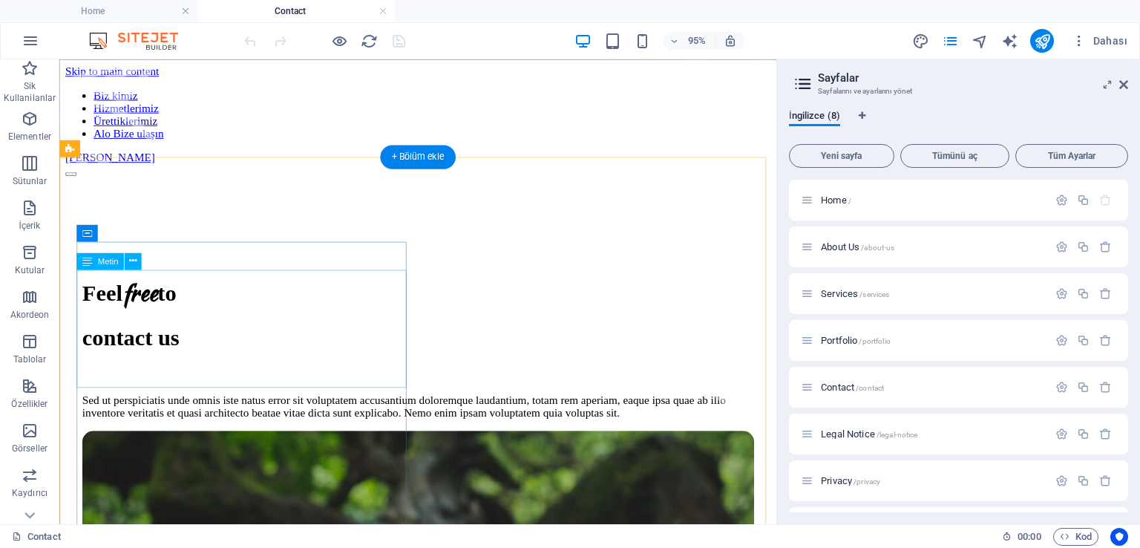
click at [232, 333] on div "Feel free to contact us" at bounding box center [436, 326] width 707 height 78
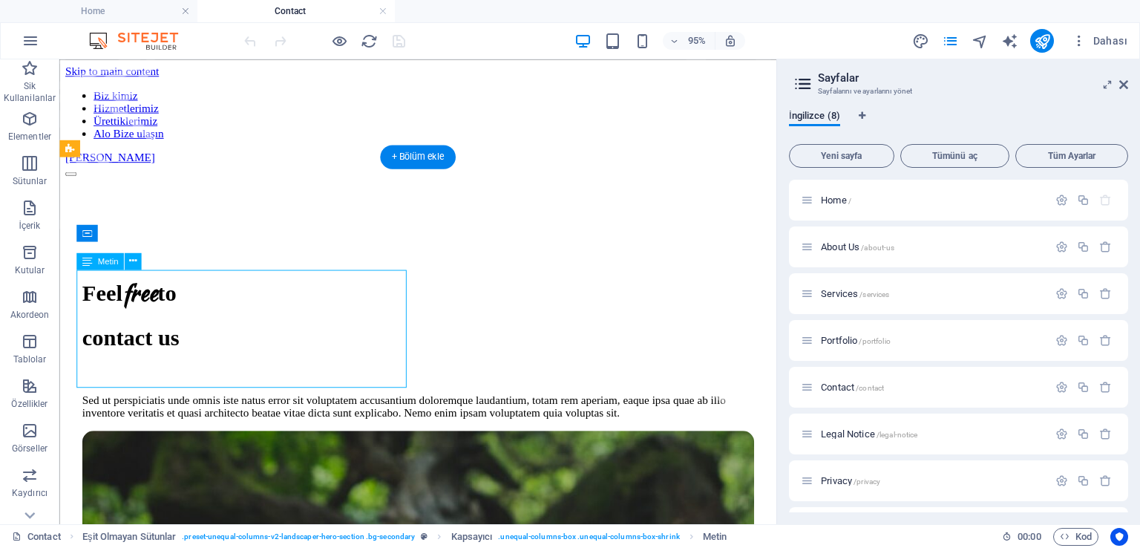
click at [232, 333] on div "Feel free to contact us" at bounding box center [436, 326] width 707 height 78
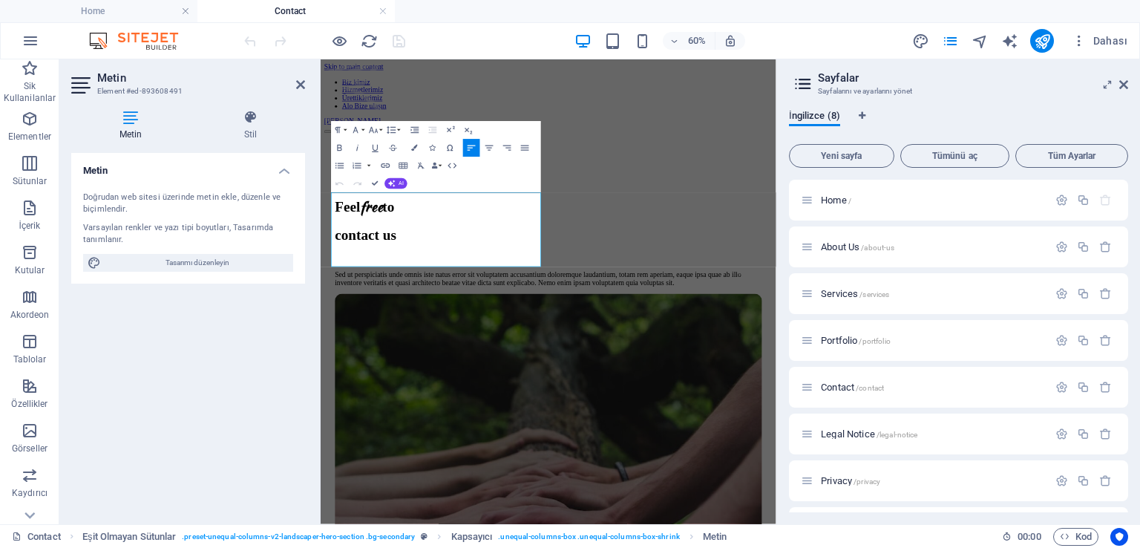
drag, startPoint x: 565, startPoint y: 382, endPoint x: 301, endPoint y: 321, distance: 271.0
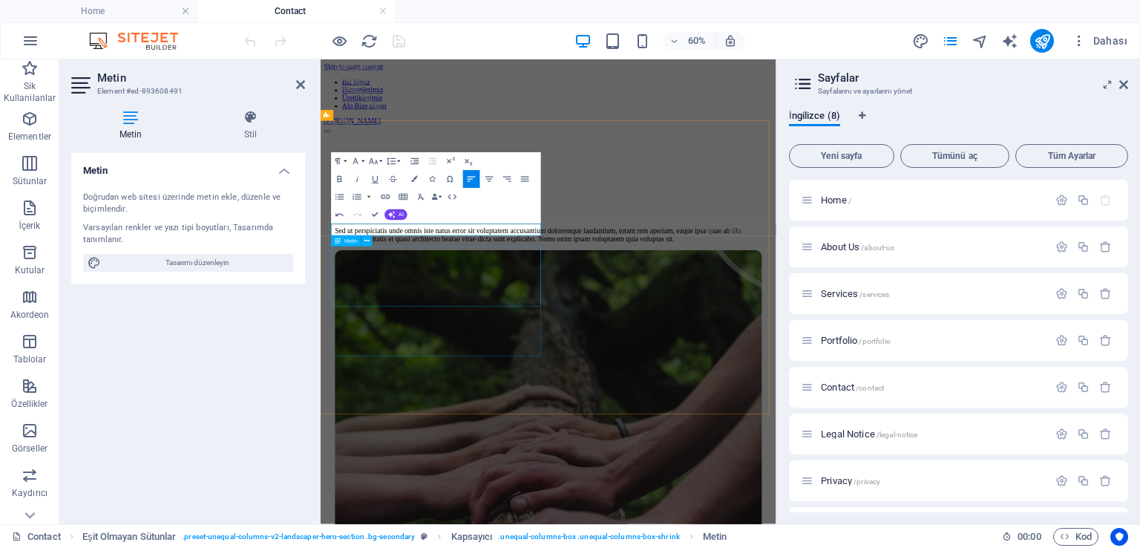
click at [497, 365] on div "Sed ut perspiciatis unde omnis iste natus error sit voluptatem accusantium dolo…" at bounding box center [700, 352] width 712 height 27
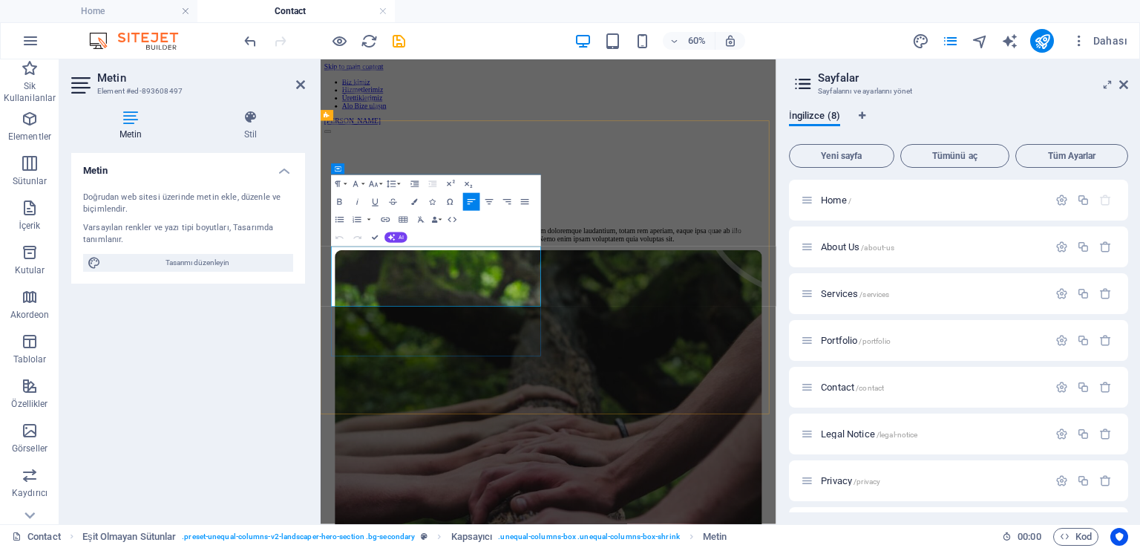
click at [497, 365] on p "Sed ut perspiciatis unde omnis iste natus error sit voluptatem accusantium dolo…" at bounding box center [700, 352] width 712 height 27
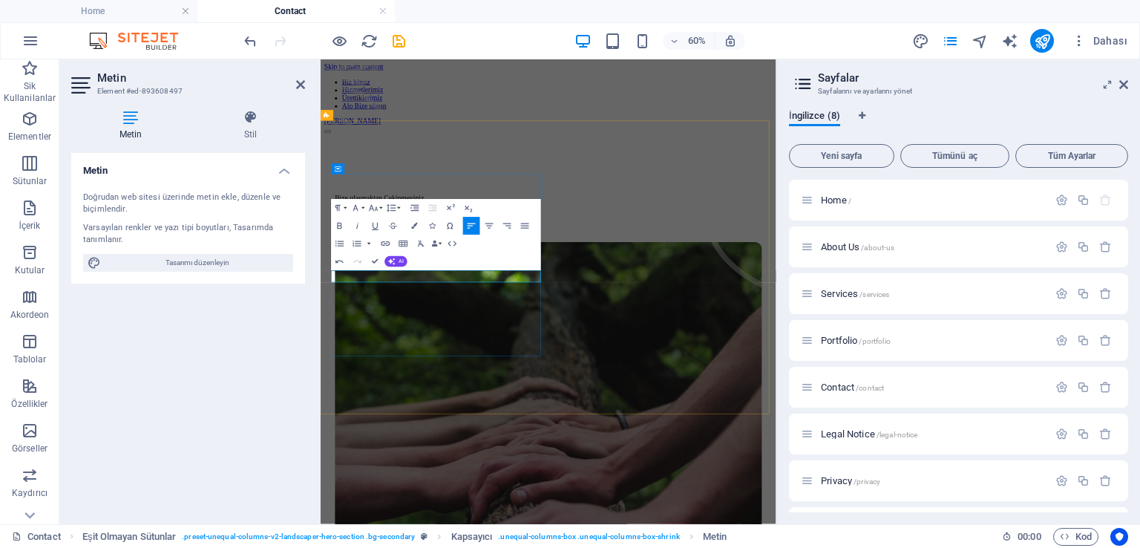
click at [498, 352] on p at bounding box center [700, 345] width 712 height 13
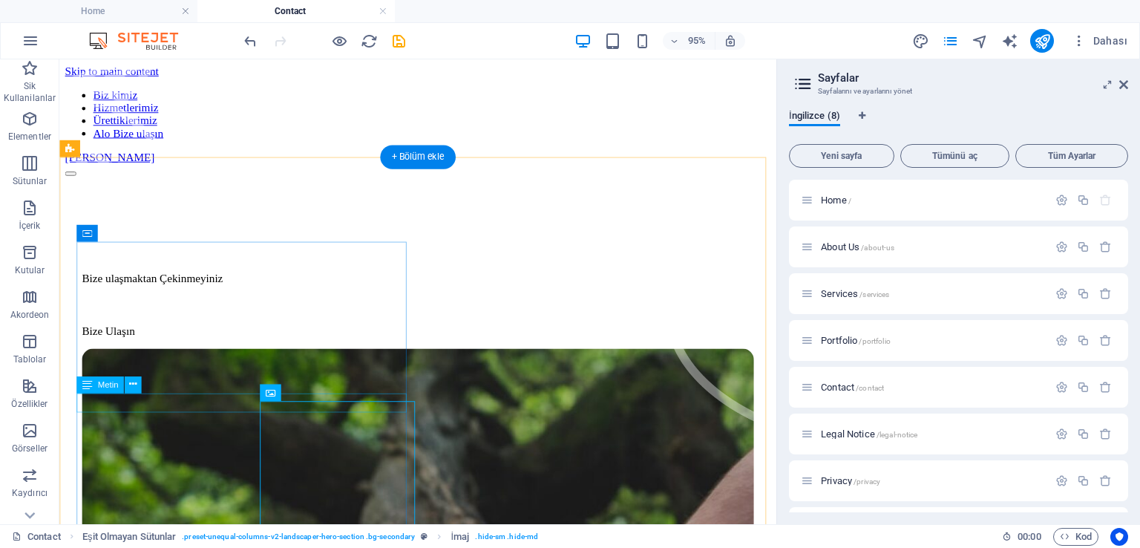
click at [145, 352] on div "Bize Ulaşın" at bounding box center [436, 345] width 707 height 13
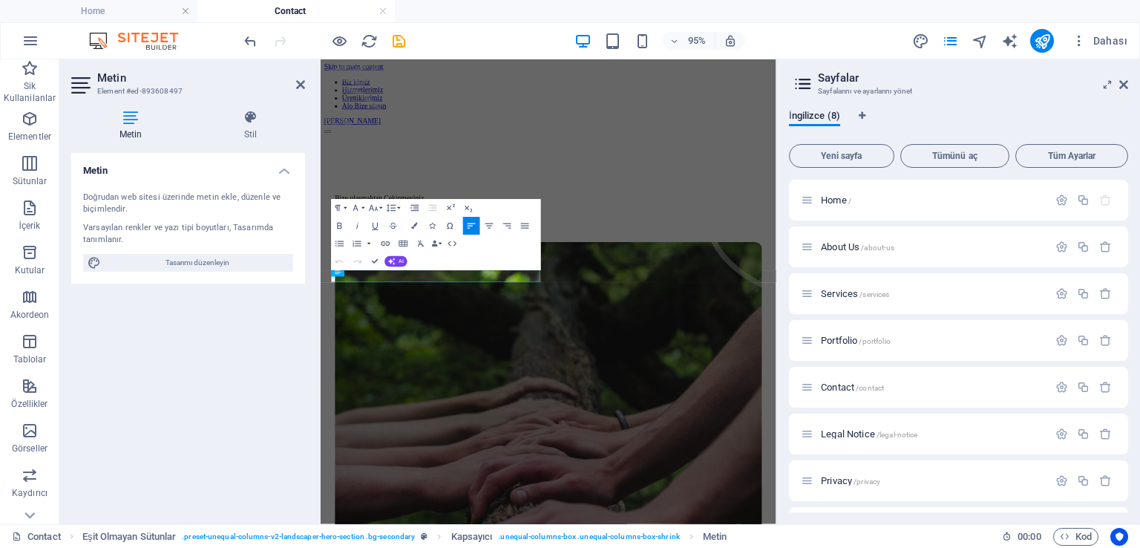
click at [140, 402] on div "Metin Doğrudan web sitesi üzerinde metin ekle, düzenle ve biçimlendir. Varsayıl…" at bounding box center [188, 332] width 234 height 359
click at [419, 352] on p "Bize Ulaşın" at bounding box center [700, 345] width 712 height 13
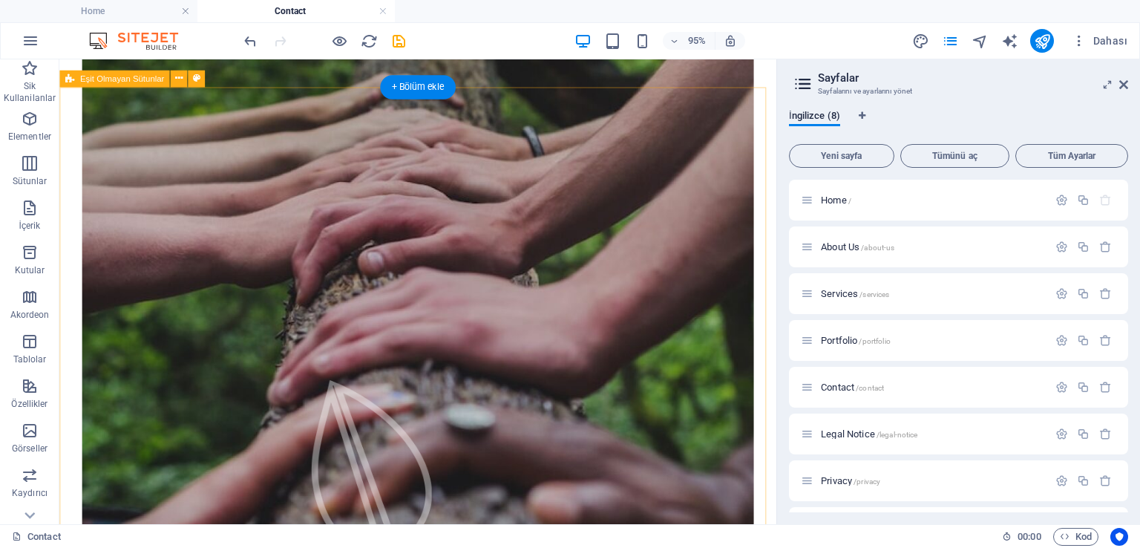
scroll to position [520, 0]
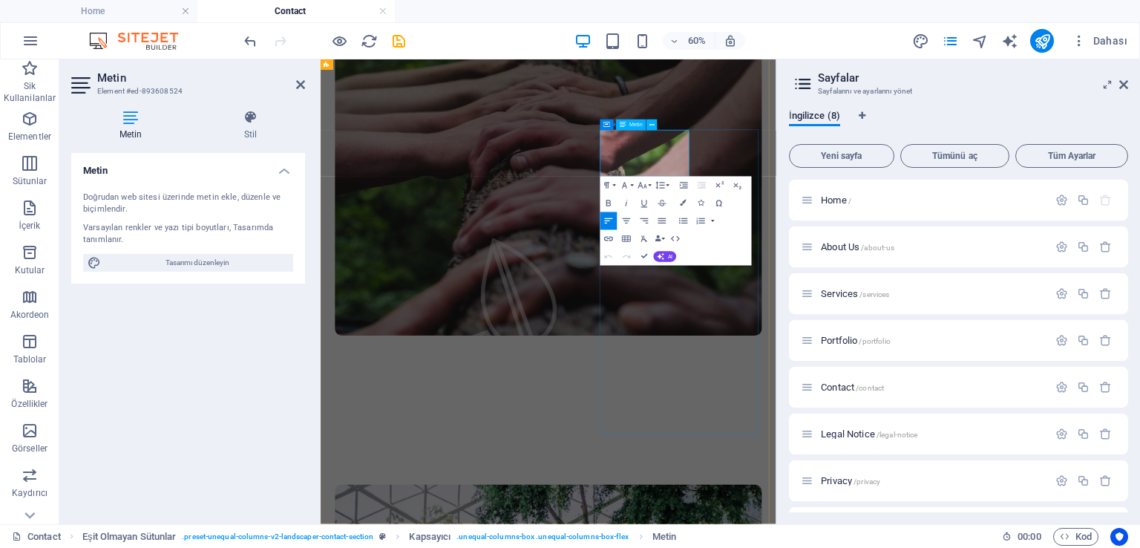
drag, startPoint x: 918, startPoint y: 236, endPoint x: 765, endPoint y: 212, distance: 154.9
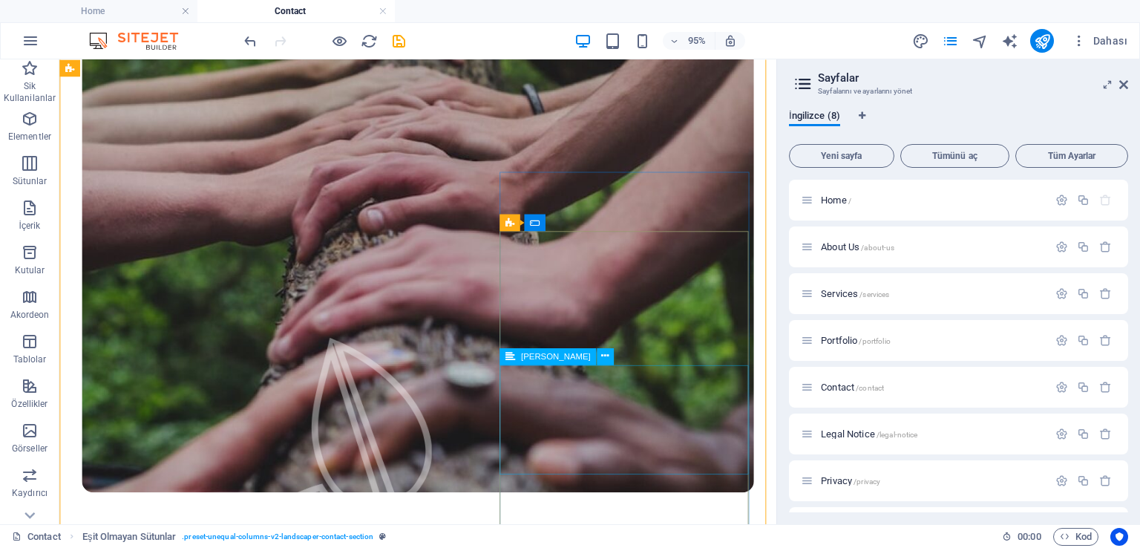
scroll to position [517, 0]
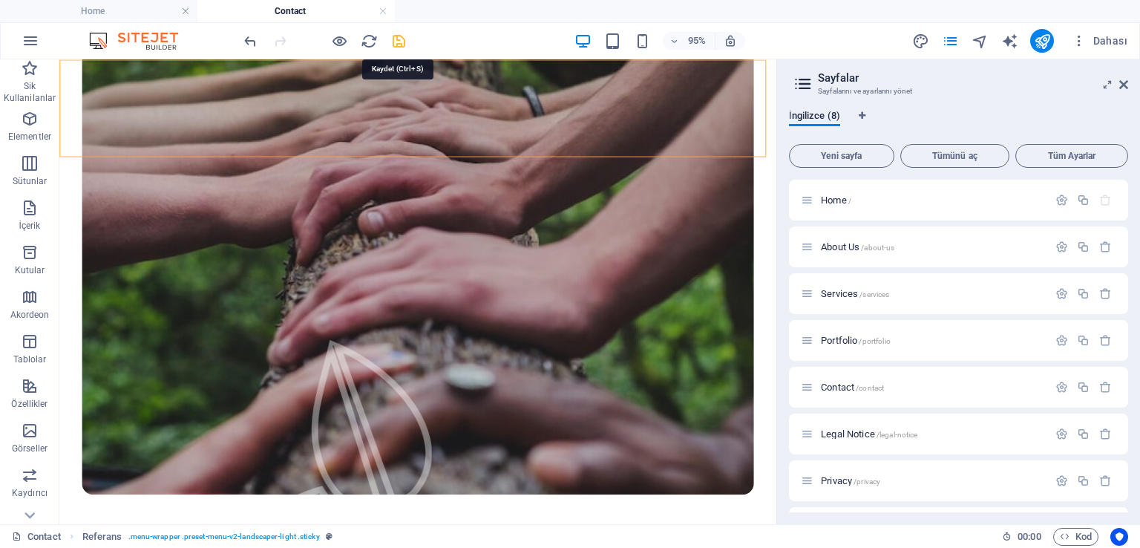
click at [0, 0] on icon "save" at bounding box center [0, 0] width 0 height 0
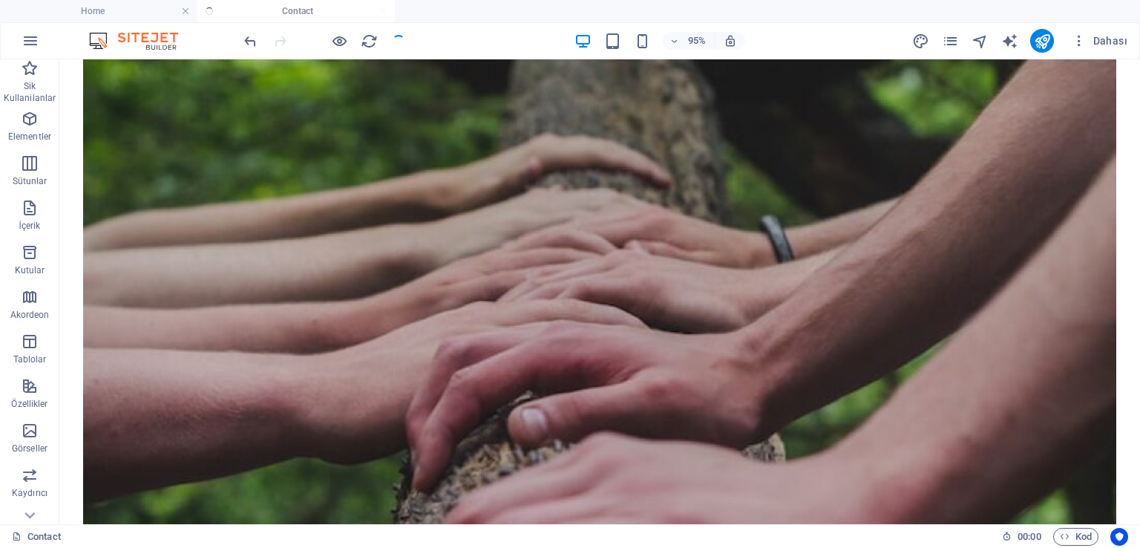
scroll to position [543, 0]
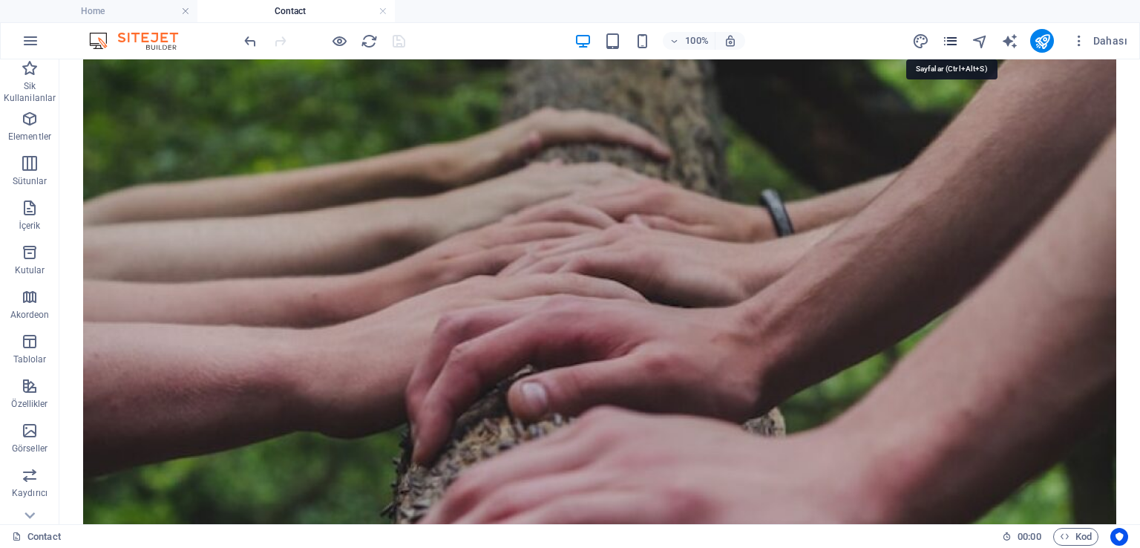
click at [954, 38] on icon "pages" at bounding box center [950, 41] width 17 height 17
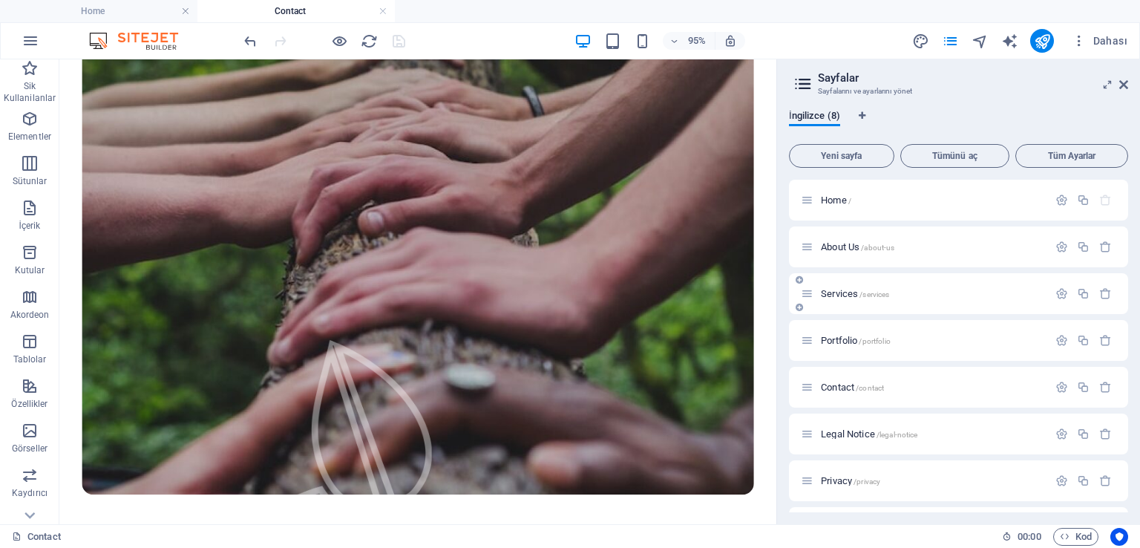
scroll to position [42, 0]
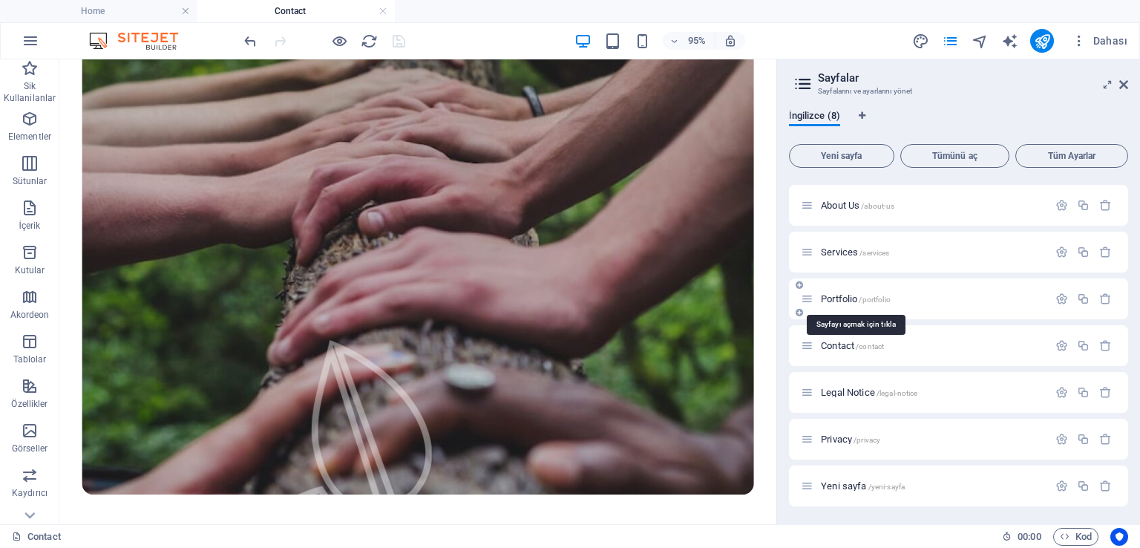
click at [846, 299] on span "Portfolio /portfolio" at bounding box center [856, 298] width 70 height 11
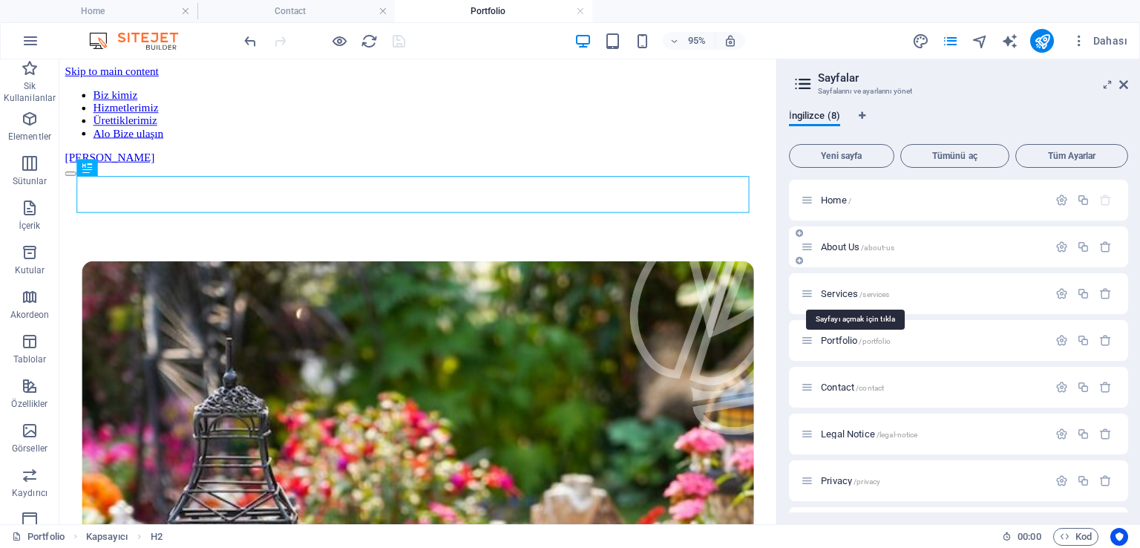
scroll to position [438, 0]
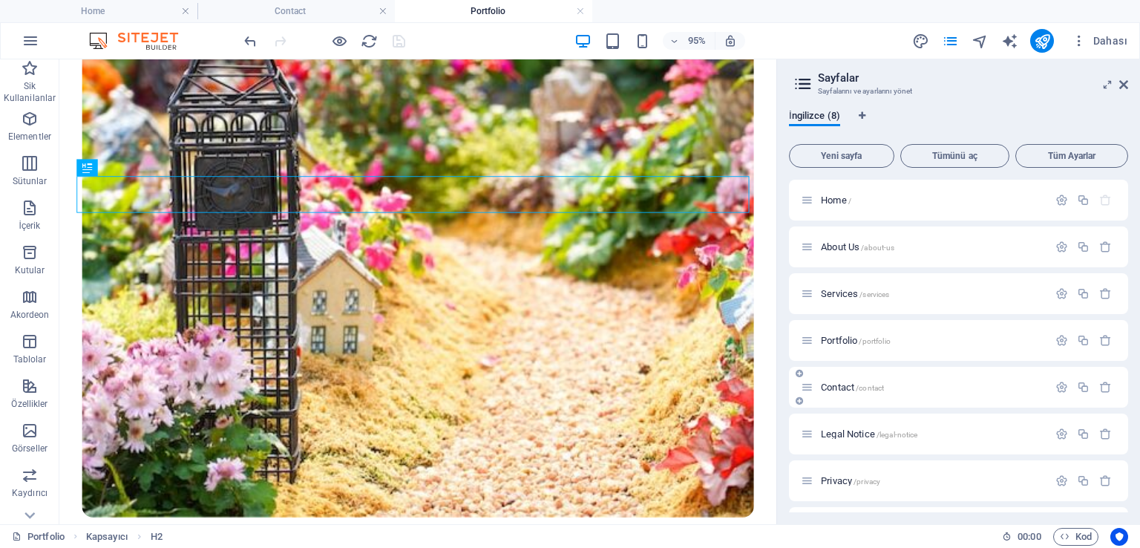
click at [838, 385] on span "Contact /contact" at bounding box center [852, 387] width 63 height 11
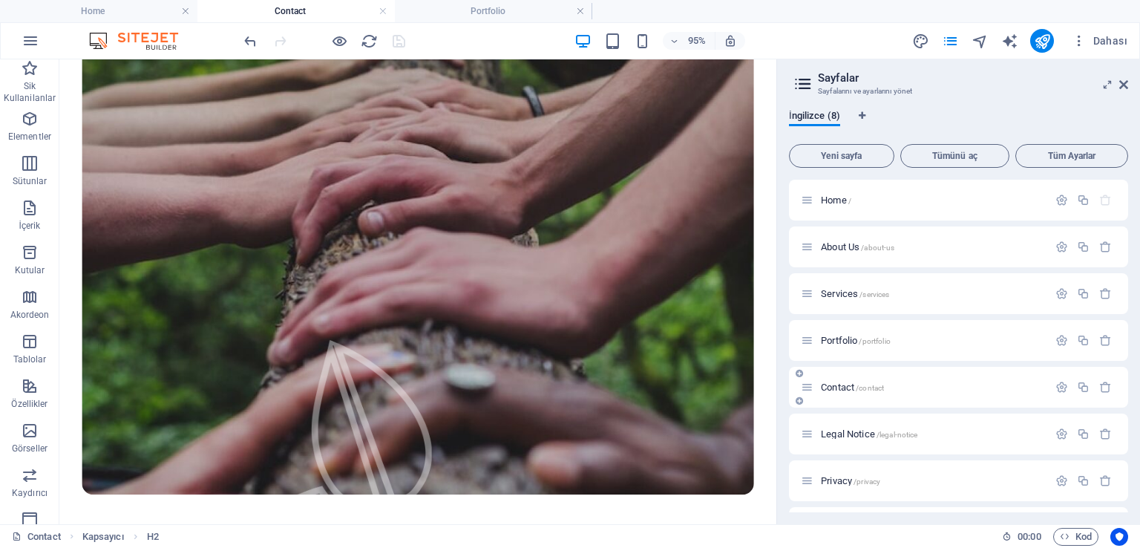
scroll to position [0, 0]
click at [837, 339] on span "Portfolio /portfolio" at bounding box center [856, 340] width 70 height 11
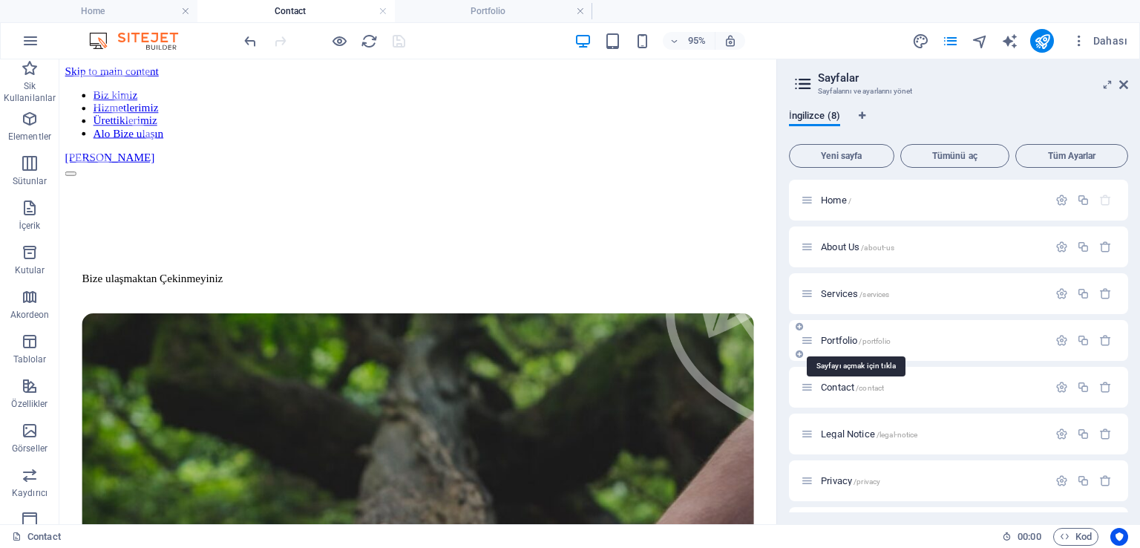
scroll to position [438, 0]
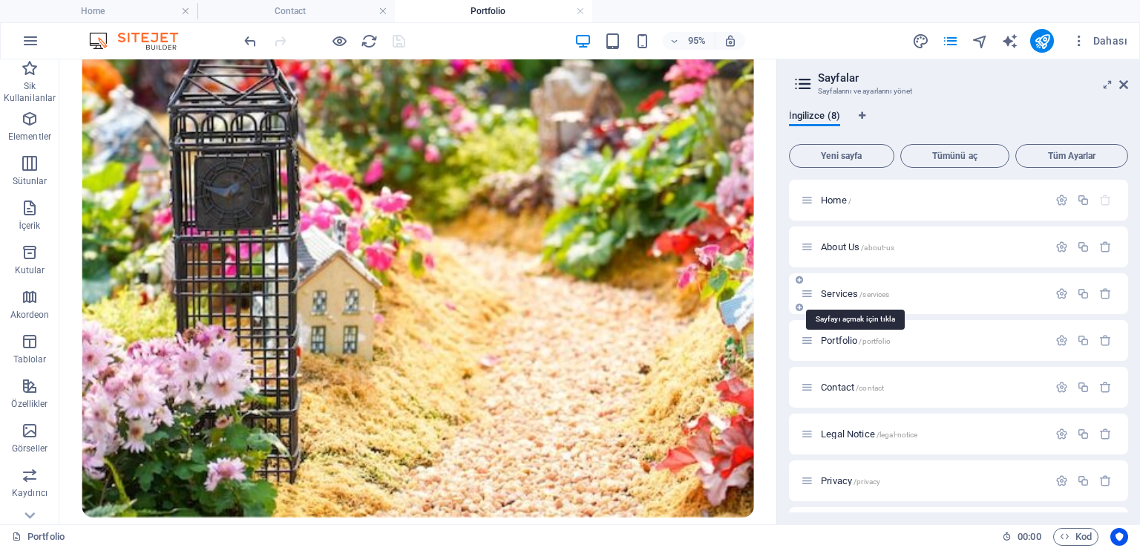
click at [834, 295] on span "Services /services" at bounding box center [855, 293] width 68 height 11
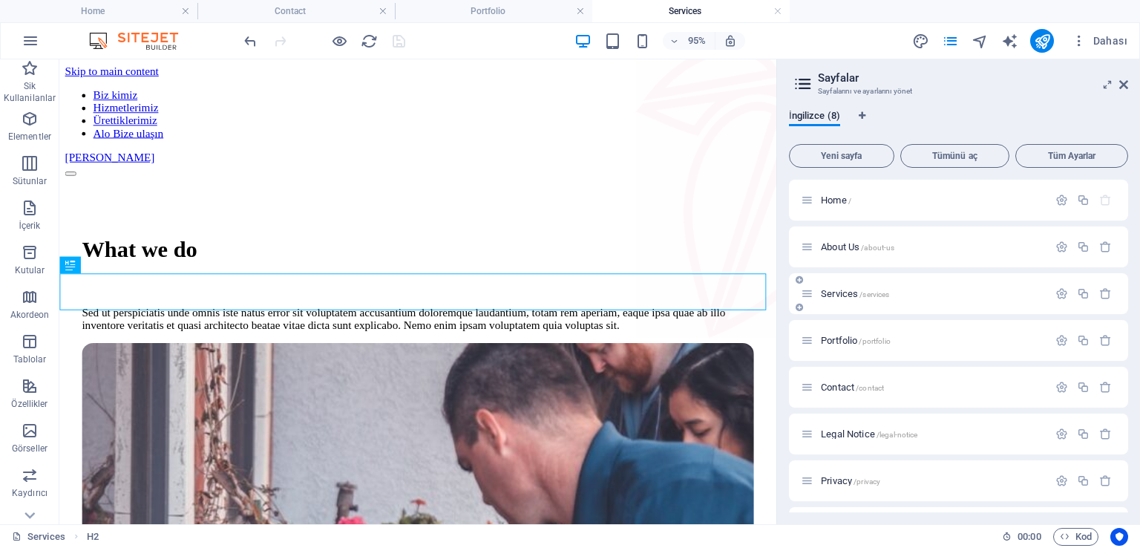
scroll to position [359, 0]
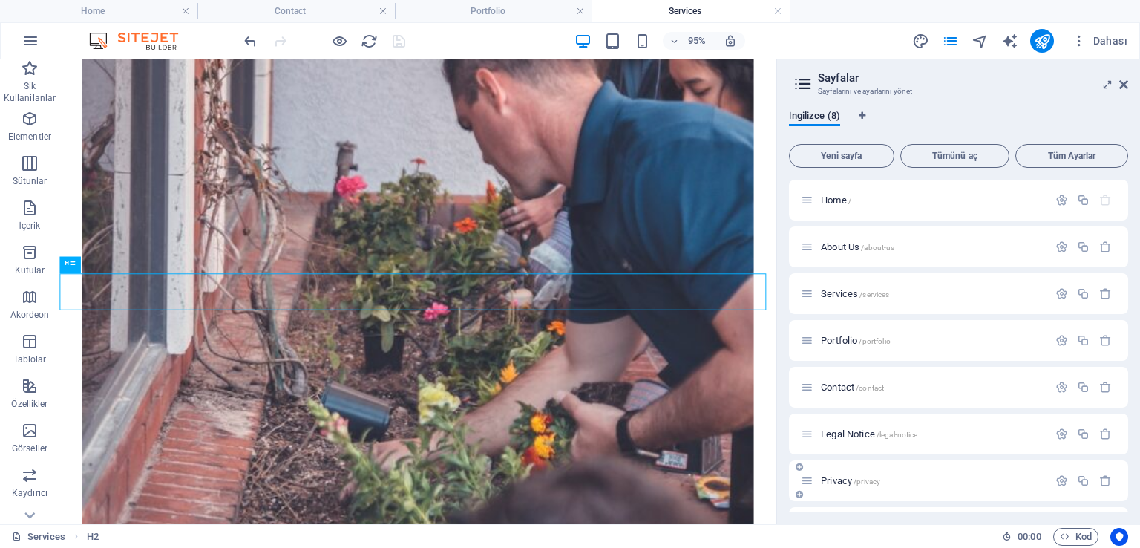
click at [846, 477] on span "Privacy /privacy" at bounding box center [850, 480] width 59 height 11
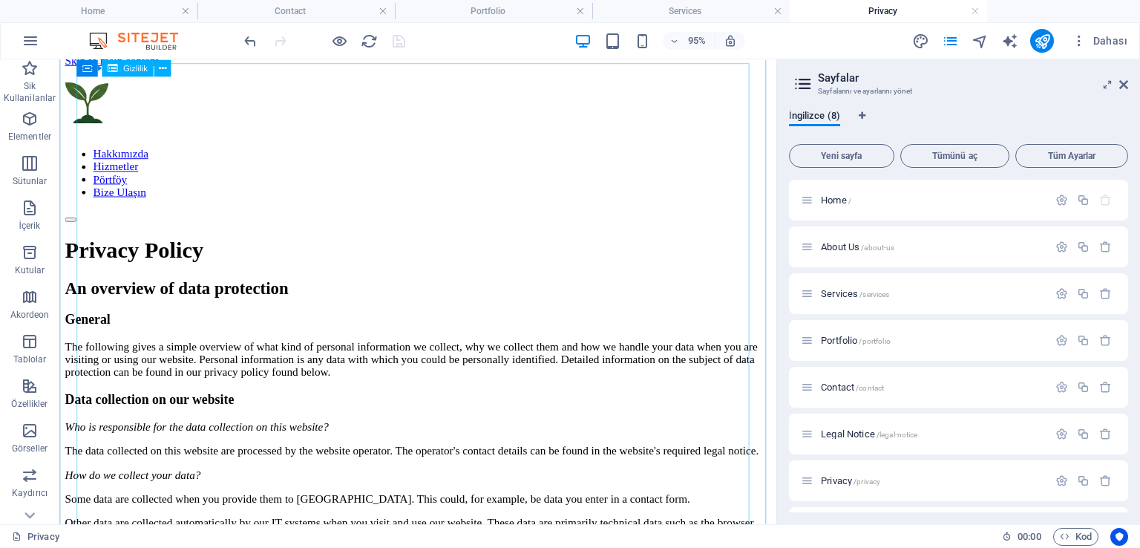
scroll to position [0, 0]
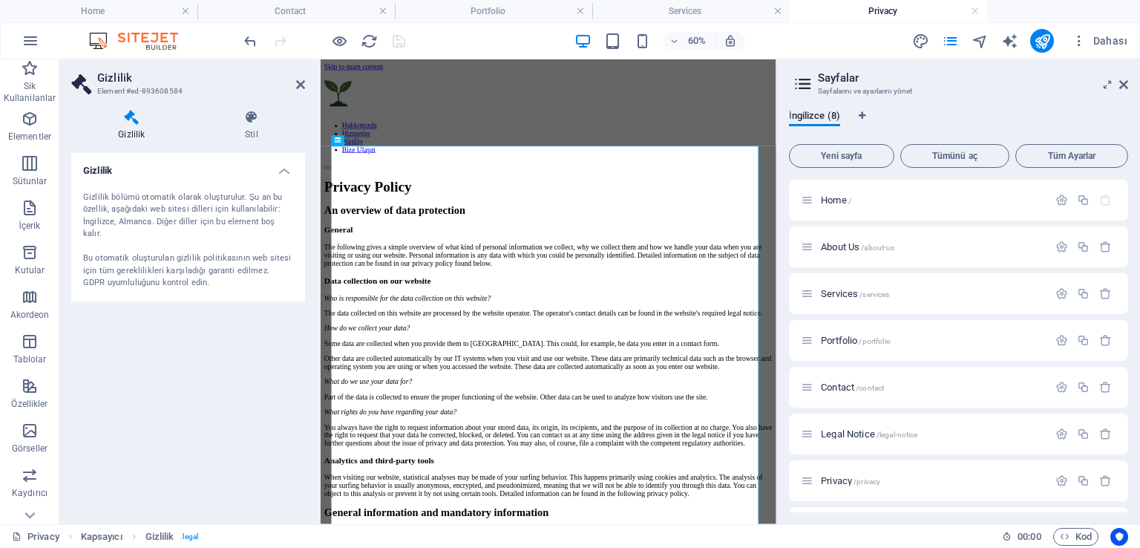
click at [95, 227] on div "Gizlilik bölümü otomatik olarak oluşturulur. Şu an bu özellik, aşağıdaki web si…" at bounding box center [188, 241] width 210 height 98
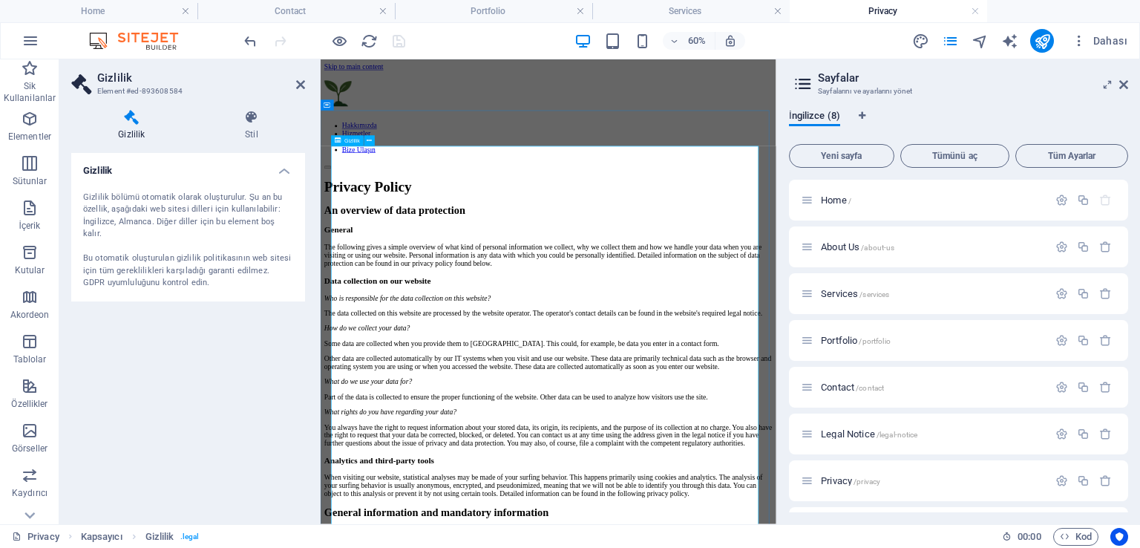
click at [98, 200] on div "Gizlilik bölümü otomatik olarak oluşturulur. Şu an bu özellik, aşağıdaki web si…" at bounding box center [188, 241] width 210 height 98
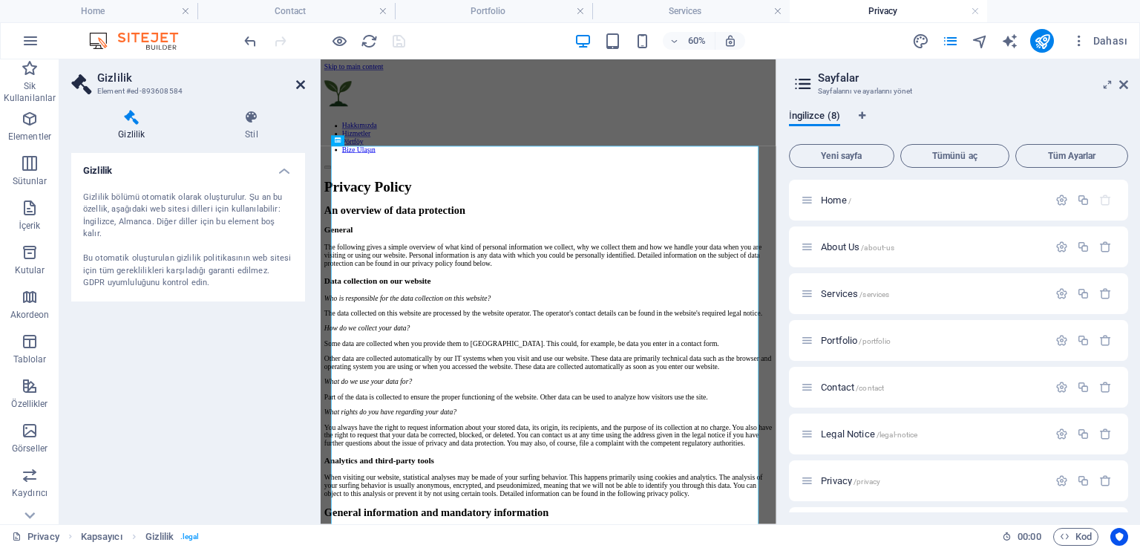
click at [298, 85] on icon at bounding box center [300, 85] width 9 height 12
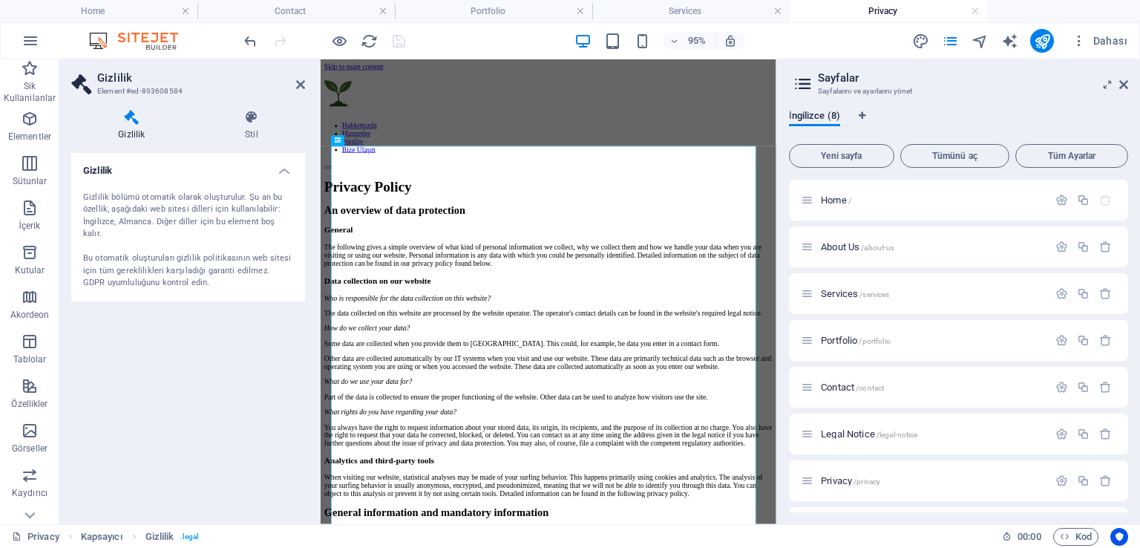
click at [177, 411] on div "Gizlilik Gizlilik bölümü otomatik olarak oluşturulur. Şu an bu özellik, aşağıda…" at bounding box center [188, 332] width 234 height 359
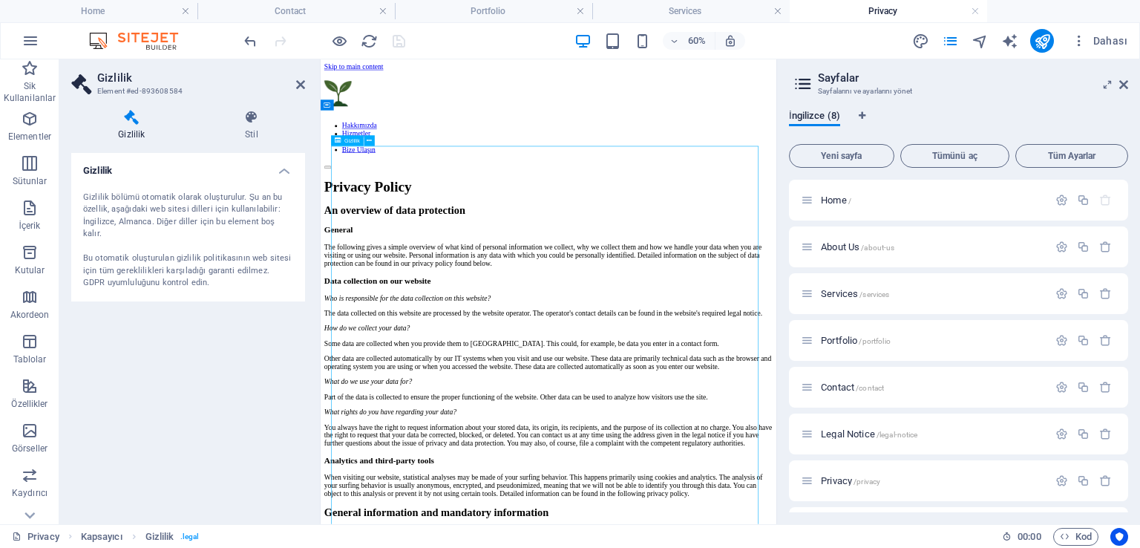
drag, startPoint x: 556, startPoint y: 720, endPoint x: 459, endPoint y: 467, distance: 271.2
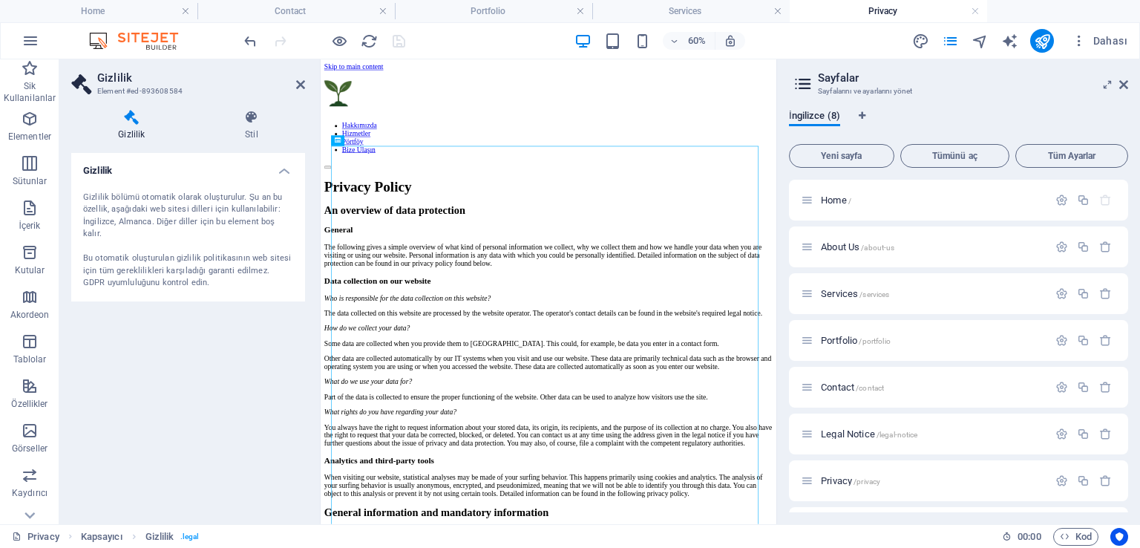
click at [146, 222] on div "Gizlilik bölümü otomatik olarak oluşturulur. Şu an bu özellik, aşağıdaki web si…" at bounding box center [188, 241] width 210 height 98
drag, startPoint x: 146, startPoint y: 222, endPoint x: 38, endPoint y: 351, distance: 168.1
click at [146, 222] on div "Gizlilik bölümü otomatik olarak oluşturulur. Şu an bu özellik, aşağıdaki web si…" at bounding box center [188, 241] width 210 height 98
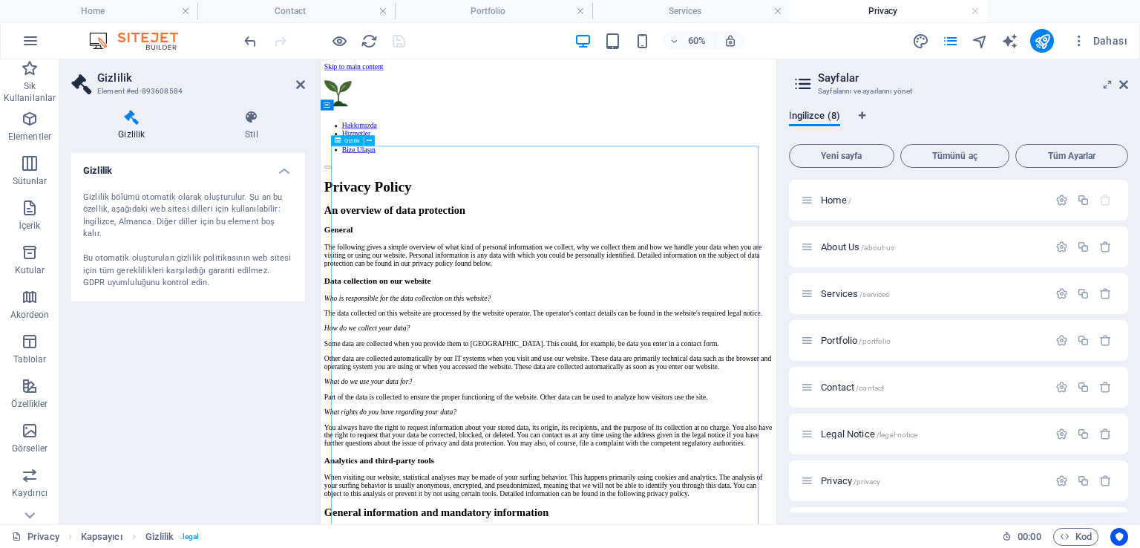
click at [200, 422] on div "Gizlilik Gizlilik bölümü otomatik olarak oluşturulur. Şu an bu özellik, aşağıda…" at bounding box center [188, 332] width 234 height 359
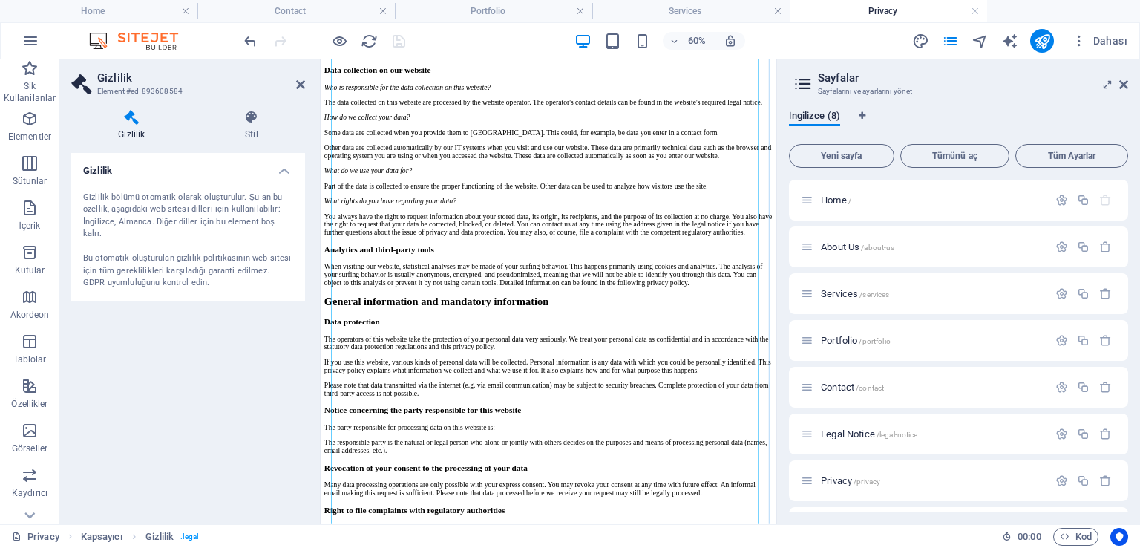
scroll to position [371, 0]
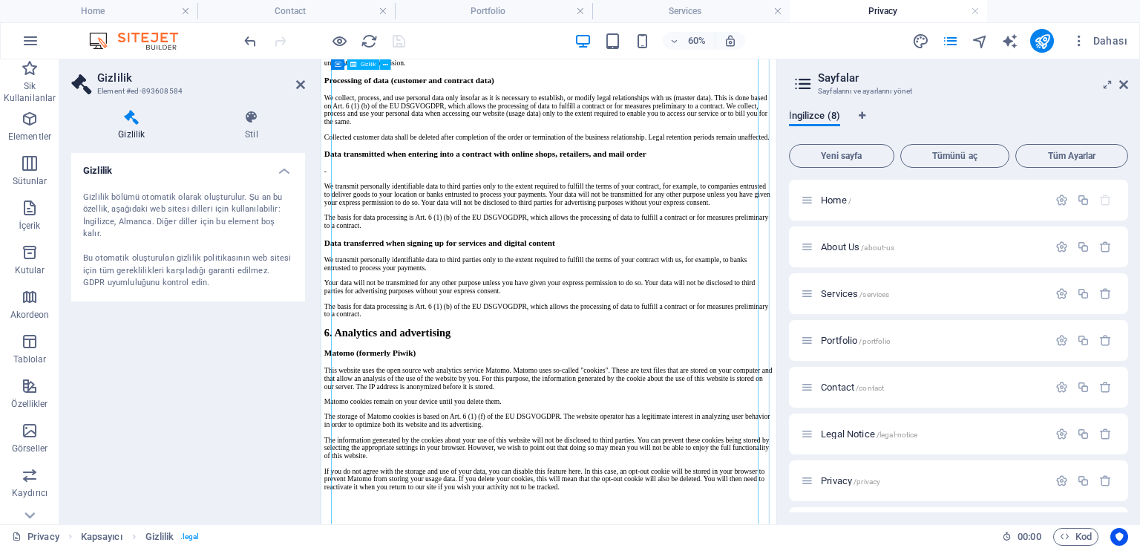
scroll to position [2153, 0]
click at [889, 7] on h4 "Privacy" at bounding box center [888, 11] width 197 height 16
click at [730, 10] on h4 "Services" at bounding box center [690, 11] width 197 height 16
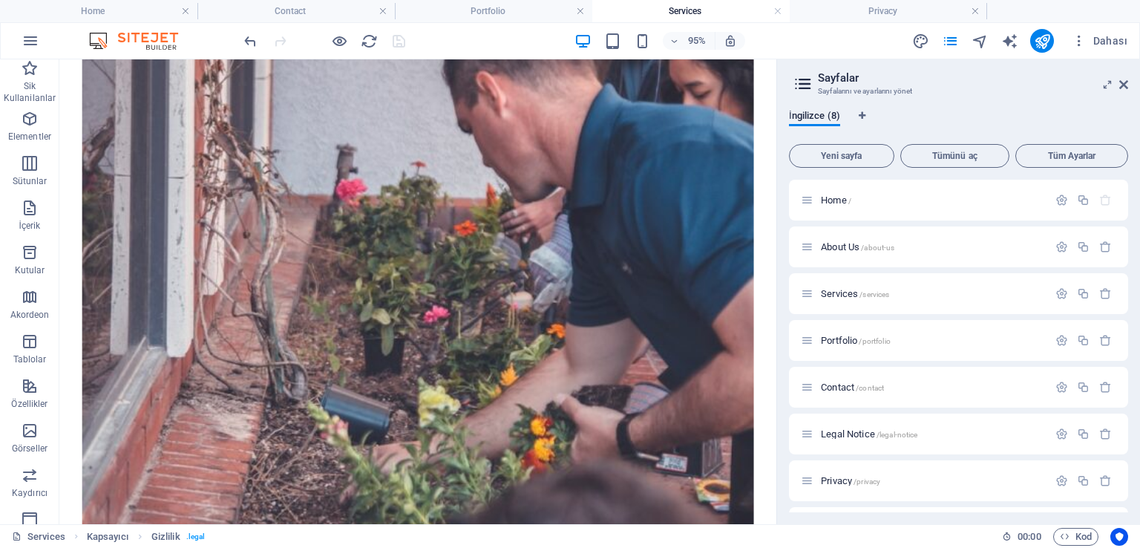
scroll to position [351, 0]
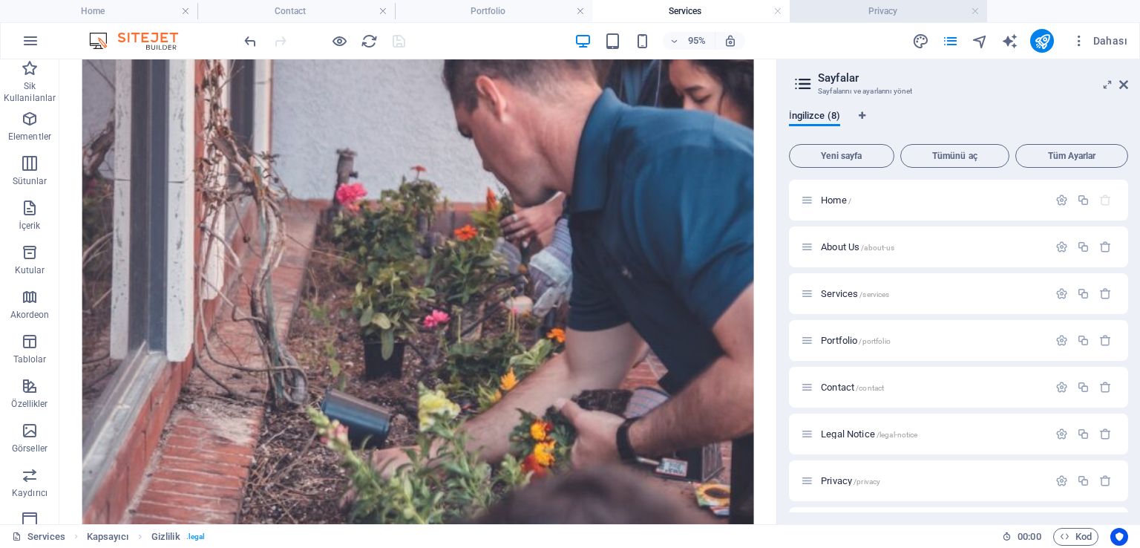
click at [892, 9] on h4 "Privacy" at bounding box center [888, 11] width 197 height 16
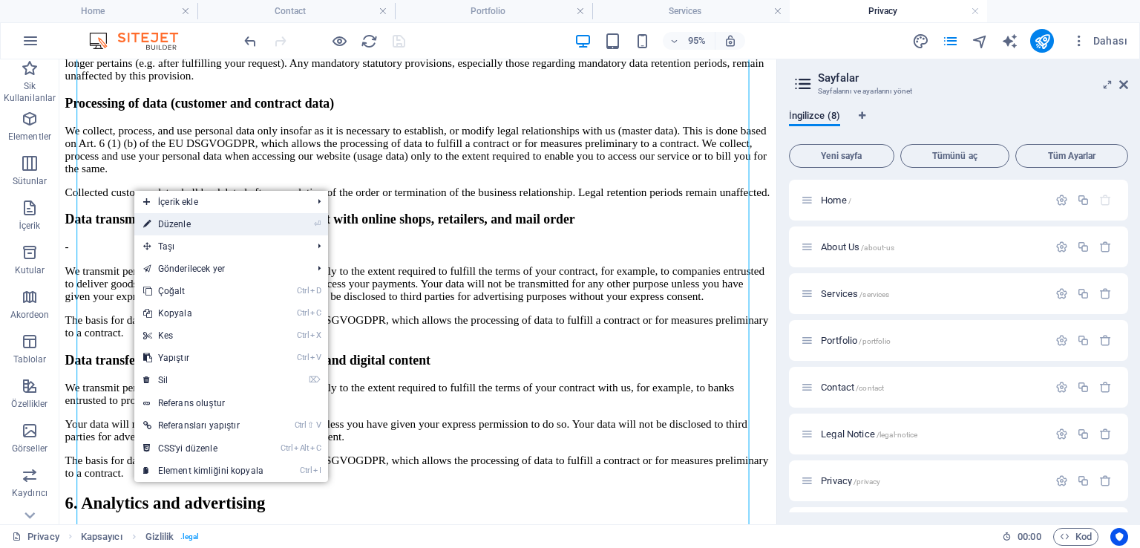
click at [201, 229] on link "⏎ Düzenle" at bounding box center [203, 224] width 138 height 22
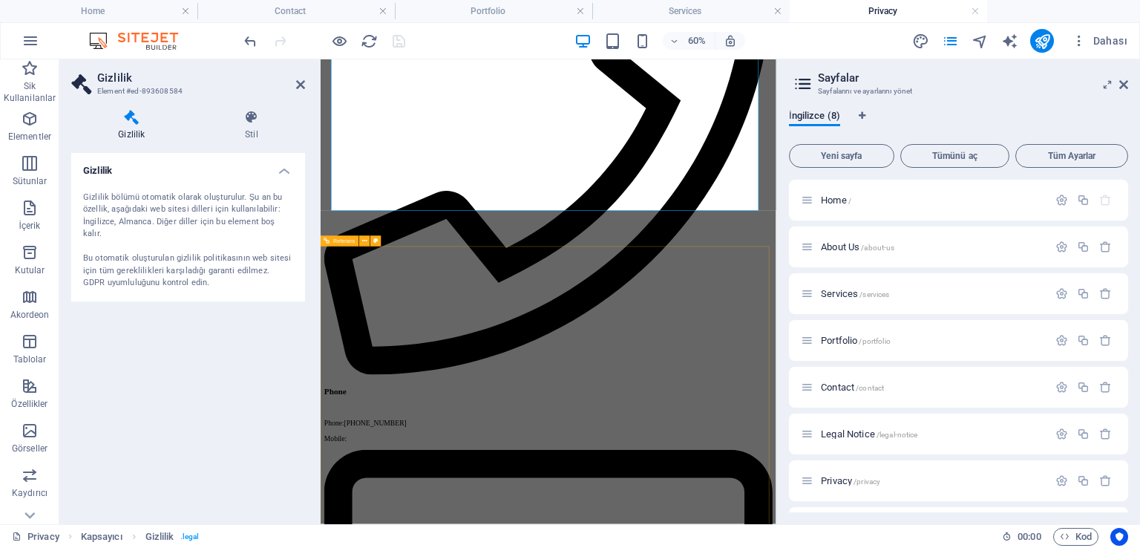
scroll to position [4677, 0]
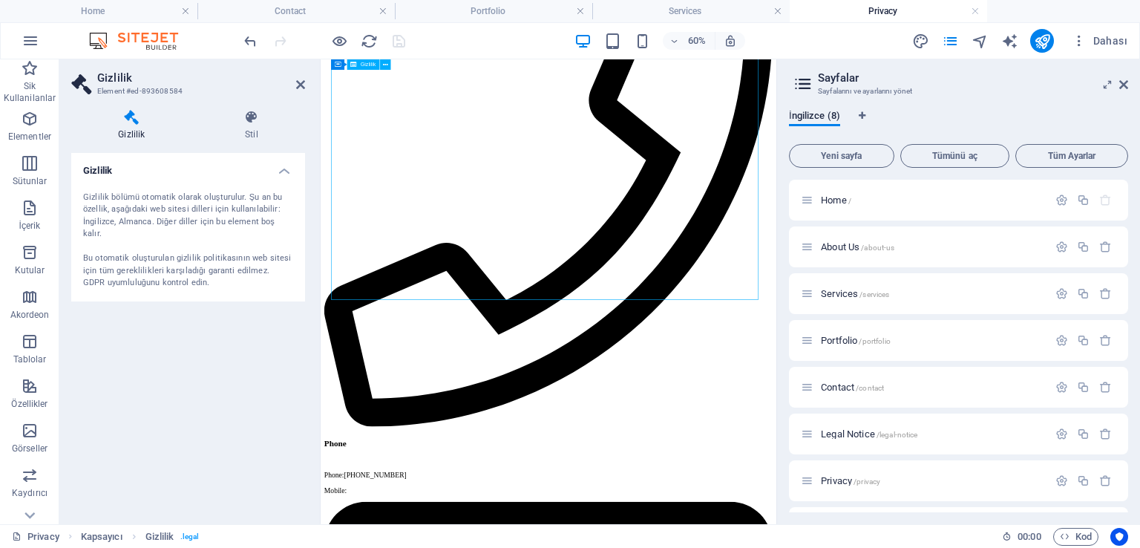
drag, startPoint x: 538, startPoint y: 434, endPoint x: 419, endPoint y: 331, distance: 156.9
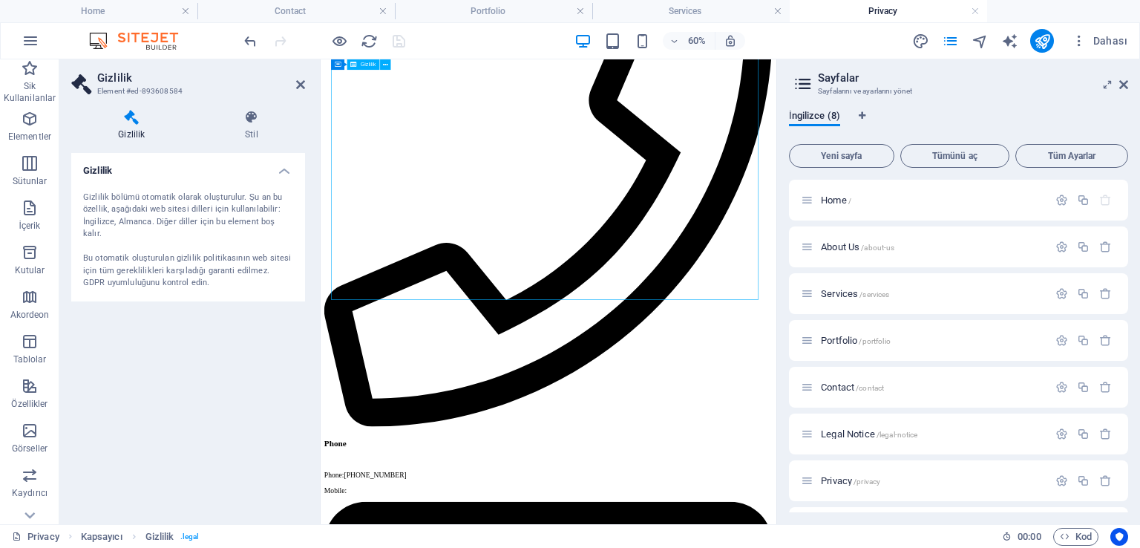
click at [214, 246] on div "Gizlilik bölümü otomatik olarak oluşturulur. Şu an bu özellik, aşağıdaki web si…" at bounding box center [188, 241] width 210 height 98
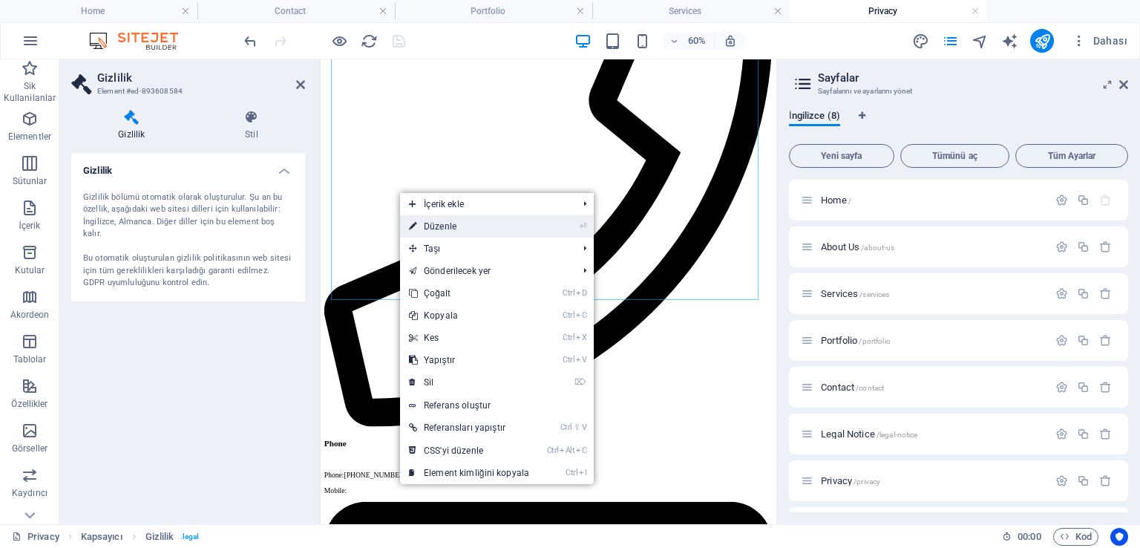
click at [436, 220] on link "⏎ Düzenle" at bounding box center [469, 226] width 138 height 22
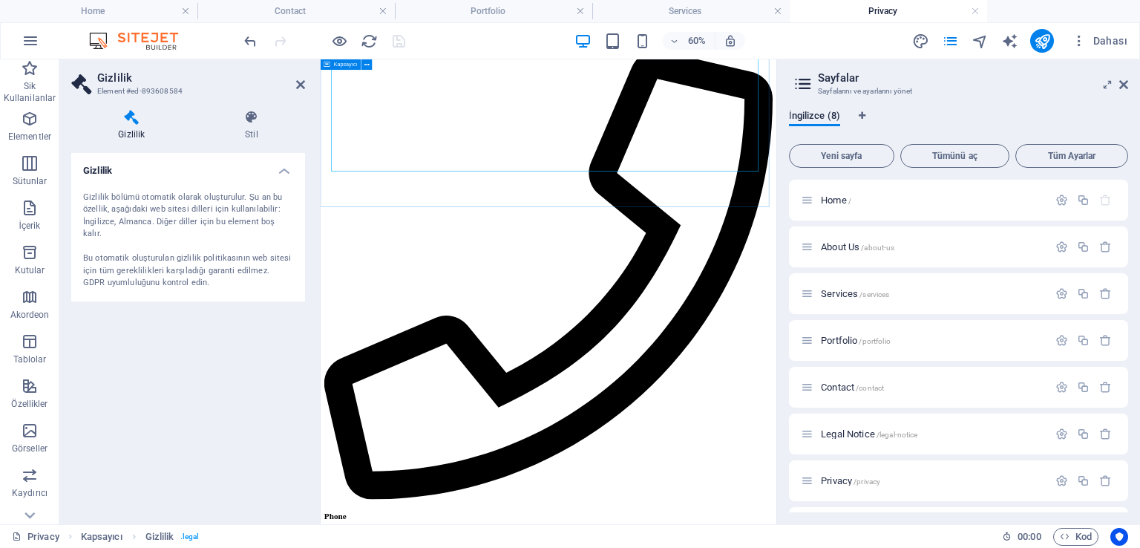
scroll to position [4528, 0]
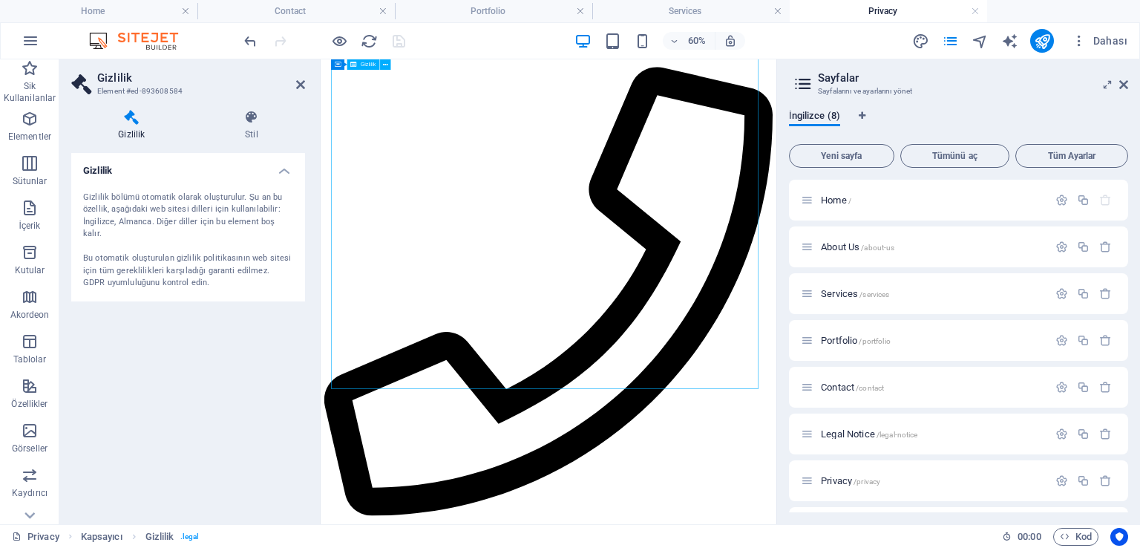
drag, startPoint x: 424, startPoint y: 575, endPoint x: 412, endPoint y: 503, distance: 73.0
drag, startPoint x: 412, startPoint y: 494, endPoint x: 417, endPoint y: 482, distance: 13.0
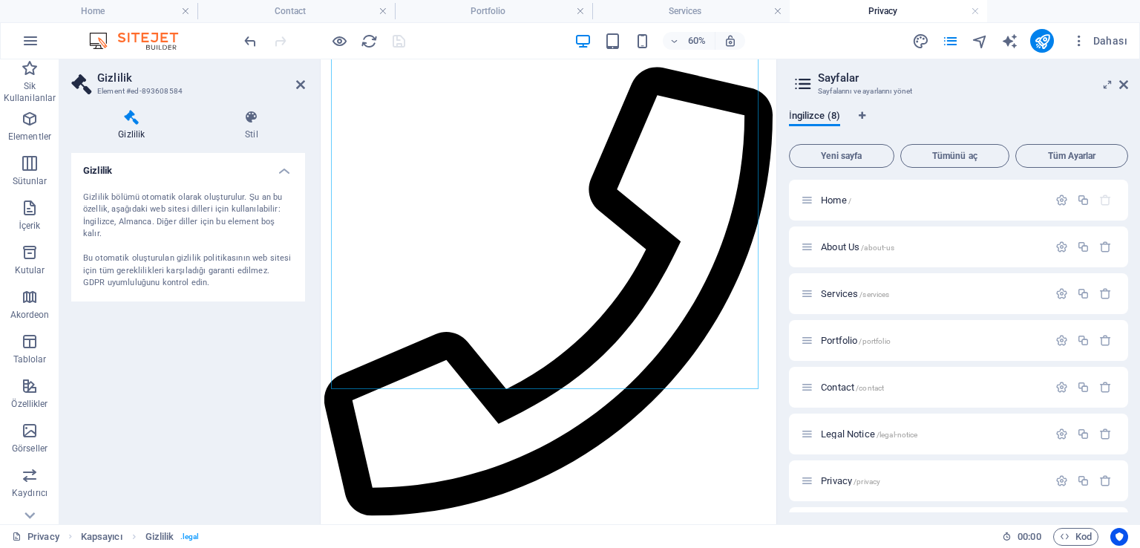
click at [209, 217] on div "Gizlilik bölümü otomatik olarak oluşturulur. Şu an bu özellik, aşağıdaki web si…" at bounding box center [188, 241] width 210 height 98
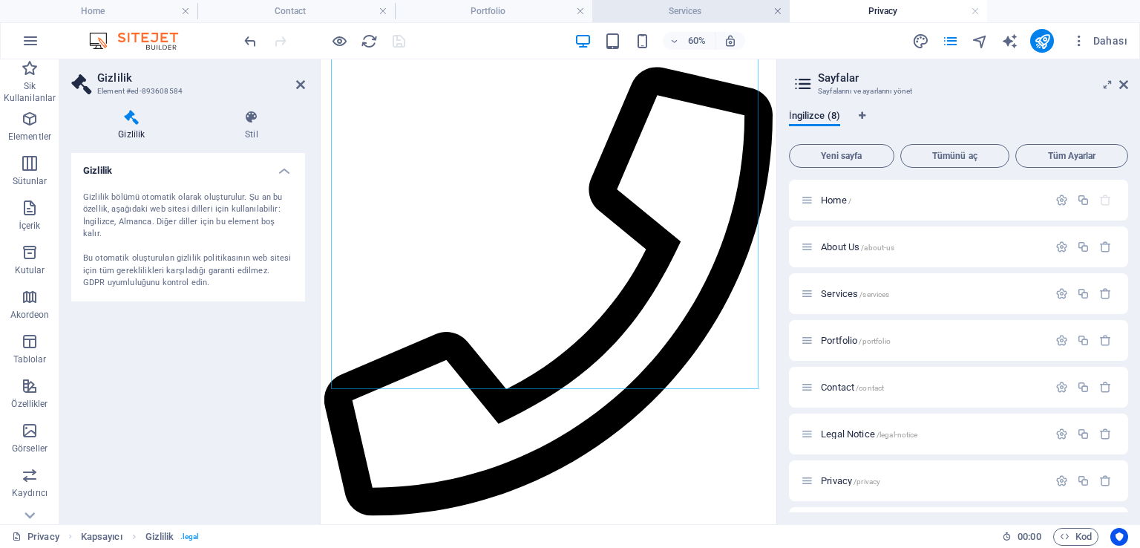
drag, startPoint x: 690, startPoint y: 10, endPoint x: 782, endPoint y: 10, distance: 91.3
click at [918, 15] on h4 "Privacy" at bounding box center [888, 11] width 197 height 16
click at [674, 16] on h4 "Services" at bounding box center [690, 11] width 197 height 16
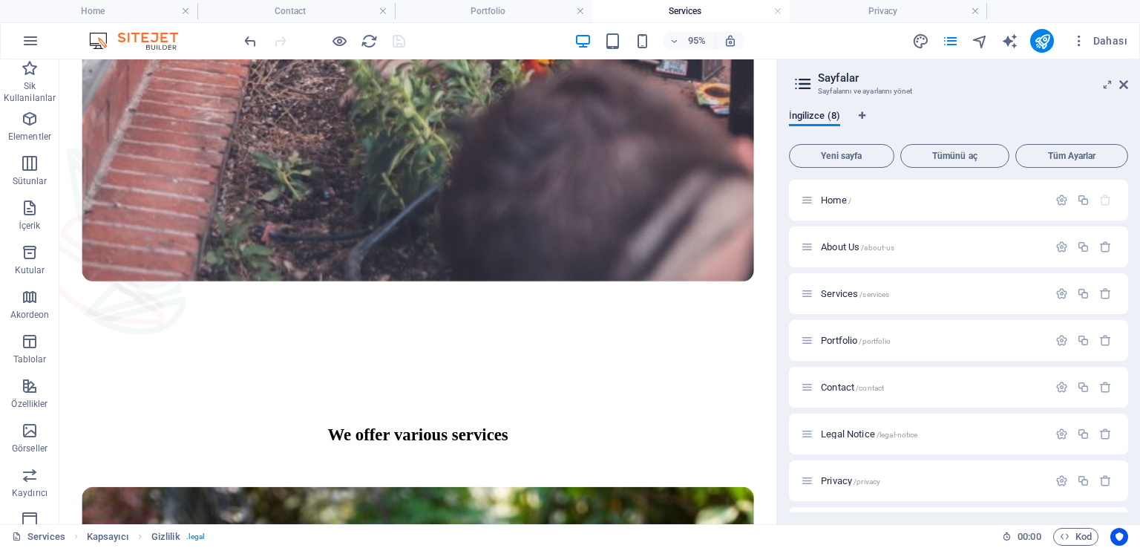
scroll to position [797, 0]
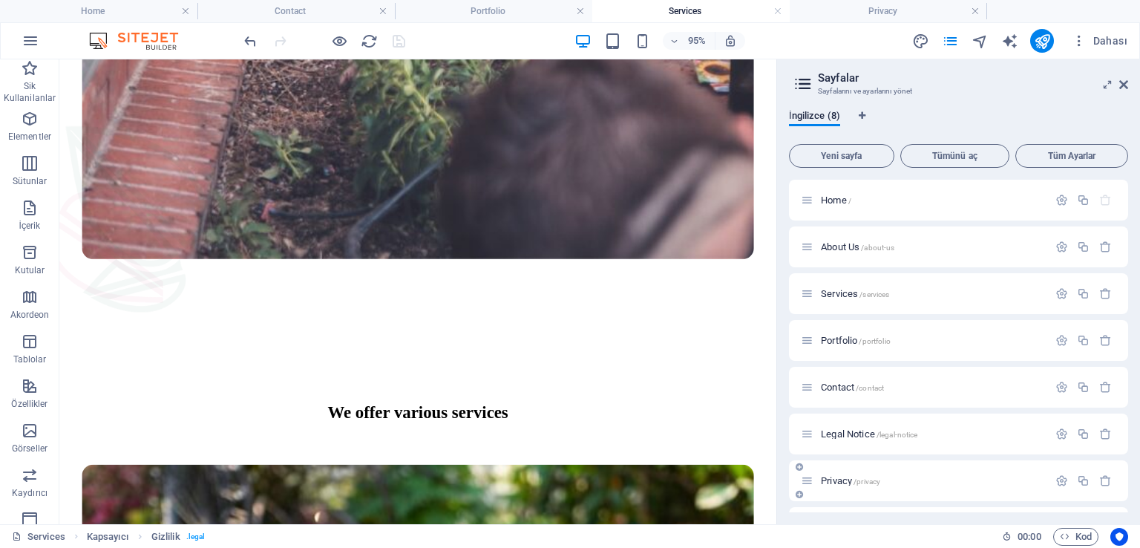
click at [849, 476] on span "Privacy /privacy" at bounding box center [850, 480] width 59 height 11
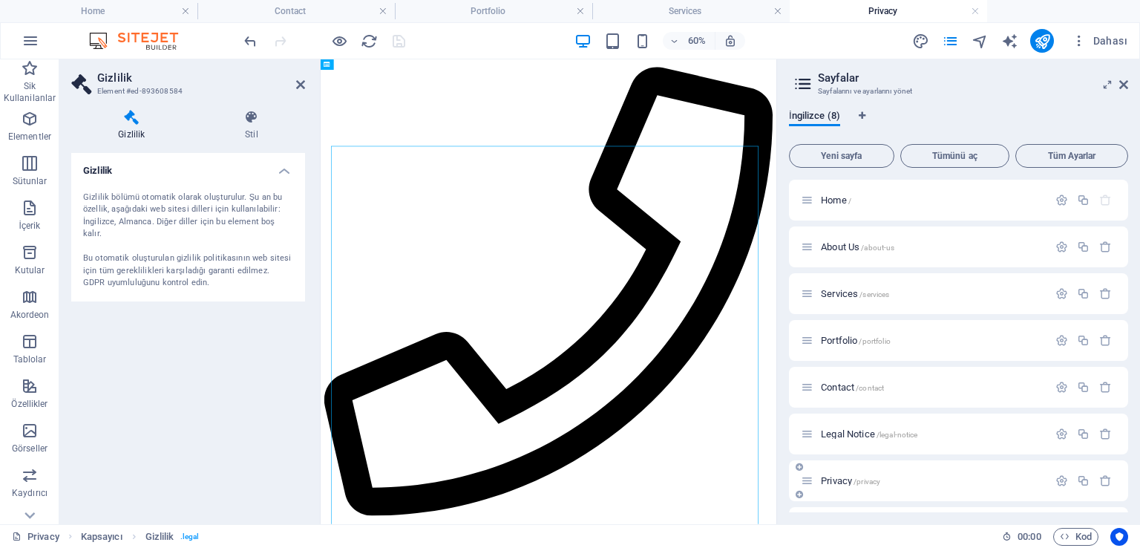
scroll to position [0, 0]
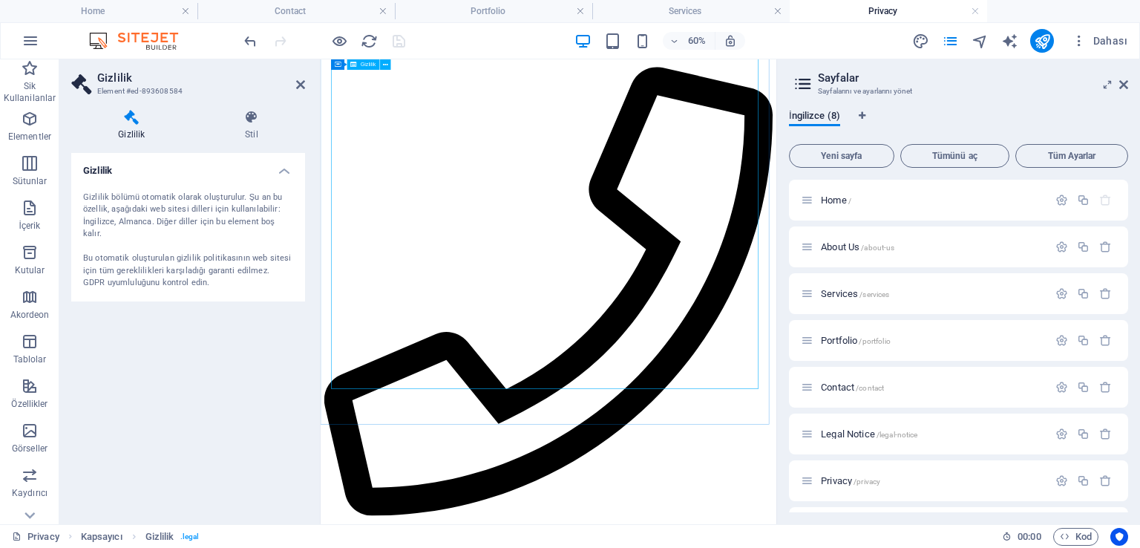
click at [206, 189] on div "Gizlilik bölümü otomatik olarak oluşturulur. Şu an bu özellik, aşağıdaki web si…" at bounding box center [188, 241] width 234 height 122
click at [130, 125] on h4 "Gizlilik" at bounding box center [134, 125] width 127 height 31
click at [235, 122] on icon at bounding box center [251, 117] width 107 height 15
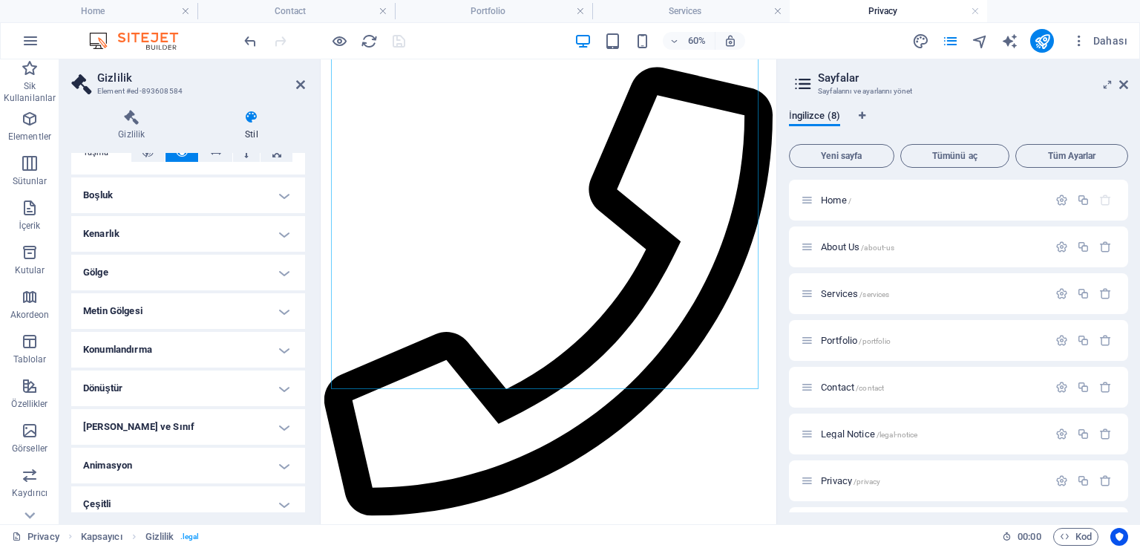
scroll to position [280, 0]
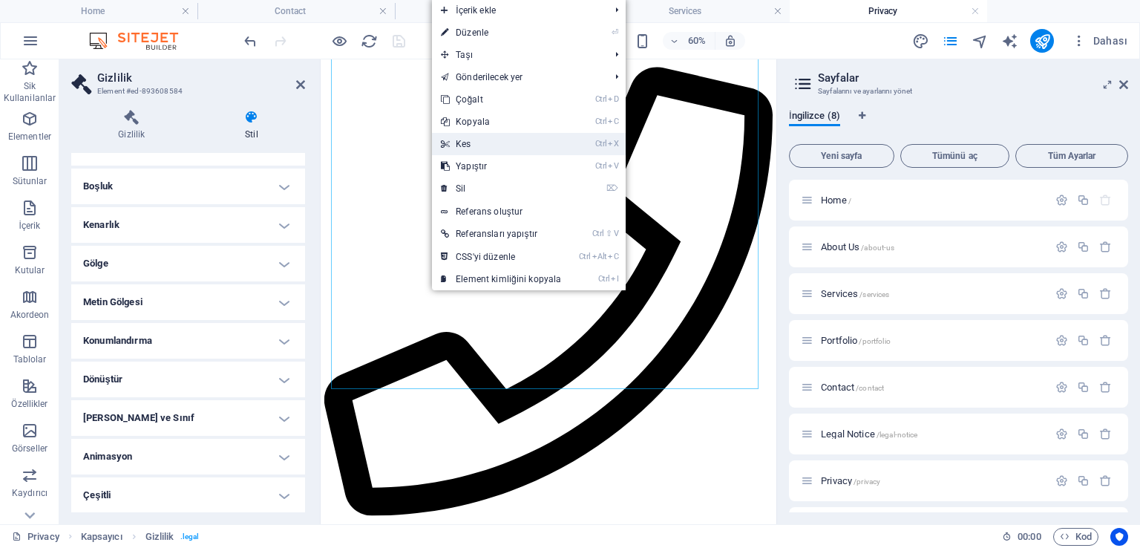
click at [480, 140] on link "Ctrl X Kes" at bounding box center [501, 144] width 138 height 22
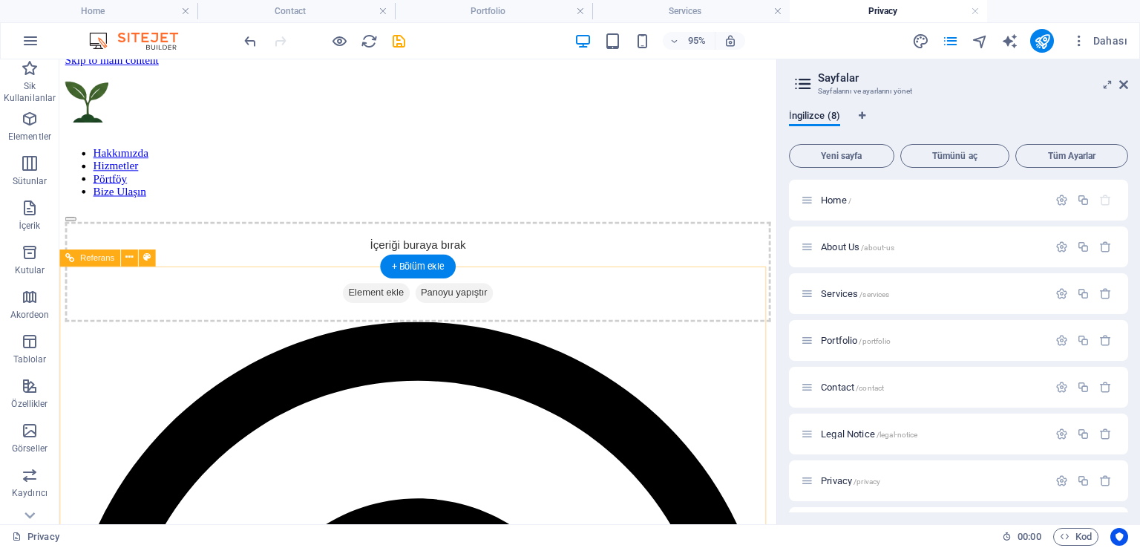
scroll to position [0, 0]
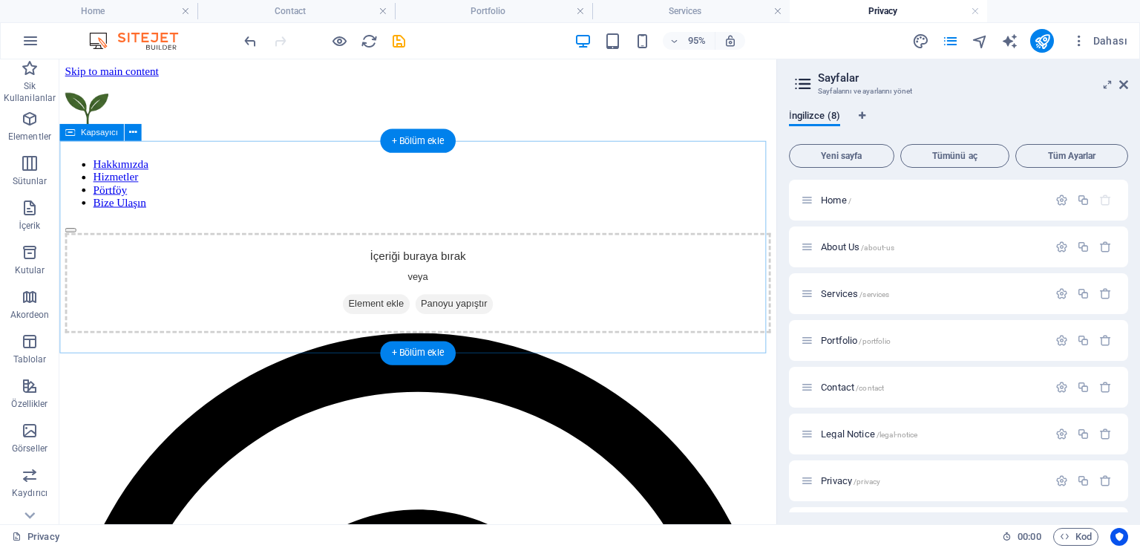
click at [431, 242] on div "İçeriği buraya bırak veya Element ekle Panoyu yapıştır" at bounding box center [436, 294] width 743 height 105
click at [212, 327] on div "İçeriği buraya bırak veya Element ekle Panoyu yapıştır" at bounding box center [436, 294] width 743 height 105
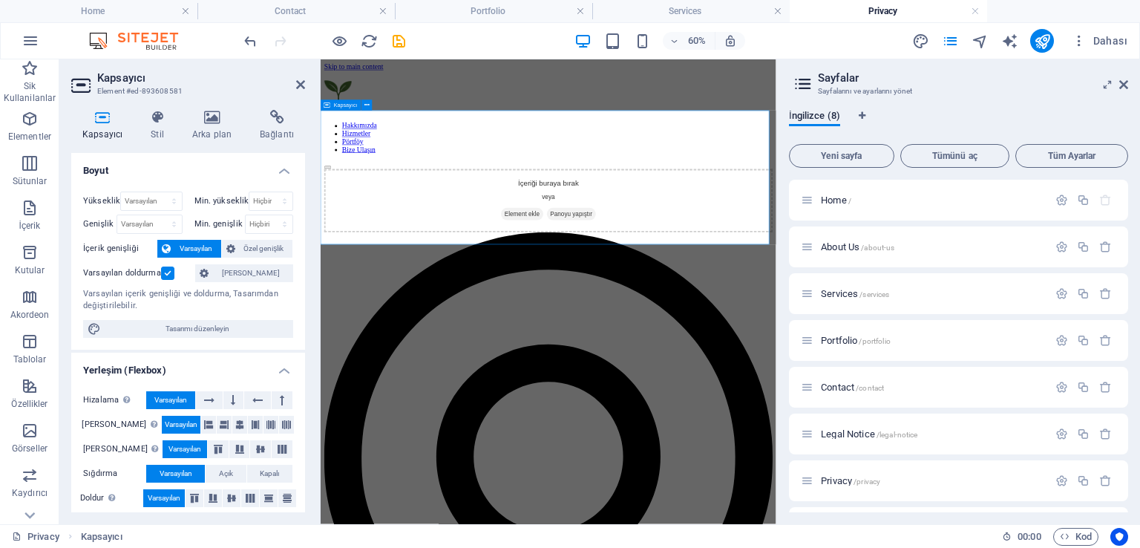
click at [646, 242] on div "İçeriği buraya bırak veya Element ekle Panoyu yapıştır" at bounding box center [701, 294] width 748 height 105
click at [657, 242] on div "İçeriği buraya bırak veya Element ekle Panoyu yapıştır" at bounding box center [701, 294] width 748 height 105
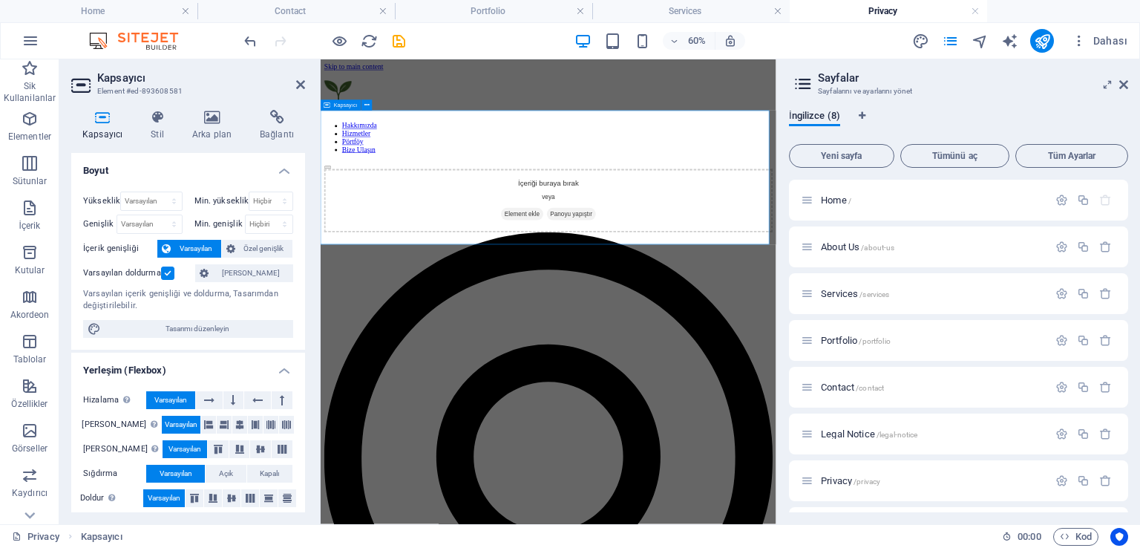
click at [657, 242] on div "İçeriği buraya bırak veya Element ekle Panoyu yapıştır" at bounding box center [701, 294] width 748 height 105
click at [693, 242] on div "İçeriği buraya bırak veya Element ekle Panoyu yapıştır" at bounding box center [701, 294] width 748 height 105
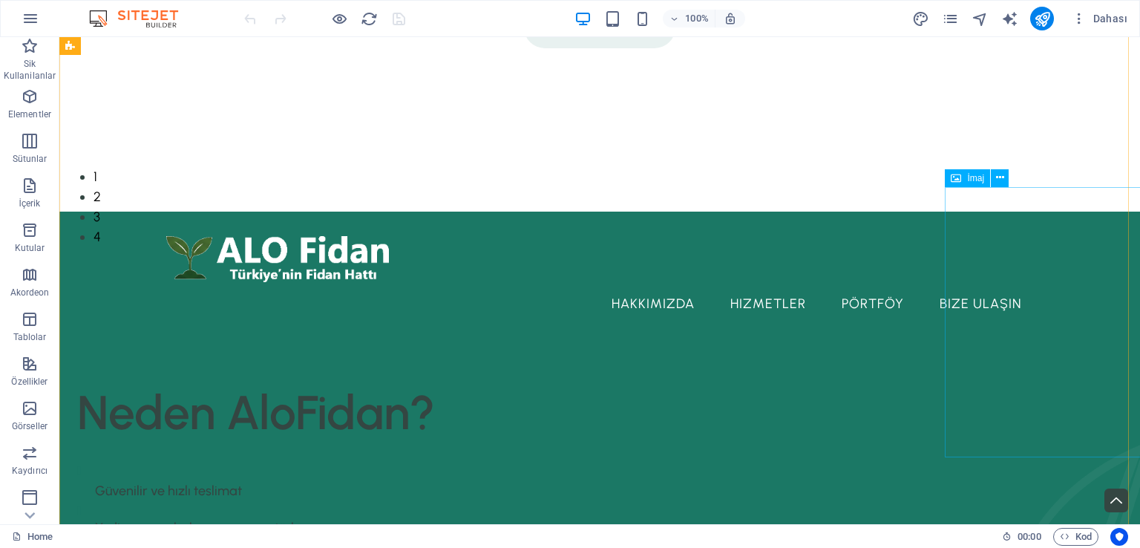
scroll to position [223, 0]
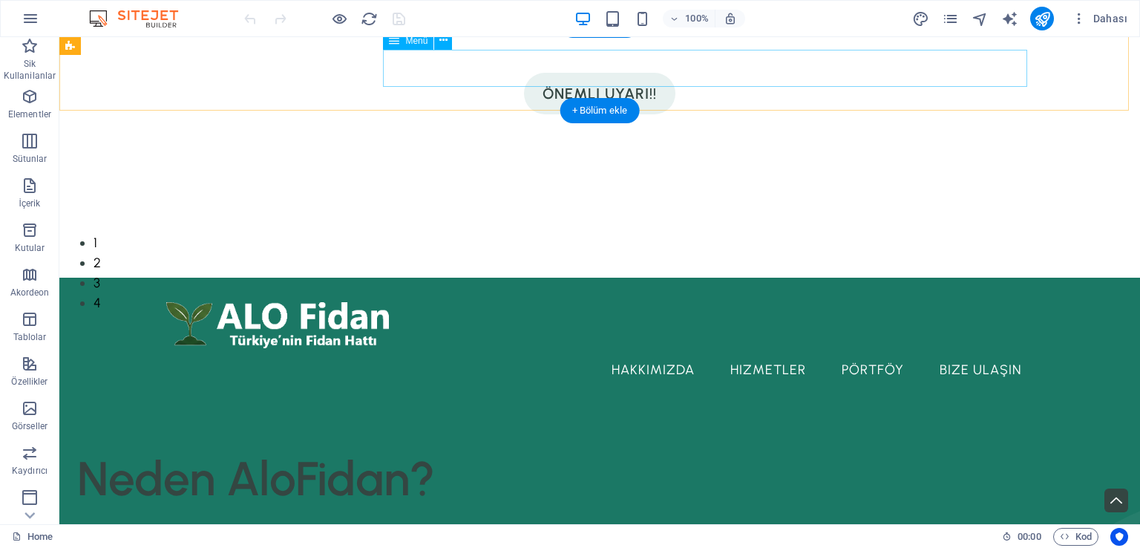
click at [978, 351] on nav "Hakkımızda Hizmetler Pörtföy Bize Ulaşın" at bounding box center [599, 369] width 867 height 37
click at [974, 351] on nav "Hakkımızda Hizmetler Pörtföy Bize Ulaşın" at bounding box center [599, 369] width 867 height 37
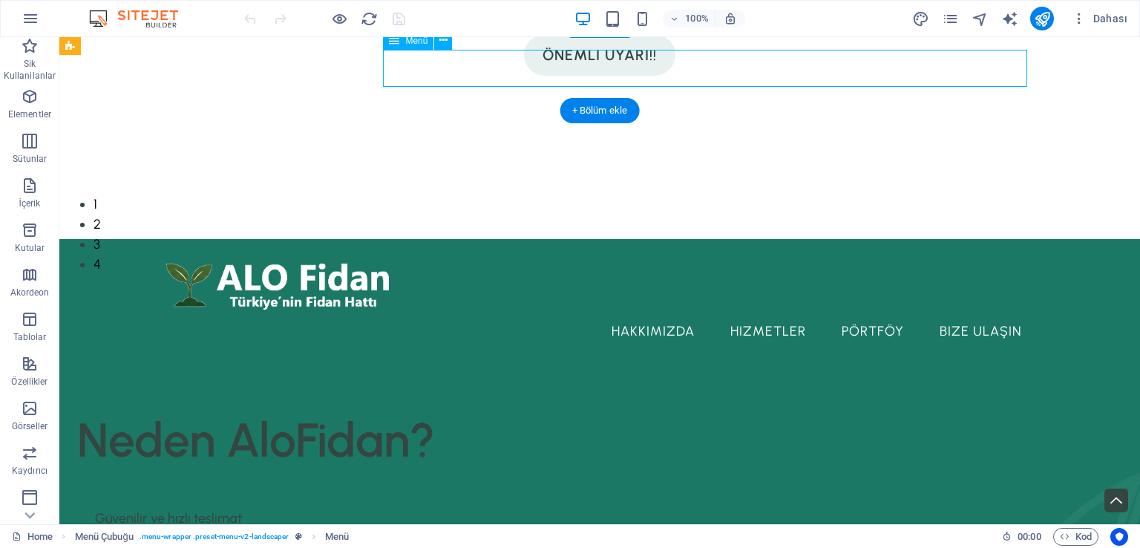
select select "1"
select select
select select "2"
select select
select select "3"
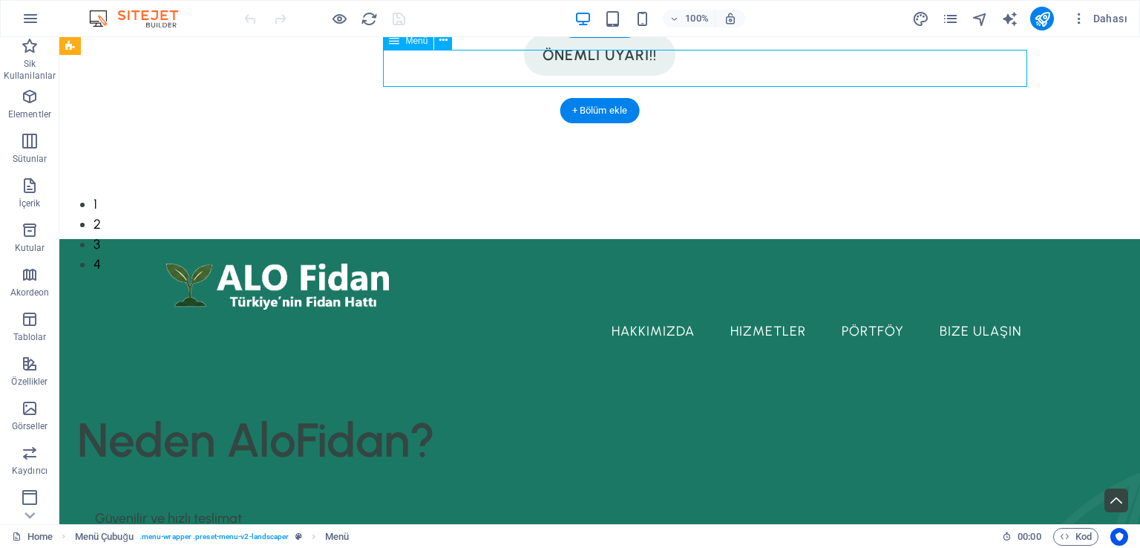
select select
select select "4"
select select
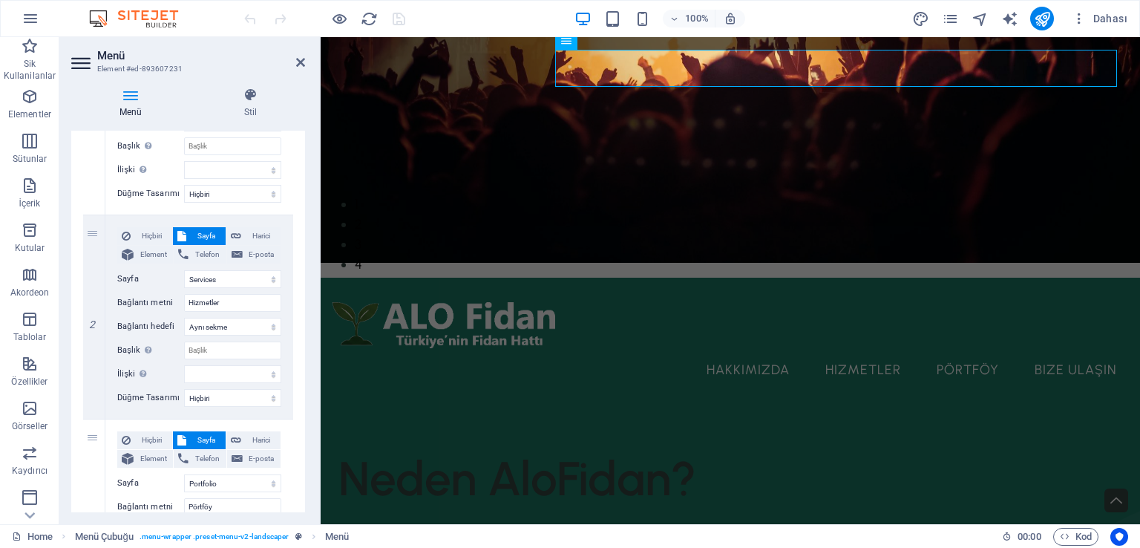
scroll to position [297, 0]
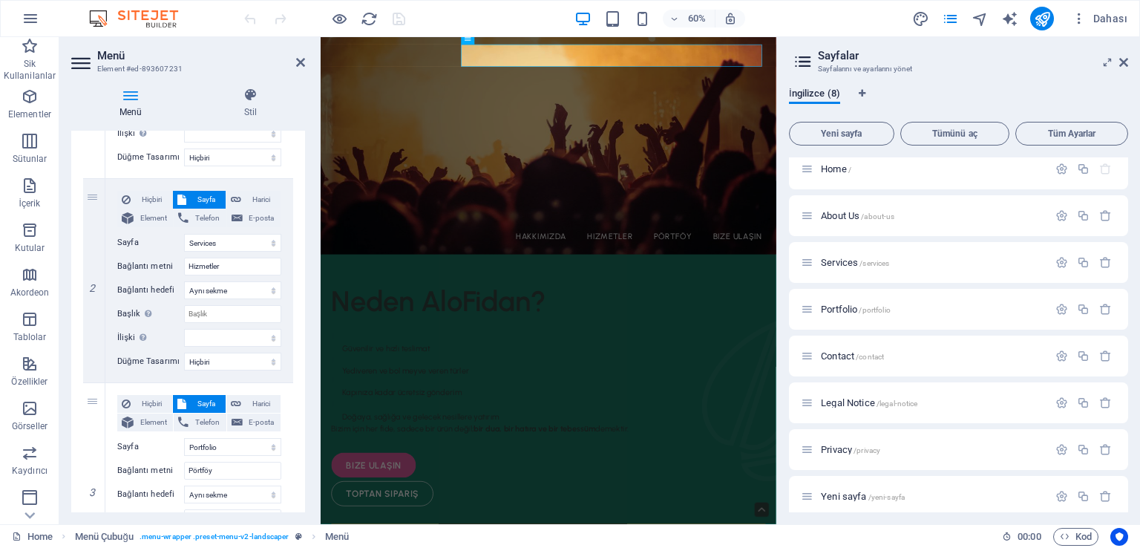
scroll to position [19, 0]
click at [840, 439] on span "Privacy /privacy" at bounding box center [850, 439] width 59 height 11
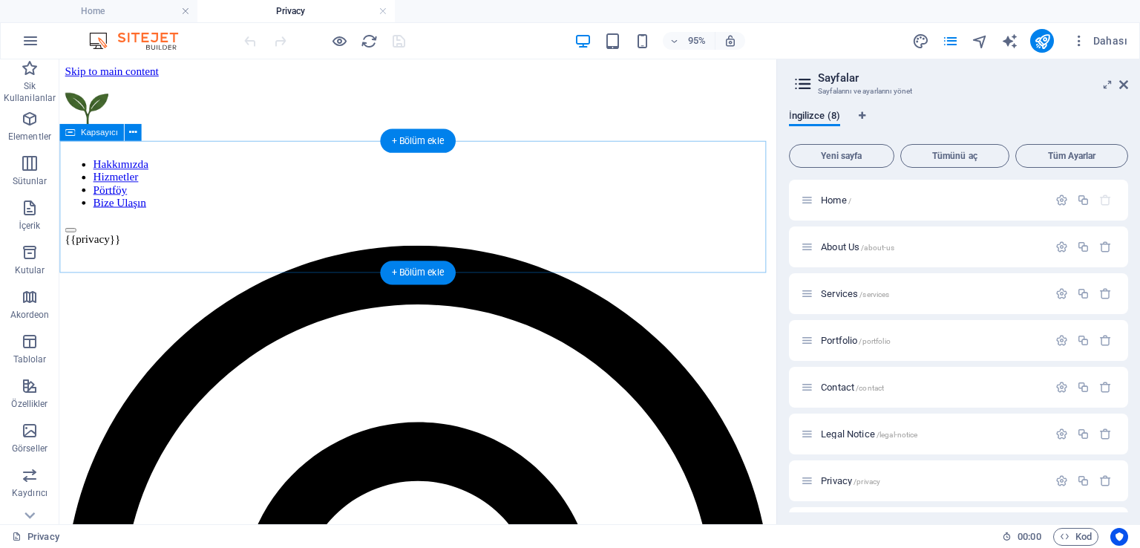
scroll to position [0, 0]
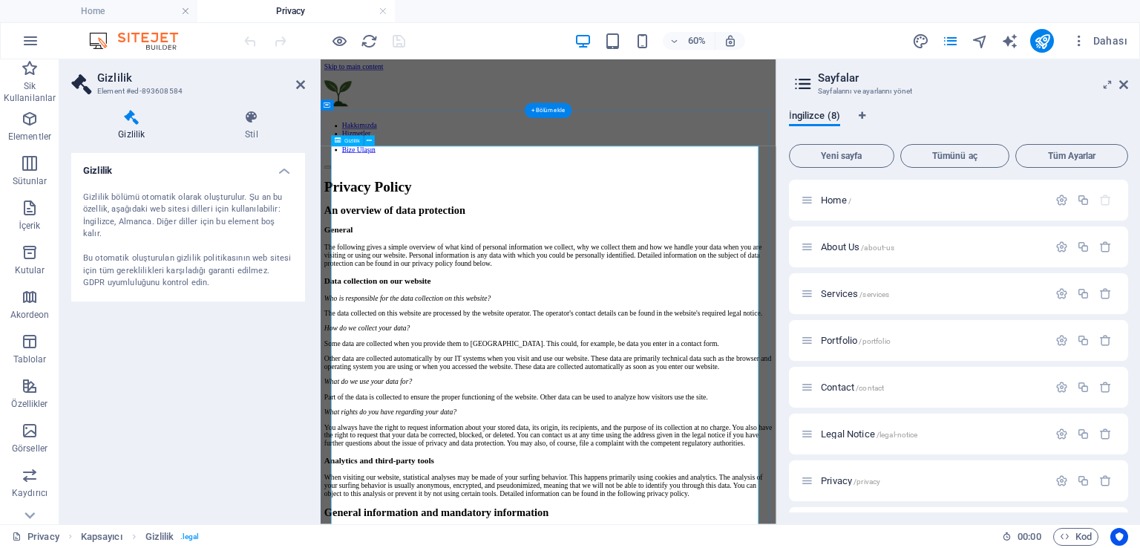
click at [132, 215] on div "Gizlilik bölümü otomatik olarak oluşturulur. Şu an bu özellik, aşağıdaki web si…" at bounding box center [188, 241] width 210 height 98
click at [130, 194] on div "Gizlilik bölümü otomatik olarak oluşturulur. Şu an bu özellik, aşağıdaki web si…" at bounding box center [188, 241] width 210 height 98
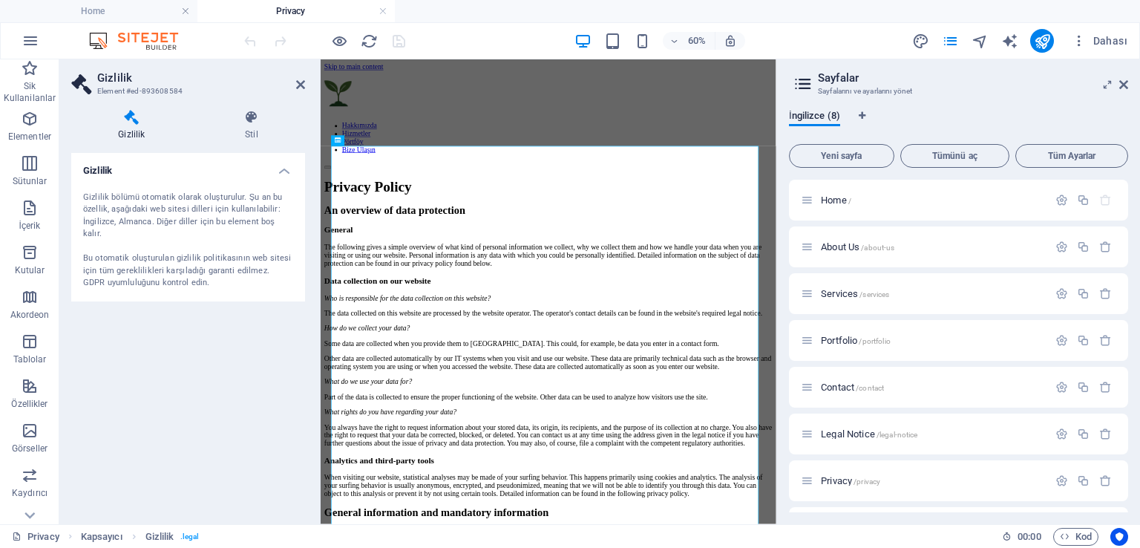
click at [130, 194] on div "Gizlilik bölümü otomatik olarak oluşturulur. Şu an bu özellik, aşağıdaki web si…" at bounding box center [188, 241] width 210 height 98
click at [21, 223] on p "İçerik" at bounding box center [30, 226] width 22 height 12
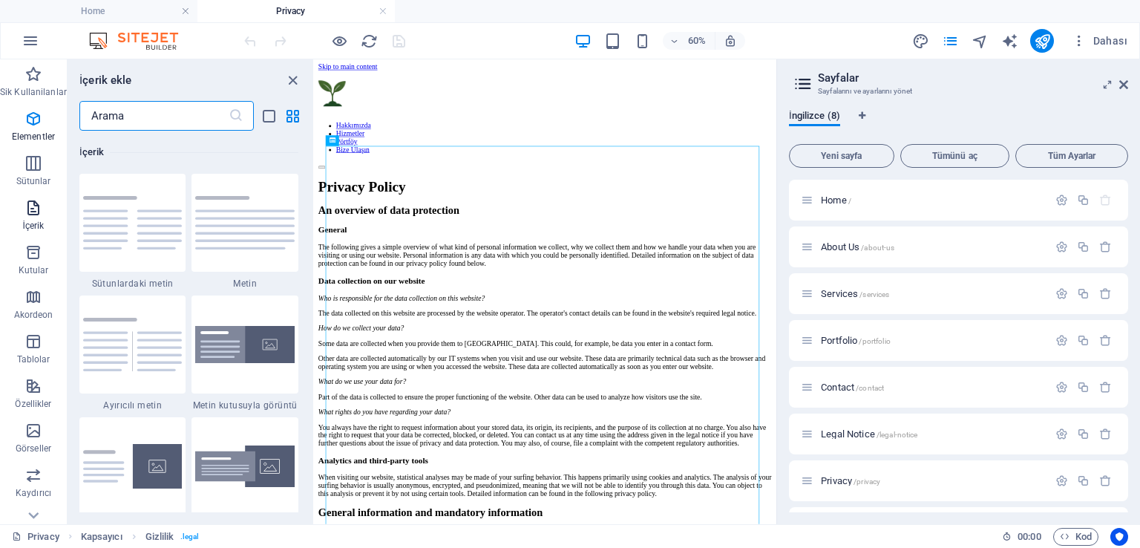
scroll to position [2597, 0]
click at [233, 232] on img at bounding box center [244, 221] width 99 height 53
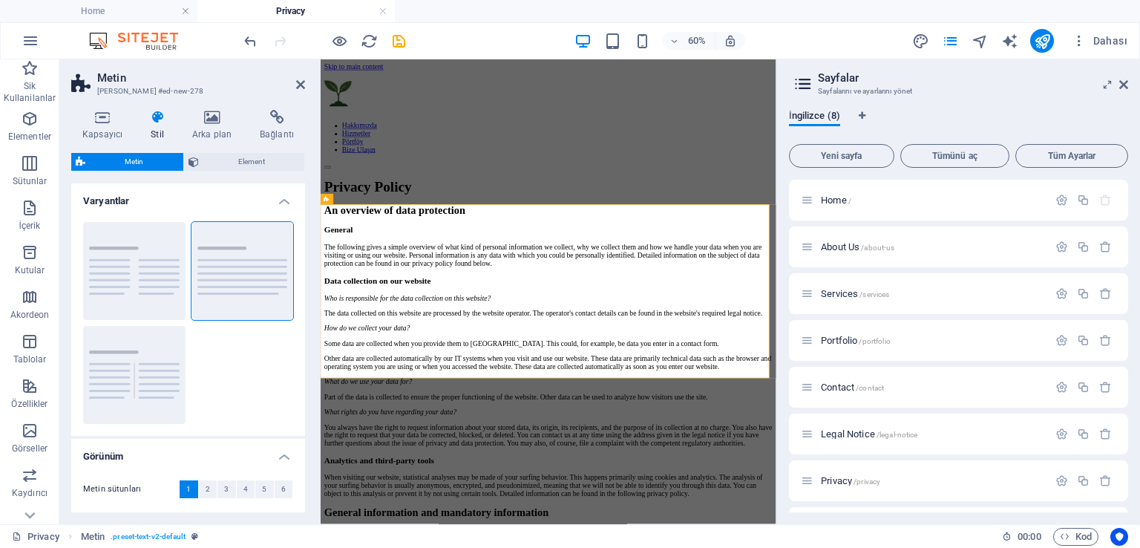
scroll to position [4895, 0]
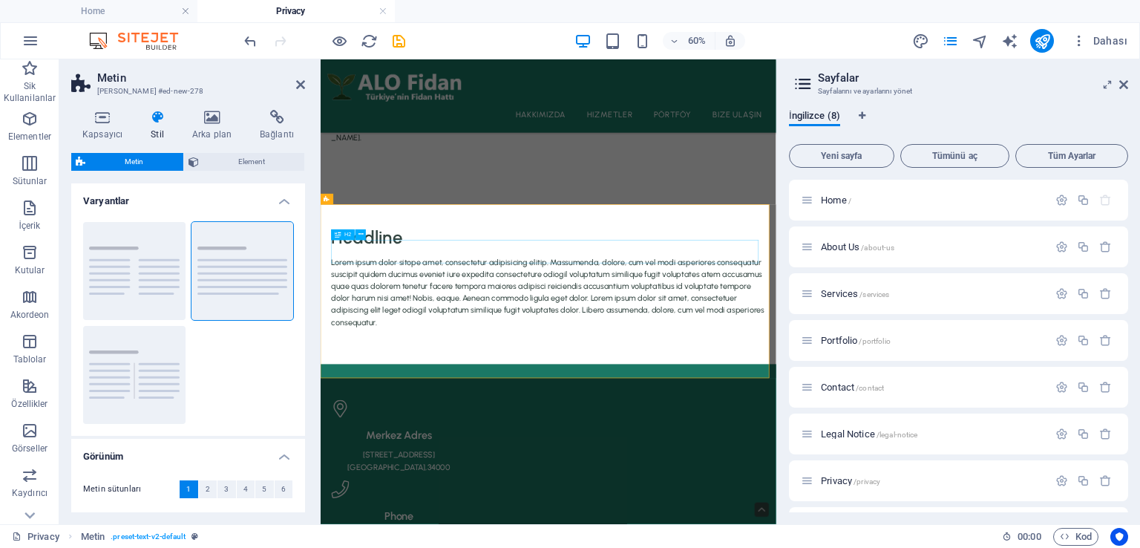
click at [375, 376] on div "Headline" at bounding box center [701, 357] width 724 height 39
click at [399, 434] on div "Lorem ipsum dolor sitope amet, consectetur adipisicing elitip. Massumenda, dolo…" at bounding box center [701, 448] width 724 height 120
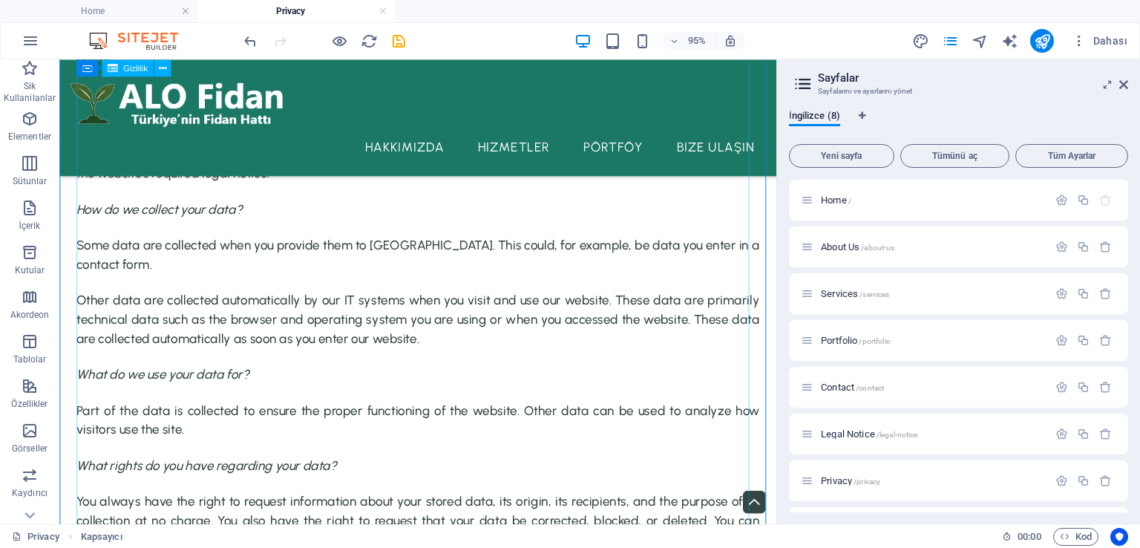
scroll to position [367, 0]
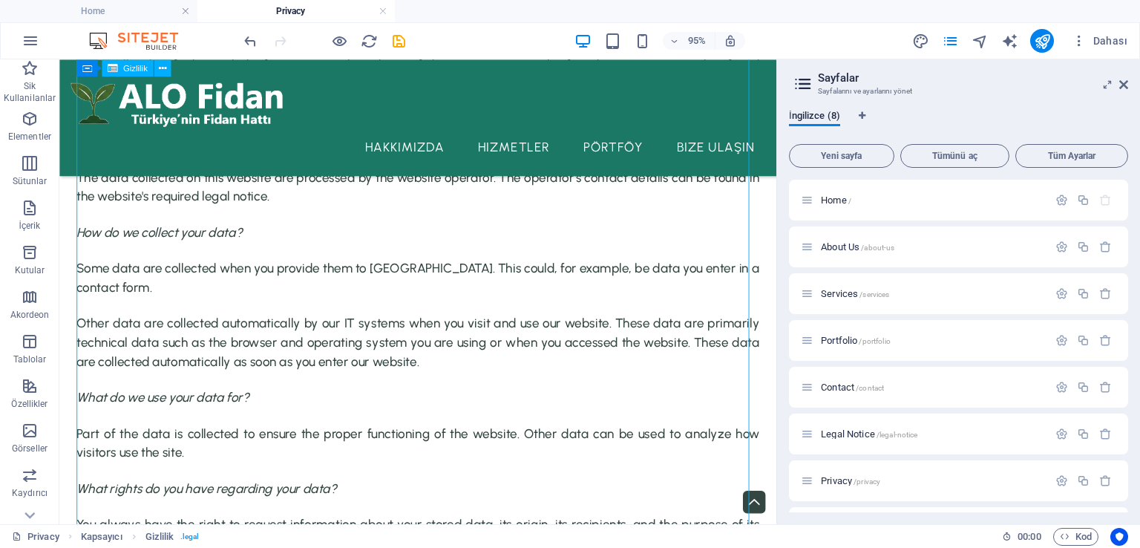
drag, startPoint x: 141, startPoint y: 233, endPoint x: 309, endPoint y: 408, distance: 242.6
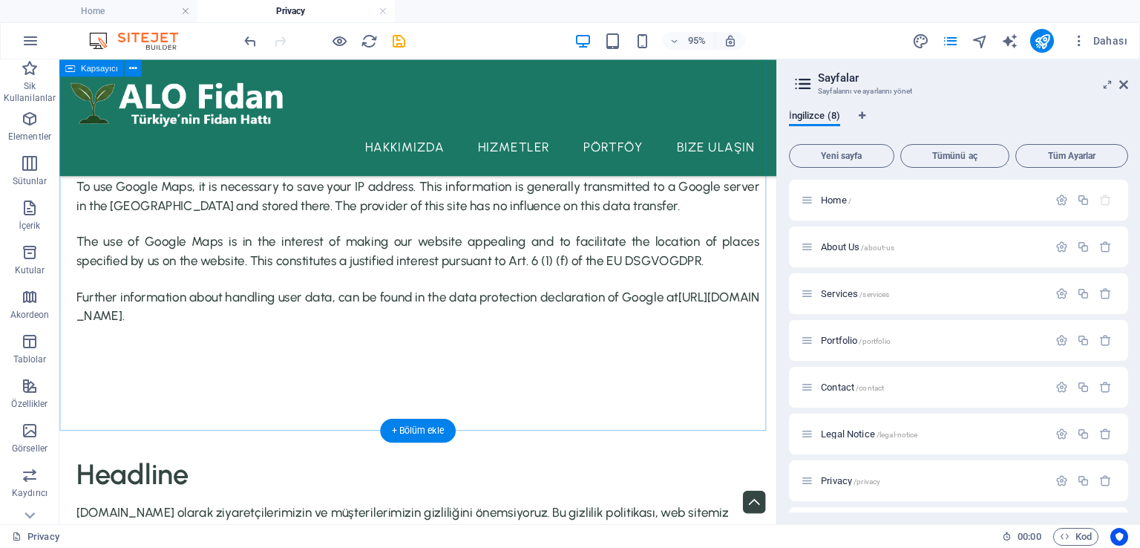
scroll to position [4747, 0]
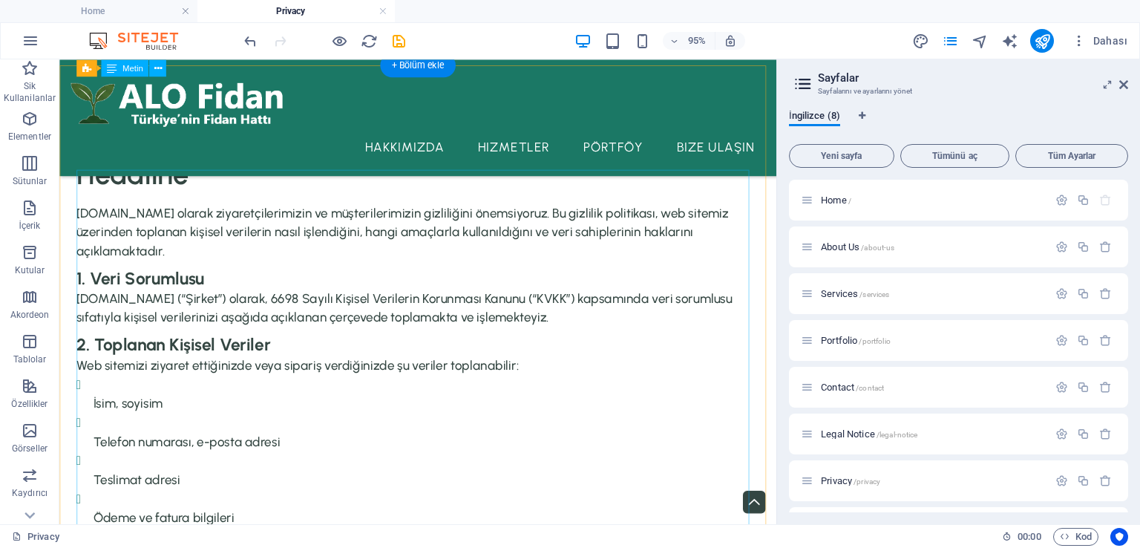
scroll to position [155, 0]
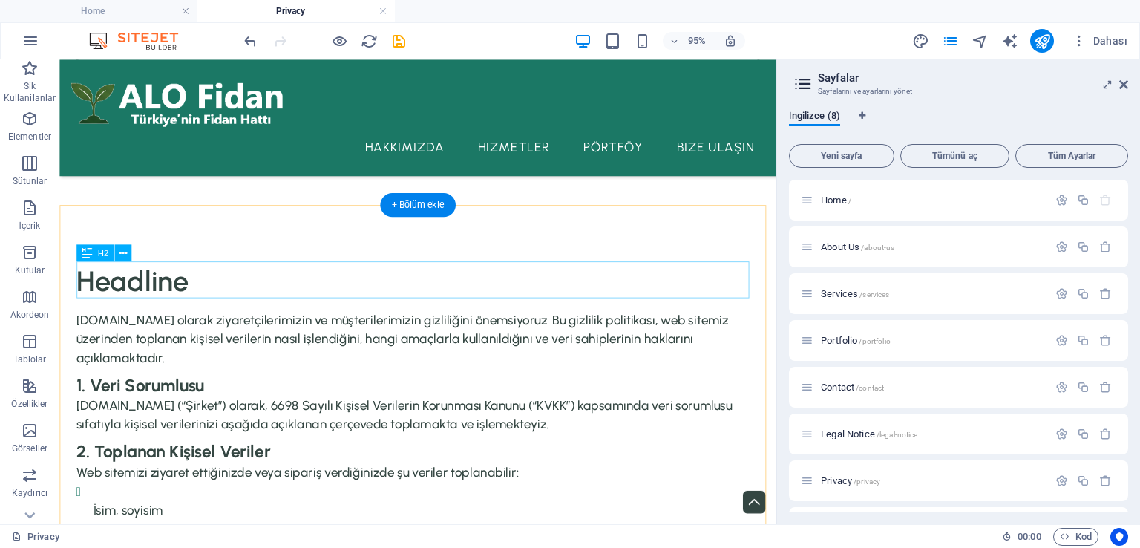
click at [161, 292] on div "Headline" at bounding box center [436, 292] width 719 height 39
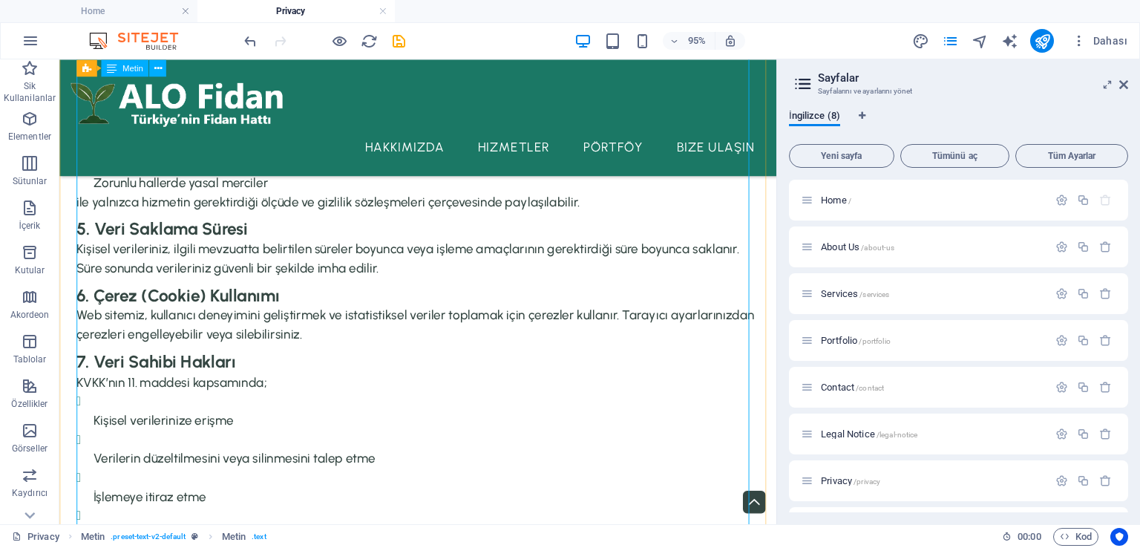
scroll to position [1417, 0]
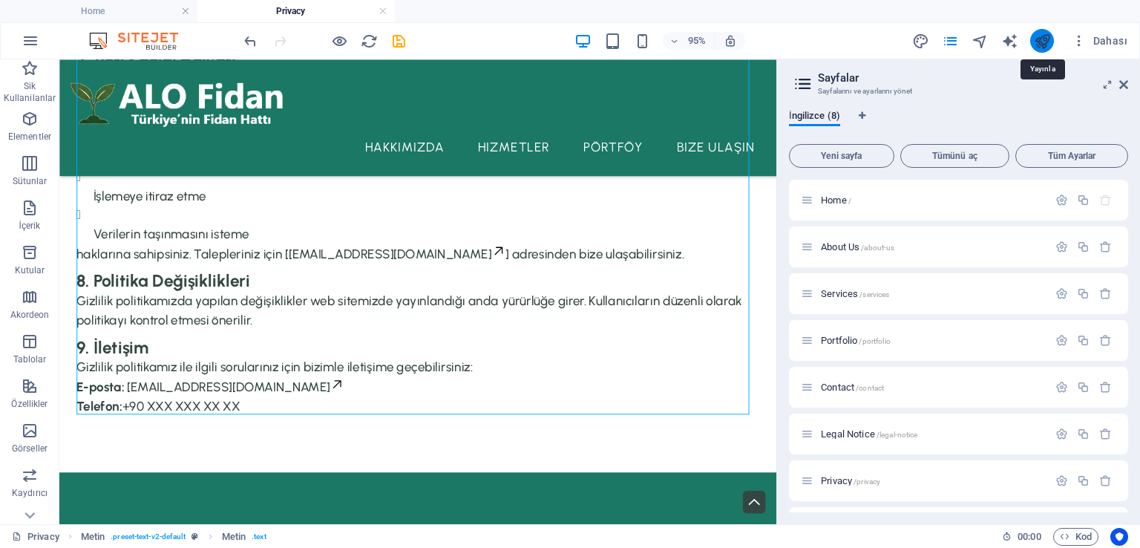
click at [1046, 45] on icon "publish" at bounding box center [1042, 41] width 17 height 17
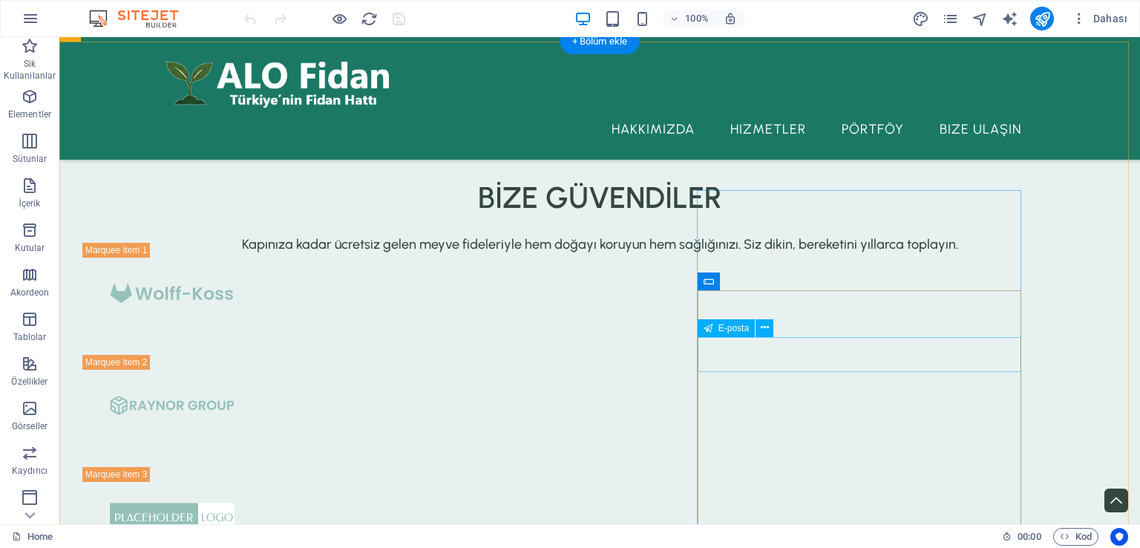
scroll to position [3786, 0]
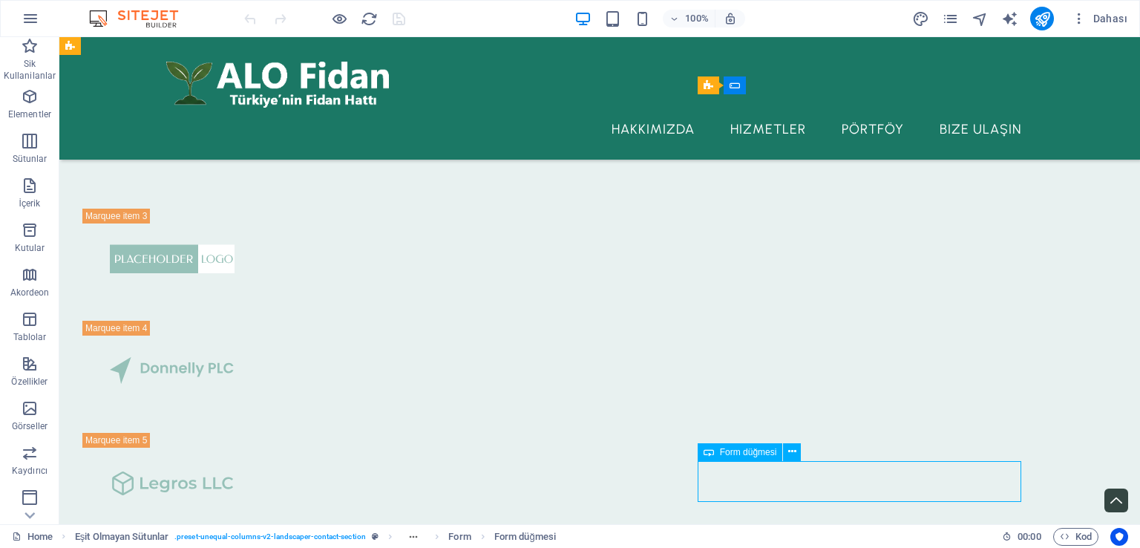
select select "px"
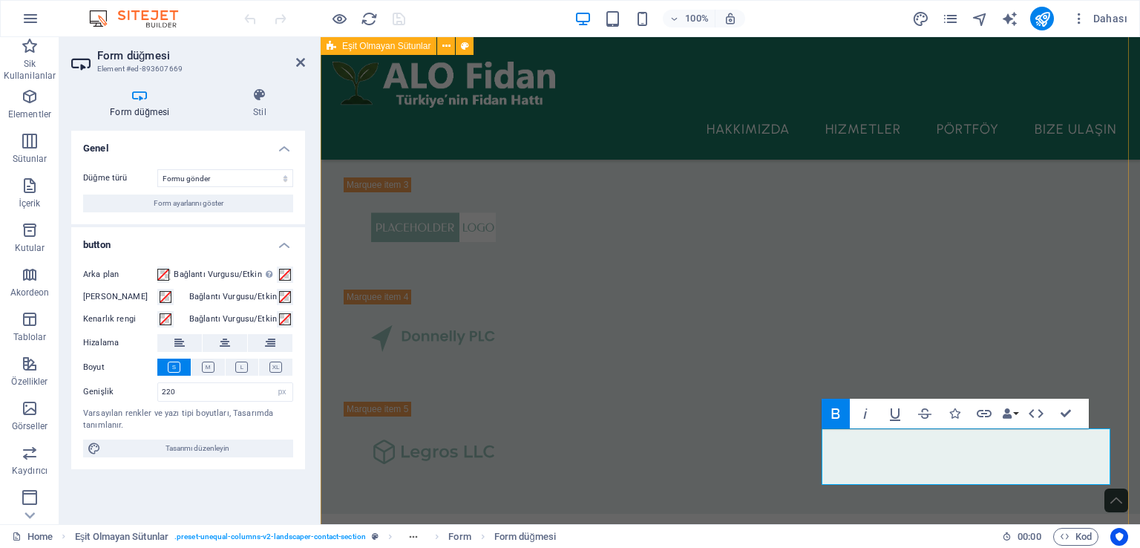
scroll to position [3939, 0]
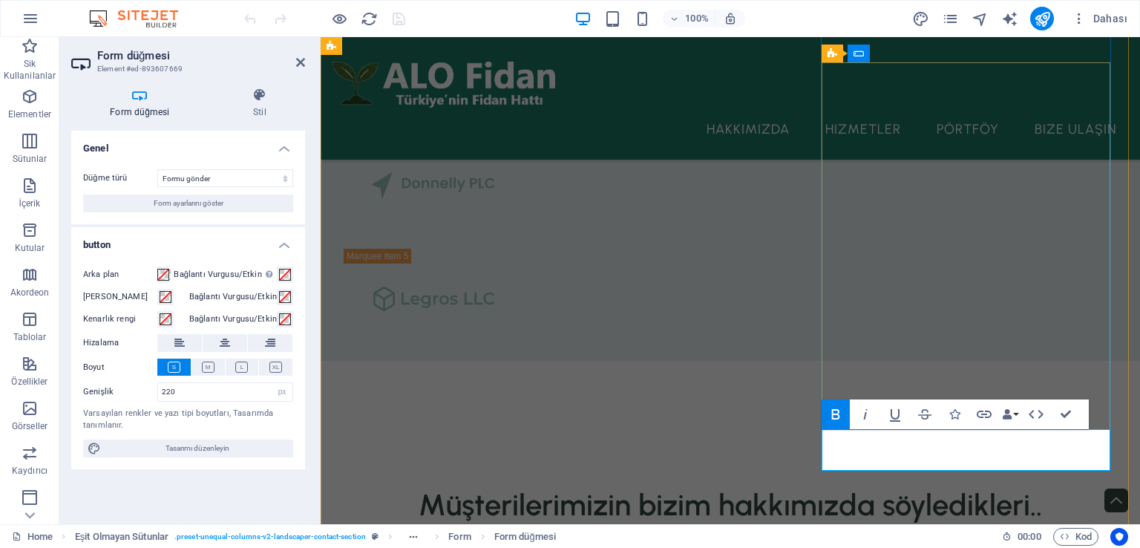
type button "Submit"
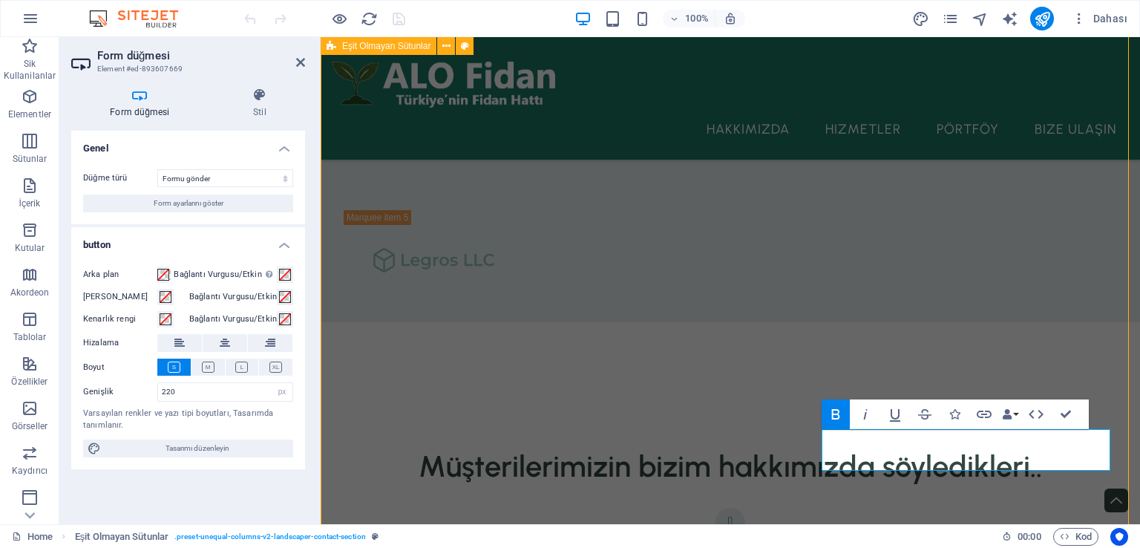
scroll to position [3817, 0]
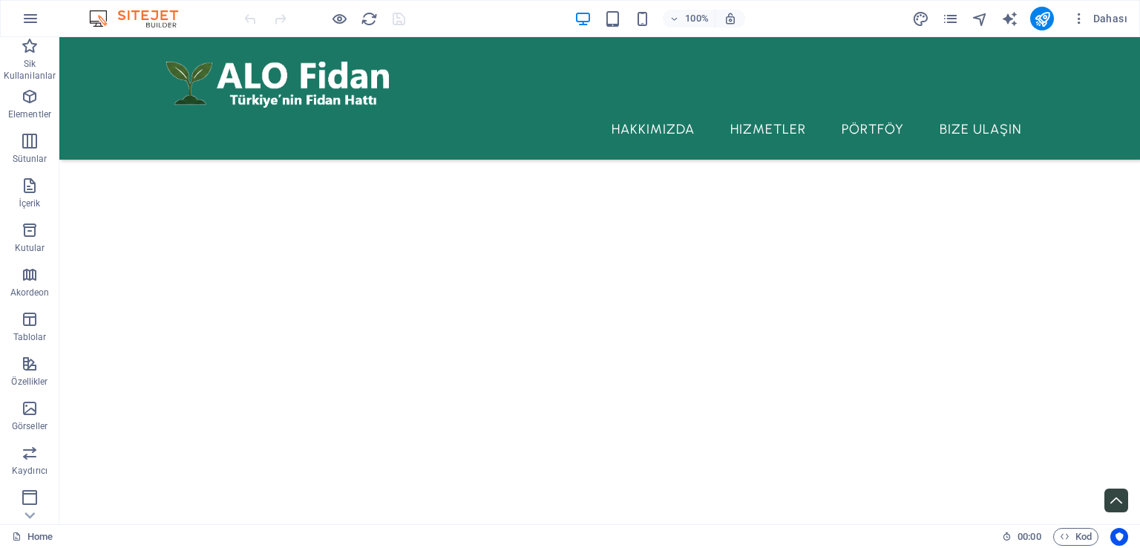
scroll to position [4488, 0]
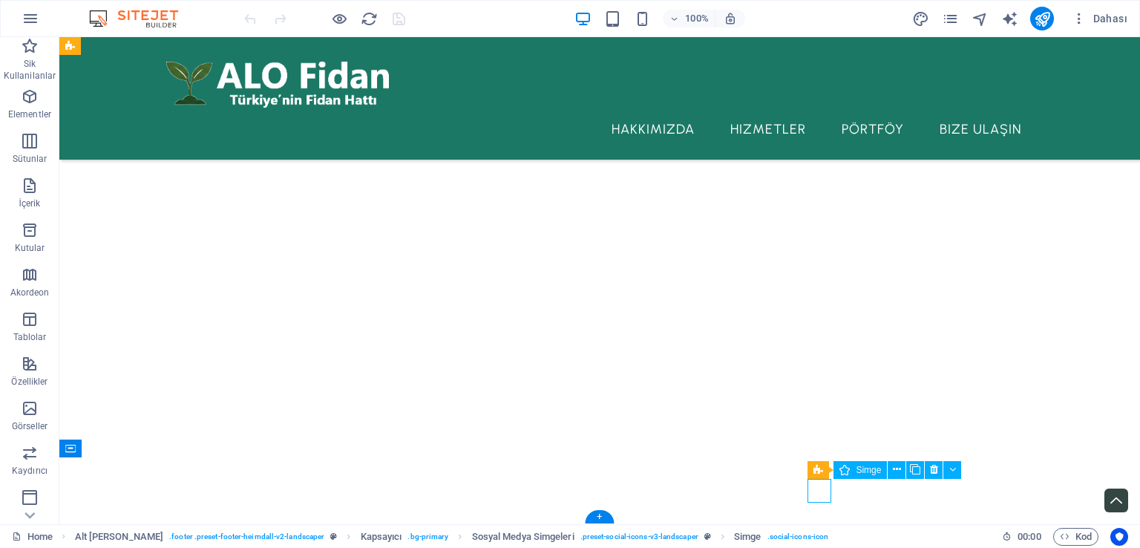
select select "xMidYMid"
select select "px"
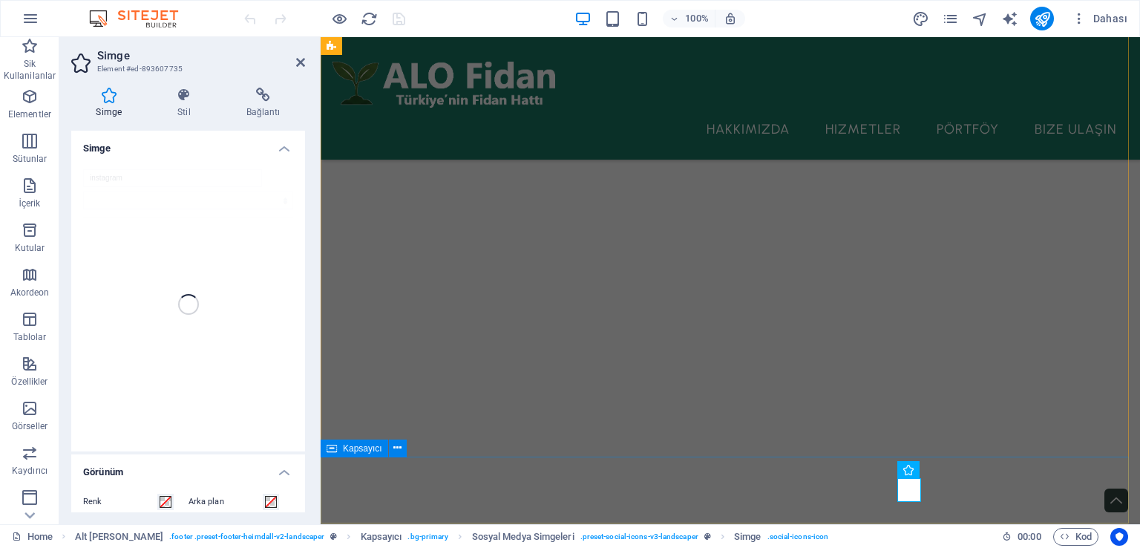
scroll to position [4610, 0]
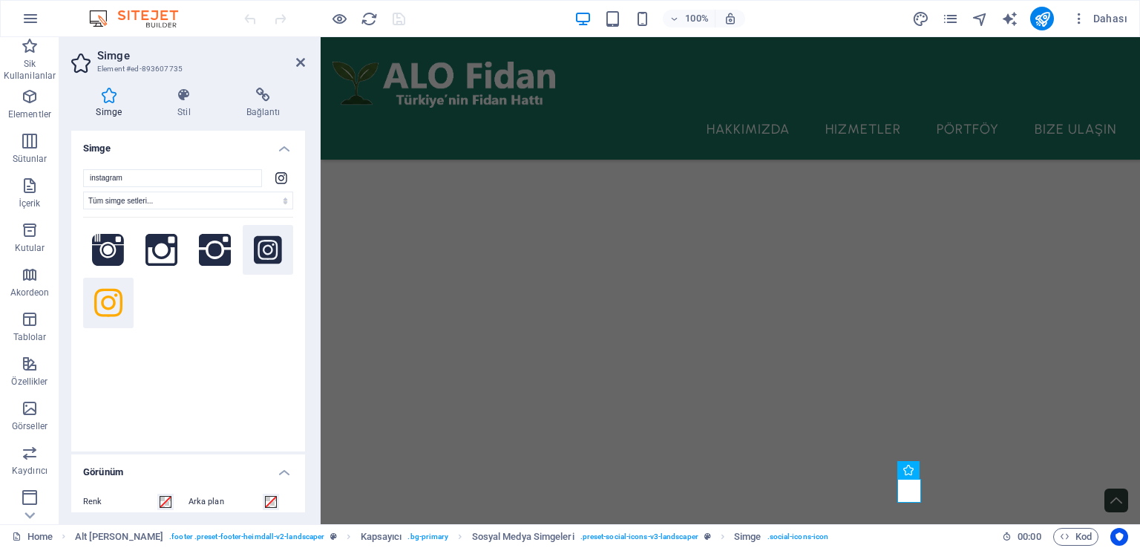
click at [263, 248] on icon at bounding box center [268, 249] width 28 height 28
click at [209, 243] on icon at bounding box center [215, 250] width 33 height 33
click at [269, 102] on icon at bounding box center [263, 95] width 84 height 15
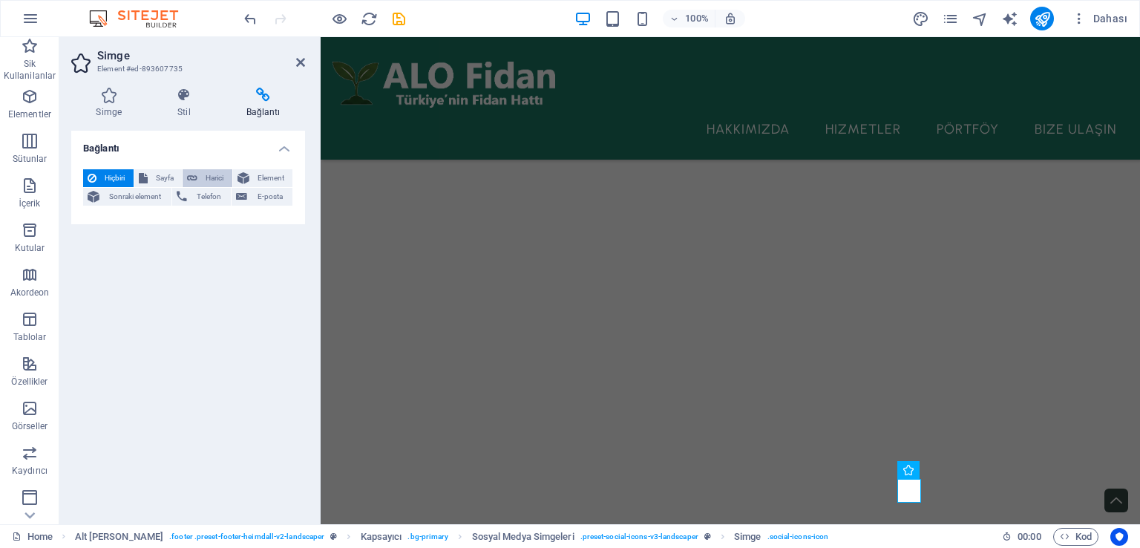
click at [212, 174] on span "Harici" at bounding box center [215, 178] width 26 height 18
select select "blank"
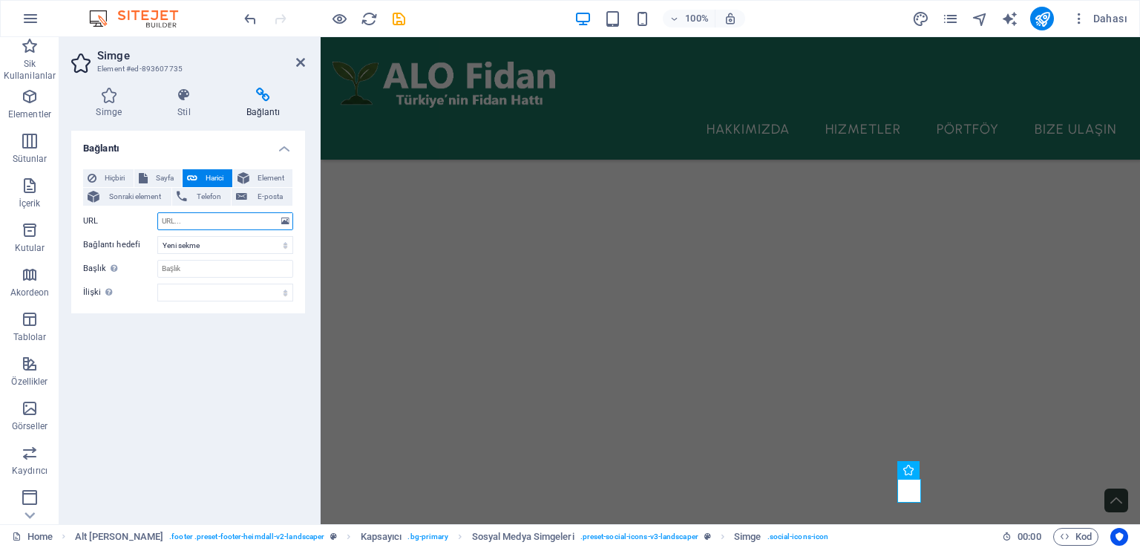
click at [203, 224] on input "URL" at bounding box center [225, 221] width 136 height 18
click at [240, 221] on input "URL" at bounding box center [225, 221] width 136 height 18
paste input "https://www.instagram.com/alo.fidan/"
type input "https://www.instagram.com/alo.fidan/"
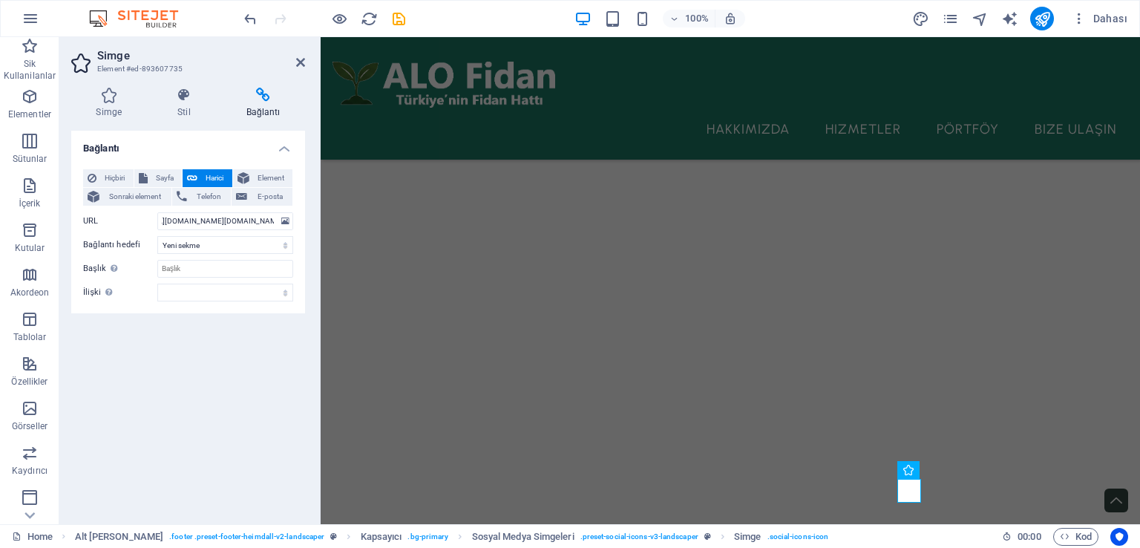
scroll to position [0, 0]
click at [243, 350] on div "Bağlantı Hiçbiri Sayfa Harici Element Sonraki element Telefon E-posta Sayfa Hom…" at bounding box center [188, 322] width 234 height 382
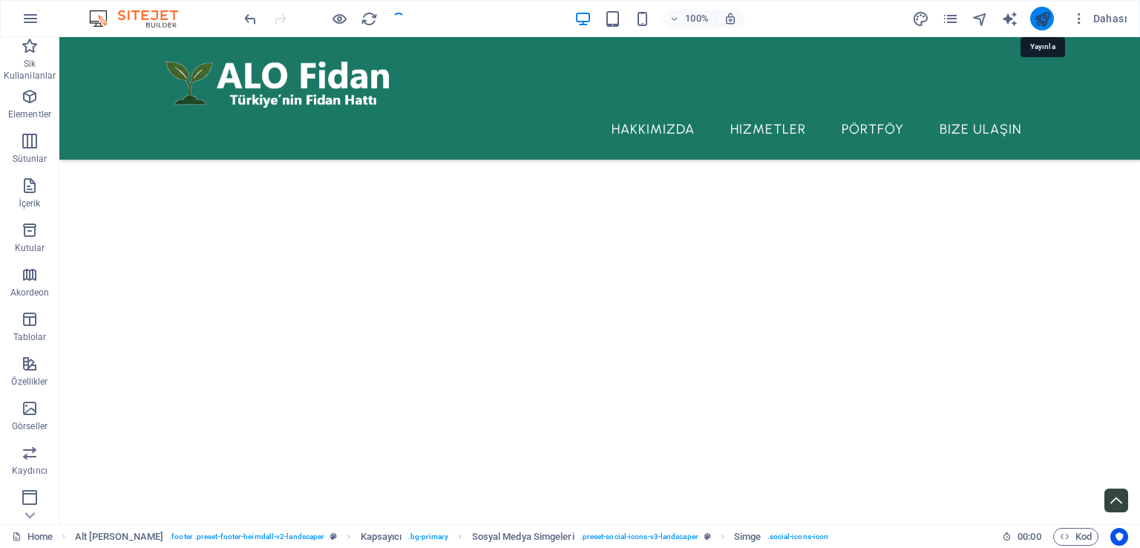
scroll to position [4488, 0]
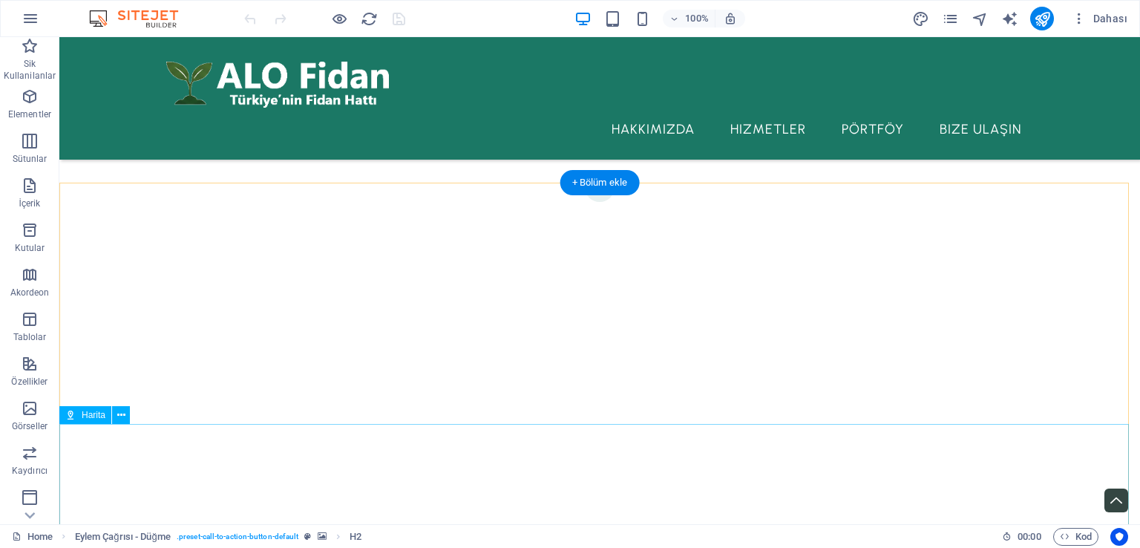
scroll to position [4488, 0]
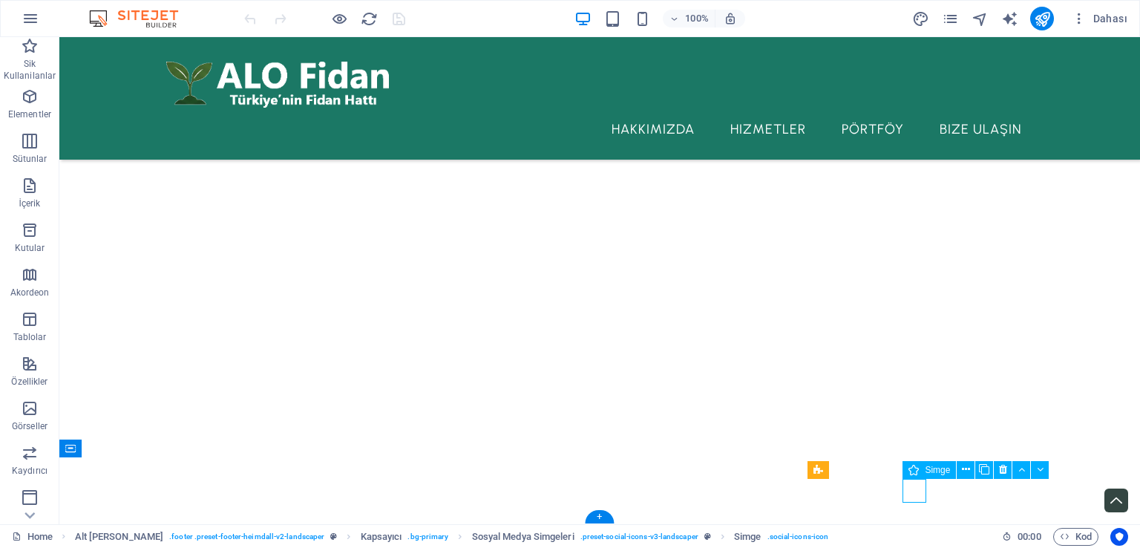
select select "xMidYMid"
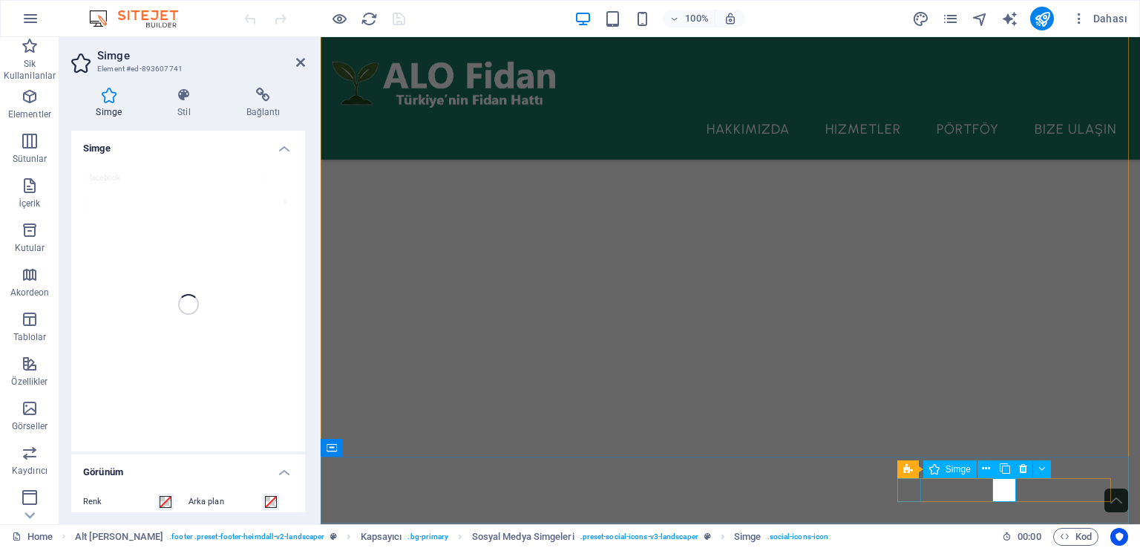
scroll to position [4610, 0]
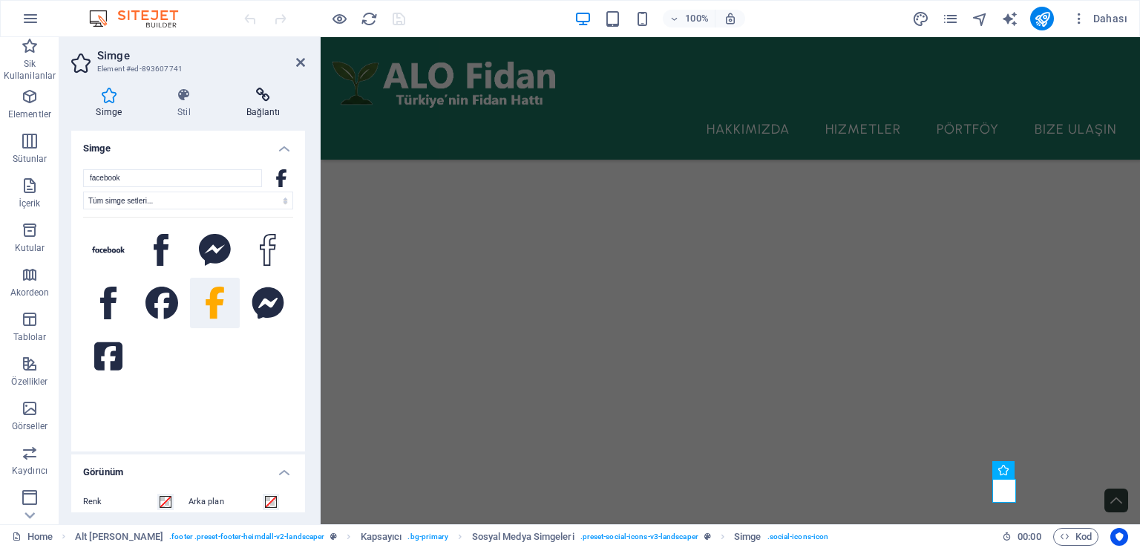
click at [273, 106] on h4 "Bağlantı" at bounding box center [263, 103] width 84 height 31
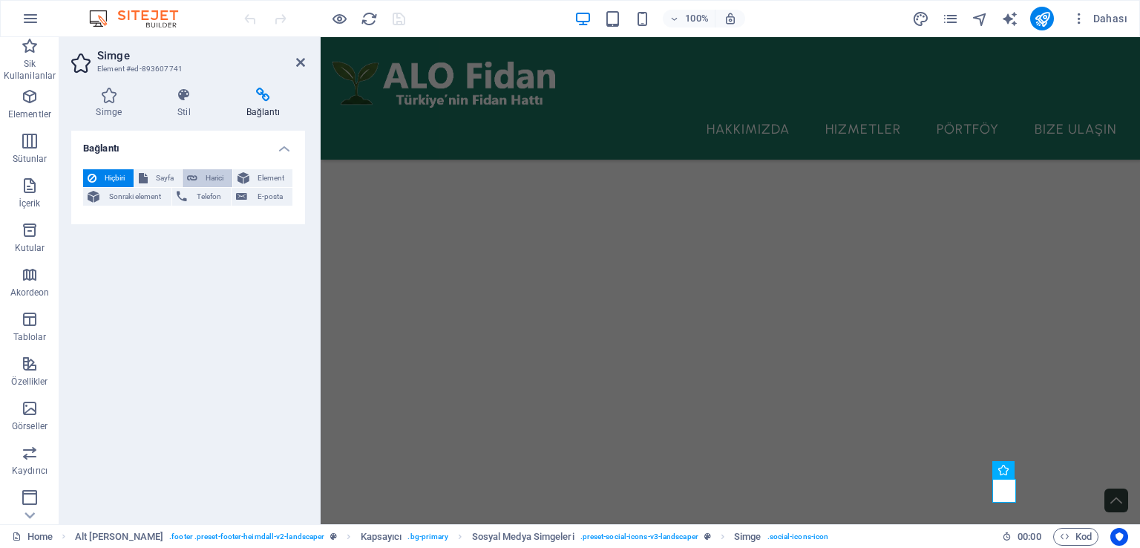
click at [205, 174] on span "Harici" at bounding box center [215, 178] width 26 height 18
select select "blank"
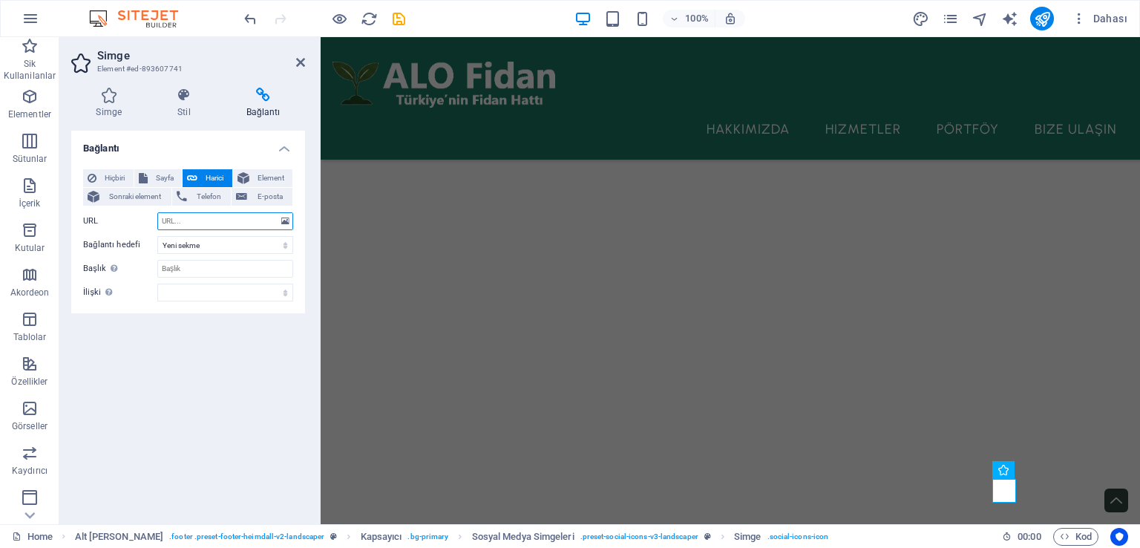
paste input "[URL][DOMAIN_NAME]"
type input "[URL][DOMAIN_NAME]"
click at [203, 330] on div "Bağlantı Hiçbiri Sayfa Harici Element Sonraki element Telefon E-posta Sayfa Hom…" at bounding box center [188, 322] width 234 height 382
